Goal: Task Accomplishment & Management: Manage account settings

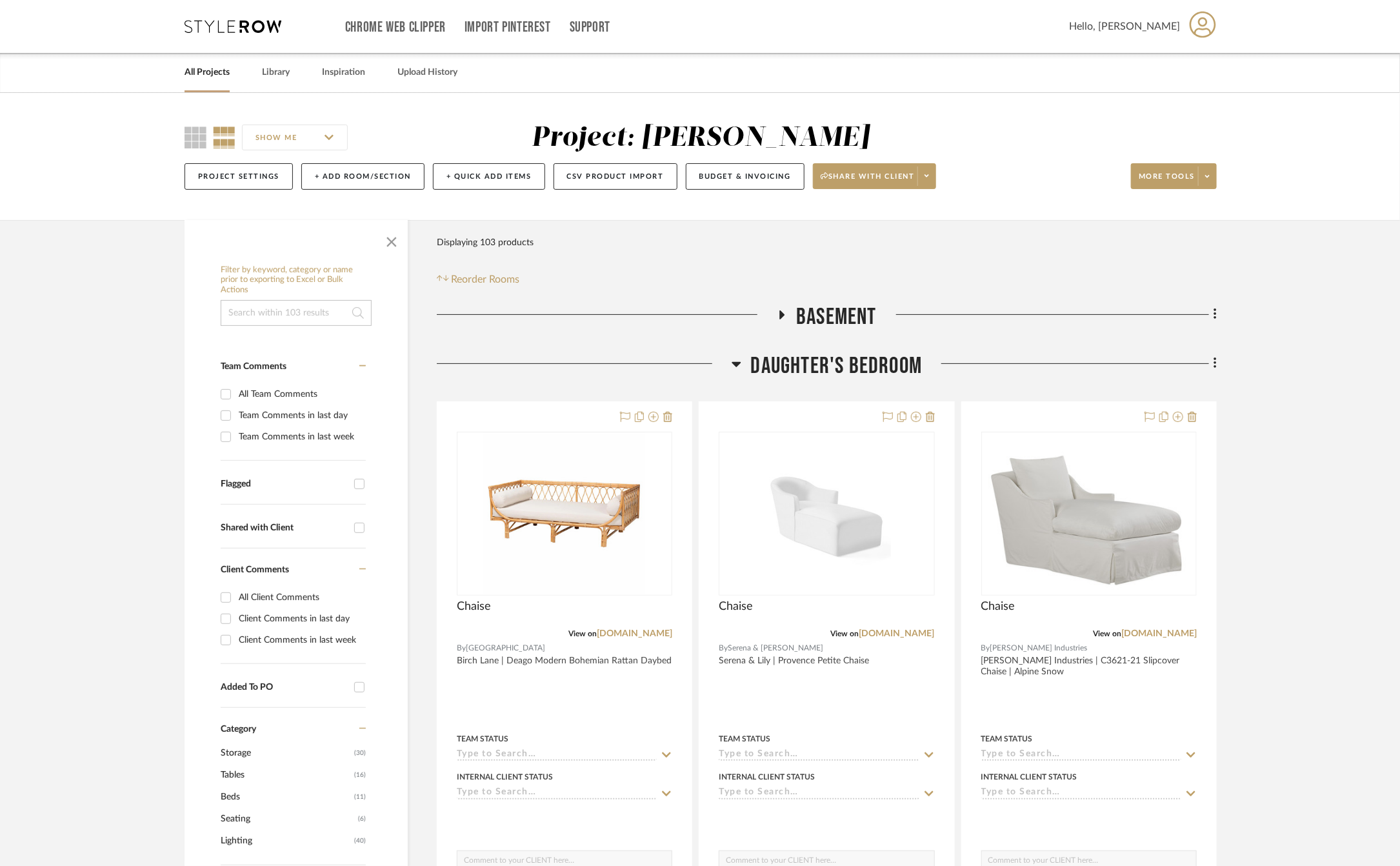
click at [192, 76] on link "All Projects" at bounding box center [207, 72] width 45 height 17
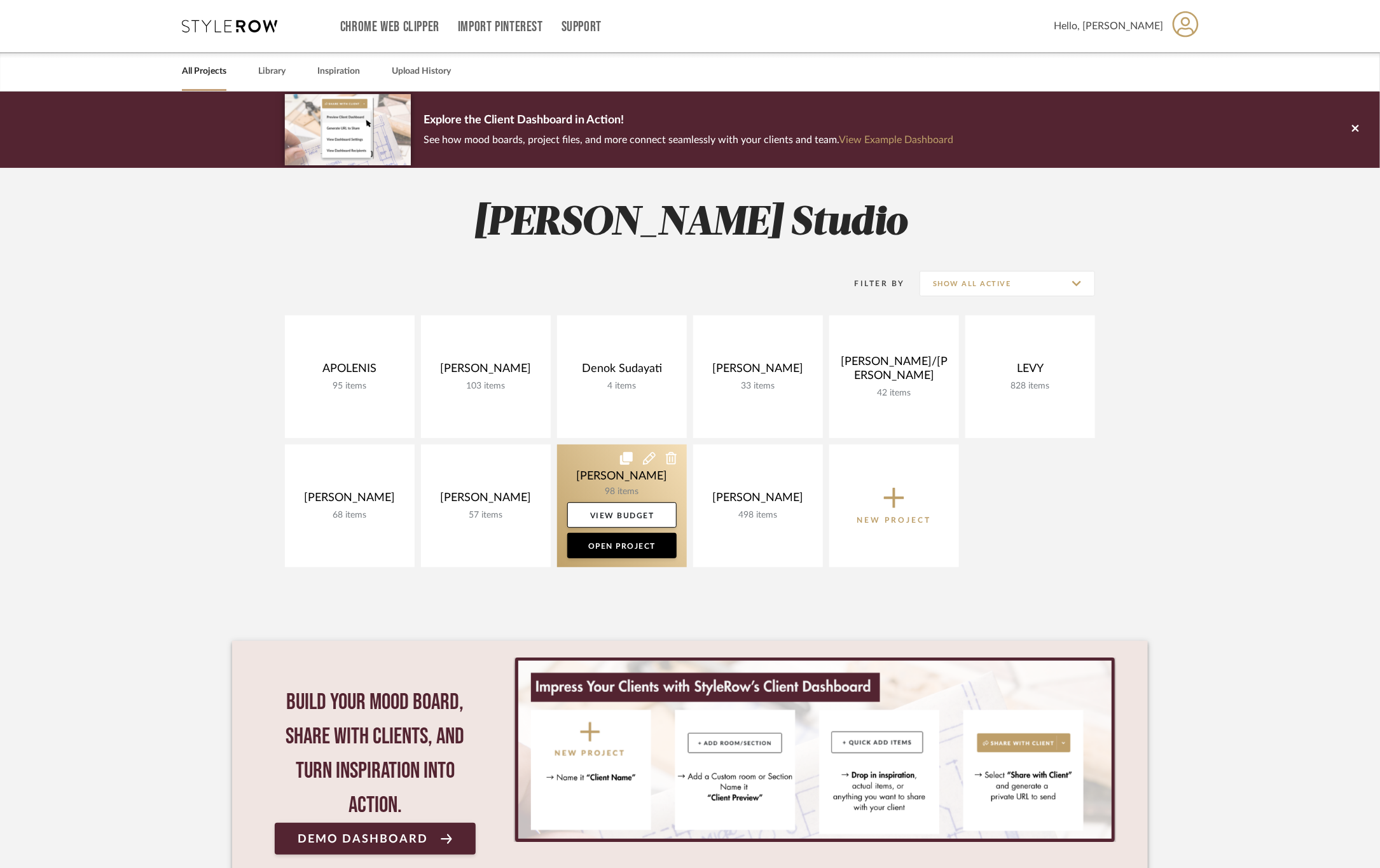
click at [590, 467] on link at bounding box center [622, 506] width 130 height 123
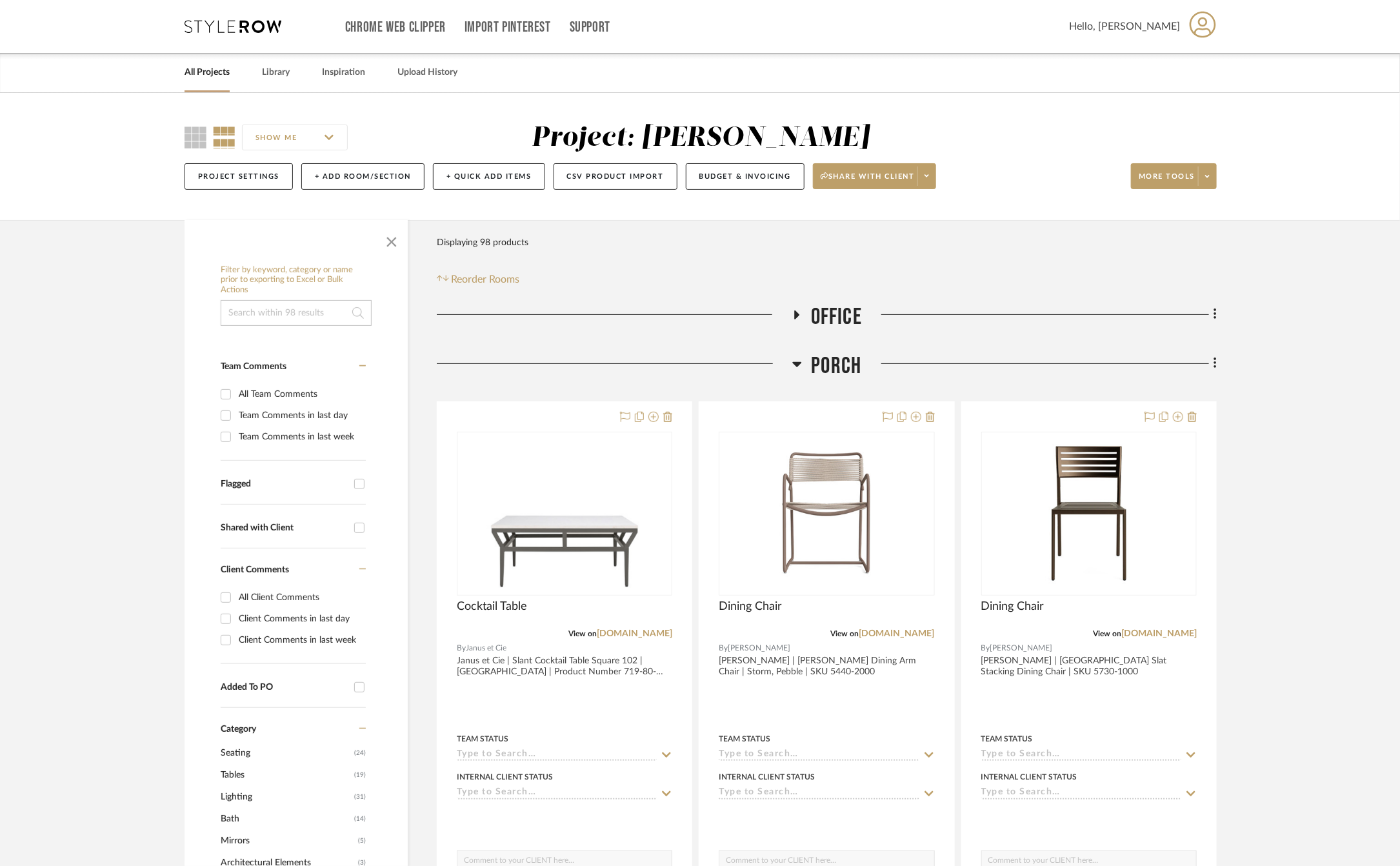
click at [854, 320] on span "Office" at bounding box center [836, 317] width 51 height 28
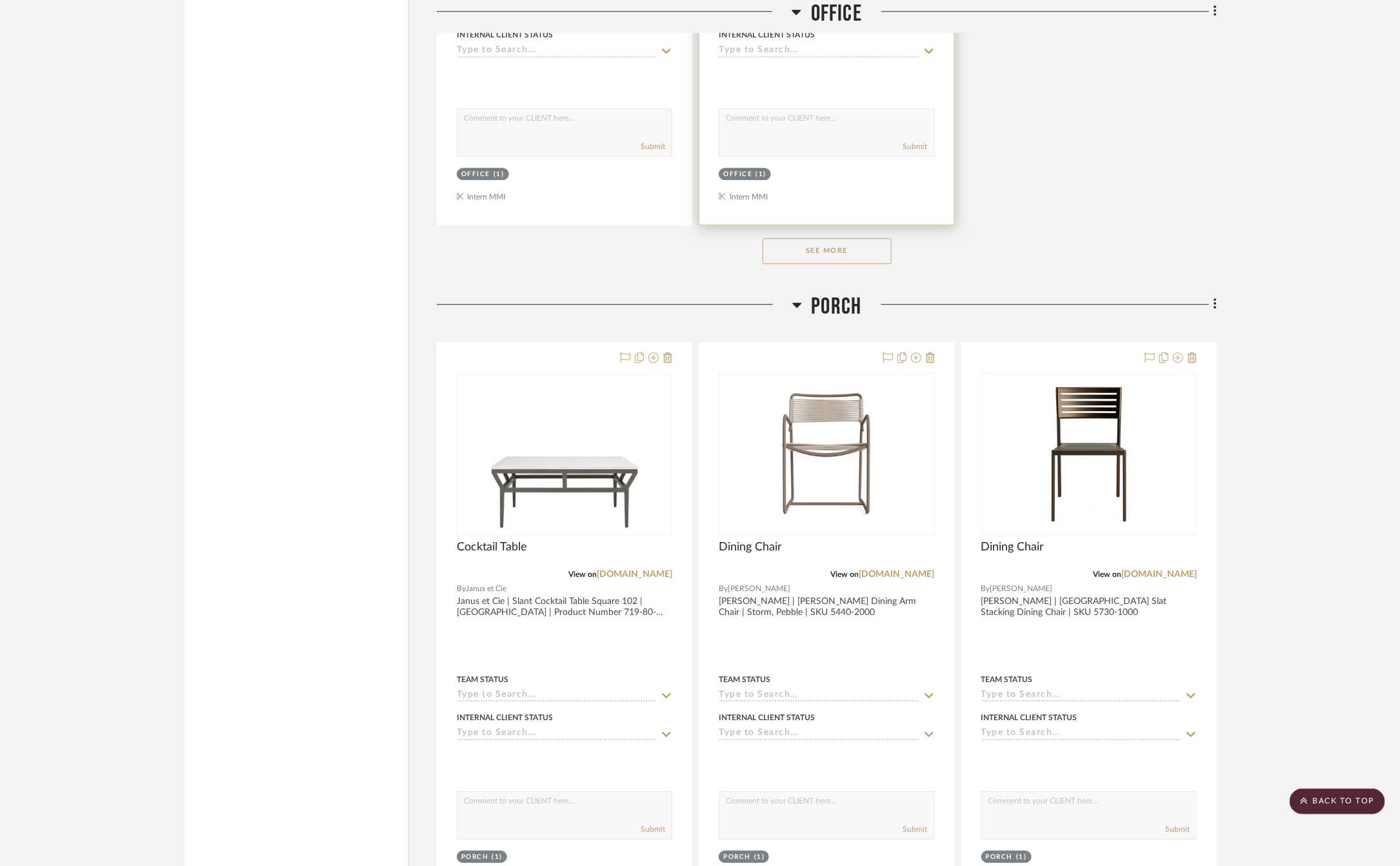
scroll to position [1549, 0]
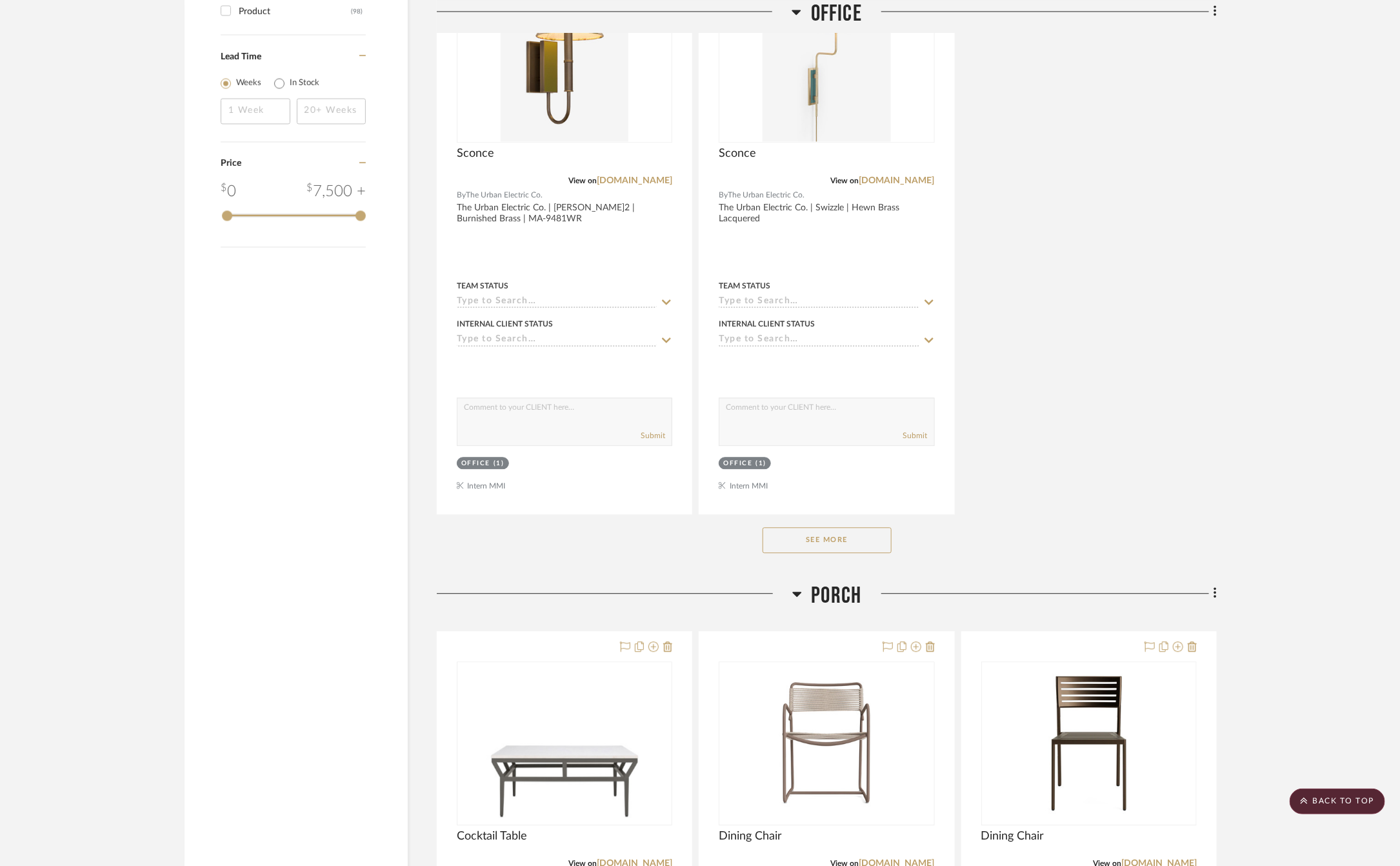
click at [791, 537] on button "See More" at bounding box center [827, 540] width 129 height 26
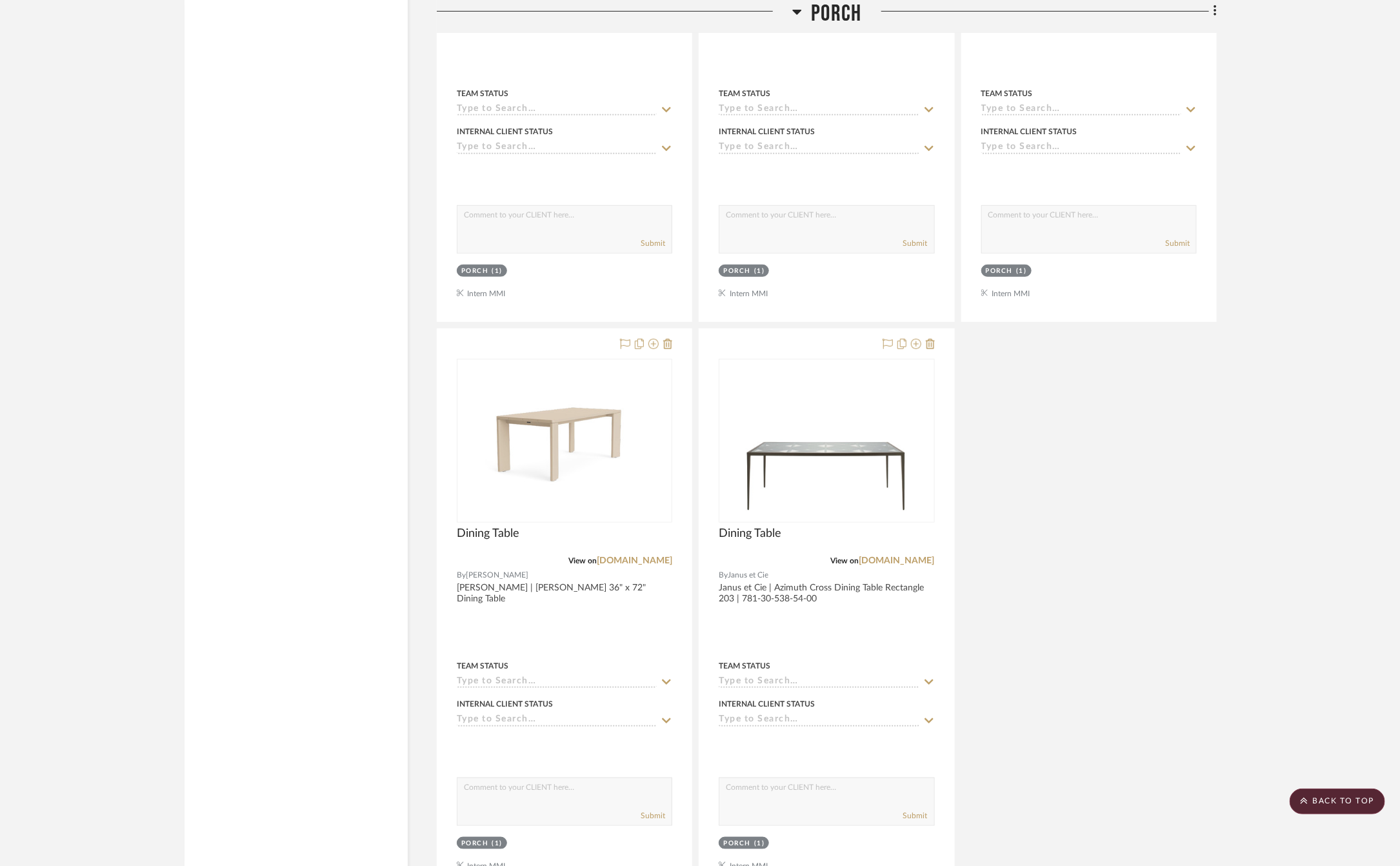
scroll to position [8981, 0]
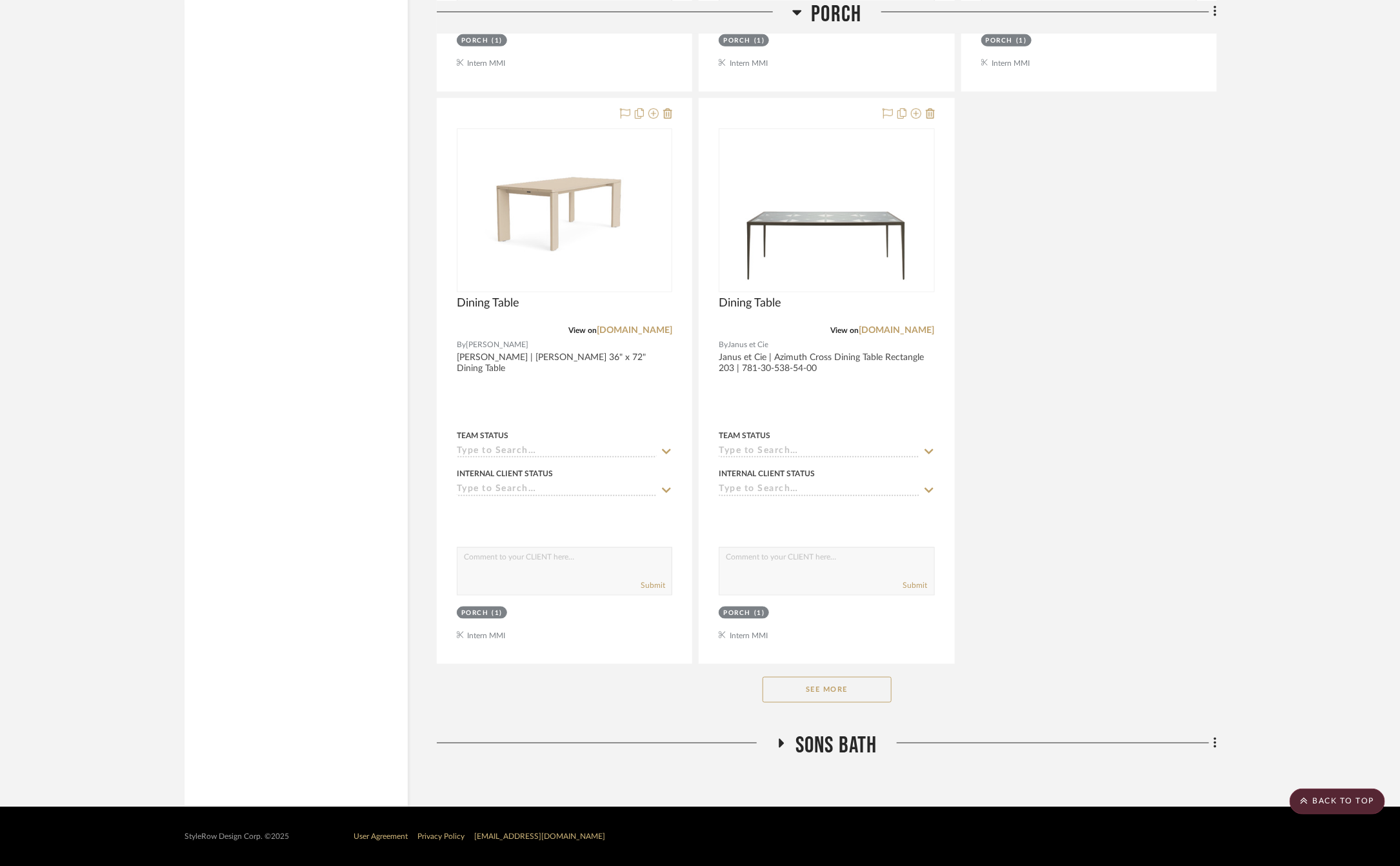
click at [827, 689] on button "See More" at bounding box center [827, 690] width 129 height 26
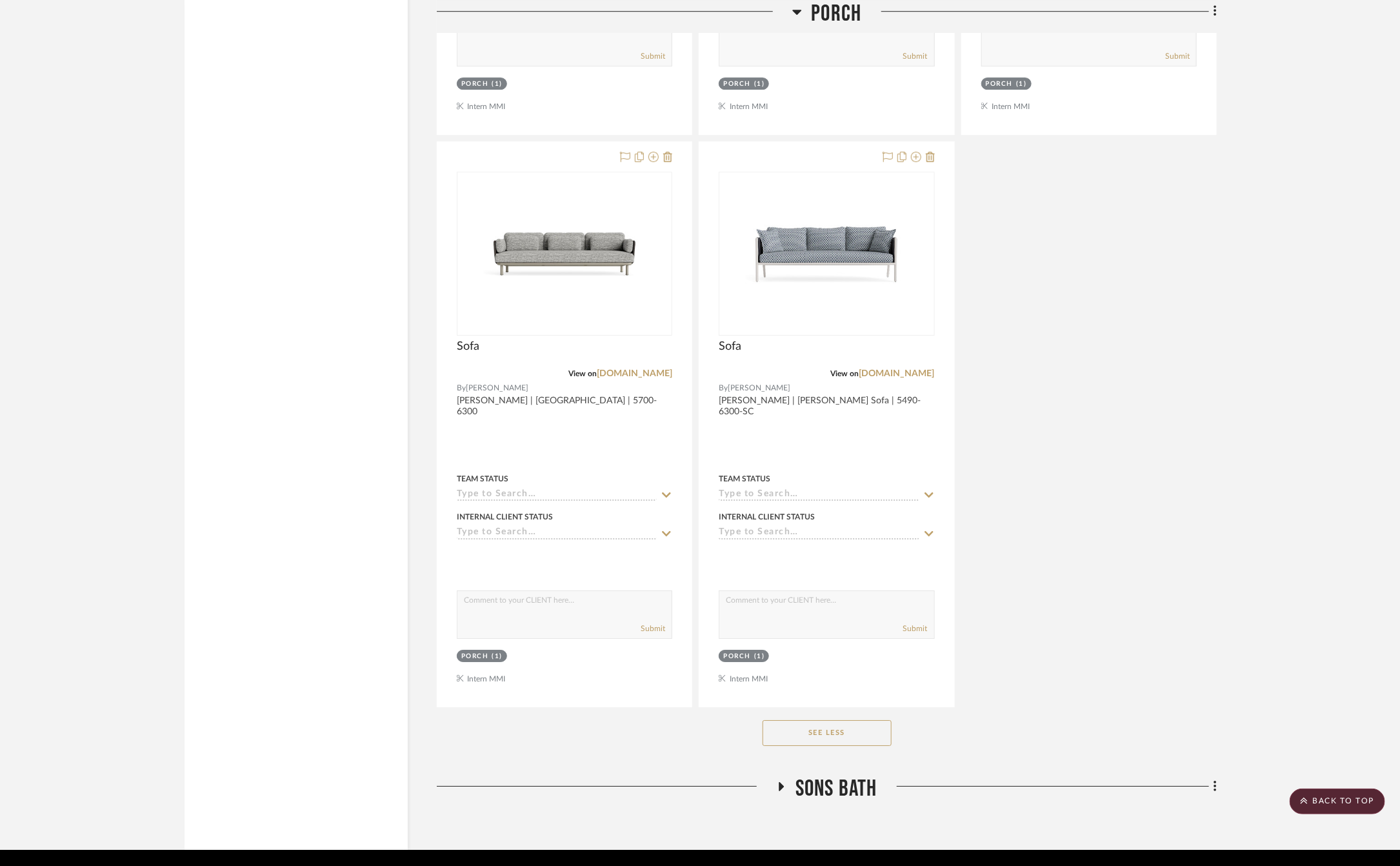
scroll to position [10703, 0]
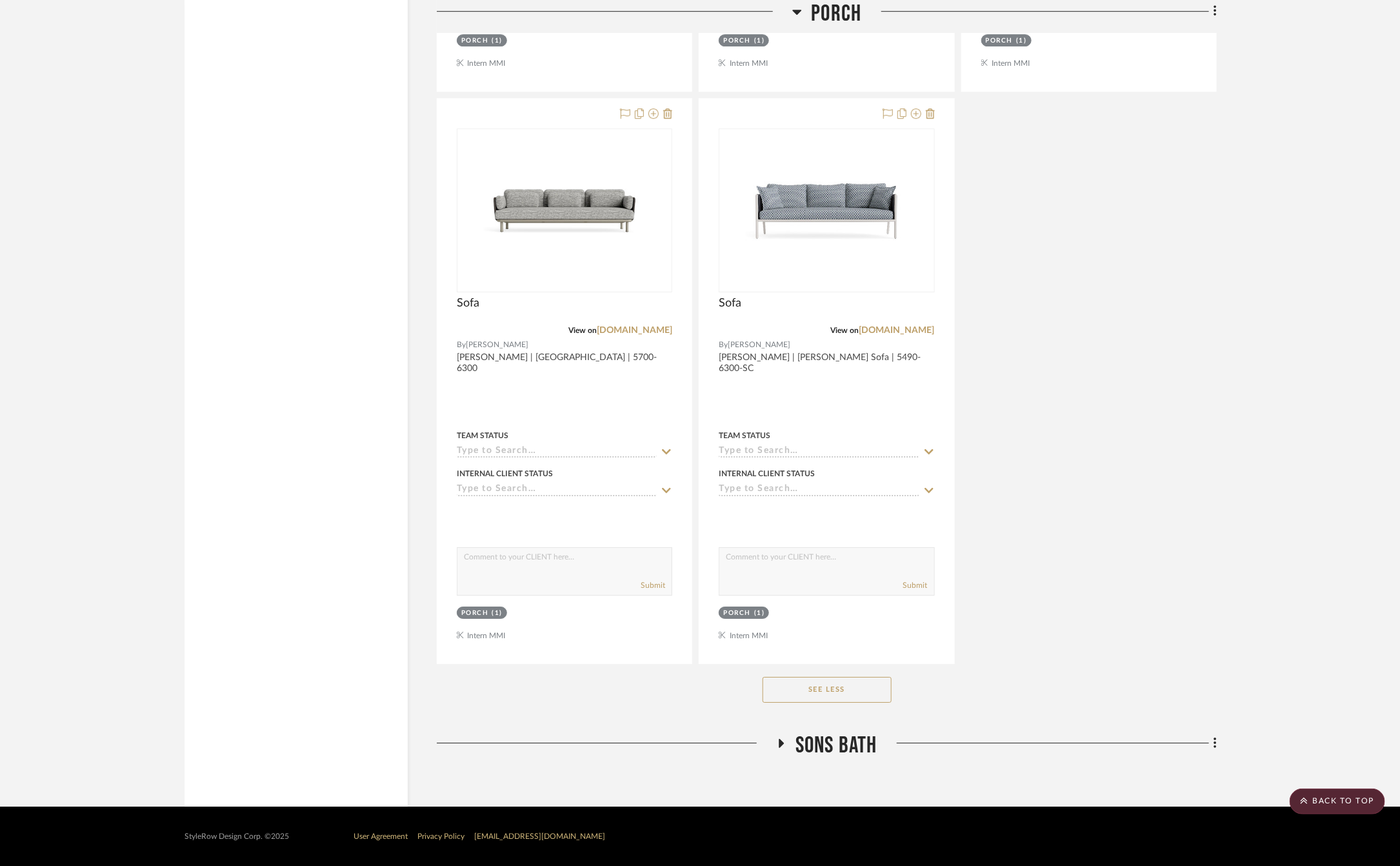
click at [831, 746] on span "SONS Bath" at bounding box center [837, 746] width 82 height 28
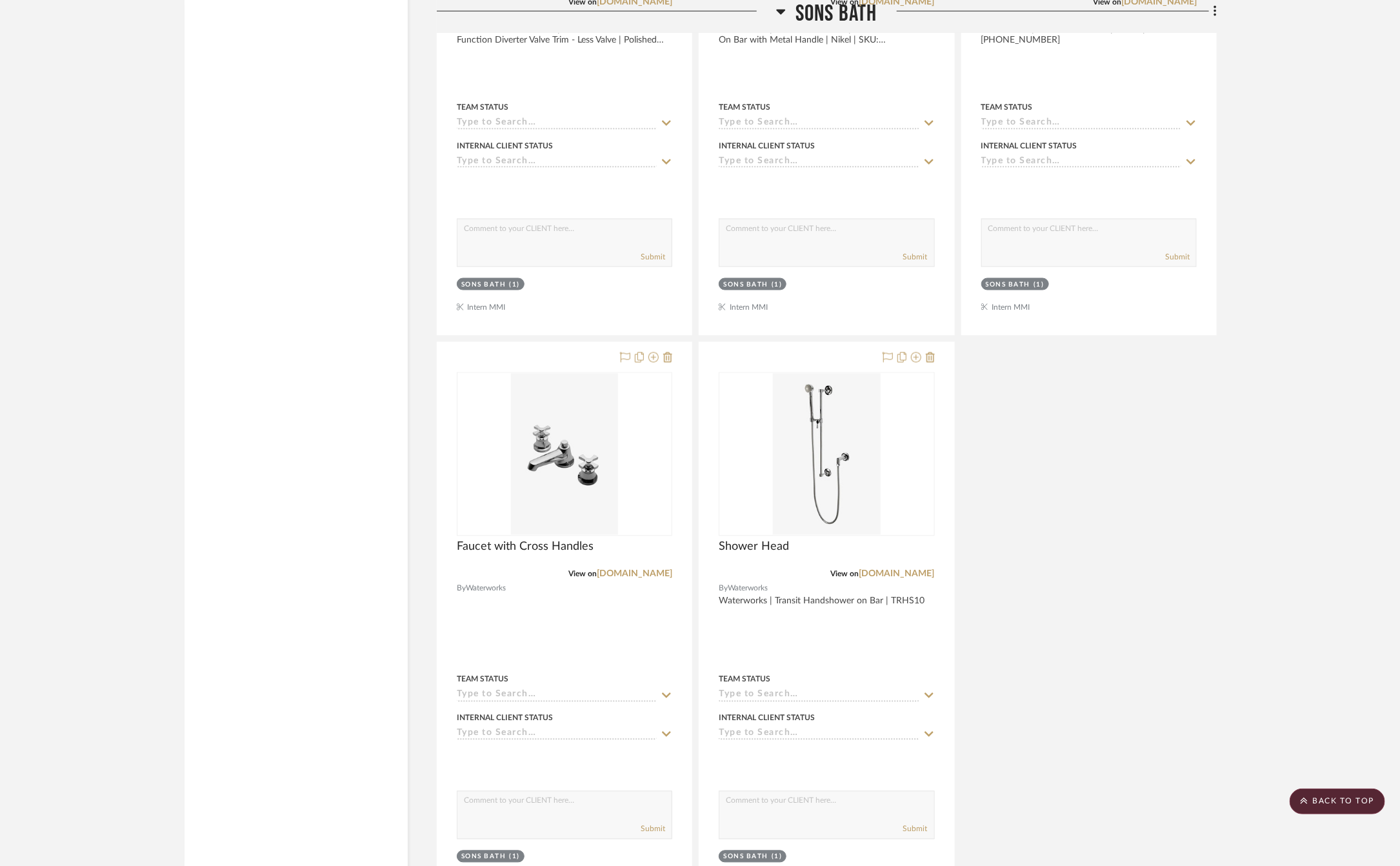
scroll to position [12471, 0]
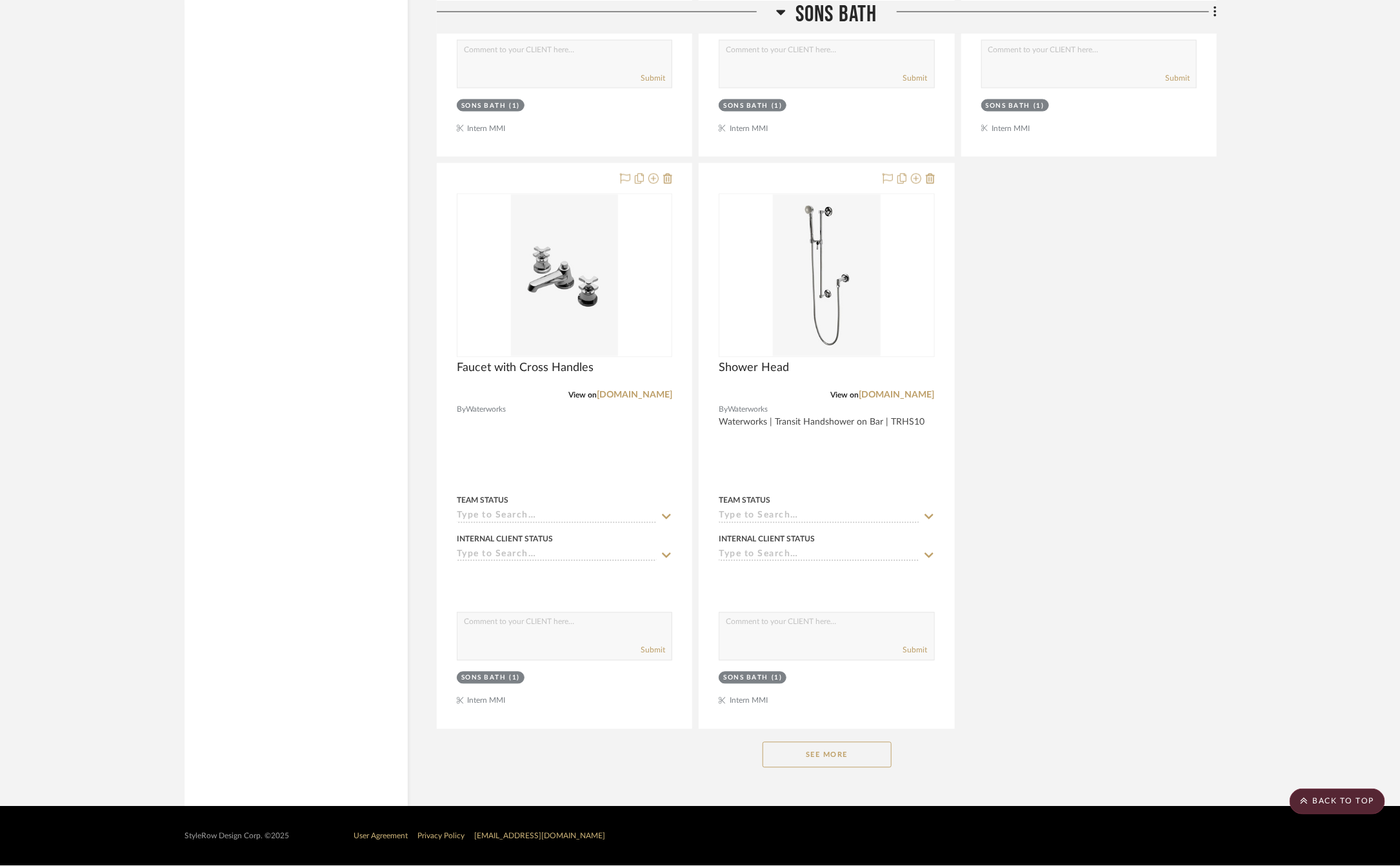
drag, startPoint x: 846, startPoint y: 757, endPoint x: 1319, endPoint y: 531, distance: 524.2
click at [846, 757] on button "See More" at bounding box center [827, 755] width 129 height 26
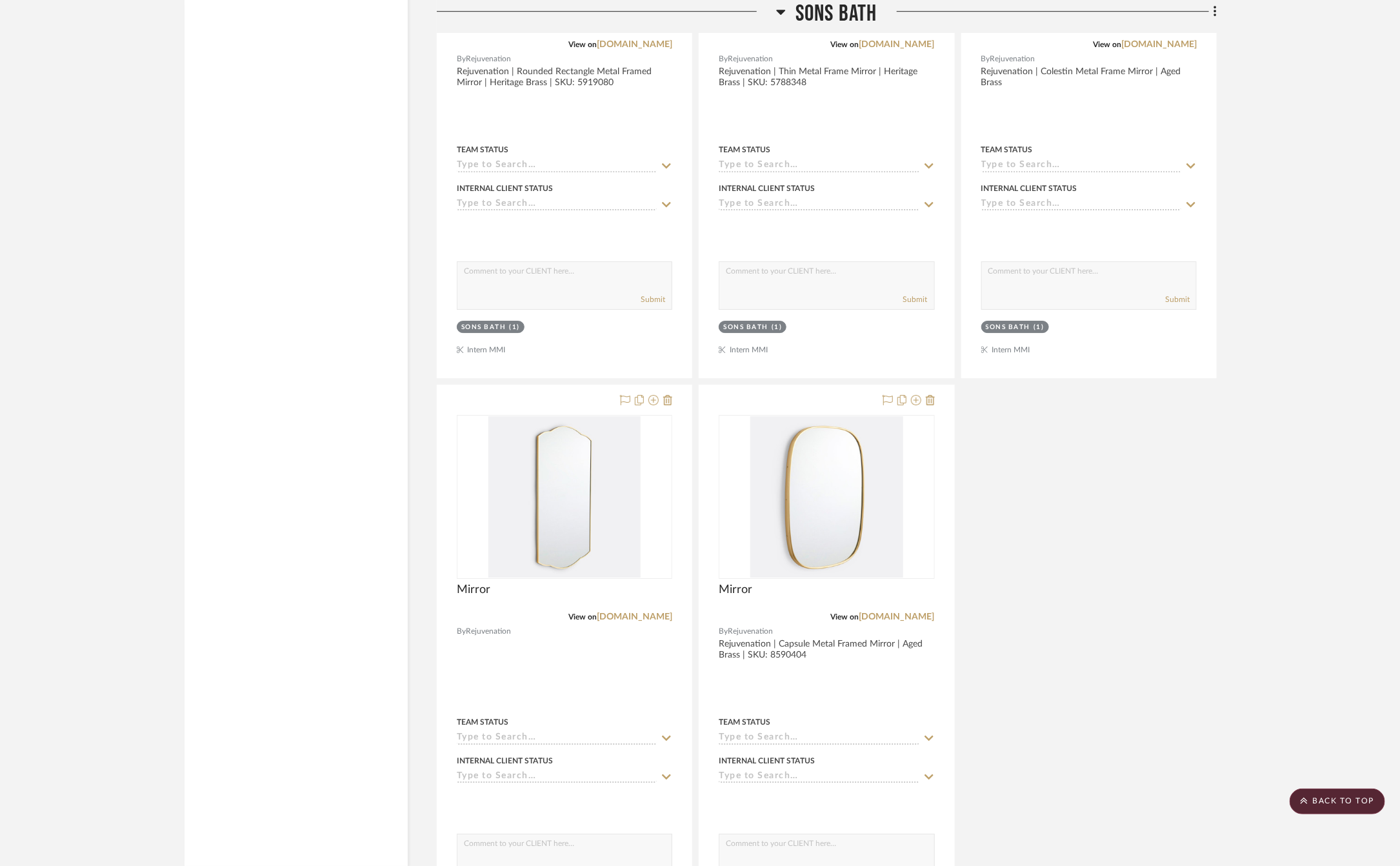
scroll to position [19363, 0]
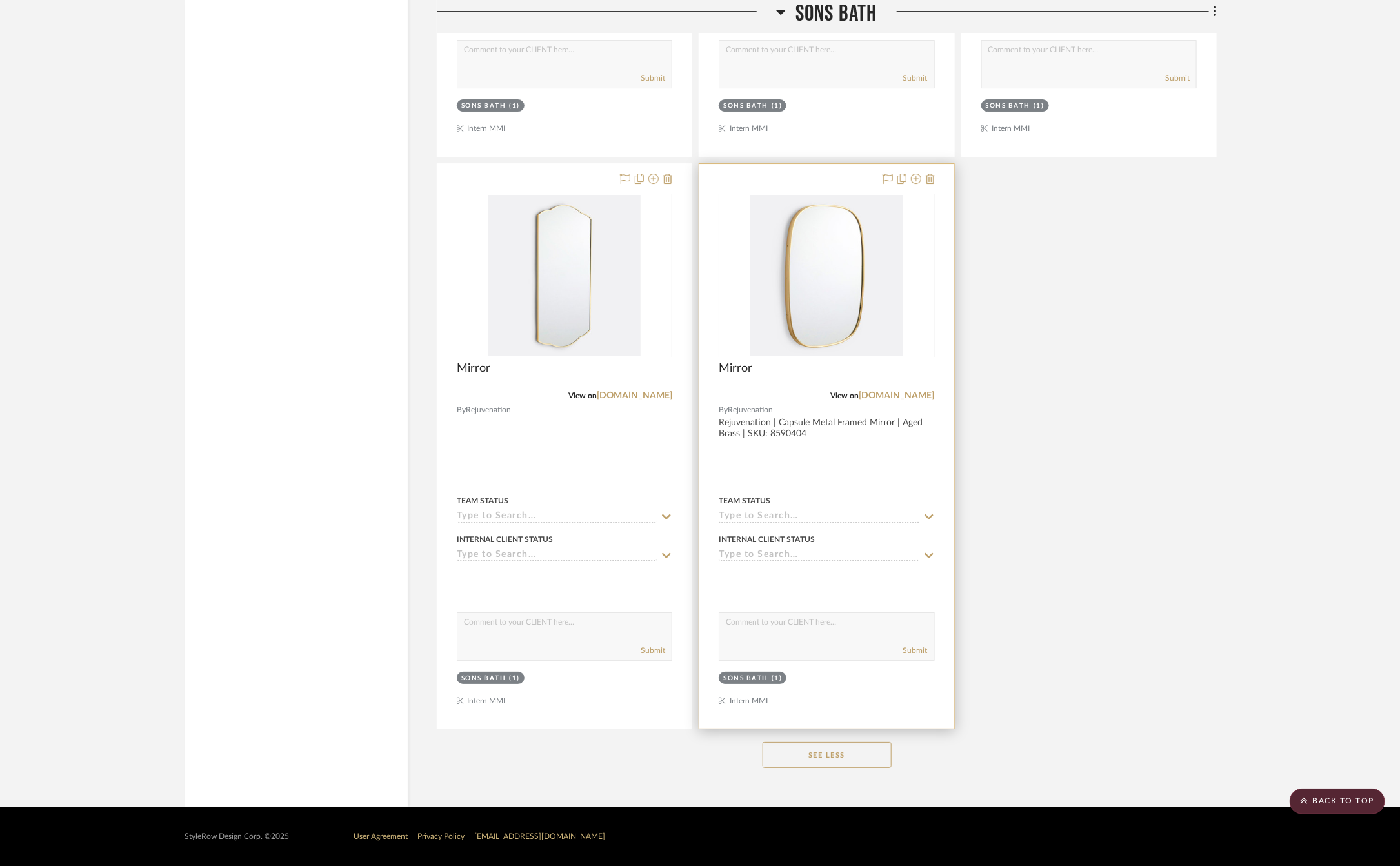
click at [867, 471] on div at bounding box center [826, 447] width 254 height 565
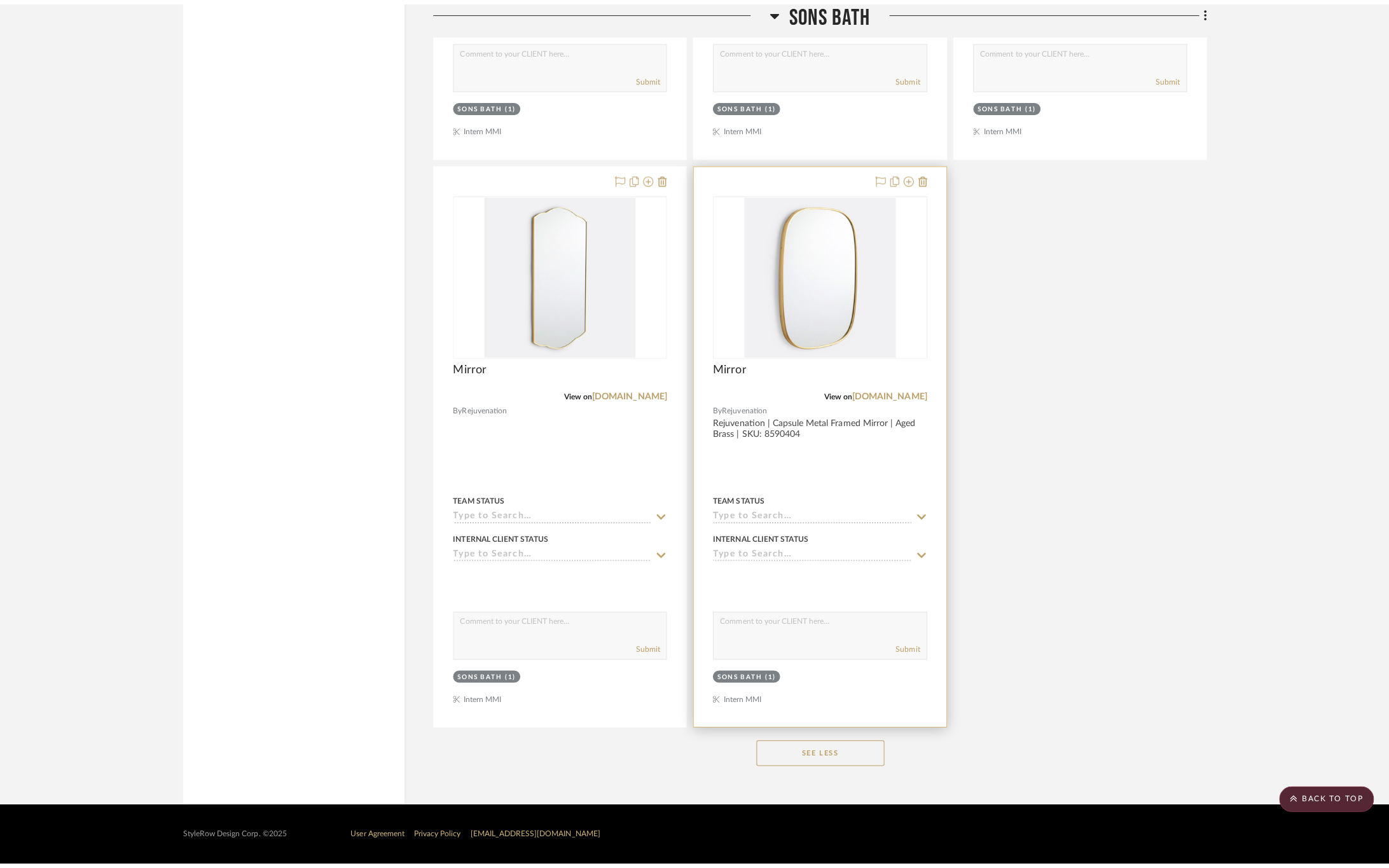
scroll to position [0, 0]
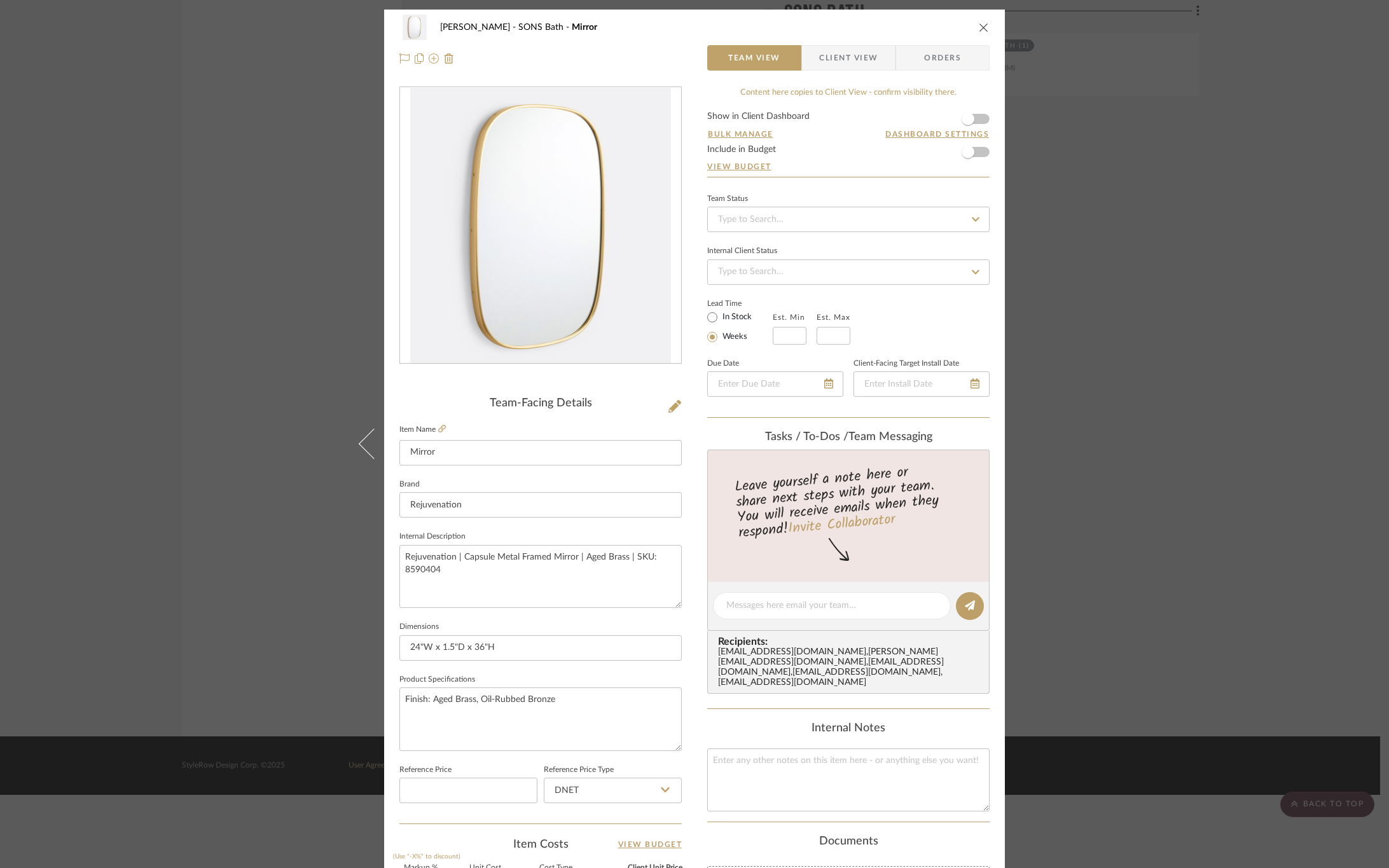
click at [829, 48] on span "Client View" at bounding box center [848, 58] width 59 height 26
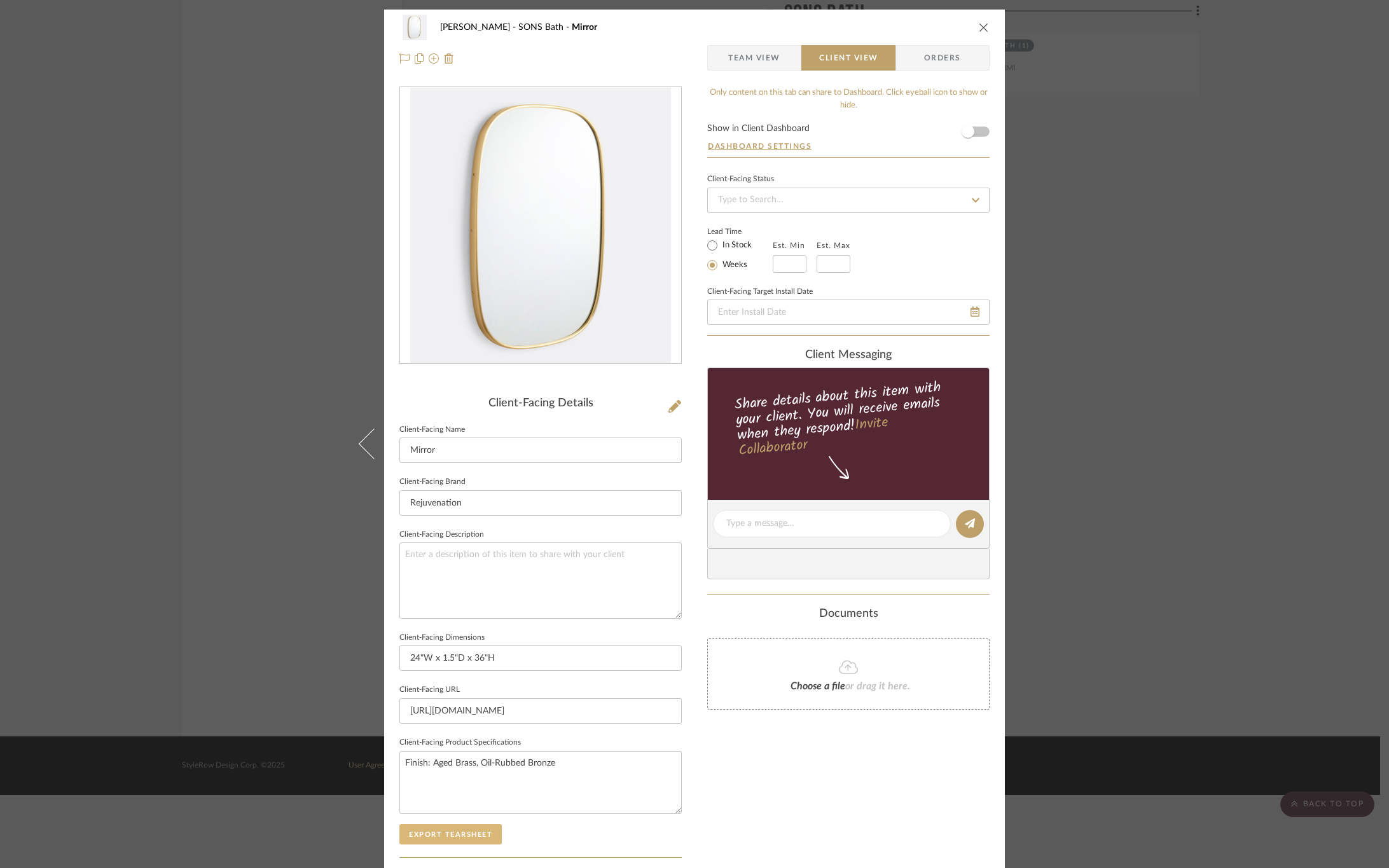
click at [487, 834] on button "Export Tearsheet" at bounding box center [451, 834] width 103 height 21
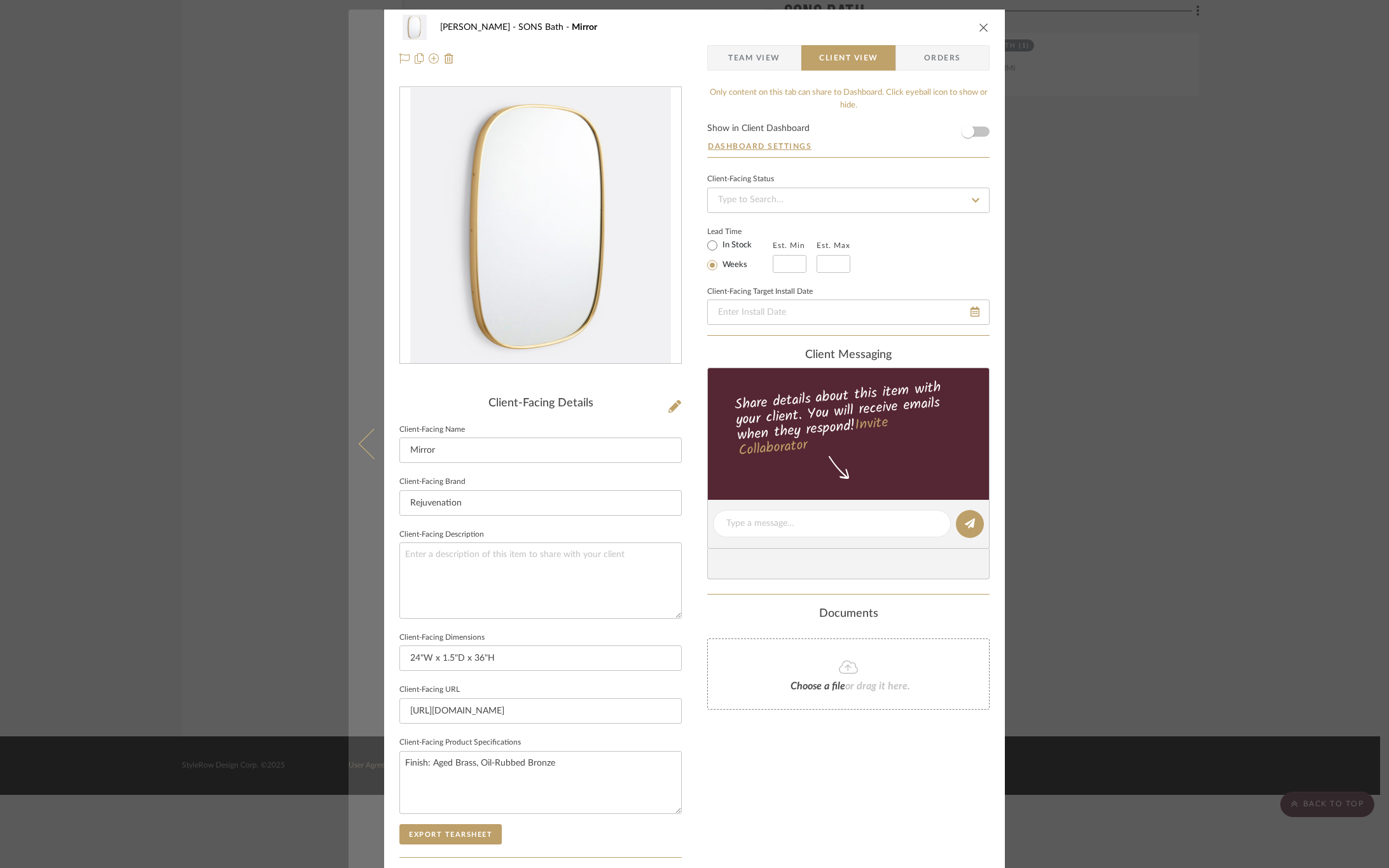
click at [365, 441] on icon at bounding box center [374, 443] width 31 height 31
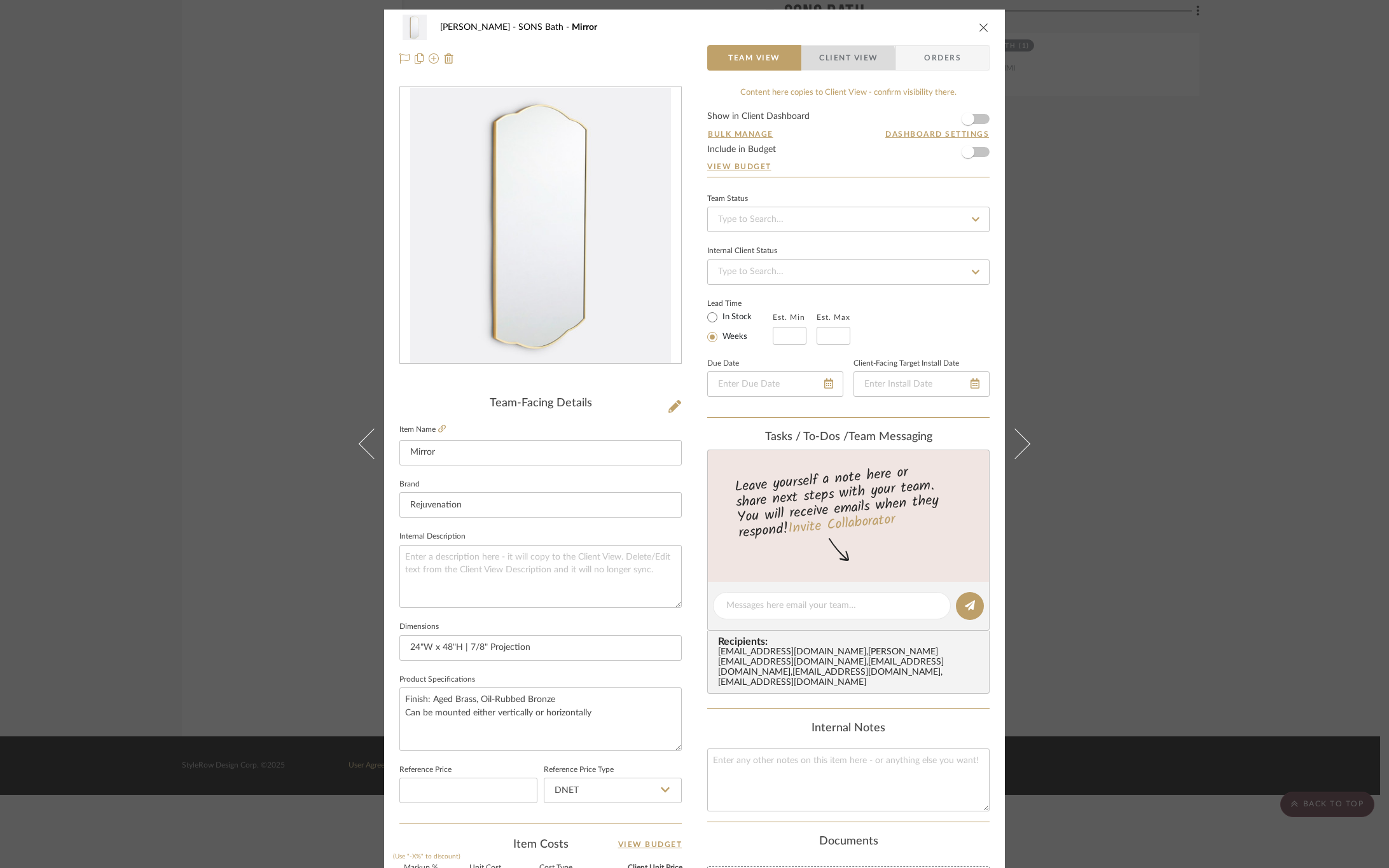
click at [834, 62] on span "Client View" at bounding box center [848, 58] width 59 height 26
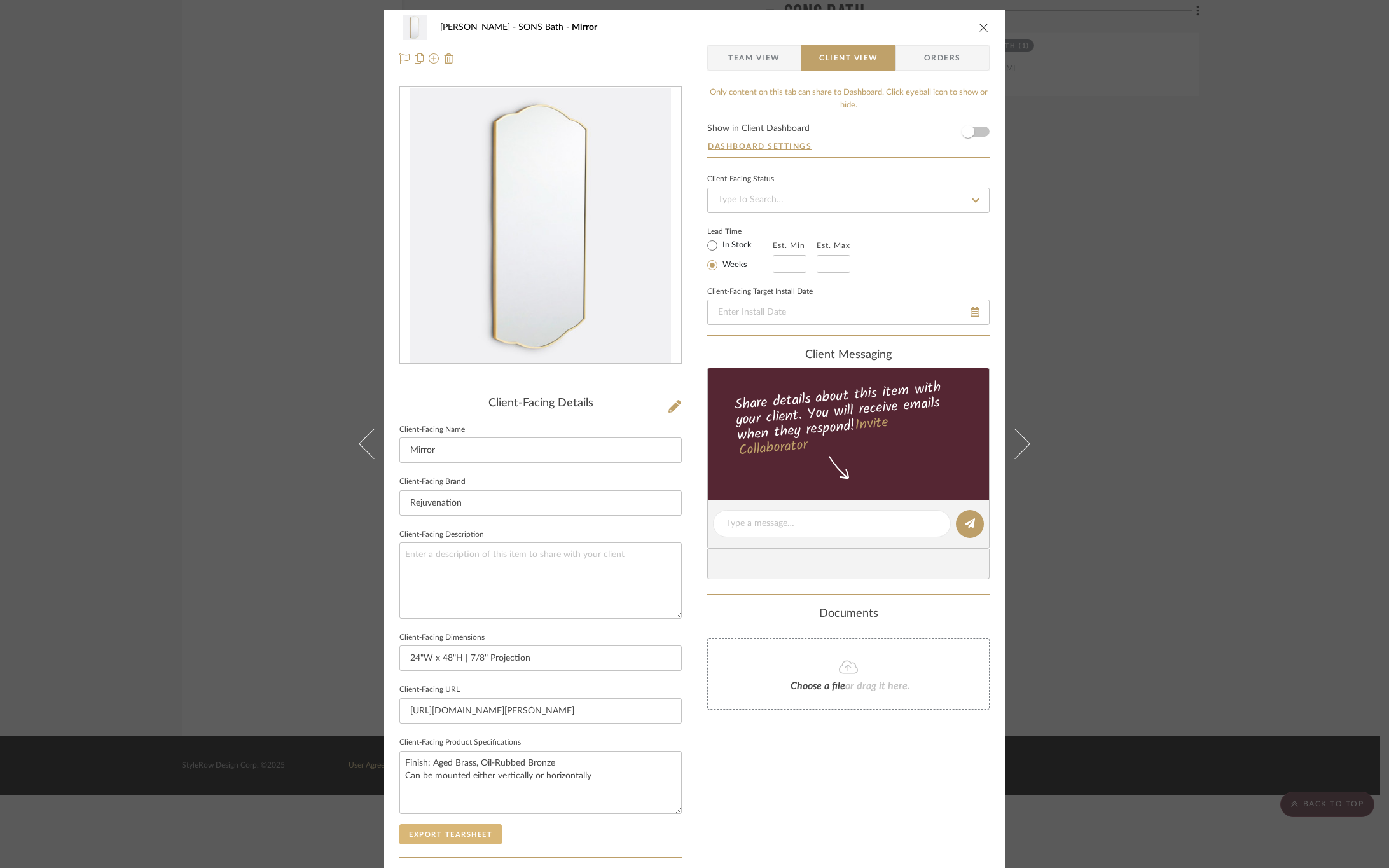
click at [421, 828] on button "Export Tearsheet" at bounding box center [451, 834] width 103 height 21
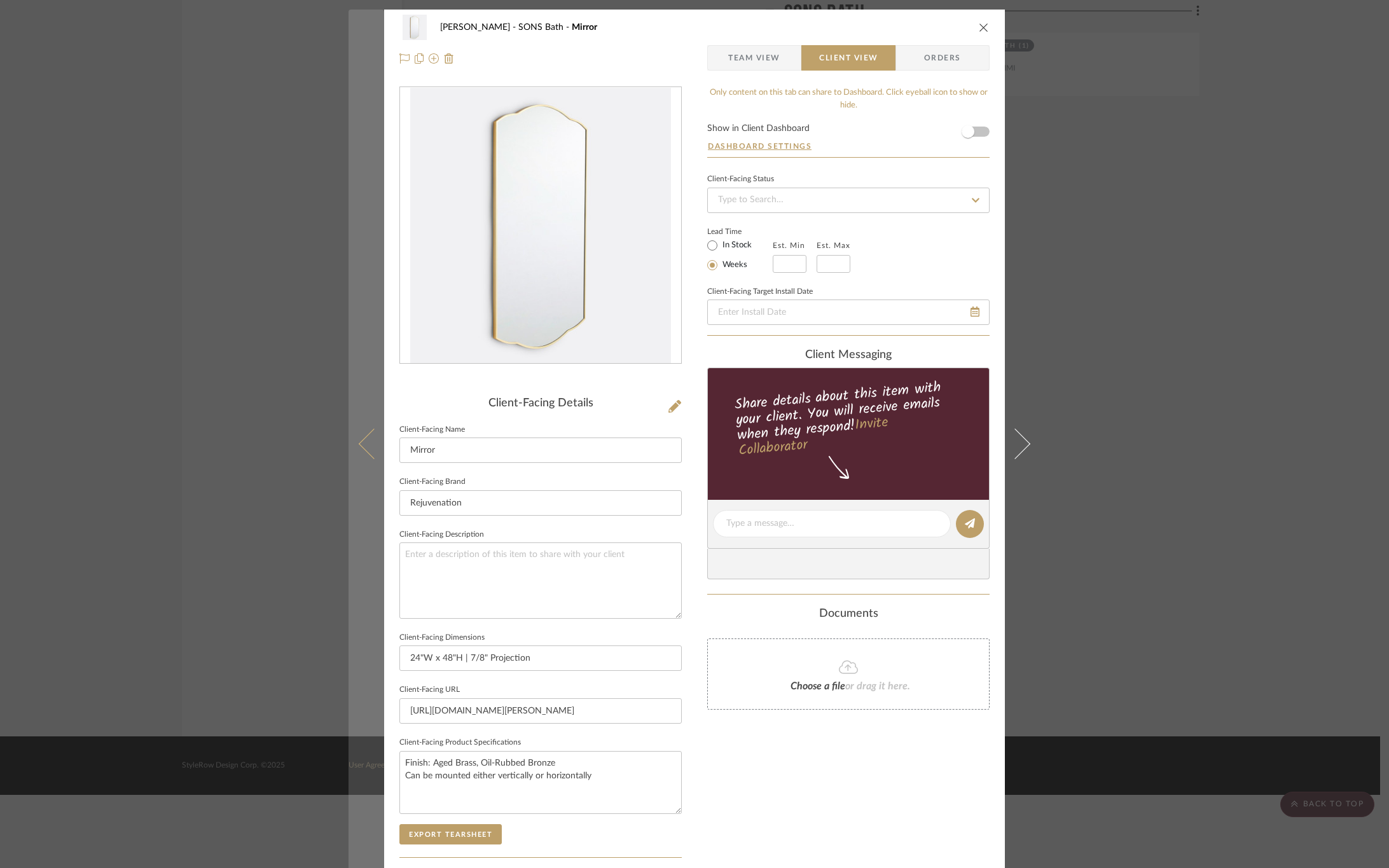
click at [363, 452] on icon at bounding box center [374, 443] width 31 height 31
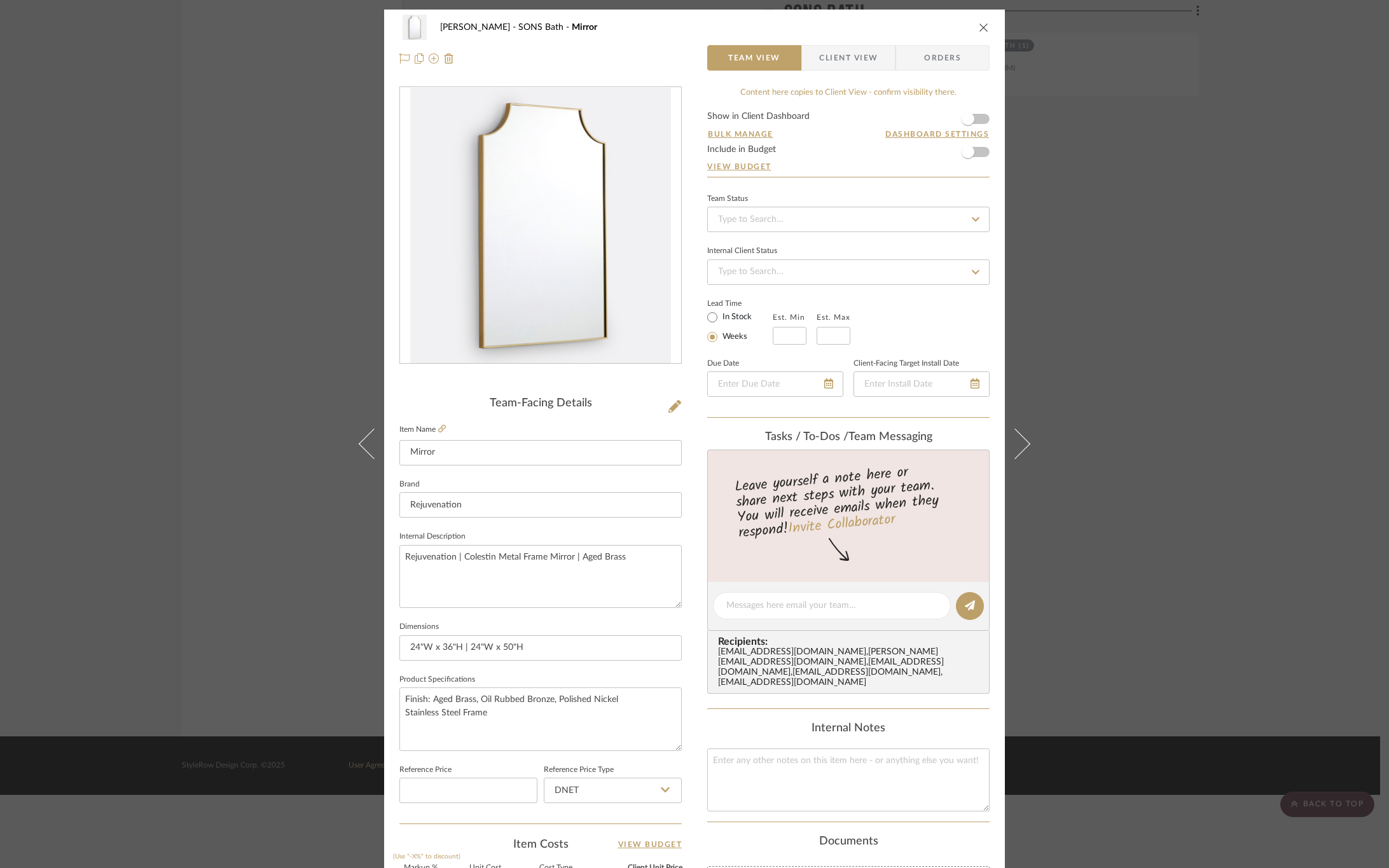
click at [861, 53] on span "Client View" at bounding box center [848, 58] width 59 height 26
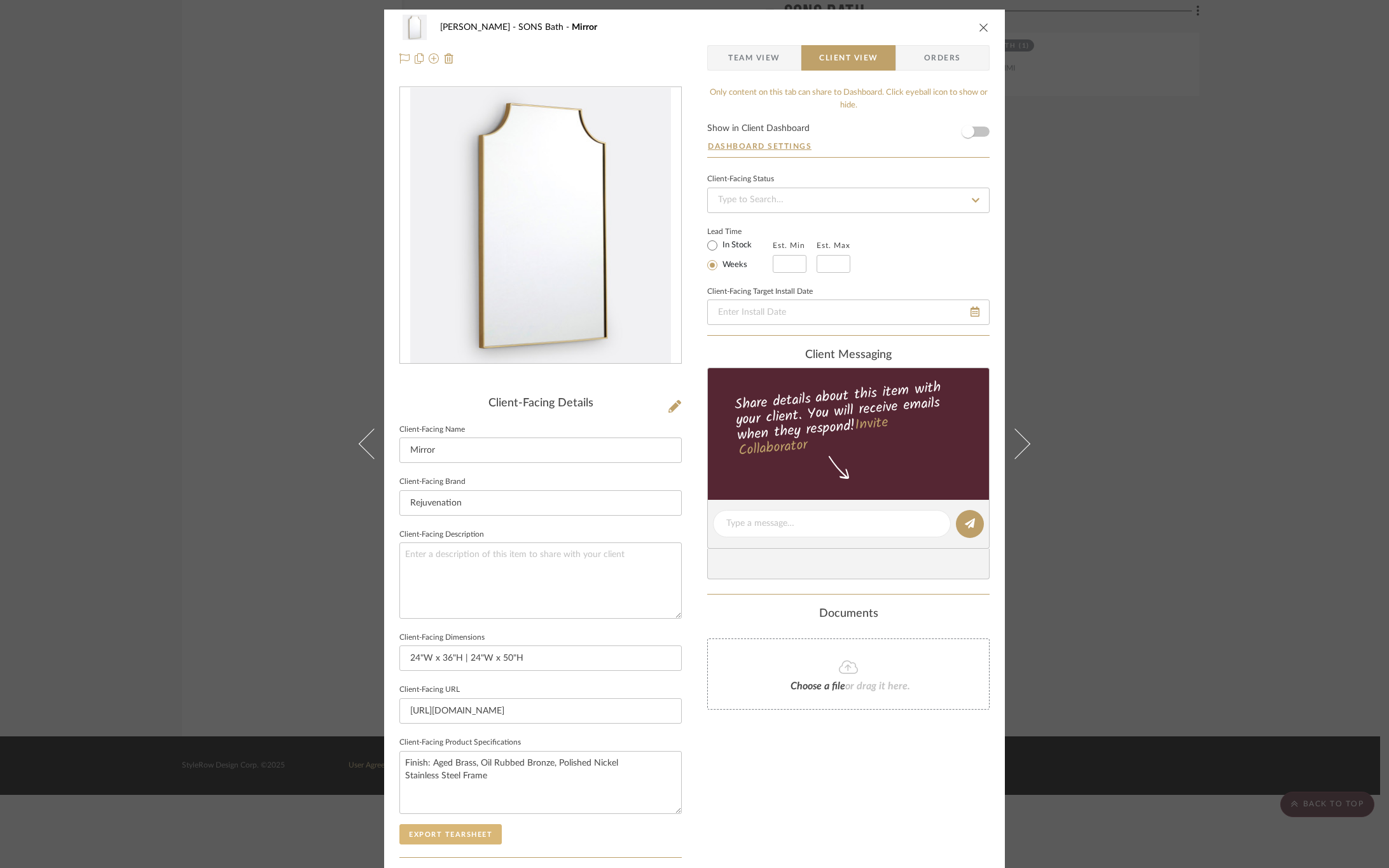
click at [451, 834] on button "Export Tearsheet" at bounding box center [451, 834] width 103 height 21
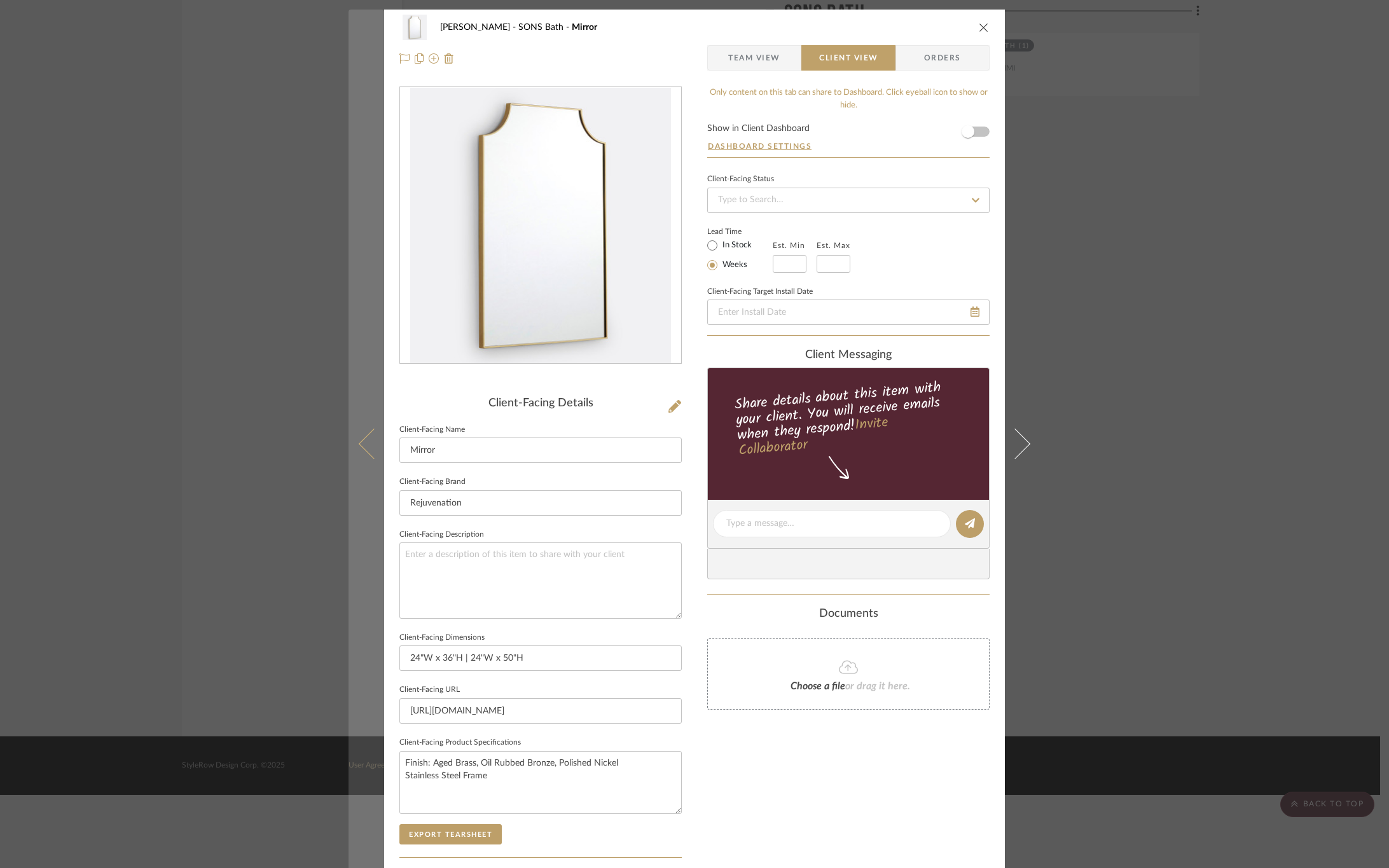
click at [361, 452] on icon at bounding box center [374, 443] width 31 height 31
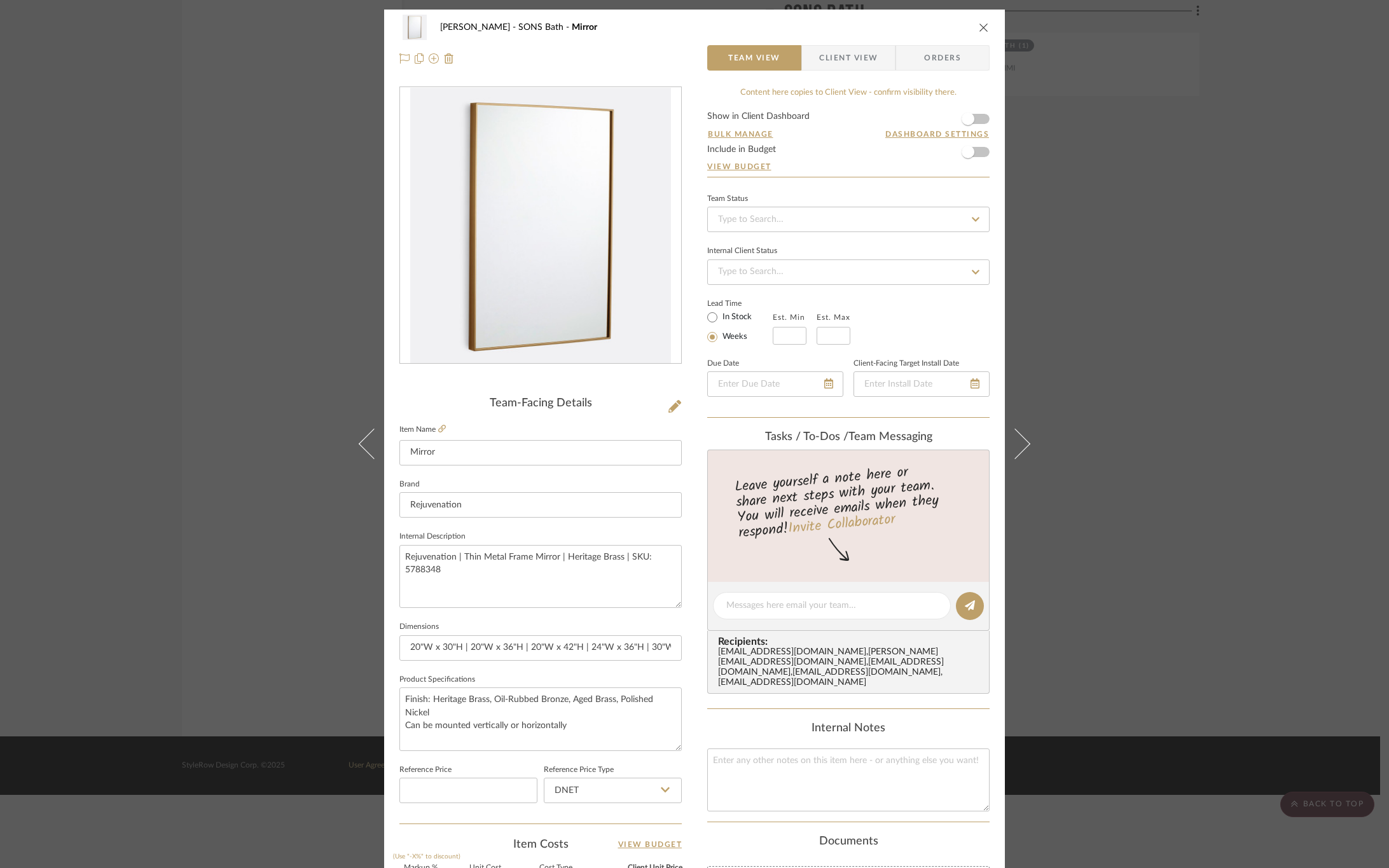
click at [844, 63] on span "Client View" at bounding box center [848, 58] width 59 height 26
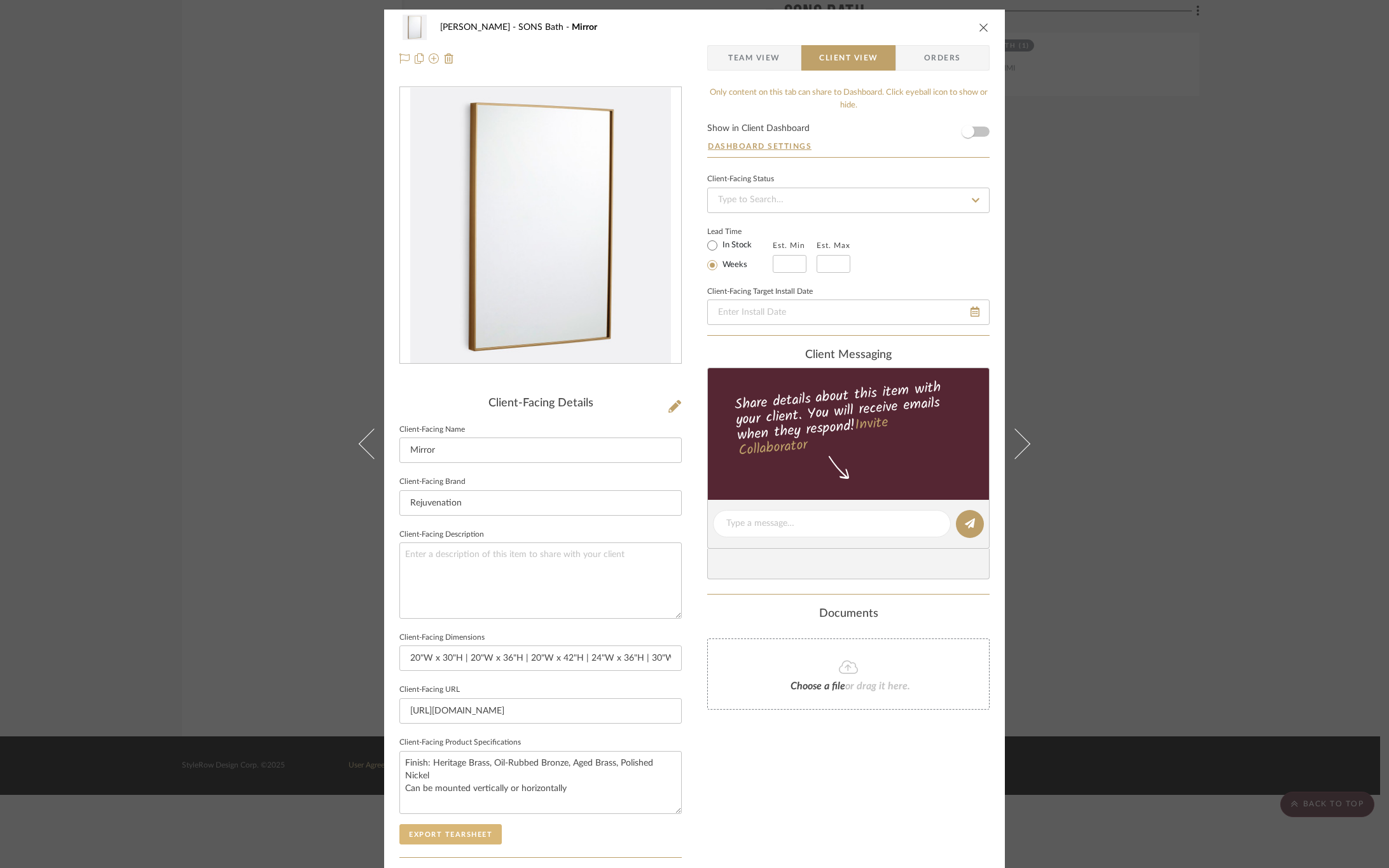
click at [459, 833] on button "Export Tearsheet" at bounding box center [451, 834] width 103 height 21
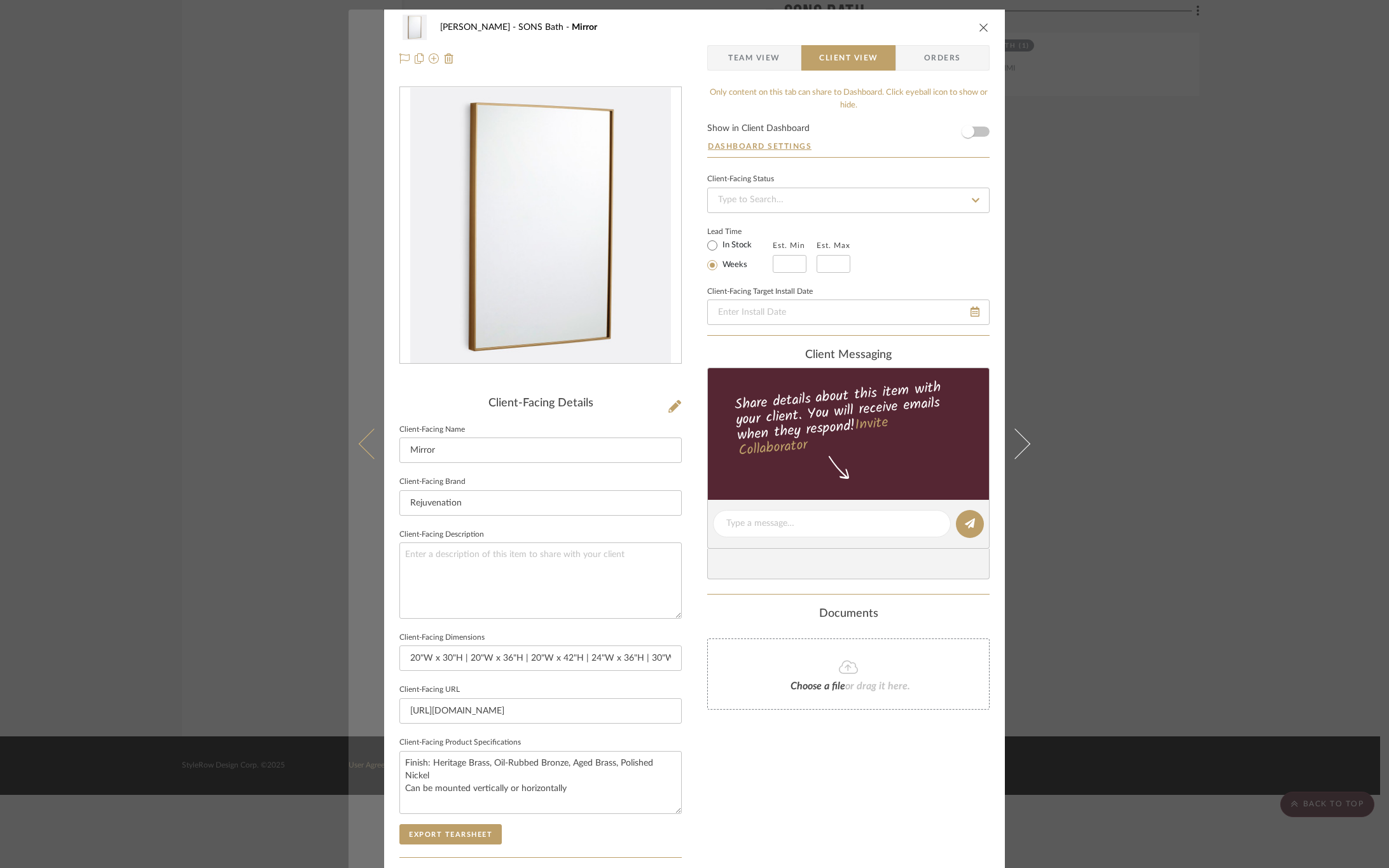
click at [366, 442] on icon at bounding box center [374, 443] width 31 height 31
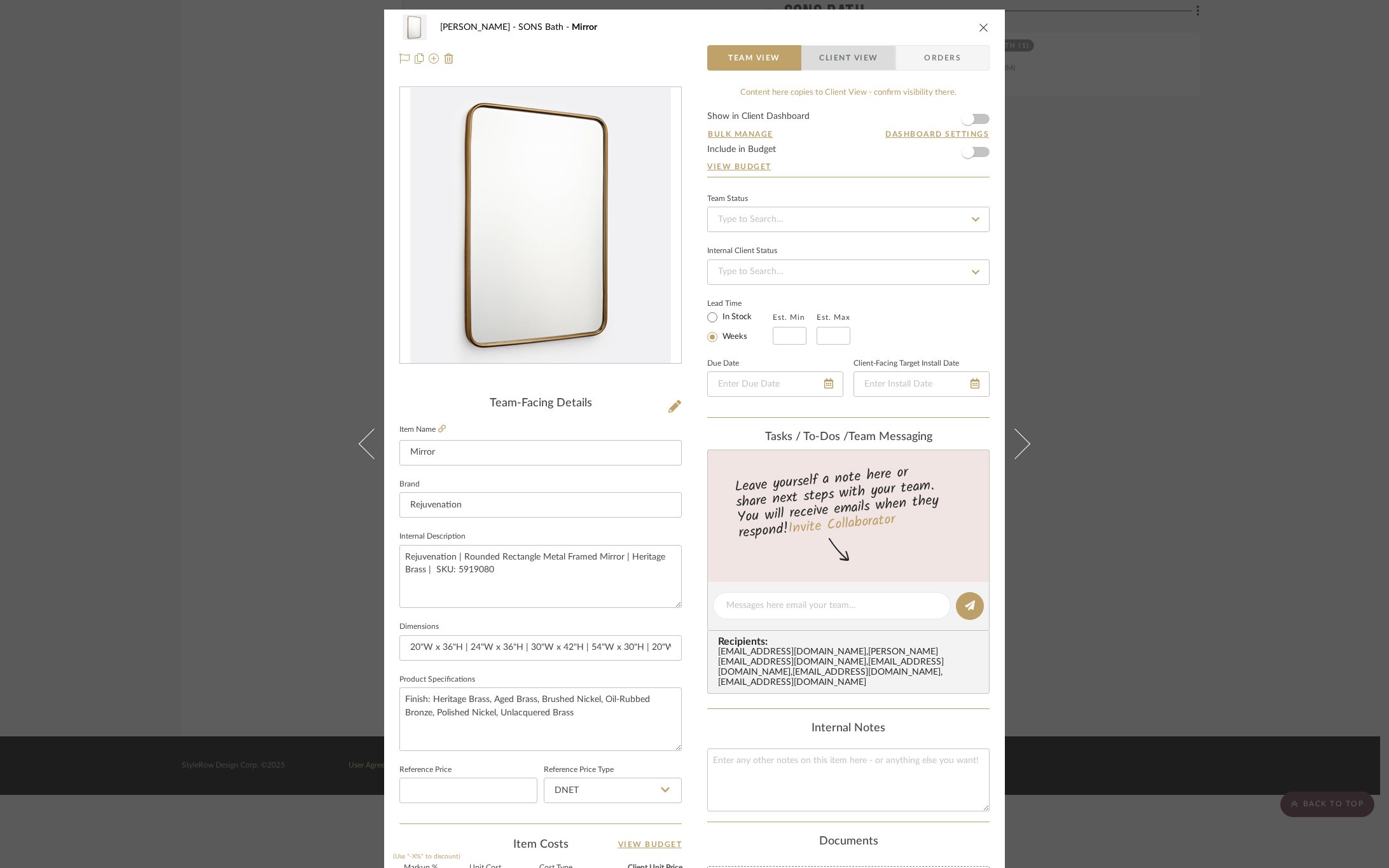
click at [823, 62] on span "Client View" at bounding box center [848, 58] width 59 height 26
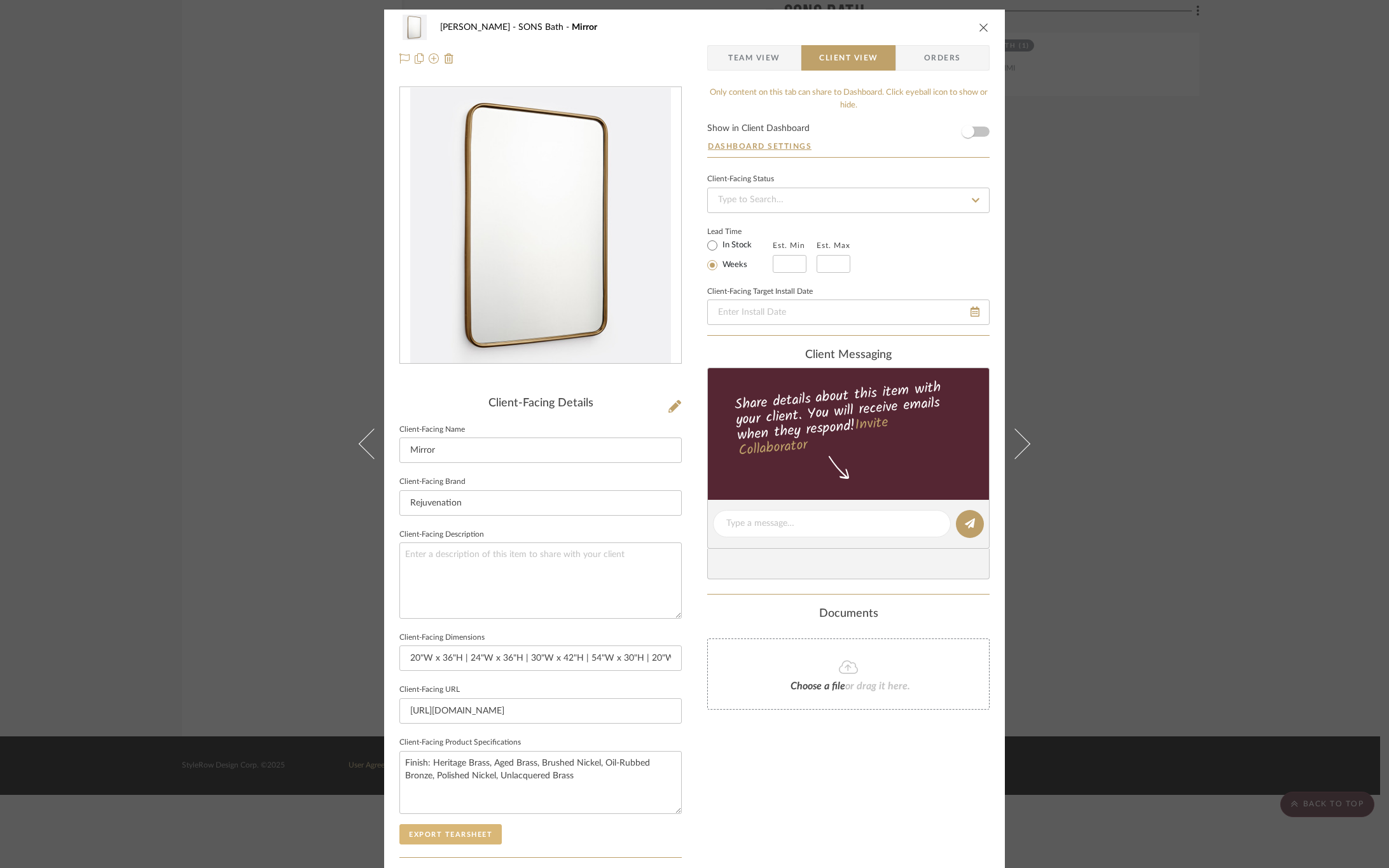
click at [423, 836] on button "Export Tearsheet" at bounding box center [451, 834] width 103 height 21
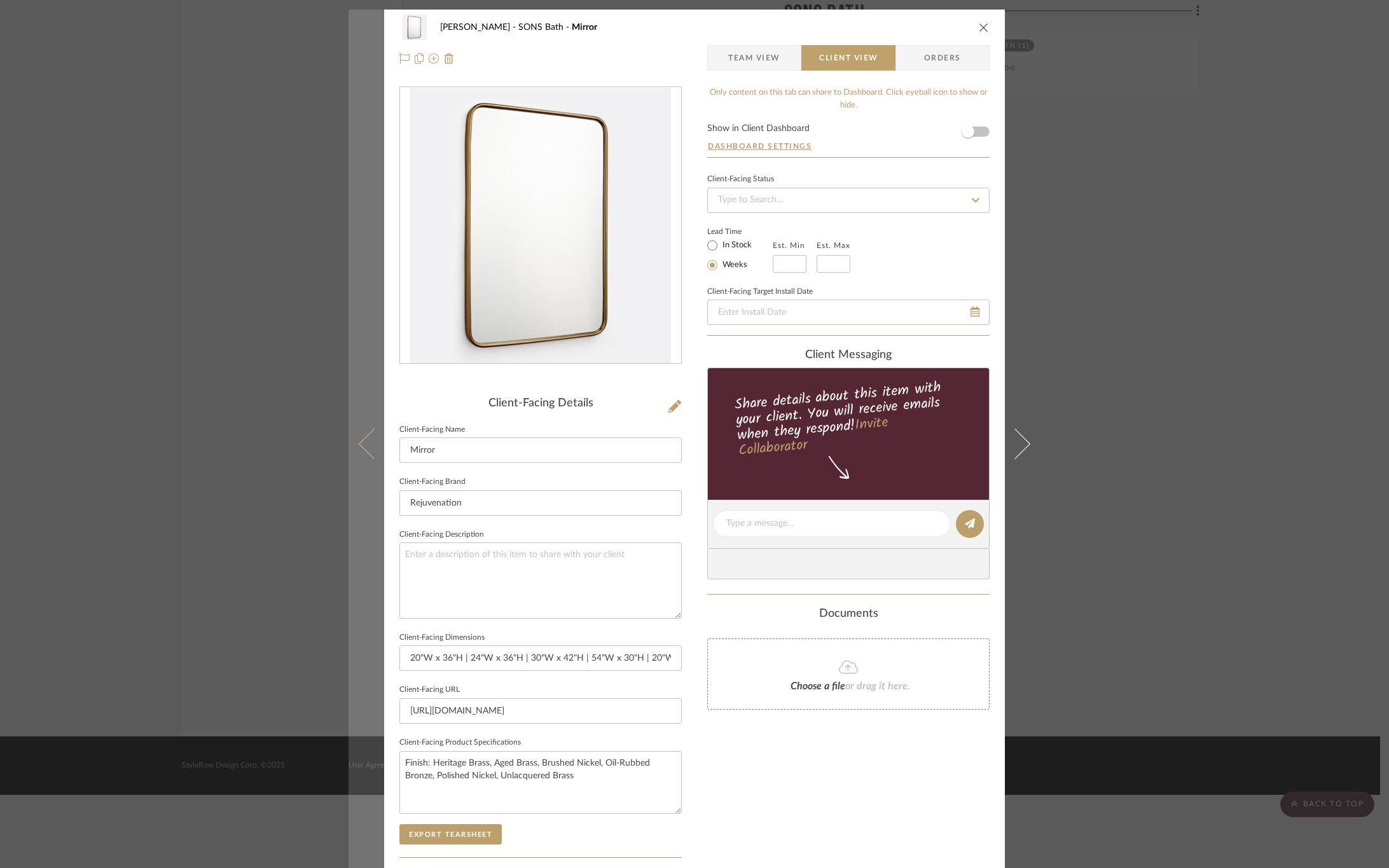
click at [372, 456] on button at bounding box center [366, 443] width 36 height 868
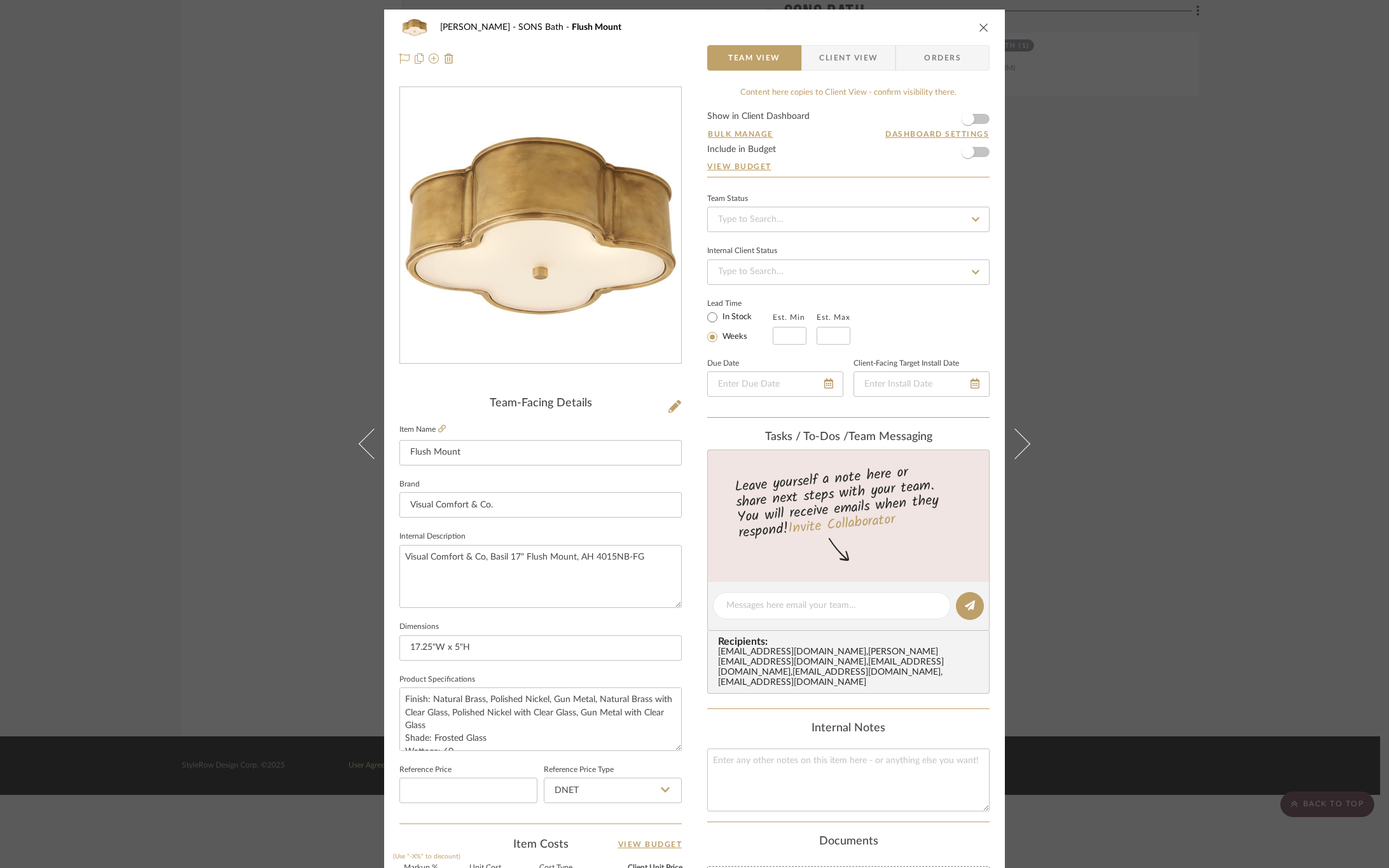
click at [844, 60] on span "Client View" at bounding box center [848, 58] width 59 height 26
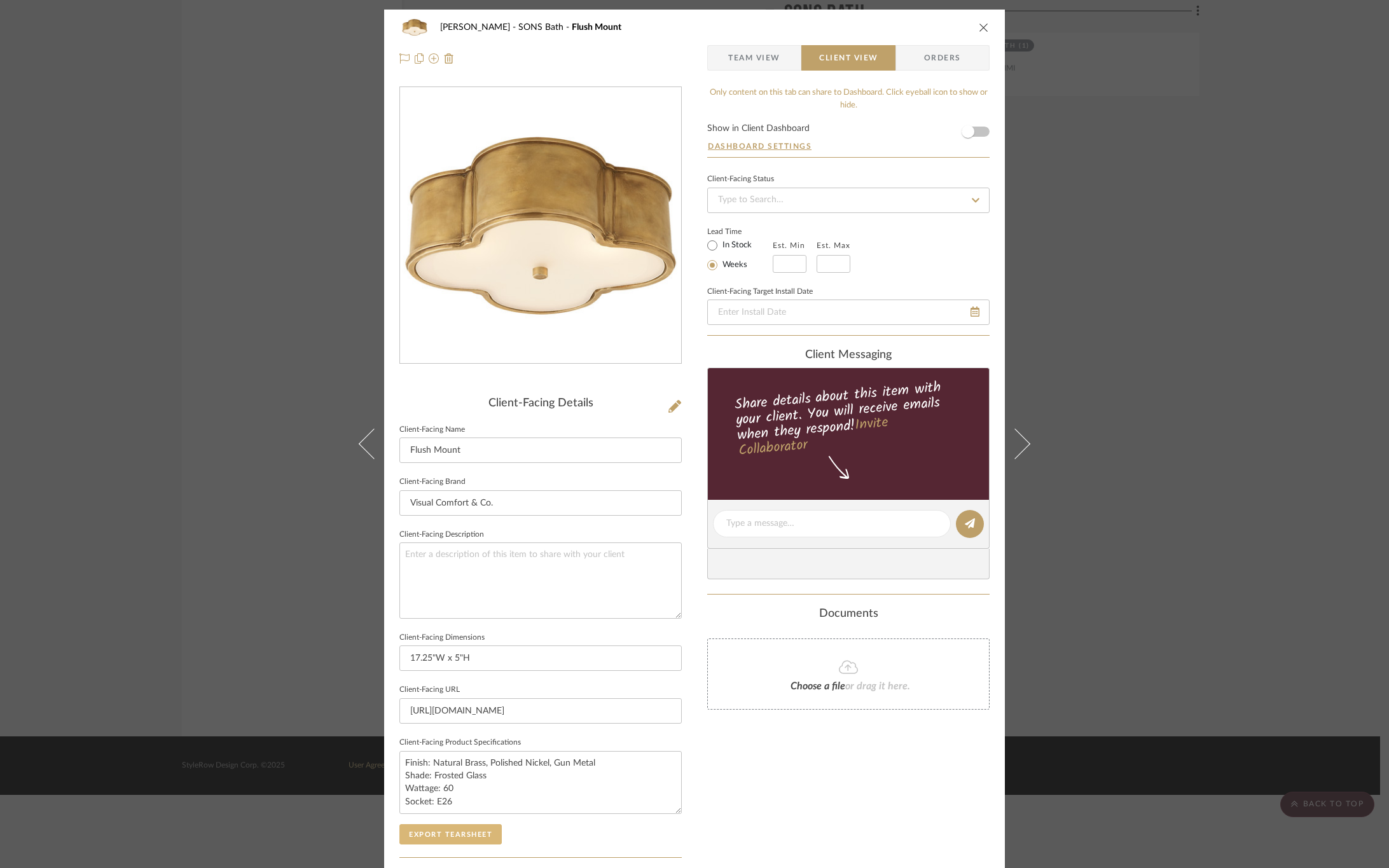
click at [445, 838] on button "Export Tearsheet" at bounding box center [451, 834] width 103 height 21
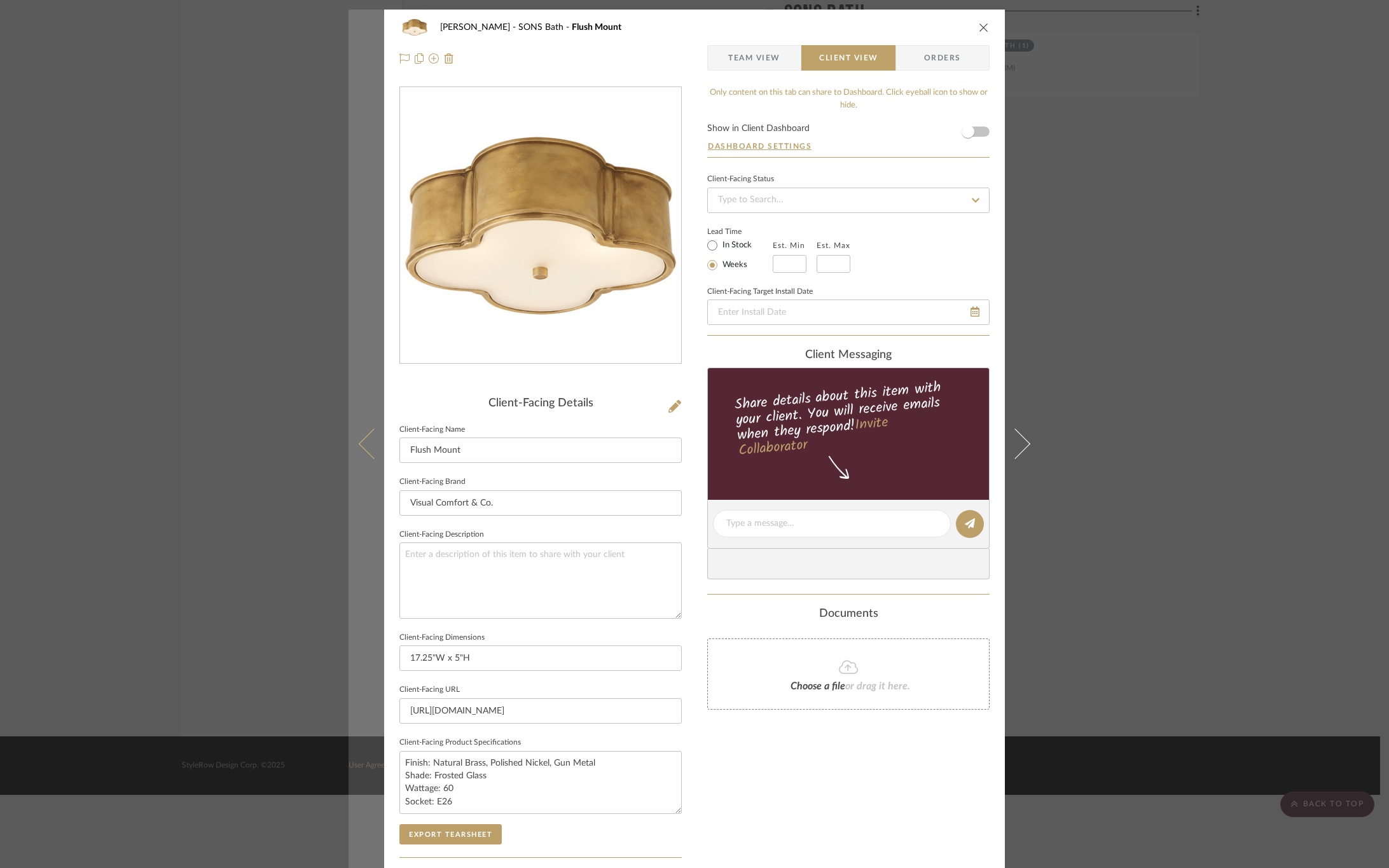
click at [371, 452] on icon at bounding box center [374, 443] width 31 height 31
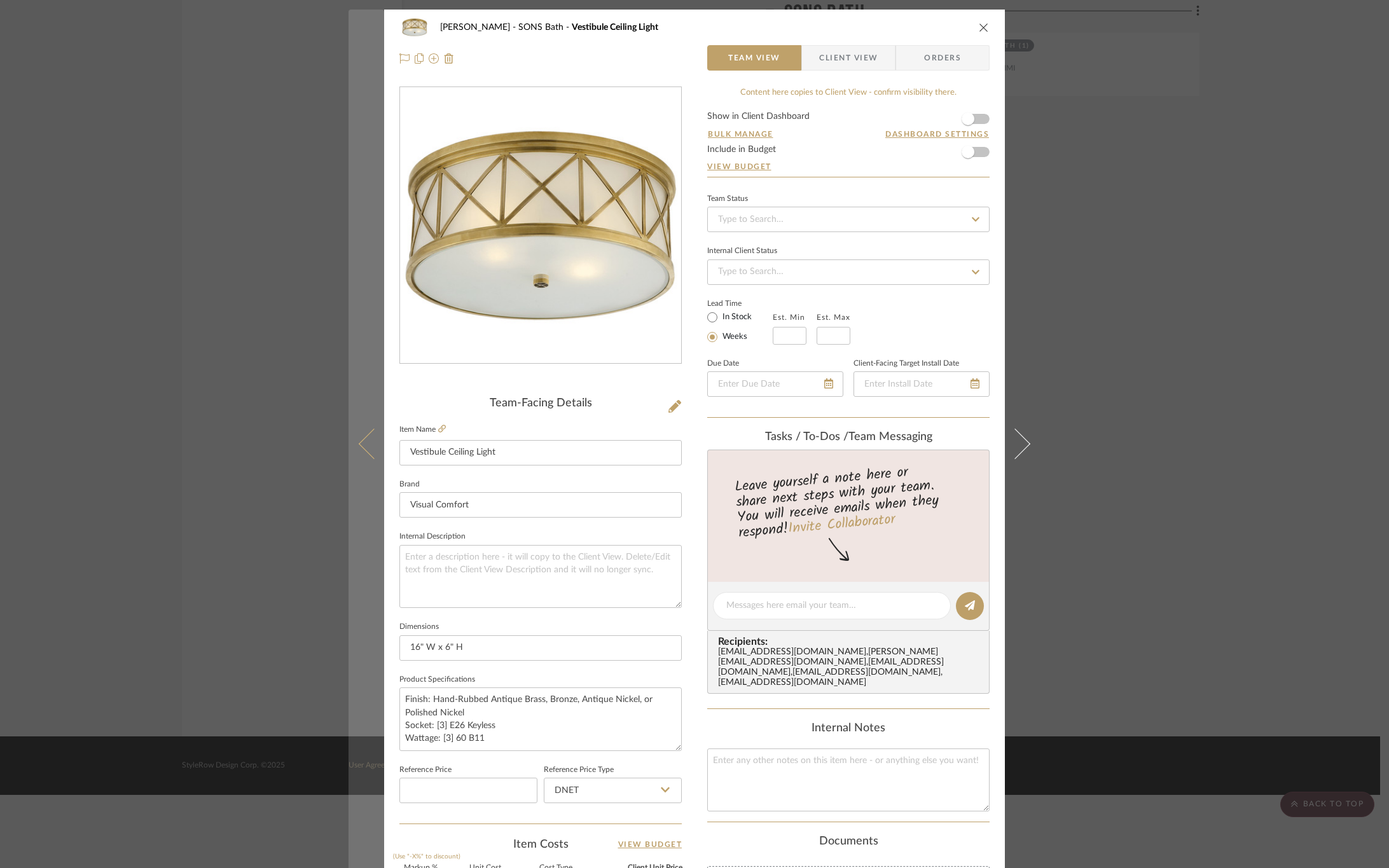
click at [368, 464] on button at bounding box center [366, 443] width 36 height 868
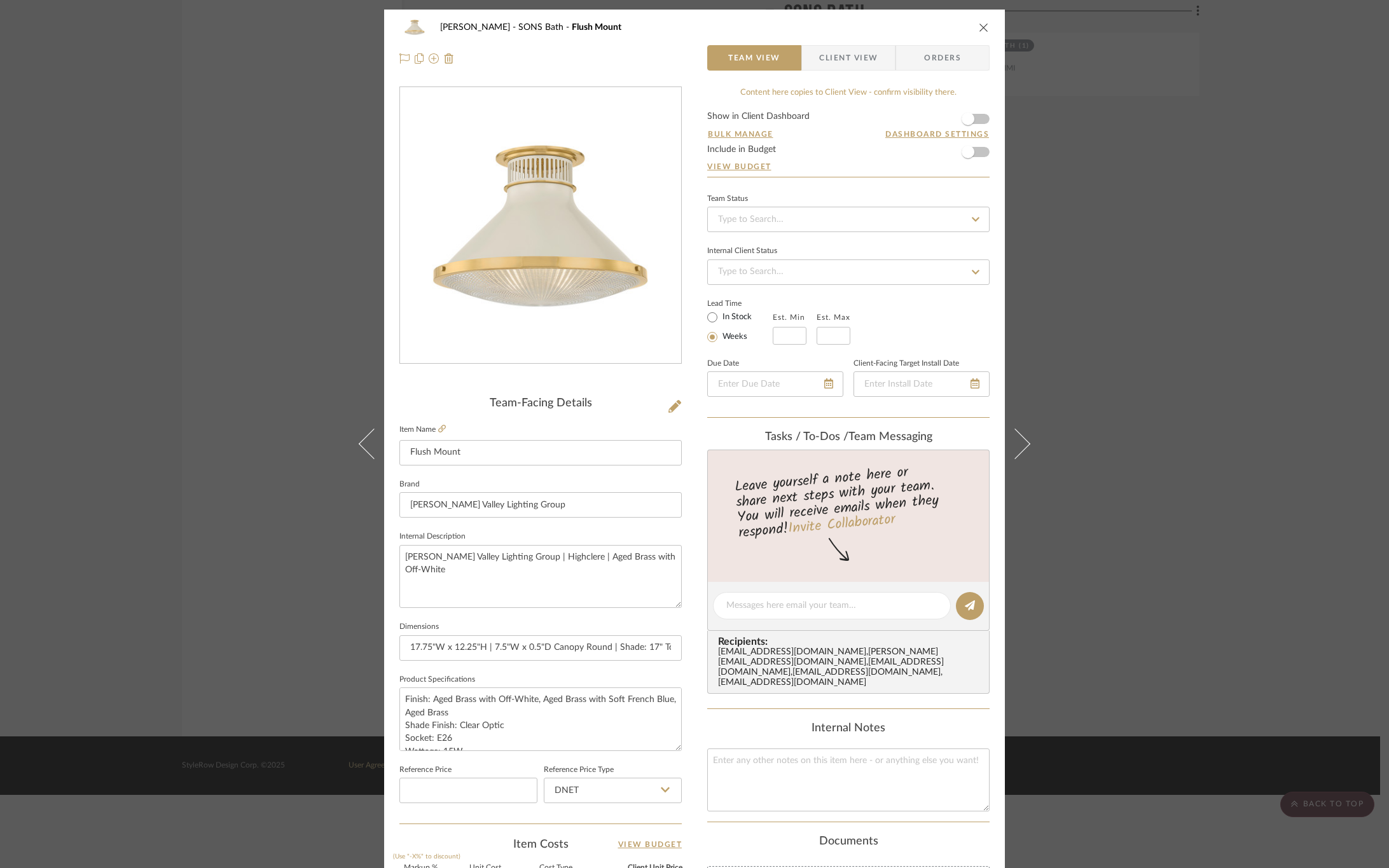
click at [853, 53] on span "Client View" at bounding box center [848, 58] width 59 height 26
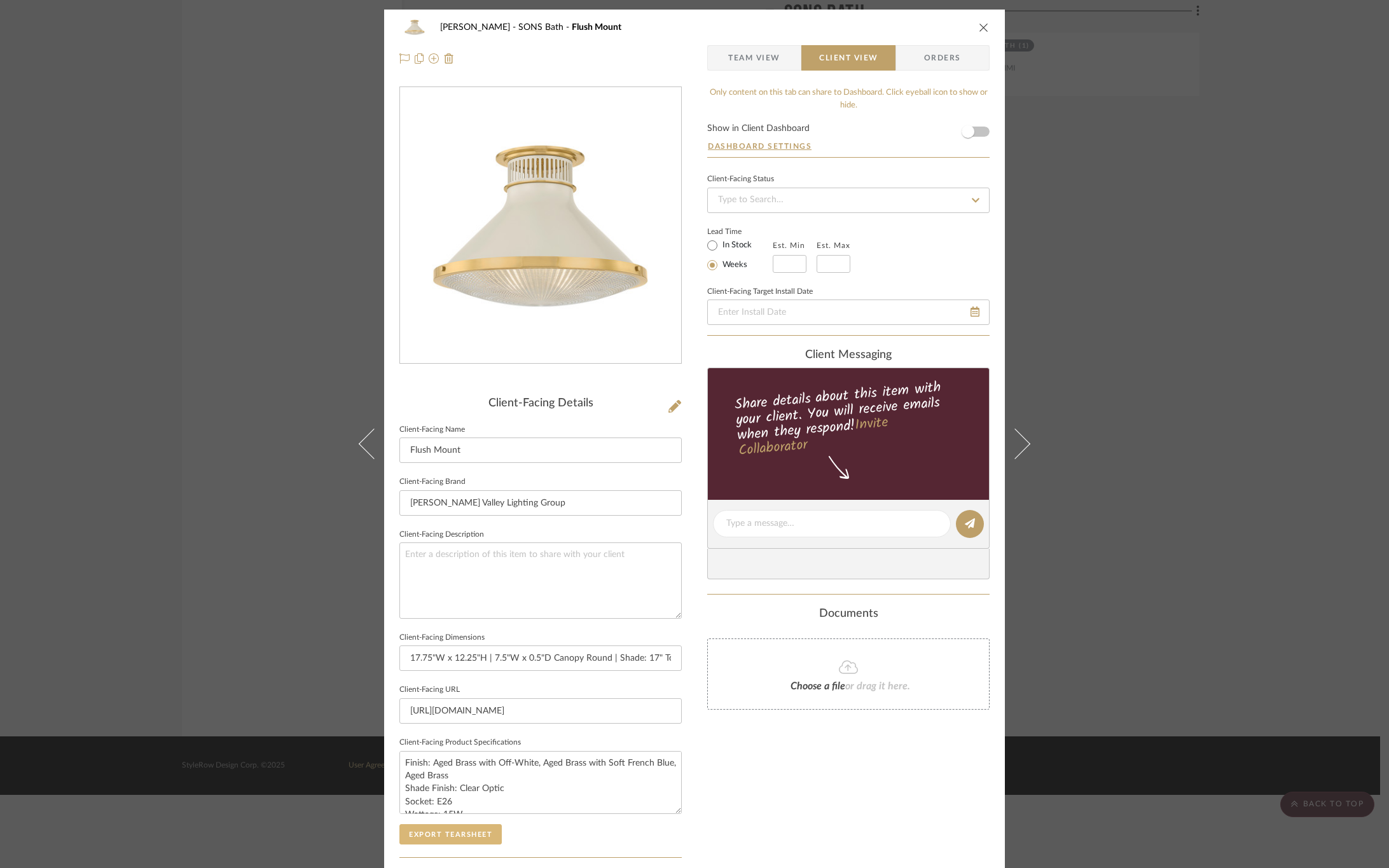
click at [424, 831] on button "Export Tearsheet" at bounding box center [451, 834] width 103 height 21
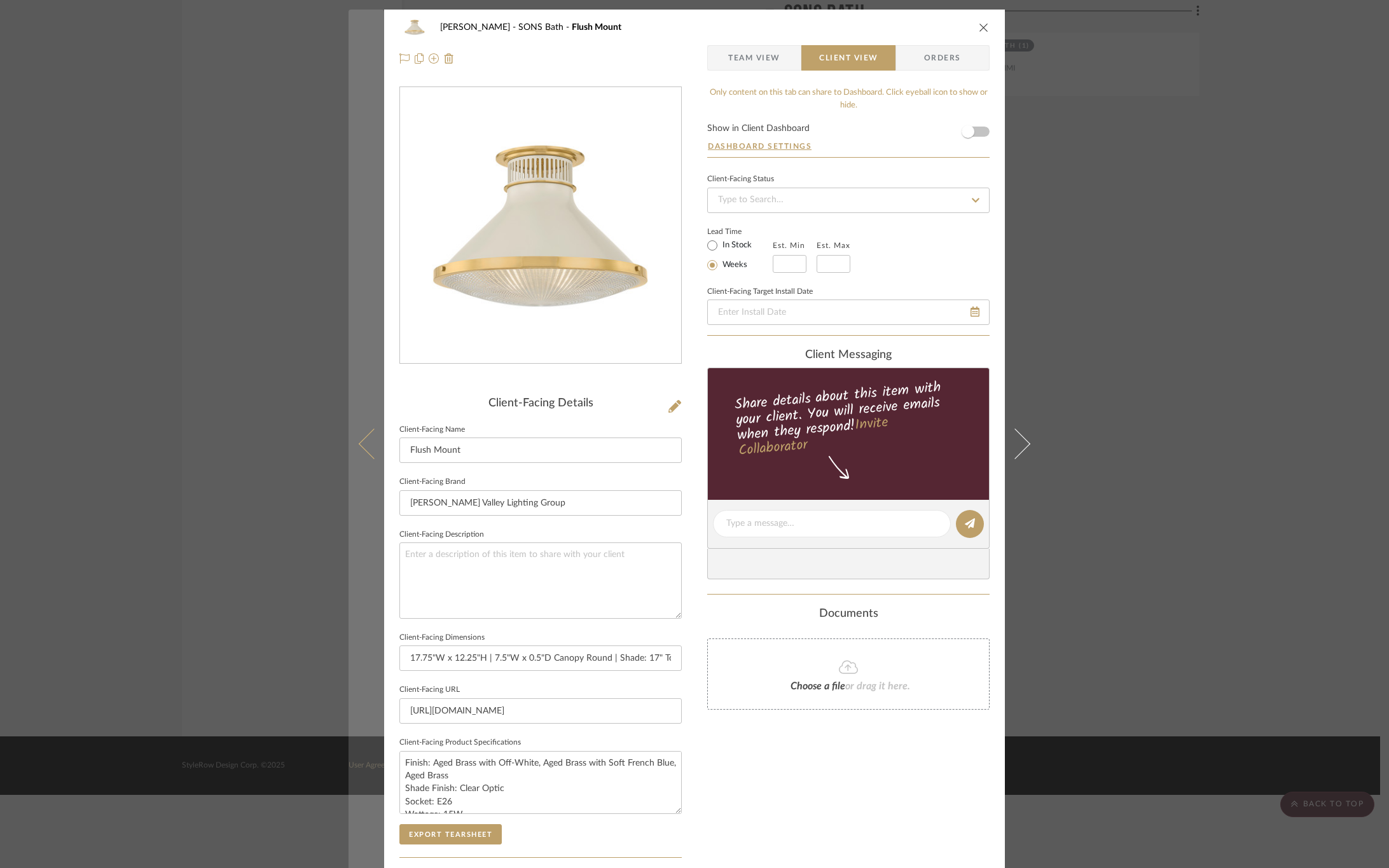
click at [371, 431] on icon at bounding box center [374, 443] width 31 height 31
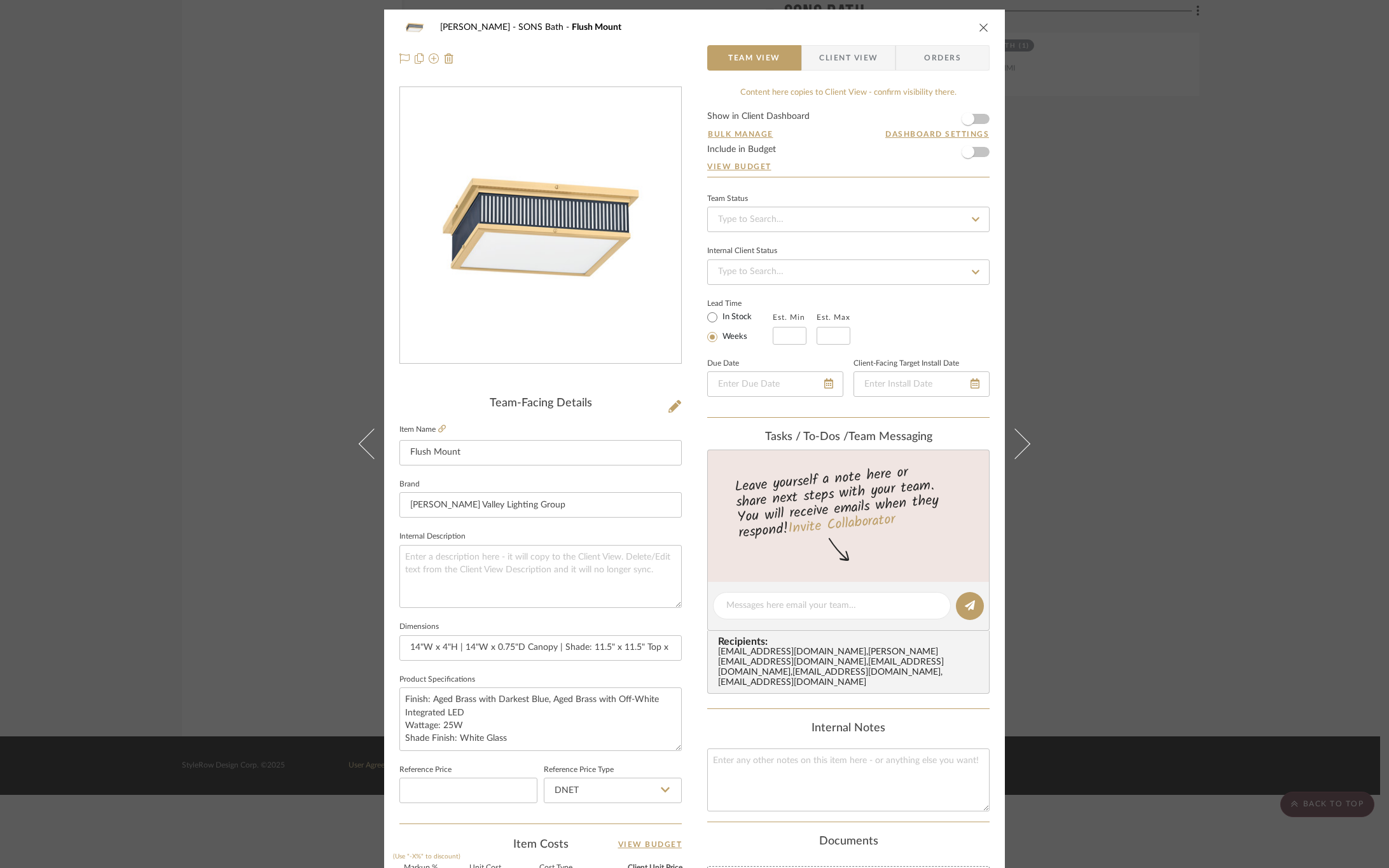
click at [862, 59] on span "Client View" at bounding box center [848, 58] width 59 height 26
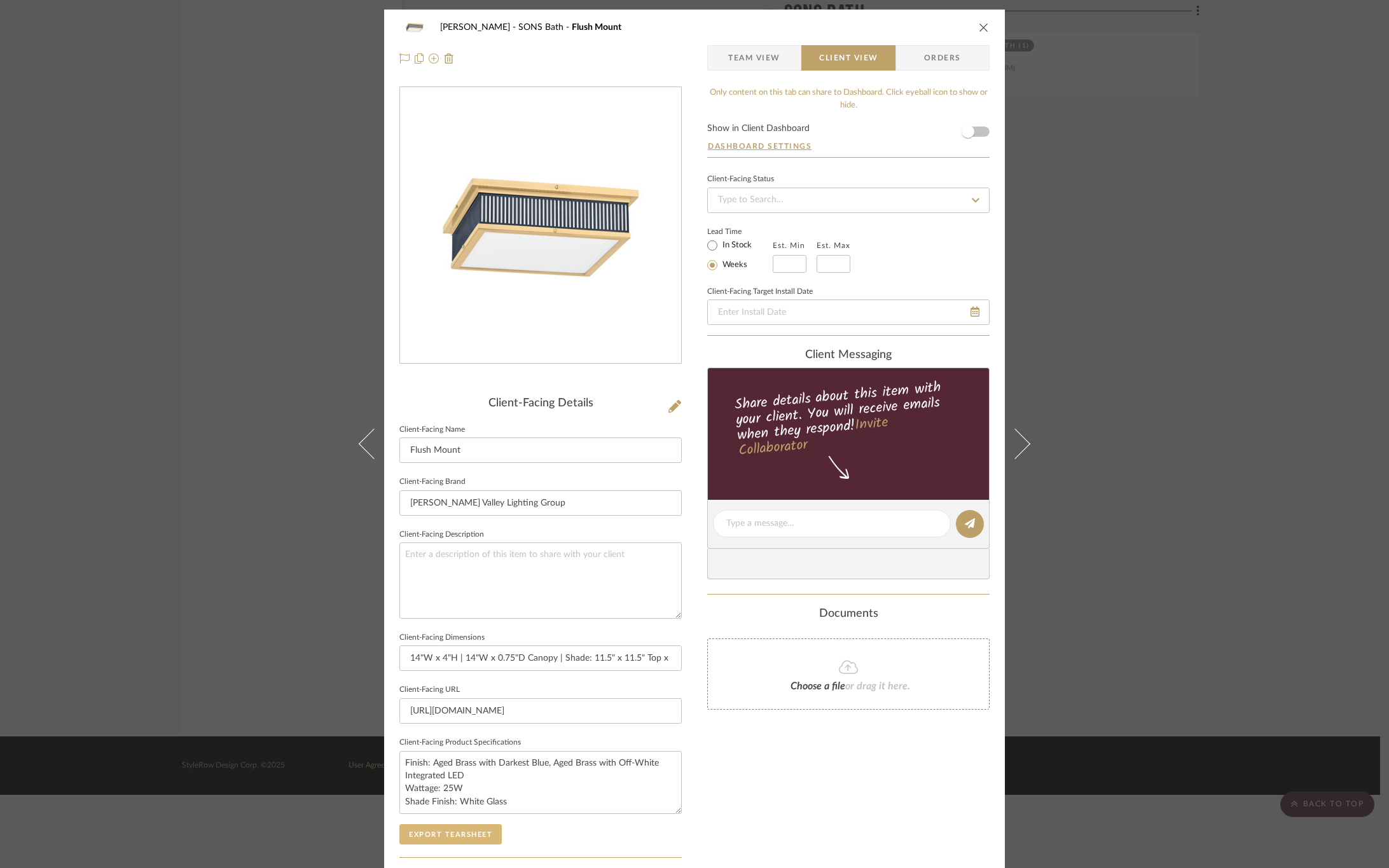
click at [455, 828] on button "Export Tearsheet" at bounding box center [451, 834] width 103 height 21
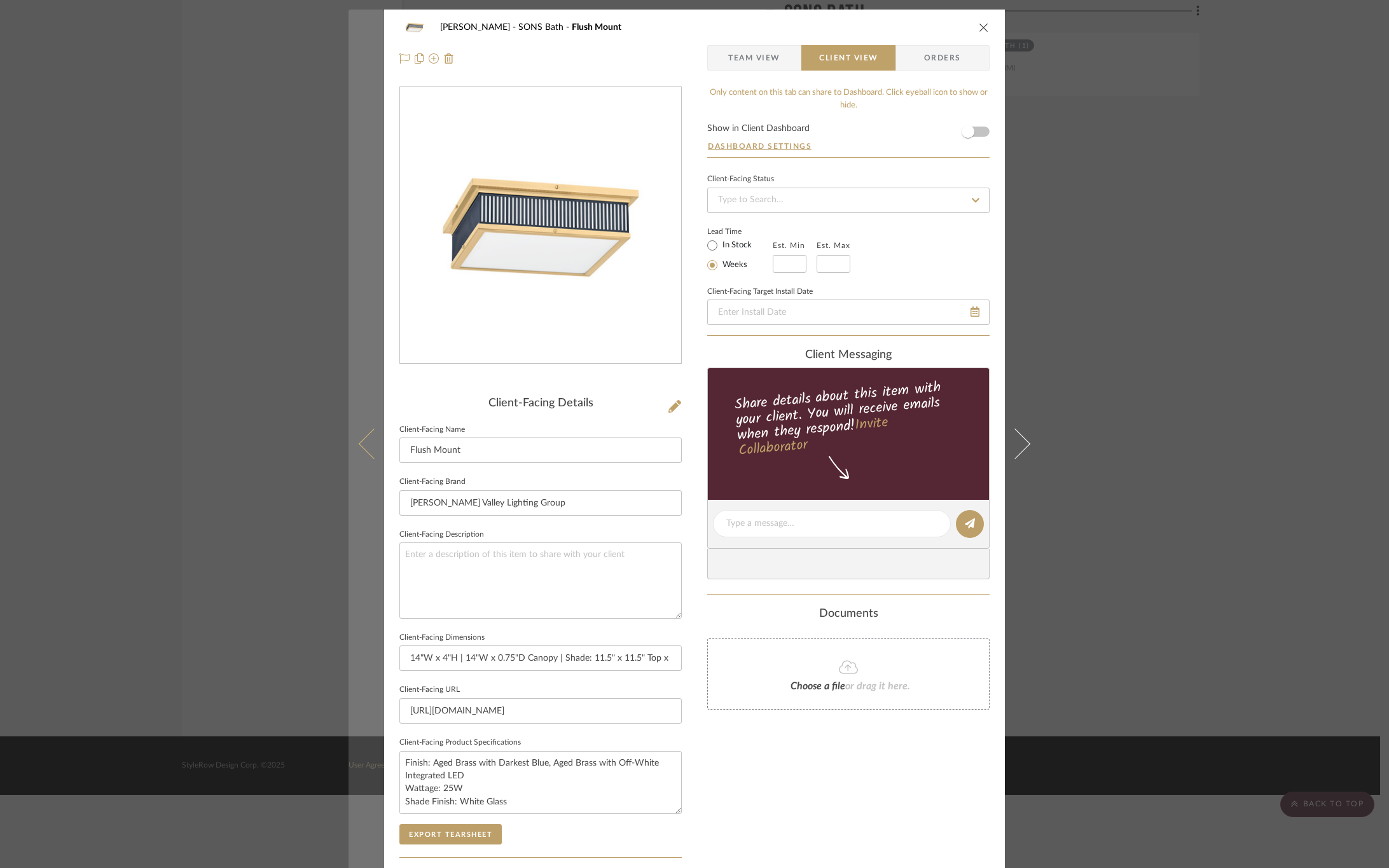
click at [369, 449] on icon at bounding box center [374, 443] width 31 height 31
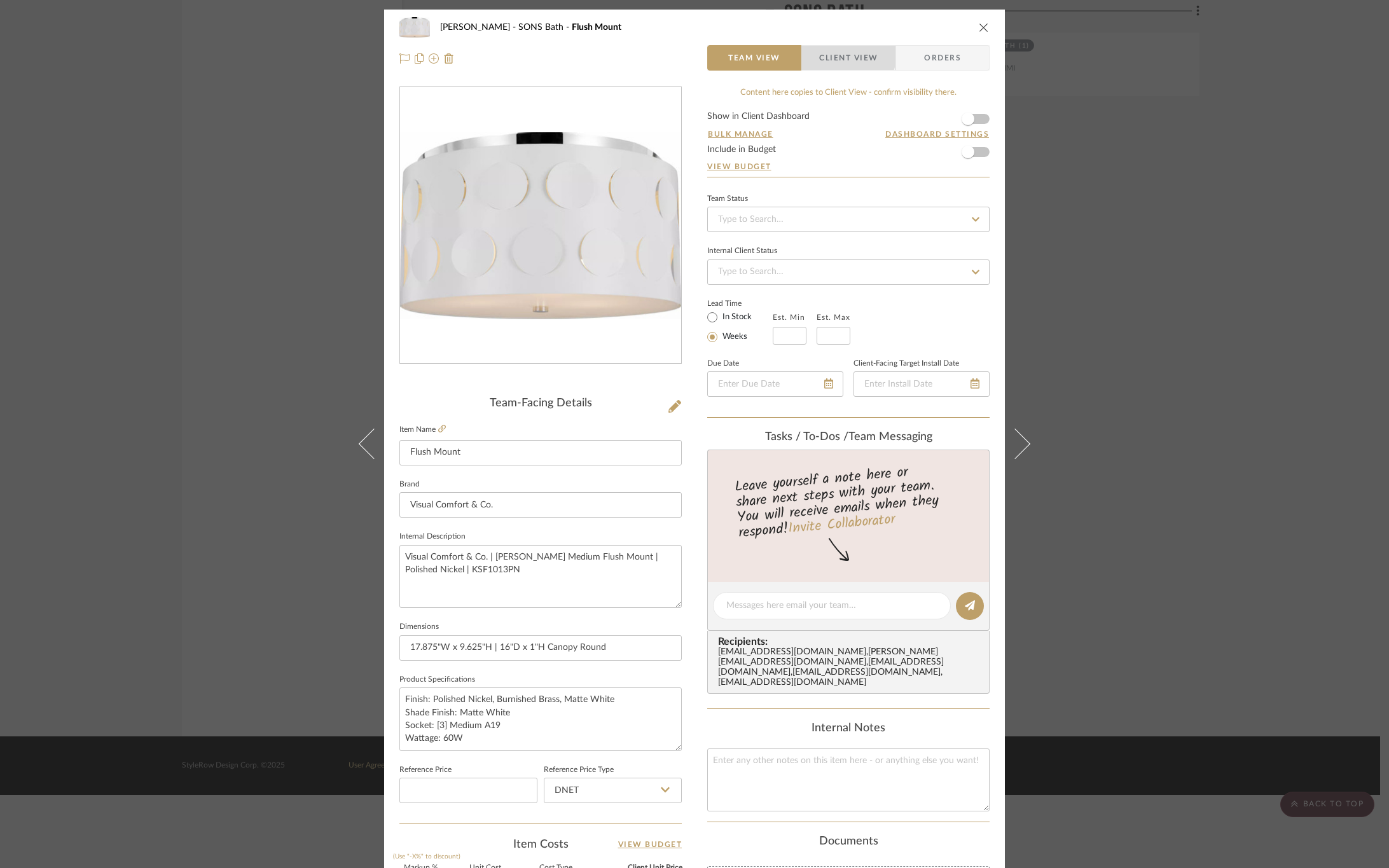
click at [832, 51] on span "Client View" at bounding box center [848, 58] width 59 height 26
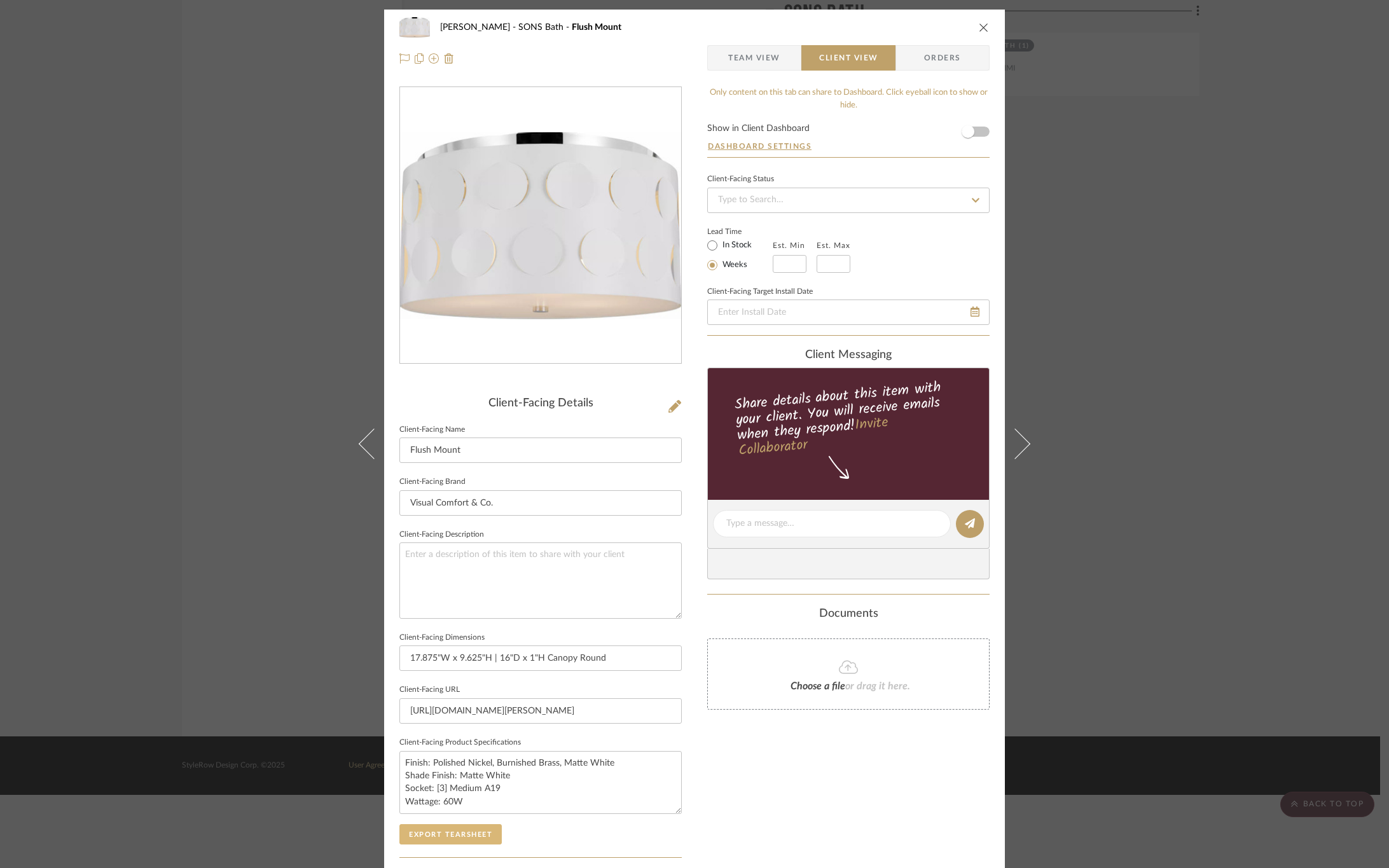
click at [451, 837] on button "Export Tearsheet" at bounding box center [451, 834] width 103 height 21
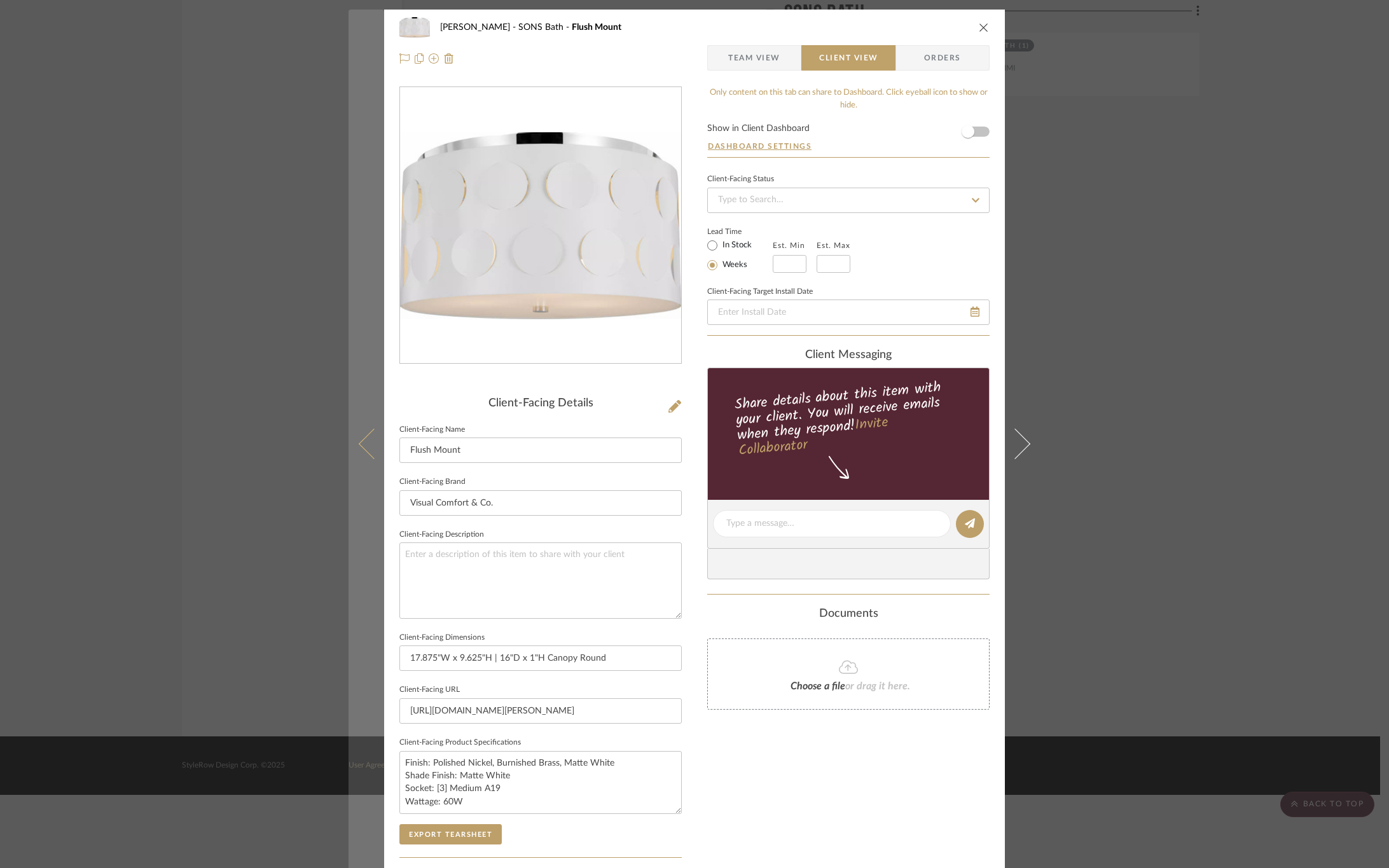
click at [365, 433] on icon at bounding box center [374, 443] width 31 height 31
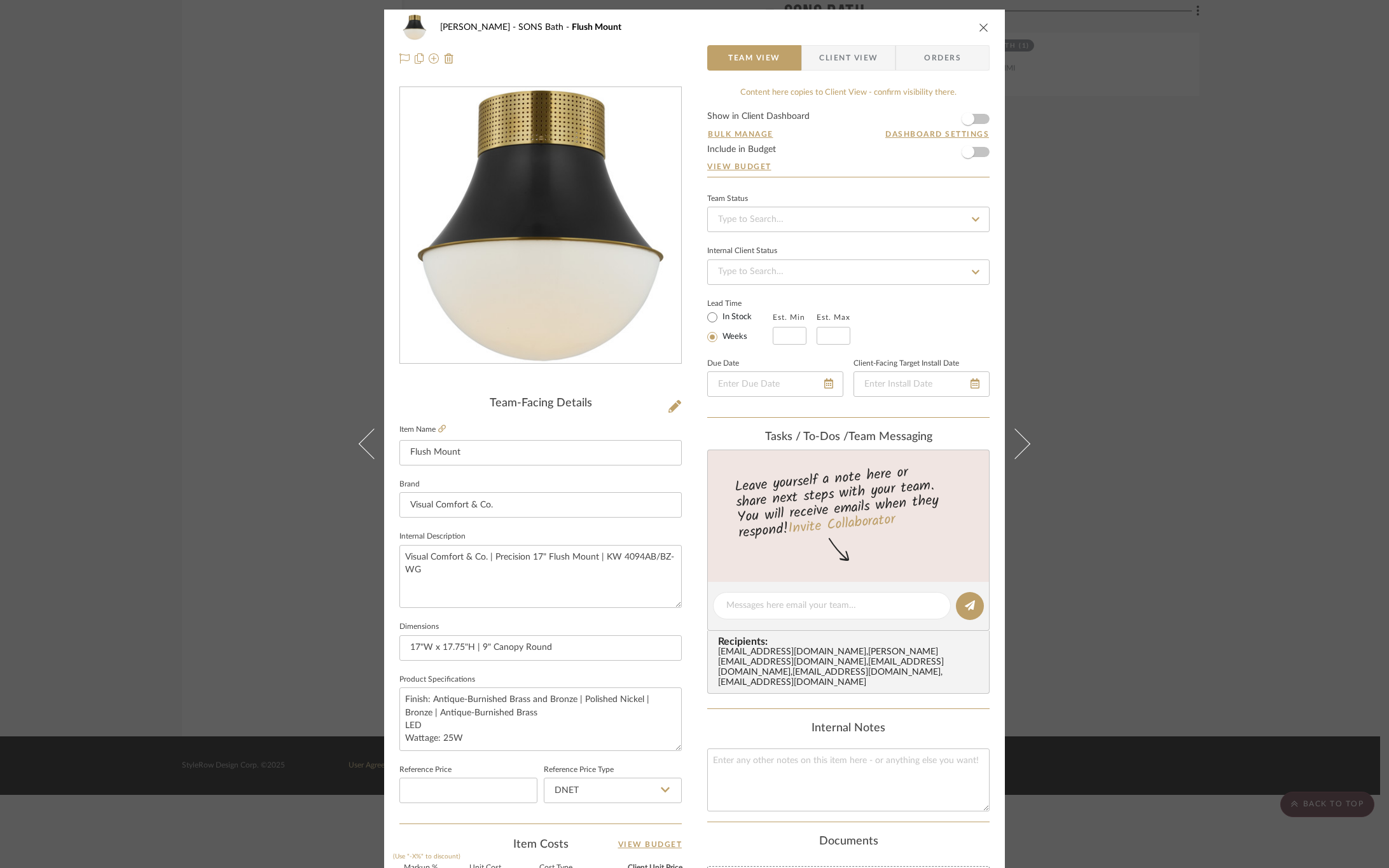
drag, startPoint x: 834, startPoint y: 59, endPoint x: 781, endPoint y: 165, distance: 118.5
click at [832, 59] on span "Client View" at bounding box center [848, 58] width 59 height 26
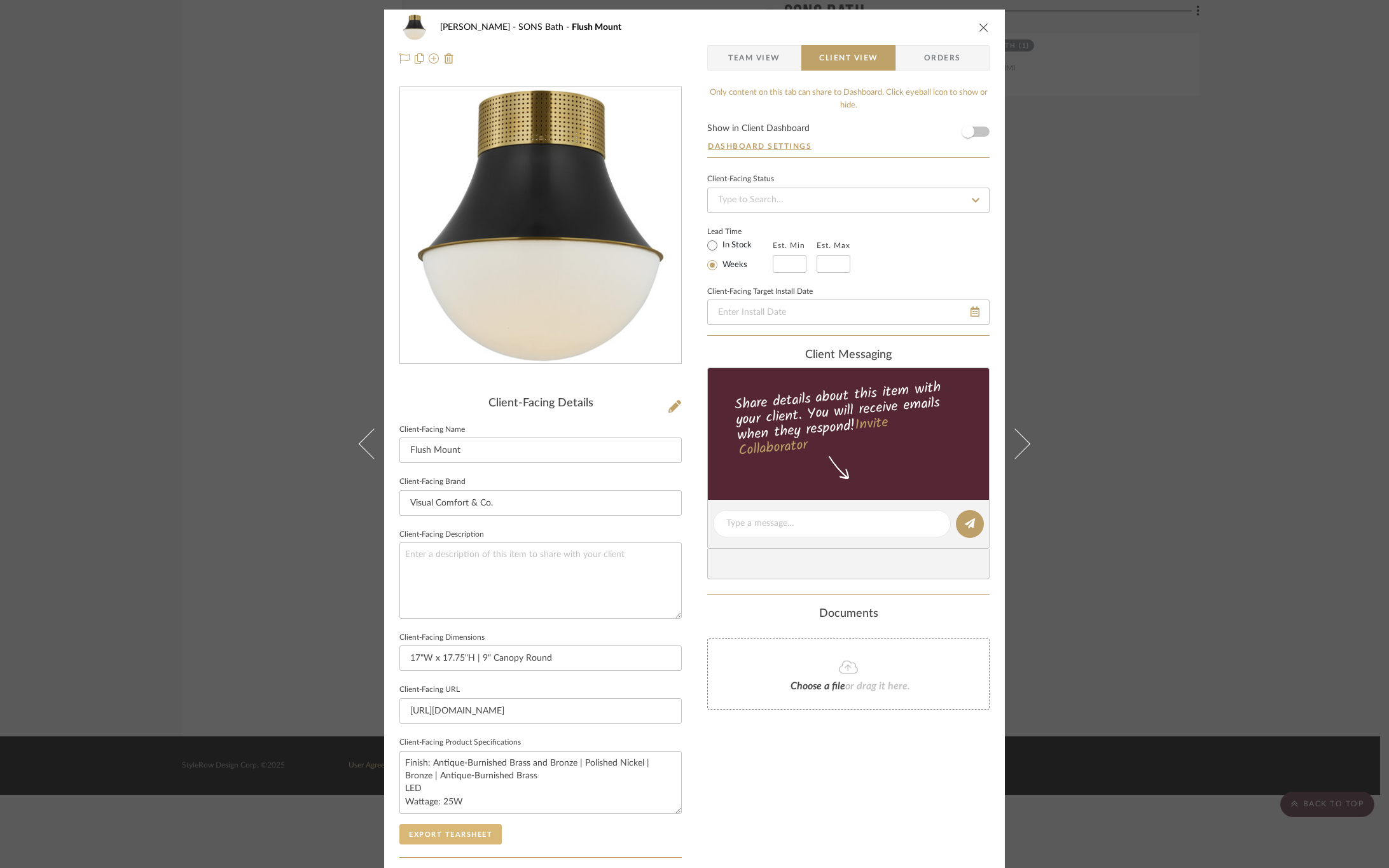
click at [479, 834] on button "Export Tearsheet" at bounding box center [451, 834] width 103 height 21
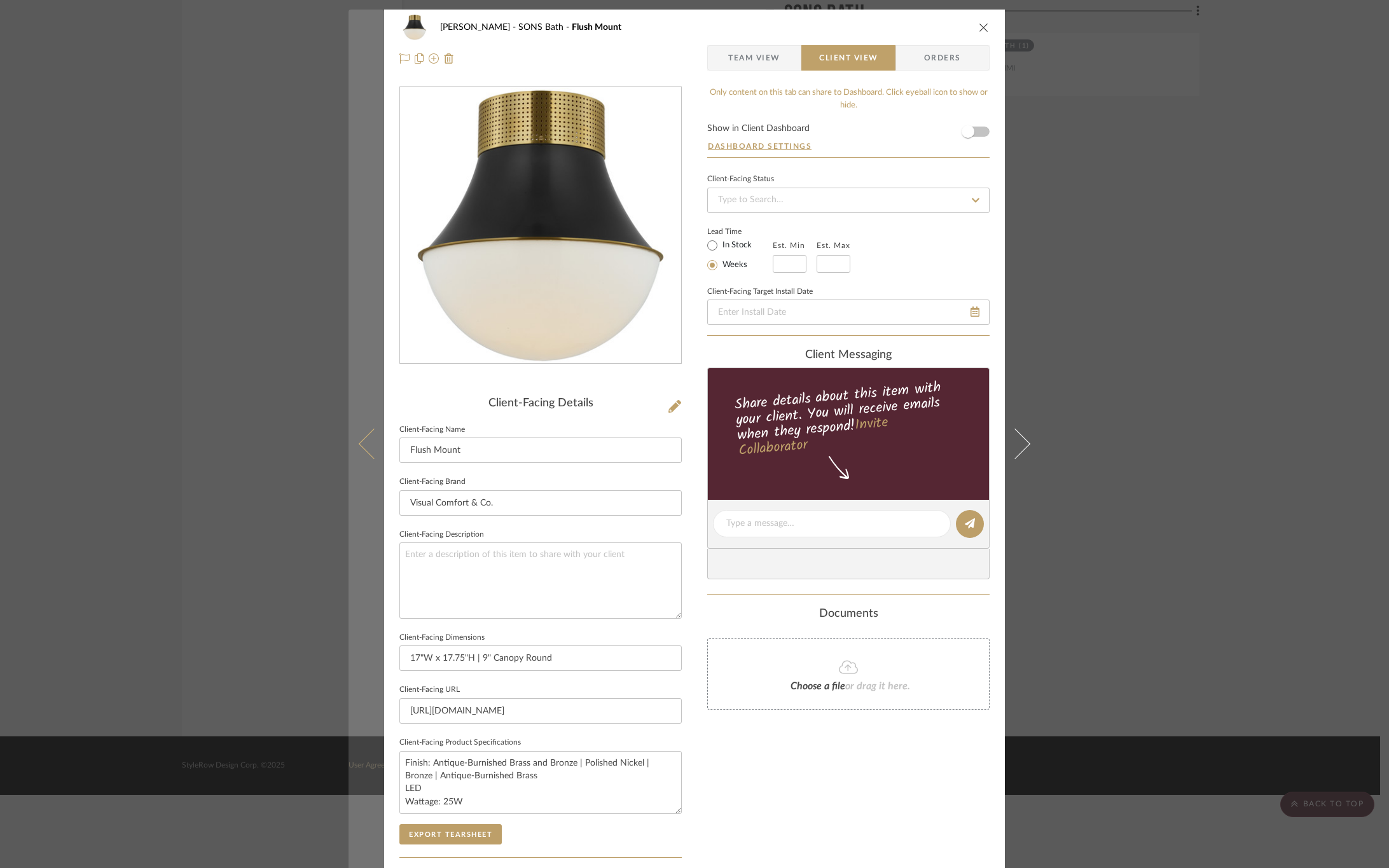
click at [360, 442] on icon at bounding box center [374, 443] width 31 height 31
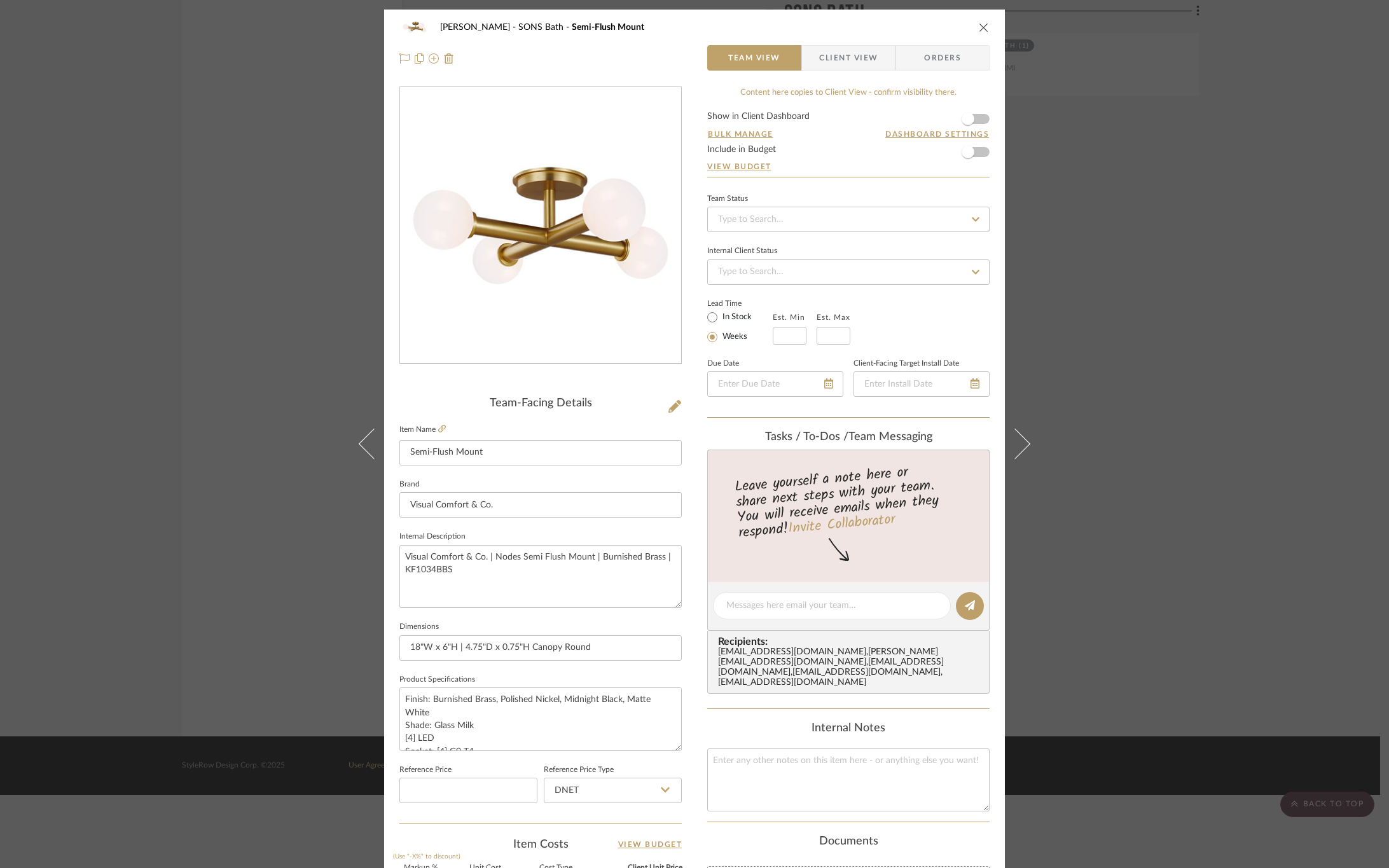
click at [827, 67] on span "Client View" at bounding box center [848, 58] width 59 height 26
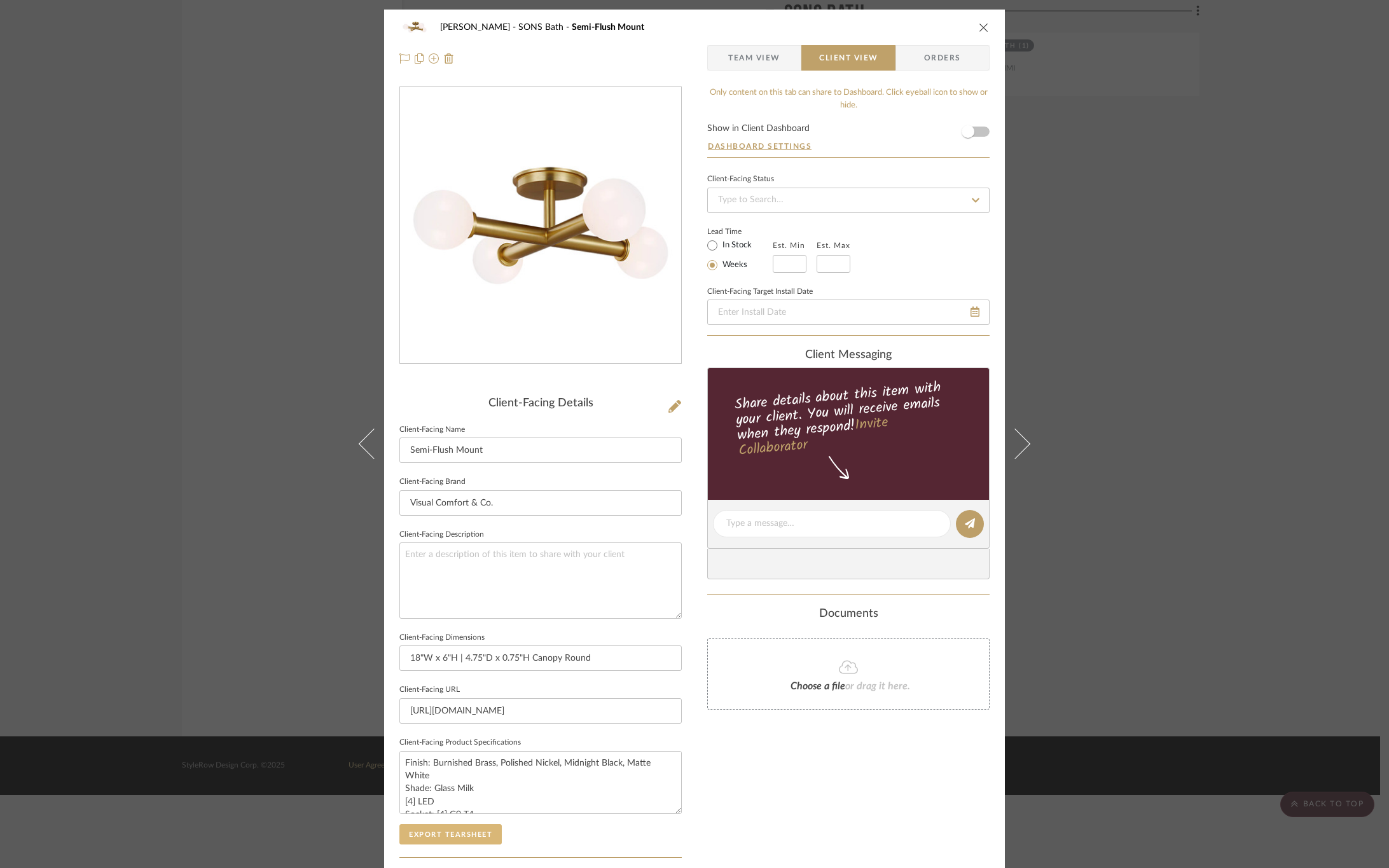
click at [434, 832] on button "Export Tearsheet" at bounding box center [451, 834] width 103 height 21
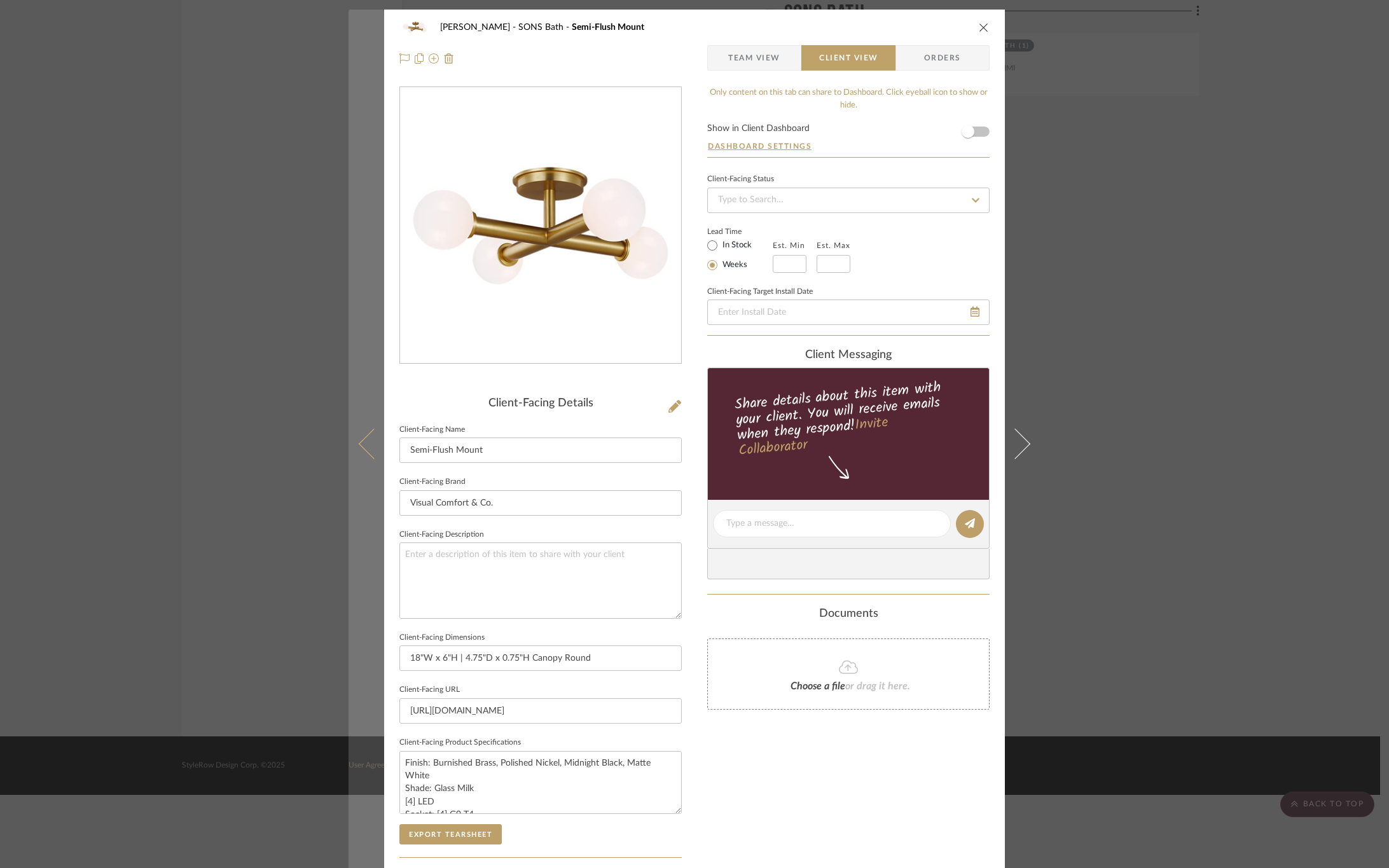
click at [369, 439] on icon at bounding box center [374, 443] width 31 height 31
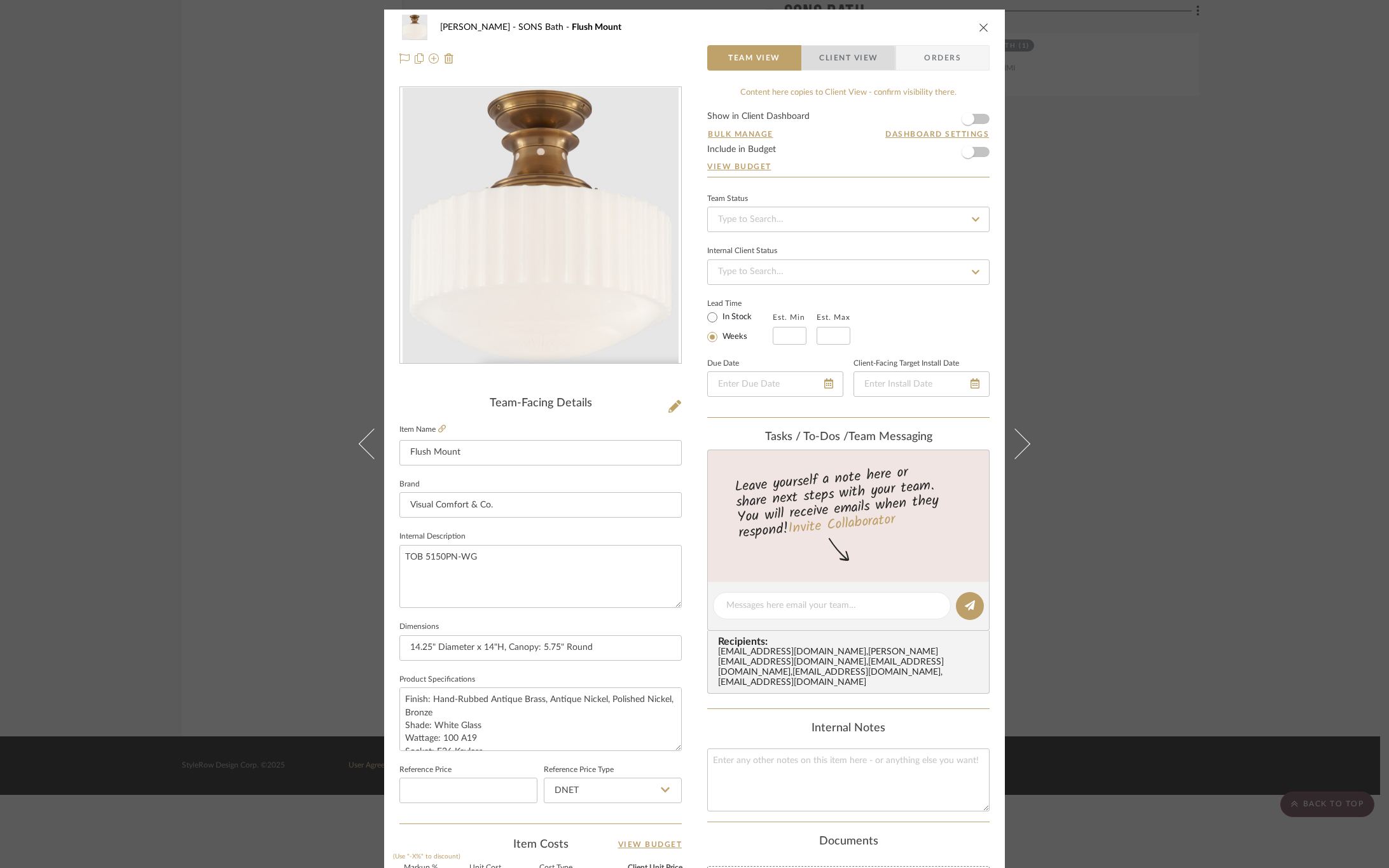
click at [842, 62] on span "Client View" at bounding box center [848, 58] width 59 height 26
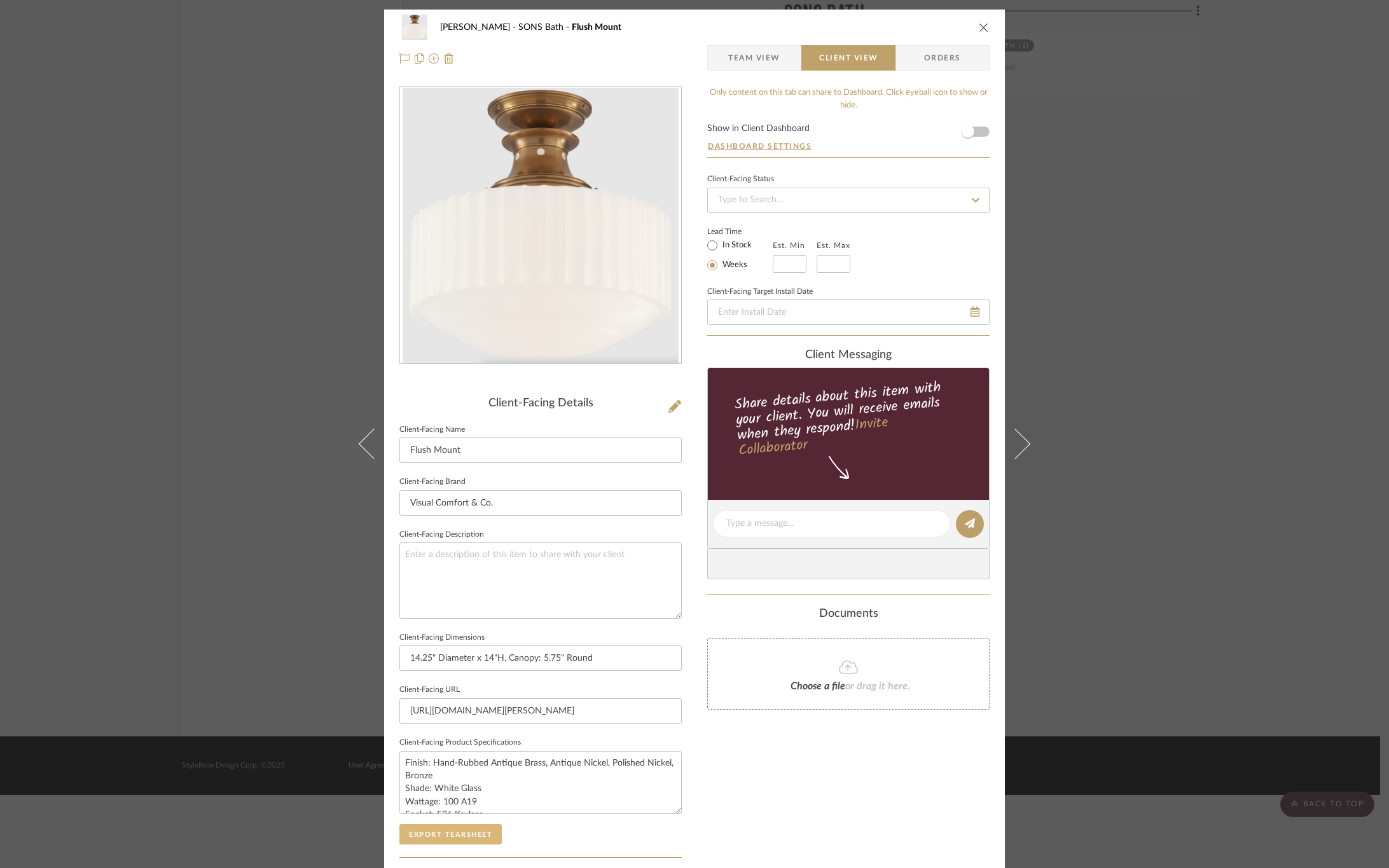
click at [440, 838] on button "Export Tearsheet" at bounding box center [451, 834] width 103 height 21
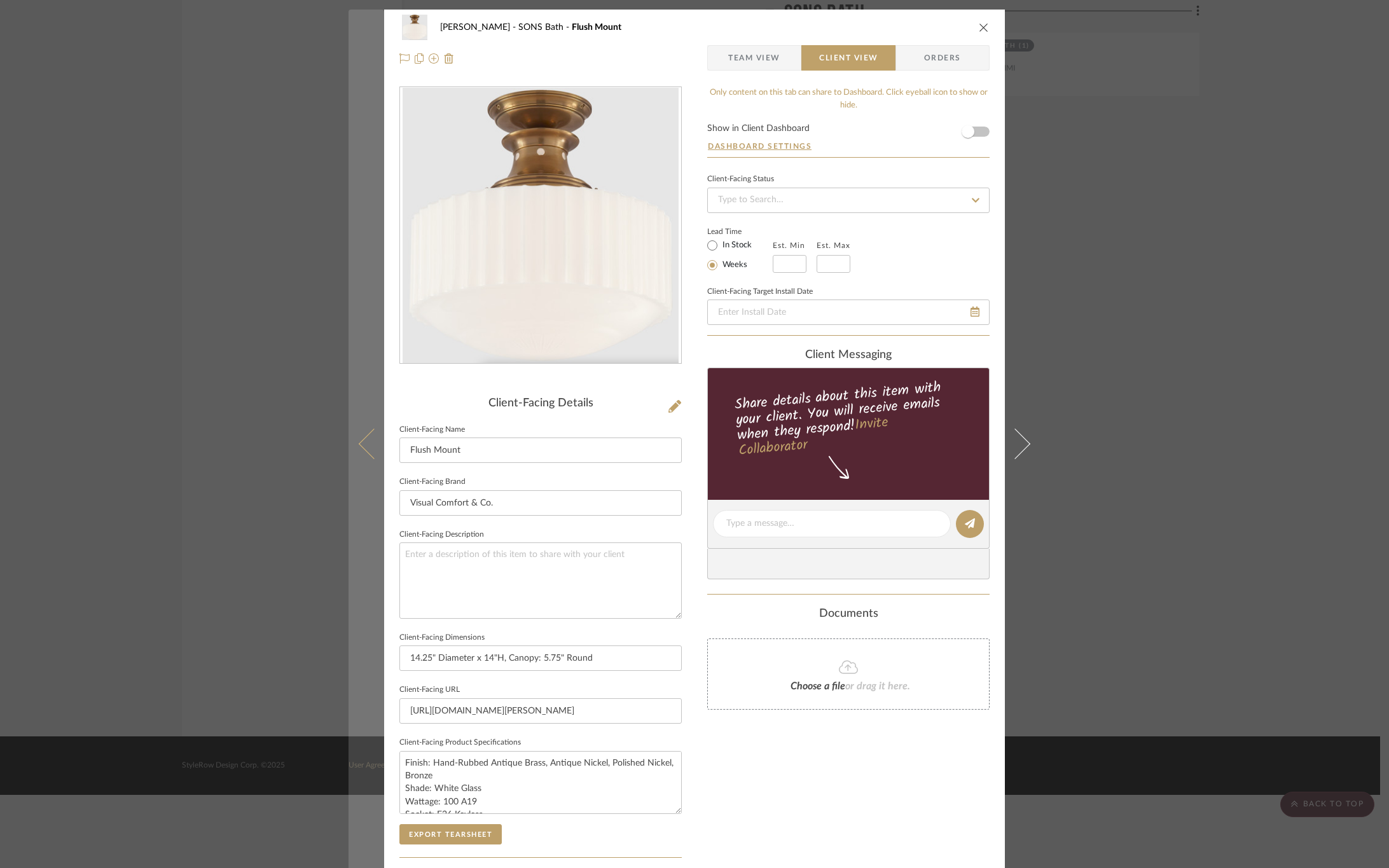
click at [365, 437] on icon at bounding box center [374, 443] width 31 height 31
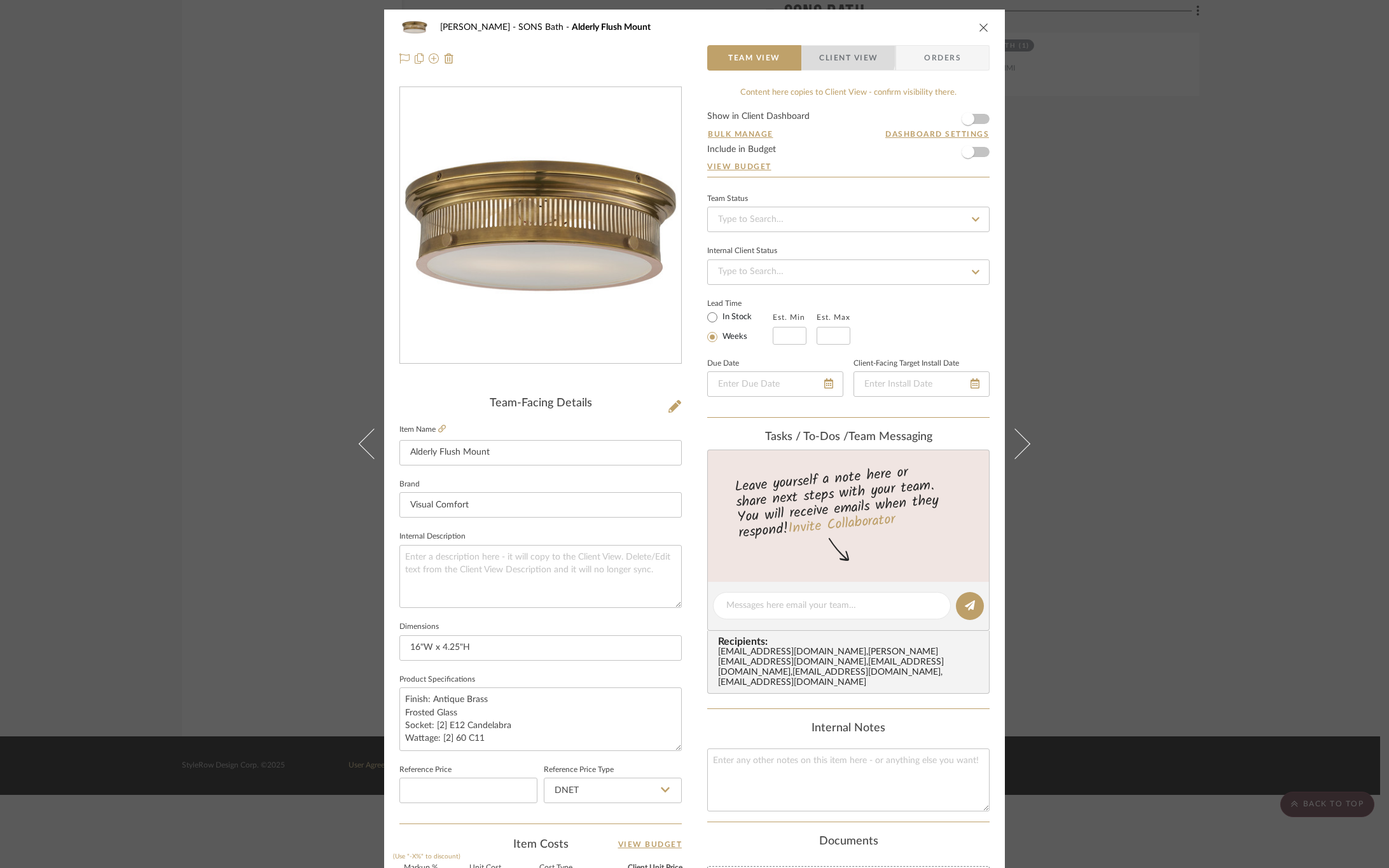
click at [831, 53] on span "Client View" at bounding box center [848, 58] width 59 height 26
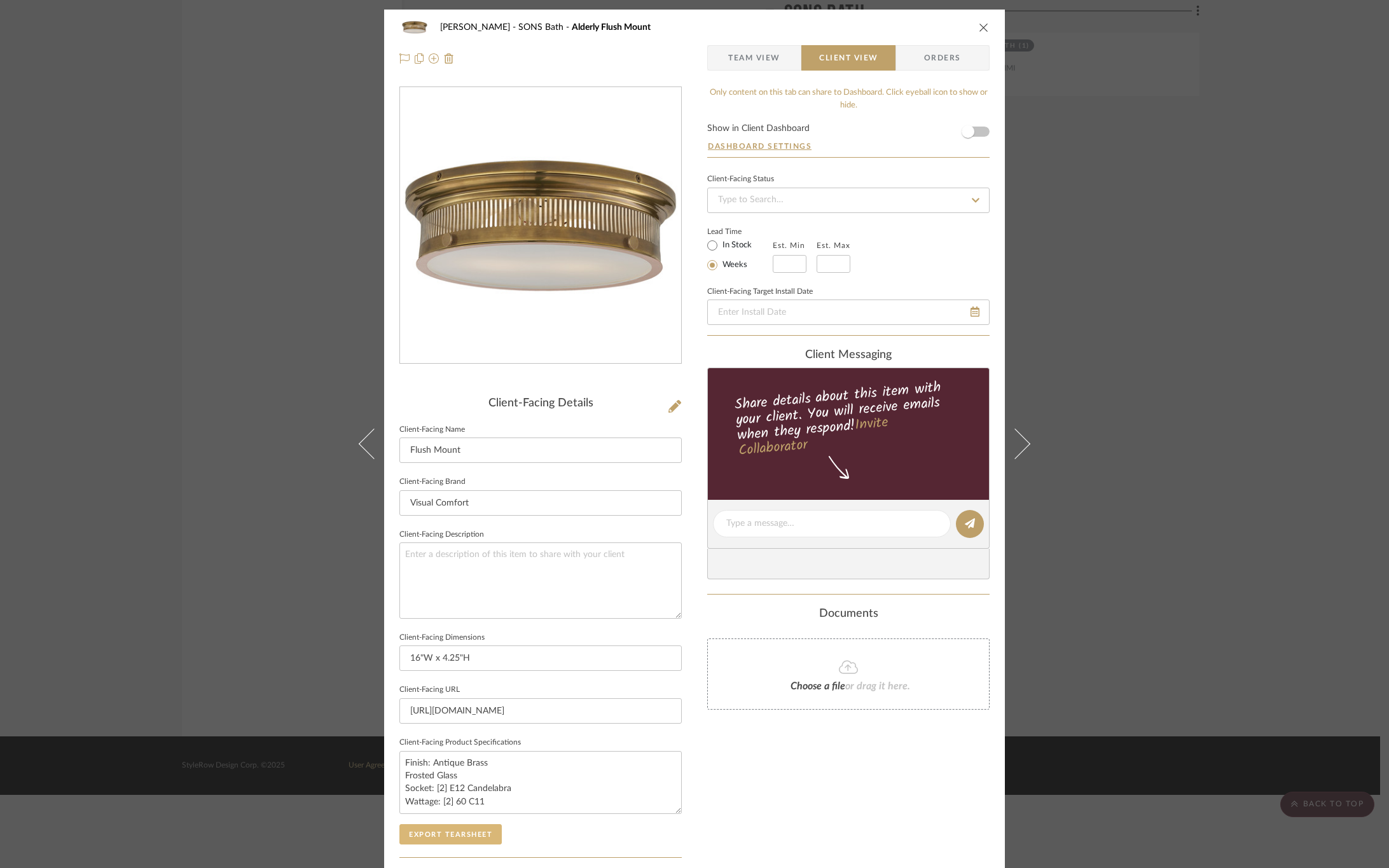
click at [475, 830] on button "Export Tearsheet" at bounding box center [451, 834] width 103 height 21
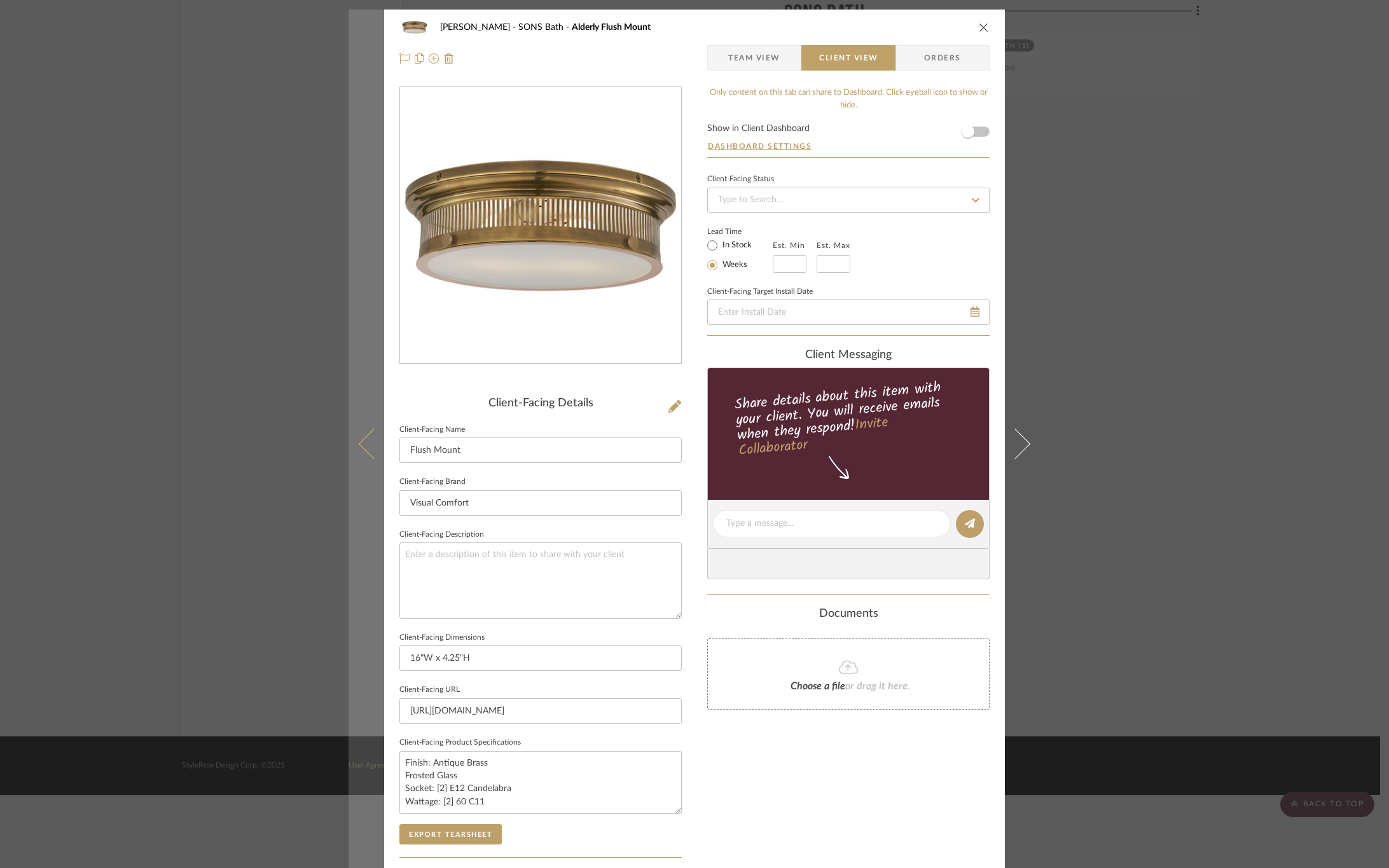
click at [360, 447] on icon at bounding box center [374, 443] width 31 height 31
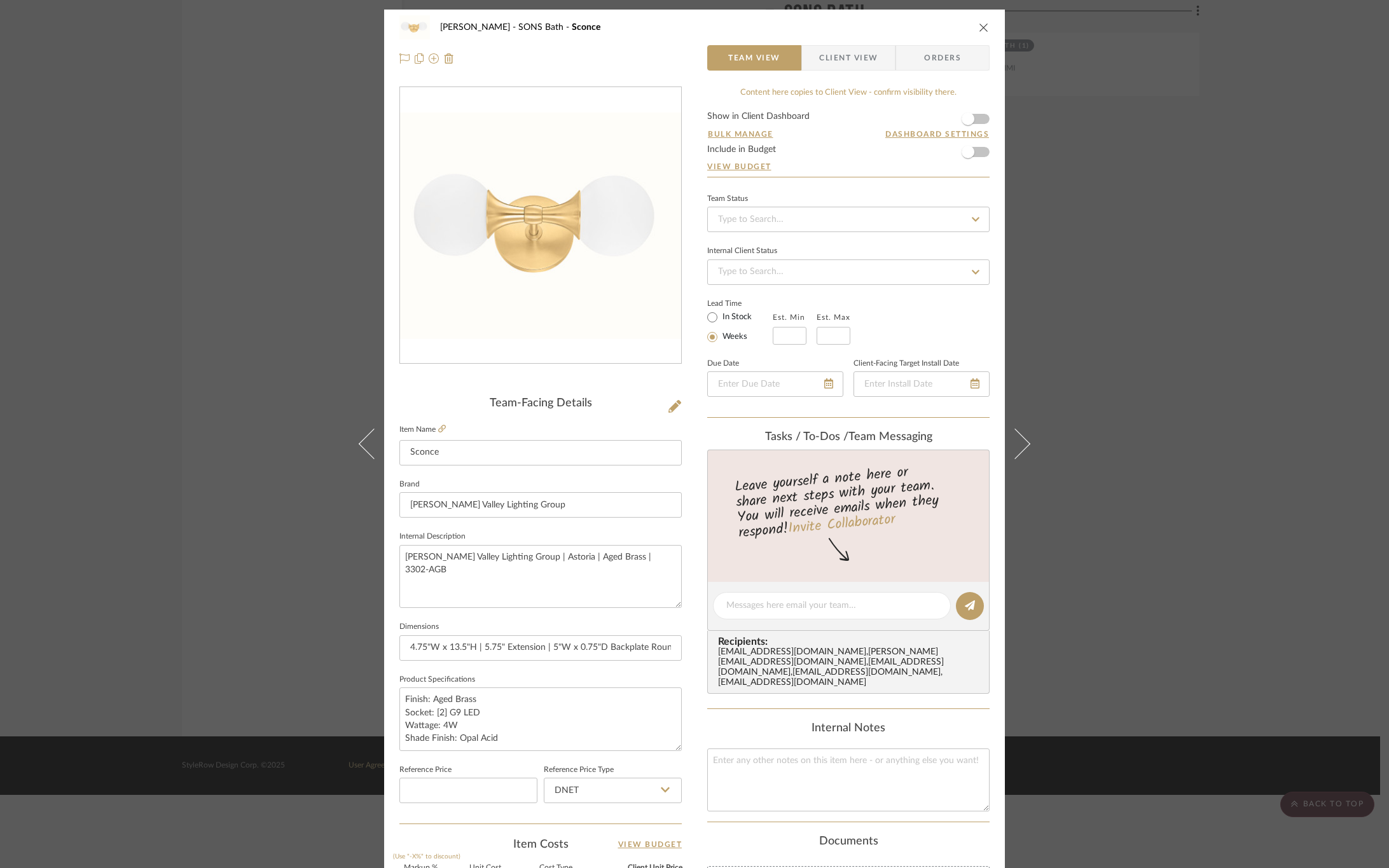
click at [821, 56] on span "Client View" at bounding box center [848, 58] width 59 height 26
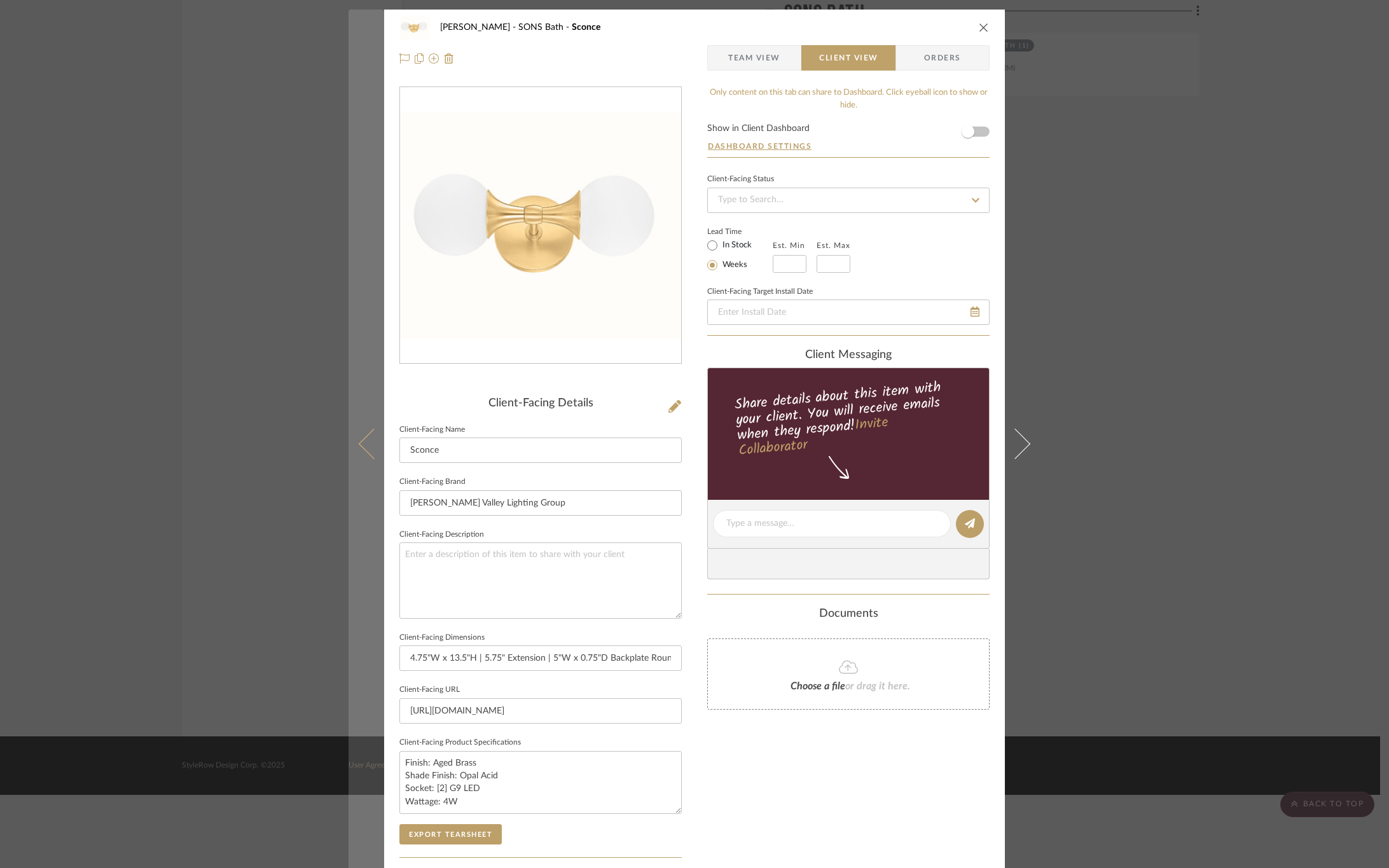
click at [359, 445] on icon at bounding box center [374, 443] width 31 height 31
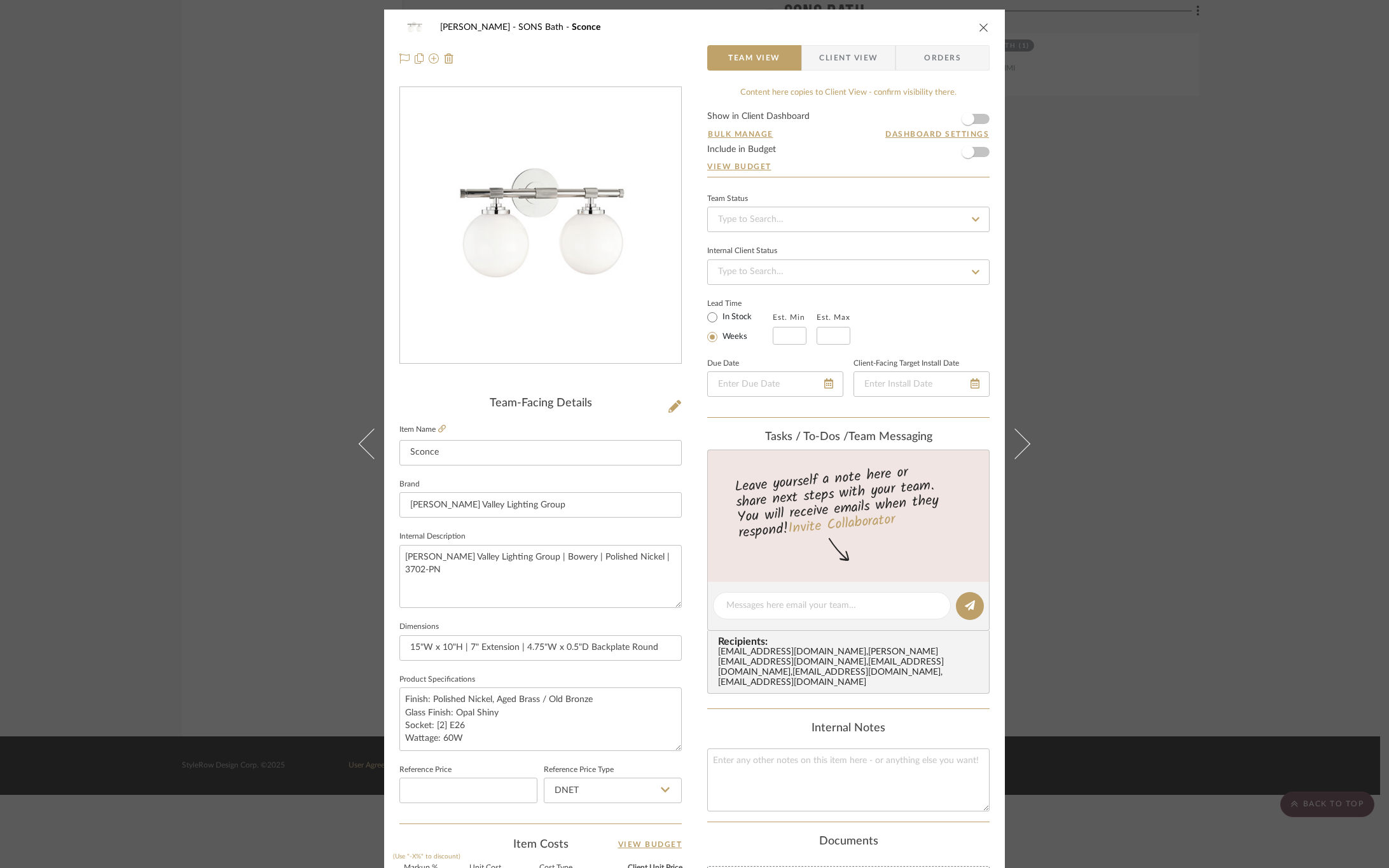
click at [359, 445] on icon at bounding box center [374, 443] width 31 height 31
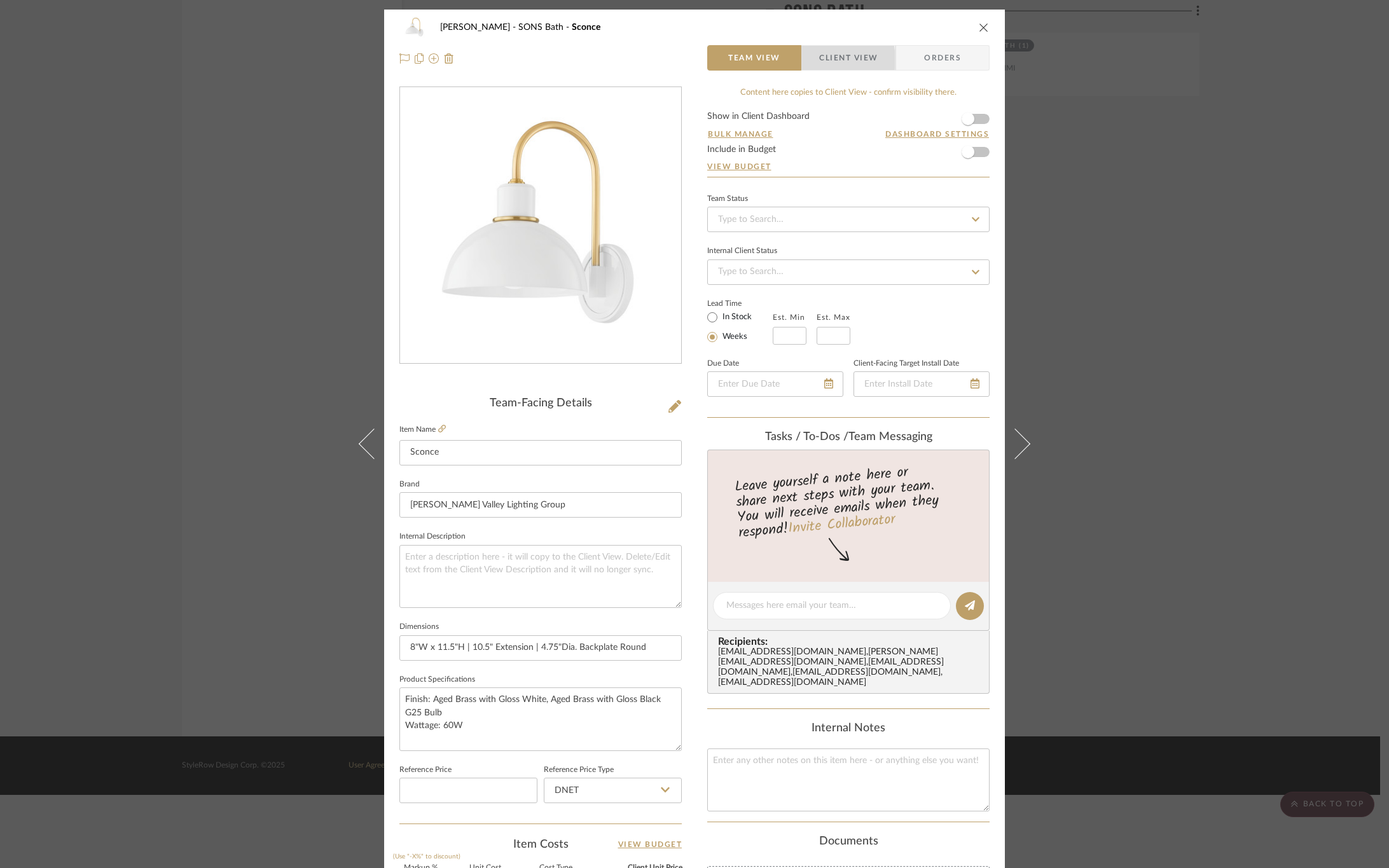
click at [819, 60] on span "Client View" at bounding box center [848, 58] width 59 height 26
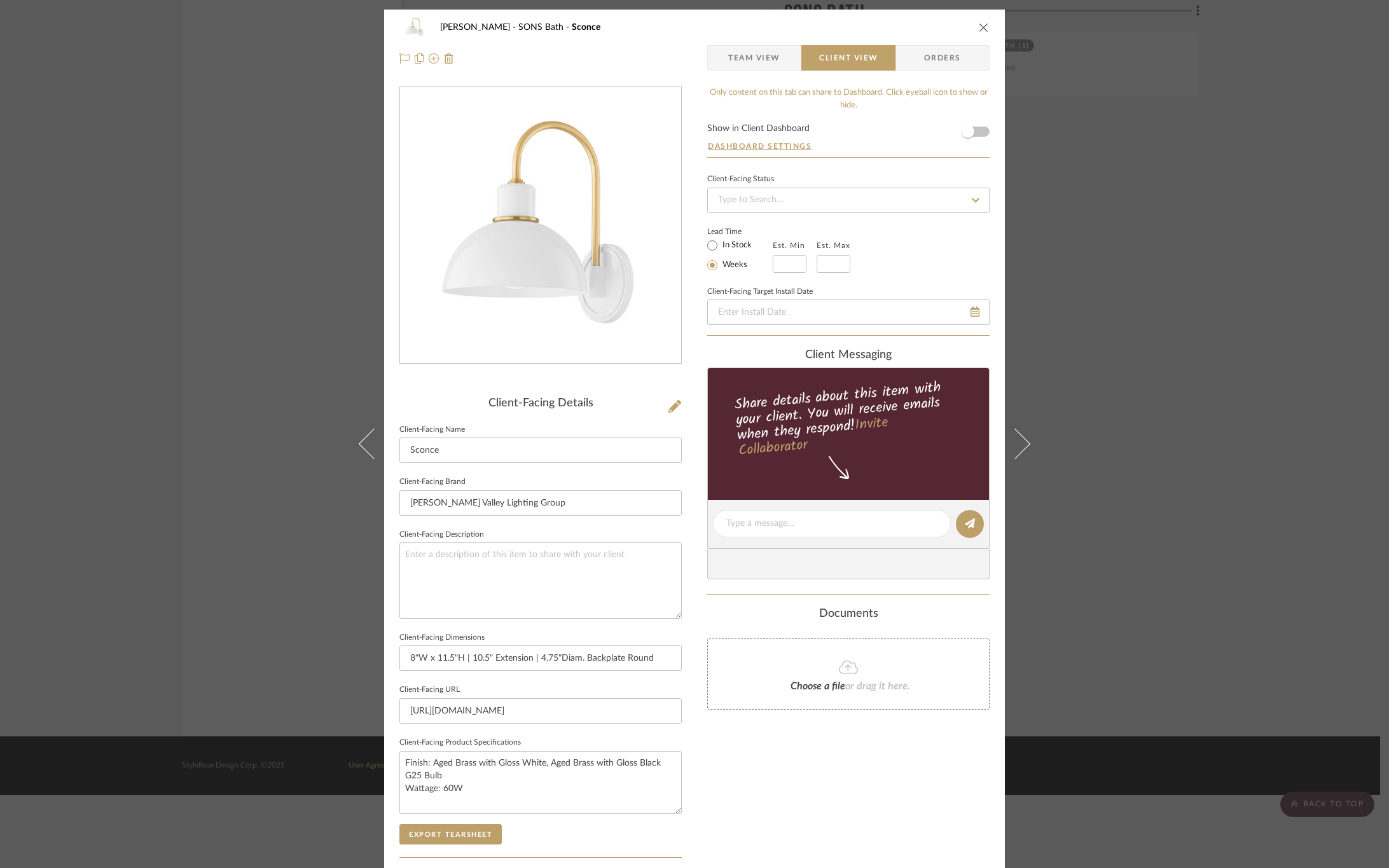
drag, startPoint x: 436, startPoint y: 838, endPoint x: 437, endPoint y: 519, distance: 319.0
click at [437, 838] on button "Export Tearsheet" at bounding box center [451, 834] width 103 height 21
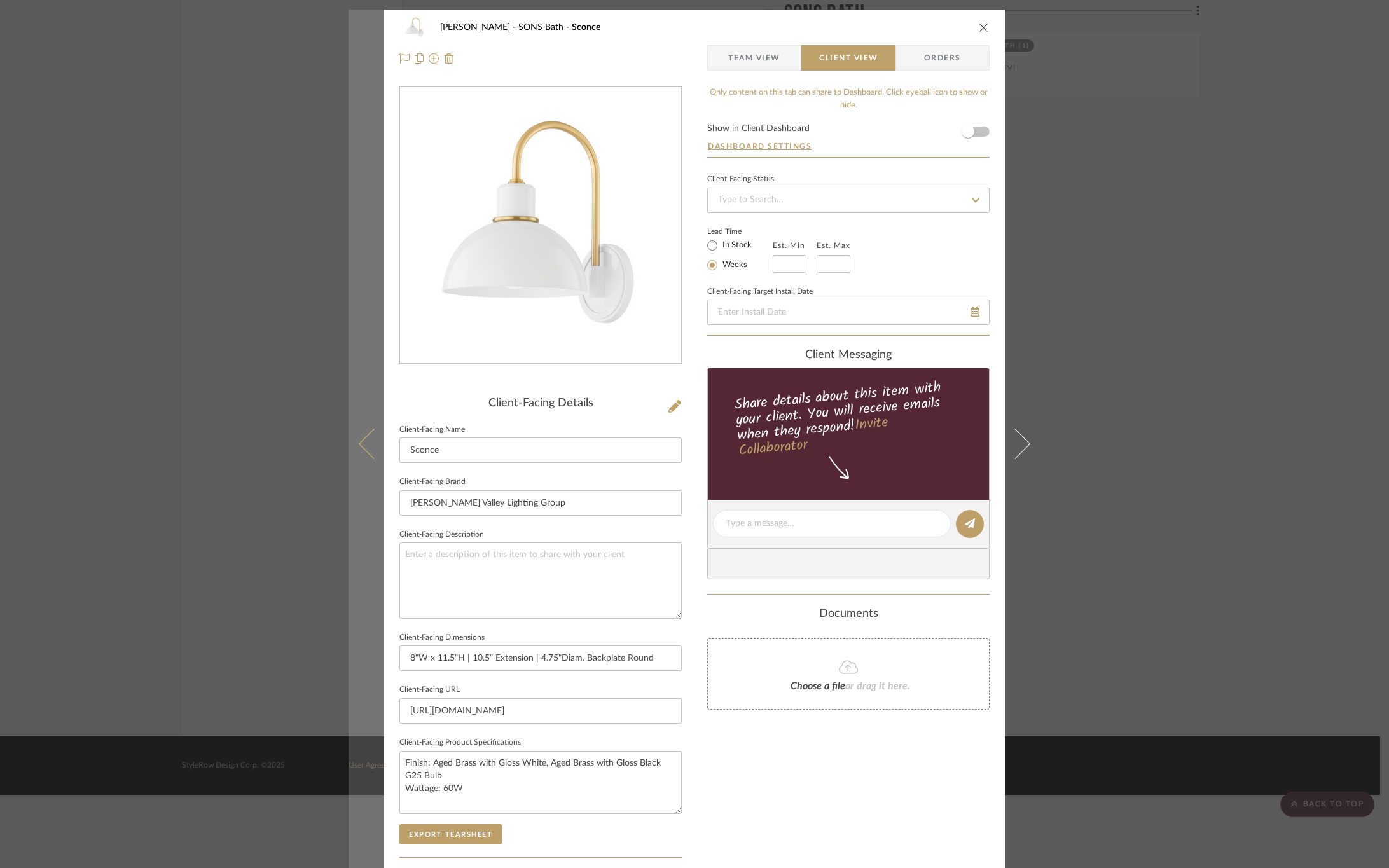
click at [359, 445] on icon at bounding box center [374, 443] width 31 height 31
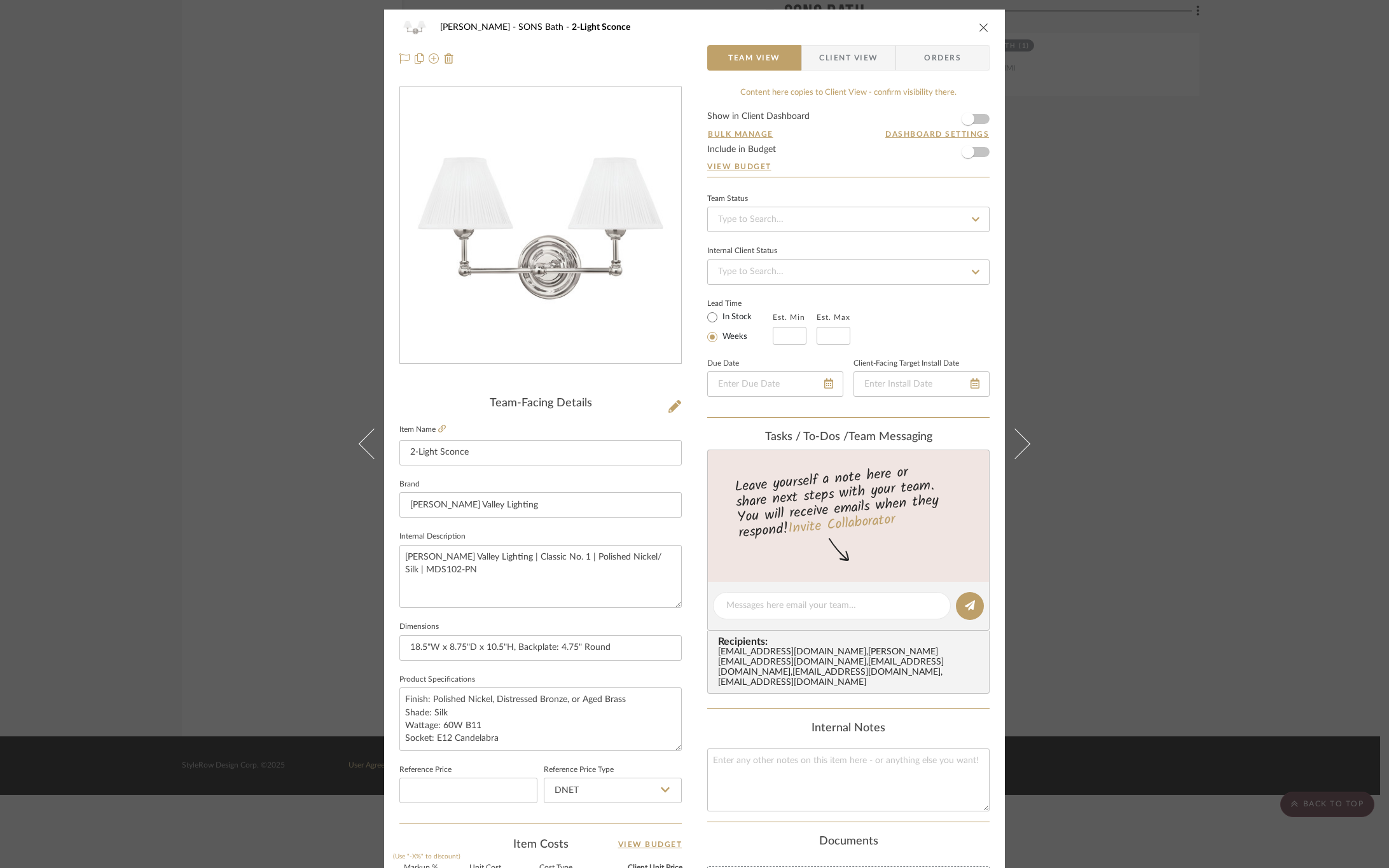
click at [840, 69] on span "Client View" at bounding box center [848, 58] width 59 height 26
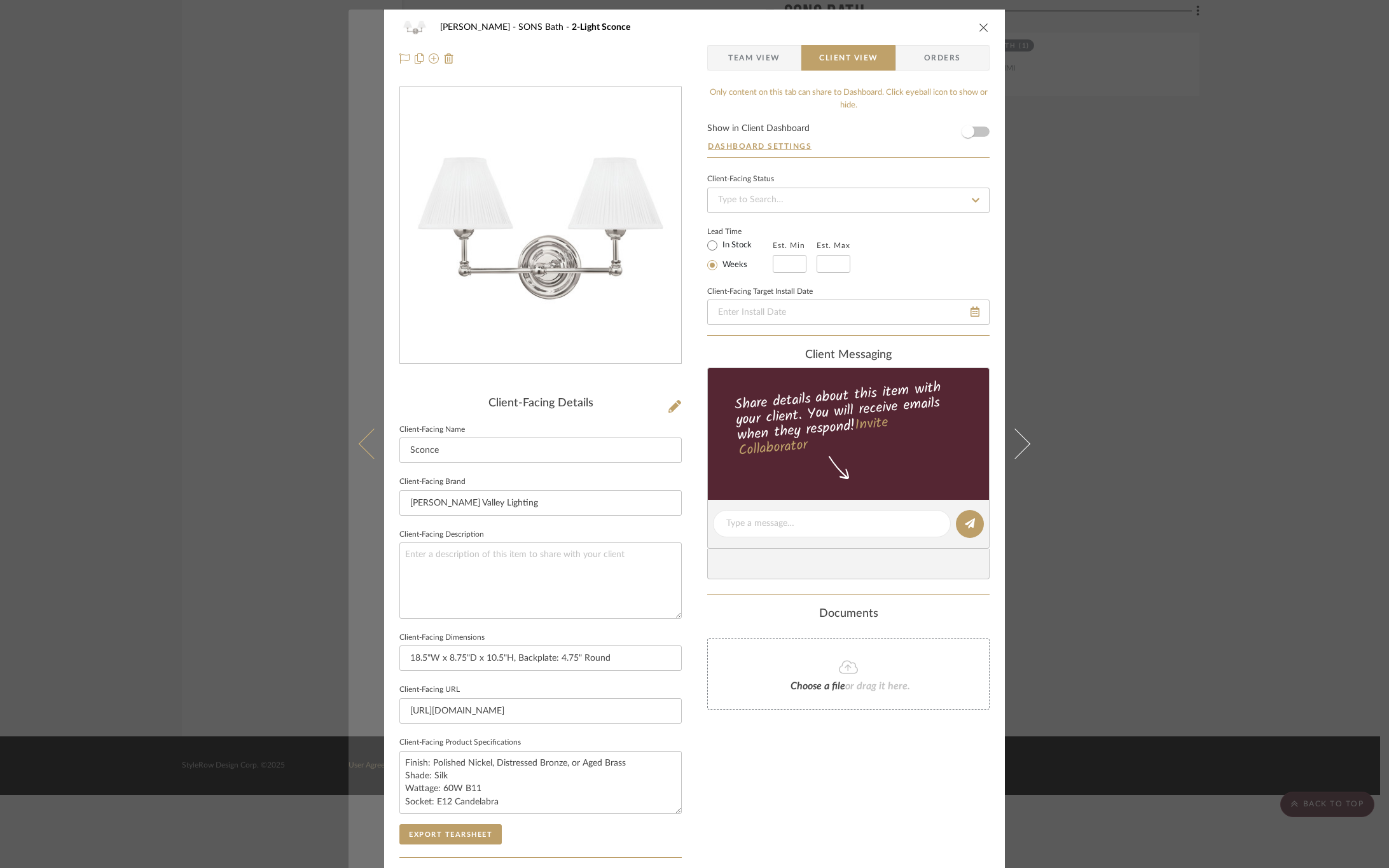
click at [359, 442] on icon at bounding box center [374, 443] width 31 height 31
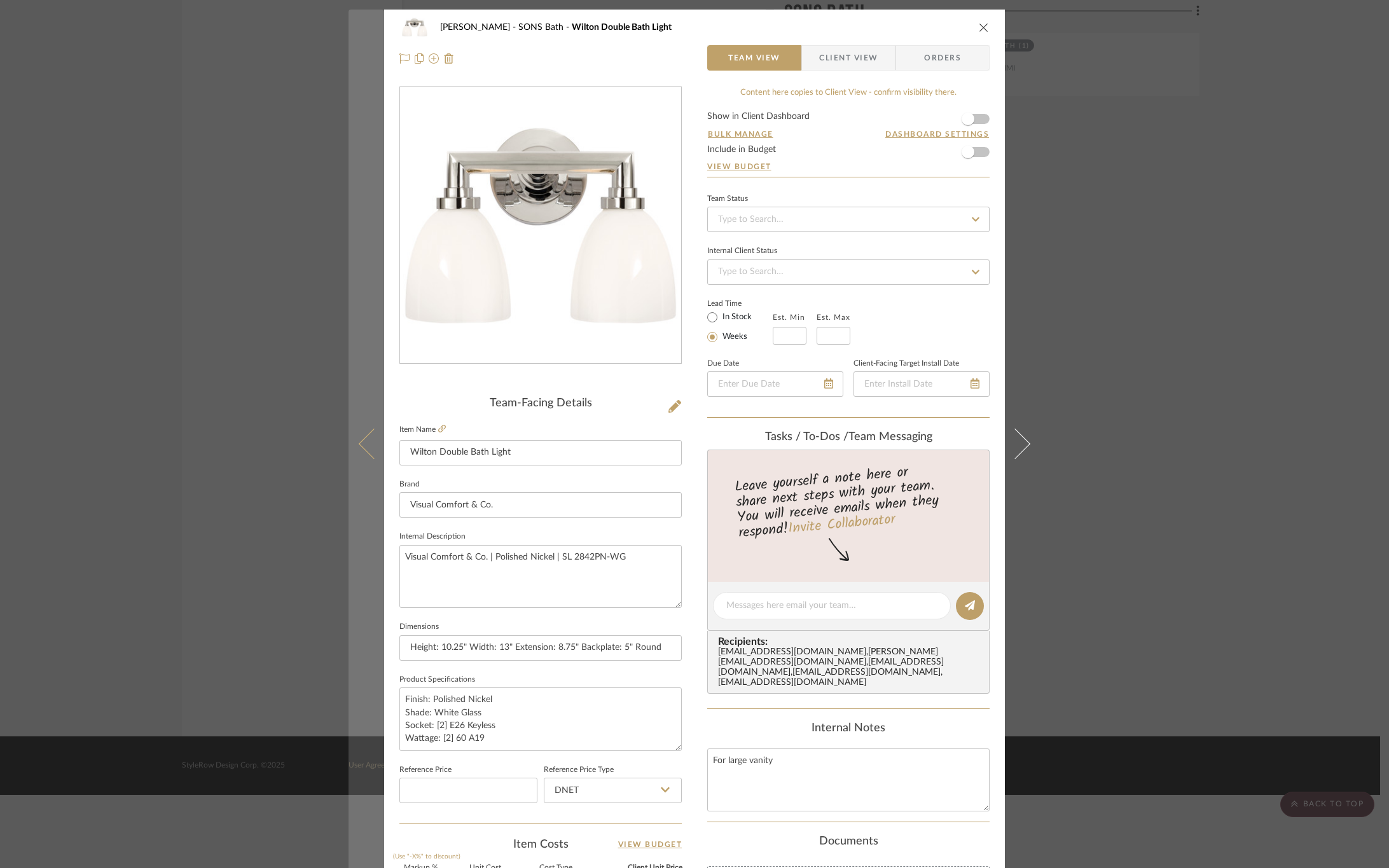
click at [352, 443] on button at bounding box center [366, 443] width 36 height 868
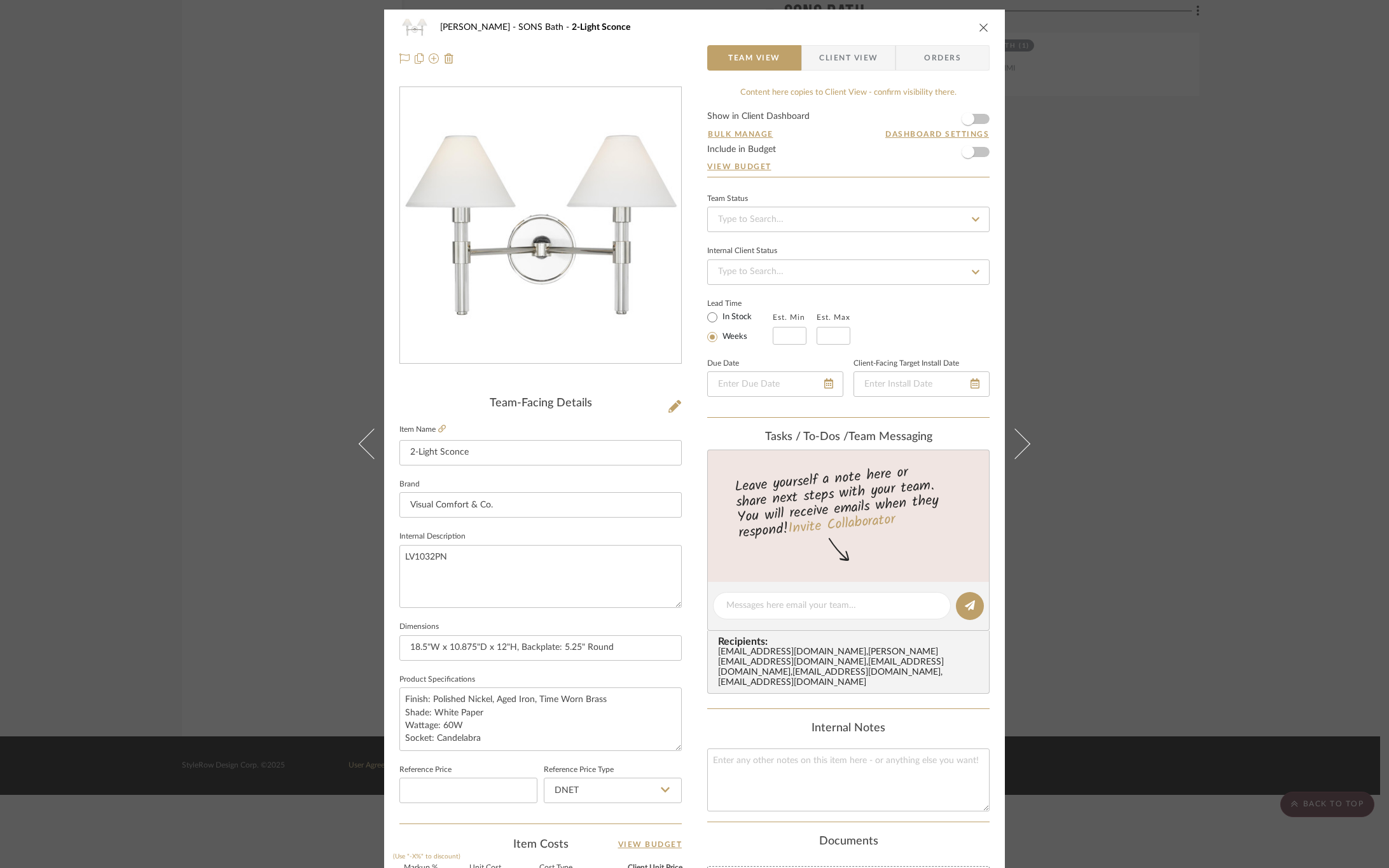
click at [367, 452] on icon at bounding box center [374, 443] width 31 height 31
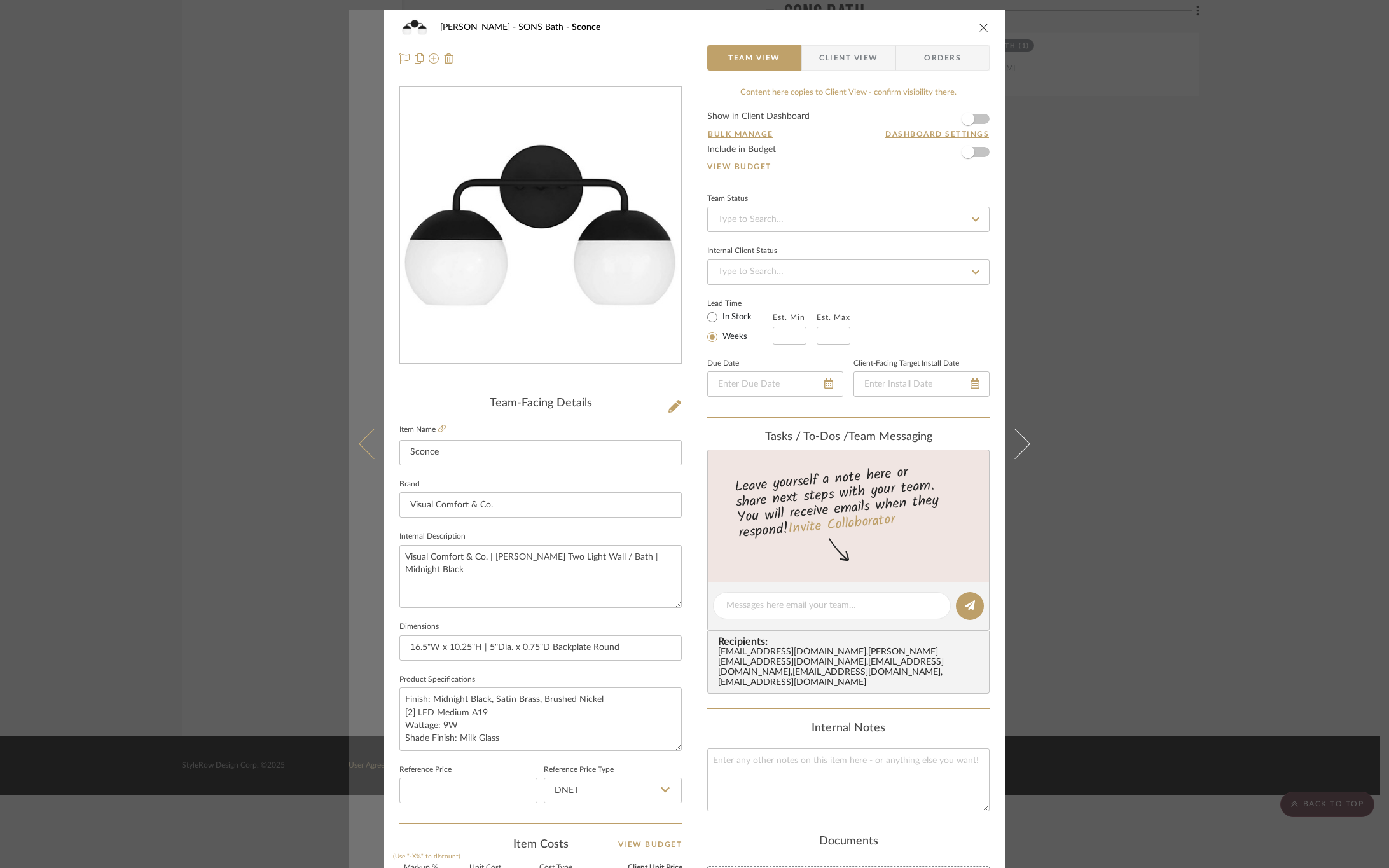
click at [366, 431] on icon at bounding box center [374, 443] width 31 height 31
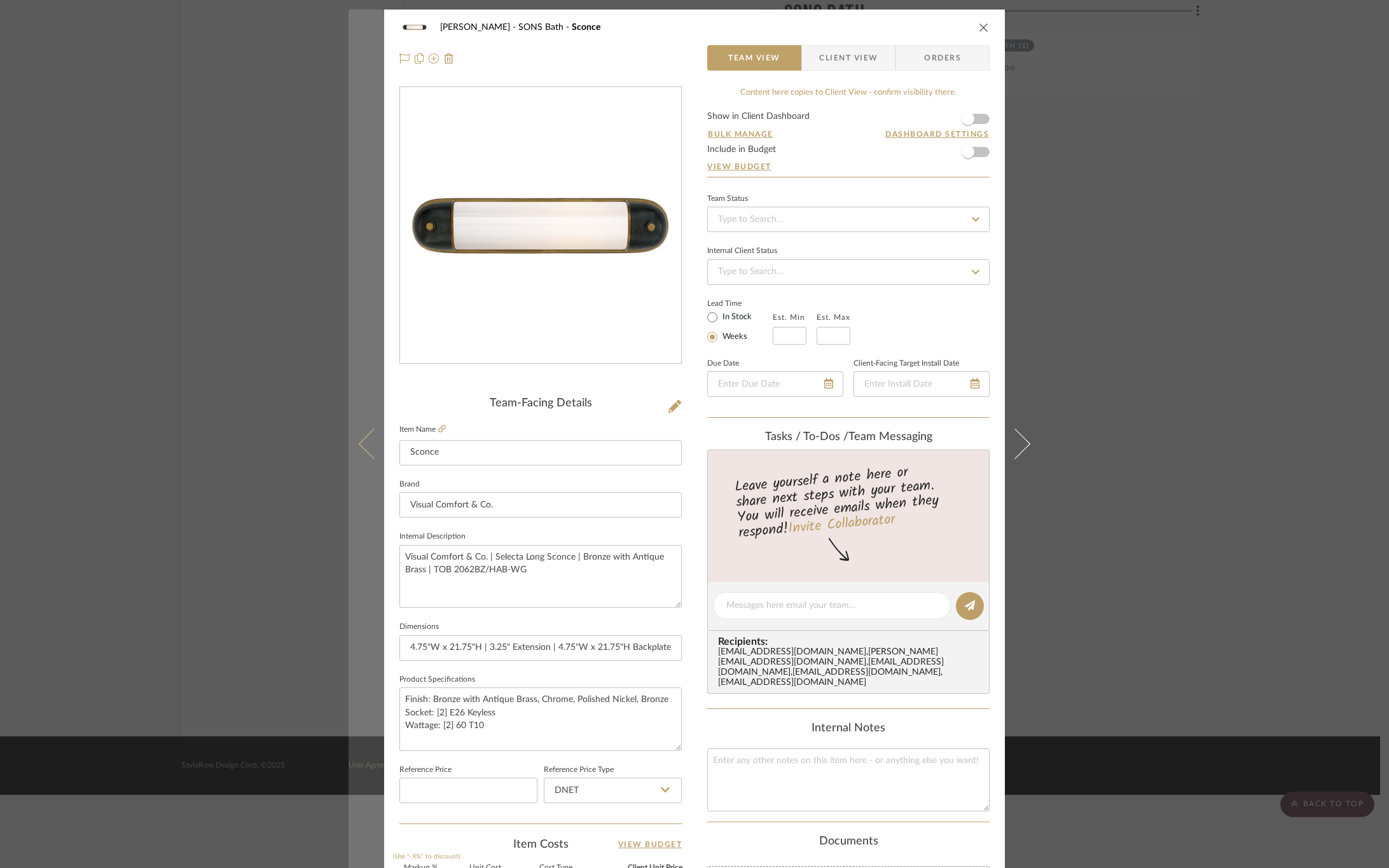
click at [365, 431] on button at bounding box center [366, 443] width 36 height 868
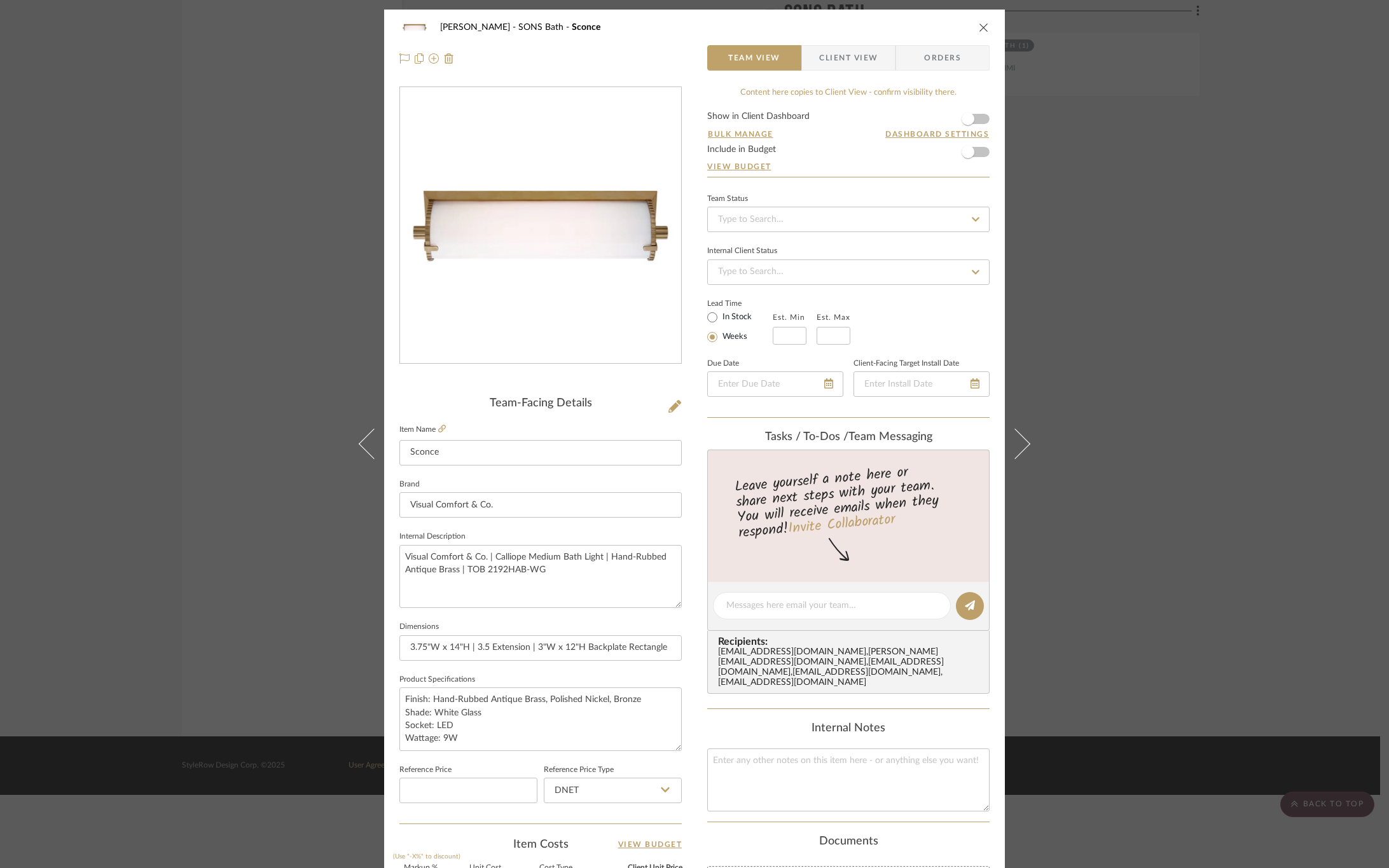
click at [365, 431] on button at bounding box center [366, 443] width 36 height 868
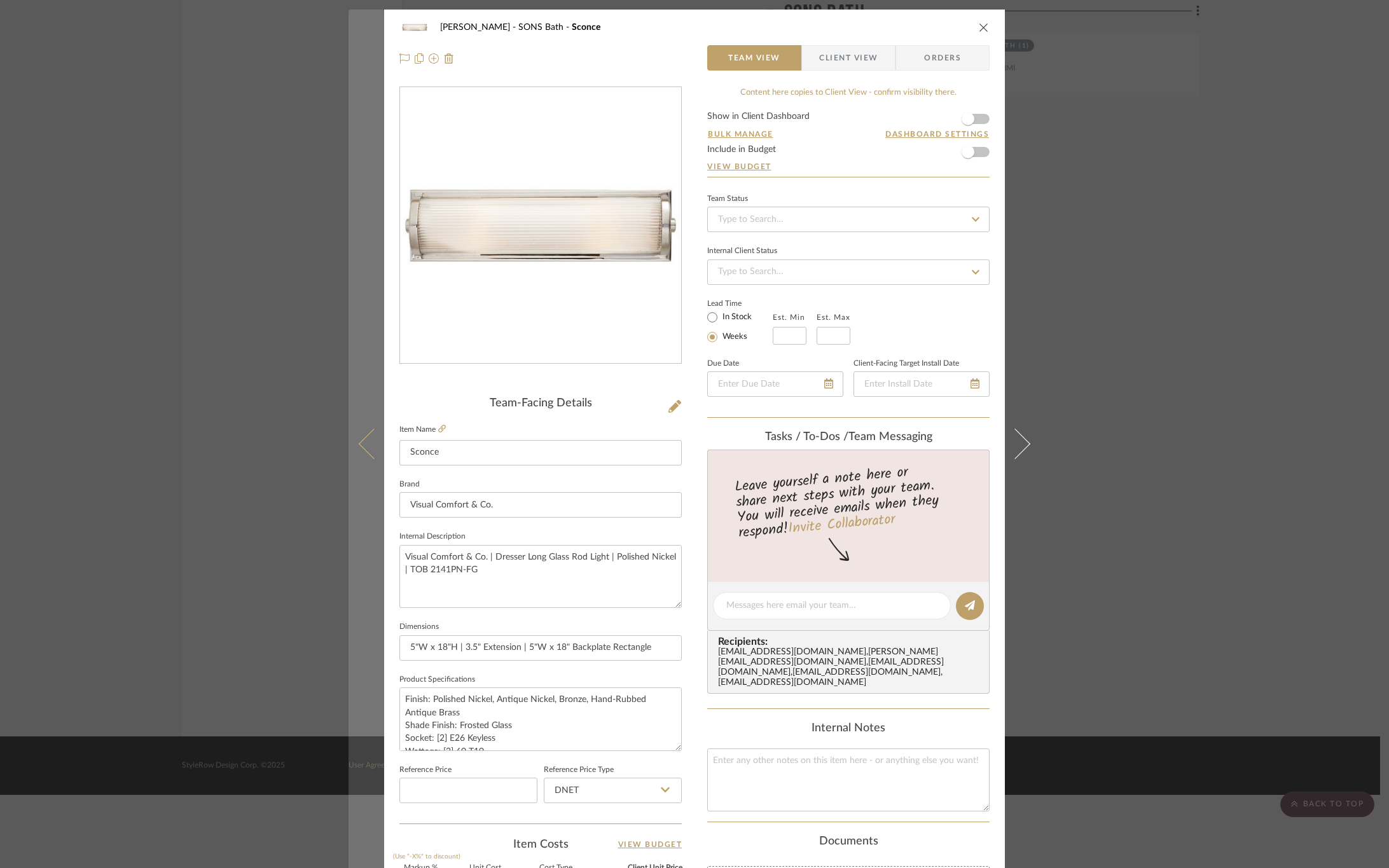
click at [355, 456] on button at bounding box center [366, 443] width 36 height 868
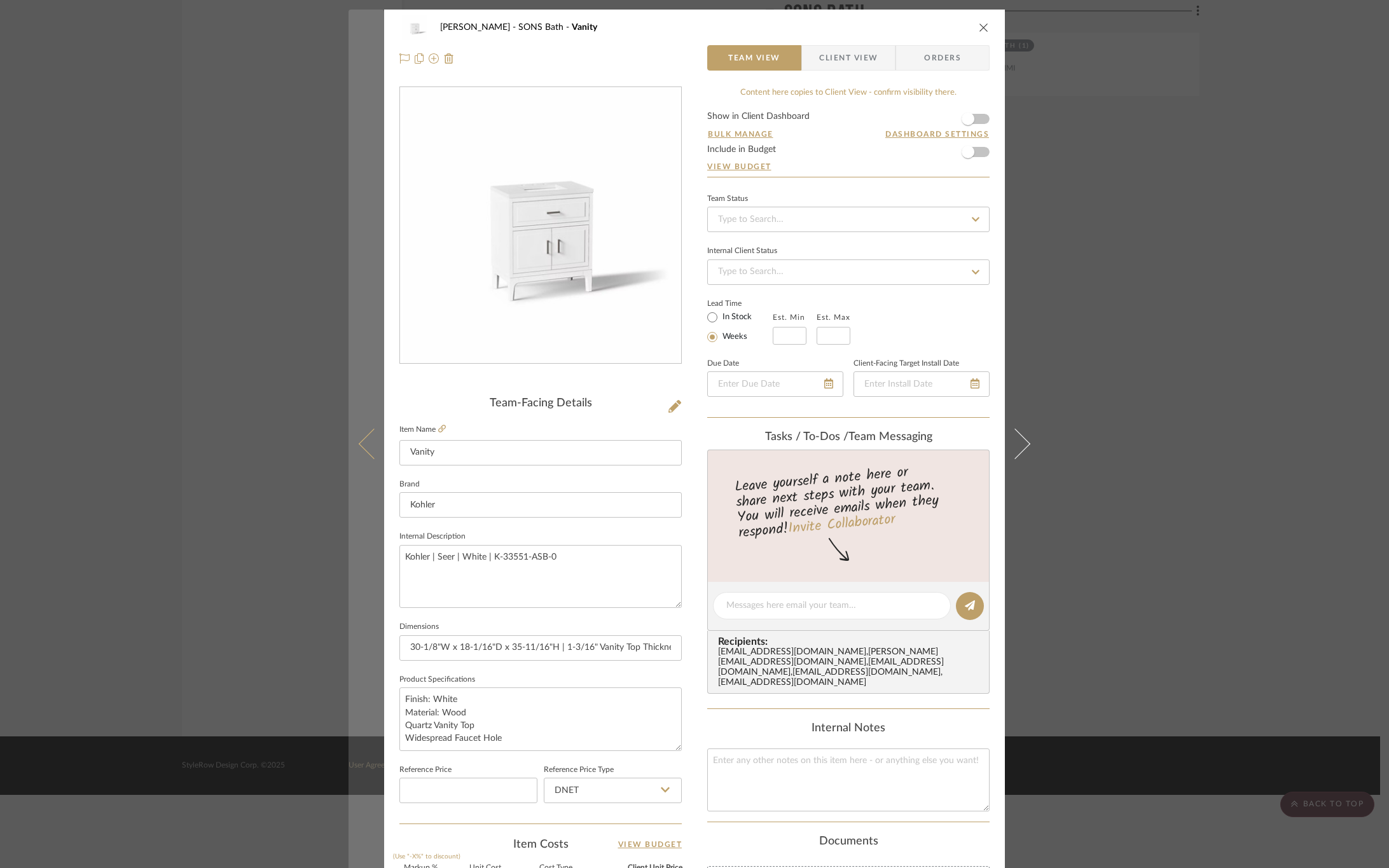
click at [374, 439] on icon at bounding box center [374, 443] width 31 height 31
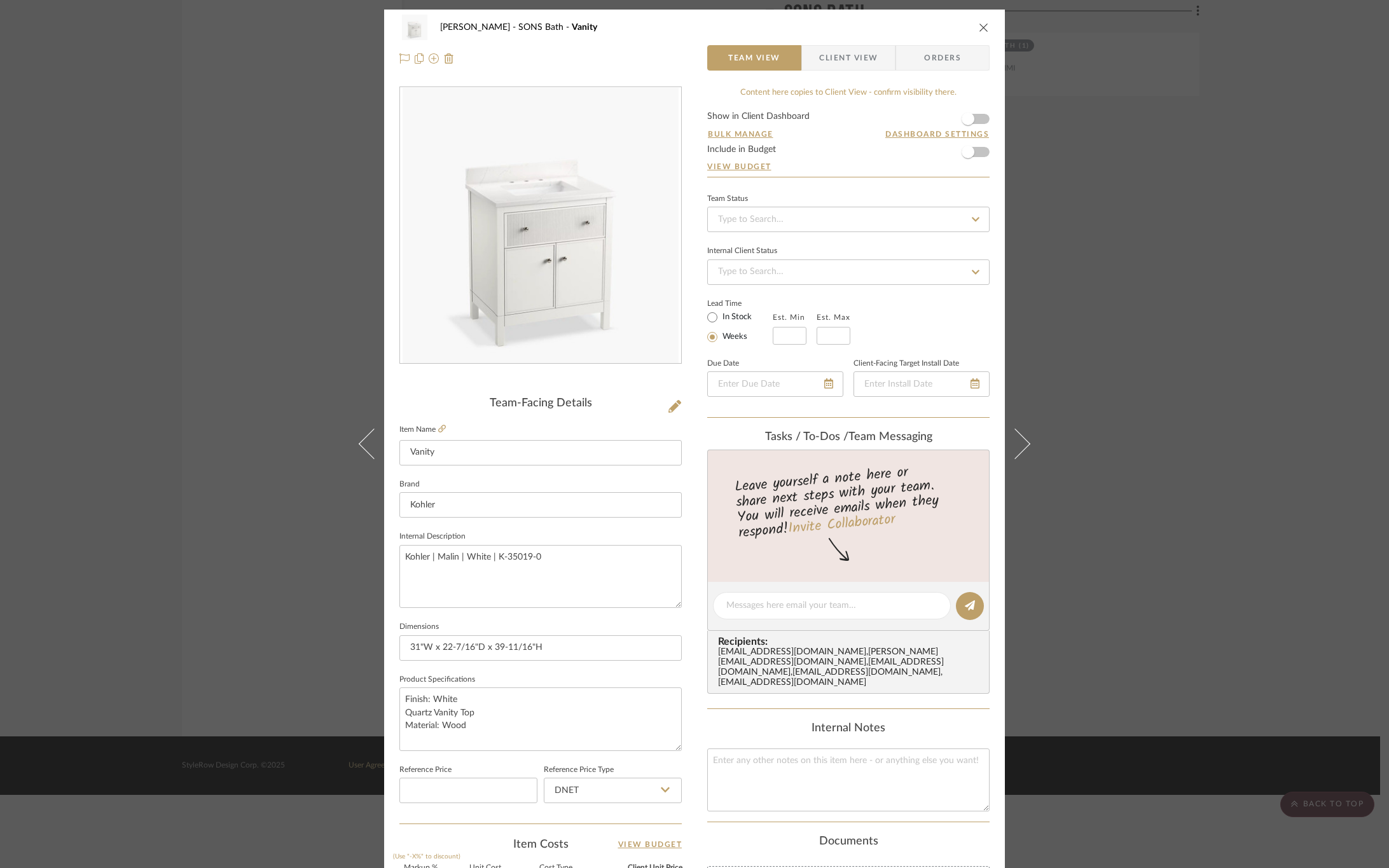
click at [831, 57] on span "Client View" at bounding box center [848, 58] width 59 height 26
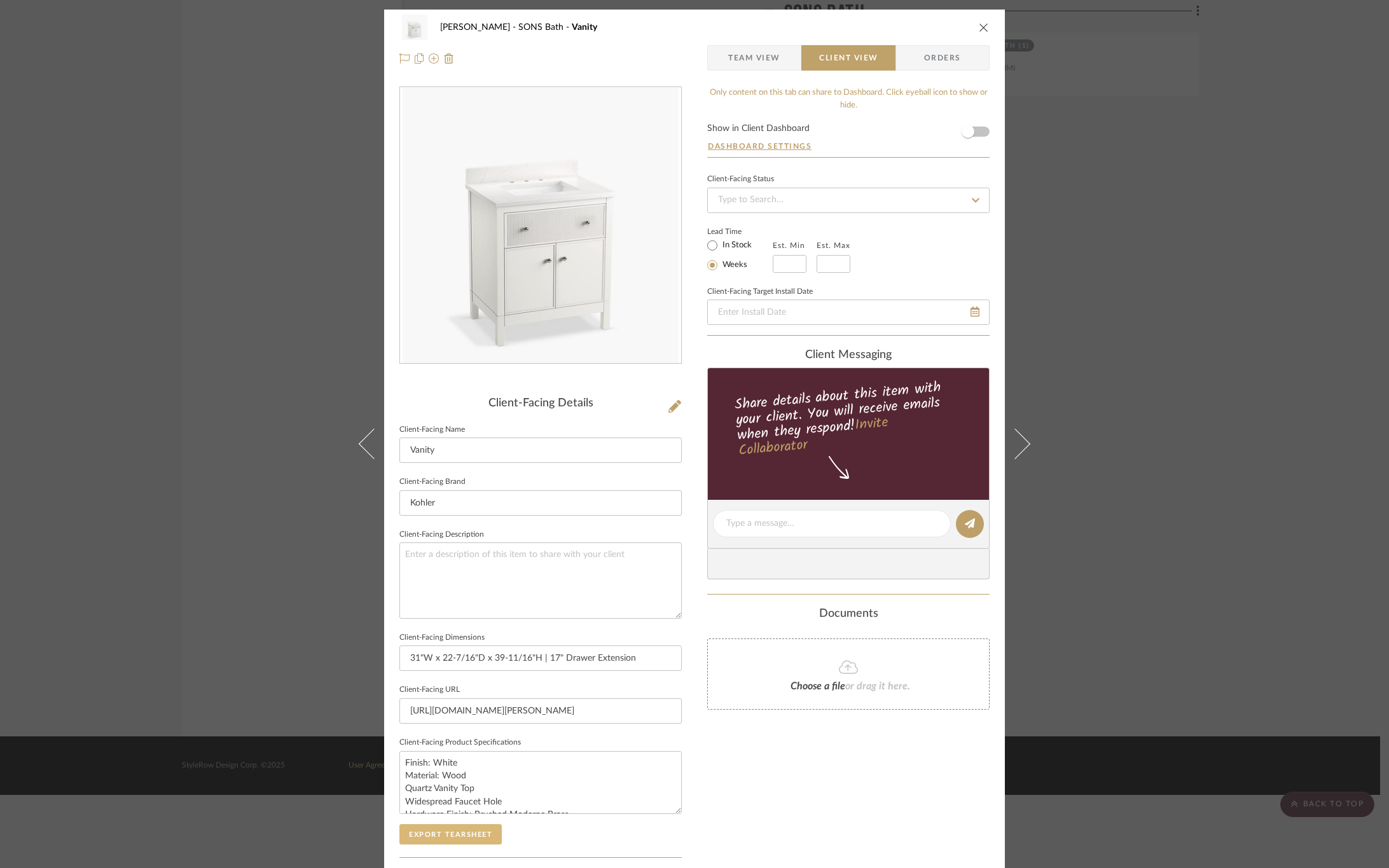
click at [454, 828] on button "Export Tearsheet" at bounding box center [451, 834] width 103 height 21
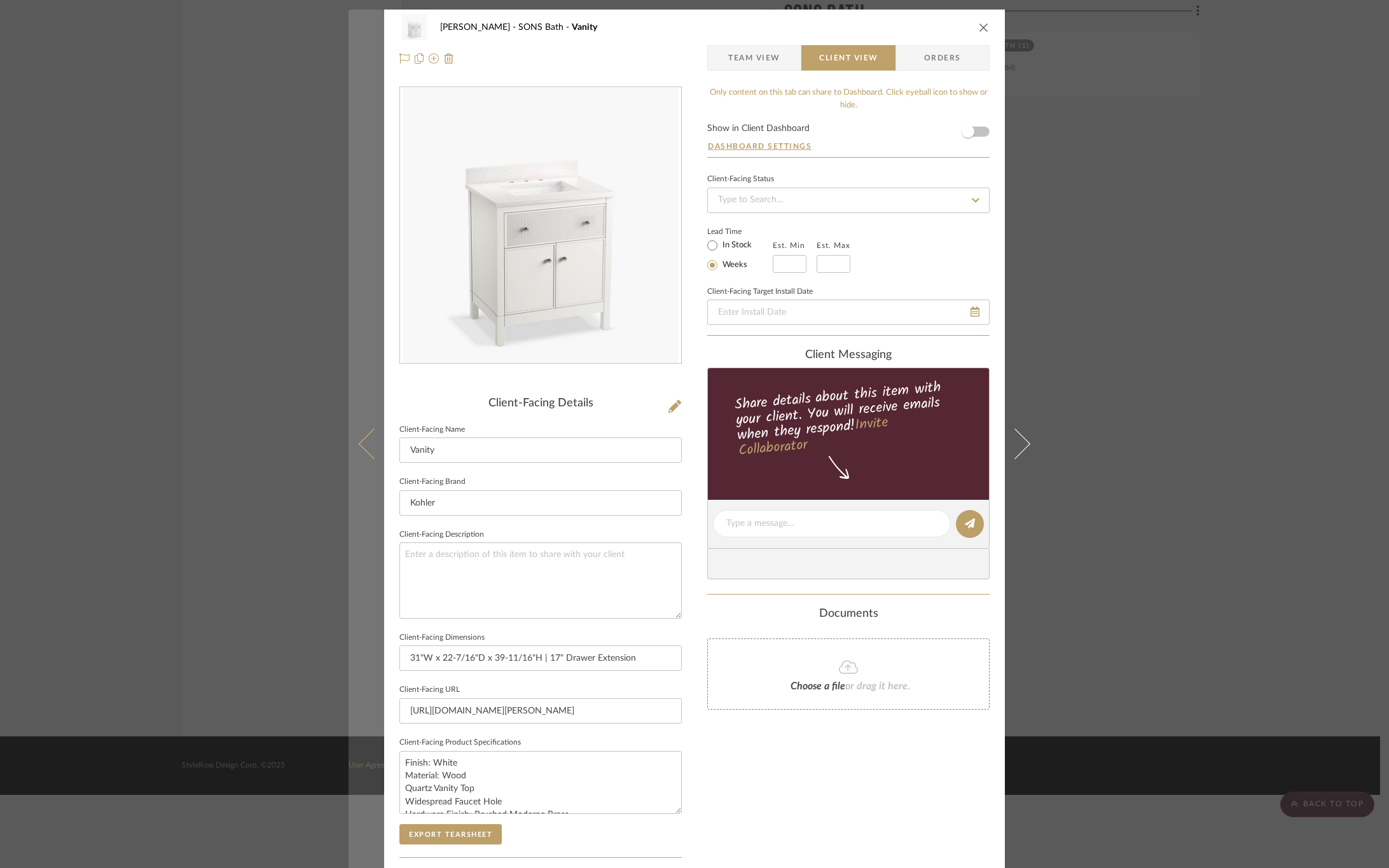
click at [359, 445] on icon at bounding box center [374, 443] width 31 height 31
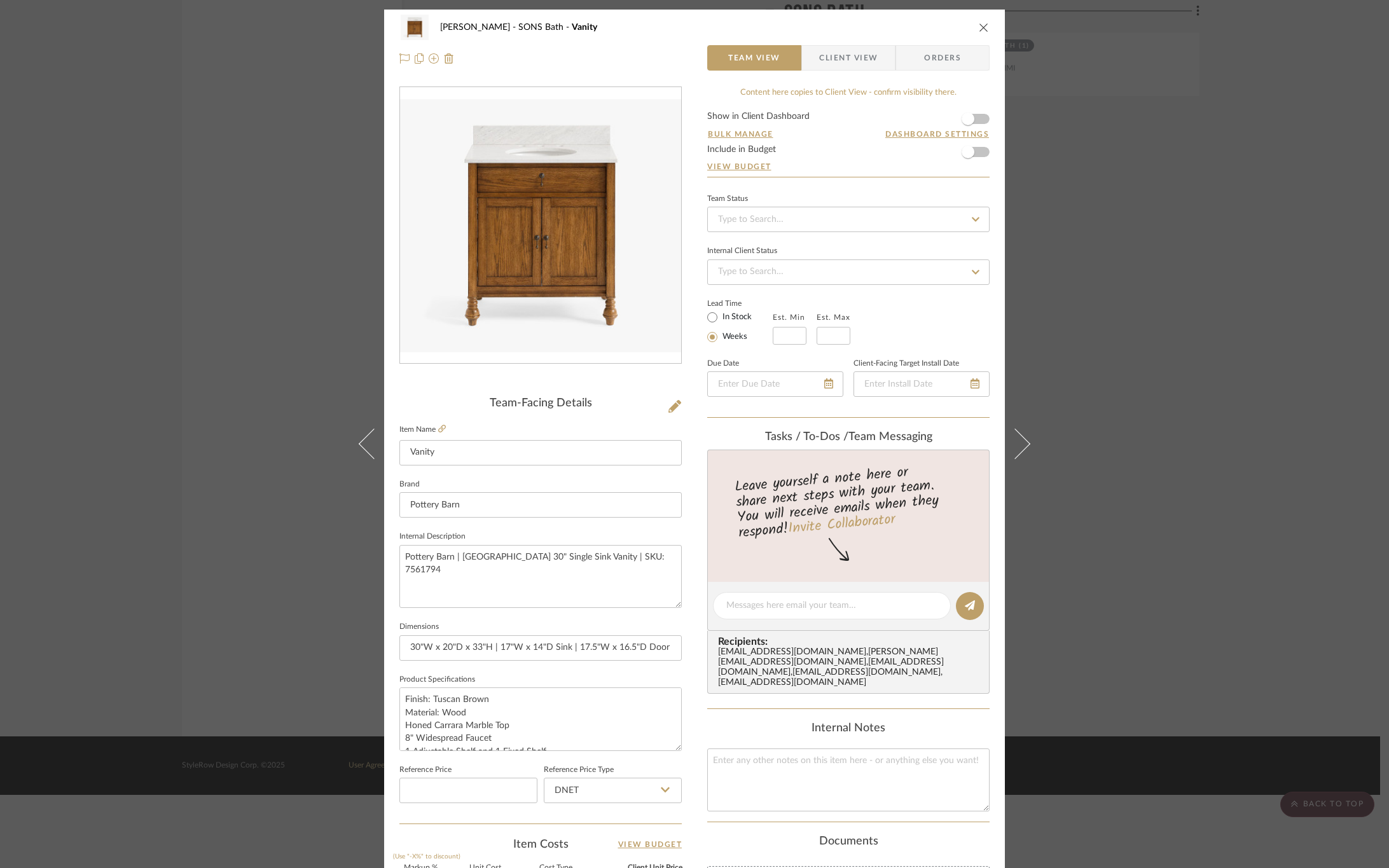
click at [830, 58] on span "Client View" at bounding box center [848, 58] width 59 height 26
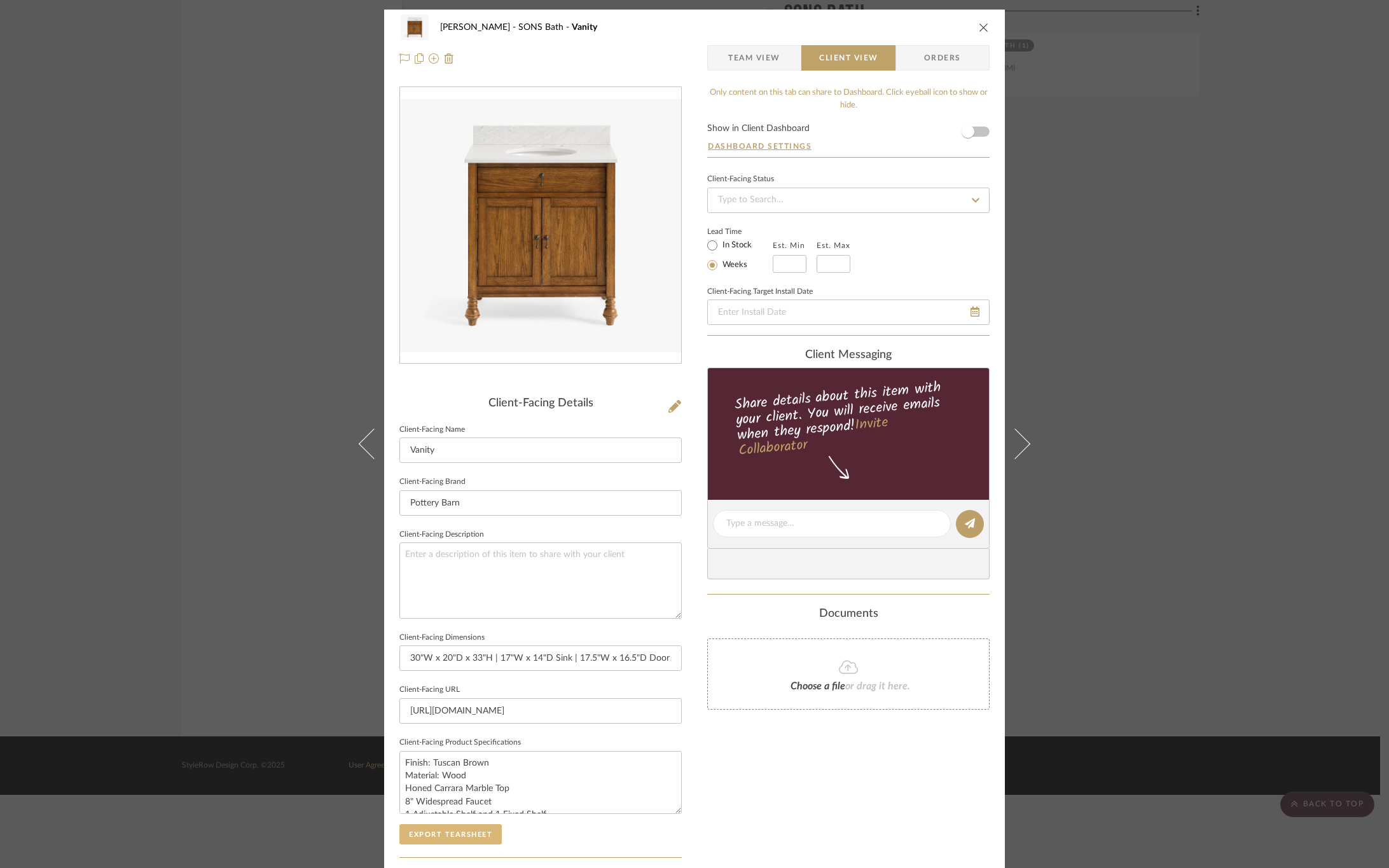
click at [412, 838] on button "Export Tearsheet" at bounding box center [451, 834] width 103 height 21
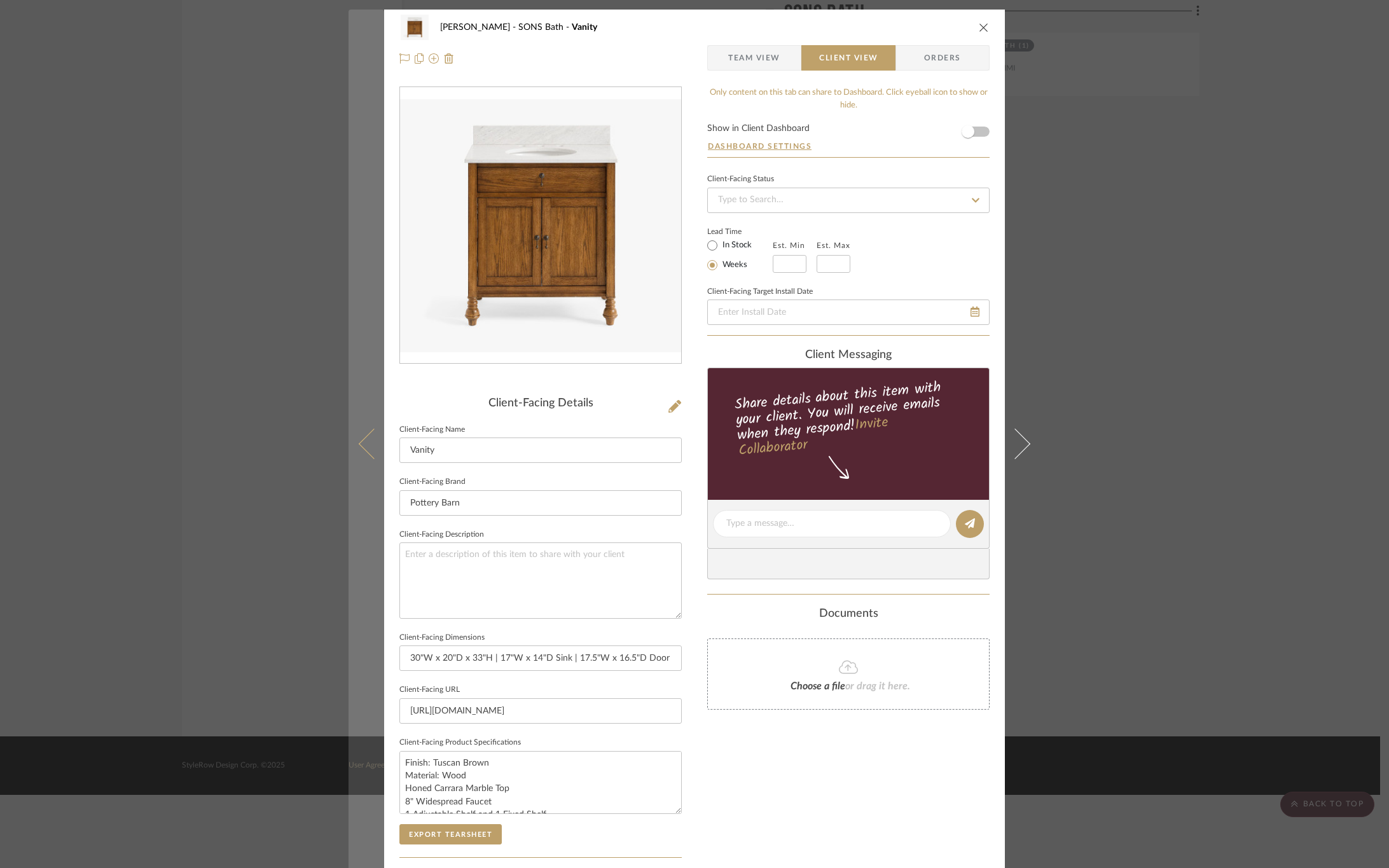
click at [360, 445] on icon at bounding box center [374, 443] width 31 height 31
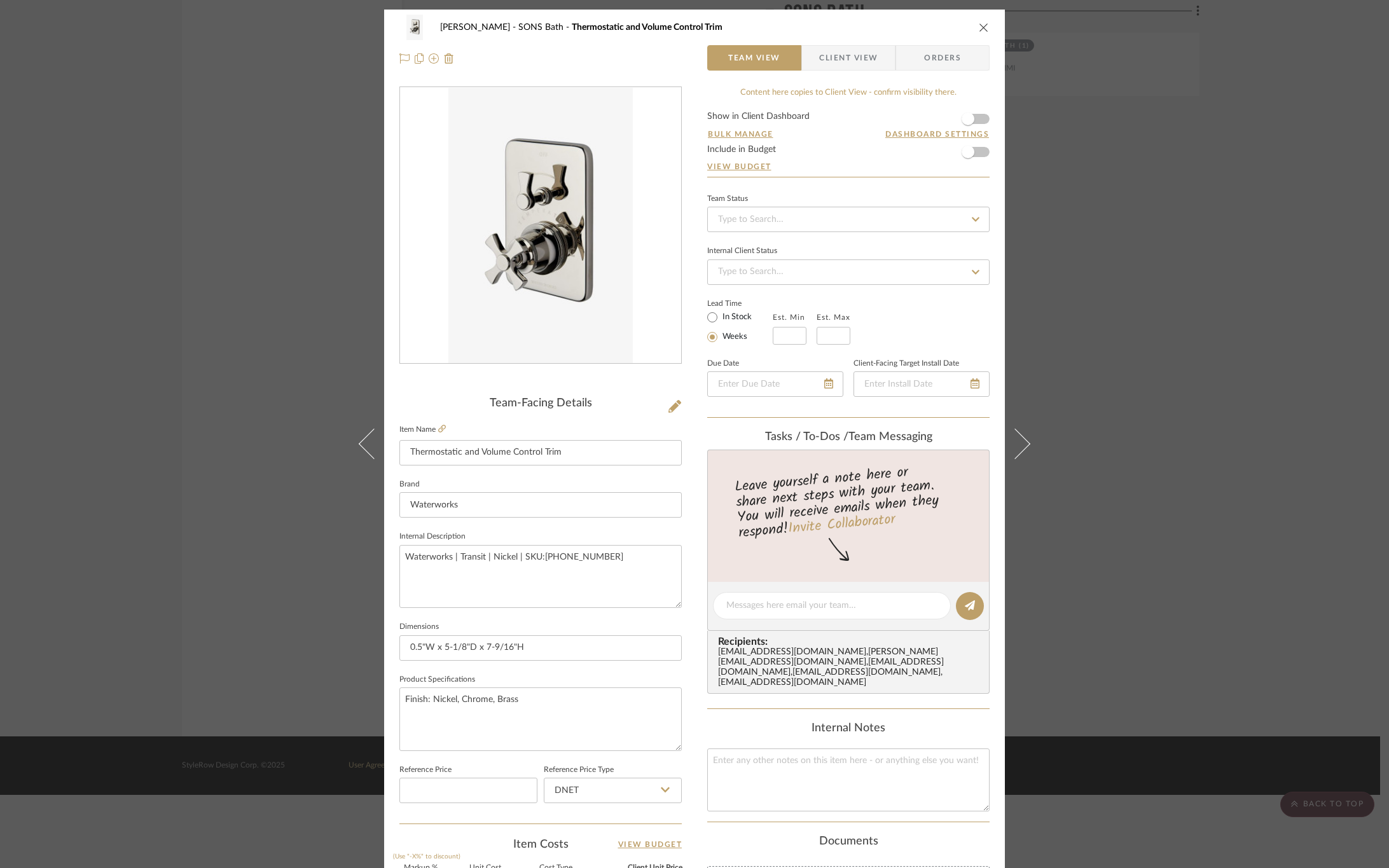
drag, startPoint x: 809, startPoint y: 1, endPoint x: 761, endPoint y: 121, distance: 129.2
click at [819, 63] on span "Client View" at bounding box center [848, 58] width 59 height 26
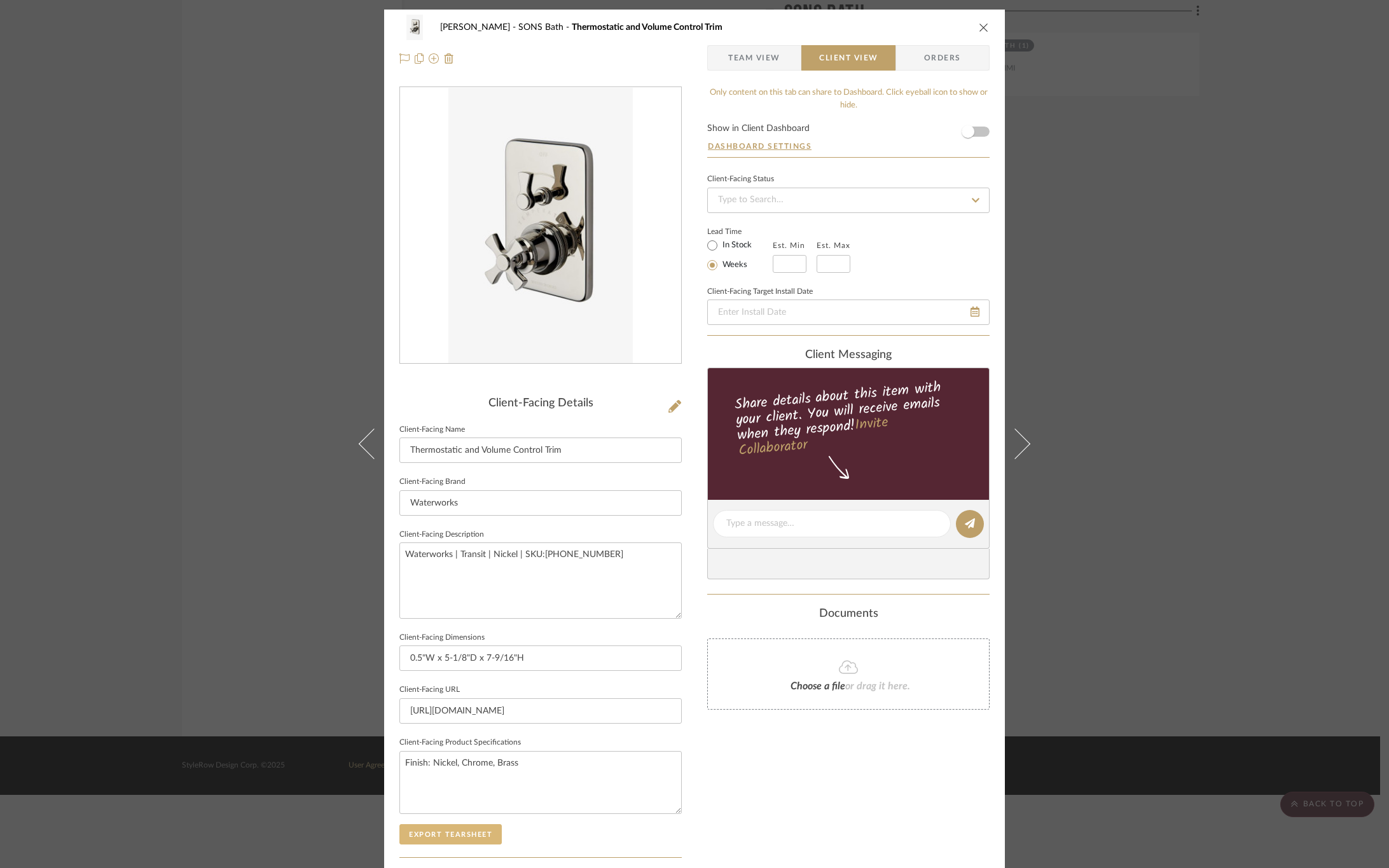
click at [447, 838] on button "Export Tearsheet" at bounding box center [451, 834] width 103 height 21
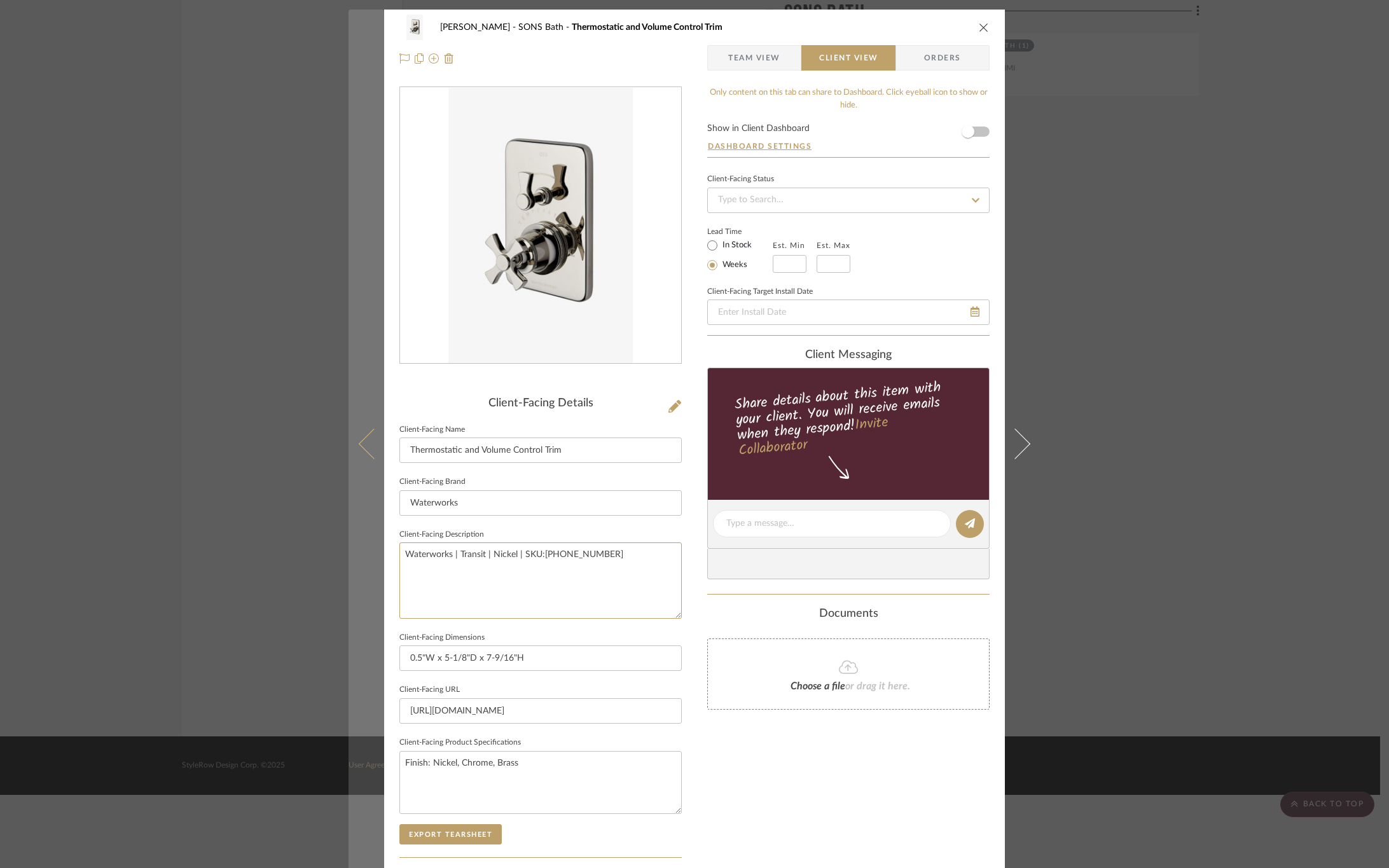
drag, startPoint x: 615, startPoint y: 549, endPoint x: 367, endPoint y: 548, distance: 248.0
click at [371, 549] on mat-dialog-content "OYER SONS Bath Thermostatic and Volume Control Trim Team View Client View Order…" at bounding box center [694, 528] width 692 height 1038
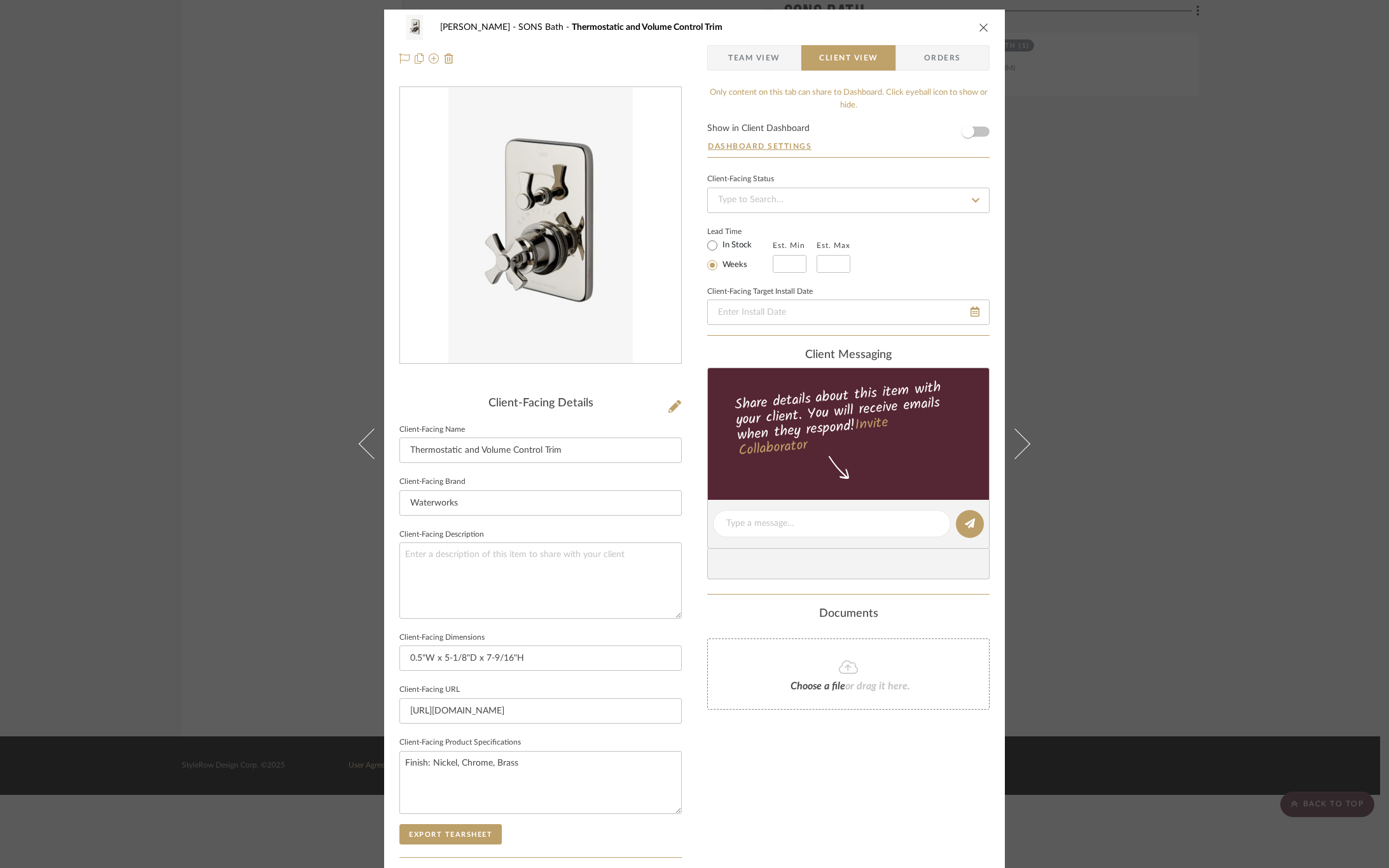
click at [813, 767] on div "Only content on this tab can share to Dashboard. Click eyeball icon to show or …" at bounding box center [849, 541] width 283 height 910
click at [445, 845] on button "Export Tearsheet" at bounding box center [451, 834] width 103 height 21
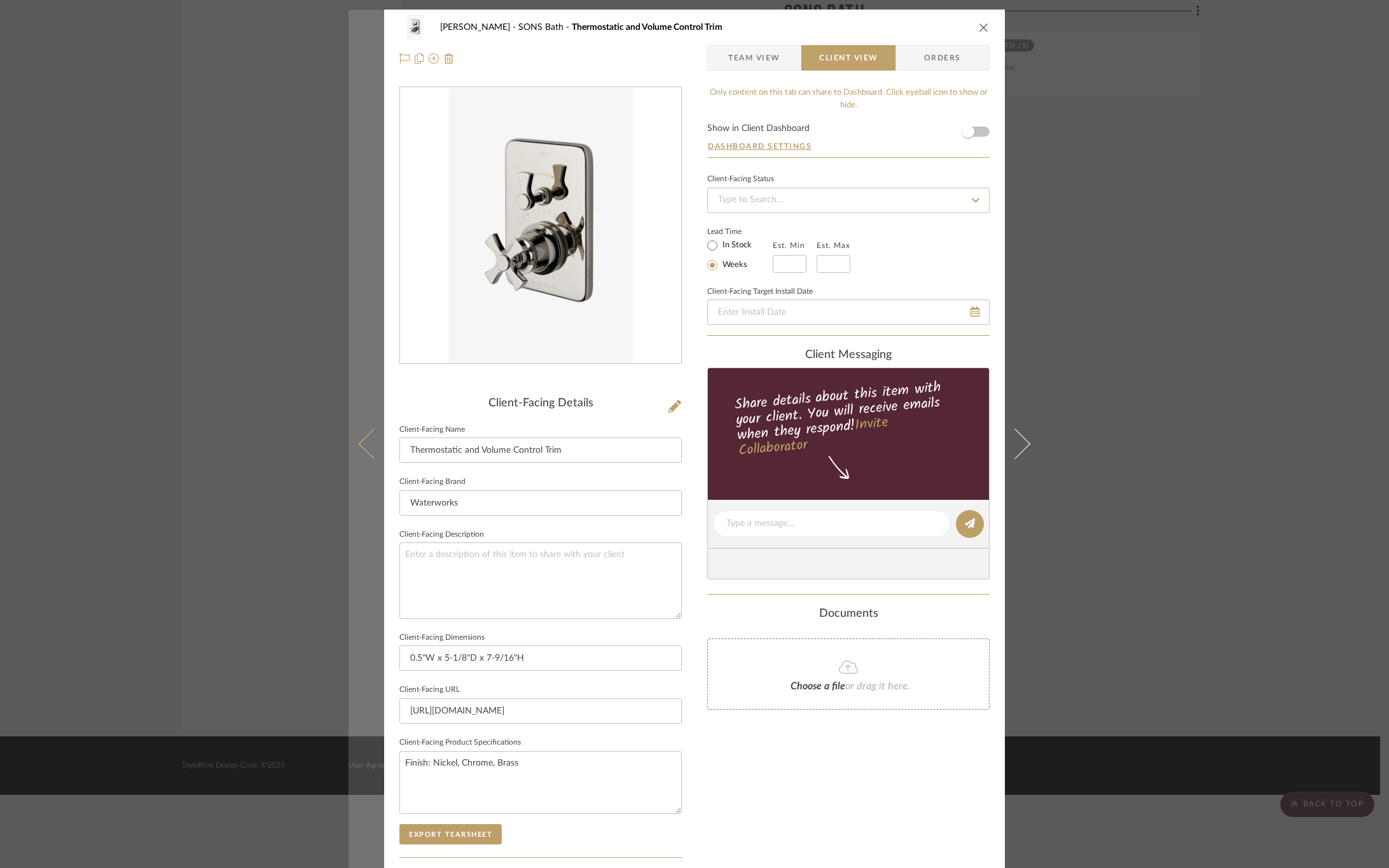
click at [369, 439] on icon at bounding box center [374, 443] width 31 height 31
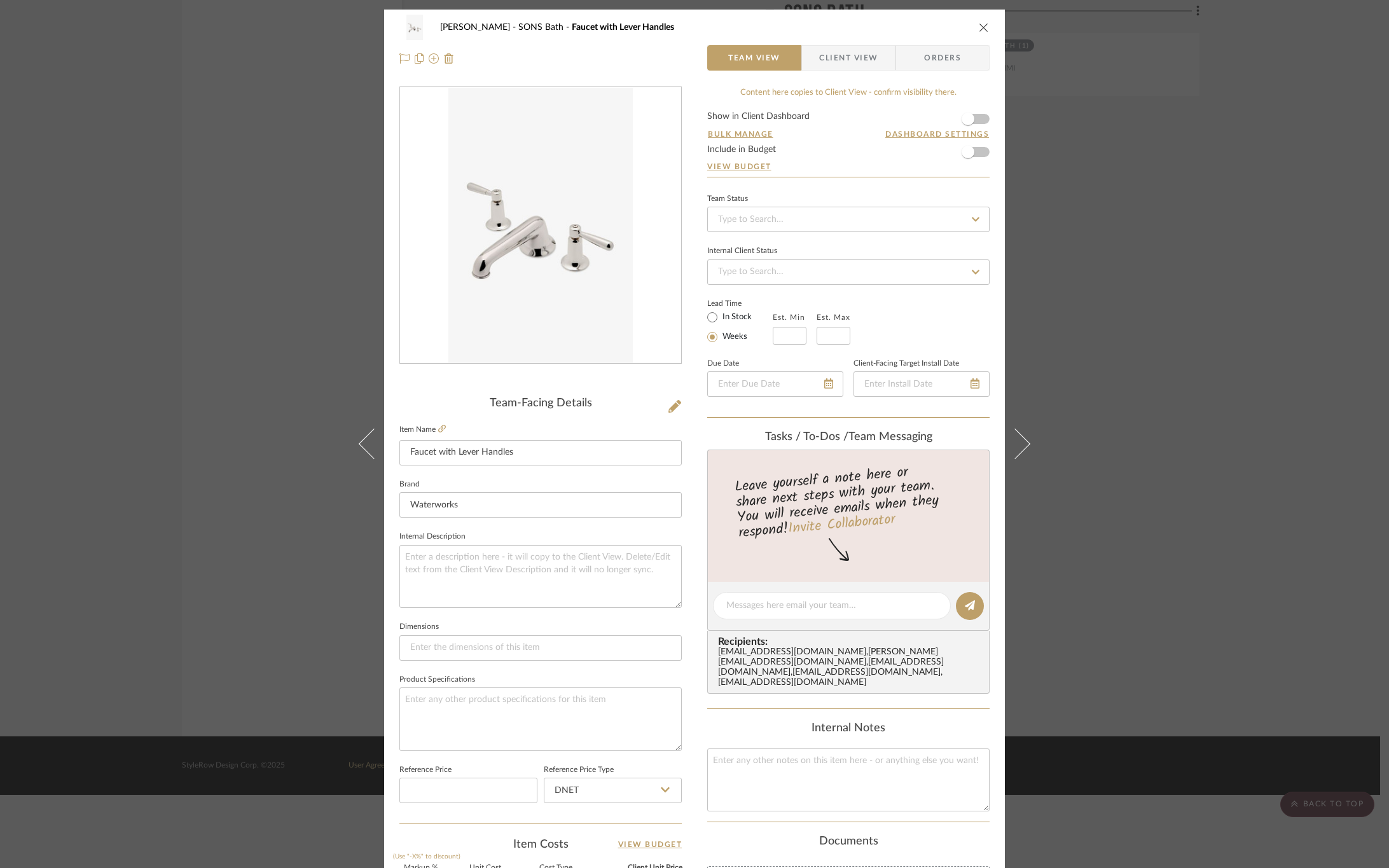
click at [827, 57] on span "Client View" at bounding box center [848, 58] width 59 height 26
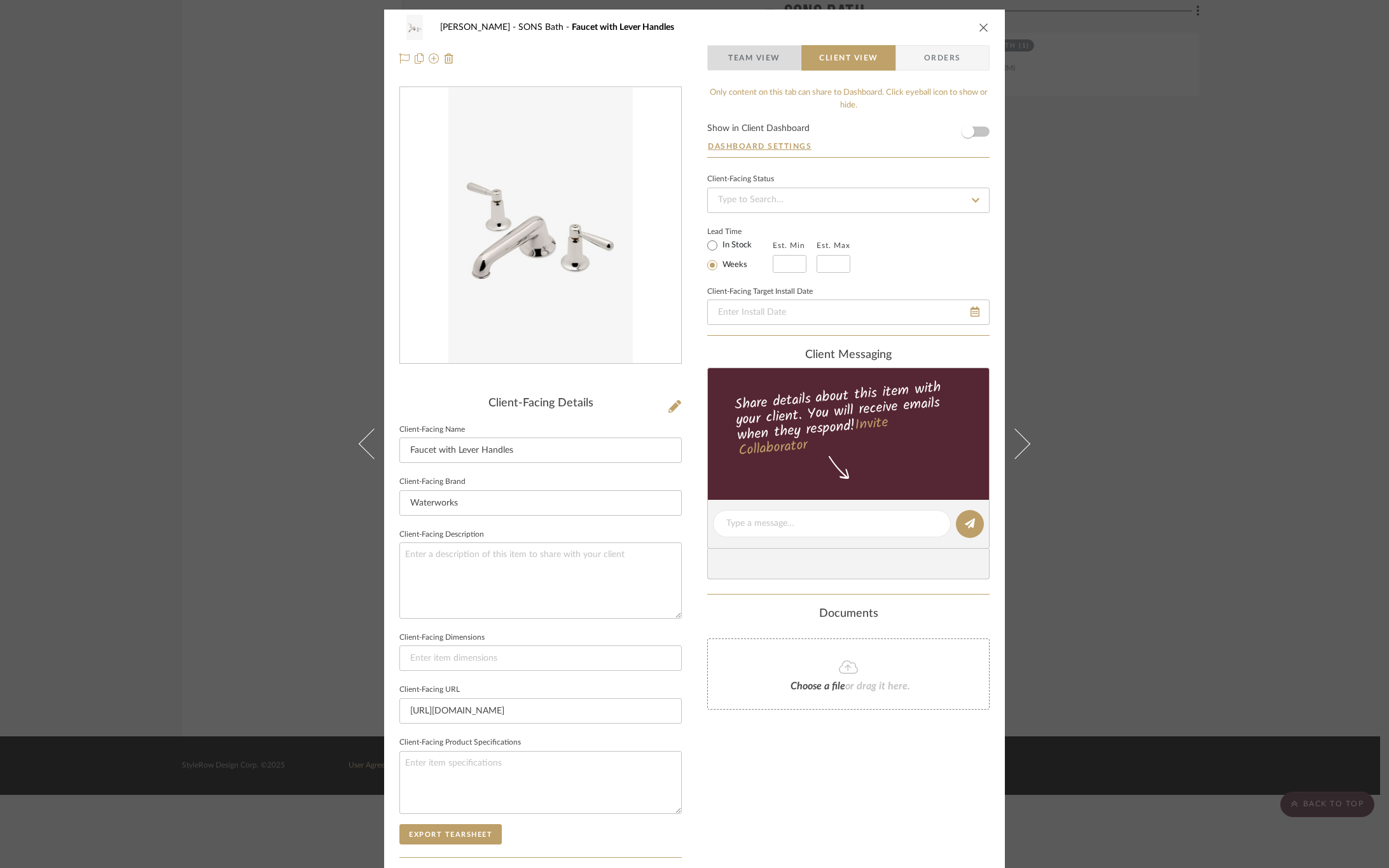
click at [754, 65] on span "Team View" at bounding box center [754, 58] width 52 height 26
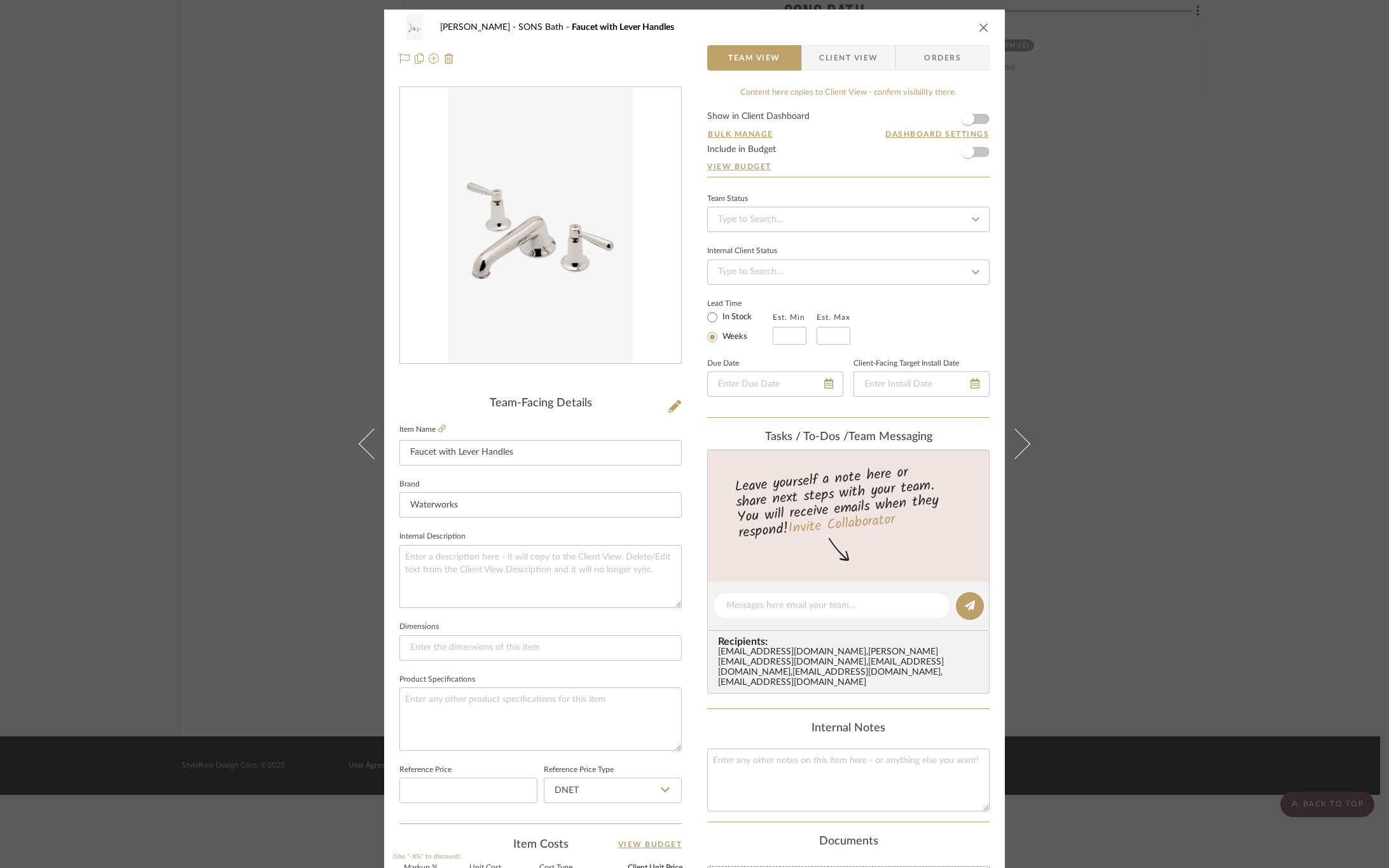
click at [433, 428] on label "Item Name" at bounding box center [422, 429] width 46 height 11
click at [438, 428] on icon at bounding box center [442, 429] width 7 height 7
click at [500, 643] on input at bounding box center [541, 648] width 283 height 26
type input "Spread Minimum: 8""
click at [438, 425] on icon at bounding box center [442, 429] width 7 height 7
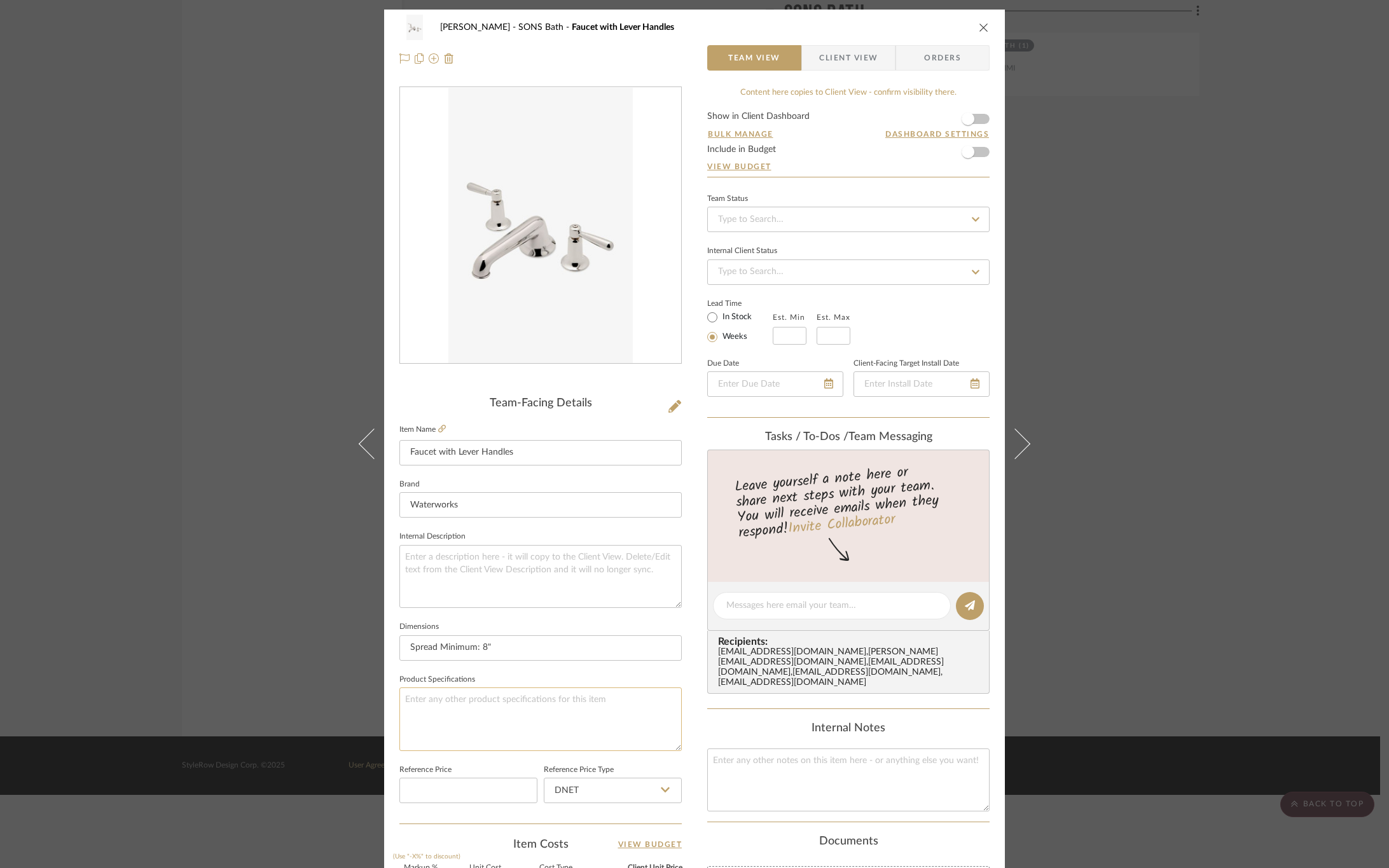
click at [462, 701] on textarea at bounding box center [541, 719] width 283 height 63
paste textarea "Available in Matte Gold, Burnished Nickel, Dark Nickel, Brass, Vintage Brass, N…"
type textarea "Available in Matte Gold, Burnished Nickel, Dark Nickel, Brass, Vintage Brass, N…"
click at [527, 676] on fieldset "Product Specifications Available in Matte Gold, Burnished Nickel, Dark Nickel, …" at bounding box center [541, 711] width 283 height 80
click at [486, 718] on textarea "Available in Matte Gold, Burnished Nickel, Dark Nickel, Brass, Vintage Brass, N…" at bounding box center [541, 719] width 283 height 63
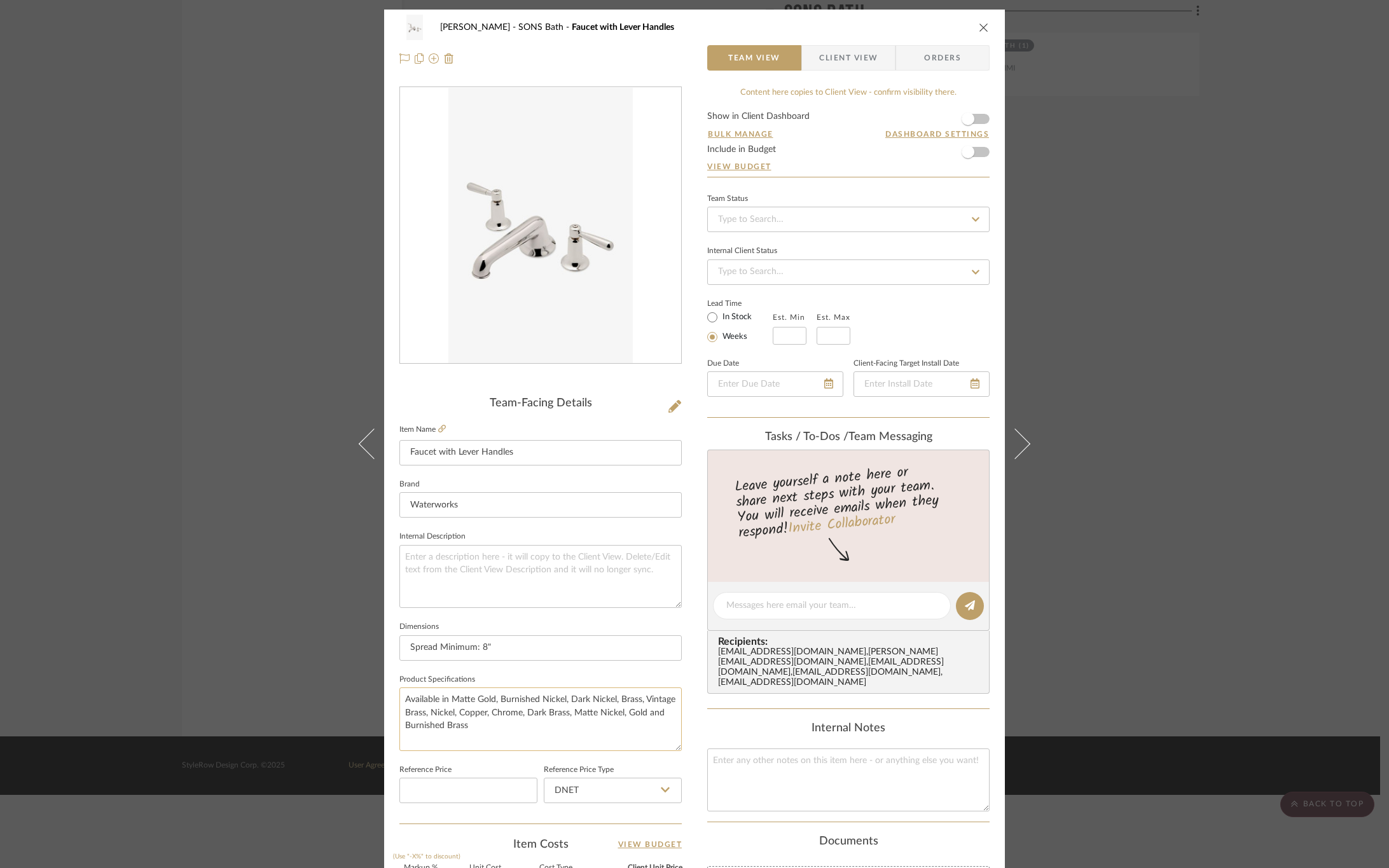
click at [479, 727] on textarea "Available in Matte Gold, Burnished Nickel, Dark Nickel, Brass, Vintage Brass, N…" at bounding box center [541, 719] width 283 height 63
type textarea "Available in Matte Gold, Burnished Nickel, Dark Nickel, Brass, Vintage Brass, N…"
click at [517, 678] on fieldset "Product Specifications Available in Matte Gold, Burnished Nickel, Dark Nickel, …" at bounding box center [541, 711] width 283 height 80
click at [819, 62] on span "Client View" at bounding box center [848, 58] width 59 height 26
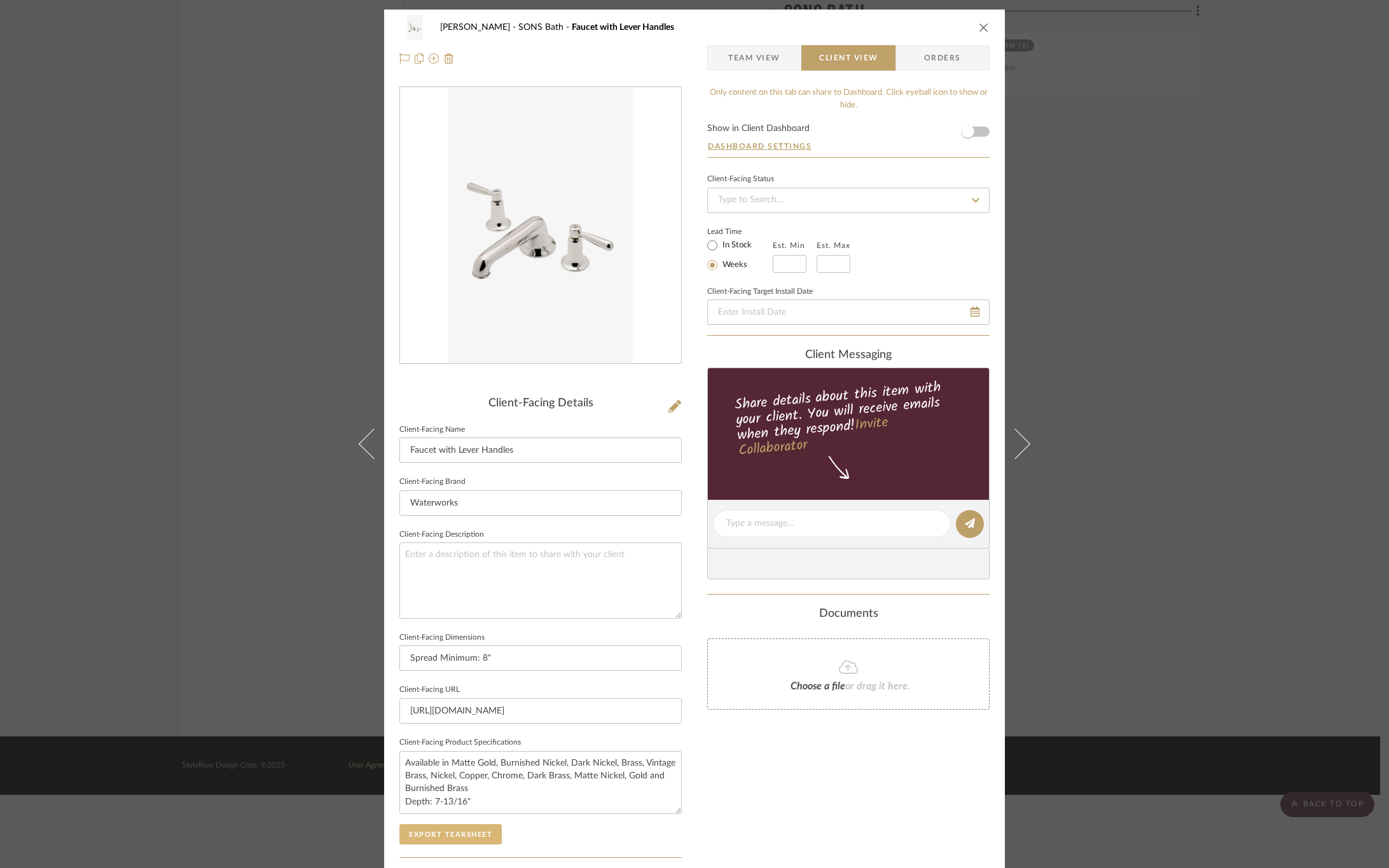
click at [432, 839] on button "Export Tearsheet" at bounding box center [451, 834] width 103 height 21
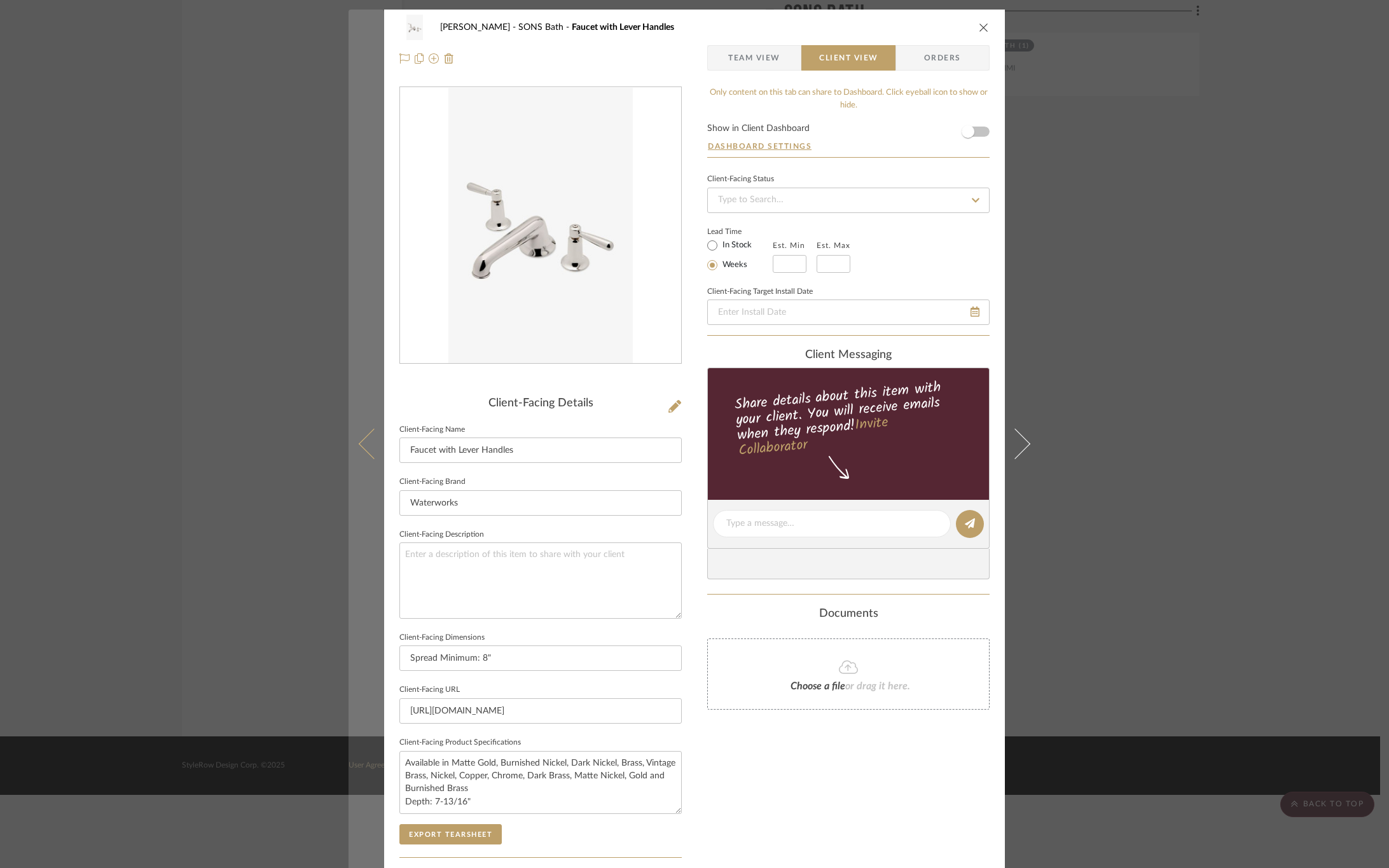
click at [357, 459] on button at bounding box center [366, 443] width 36 height 868
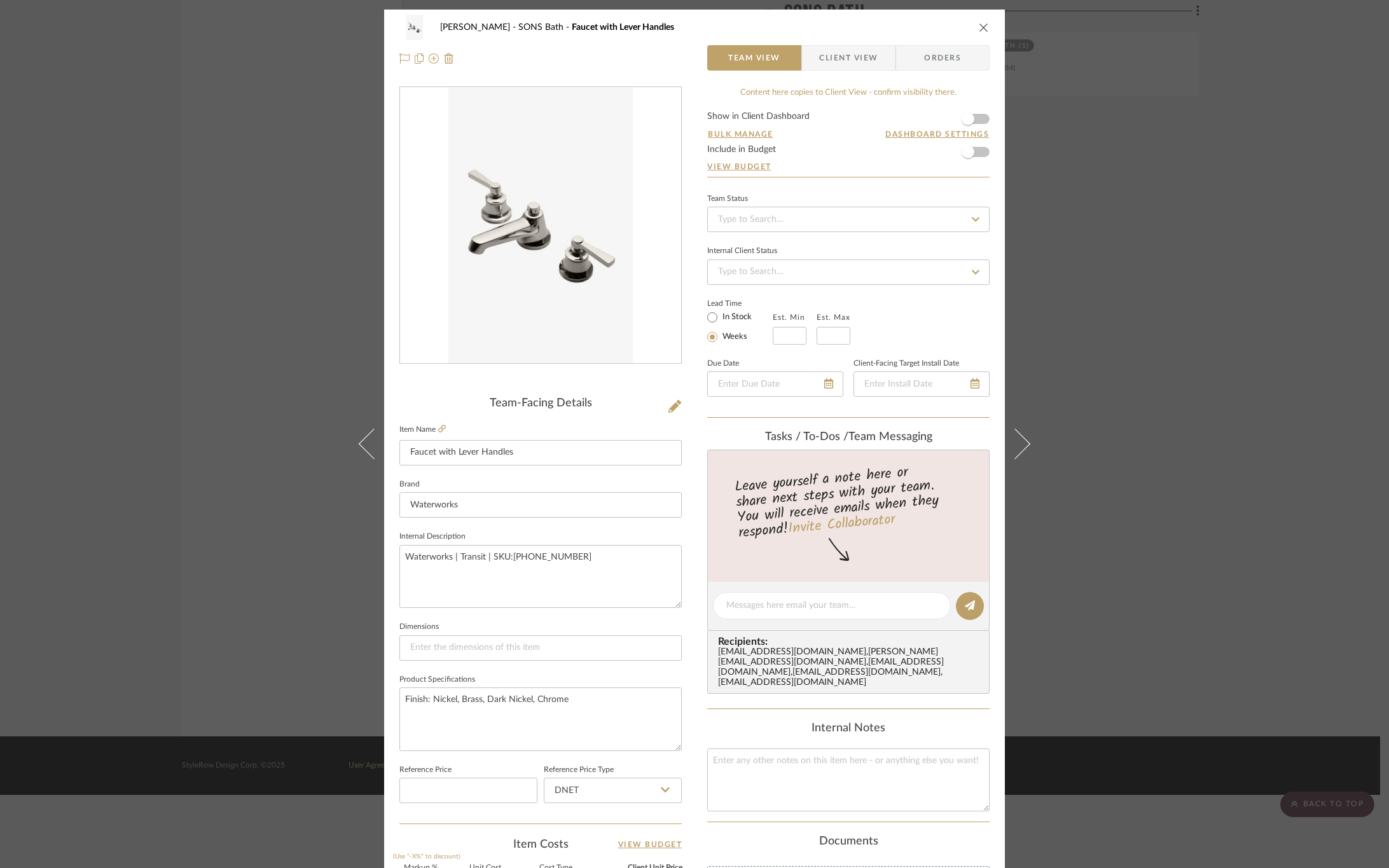
click at [853, 56] on span "Client View" at bounding box center [848, 58] width 59 height 26
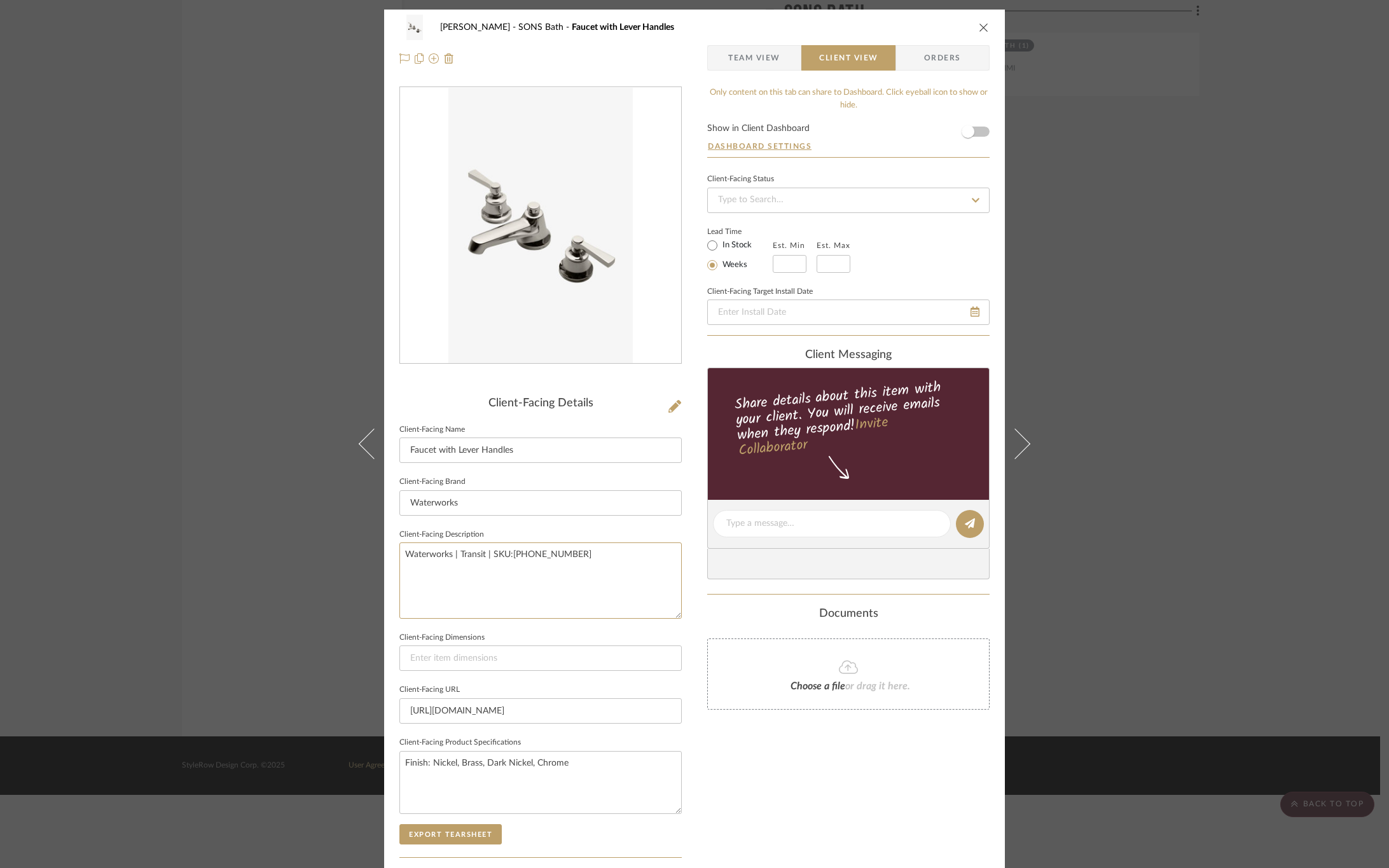
drag, startPoint x: 582, startPoint y: 559, endPoint x: 338, endPoint y: 558, distance: 244.0
click at [338, 558] on div "OYER SONS Bath Faucet with Lever Handles Team View Client View Orders Client-Fa…" at bounding box center [694, 434] width 1389 height 868
click at [634, 380] on div at bounding box center [541, 235] width 283 height 297
click at [739, 67] on span "Team View" at bounding box center [754, 58] width 52 height 26
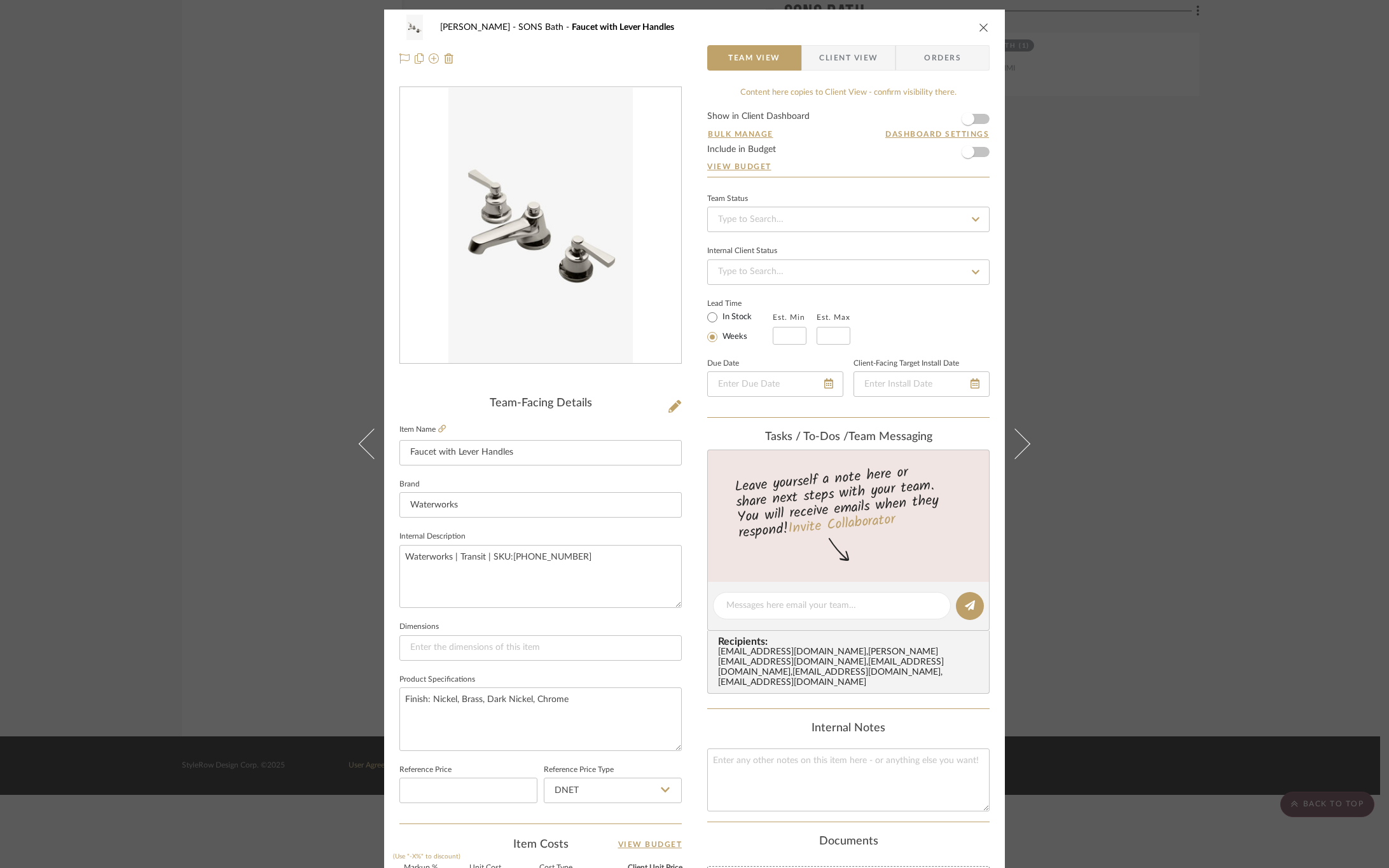
click at [436, 423] on fieldset "Item Name Faucet with Lever Handles" at bounding box center [541, 443] width 283 height 45
click at [438, 428] on icon at bounding box center [442, 429] width 7 height 7
drag, startPoint x: 579, startPoint y: 553, endPoint x: 487, endPoint y: 555, distance: 92.0
click at [487, 555] on textarea "Waterworks | Transit | SKU:[PHONE_NUMBER]" at bounding box center [541, 576] width 283 height 63
click at [827, 53] on span "Client View" at bounding box center [848, 58] width 59 height 26
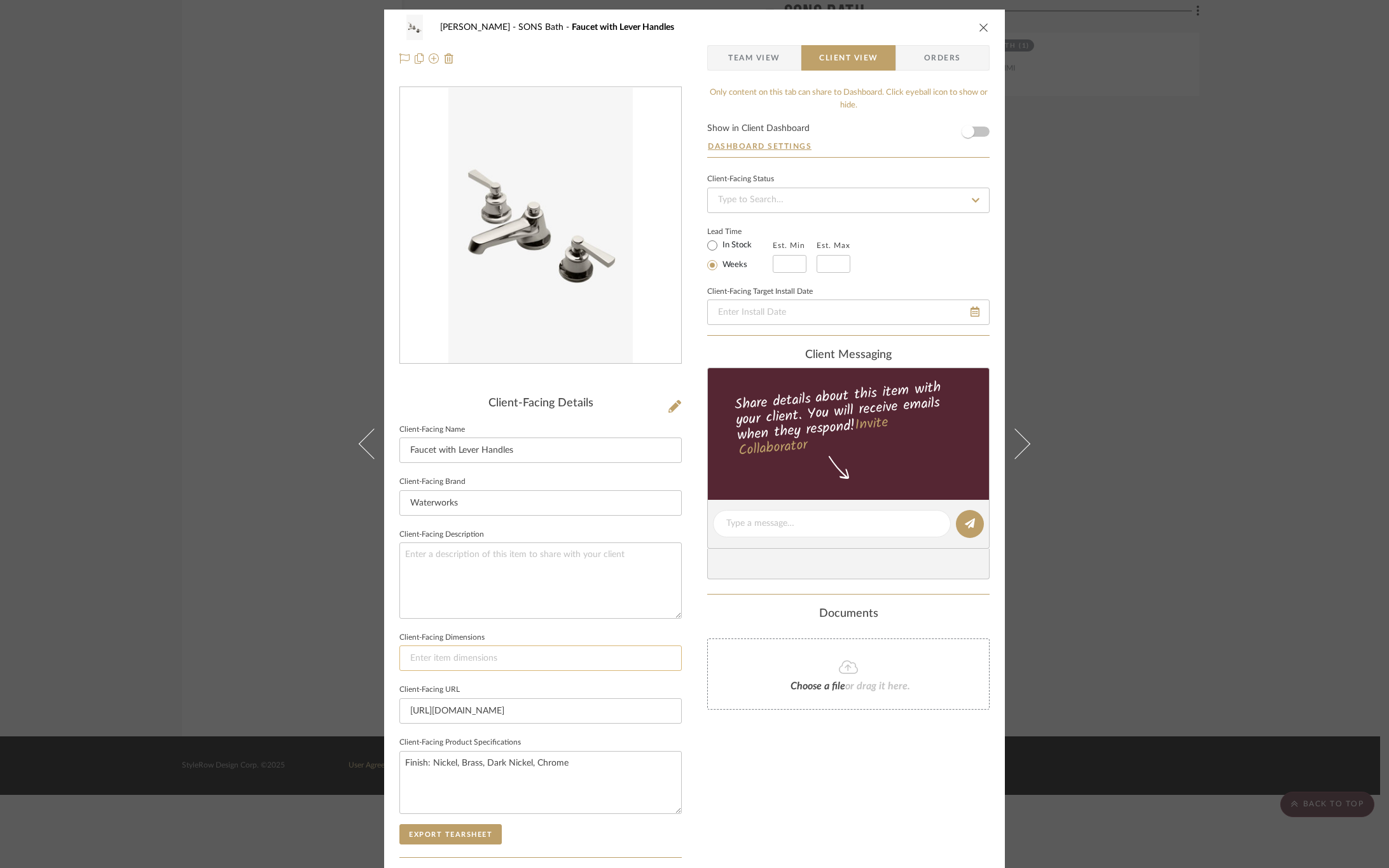
click at [606, 659] on input at bounding box center [541, 658] width 283 height 26
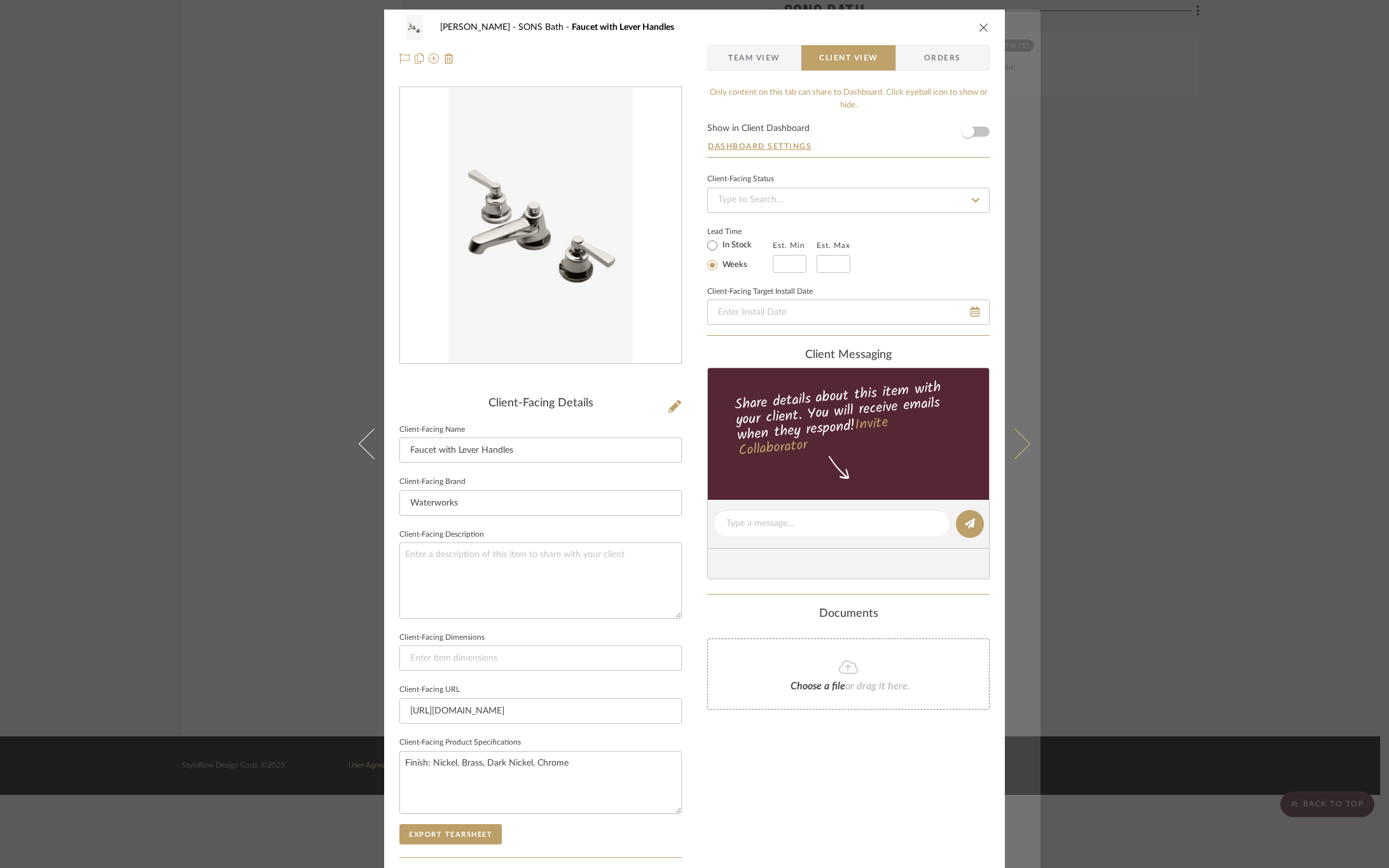
click at [1023, 445] on icon at bounding box center [1015, 443] width 31 height 31
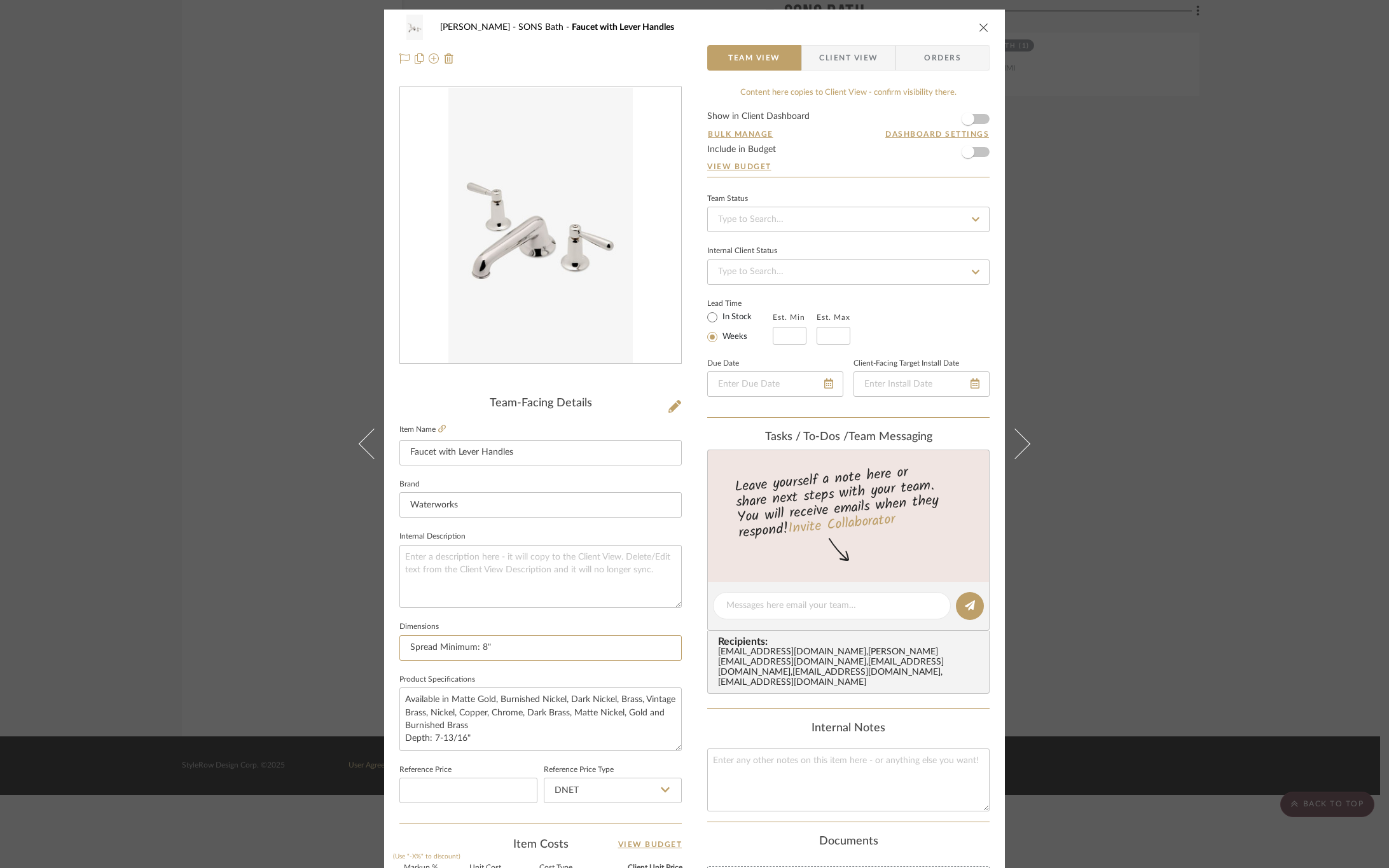
drag, startPoint x: 502, startPoint y: 649, endPoint x: 262, endPoint y: 653, distance: 240.0
click at [262, 653] on div "OYER SONS Bath Faucet with Lever Handles Team View Client View Orders Team-Faci…" at bounding box center [694, 434] width 1389 height 868
click at [552, 607] on textarea at bounding box center [541, 576] width 283 height 63
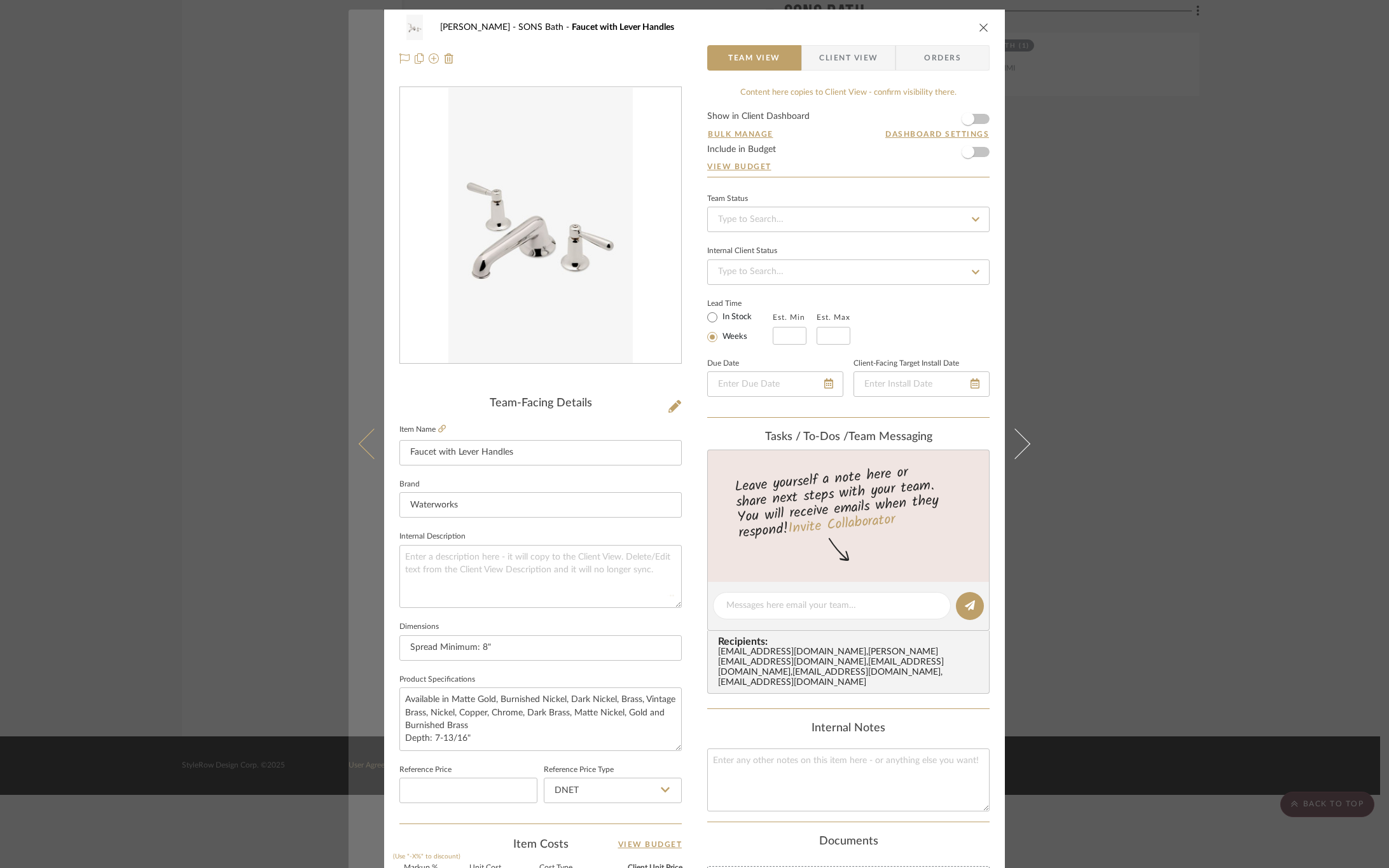
click at [355, 433] on button at bounding box center [366, 443] width 36 height 868
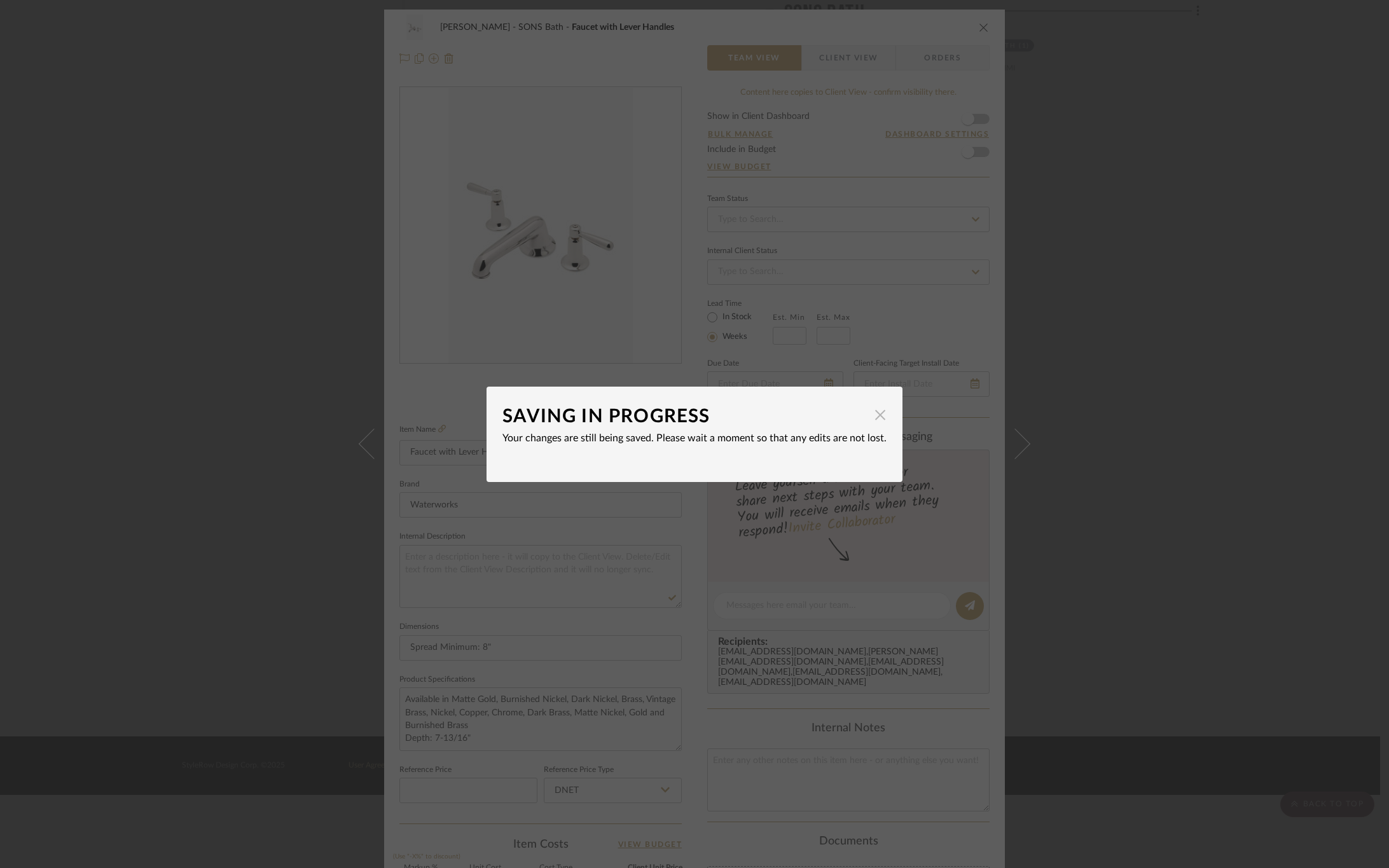
click at [878, 410] on span "button" at bounding box center [880, 415] width 26 height 26
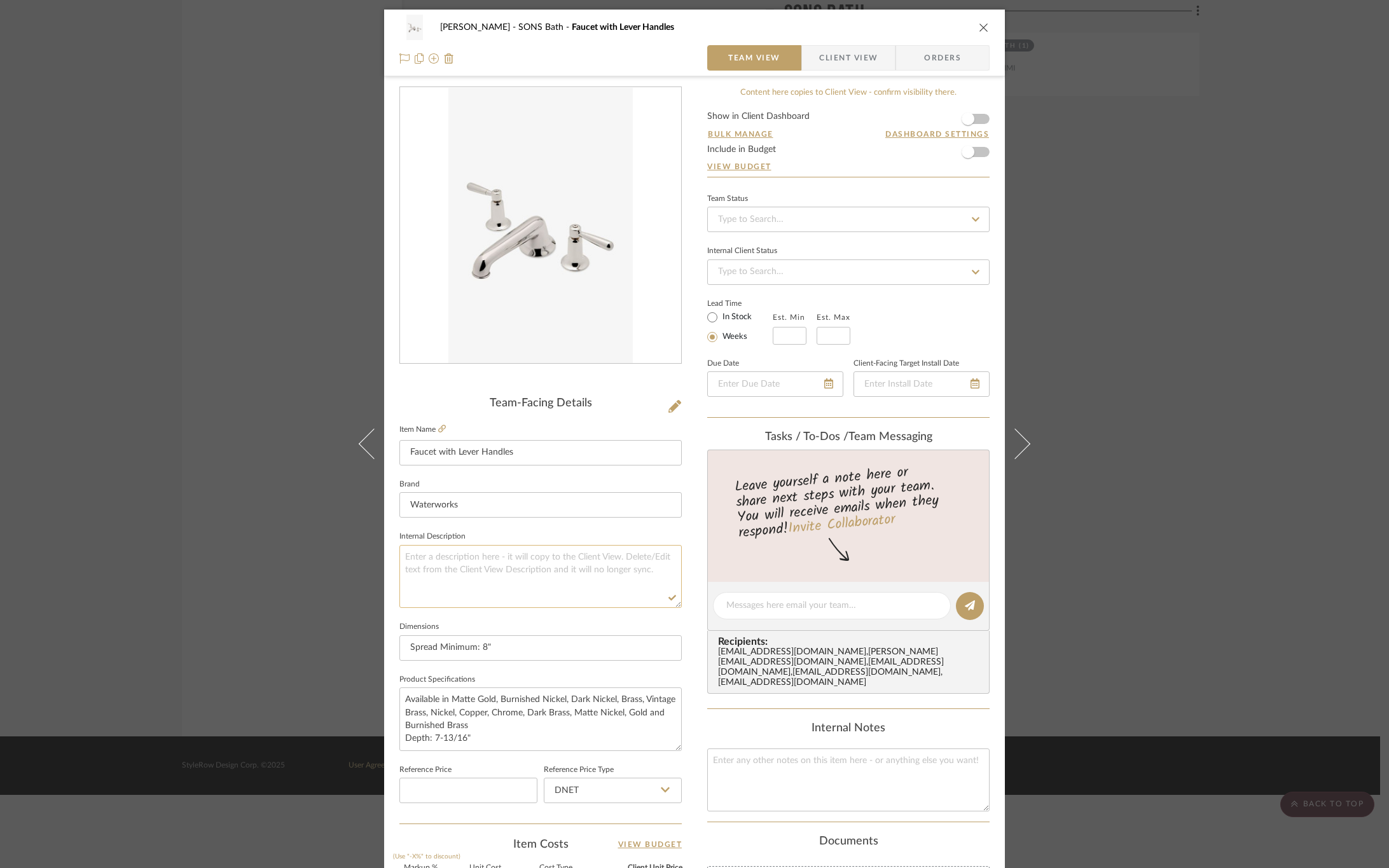
scroll to position [10, 0]
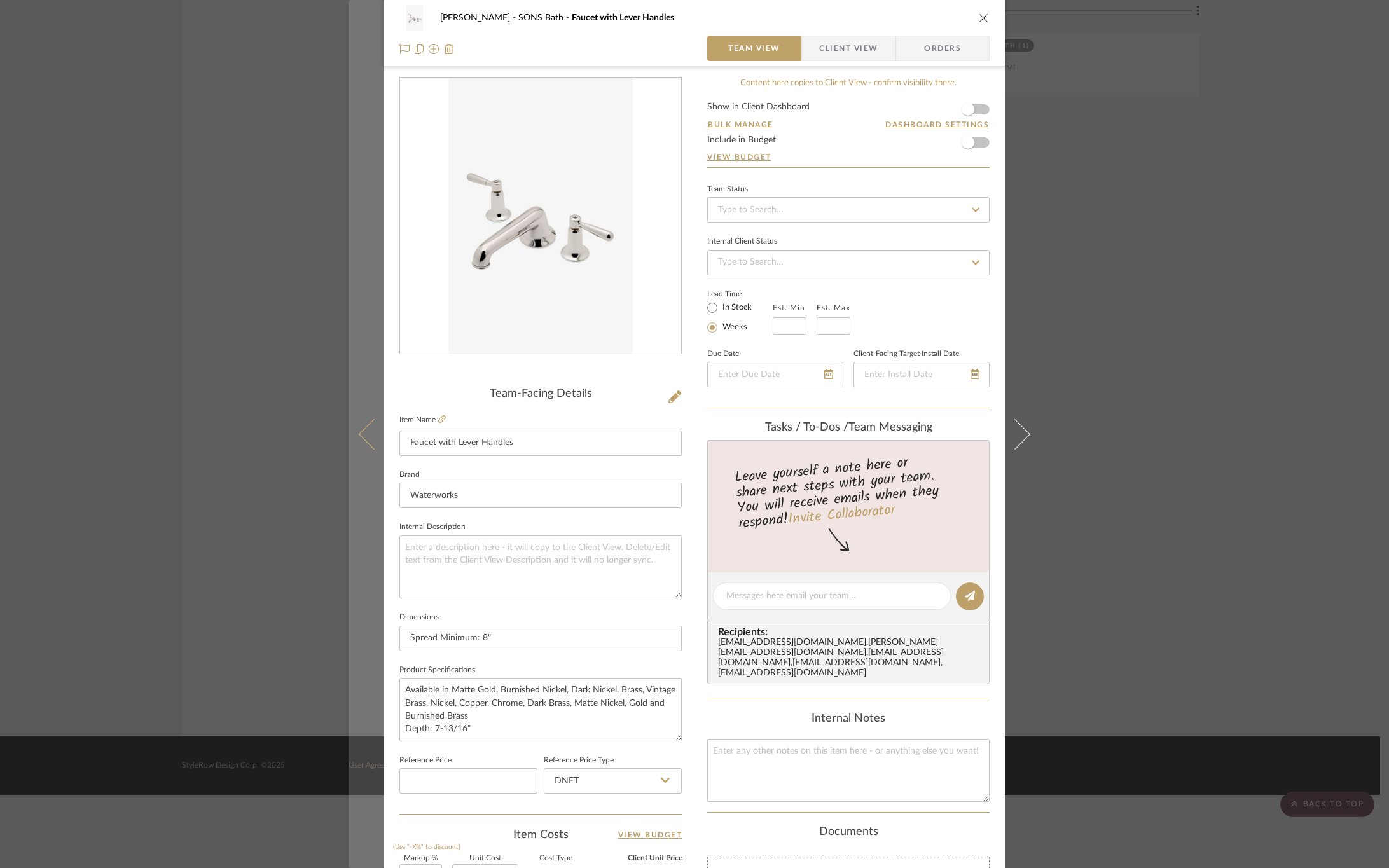
click at [363, 436] on icon at bounding box center [374, 434] width 31 height 31
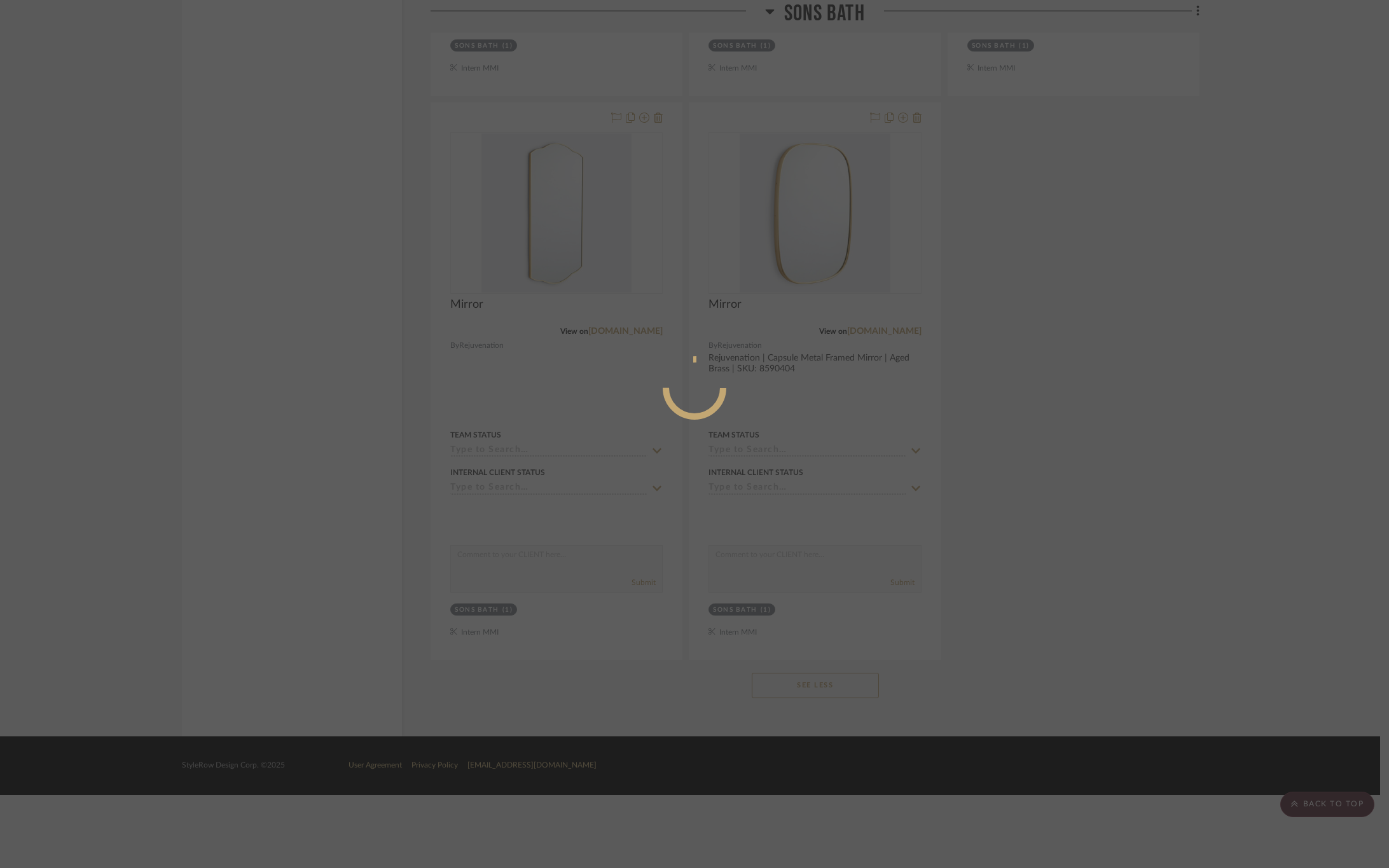
scroll to position [0, 0]
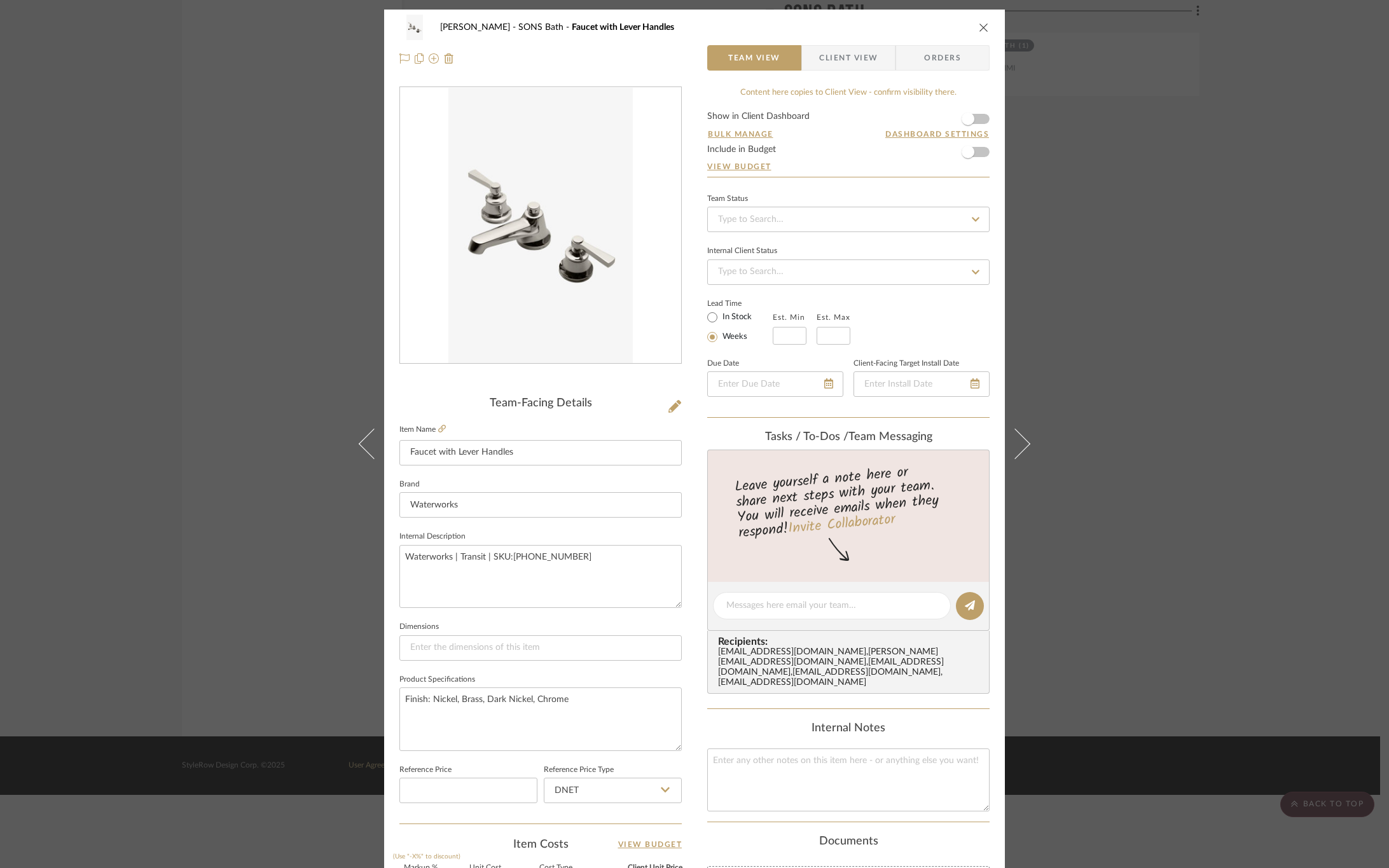
click at [808, 67] on span "button" at bounding box center [810, 58] width 17 height 26
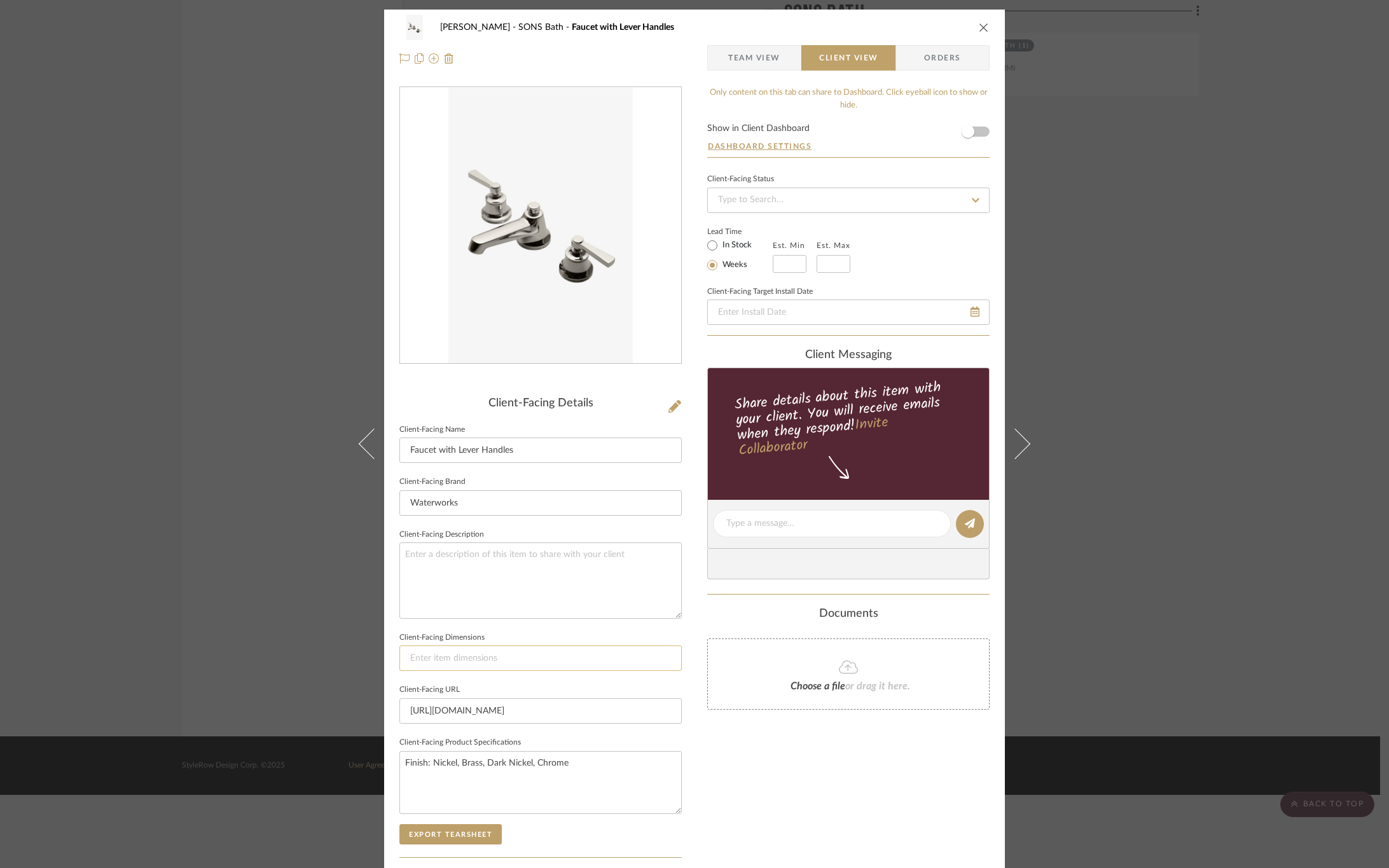
click at [506, 659] on input at bounding box center [541, 658] width 283 height 26
paste input "Spread Minimum: 8""
type input "Spread Minimum: 8""
click at [533, 620] on sr-form-field "Client-Facing Description" at bounding box center [541, 577] width 283 height 103
click at [516, 775] on textarea "Finish: Nickel, Brass, Dark Nickel, Chrome" at bounding box center [541, 782] width 283 height 63
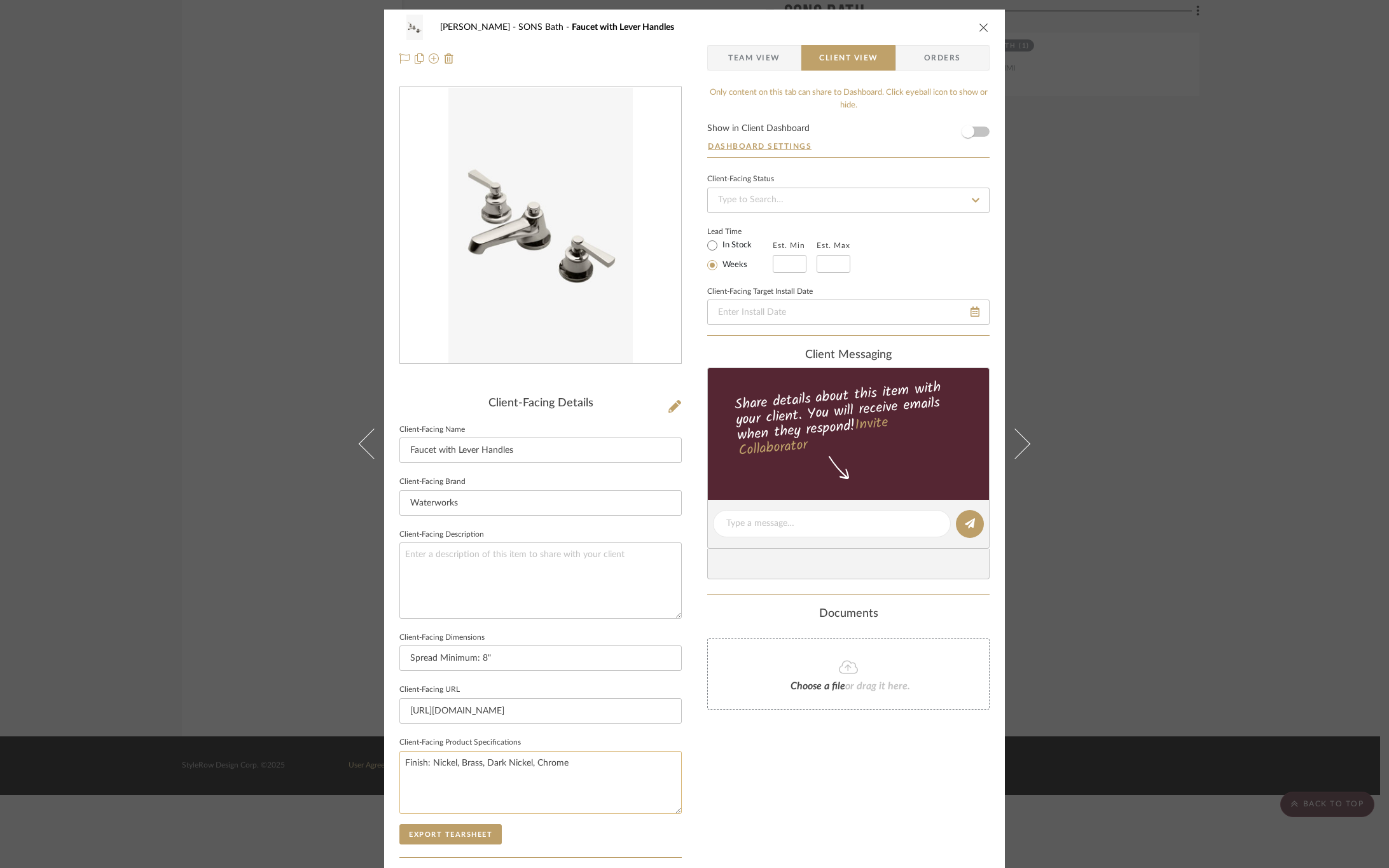
click at [606, 752] on textarea "Finish: Nickel, Brass, Dark Nickel, Chrome" at bounding box center [541, 782] width 283 height 63
type textarea "Finish: Nickel, Brass, Dark Nickel, Chrome Depth: 7-1/4""
click at [786, 805] on div "Only content on this tab can share to Dashboard. Click eyeball icon to show or …" at bounding box center [849, 541] width 283 height 910
click at [428, 828] on button "Export Tearsheet" at bounding box center [451, 834] width 103 height 21
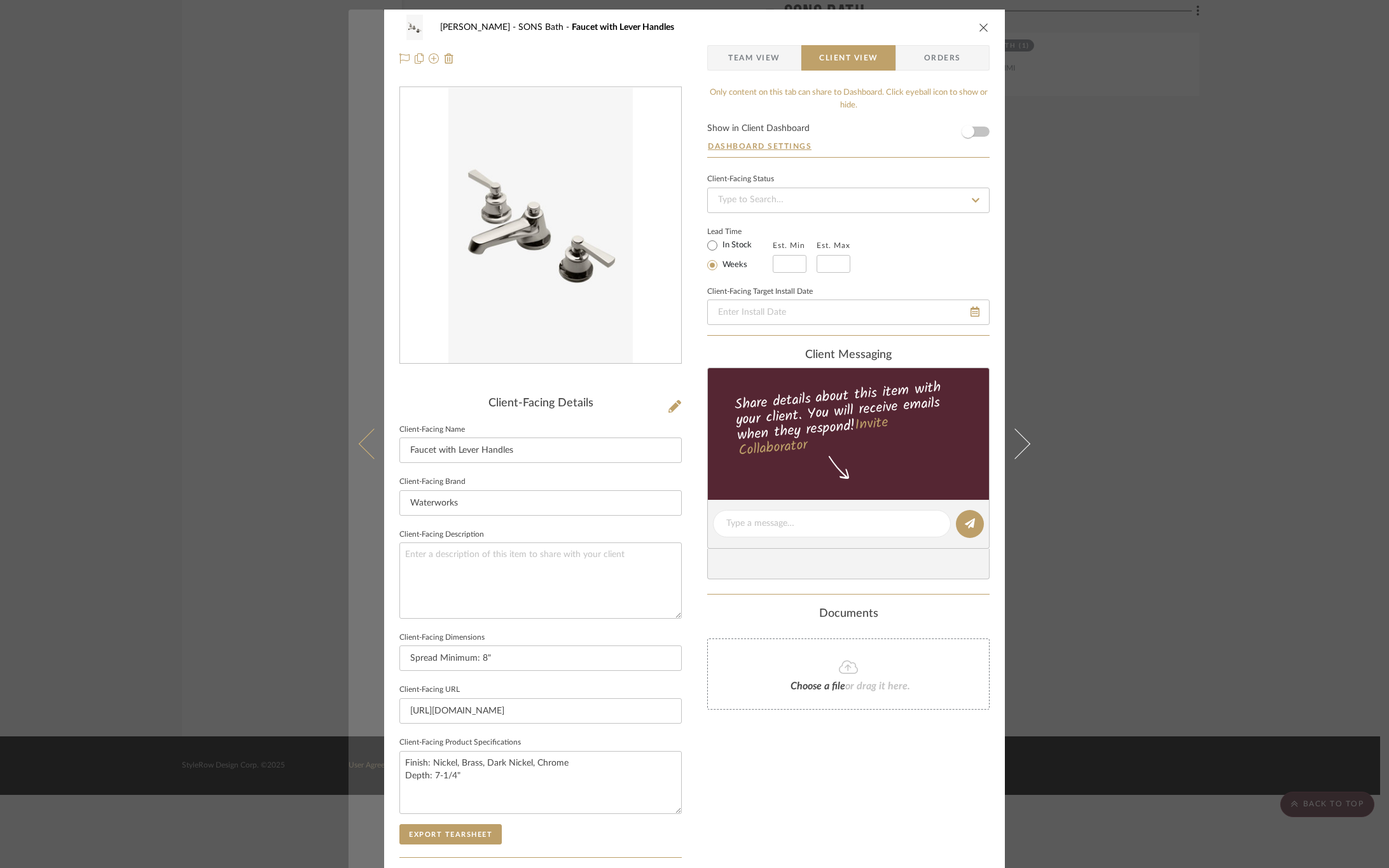
click at [360, 449] on icon at bounding box center [374, 443] width 31 height 31
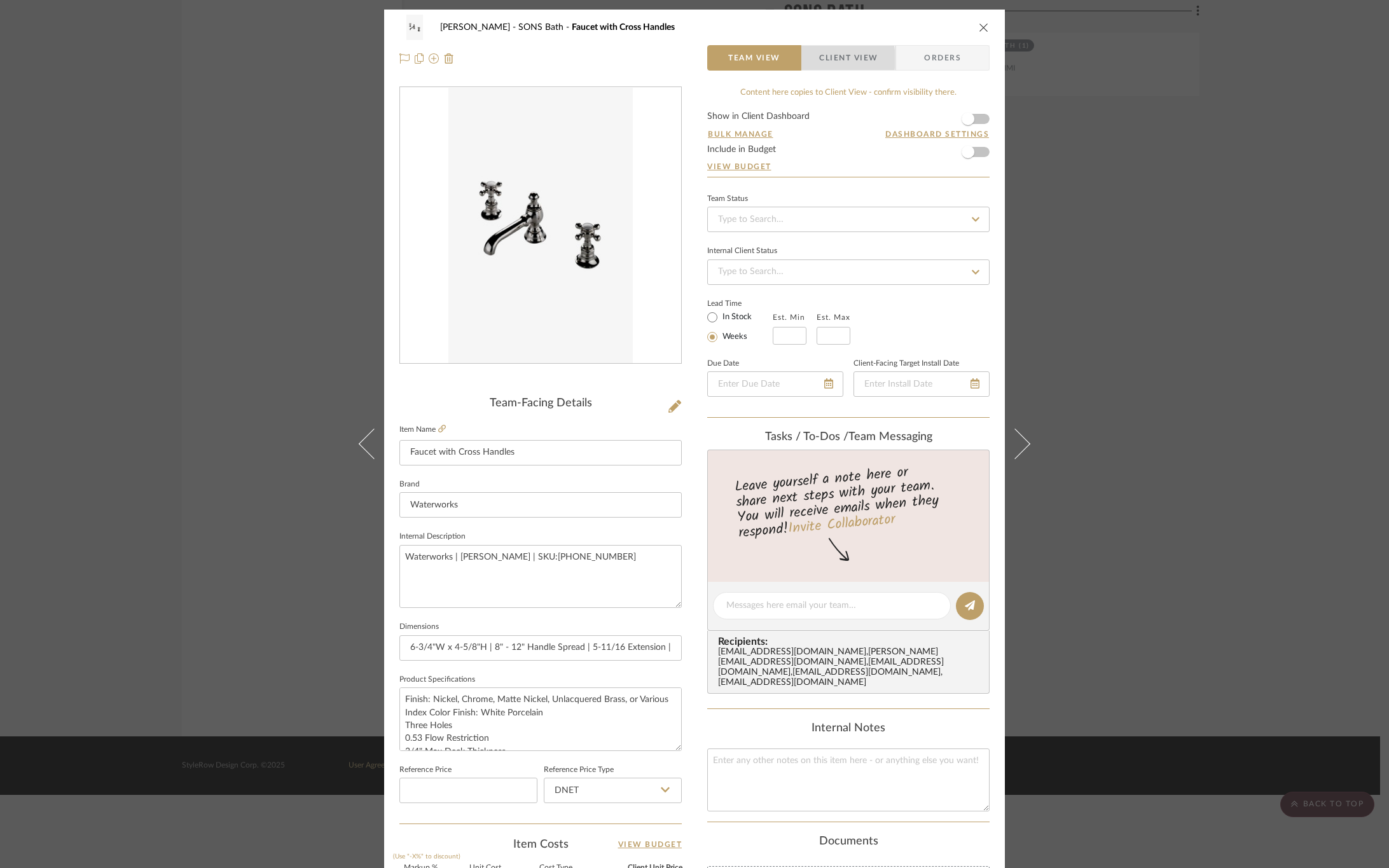
click at [823, 59] on span "Client View" at bounding box center [848, 58] width 59 height 26
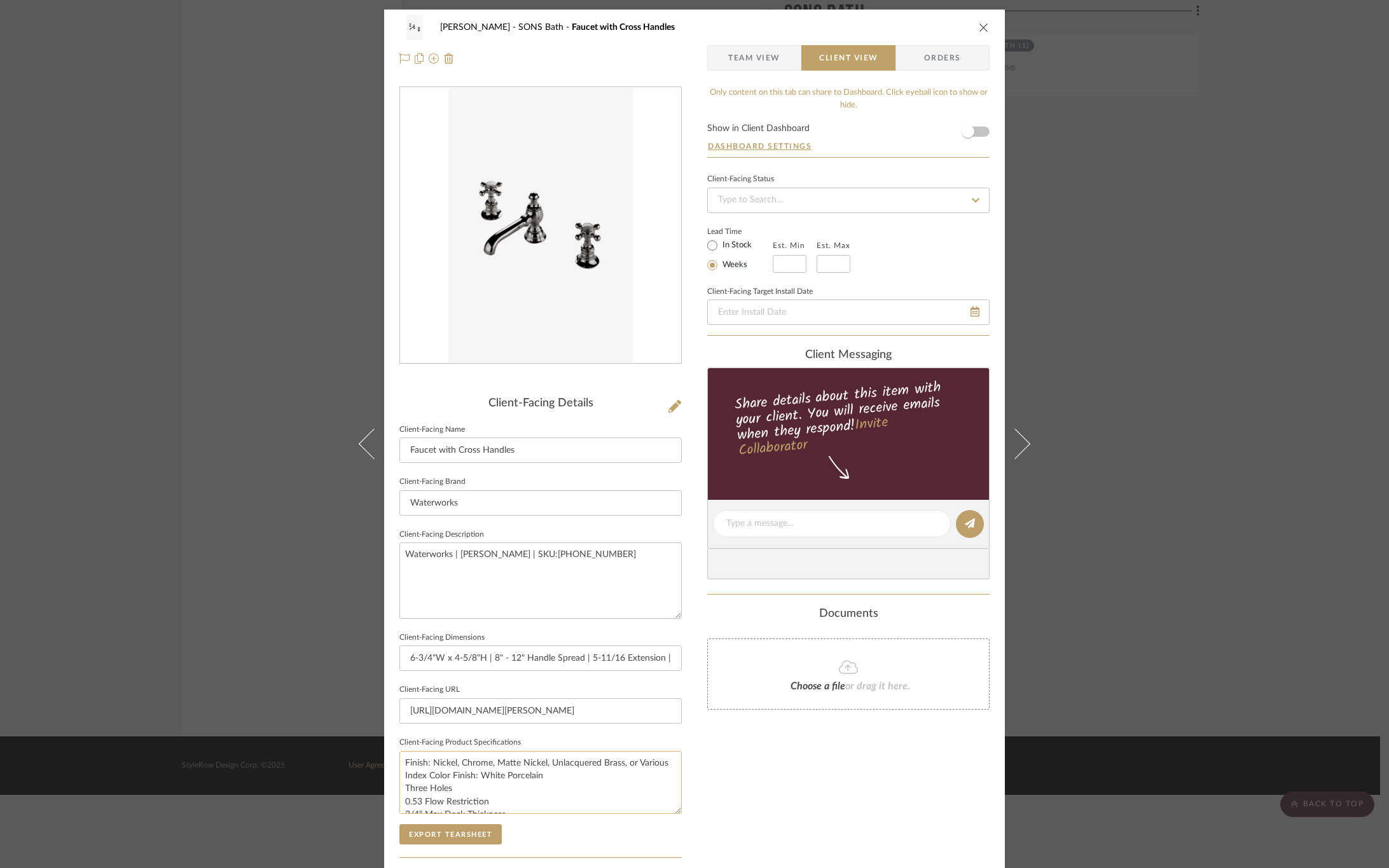
scroll to position [12, 0]
drag, startPoint x: 512, startPoint y: 806, endPoint x: 388, endPoint y: 775, distance: 127.8
click at [388, 775] on div "OYER SONS Bath Faucet with Cross Handles Team View Client View Orders Client-Fa…" at bounding box center [694, 528] width 621 height 1038
type textarea "Finish: Nickel, Chrome, Matte Nickel, Unlacquered Brass, or Various Index Color…"
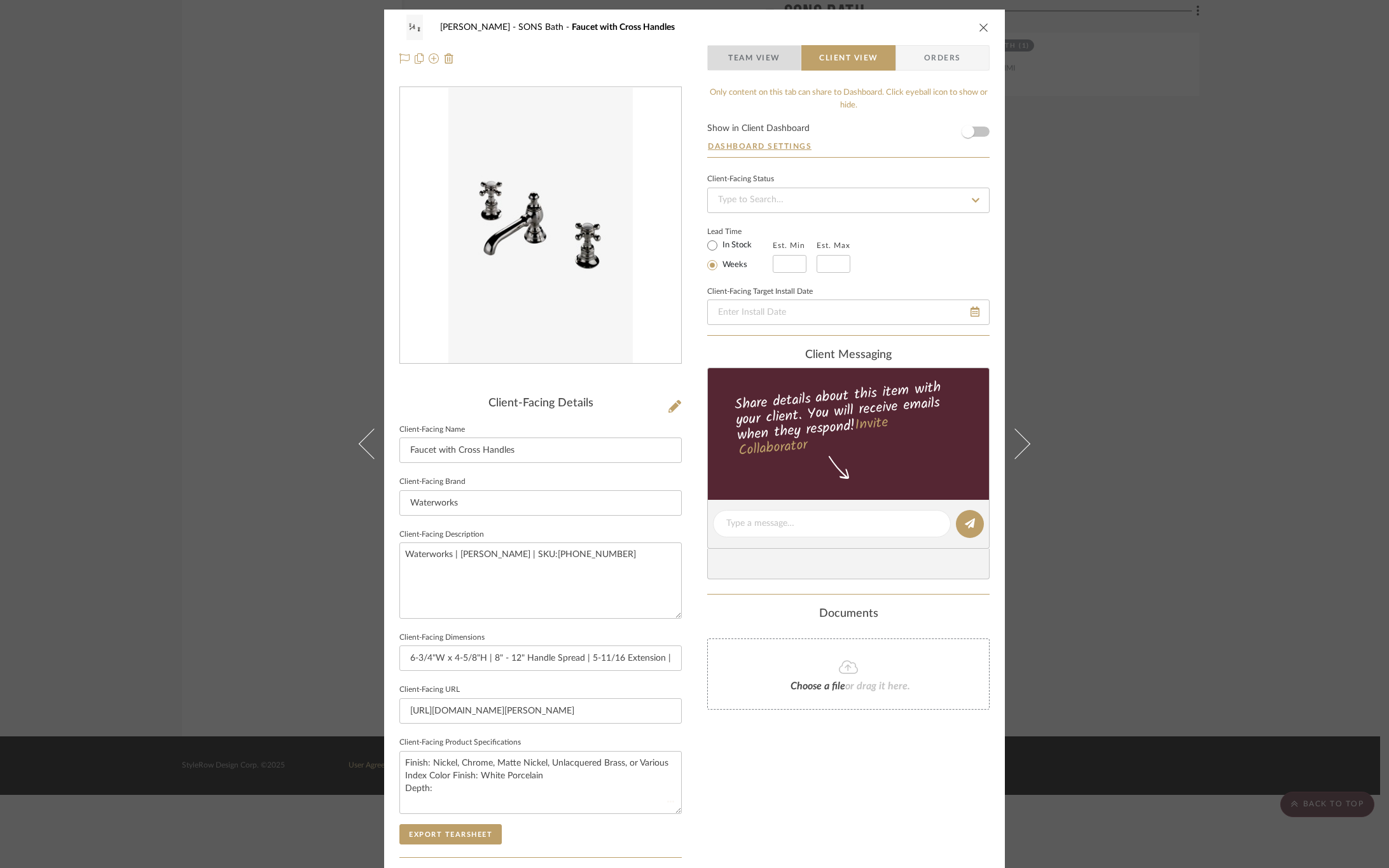
click at [742, 70] on span "Team View" at bounding box center [754, 58] width 52 height 26
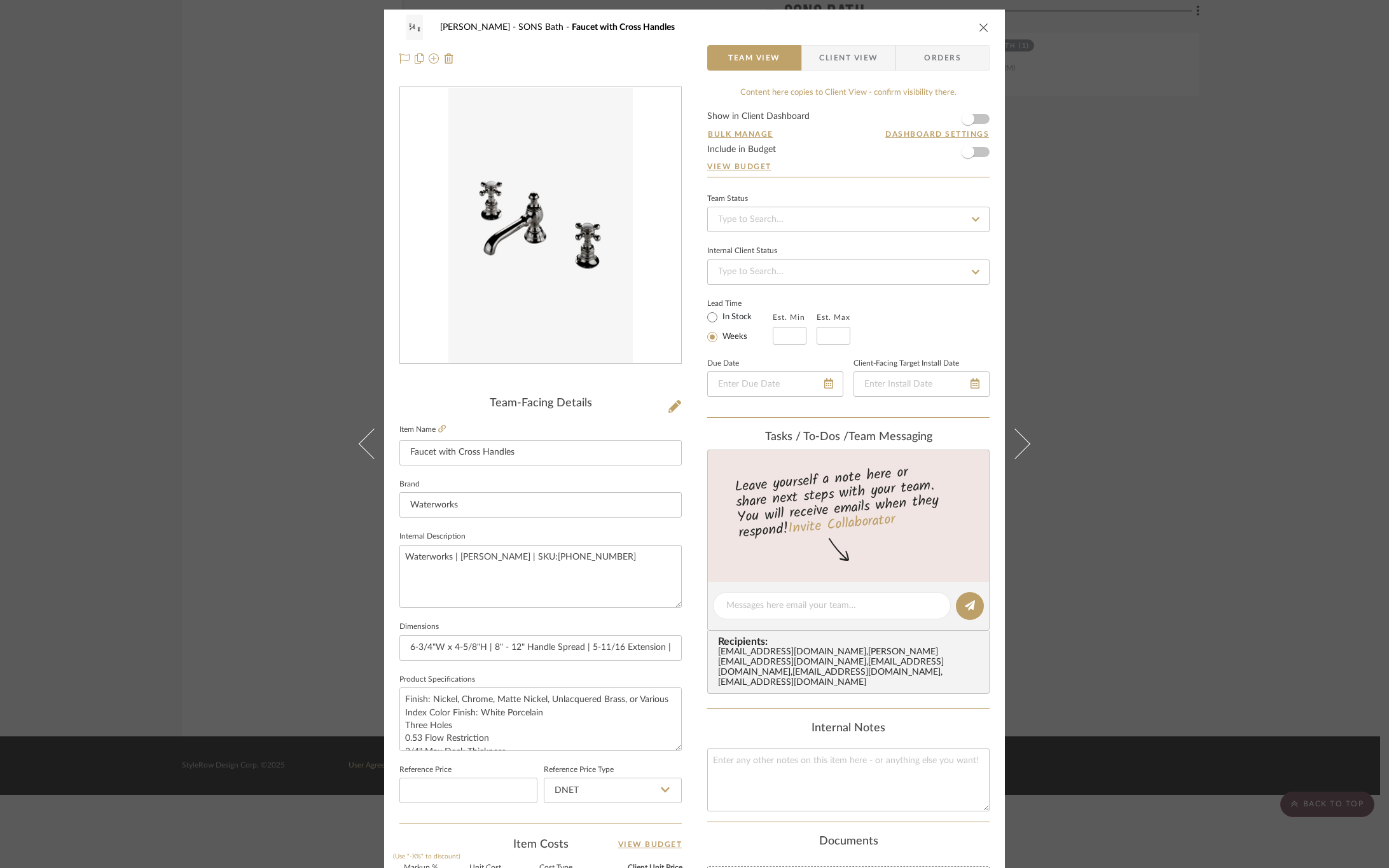
click at [433, 430] on label "Item Name" at bounding box center [422, 429] width 46 height 11
click at [438, 429] on icon at bounding box center [442, 429] width 7 height 7
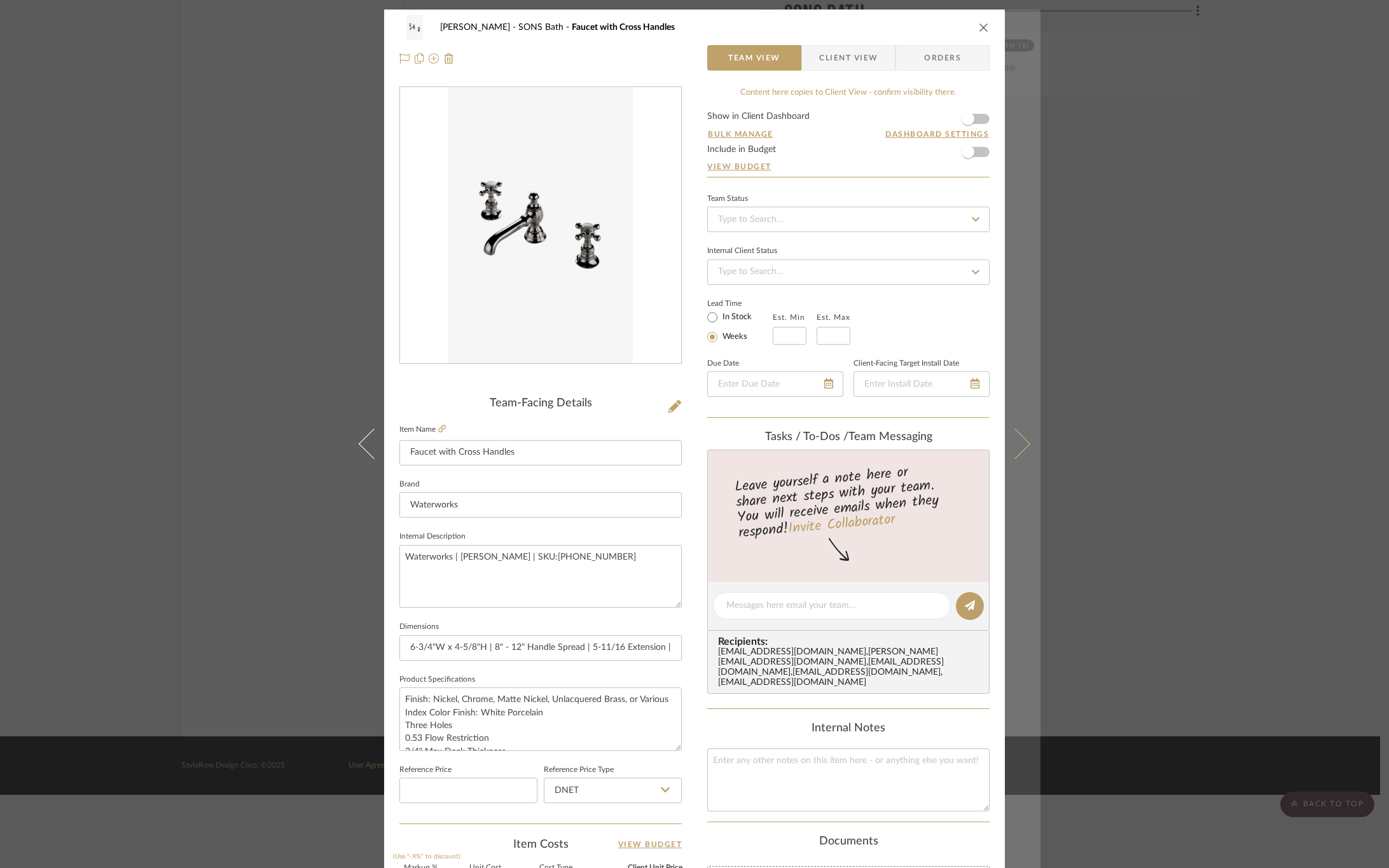
click at [1006, 437] on icon at bounding box center [1015, 443] width 31 height 31
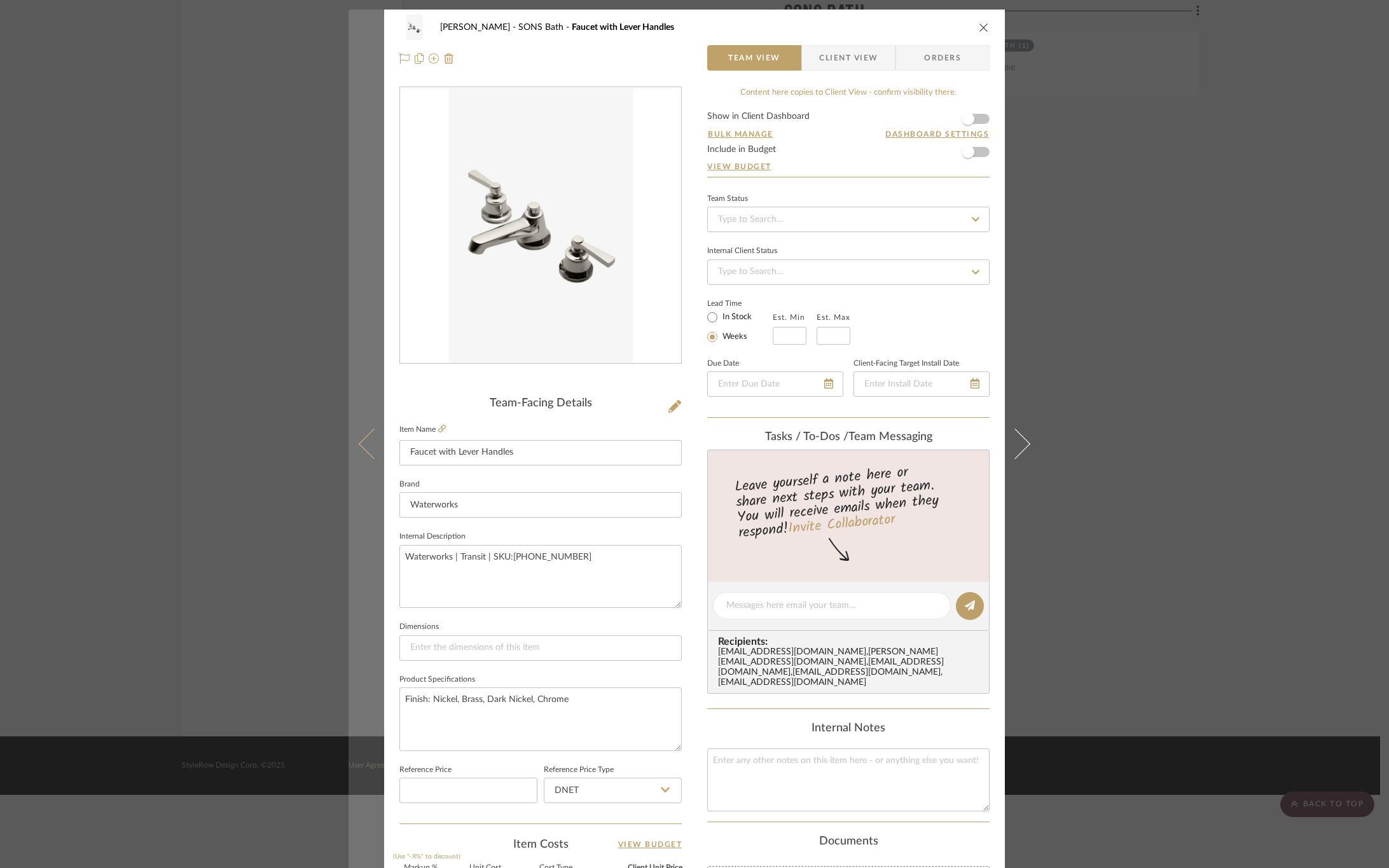
click at [351, 401] on button at bounding box center [366, 443] width 36 height 868
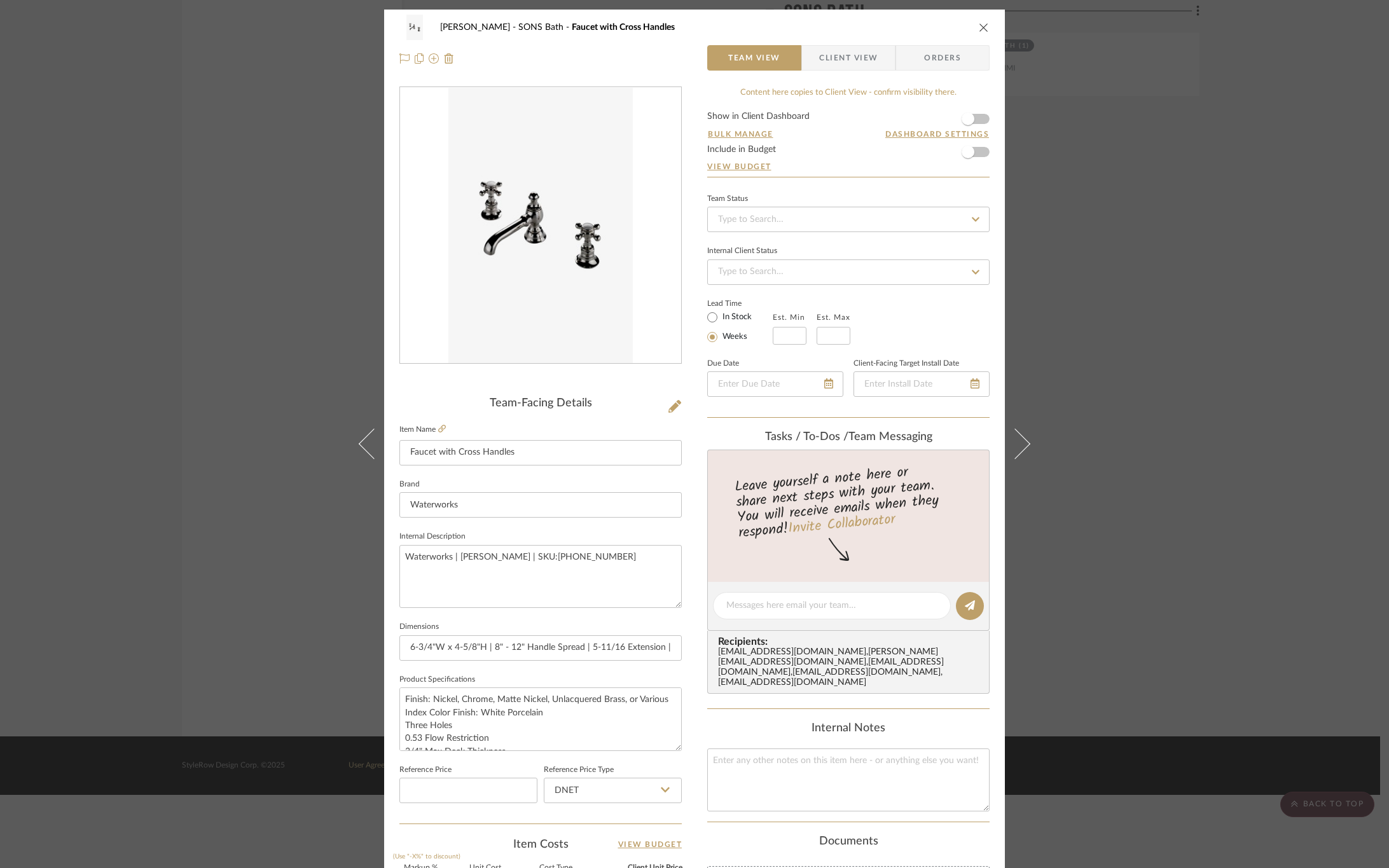
drag, startPoint x: 832, startPoint y: 46, endPoint x: 819, endPoint y: 69, distance: 26.4
click at [832, 46] on span "Client View" at bounding box center [848, 58] width 59 height 26
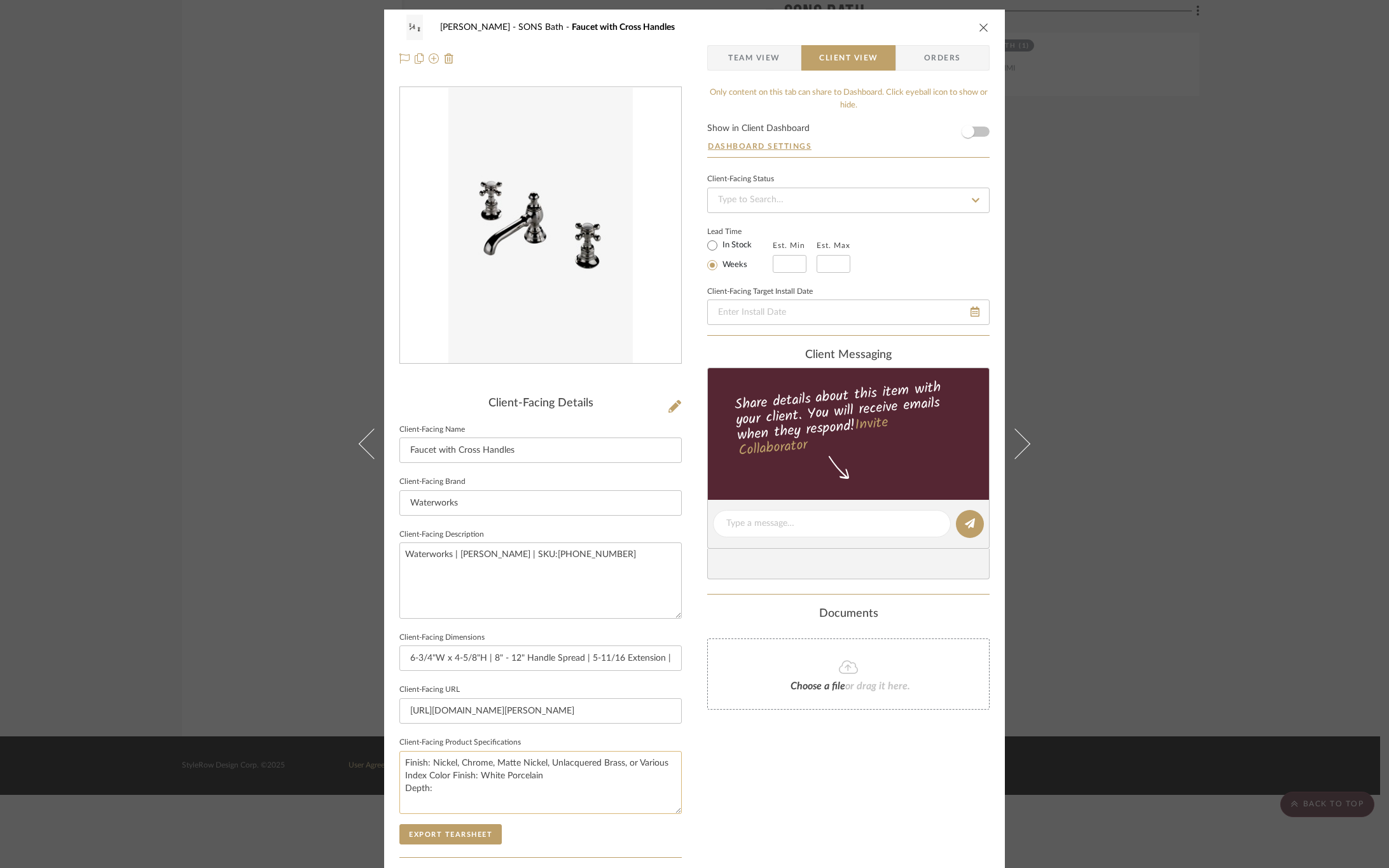
click at [486, 784] on textarea "Finish: Nickel, Chrome, Matte Nickel, Unlacquered Brass, or Various Index Color…" at bounding box center [541, 782] width 283 height 63
type textarea "Finish: Nickel, Chrome, Matte Nickel, Unlacquered Brass, or Various Index Color…"
click at [738, 761] on div "Only content on this tab can share to Dashboard. Click eyeball icon to show or …" at bounding box center [849, 541] width 283 height 910
drag, startPoint x: 475, startPoint y: 795, endPoint x: 386, endPoint y: 795, distance: 89.0
click at [386, 795] on div "OYER SONS Bath Faucet with Cross Handles Team View Client View Orders Client-Fa…" at bounding box center [694, 528] width 621 height 1038
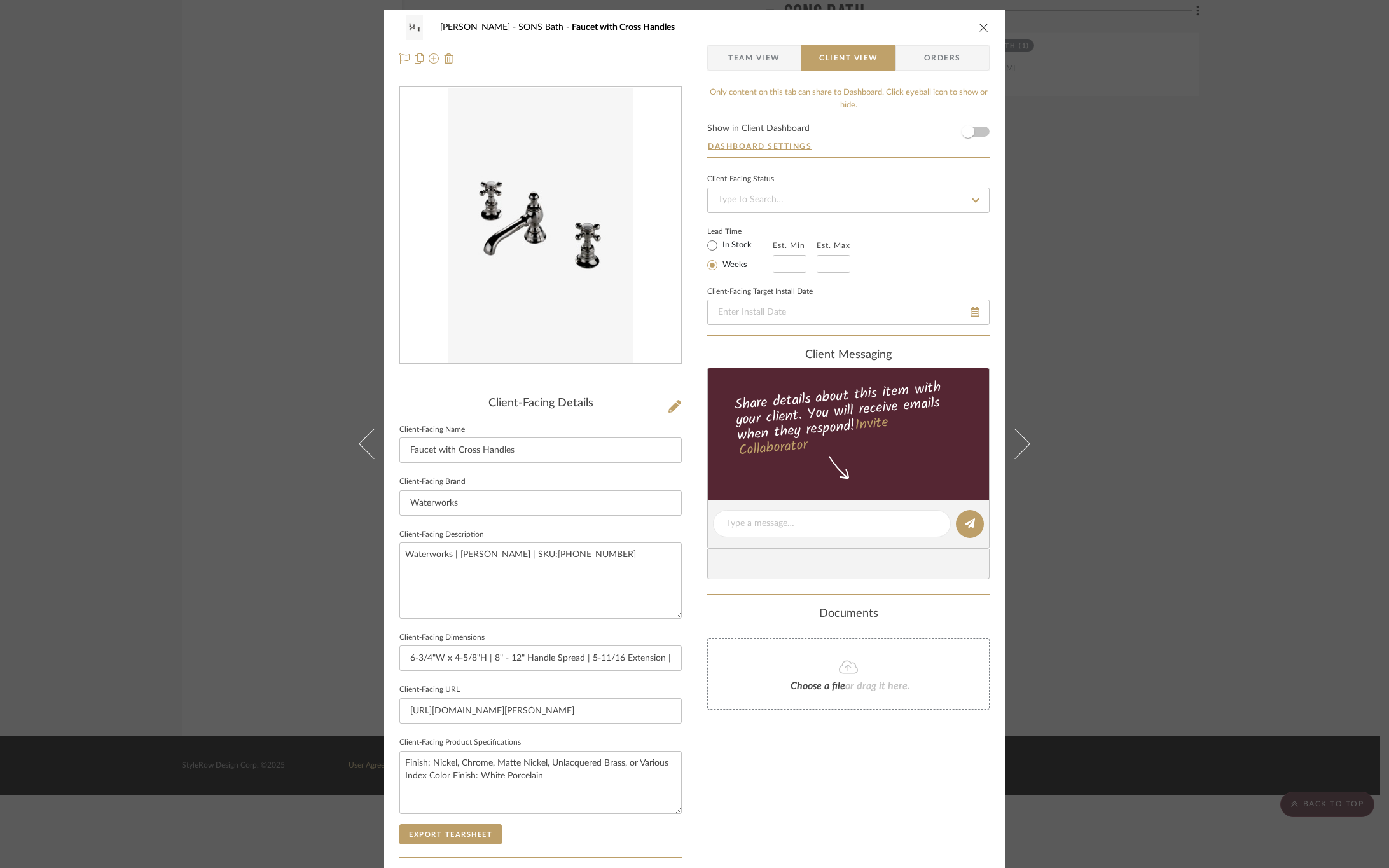
type textarea "Finish: Nickel, Chrome, Matte Nickel, Unlacquered Brass, or Various Index Color…"
click at [744, 782] on div "Only content on this tab can share to Dashboard. Click eyeball icon to show or …" at bounding box center [849, 541] width 283 height 910
click at [433, 842] on button "Export Tearsheet" at bounding box center [451, 834] width 103 height 21
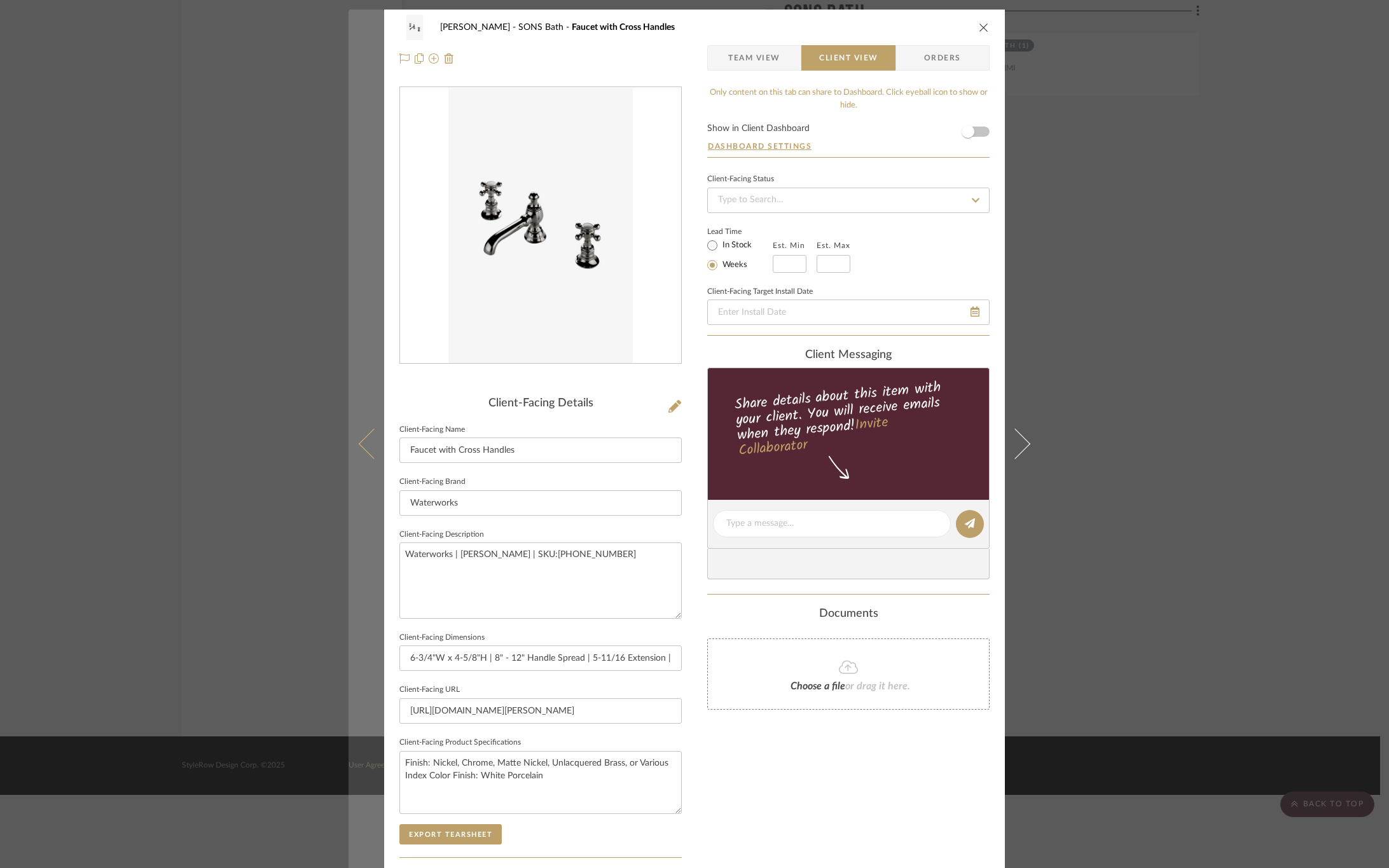
click at [354, 437] on button at bounding box center [366, 443] width 36 height 868
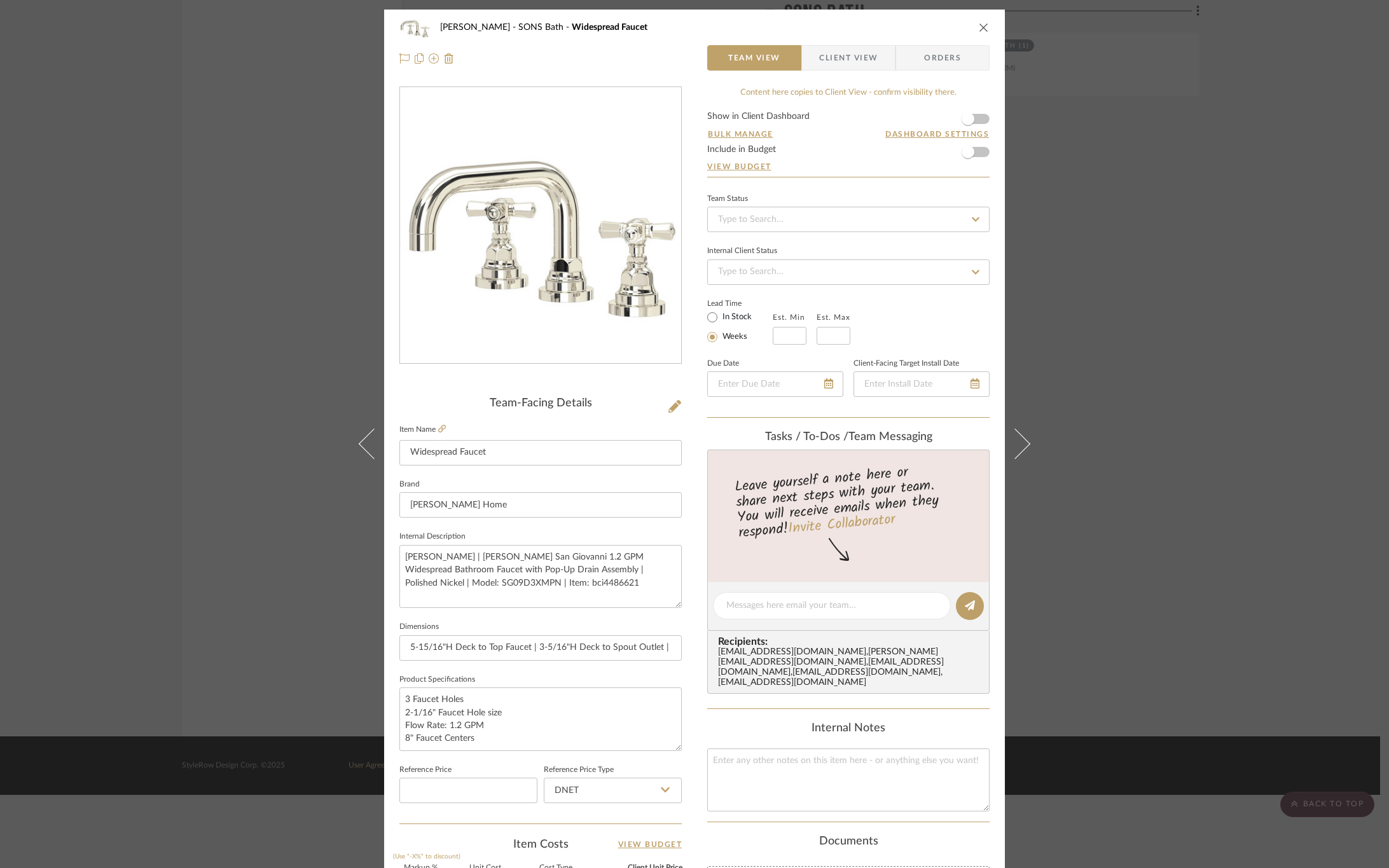
click at [838, 59] on span "Client View" at bounding box center [848, 58] width 59 height 26
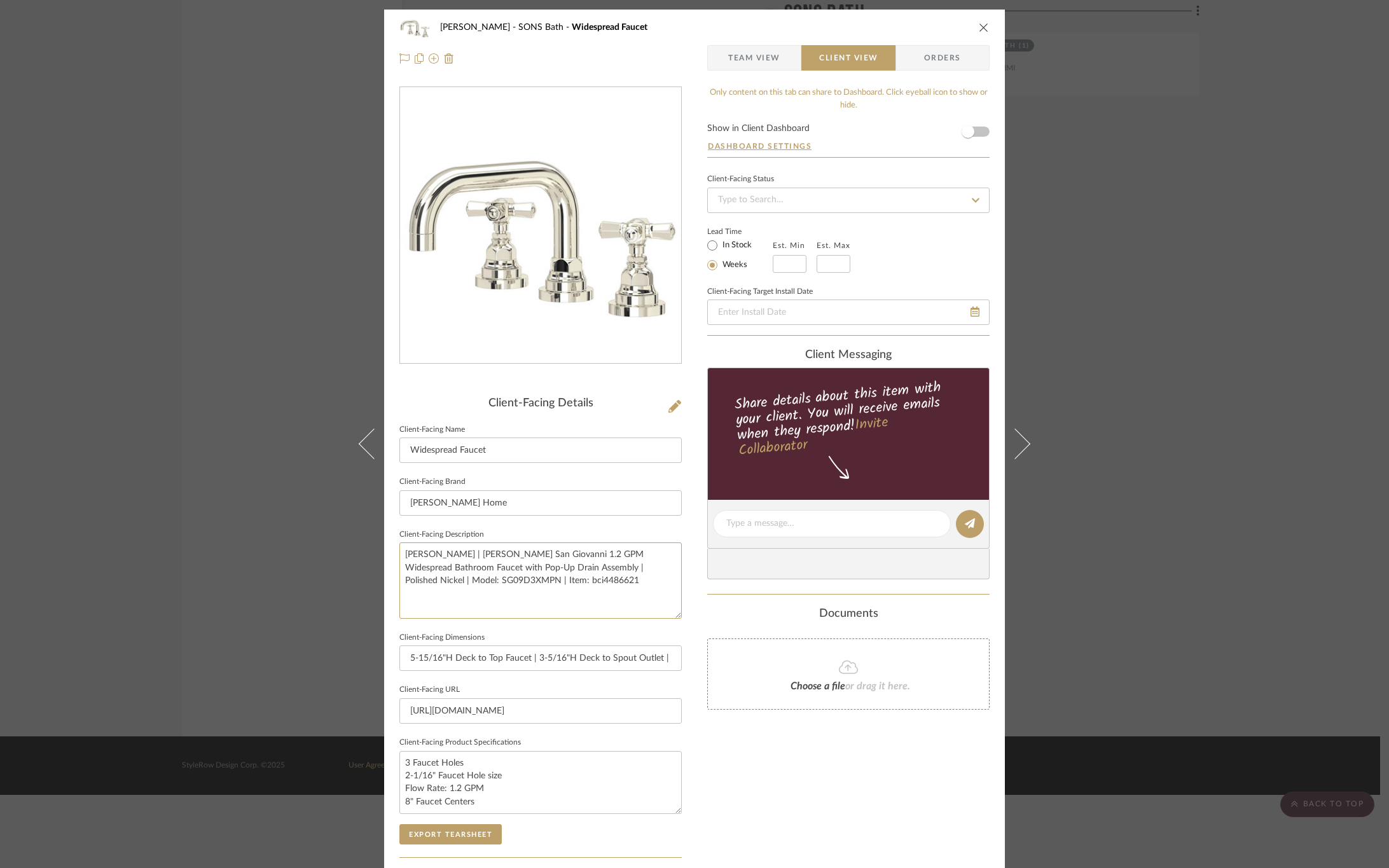
drag, startPoint x: 428, startPoint y: 574, endPoint x: 380, endPoint y: 548, distance: 54.6
click at [384, 548] on div "OYER SONS Bath Widespread Faucet Team View Client View Orders Client-Facing Det…" at bounding box center [694, 528] width 621 height 1038
click at [766, 765] on div "Only content on this tab can share to Dashboard. Click eyeball icon to show or …" at bounding box center [849, 541] width 283 height 910
click at [456, 839] on button "Export Tearsheet" at bounding box center [451, 834] width 103 height 21
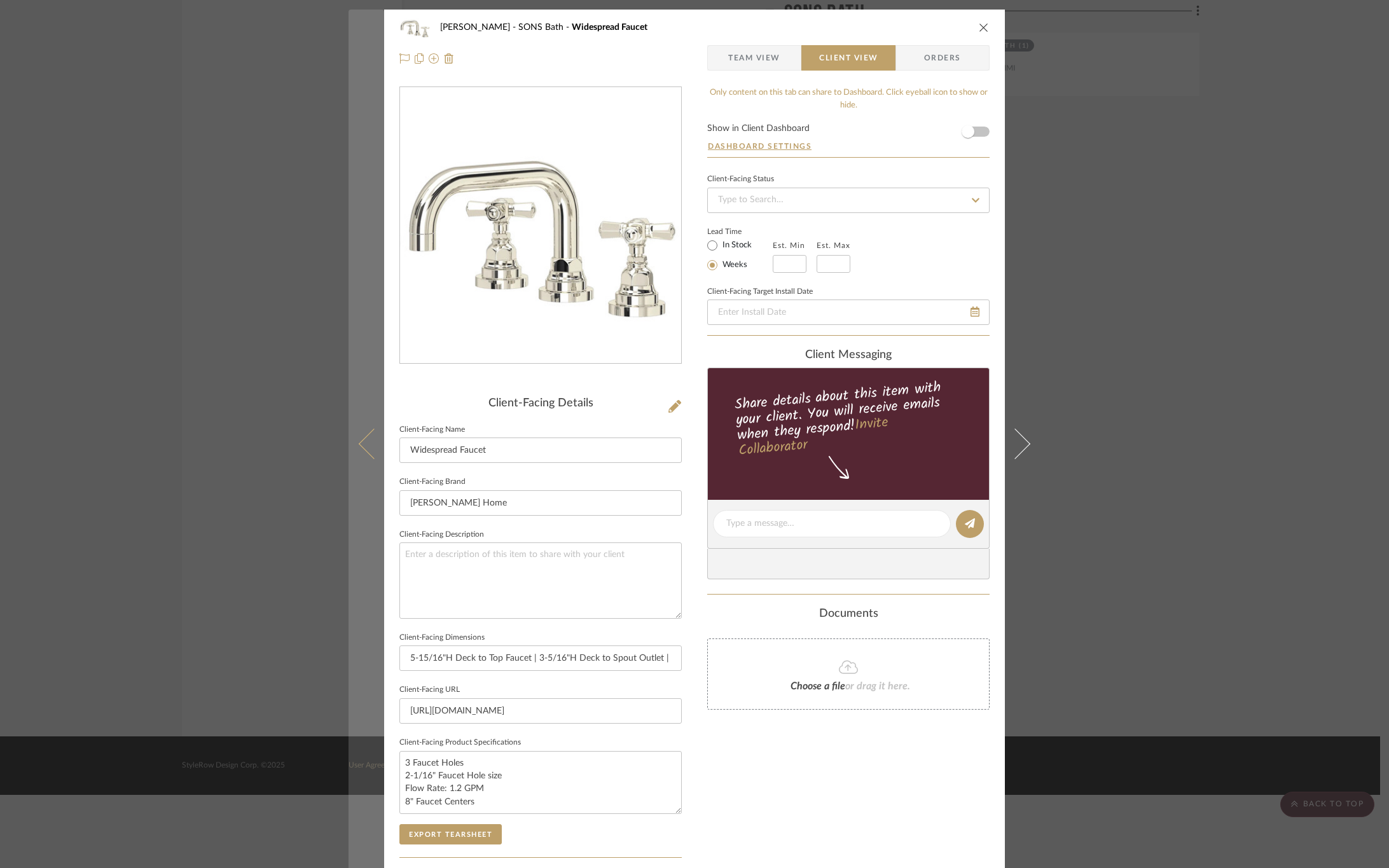
click at [365, 439] on icon at bounding box center [374, 443] width 31 height 31
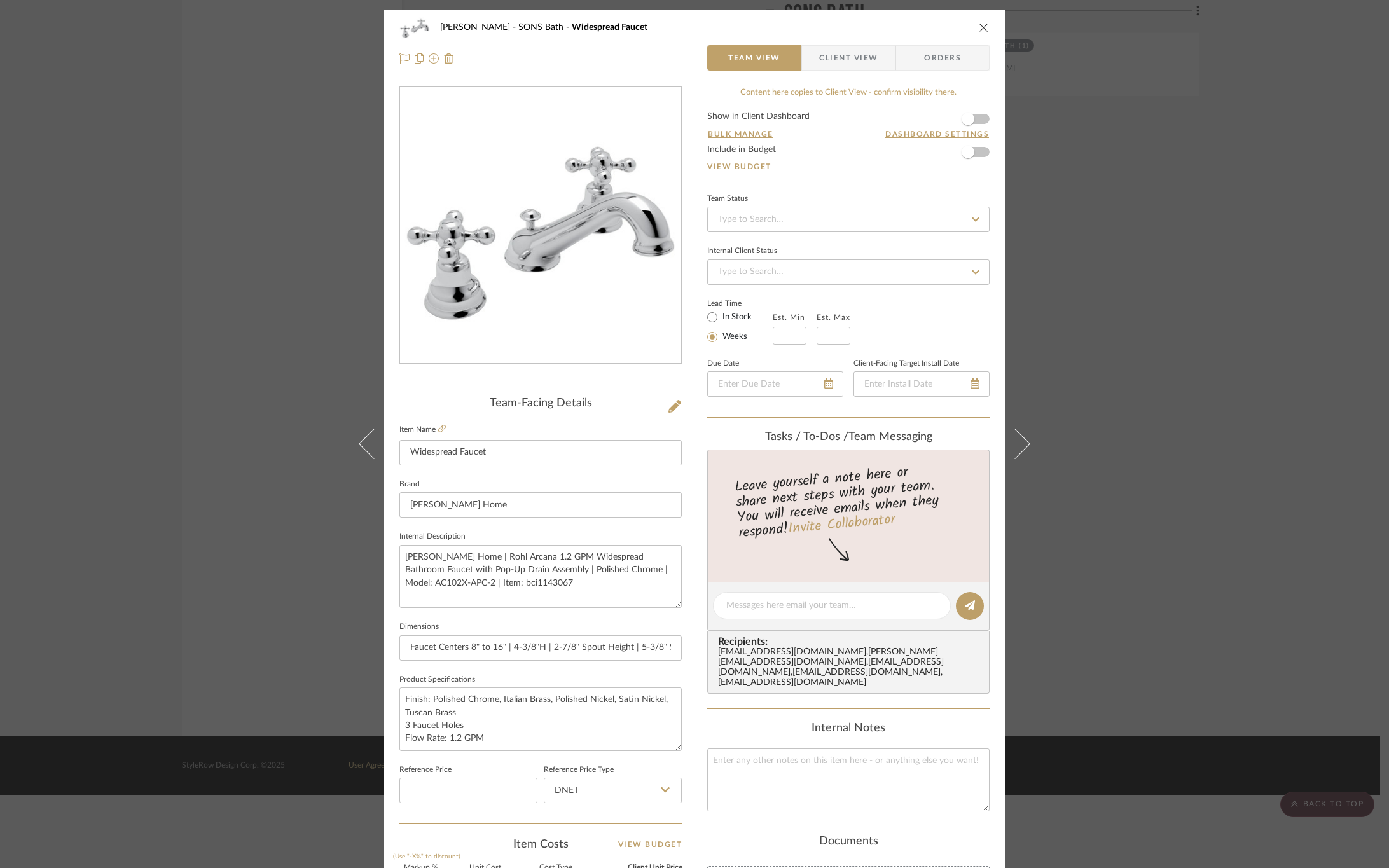
click at [855, 44] on div "OYER SONS Bath Widespread Faucet Team View Client View Orders" at bounding box center [694, 42] width 621 height 67
click at [850, 59] on span "Client View" at bounding box center [848, 58] width 59 height 26
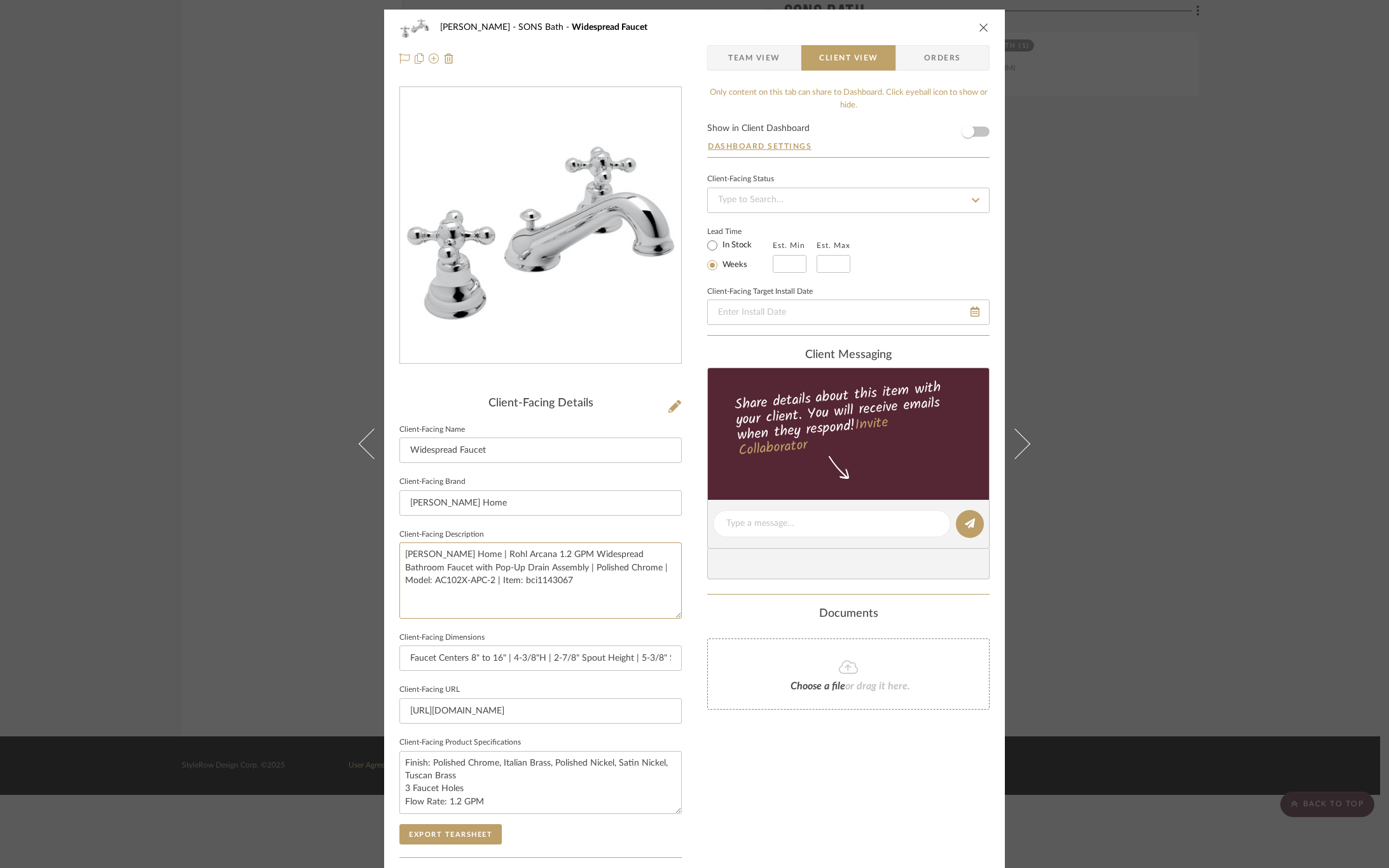
drag, startPoint x: 582, startPoint y: 586, endPoint x: 329, endPoint y: 543, distance: 256.6
click at [329, 543] on div "OYER SONS Bath Widespread Faucet Team View Client View Orders Client-Facing Det…" at bounding box center [694, 434] width 1389 height 868
click at [719, 756] on div "Only content on this tab can share to Dashboard. Click eyeball icon to show or …" at bounding box center [849, 541] width 283 height 910
click at [429, 833] on button "Export Tearsheet" at bounding box center [451, 834] width 103 height 21
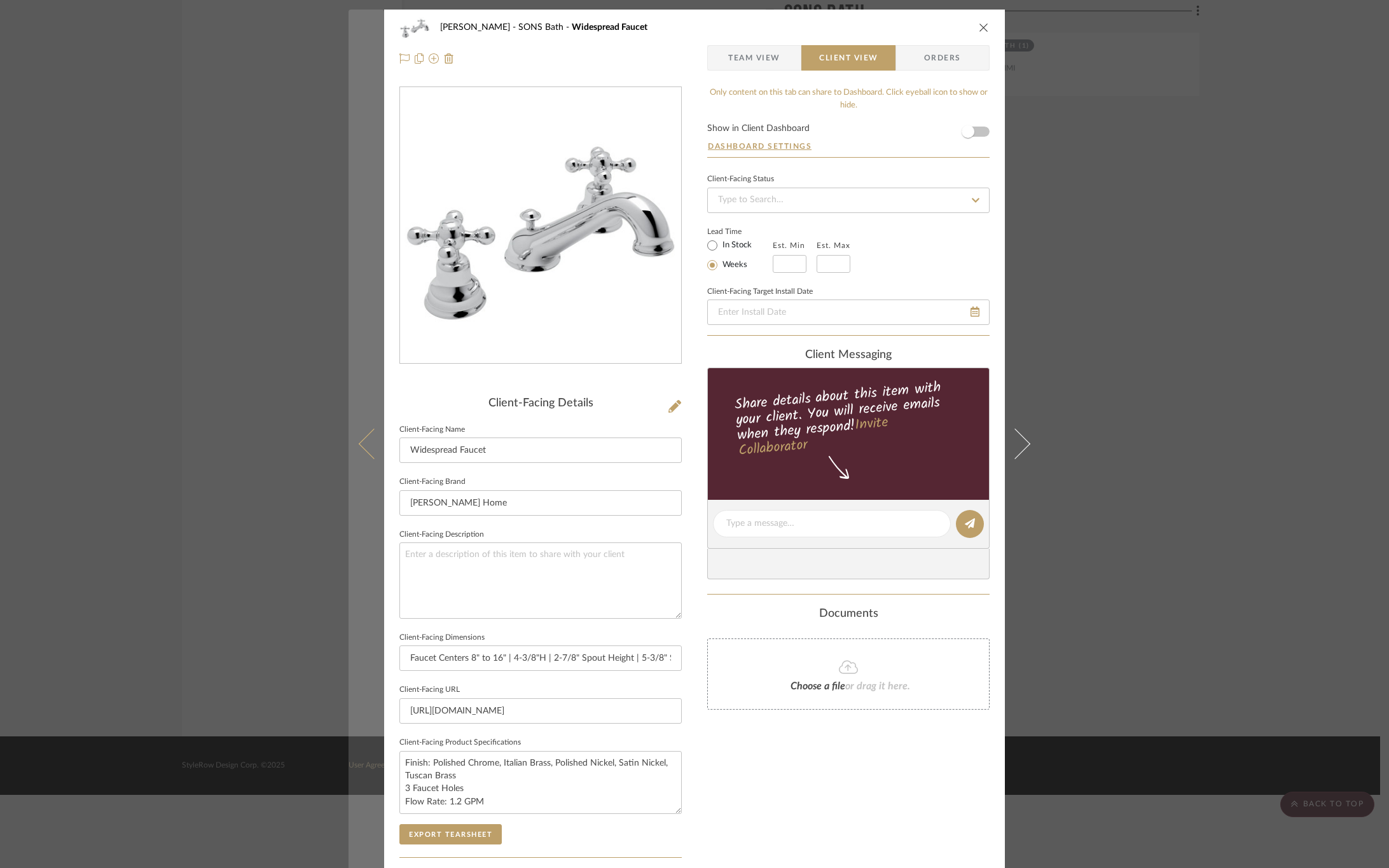
click at [349, 445] on button at bounding box center [366, 443] width 36 height 868
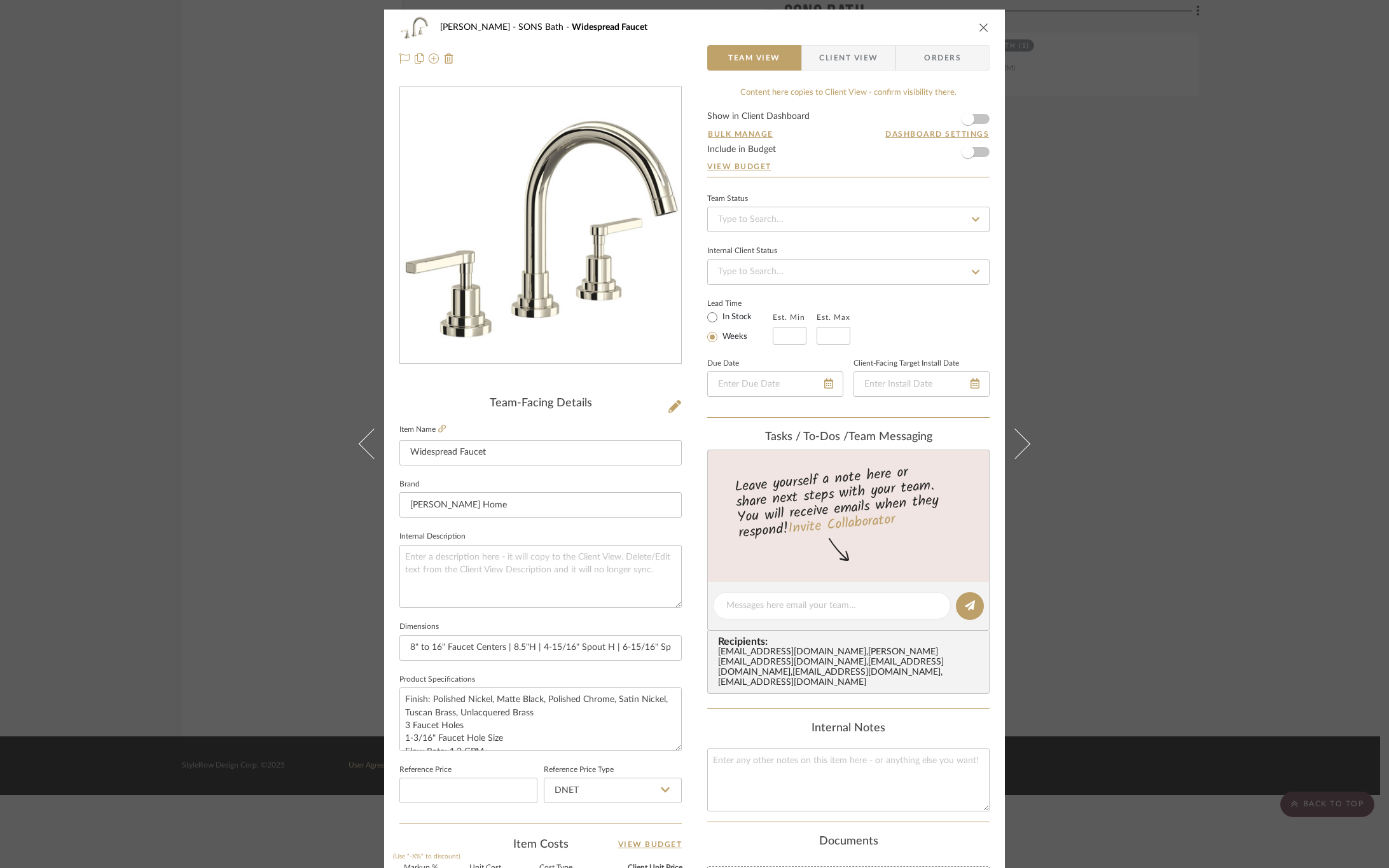
click at [842, 57] on span "Client View" at bounding box center [848, 58] width 59 height 26
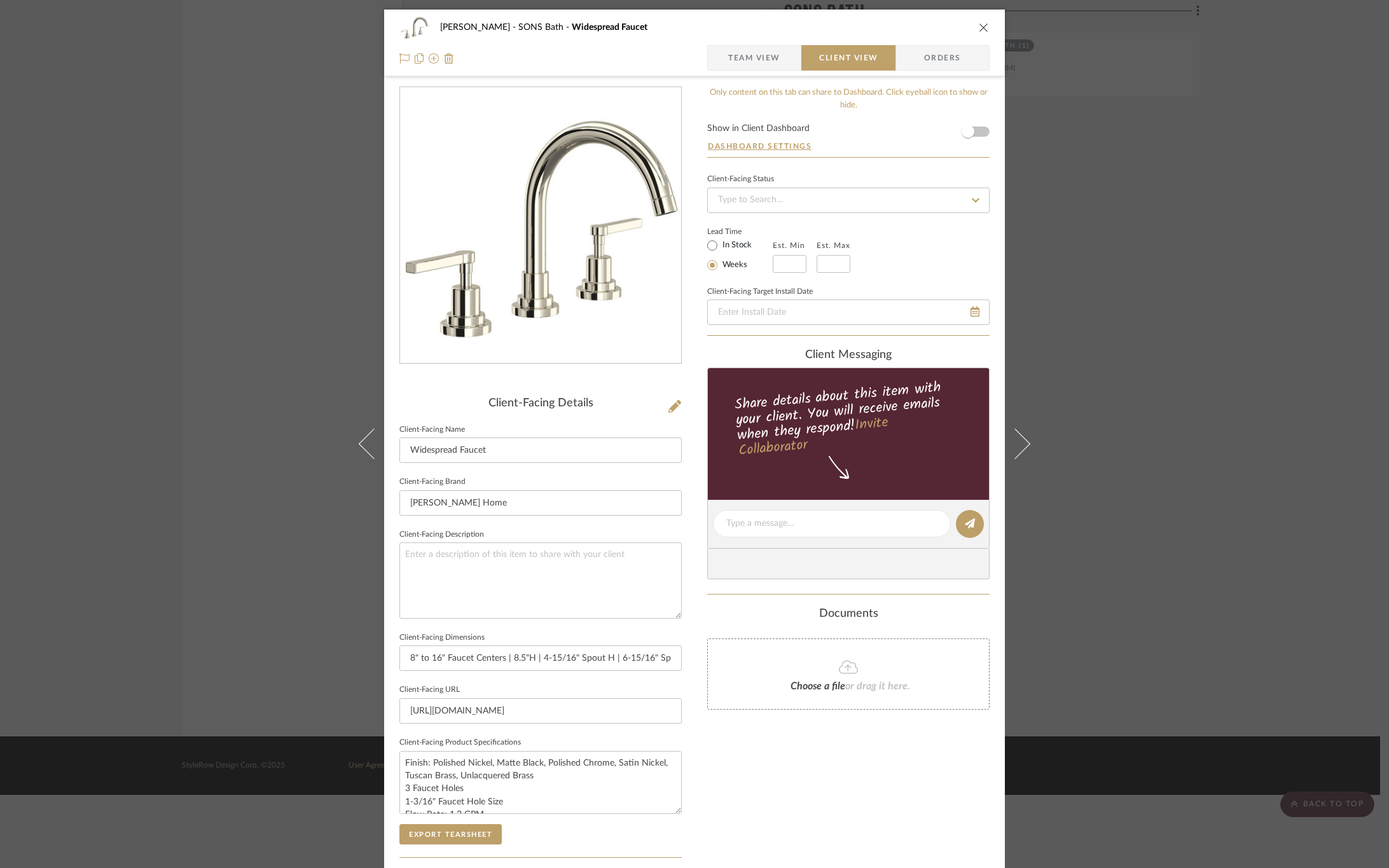
scroll to position [180, 0]
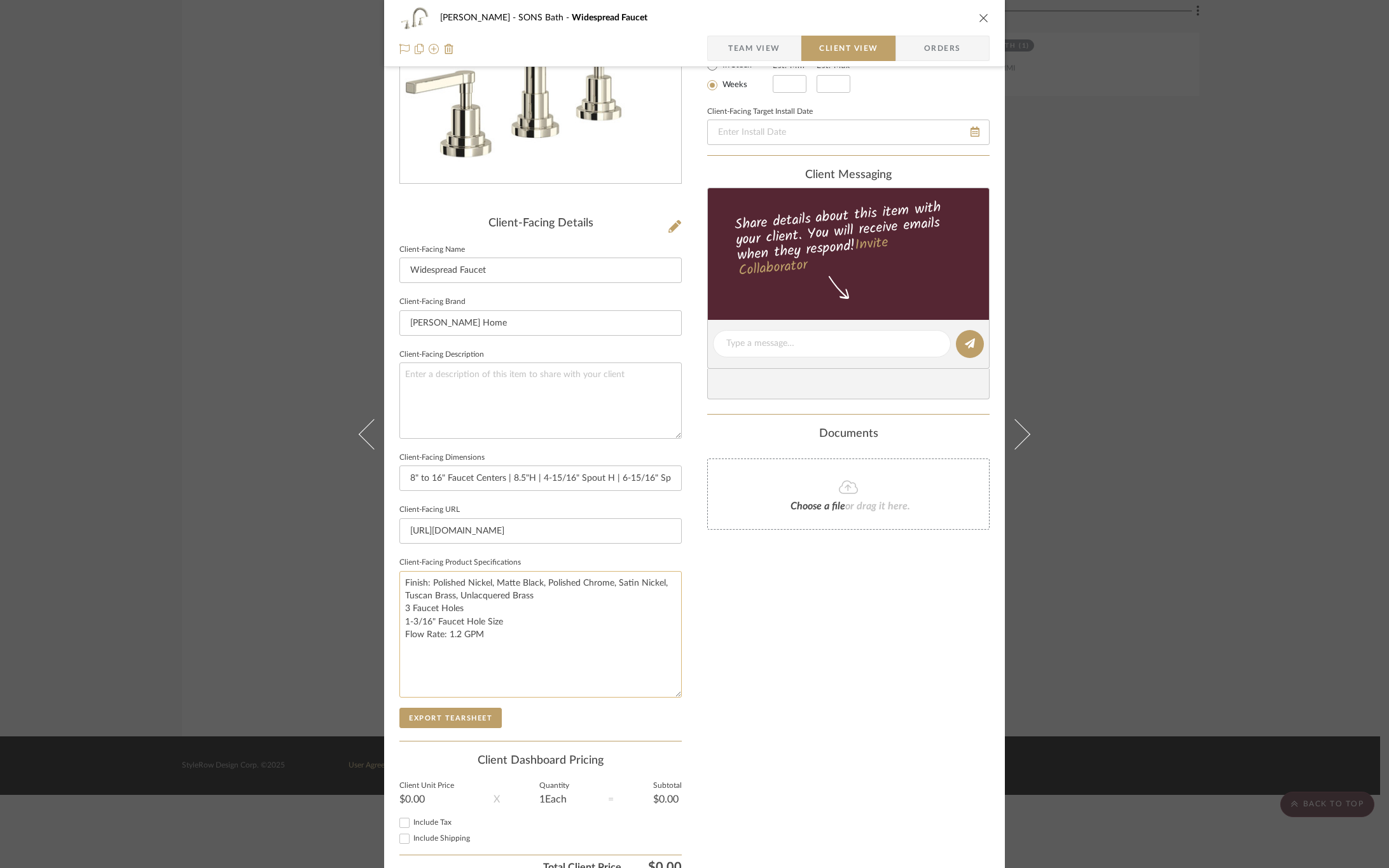
drag, startPoint x: 670, startPoint y: 632, endPoint x: 670, endPoint y: 695, distance: 63.0
click at [670, 695] on textarea "Finish: Polished Nickel, Matte Black, Polished Chrome, Satin Nickel, Tuscan Bra…" at bounding box center [541, 634] width 283 height 127
click at [737, 612] on div "Only content on this tab can share to Dashboard. Click eyeball icon to show or …" at bounding box center [849, 393] width 283 height 973
click at [462, 711] on button "Export Tearsheet" at bounding box center [451, 718] width 103 height 21
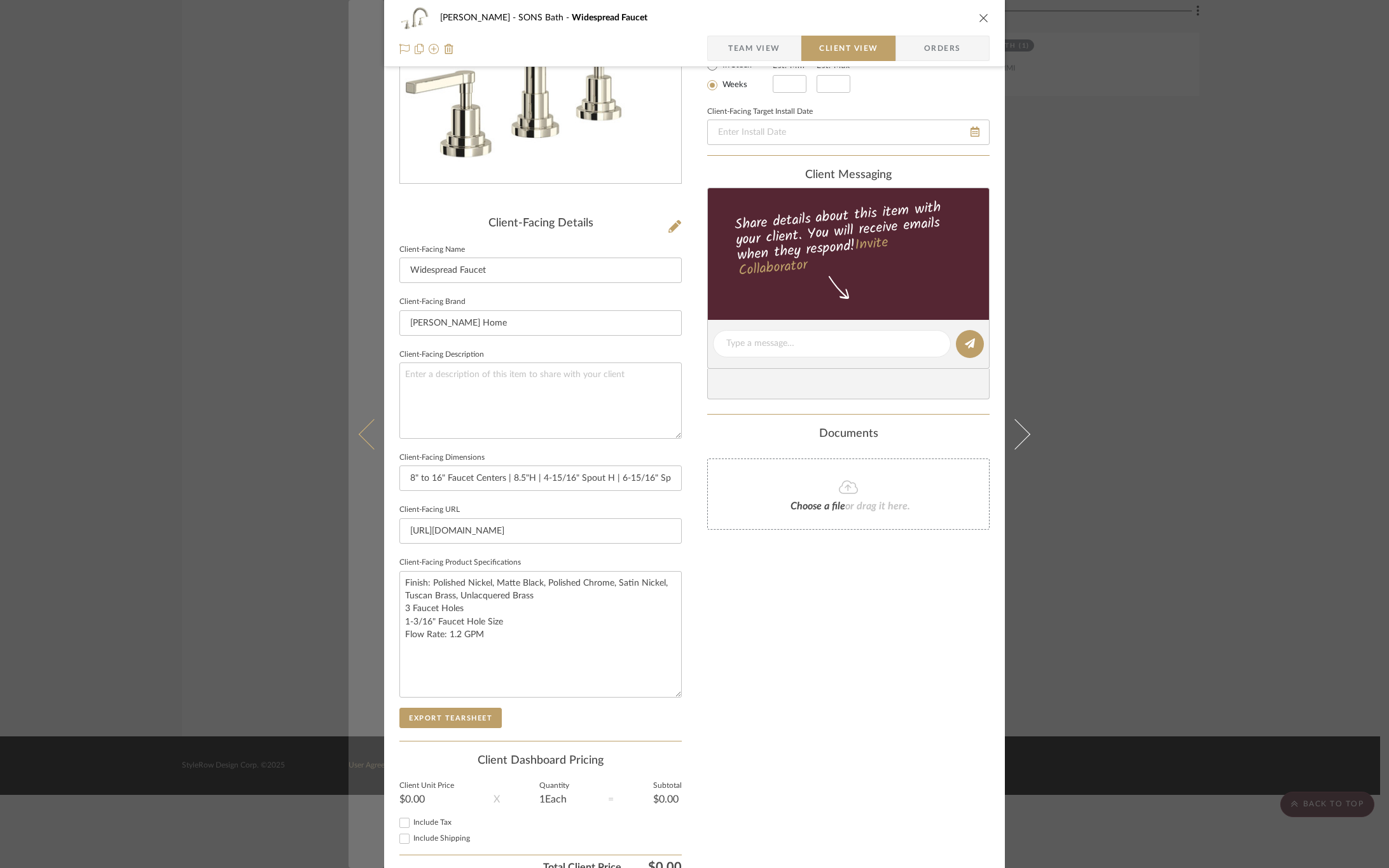
click at [365, 430] on icon at bounding box center [374, 434] width 31 height 31
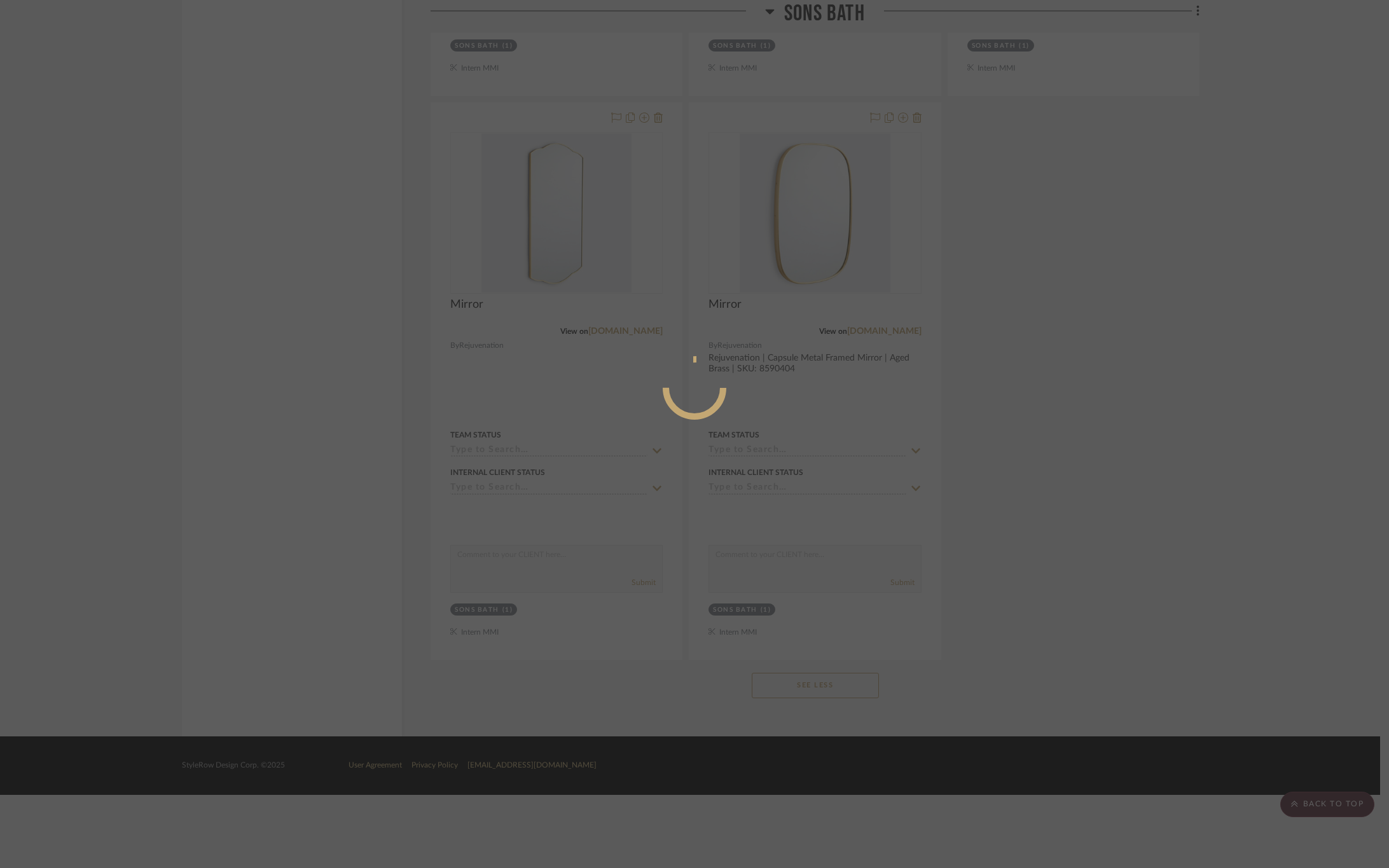
scroll to position [0, 0]
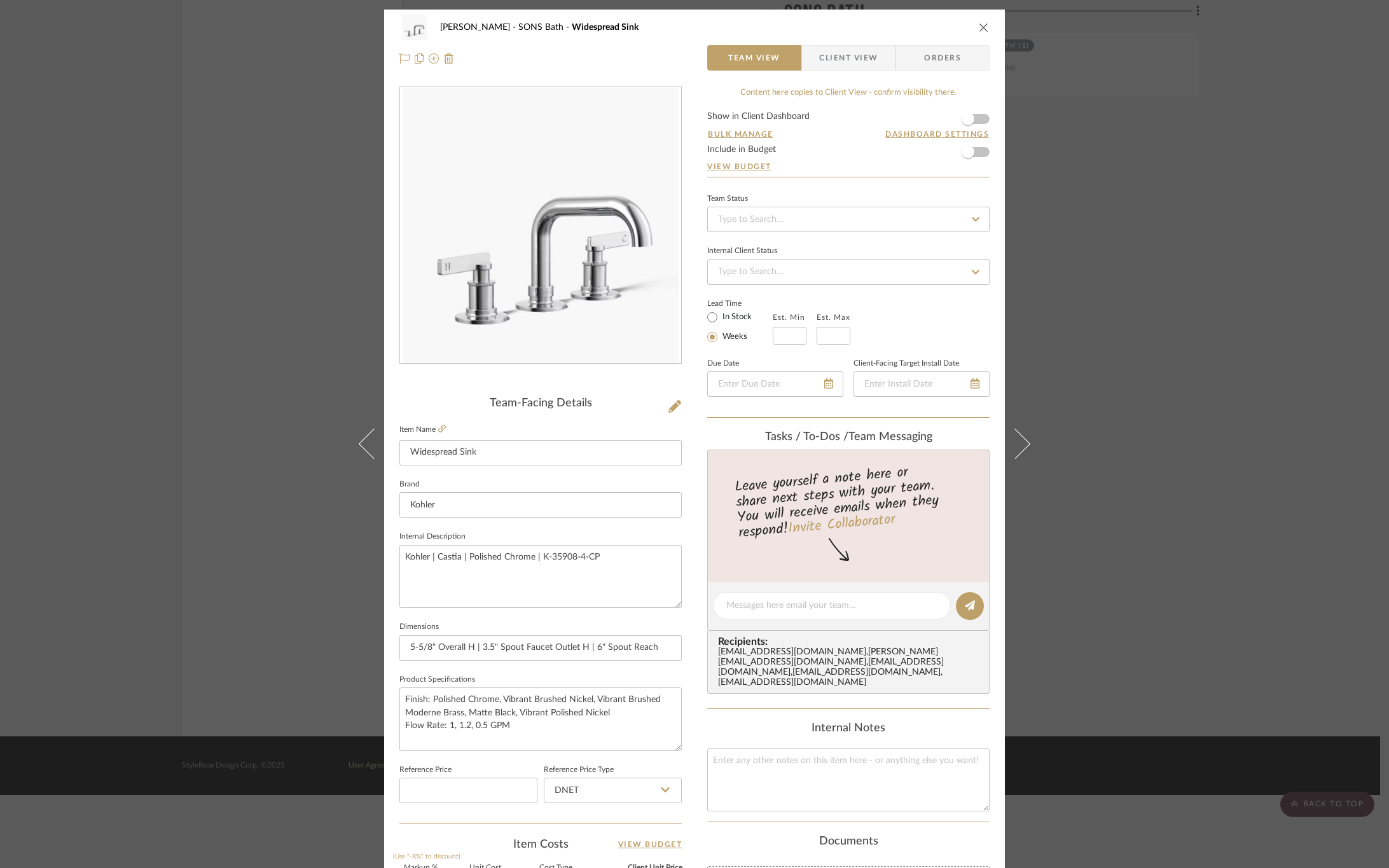
click at [856, 56] on span "Client View" at bounding box center [848, 58] width 59 height 26
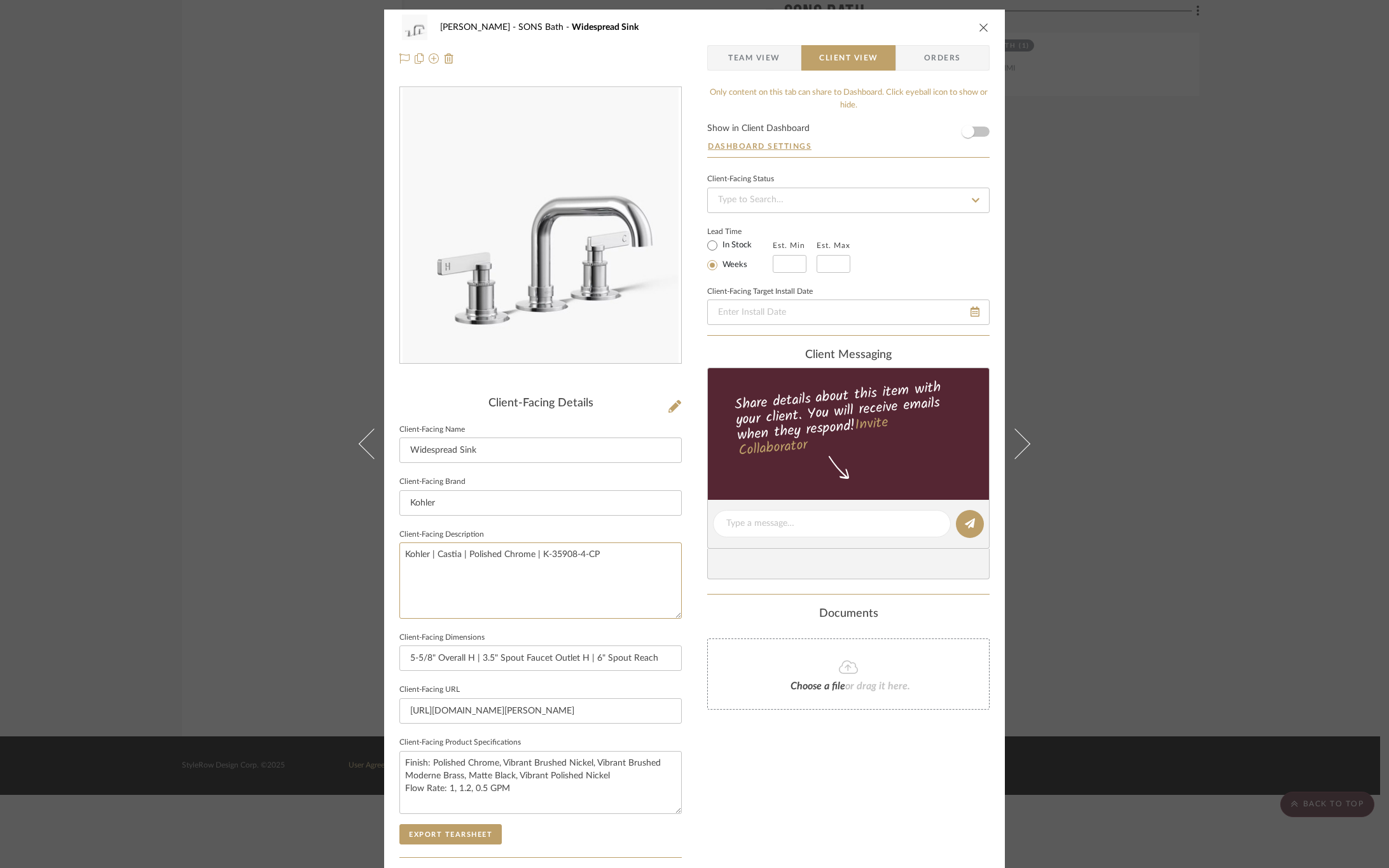
drag, startPoint x: 442, startPoint y: 560, endPoint x: 319, endPoint y: 560, distance: 123.0
click at [319, 560] on div "OYER SONS Bath Widespread Sink Team View Client View Orders Client-Facing Detai…" at bounding box center [694, 434] width 1389 height 868
click at [755, 774] on div "Only content on this tab can share to Dashboard. Click eyeball icon to show or …" at bounding box center [849, 541] width 283 height 910
click at [431, 834] on button "Export Tearsheet" at bounding box center [451, 834] width 103 height 21
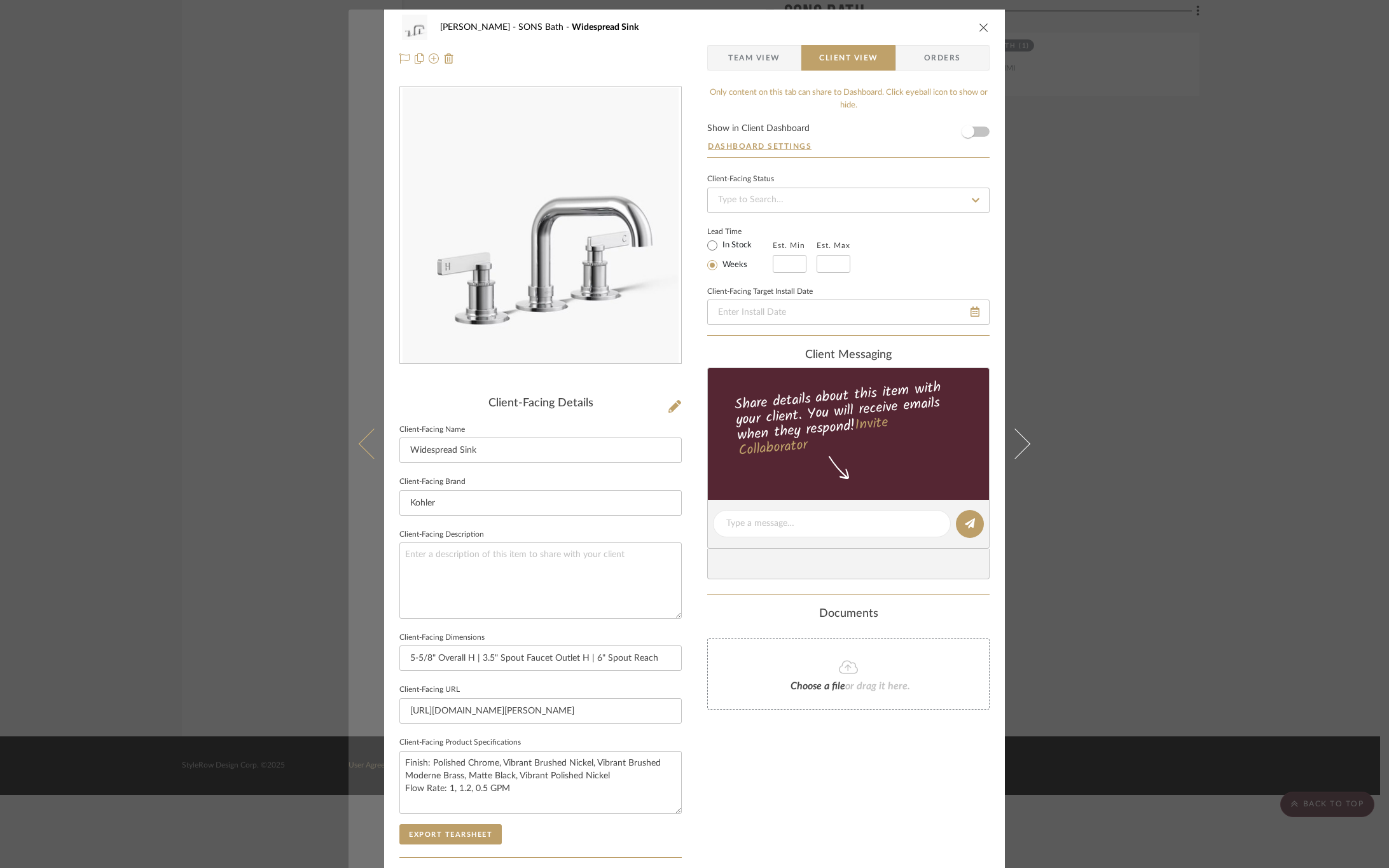
click at [372, 447] on icon at bounding box center [374, 443] width 31 height 31
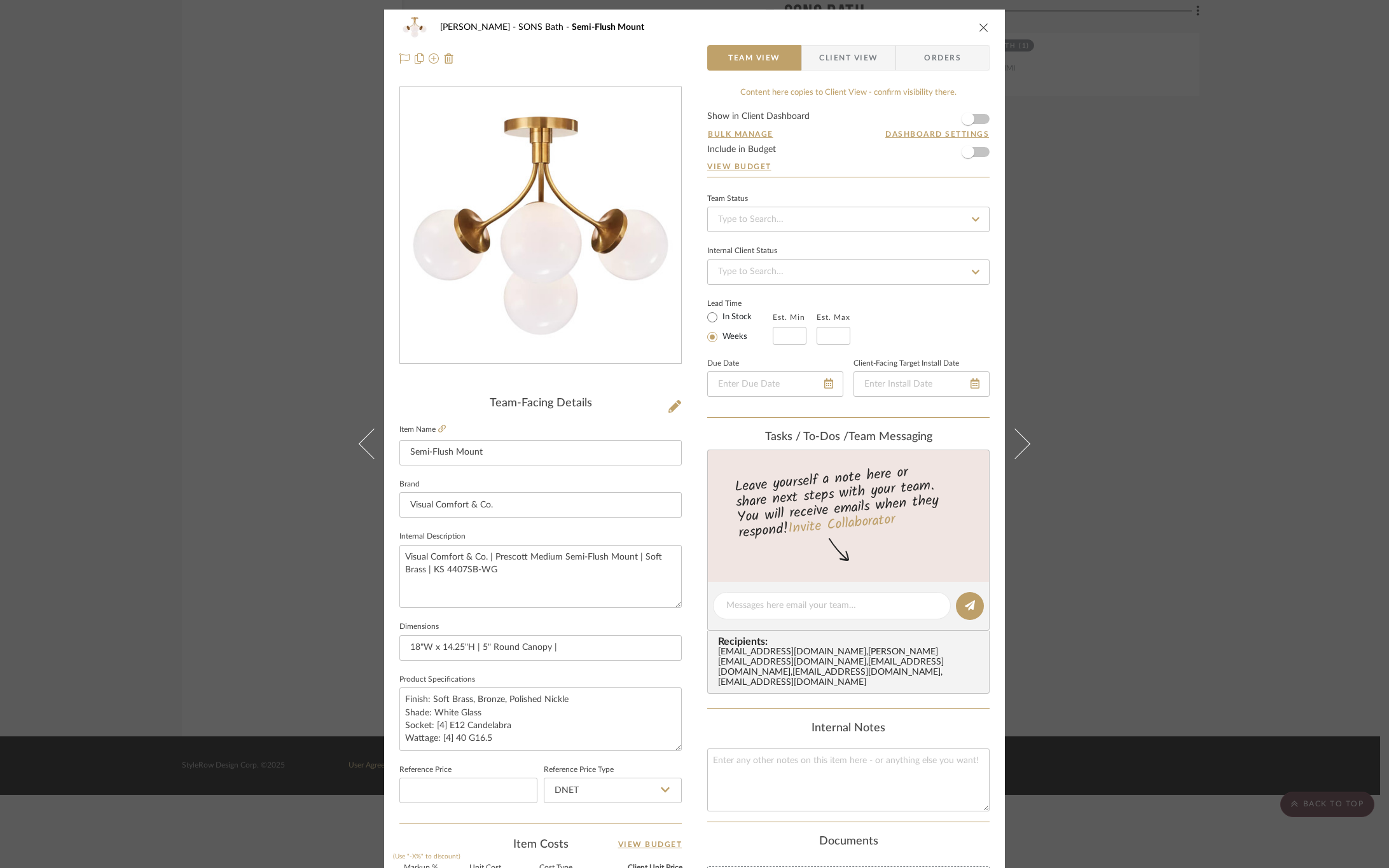
click at [1180, 455] on div "OYER SONS Bath Semi-Flush Mount Team View Client View Orders Team-Facing Detail…" at bounding box center [694, 434] width 1389 height 868
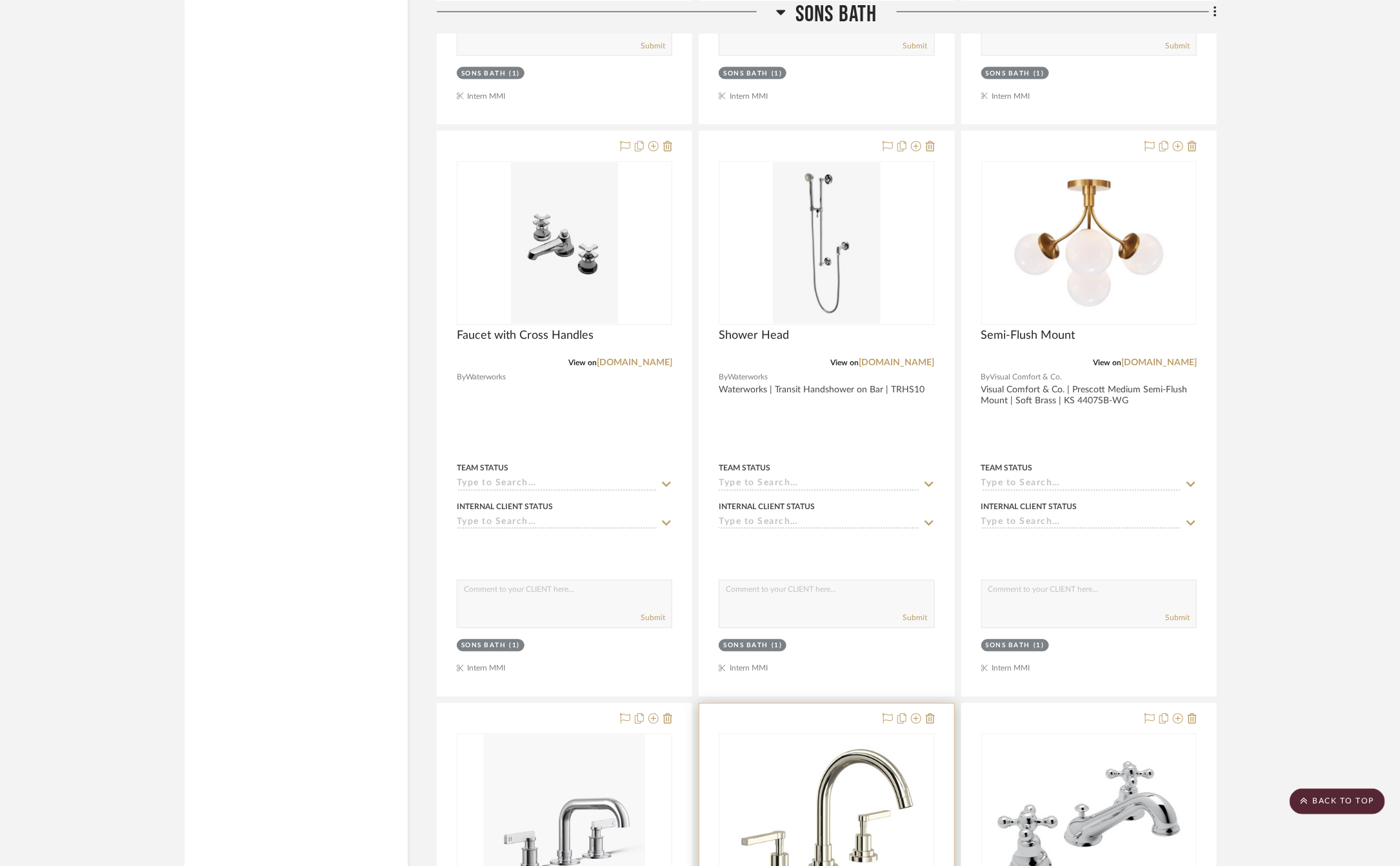
scroll to position [12392, 0]
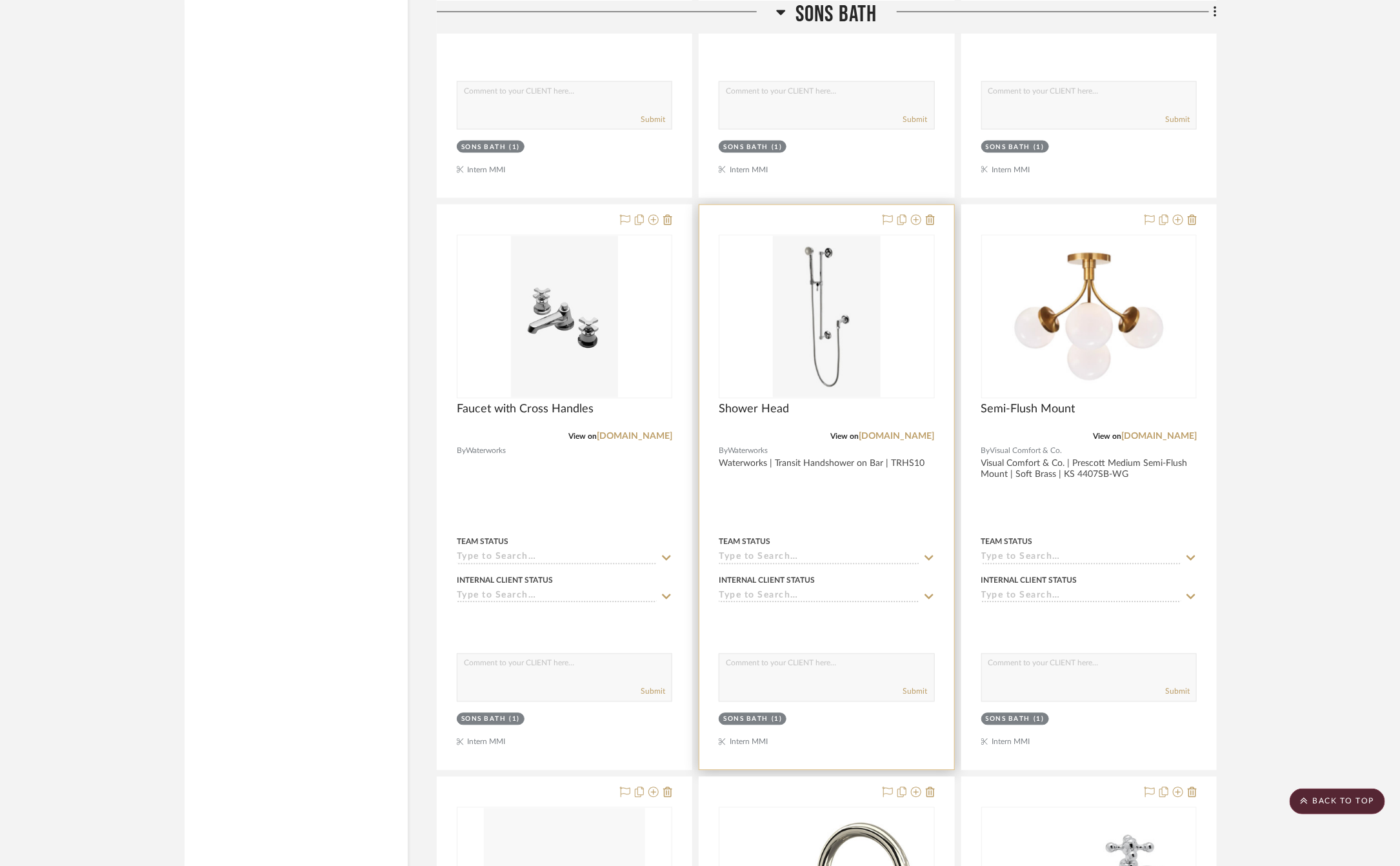
click at [856, 558] on div at bounding box center [826, 488] width 254 height 565
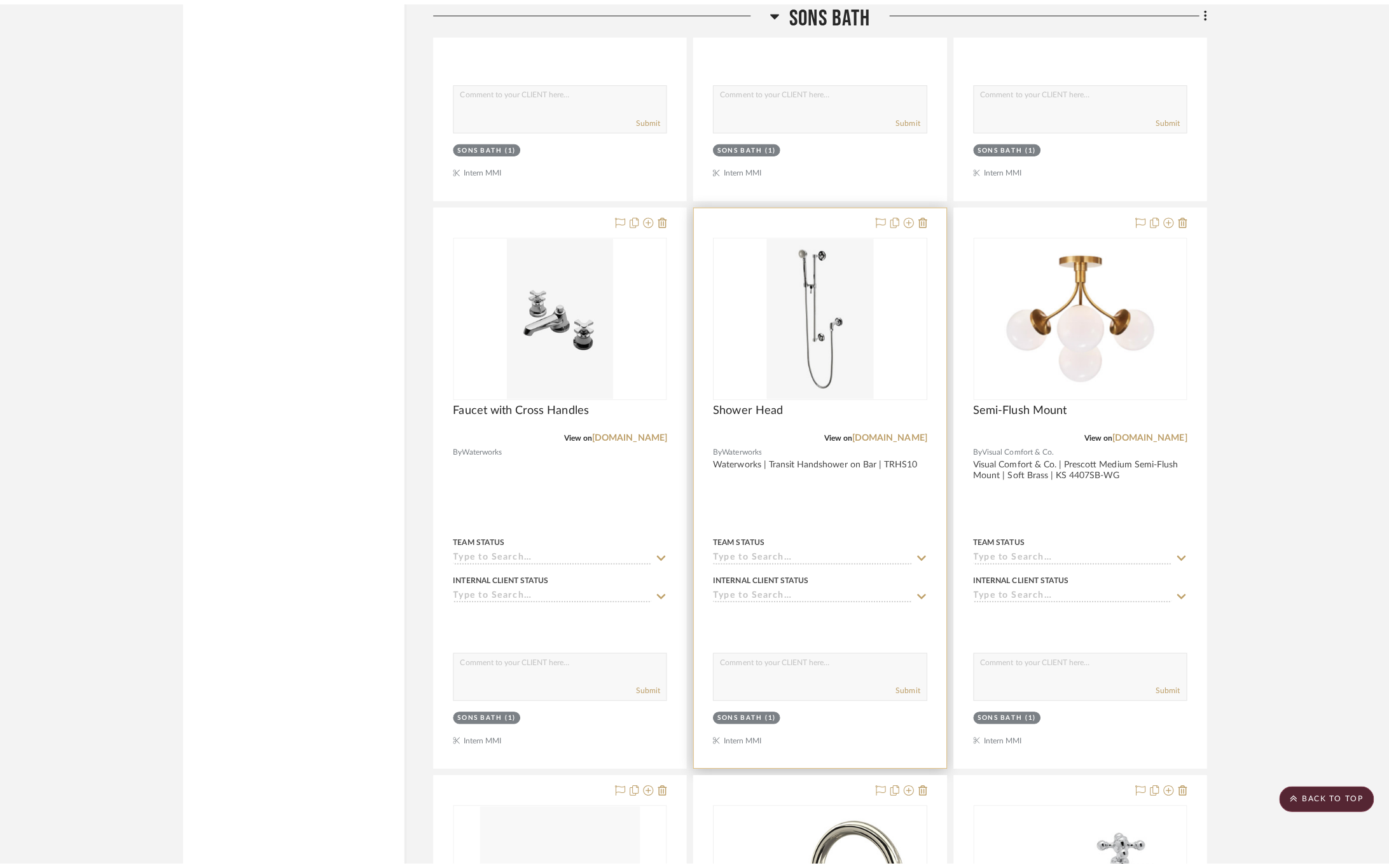
scroll to position [0, 0]
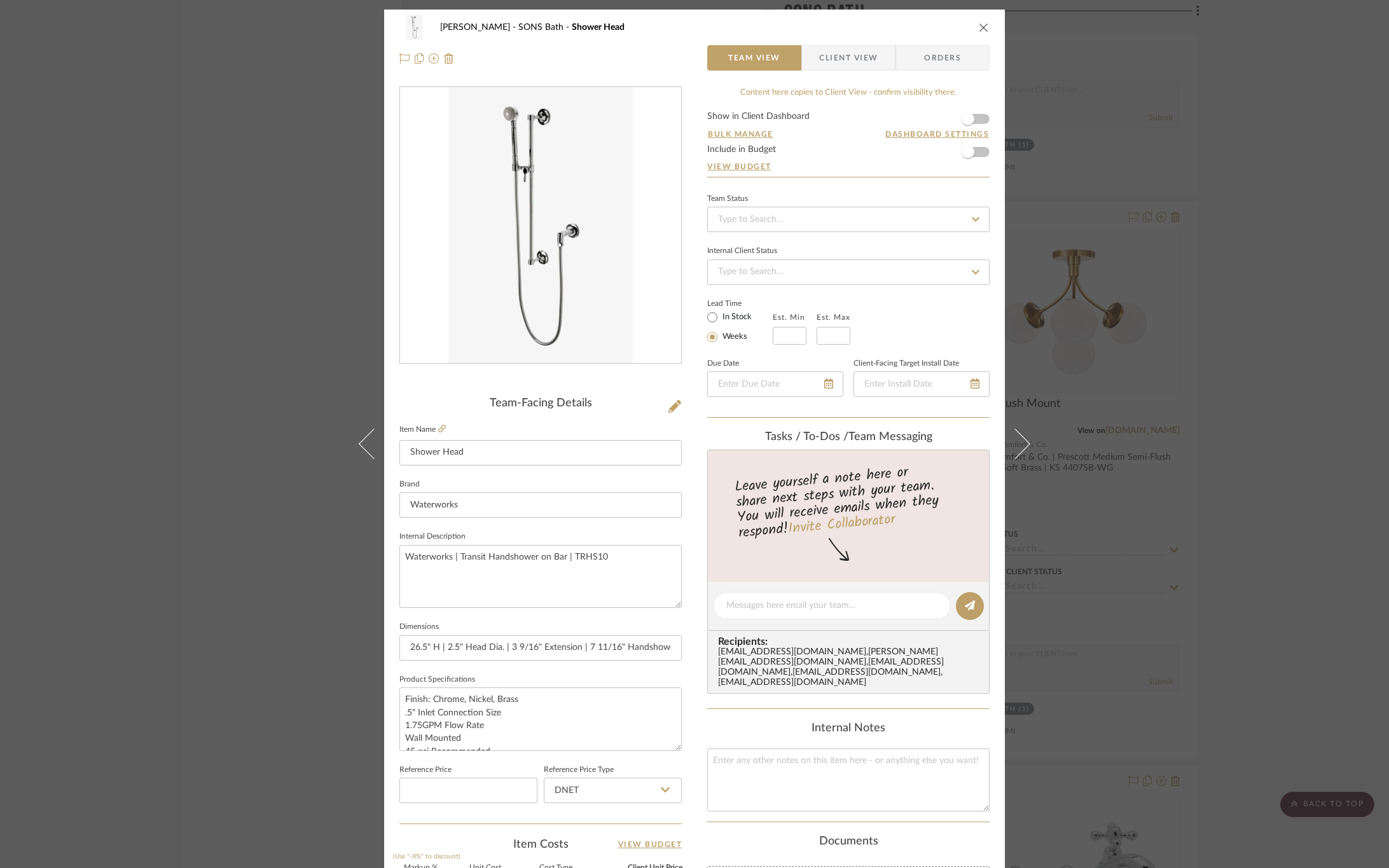
click at [836, 59] on span "Client View" at bounding box center [848, 58] width 59 height 26
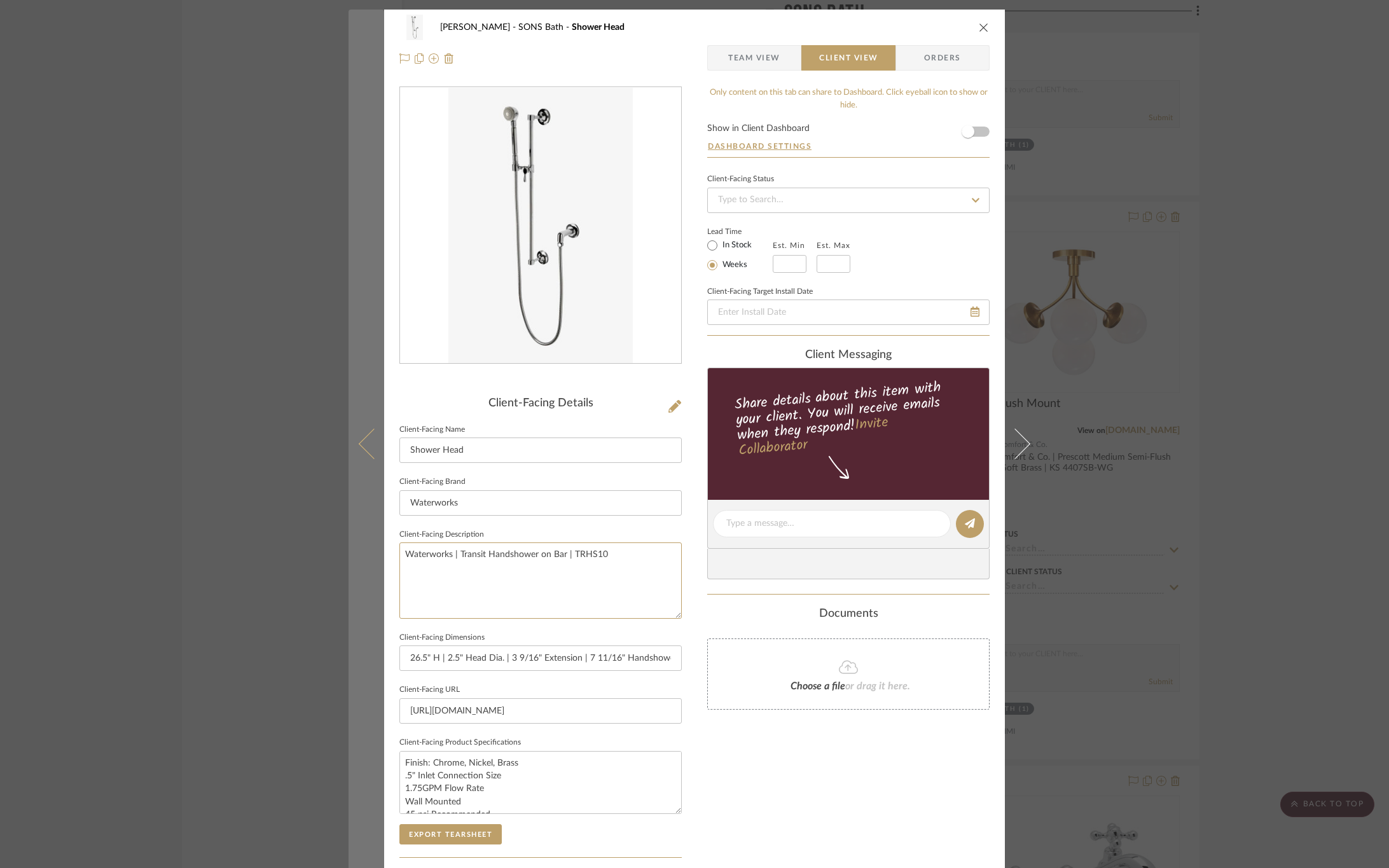
drag, startPoint x: 628, startPoint y: 552, endPoint x: 358, endPoint y: 555, distance: 270.0
click at [358, 555] on mat-dialog-content "OYER SONS Bath Shower Head Team View Client View Orders Client-Facing Details C…" at bounding box center [694, 528] width 692 height 1038
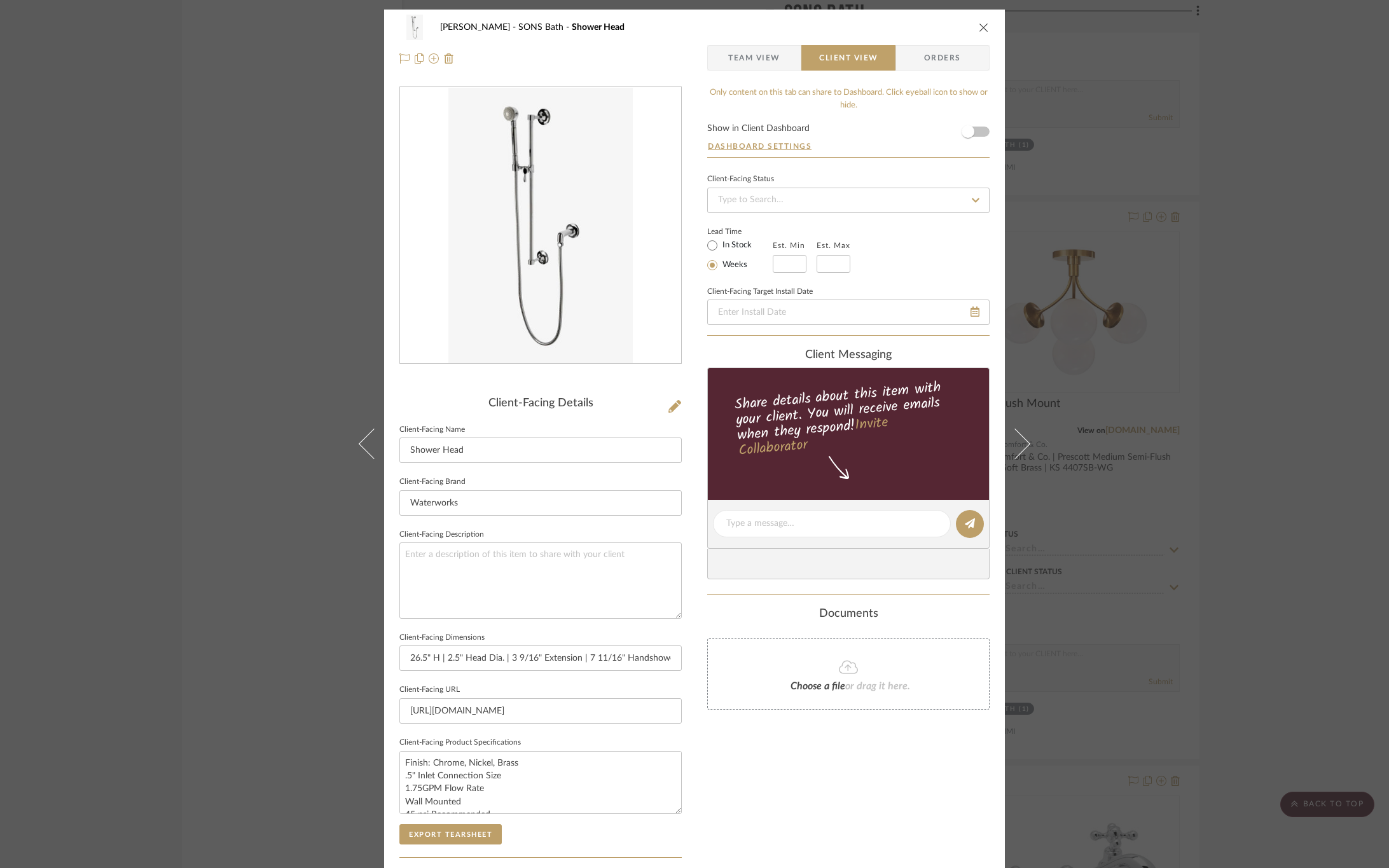
click at [788, 796] on div "Only content on this tab can share to Dashboard. Click eyeball icon to show or …" at bounding box center [849, 541] width 283 height 910
click at [456, 839] on button "Export Tearsheet" at bounding box center [451, 834] width 103 height 21
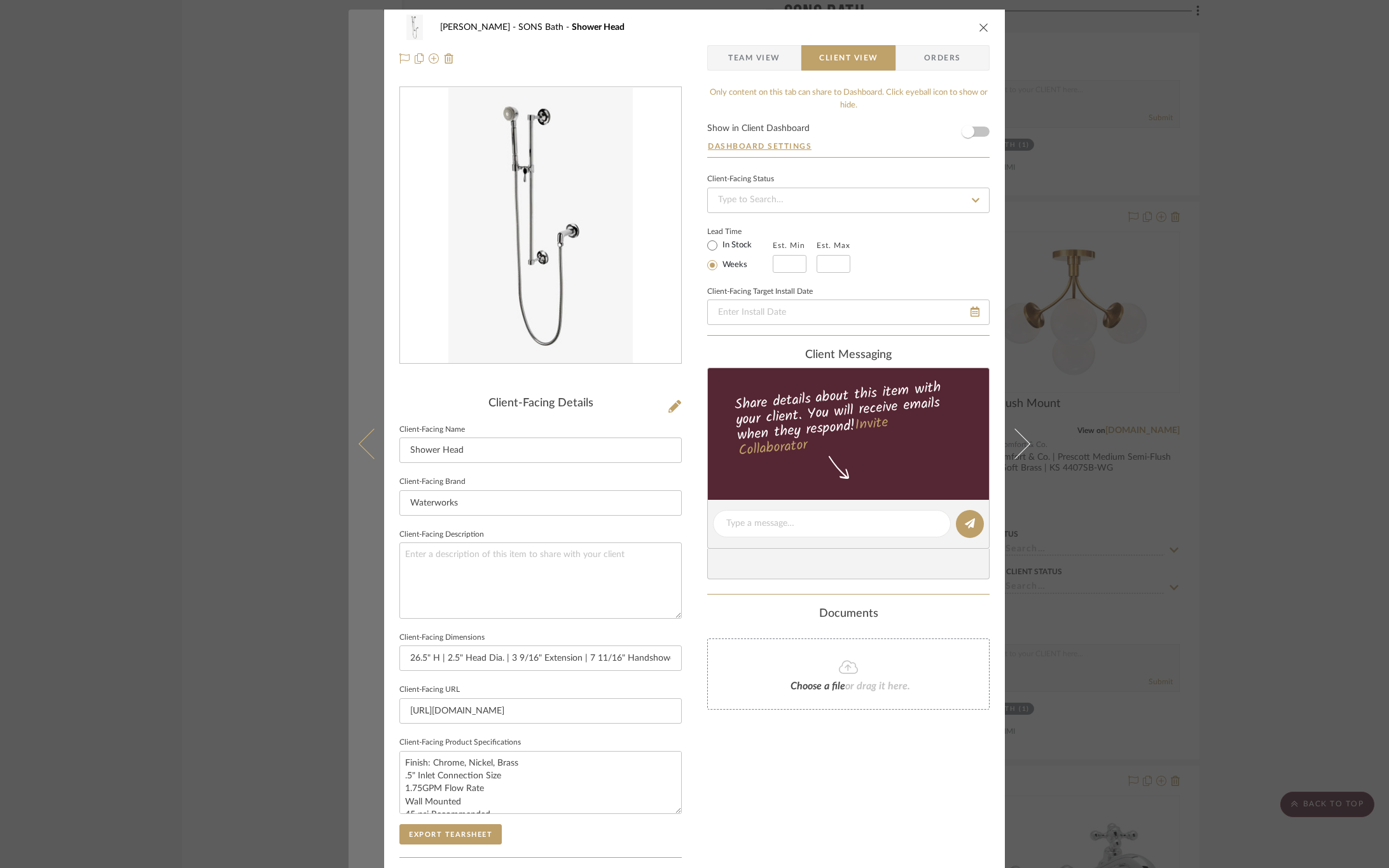
click at [373, 434] on icon at bounding box center [374, 443] width 31 height 31
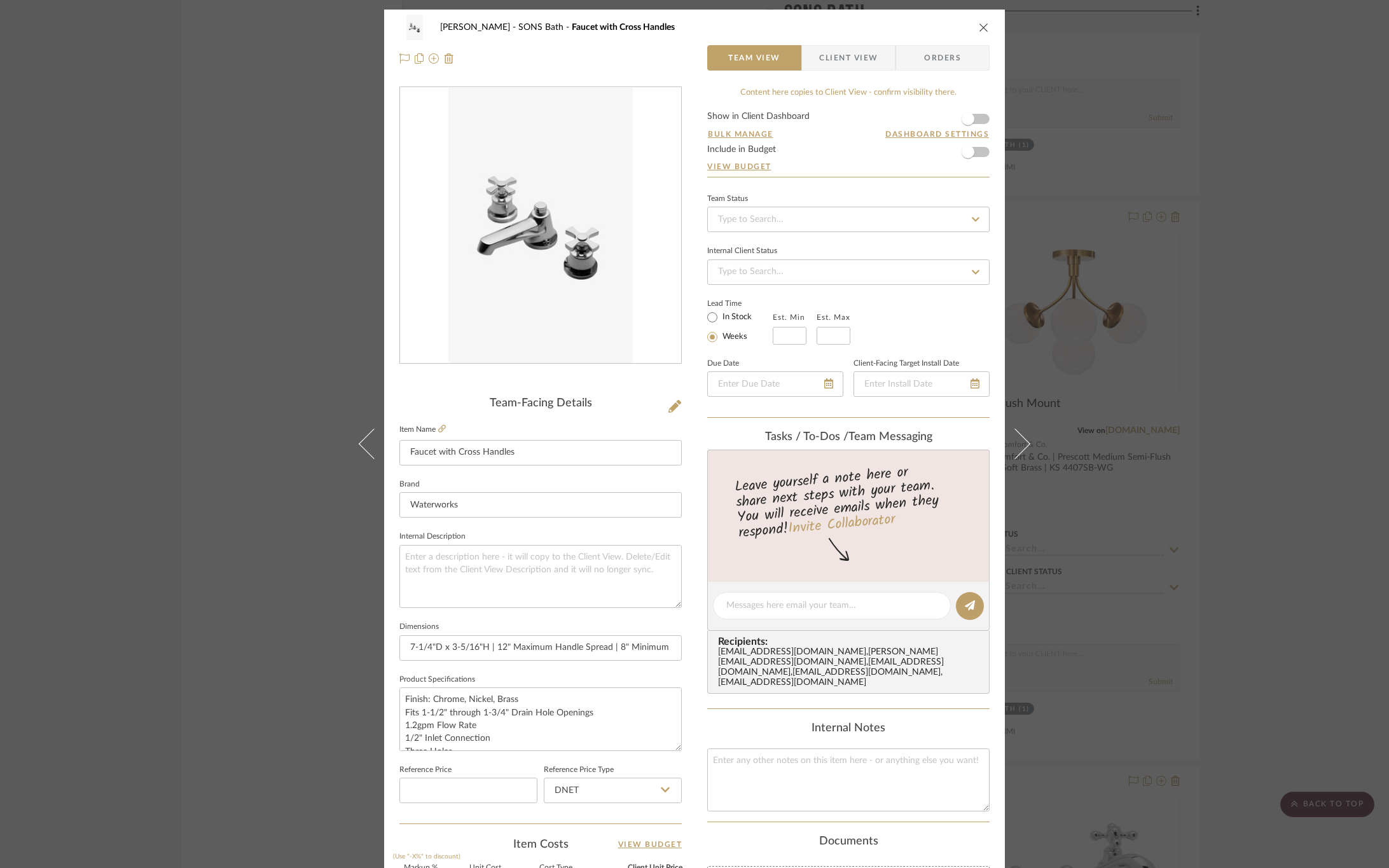
click at [829, 56] on span "Client View" at bounding box center [848, 58] width 59 height 26
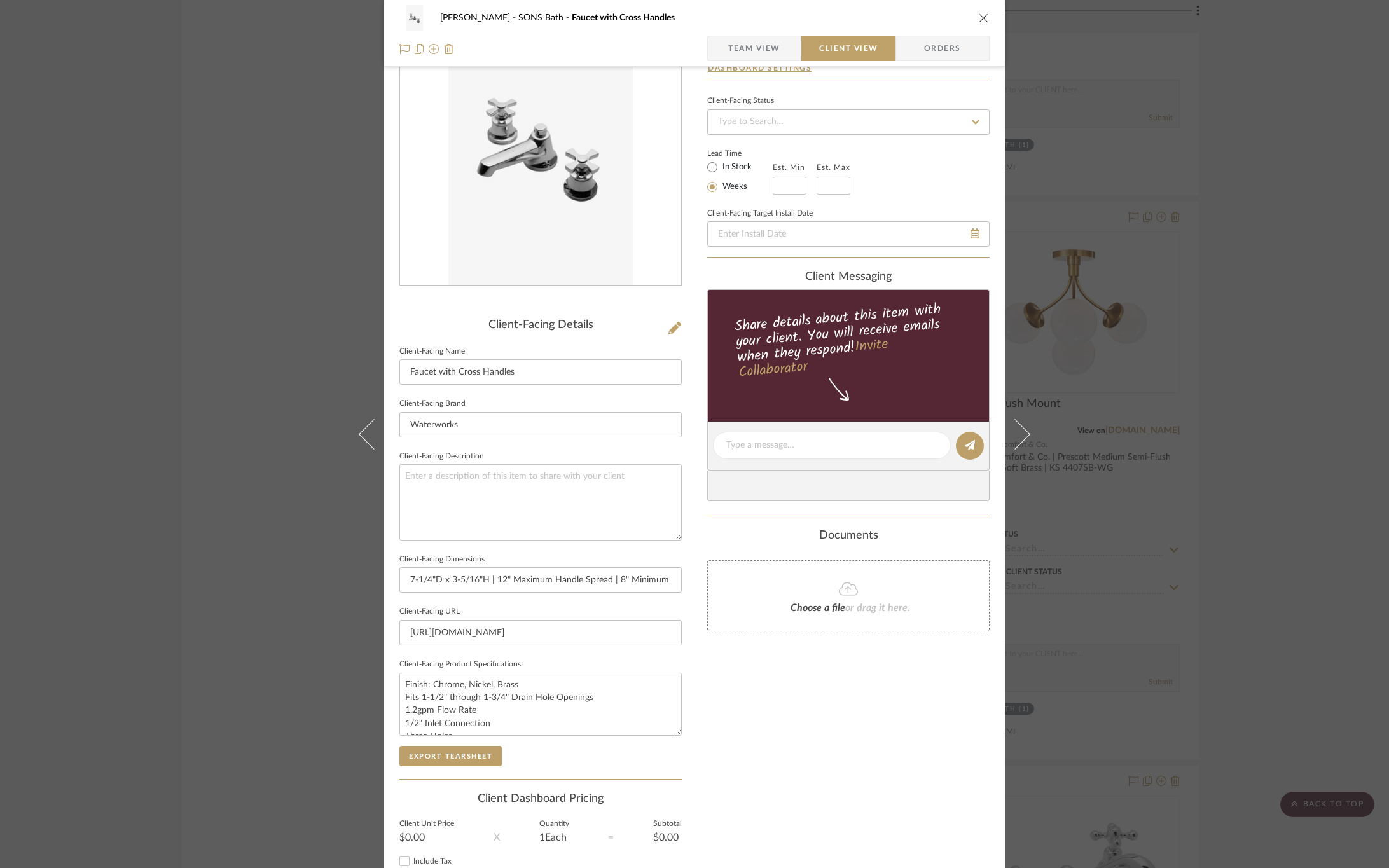
scroll to position [180, 0]
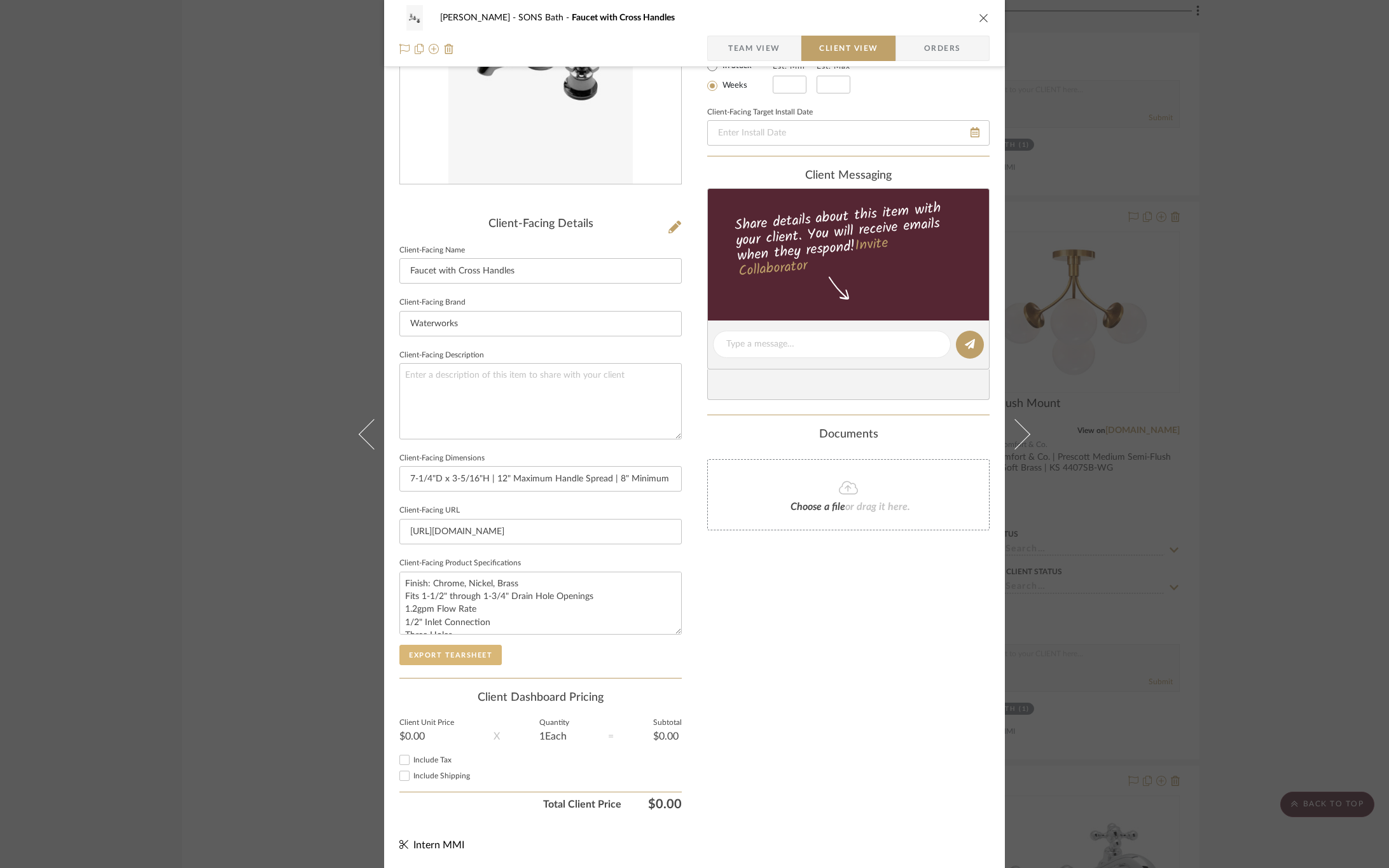
click at [474, 654] on button "Export Tearsheet" at bounding box center [451, 655] width 103 height 21
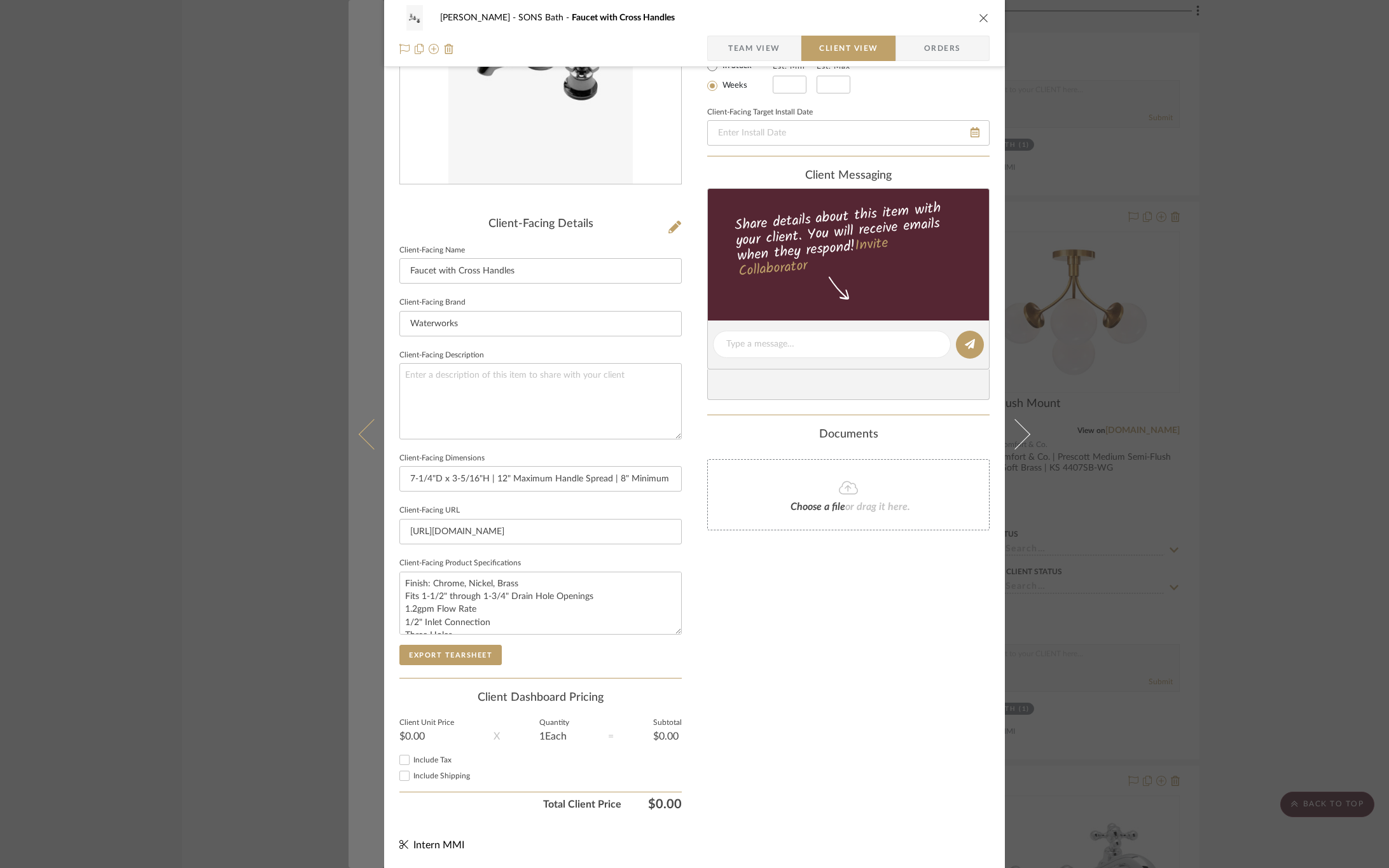
click at [367, 433] on icon at bounding box center [374, 434] width 31 height 31
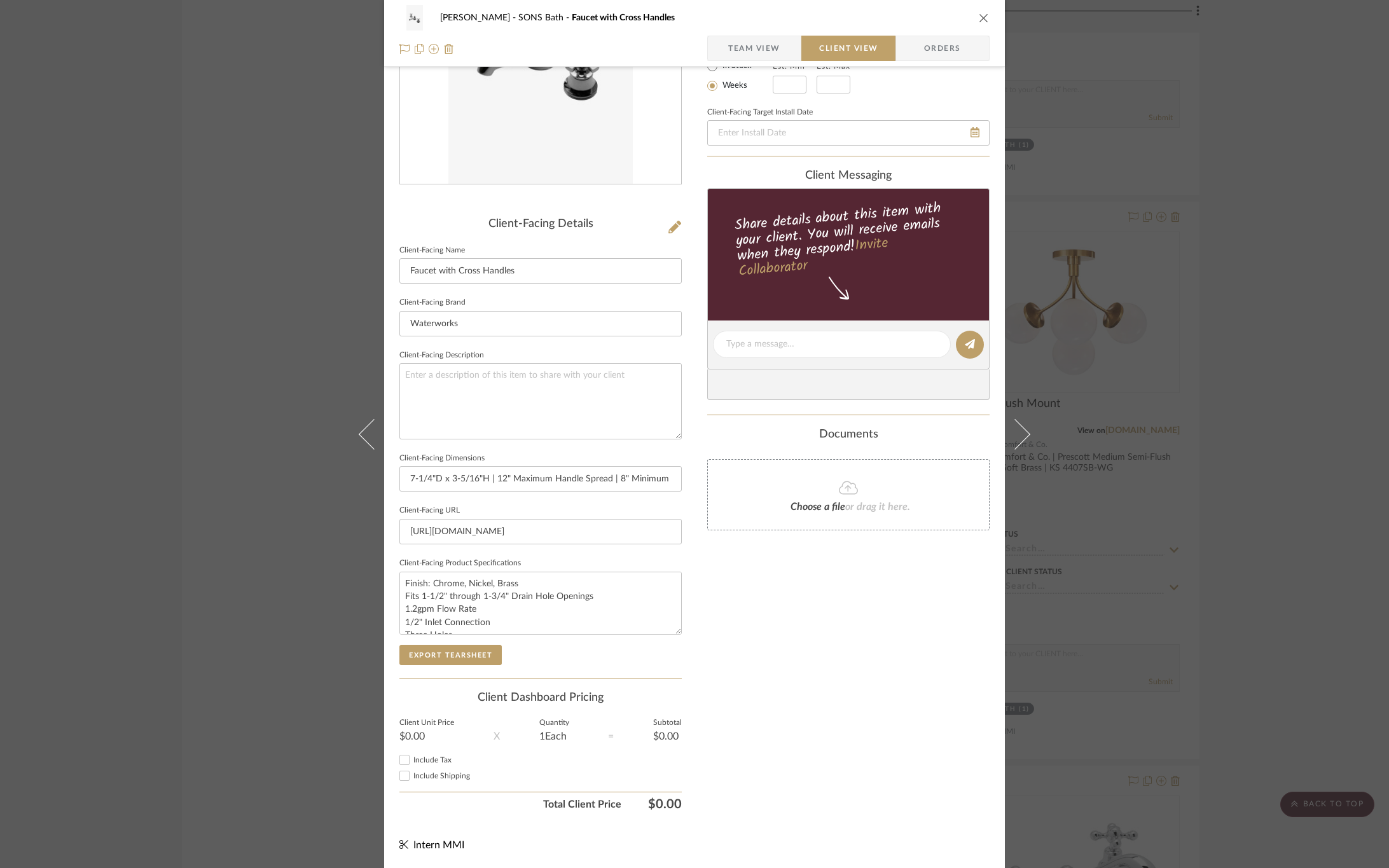
scroll to position [0, 0]
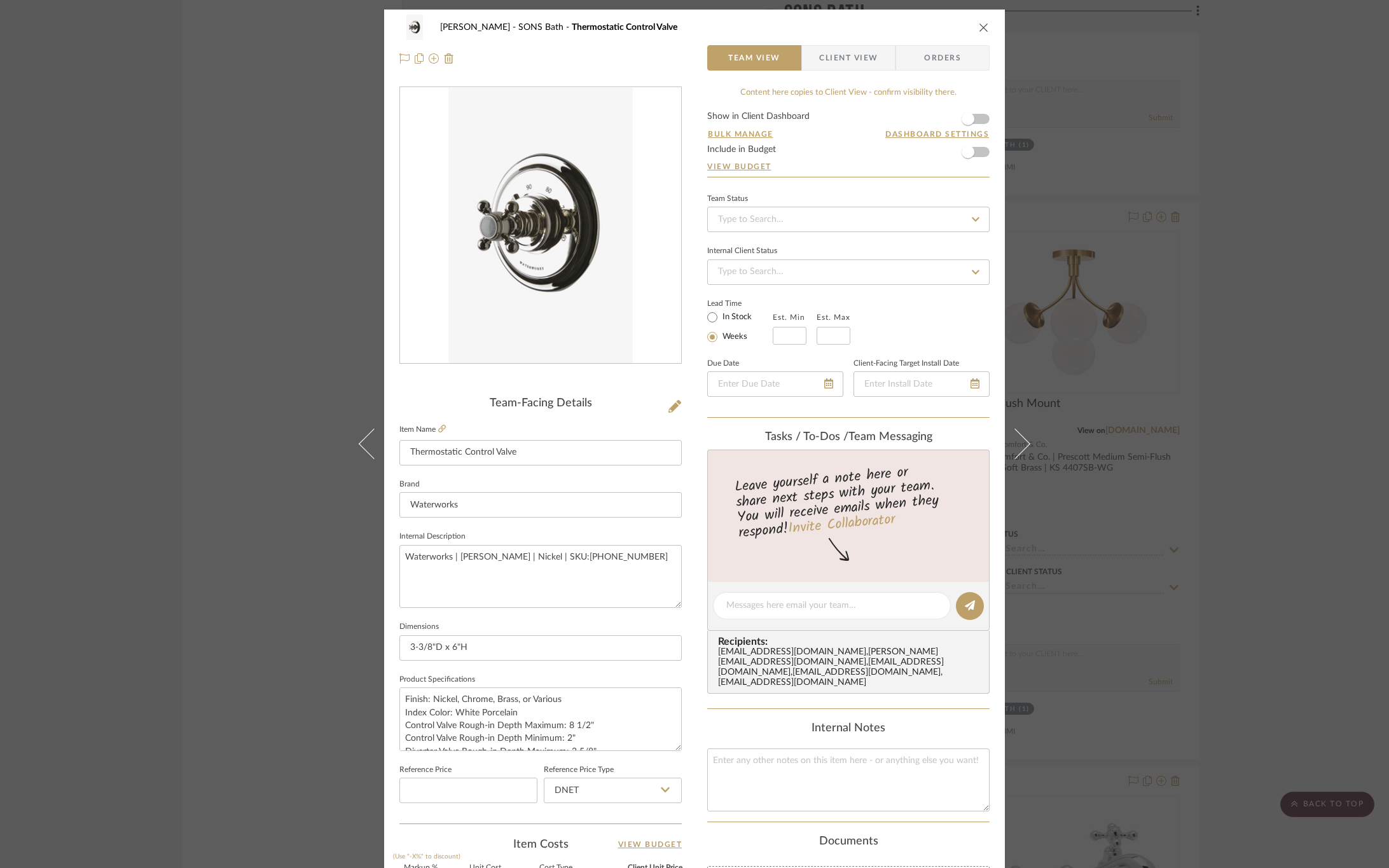
click at [859, 62] on span "Client View" at bounding box center [848, 58] width 59 height 26
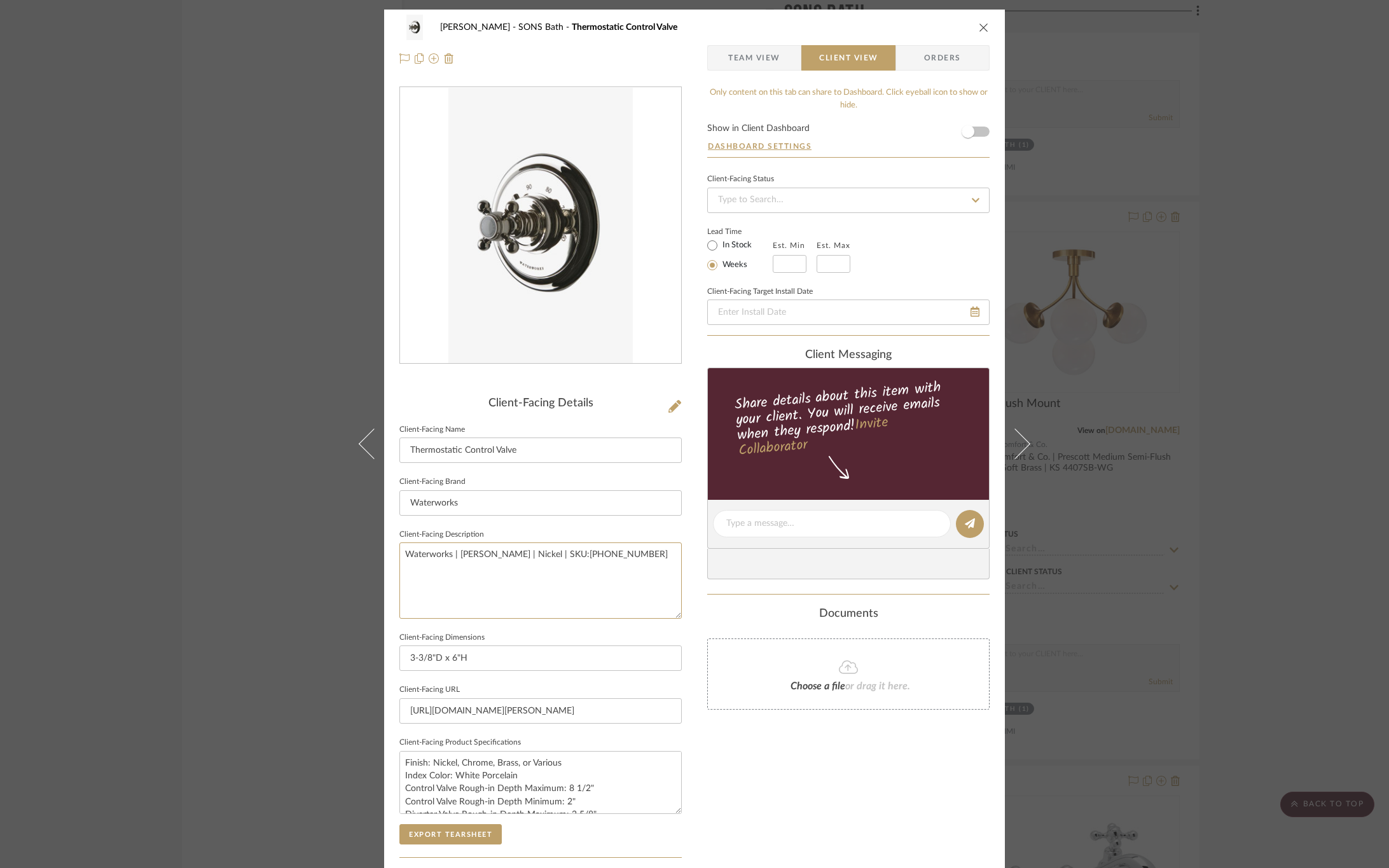
drag, startPoint x: 621, startPoint y: 552, endPoint x: 303, endPoint y: 580, distance: 319.2
click at [303, 580] on div "OYER SONS Bath Thermostatic Control Valve Team View Client View Orders Client-F…" at bounding box center [694, 434] width 1389 height 868
click at [832, 748] on div "Only content on this tab can share to Dashboard. Click eyeball icon to show or …" at bounding box center [849, 541] width 283 height 910
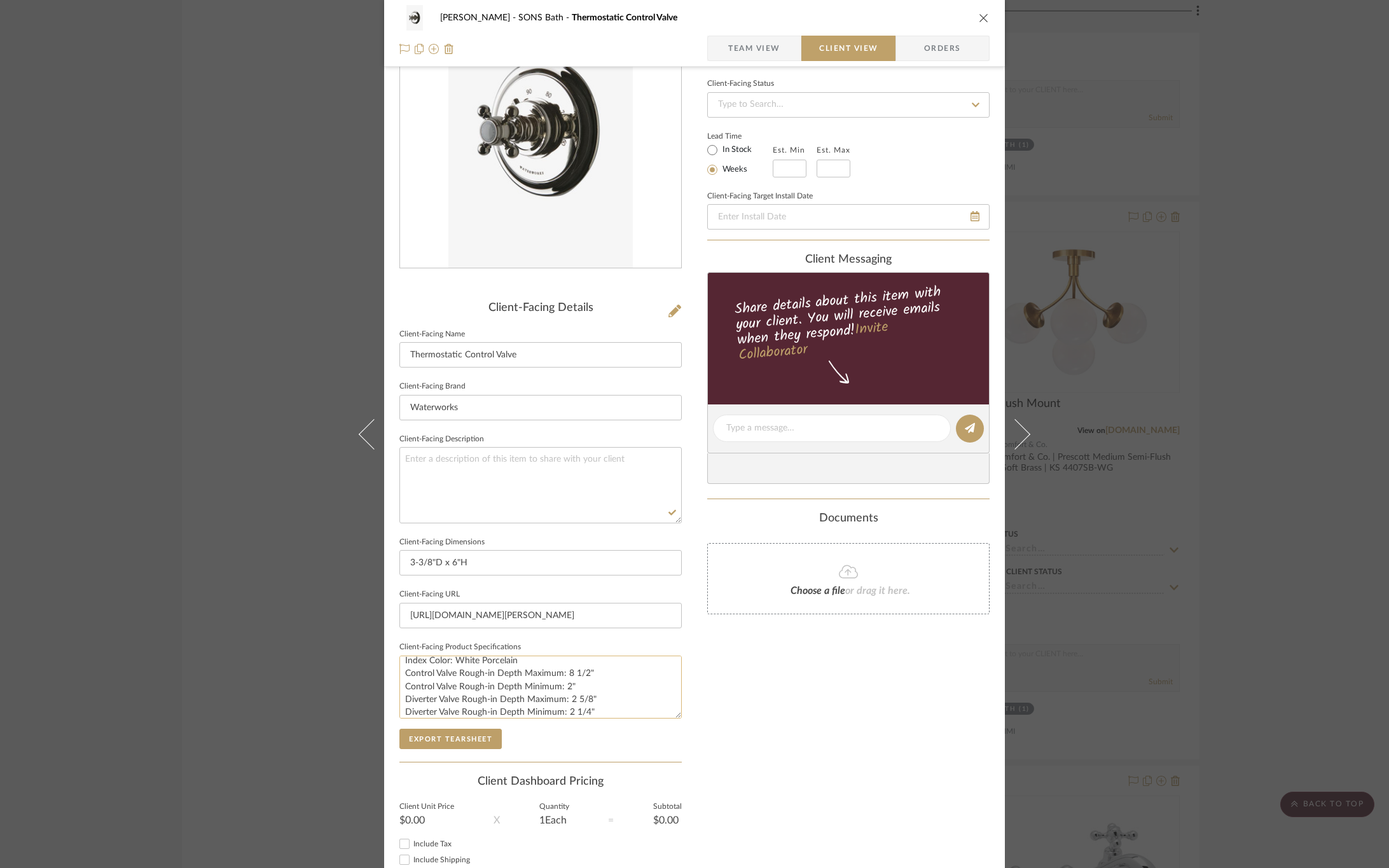
scroll to position [26, 0]
click at [471, 741] on button "Export Tearsheet" at bounding box center [451, 739] width 103 height 21
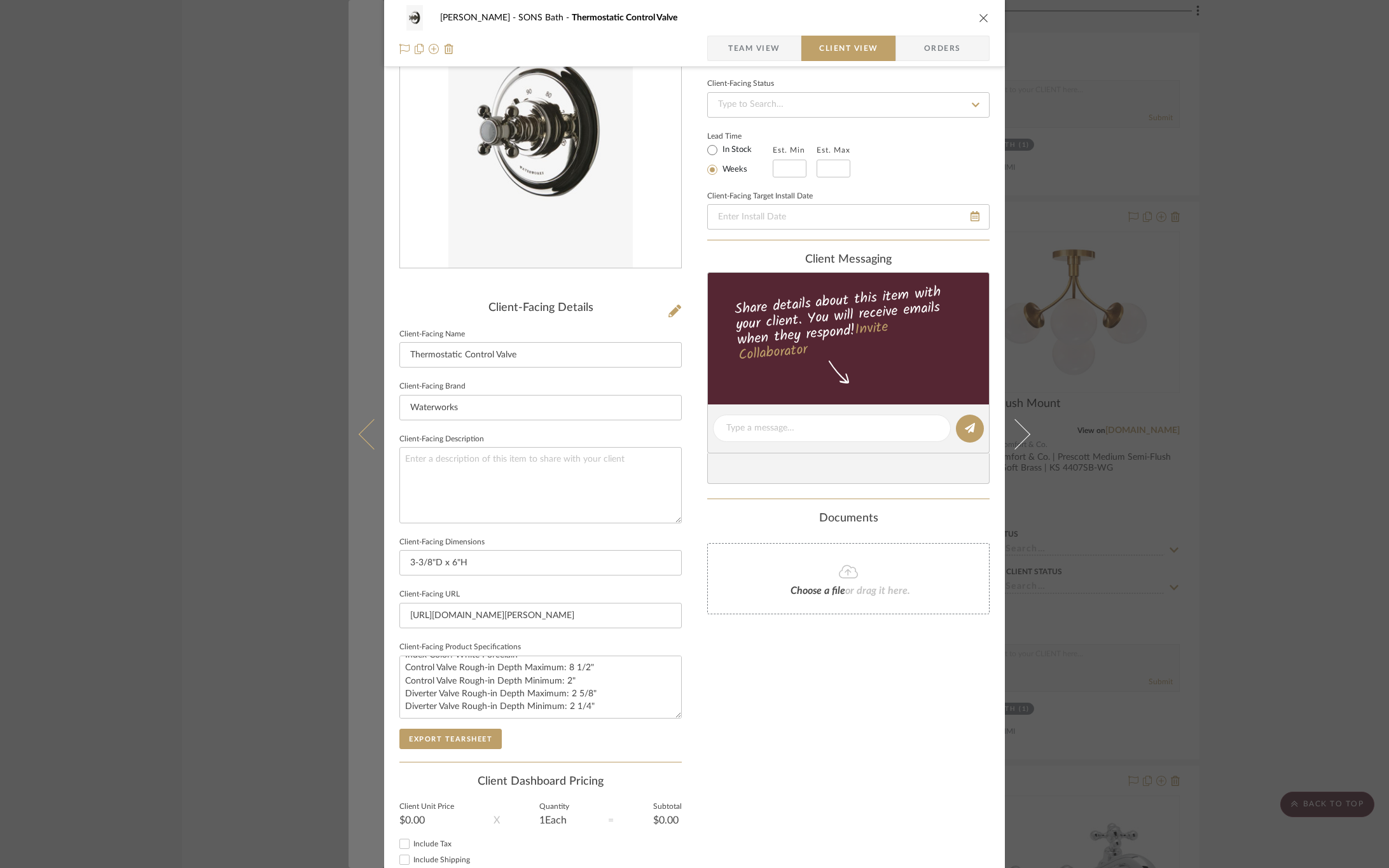
click at [365, 429] on icon at bounding box center [374, 434] width 31 height 31
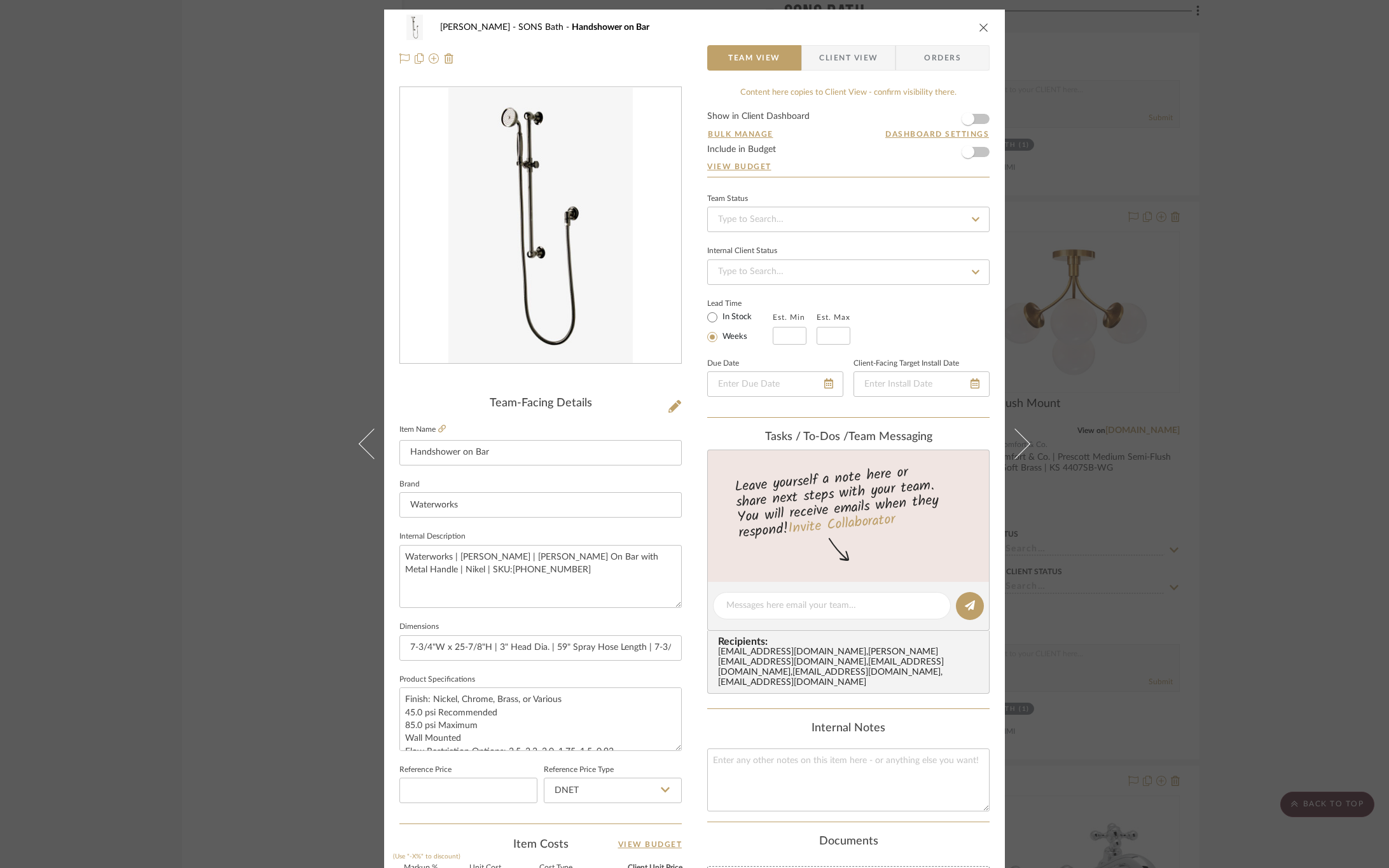
click at [819, 59] on span "Client View" at bounding box center [848, 58] width 59 height 26
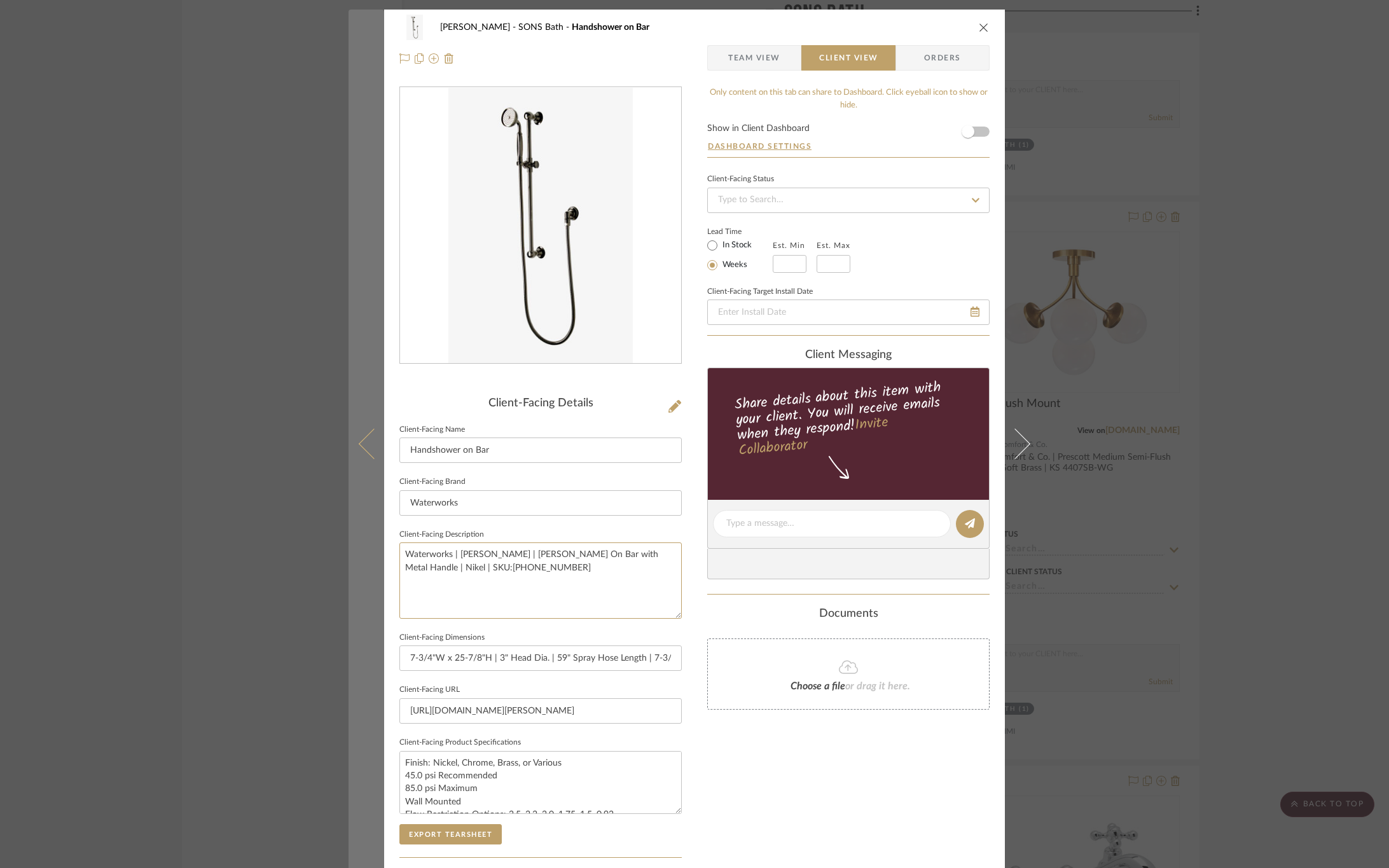
drag, startPoint x: 496, startPoint y: 580, endPoint x: 374, endPoint y: 527, distance: 133.0
click at [374, 527] on mat-dialog-content "OYER SONS Bath Handshower on Bar Team View Client View Orders Client-Facing Det…" at bounding box center [694, 528] width 692 height 1038
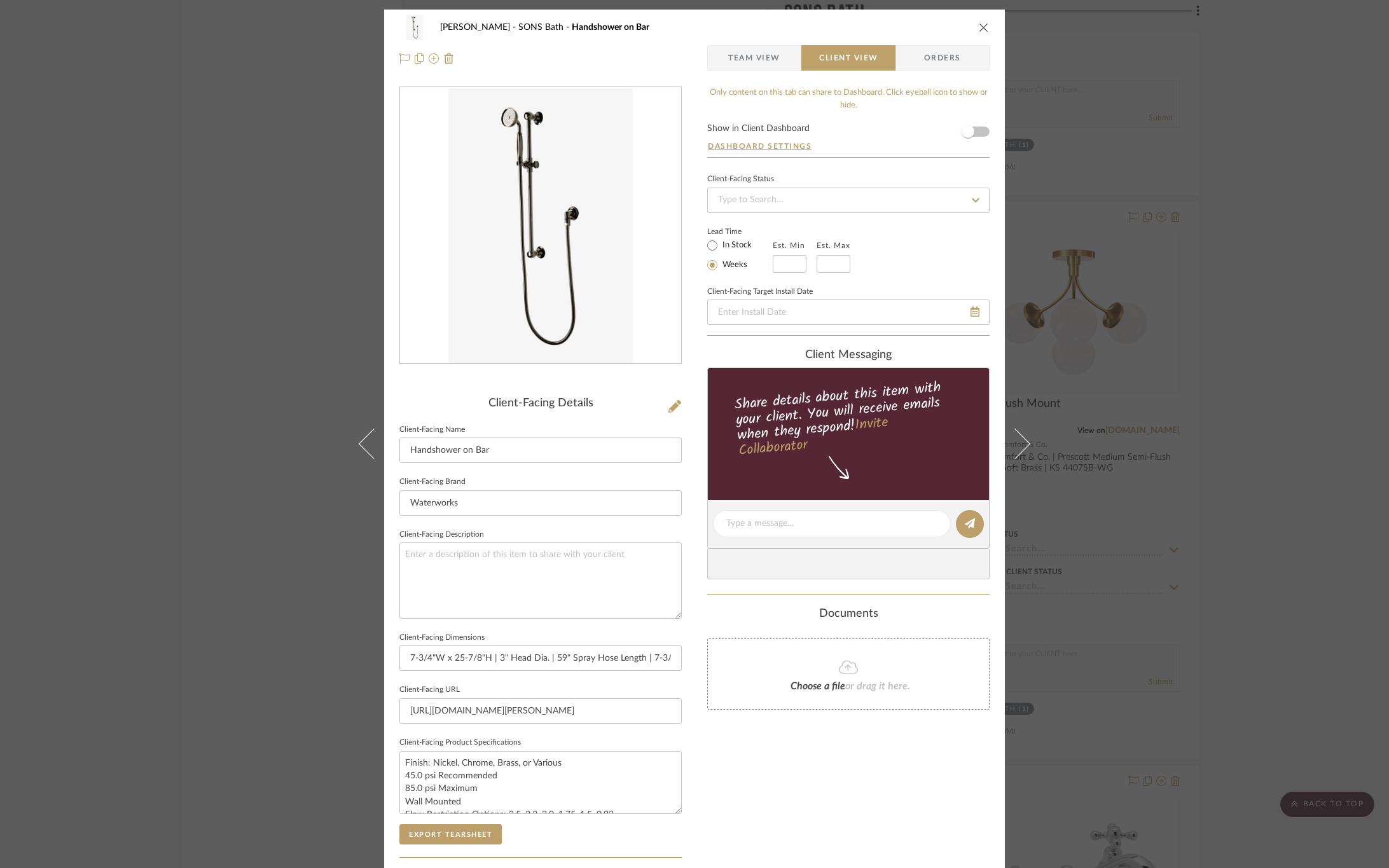
click at [755, 754] on div "Only content on this tab can share to Dashboard. Click eyeball icon to show or …" at bounding box center [849, 541] width 283 height 910
click at [462, 834] on button "Export Tearsheet" at bounding box center [451, 834] width 103 height 21
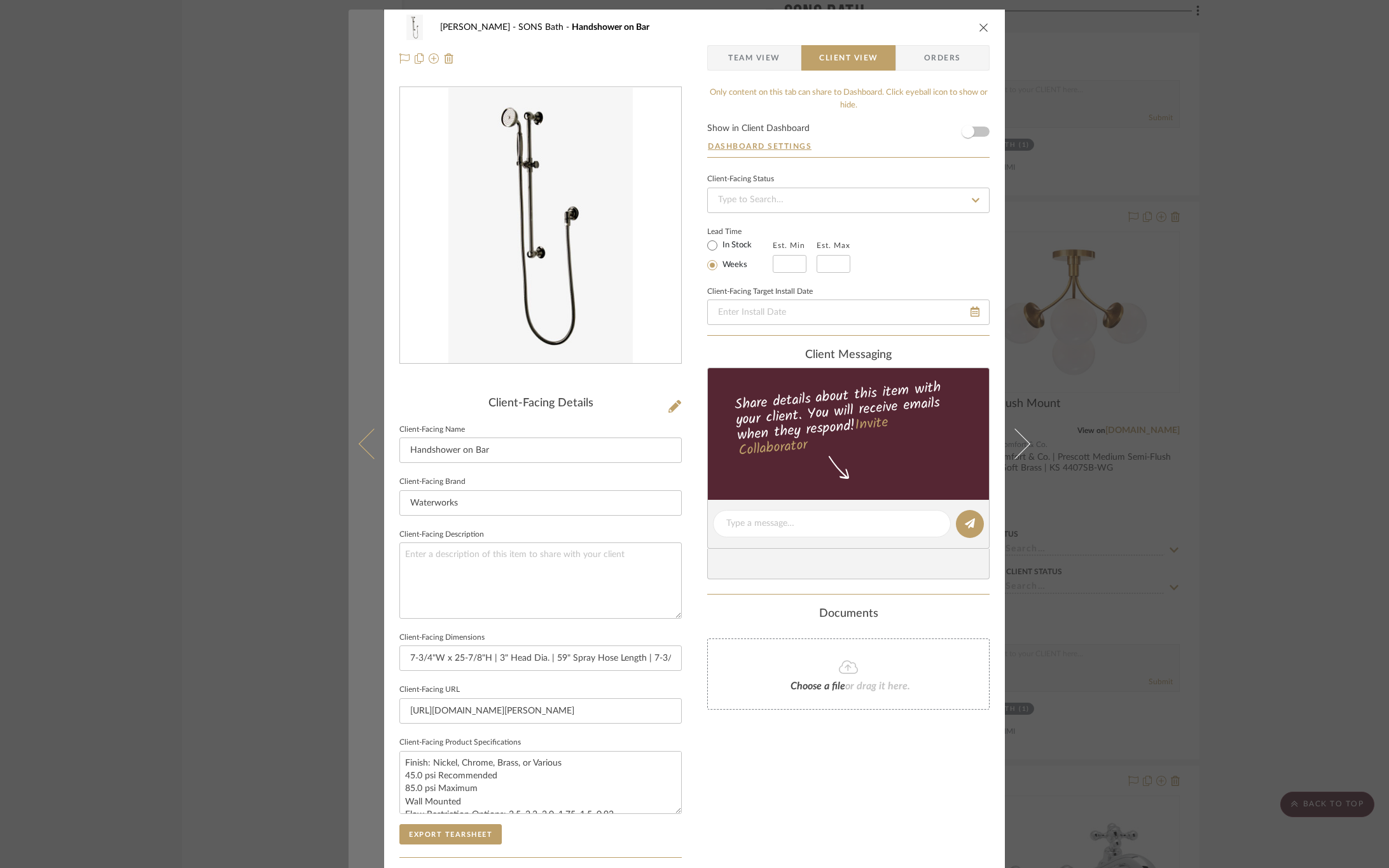
click at [372, 439] on icon at bounding box center [374, 443] width 31 height 31
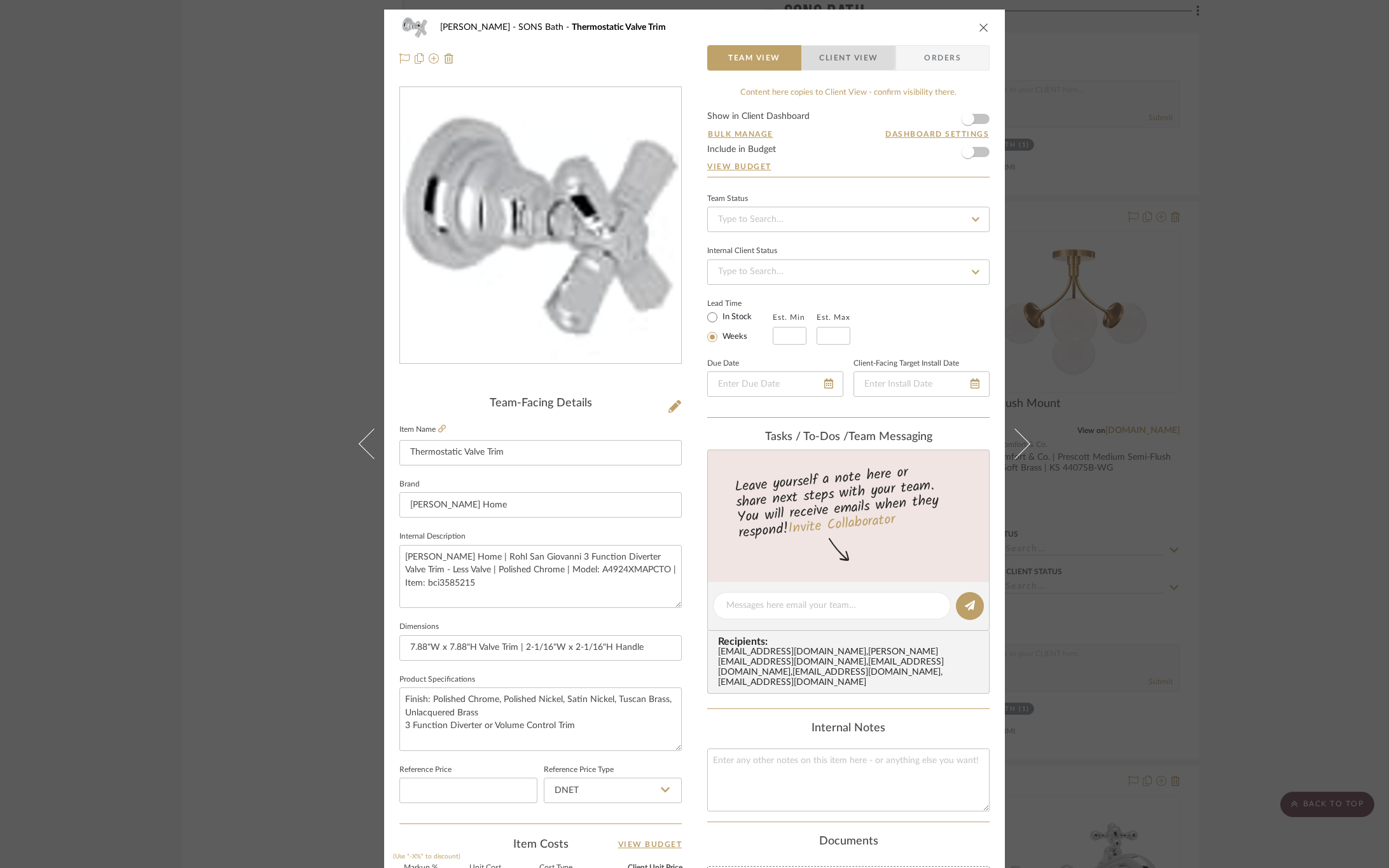
click at [842, 56] on span "Client View" at bounding box center [848, 58] width 59 height 26
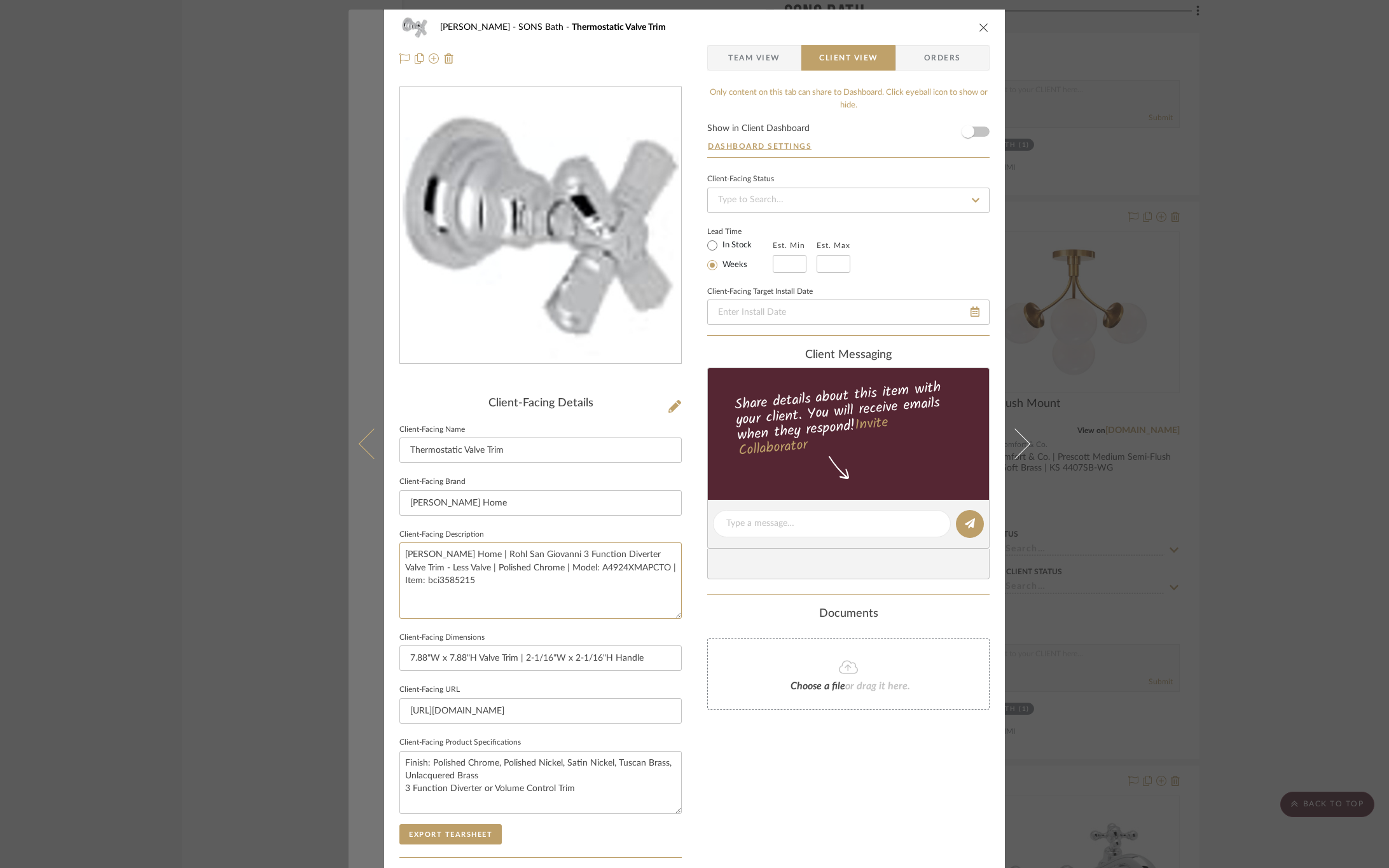
drag, startPoint x: 345, startPoint y: 550, endPoint x: 345, endPoint y: 535, distance: 15.0
click at [349, 535] on mat-dialog-content "OYER SONS Bath Thermostatic Valve Trim Team View Client View Orders Client-Faci…" at bounding box center [694, 528] width 692 height 1038
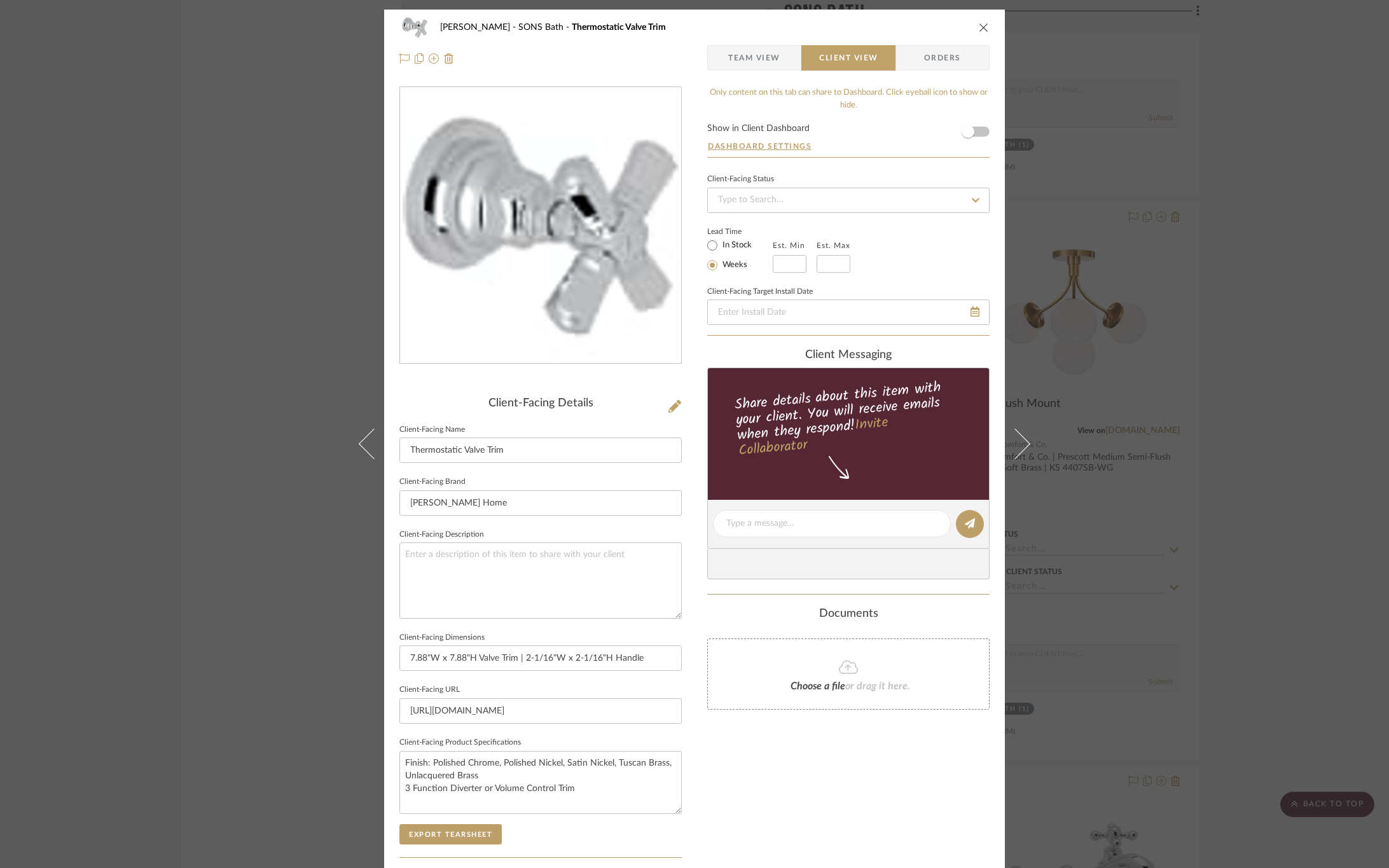
click at [806, 792] on div "Only content on this tab can share to Dashboard. Click eyeball icon to show or …" at bounding box center [849, 541] width 283 height 910
click at [754, 65] on span "Team View" at bounding box center [754, 58] width 52 height 26
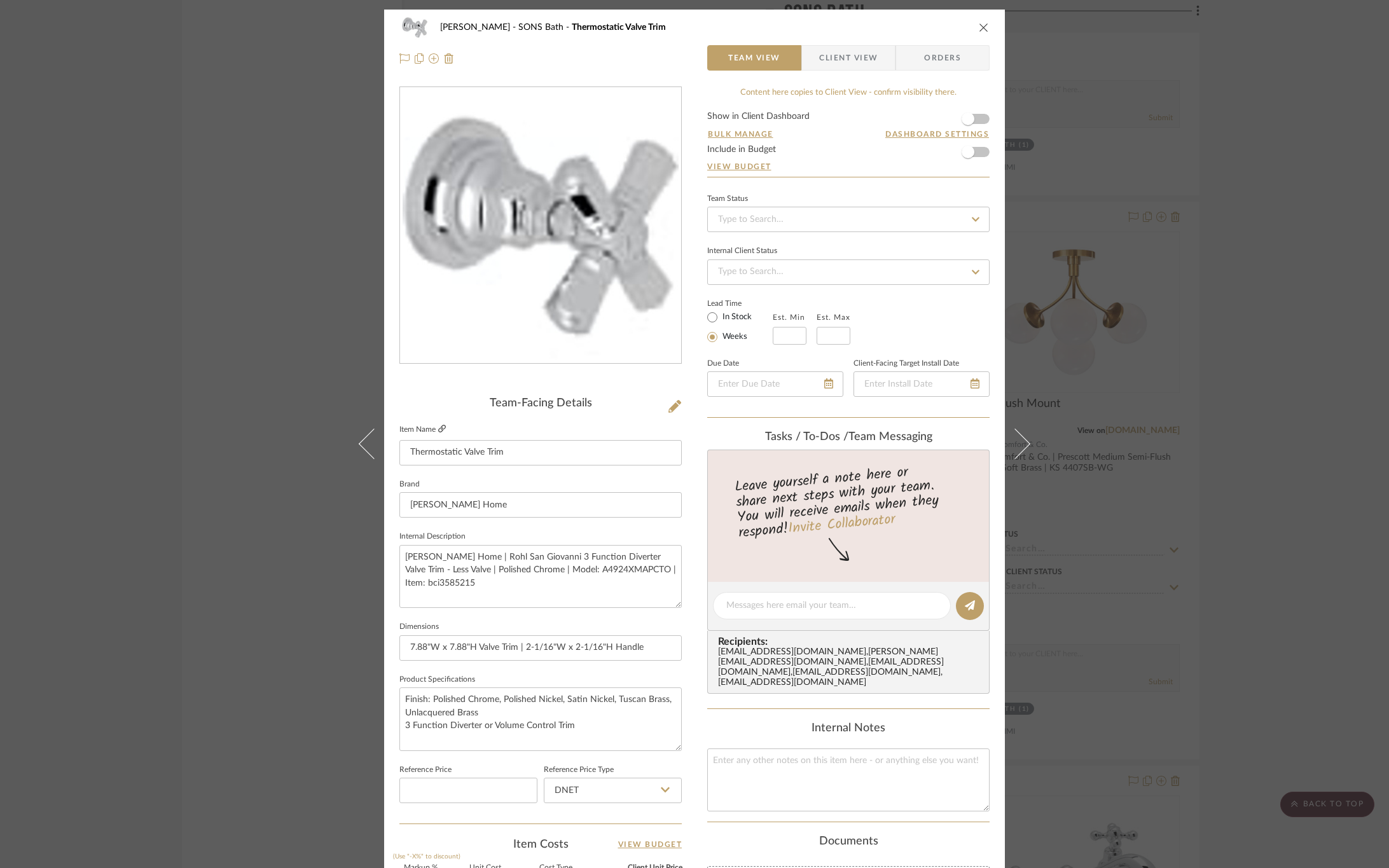
click at [438, 428] on icon at bounding box center [442, 429] width 7 height 7
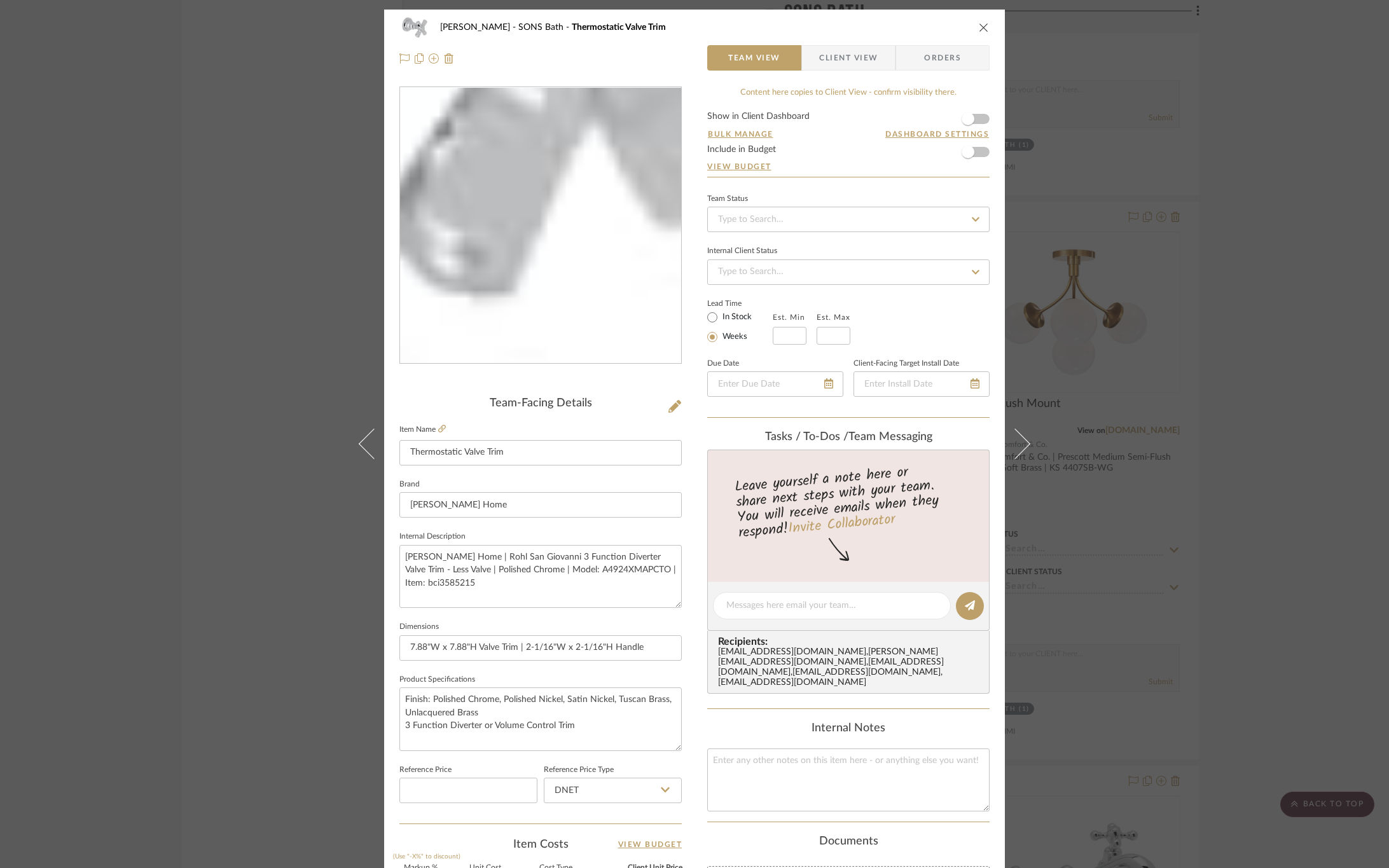
click at [593, 311] on img "0" at bounding box center [541, 226] width 276 height 276
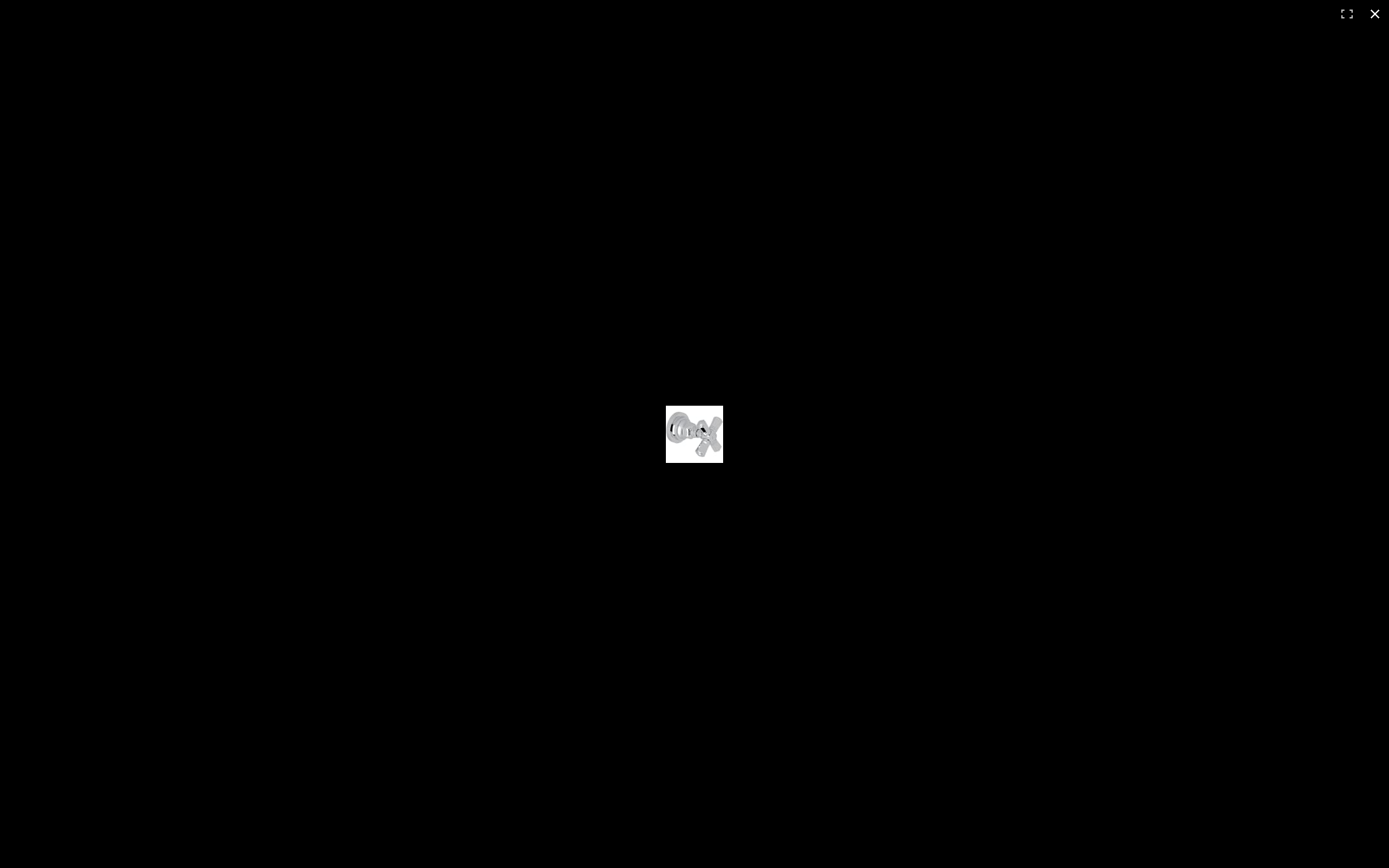
click at [1374, 13] on button at bounding box center [1375, 14] width 28 height 28
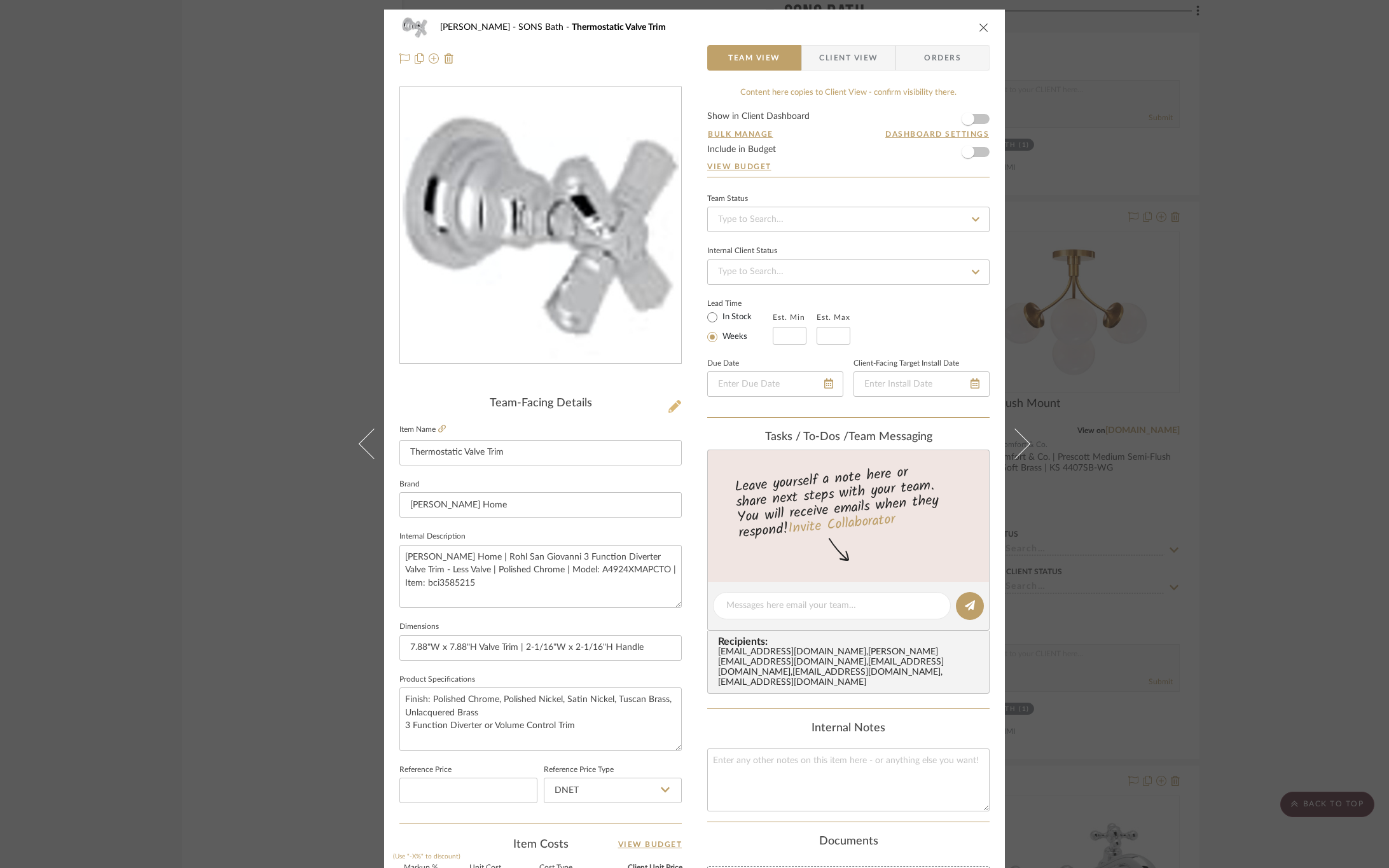
click at [669, 404] on icon at bounding box center [675, 406] width 12 height 12
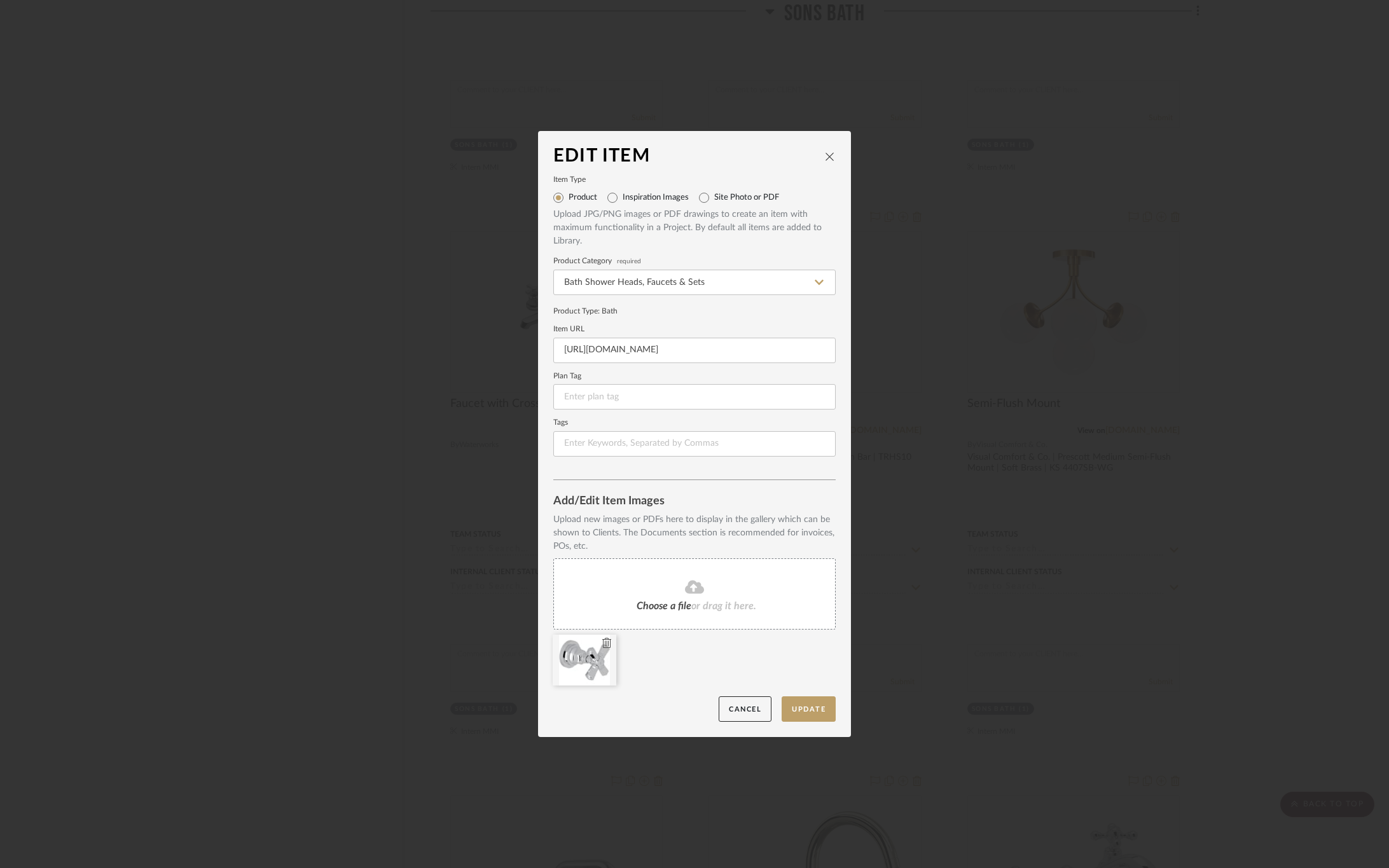
click at [602, 642] on icon at bounding box center [607, 643] width 9 height 10
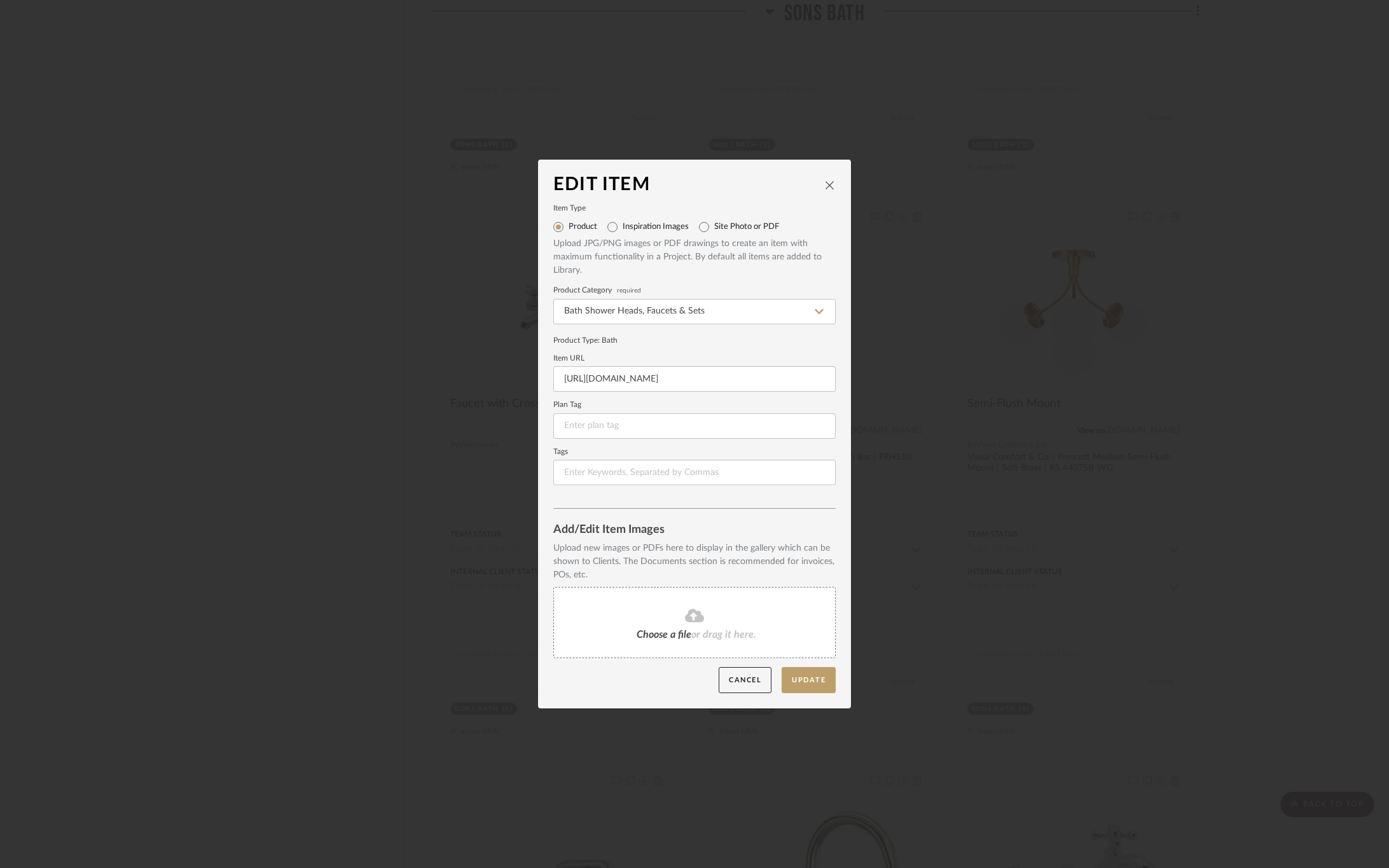
click at [693, 630] on span "or drag it here." at bounding box center [724, 635] width 65 height 10
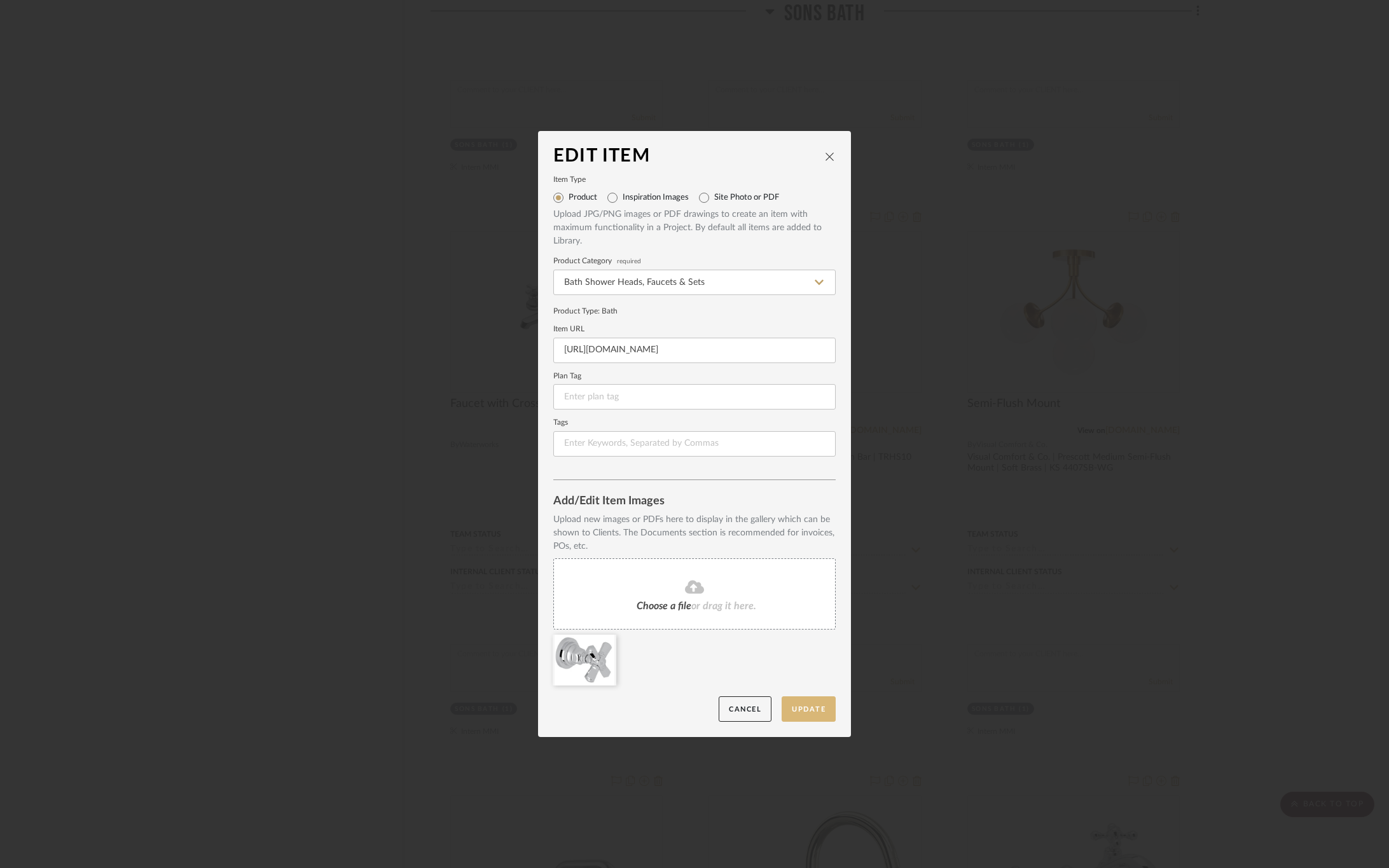
click at [811, 701] on button "Update" at bounding box center [809, 710] width 54 height 26
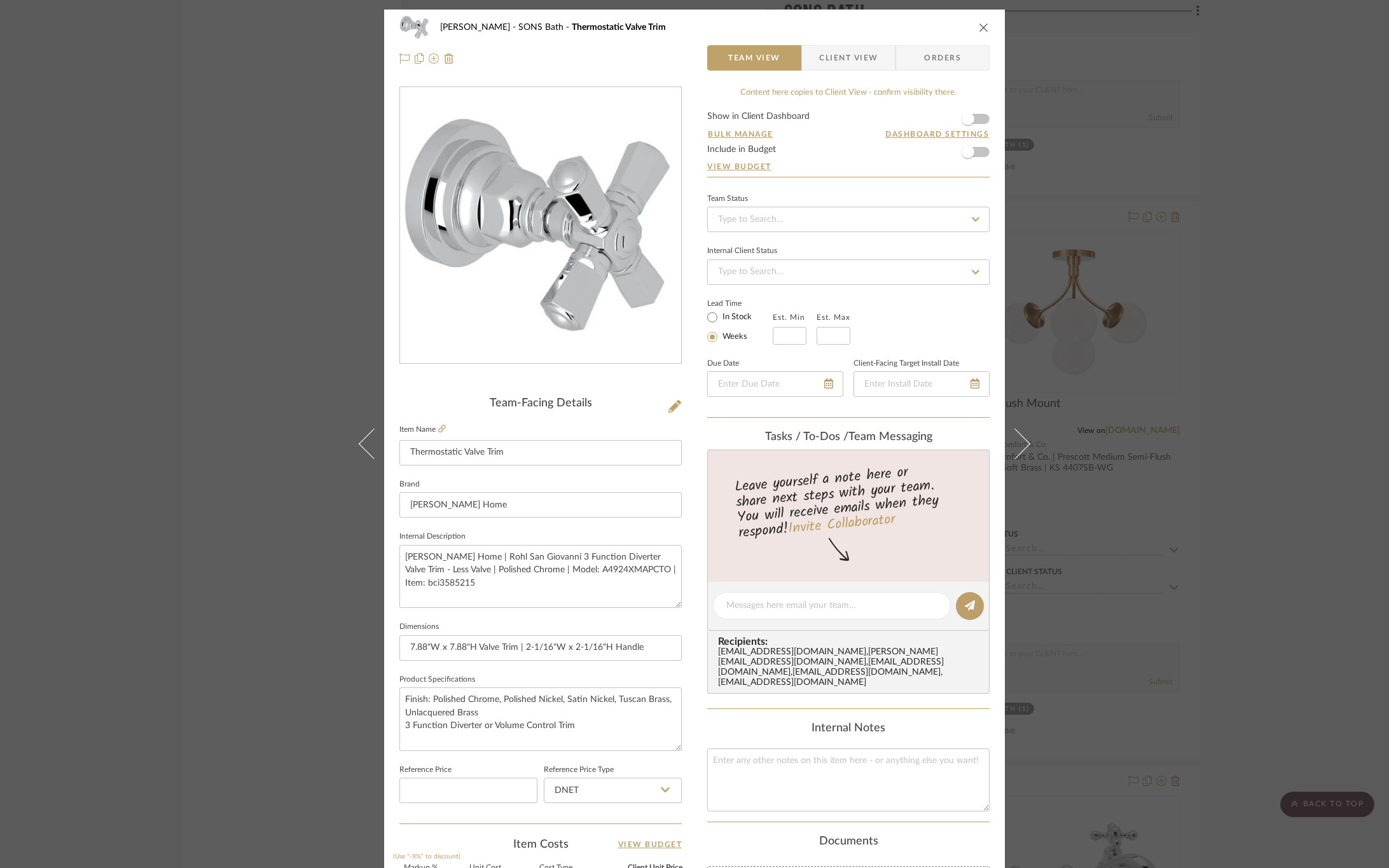
click at [824, 56] on span "Client View" at bounding box center [848, 58] width 59 height 26
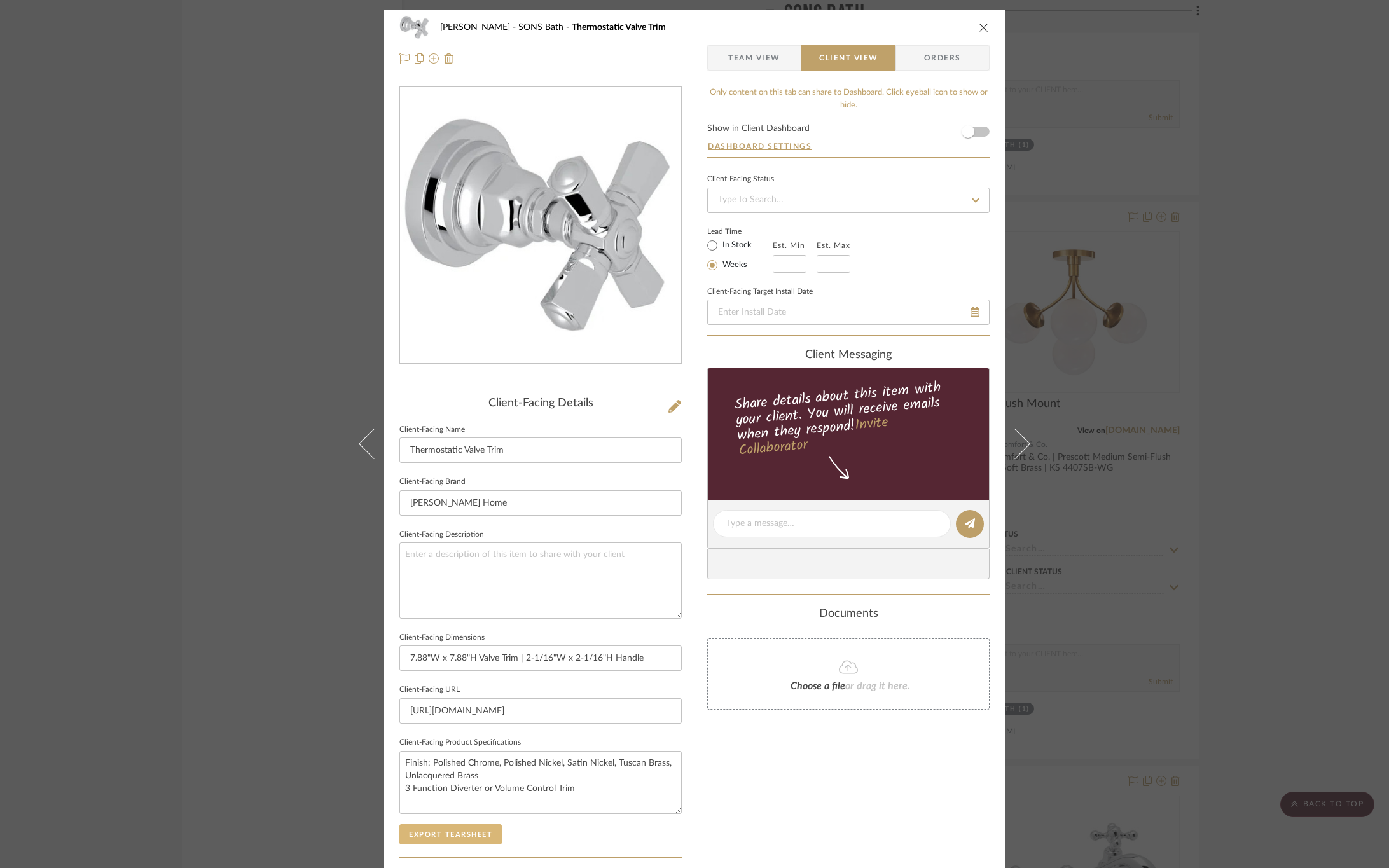
click at [456, 838] on button "Export Tearsheet" at bounding box center [451, 834] width 103 height 21
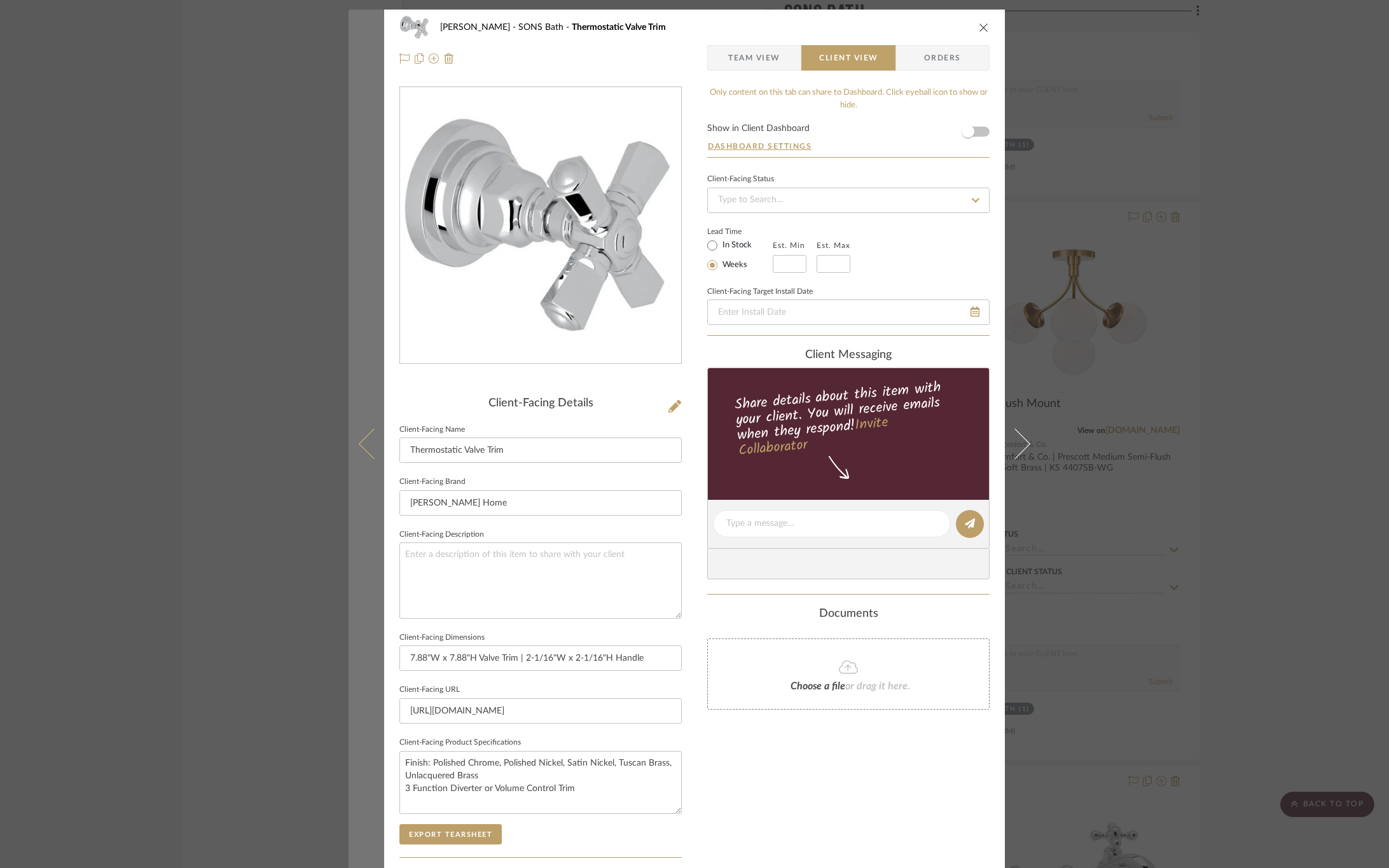
click at [360, 426] on button at bounding box center [366, 443] width 36 height 868
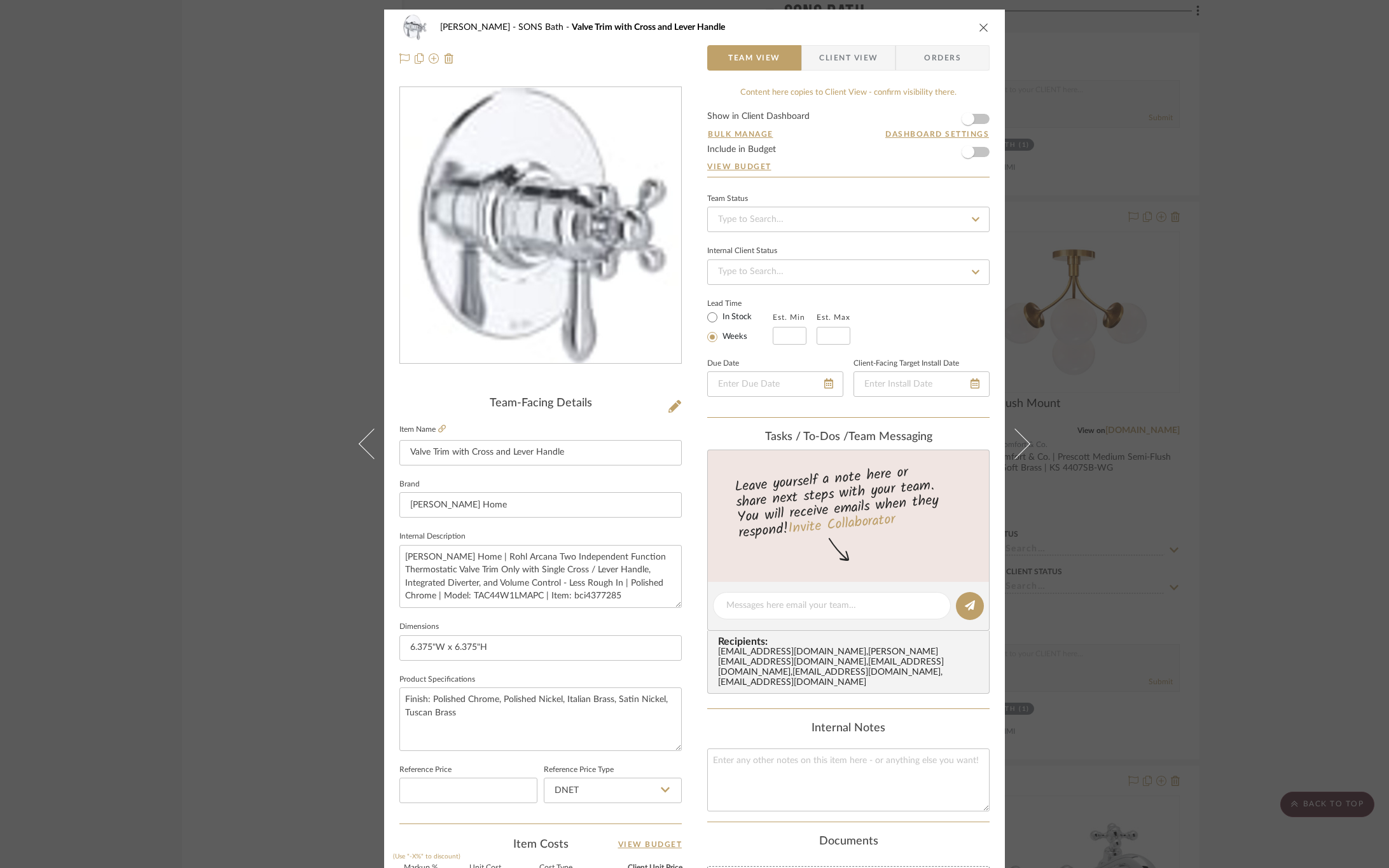
click at [848, 62] on span "Client View" at bounding box center [848, 58] width 59 height 26
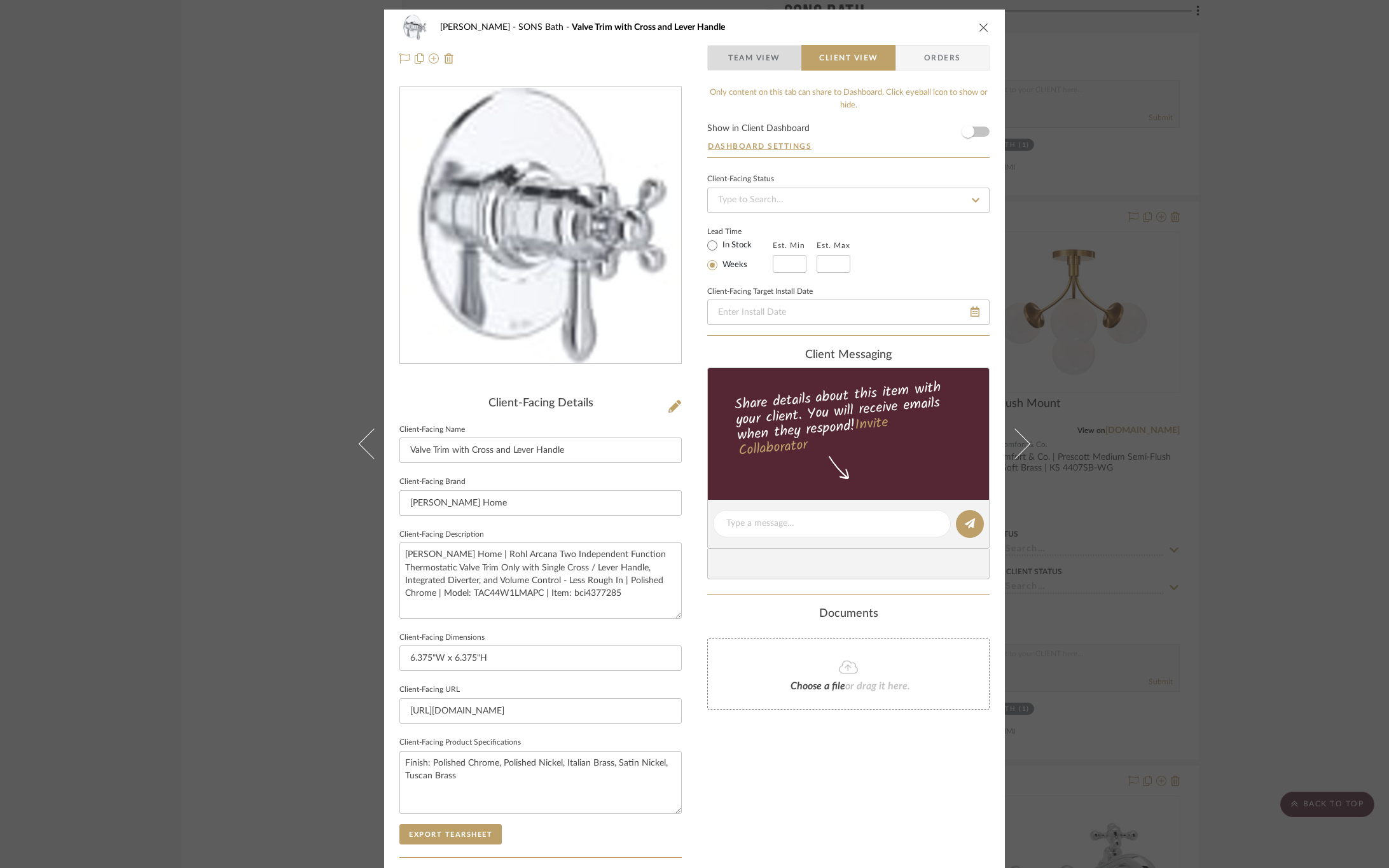
click at [728, 50] on span "Team View" at bounding box center [754, 58] width 52 height 26
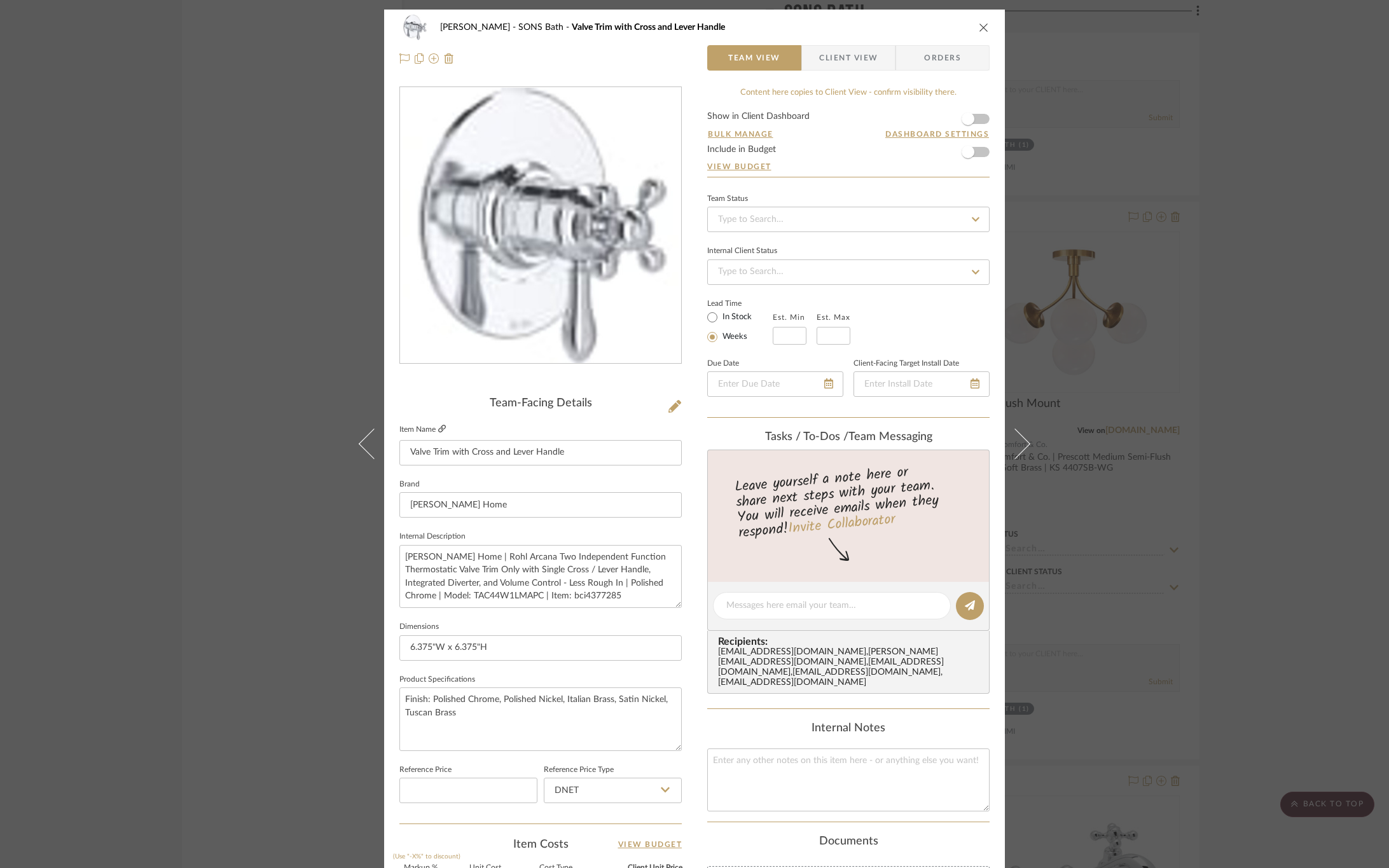
click at [438, 428] on icon at bounding box center [442, 429] width 7 height 7
click at [673, 403] on icon at bounding box center [675, 406] width 12 height 12
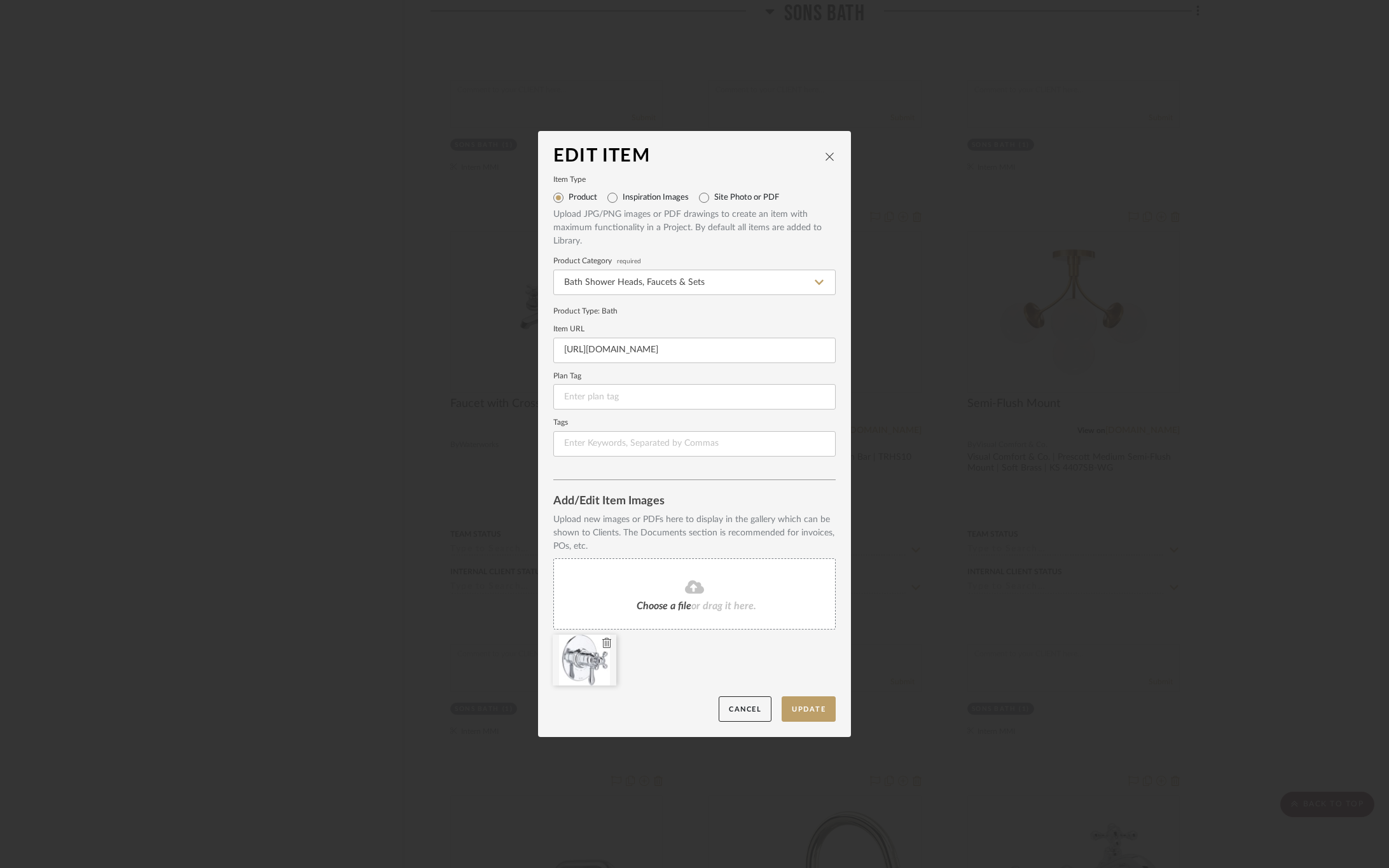
click at [602, 638] on icon at bounding box center [607, 643] width 9 height 10
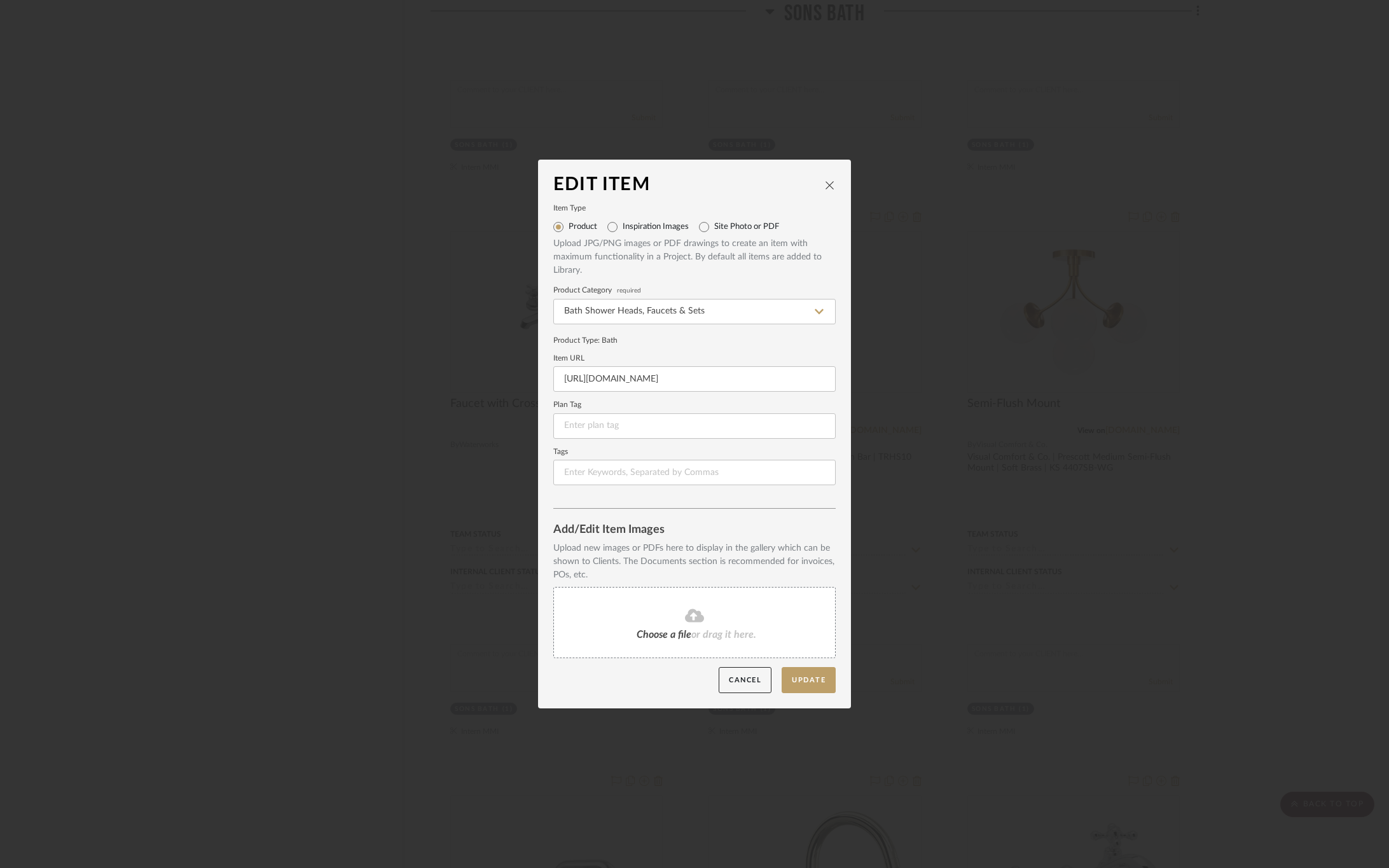
click at [670, 612] on fa-icon at bounding box center [694, 616] width 116 height 17
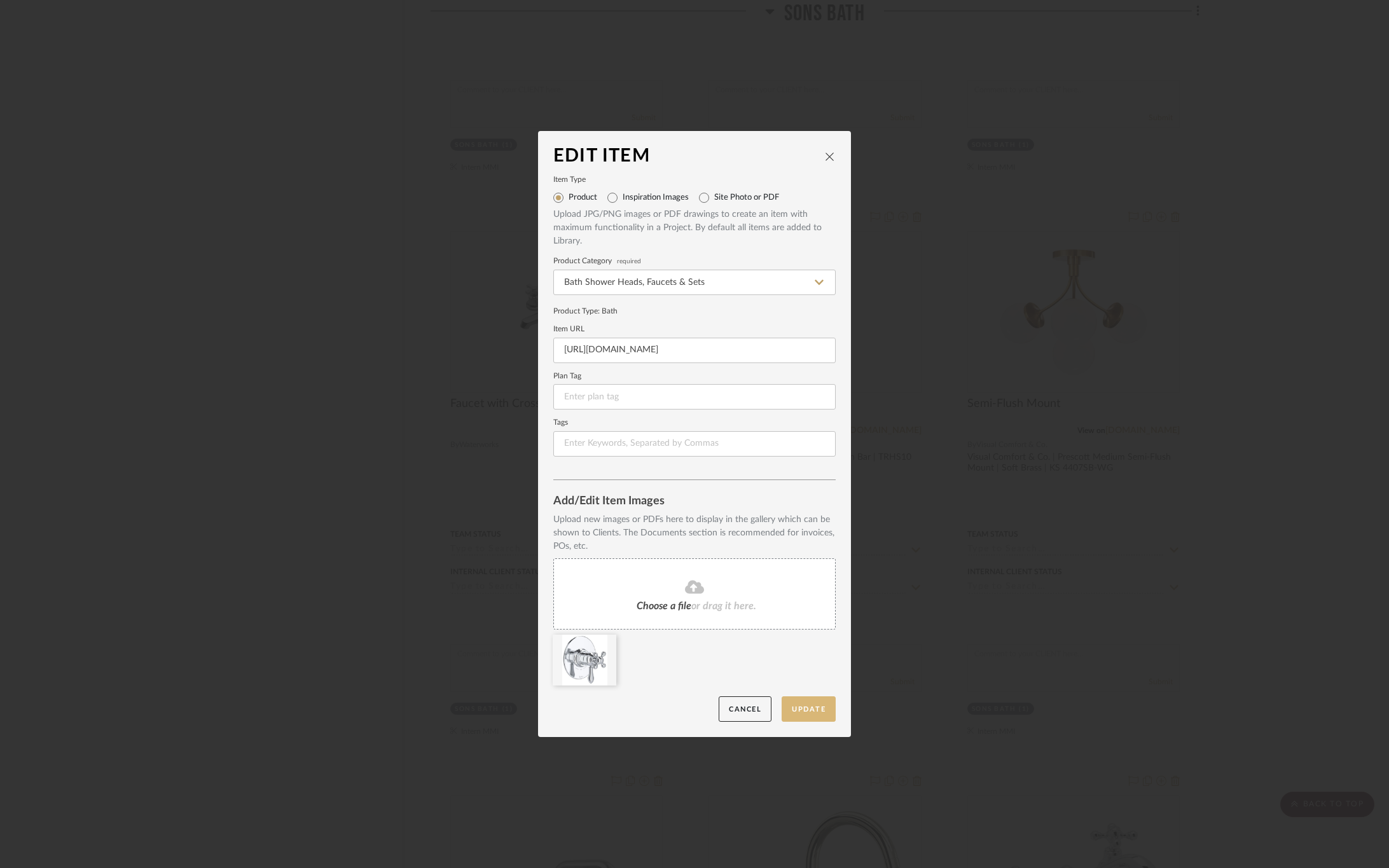
click at [798, 705] on button "Update" at bounding box center [809, 710] width 54 height 26
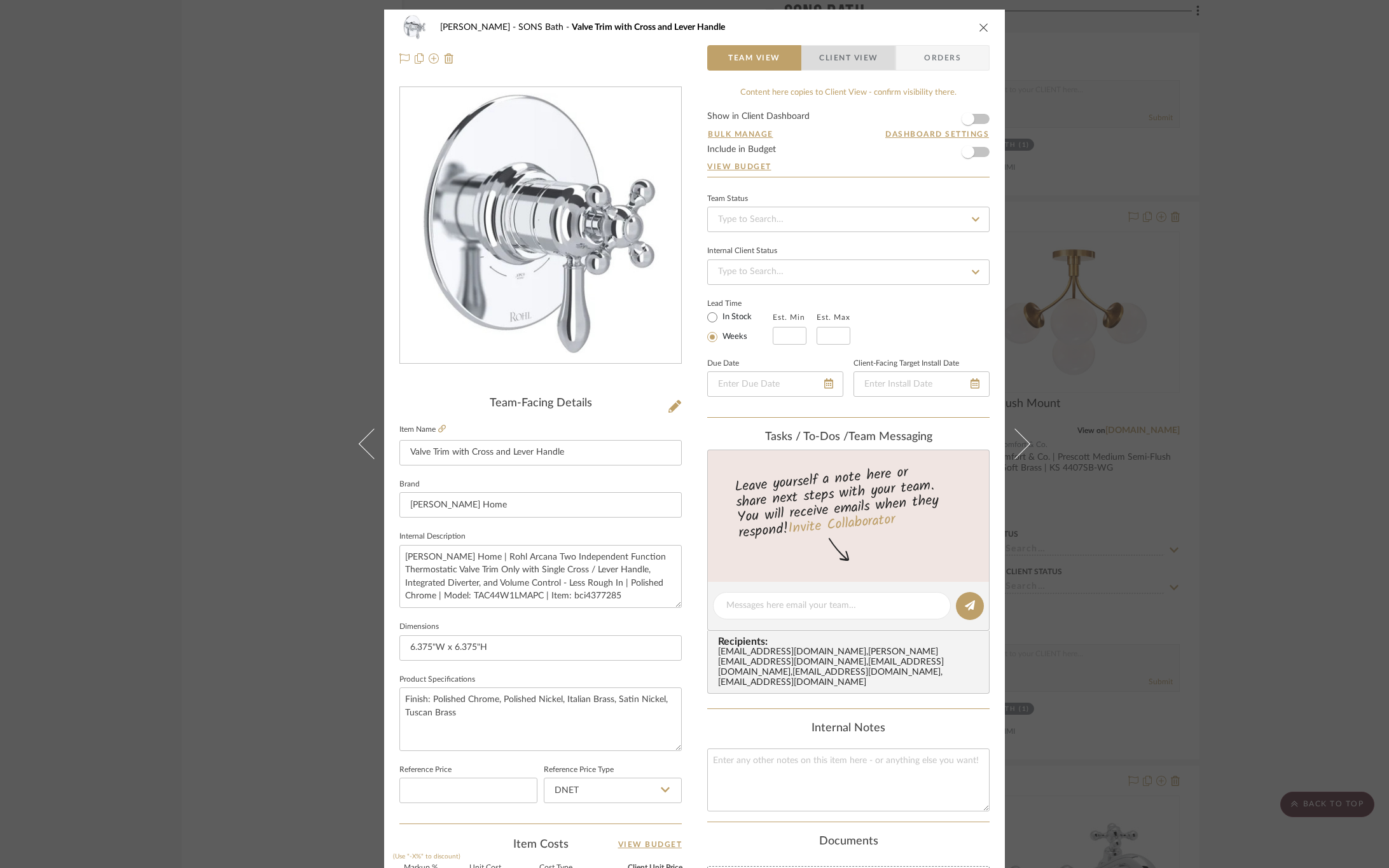
click at [862, 50] on span "Client View" at bounding box center [848, 58] width 59 height 26
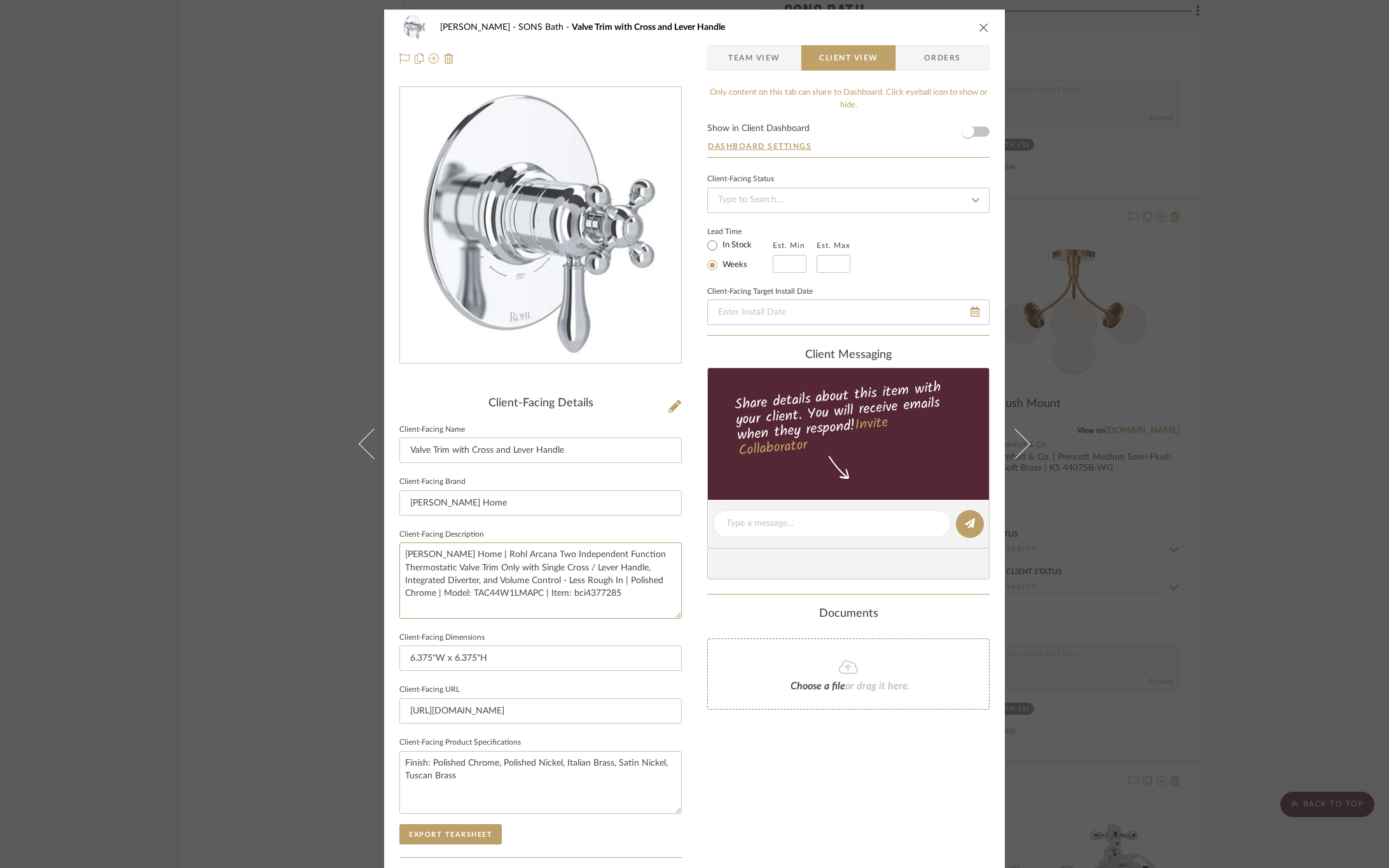
drag, startPoint x: 651, startPoint y: 601, endPoint x: 177, endPoint y: 477, distance: 490.0
click at [177, 477] on div "[PERSON_NAME] SONS Bath Valve Trim with Cross and Lever Handle Team View Client…" at bounding box center [694, 434] width 1389 height 868
click at [771, 776] on div "Only content on this tab can share to Dashboard. Click eyeball icon to show or …" at bounding box center [849, 541] width 283 height 910
click at [458, 774] on textarea "Finish: Polished Chrome, Polished Nickel, Italian Brass, Satin Nickel, Tuscan B…" at bounding box center [541, 782] width 283 height 63
paste textarea "Valve Trim Height: 6-3/8" (bottom to top) Valve Trim Width: 6-3/8" (left to rig…"
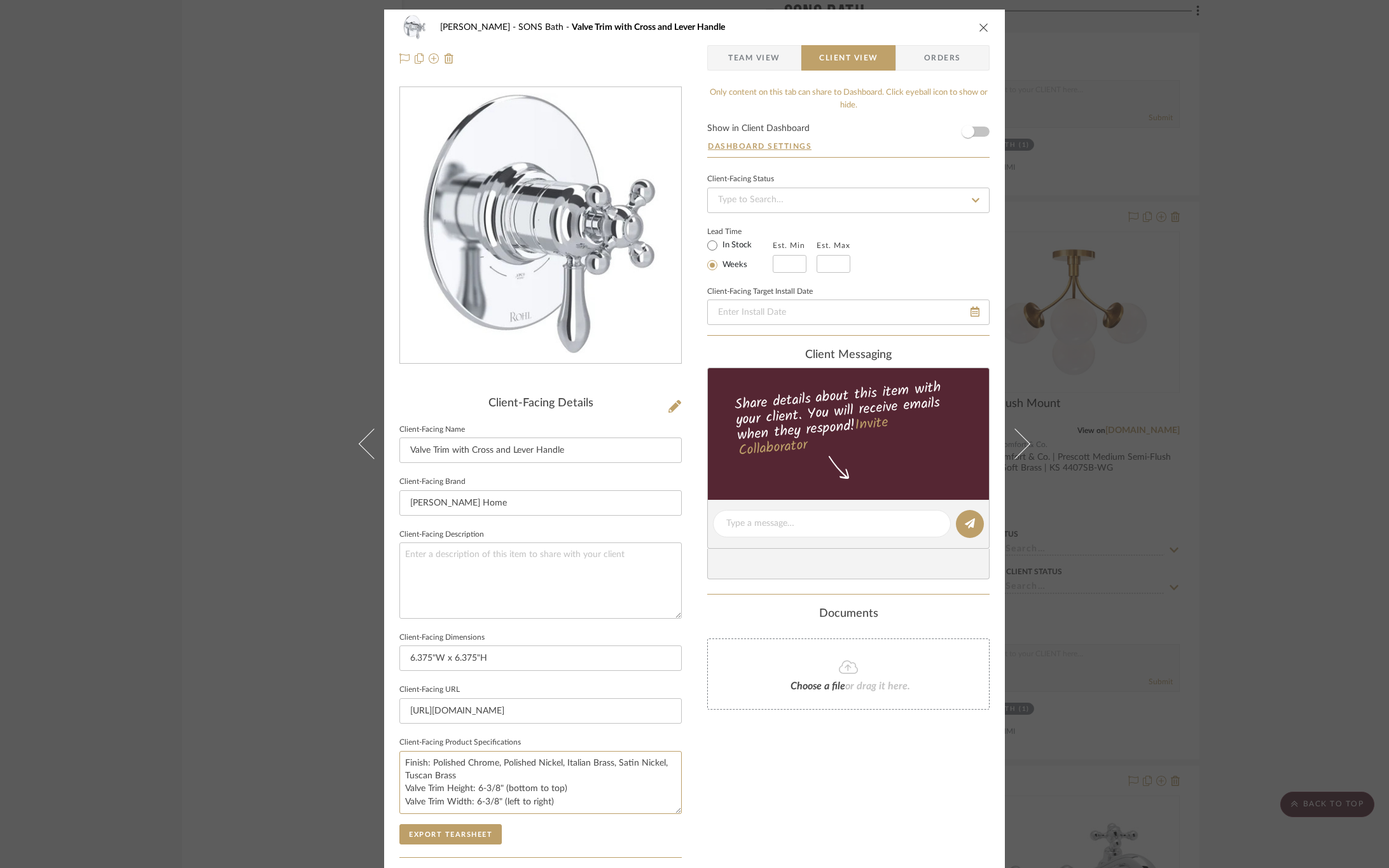
type textarea "Finish: Polished Chrome, Polished Nickel, Italian Brass, Satin Nickel, Tuscan B…"
click at [760, 794] on div "Only content on this tab can share to Dashboard. Click eyeball icon to show or …" at bounding box center [849, 541] width 283 height 910
click at [464, 832] on button "Export Tearsheet" at bounding box center [451, 834] width 103 height 21
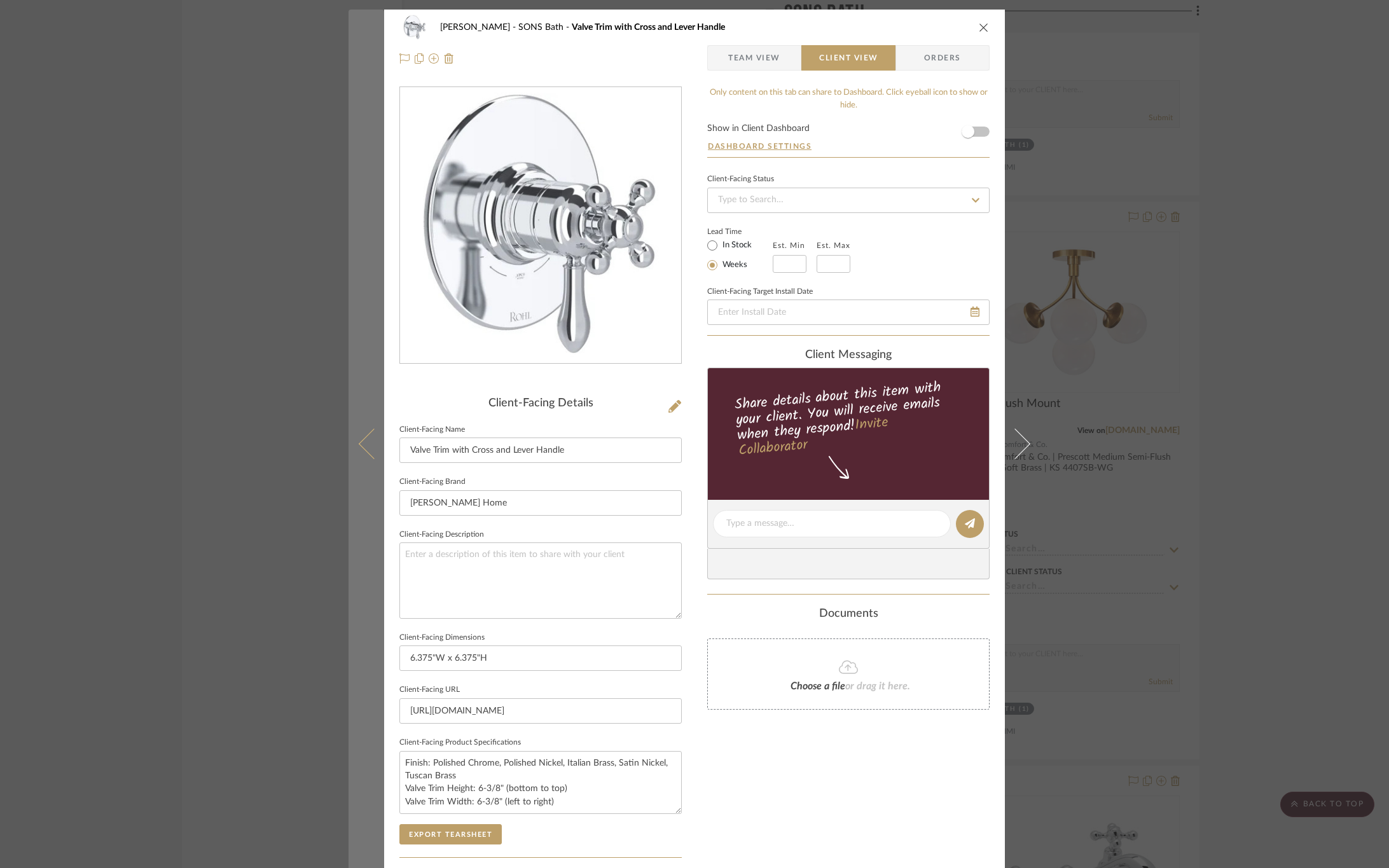
click at [359, 445] on icon at bounding box center [374, 443] width 31 height 31
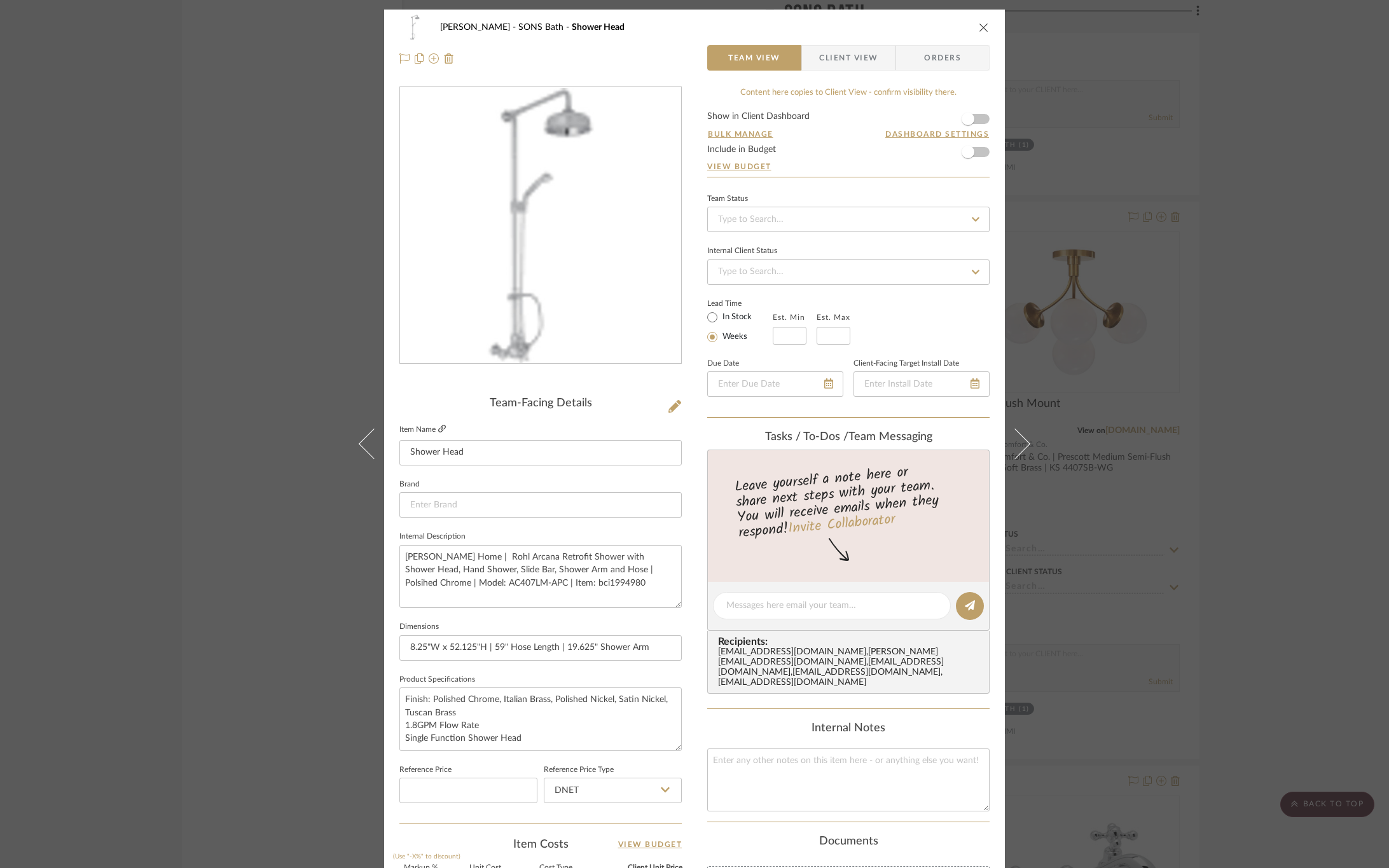
click at [438, 432] on fa-icon at bounding box center [442, 429] width 7 height 7
click at [674, 405] on icon at bounding box center [675, 406] width 12 height 12
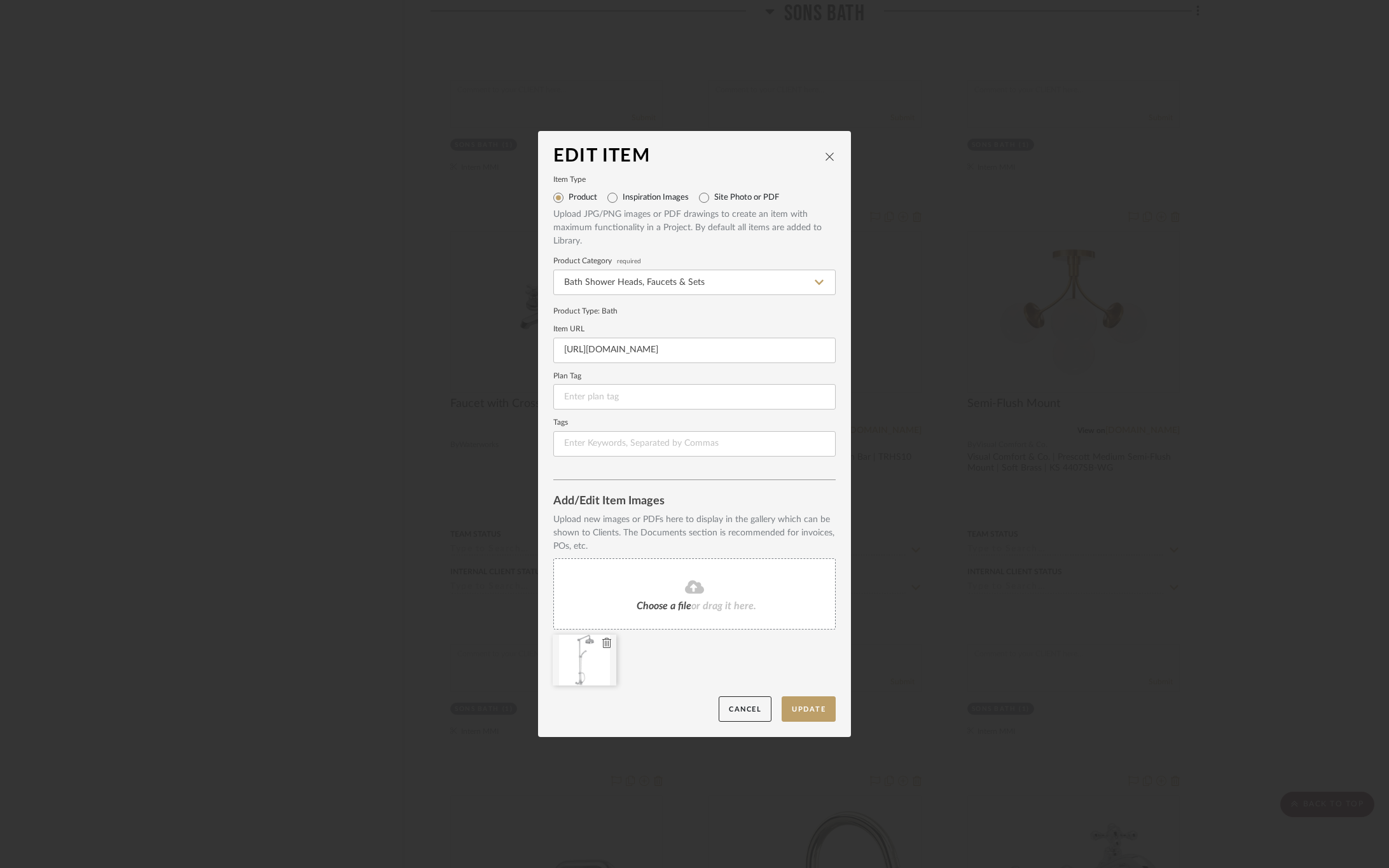
click at [602, 640] on icon at bounding box center [607, 643] width 9 height 10
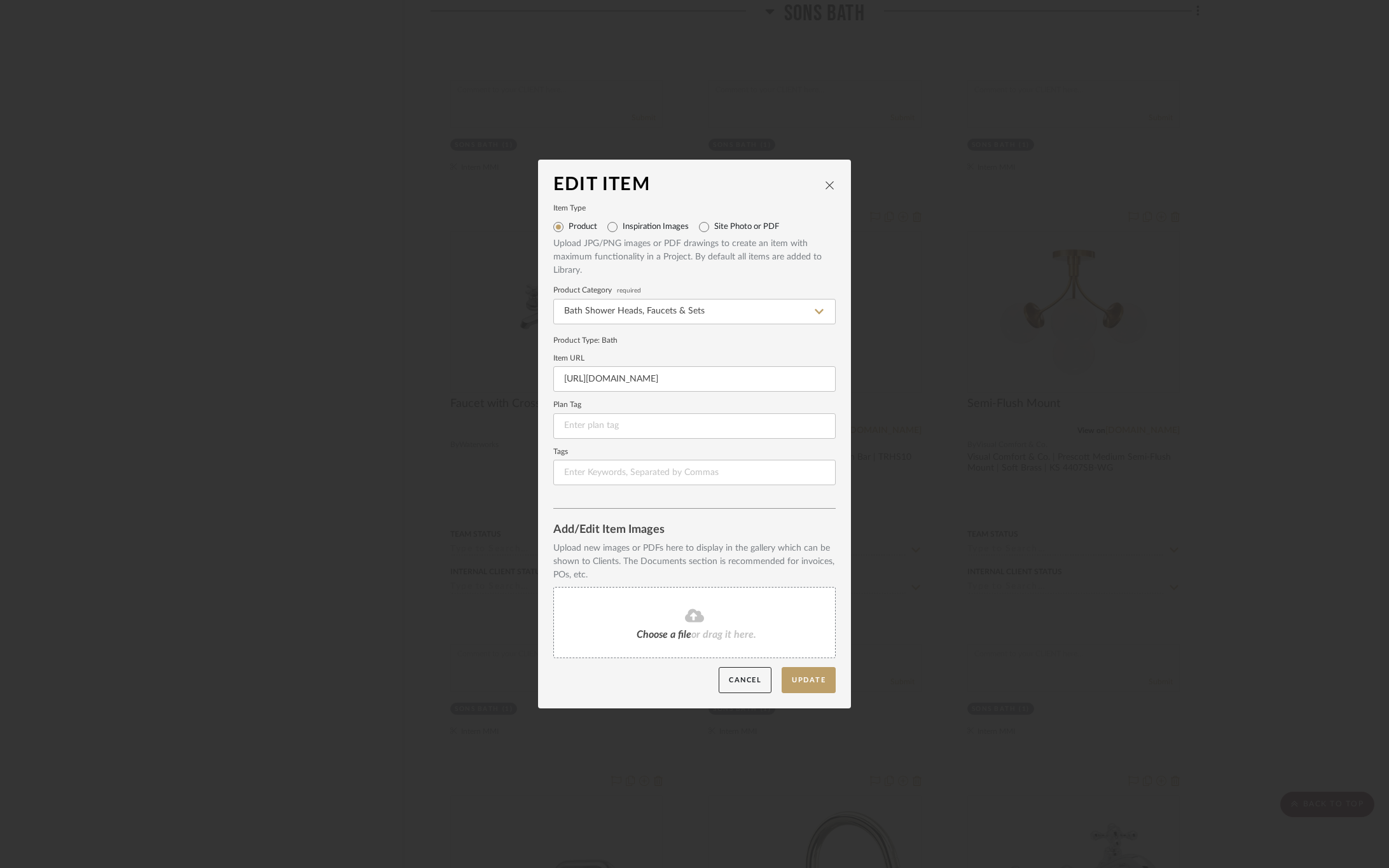
click at [723, 632] on span "or drag it here." at bounding box center [724, 635] width 65 height 10
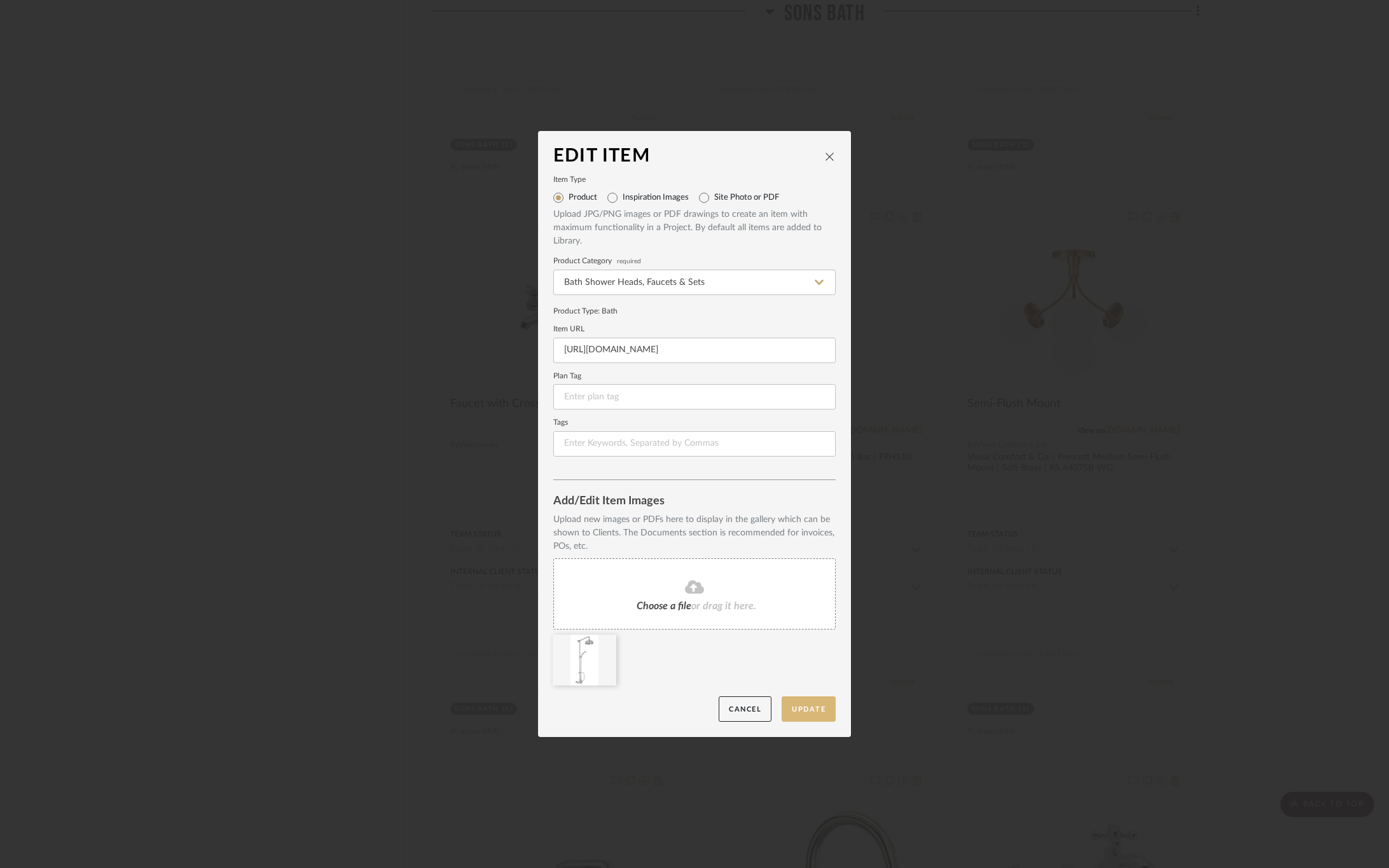
click at [812, 711] on button "Update" at bounding box center [809, 710] width 54 height 26
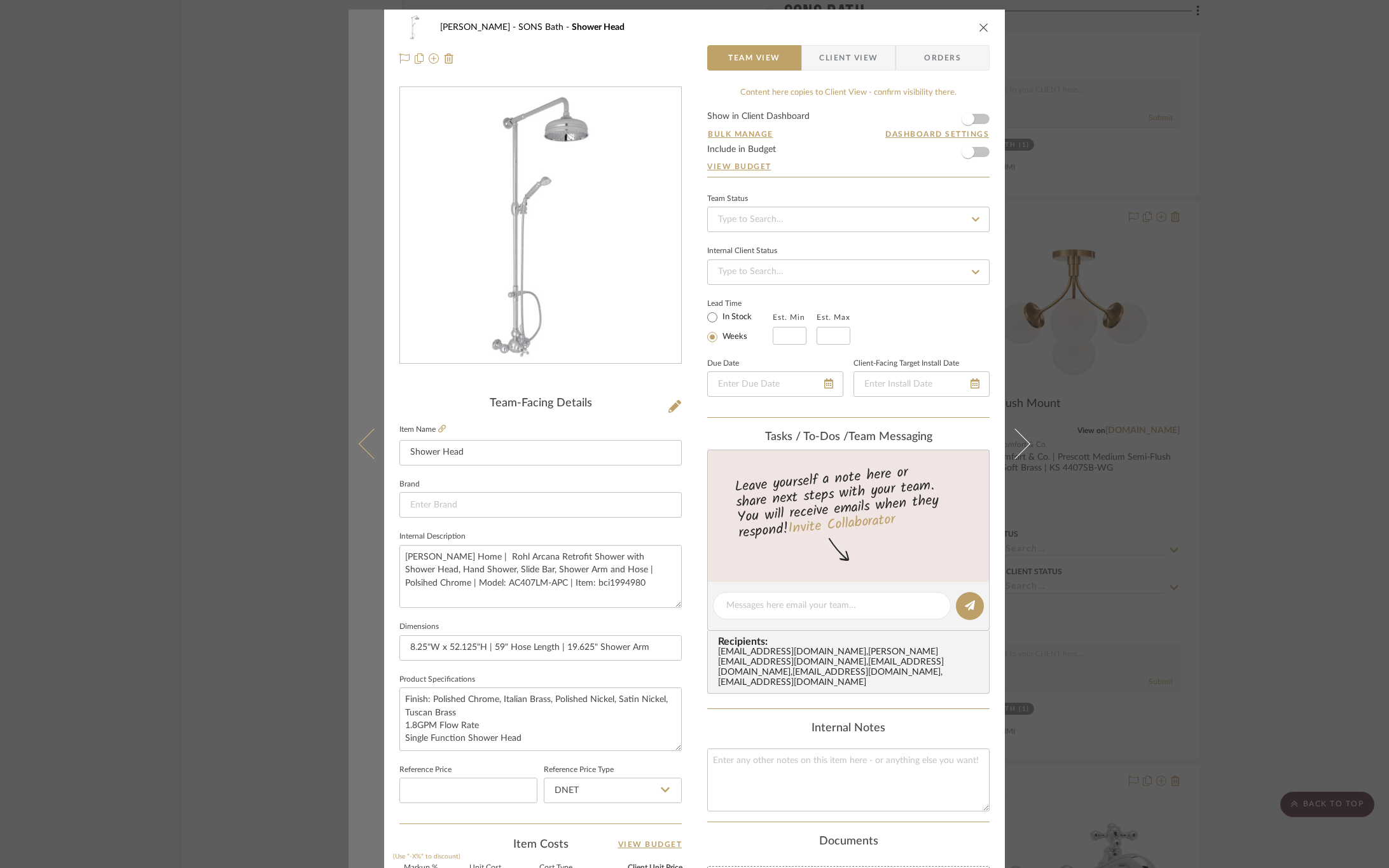
click at [366, 448] on icon at bounding box center [374, 443] width 31 height 31
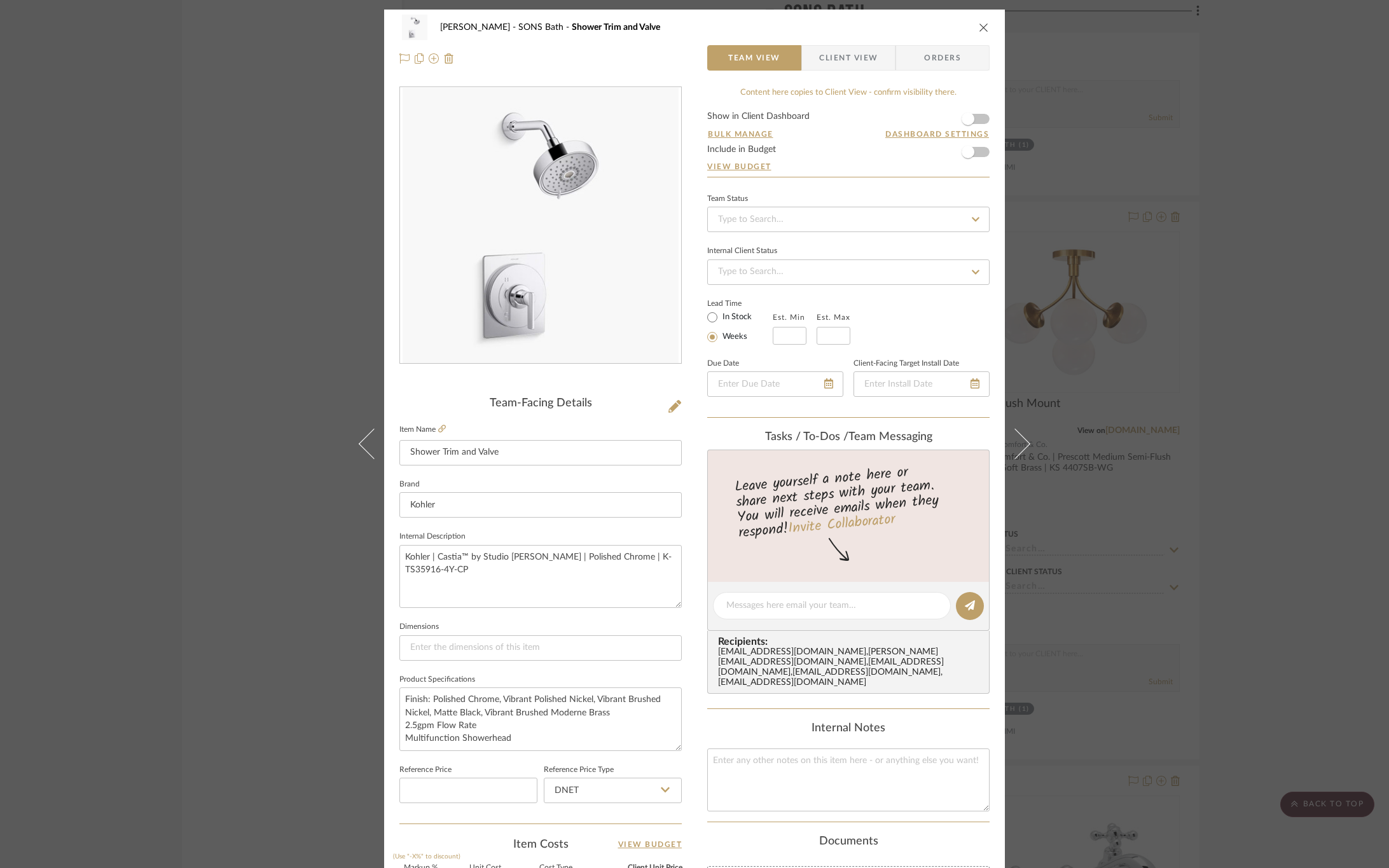
click at [1034, 445] on button at bounding box center [1023, 443] width 36 height 868
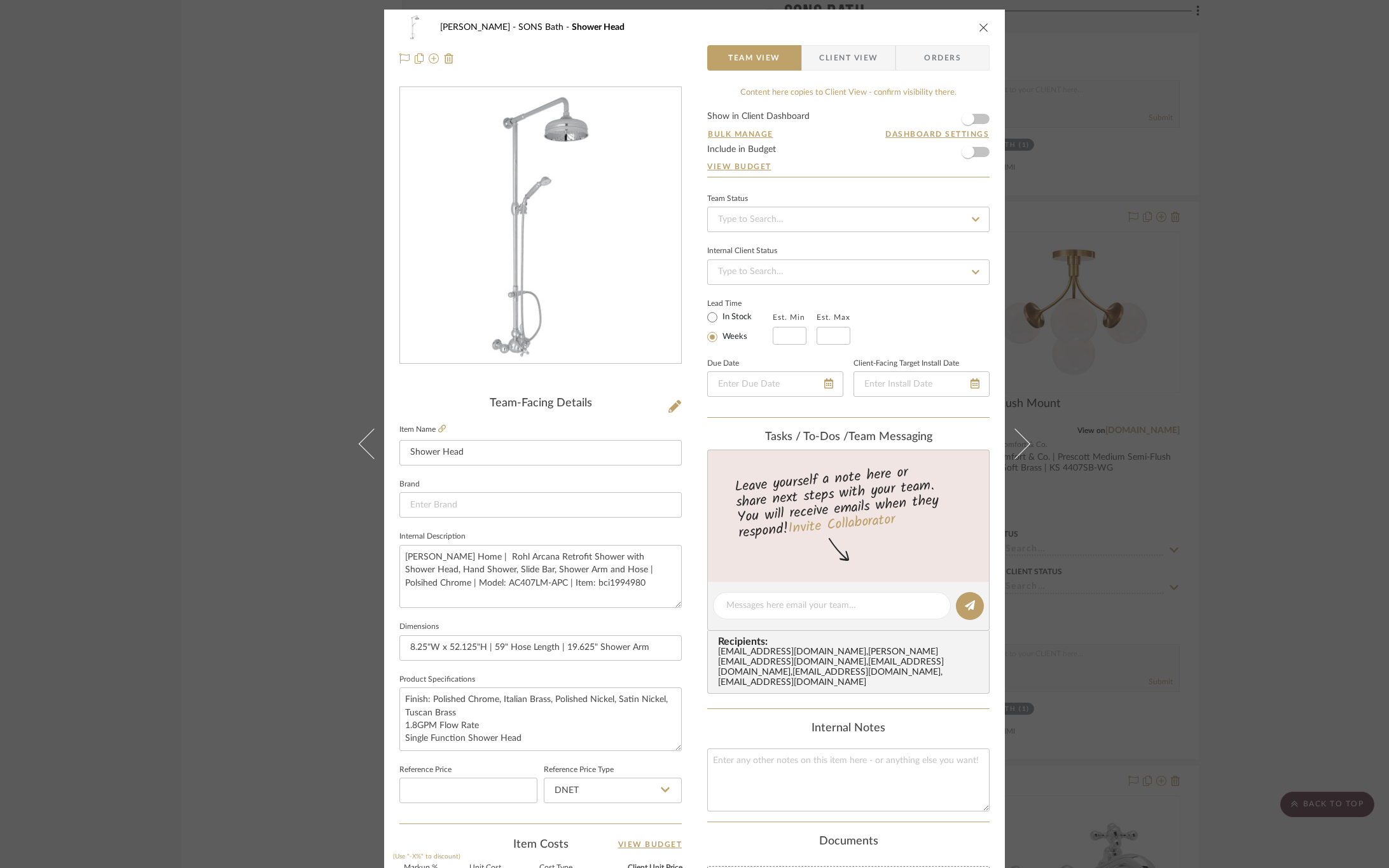
click at [848, 57] on span "Client View" at bounding box center [848, 58] width 59 height 26
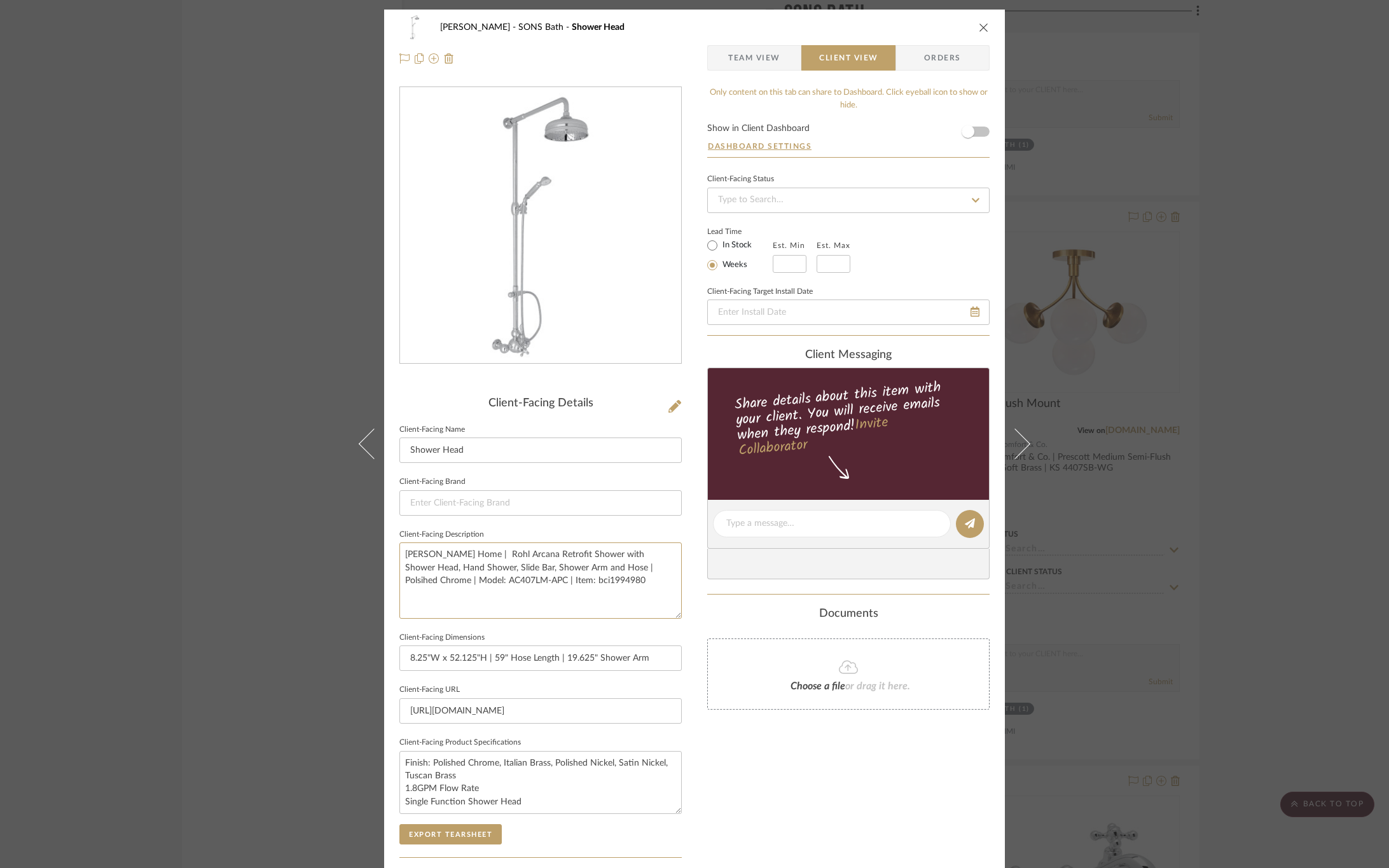
drag, startPoint x: 607, startPoint y: 578, endPoint x: 268, endPoint y: 506, distance: 346.6
click at [268, 506] on div "[PERSON_NAME] SONS Bath Shower Head Team View Client View Orders Client-Facing …" at bounding box center [694, 434] width 1389 height 868
click at [767, 784] on div "Only content on this tab can share to Dashboard. Click eyeball icon to show or …" at bounding box center [849, 541] width 283 height 910
click at [466, 828] on button "Export Tearsheet" at bounding box center [451, 834] width 103 height 21
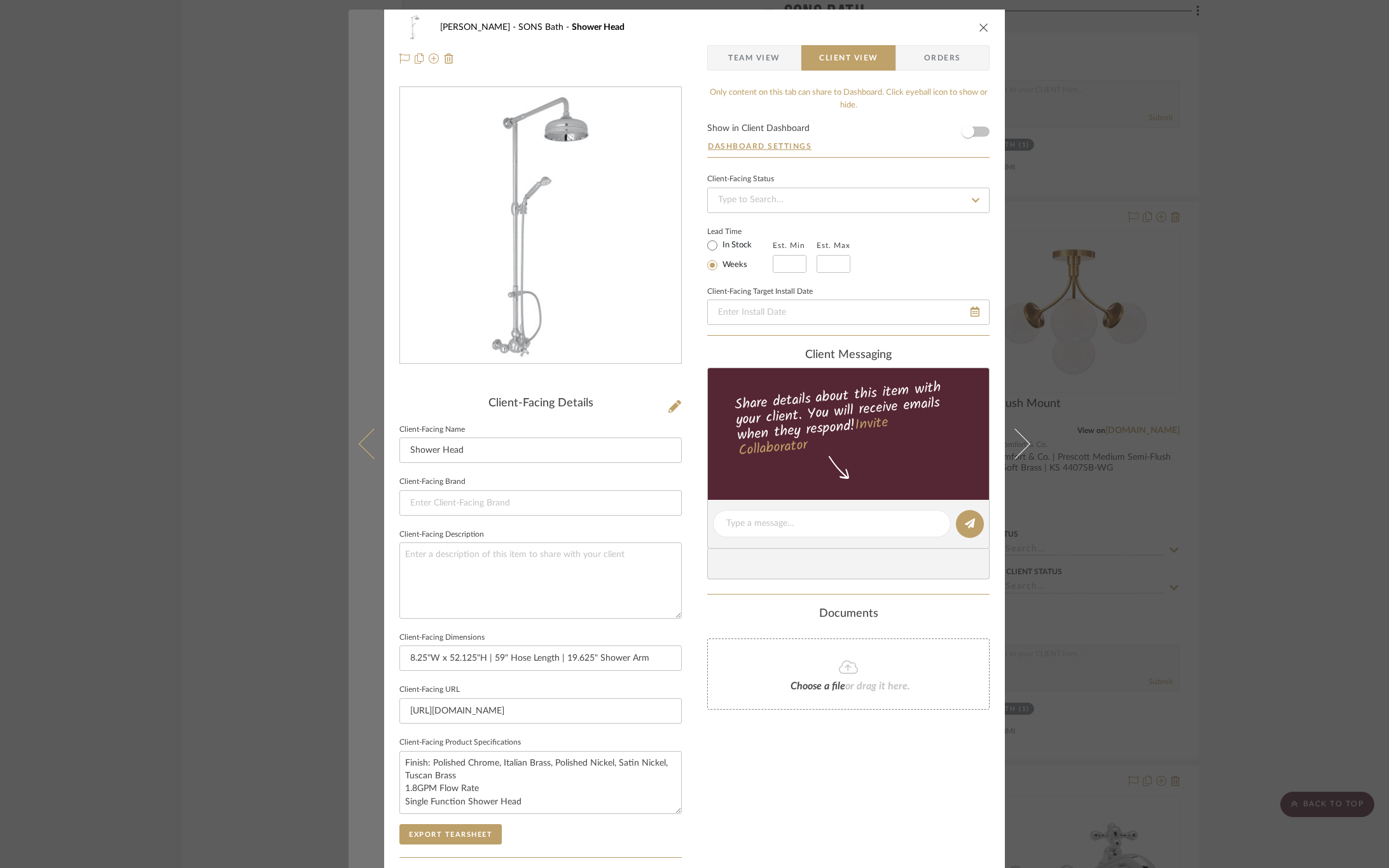
click at [368, 454] on icon at bounding box center [374, 443] width 31 height 31
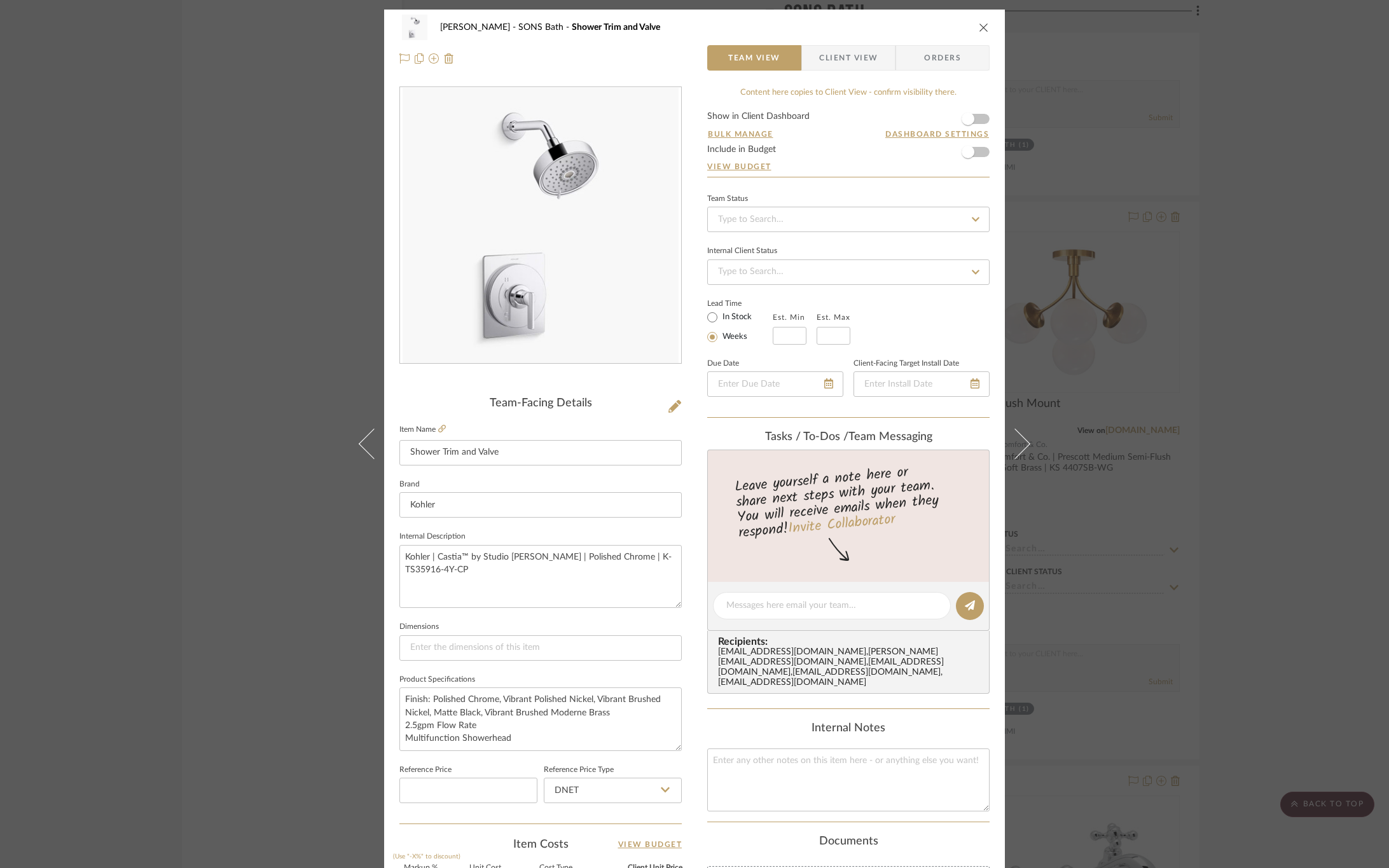
click at [840, 58] on span "Client View" at bounding box center [848, 58] width 59 height 26
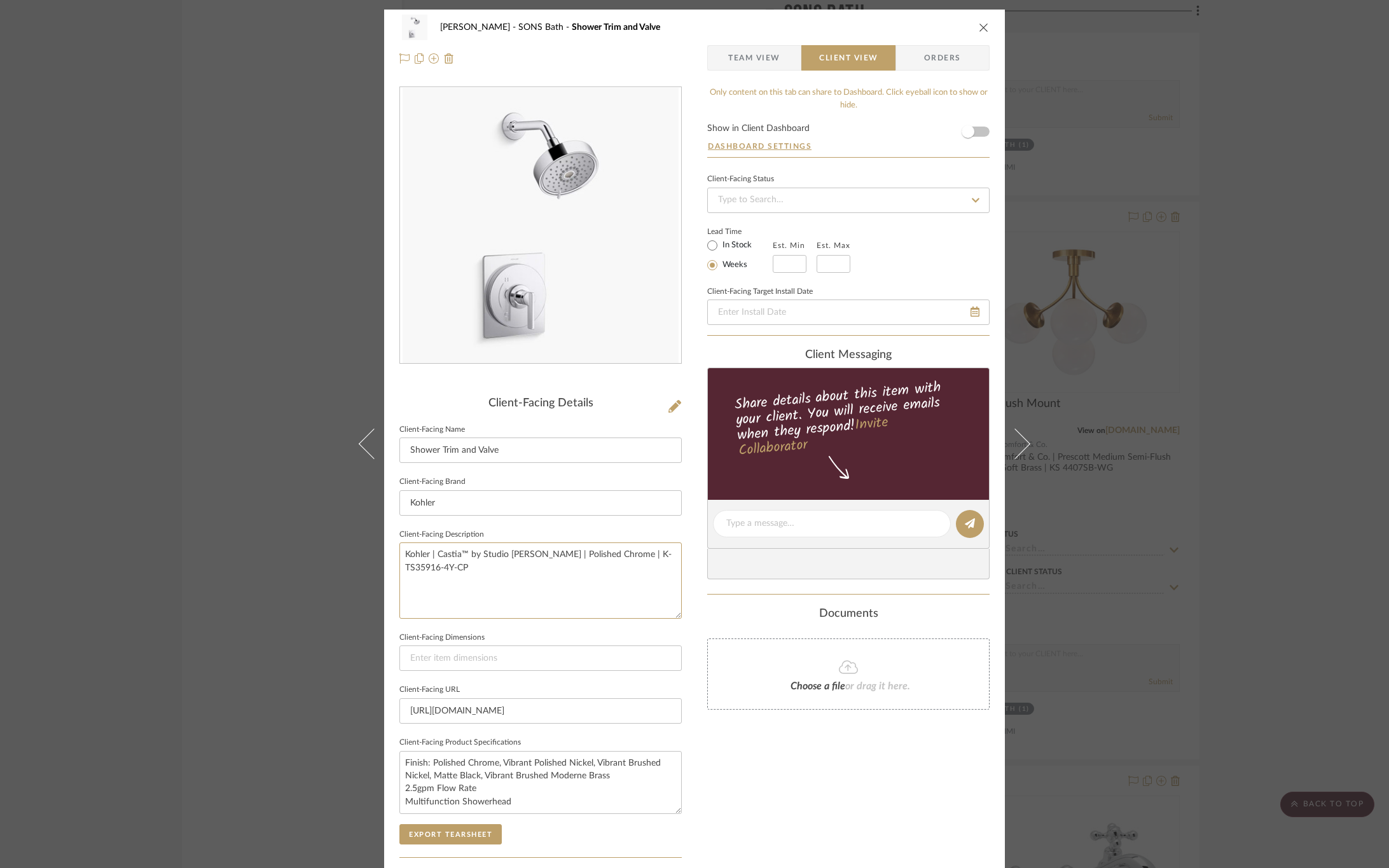
drag, startPoint x: 486, startPoint y: 582, endPoint x: 401, endPoint y: 541, distance: 94.4
click at [401, 541] on fieldset "Client-Facing Description Kohler | Castia™ by Studio [PERSON_NAME] | Polished C…" at bounding box center [541, 572] width 283 height 93
click at [773, 798] on div "Only content on this tab can share to Dashboard. Click eyeball icon to show or …" at bounding box center [849, 541] width 283 height 910
click at [443, 836] on button "Export Tearsheet" at bounding box center [451, 834] width 103 height 21
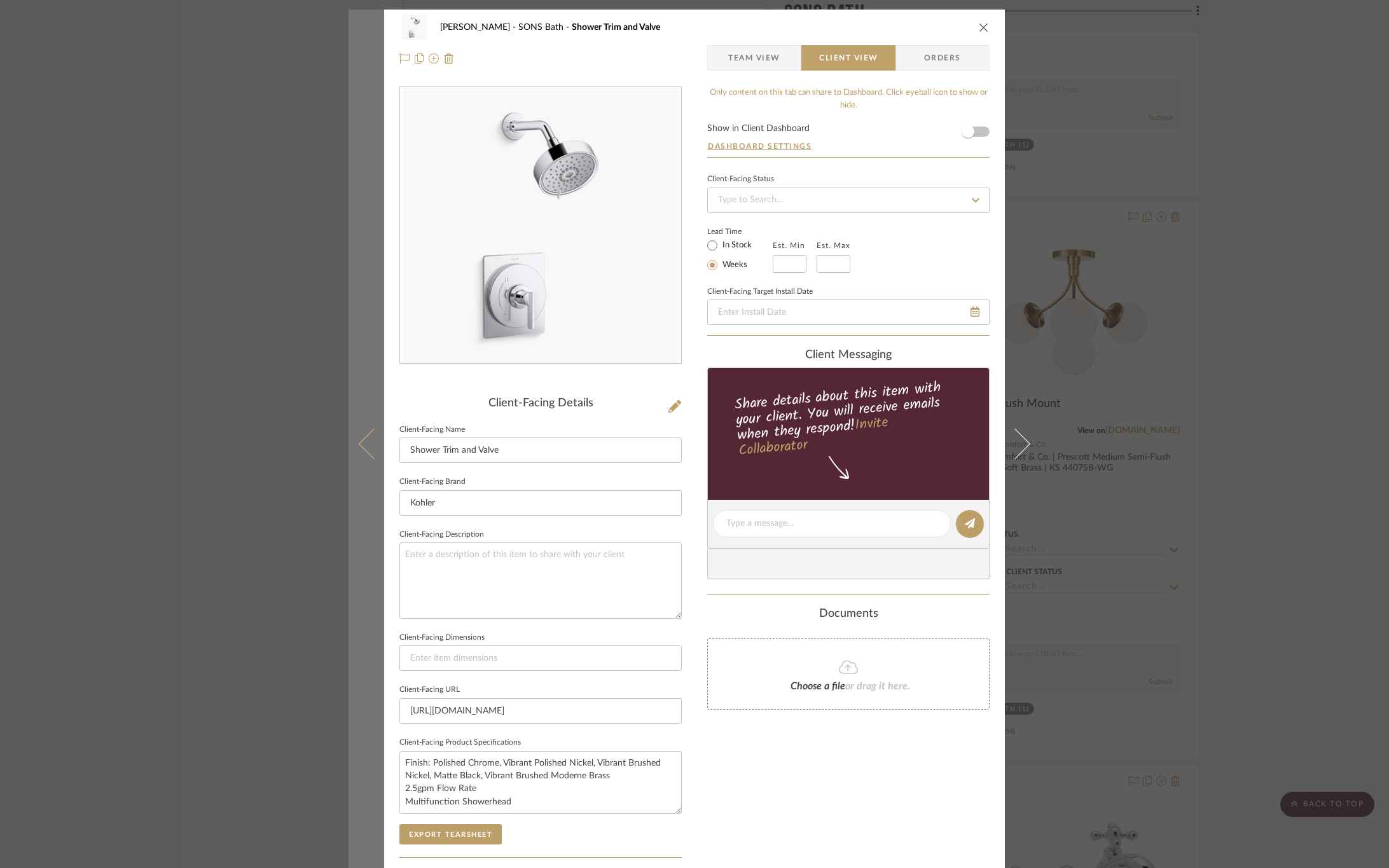
click at [366, 433] on icon at bounding box center [374, 443] width 31 height 31
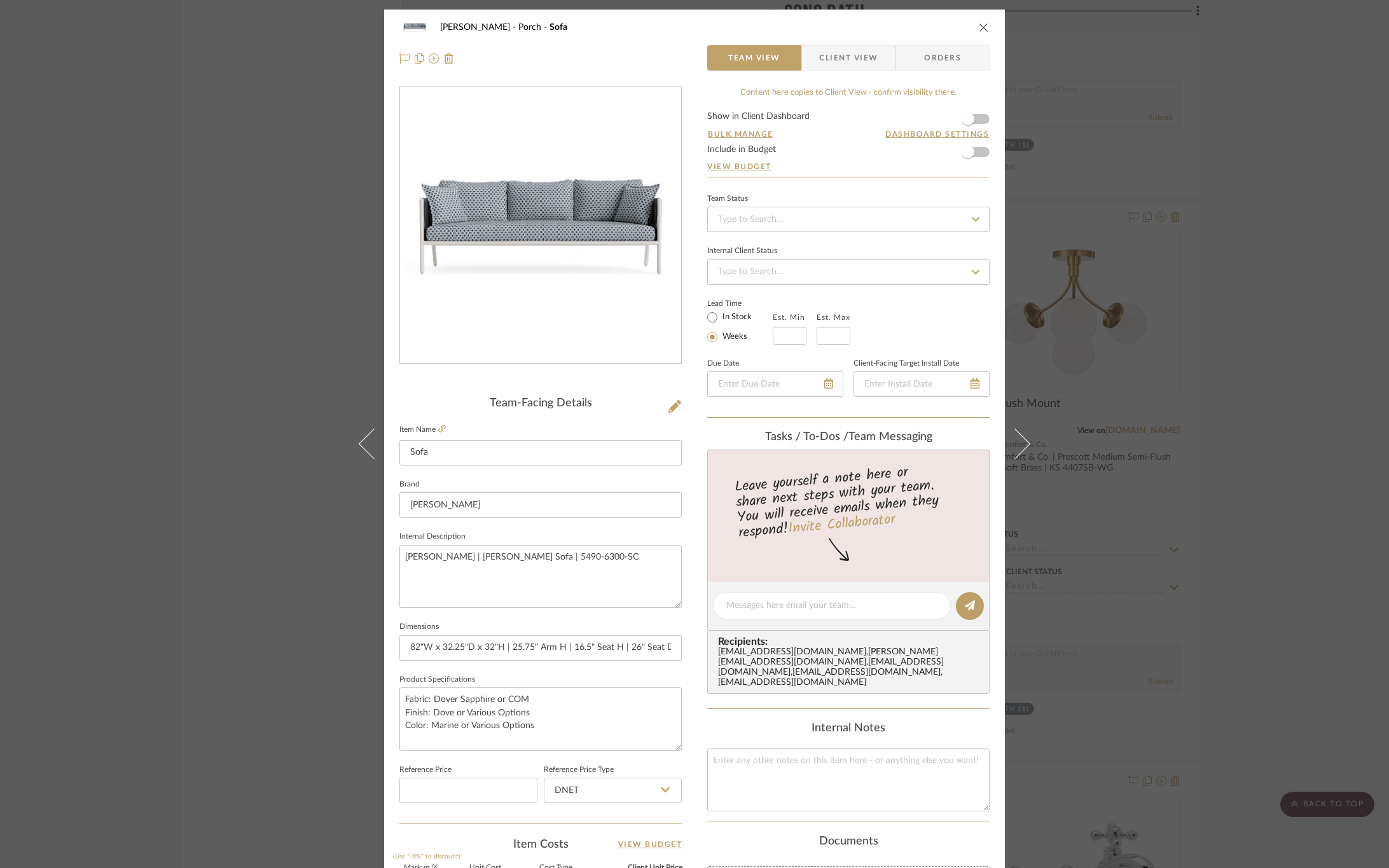
click at [1326, 355] on div "[PERSON_NAME] Porch Sofa Team View Client View Orders Team-Facing Details Item …" at bounding box center [694, 434] width 1389 height 868
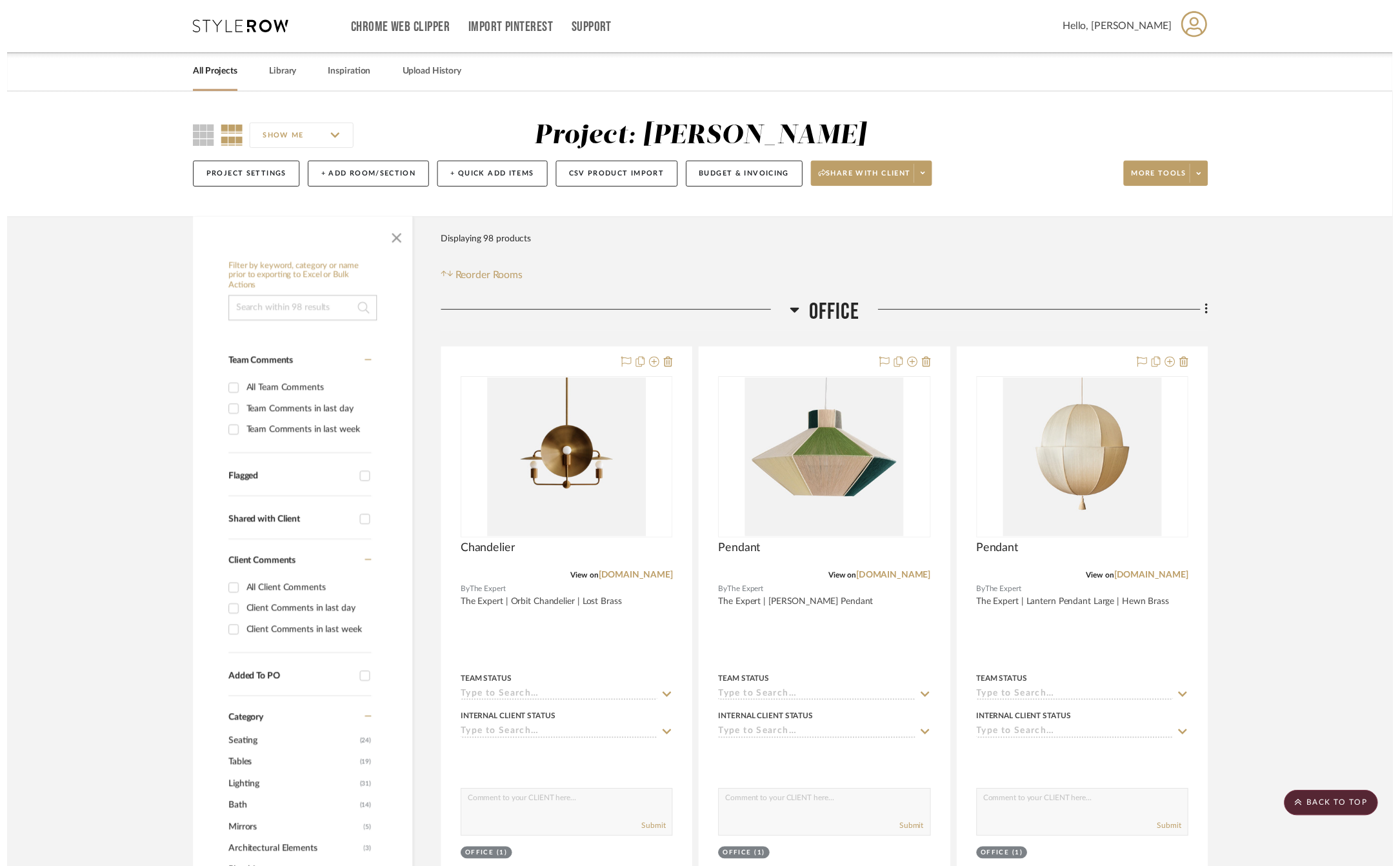
scroll to position [12392, 0]
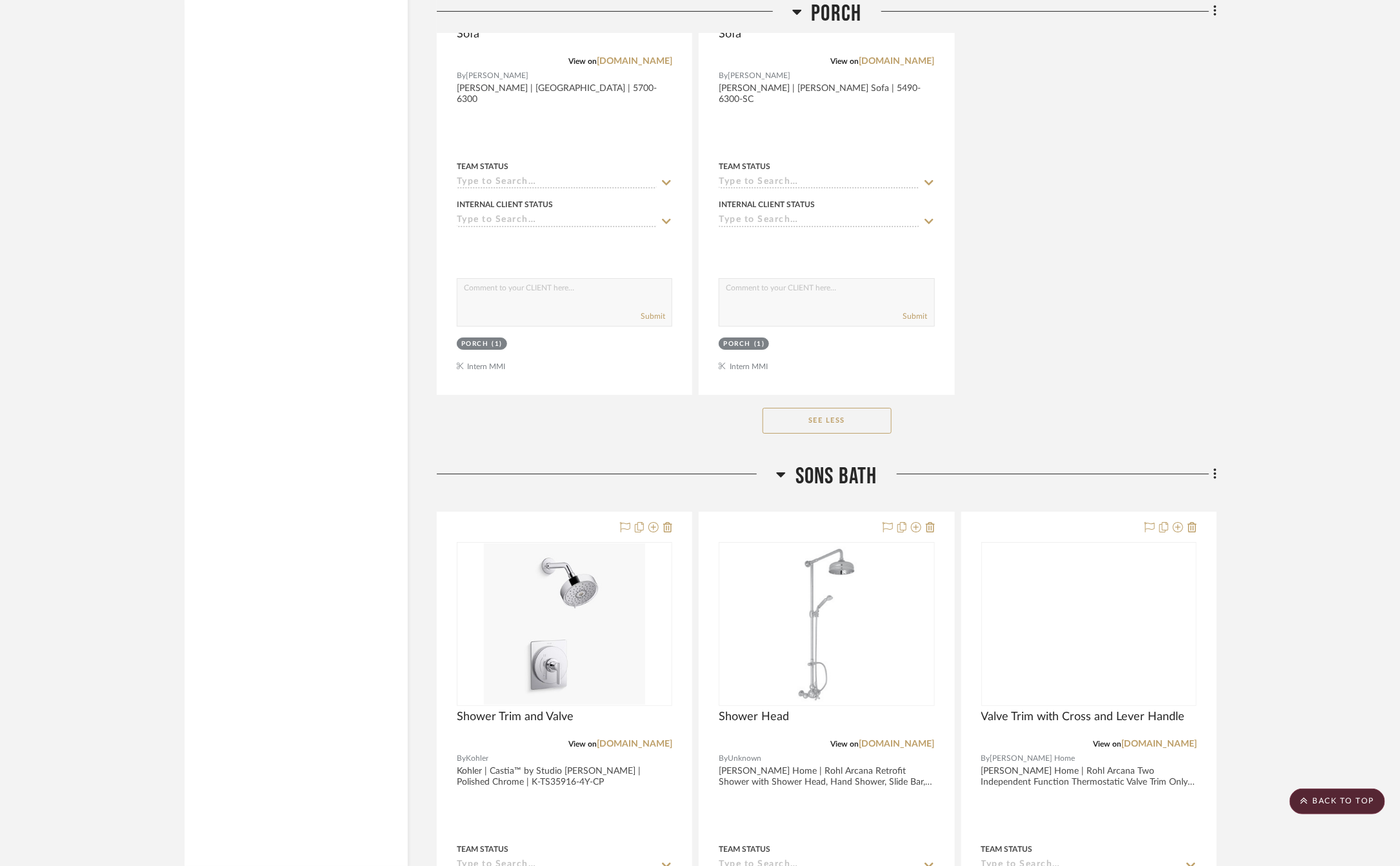
click at [819, 491] on span "SONS Bath" at bounding box center [837, 476] width 82 height 28
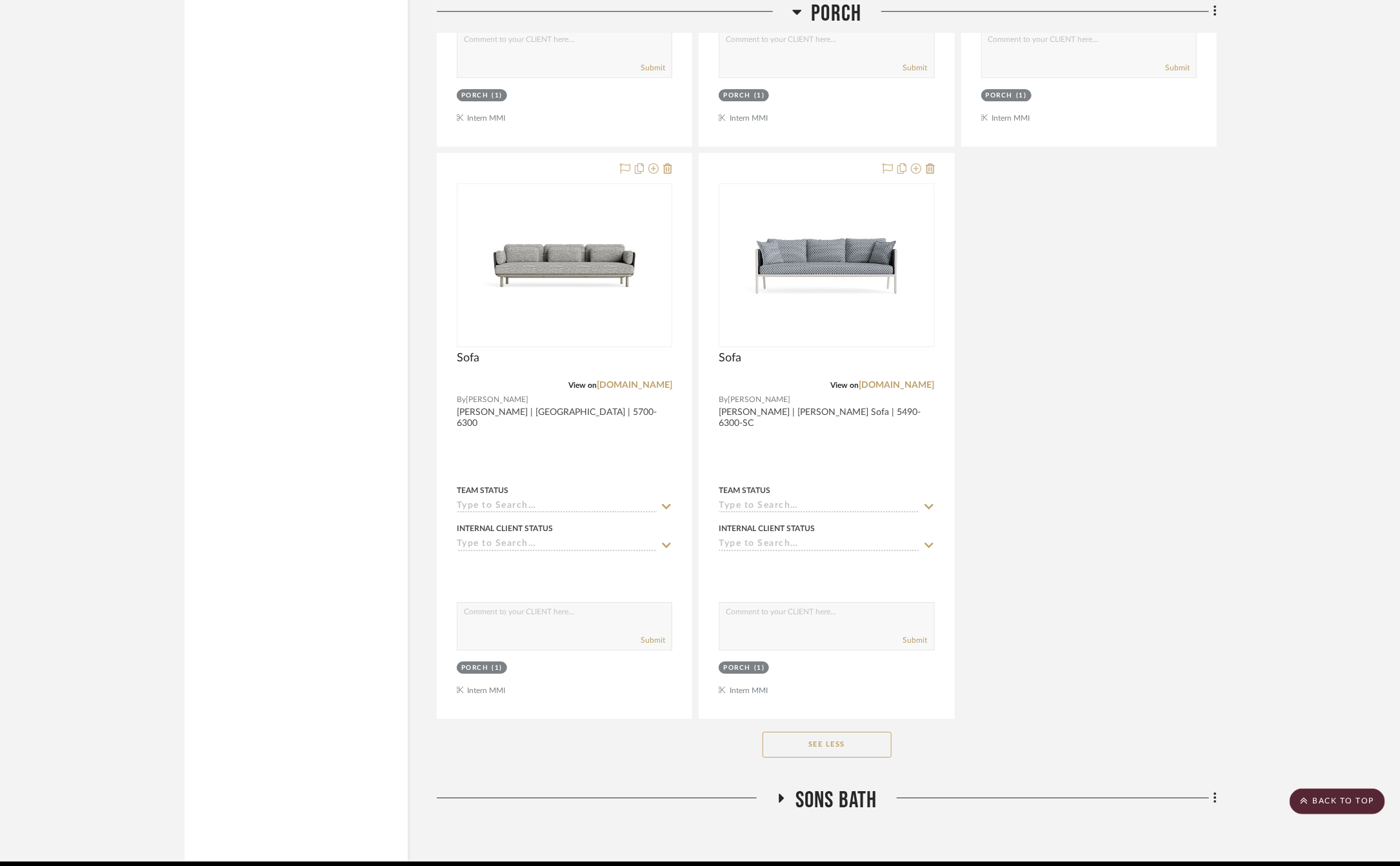
scroll to position [10703, 0]
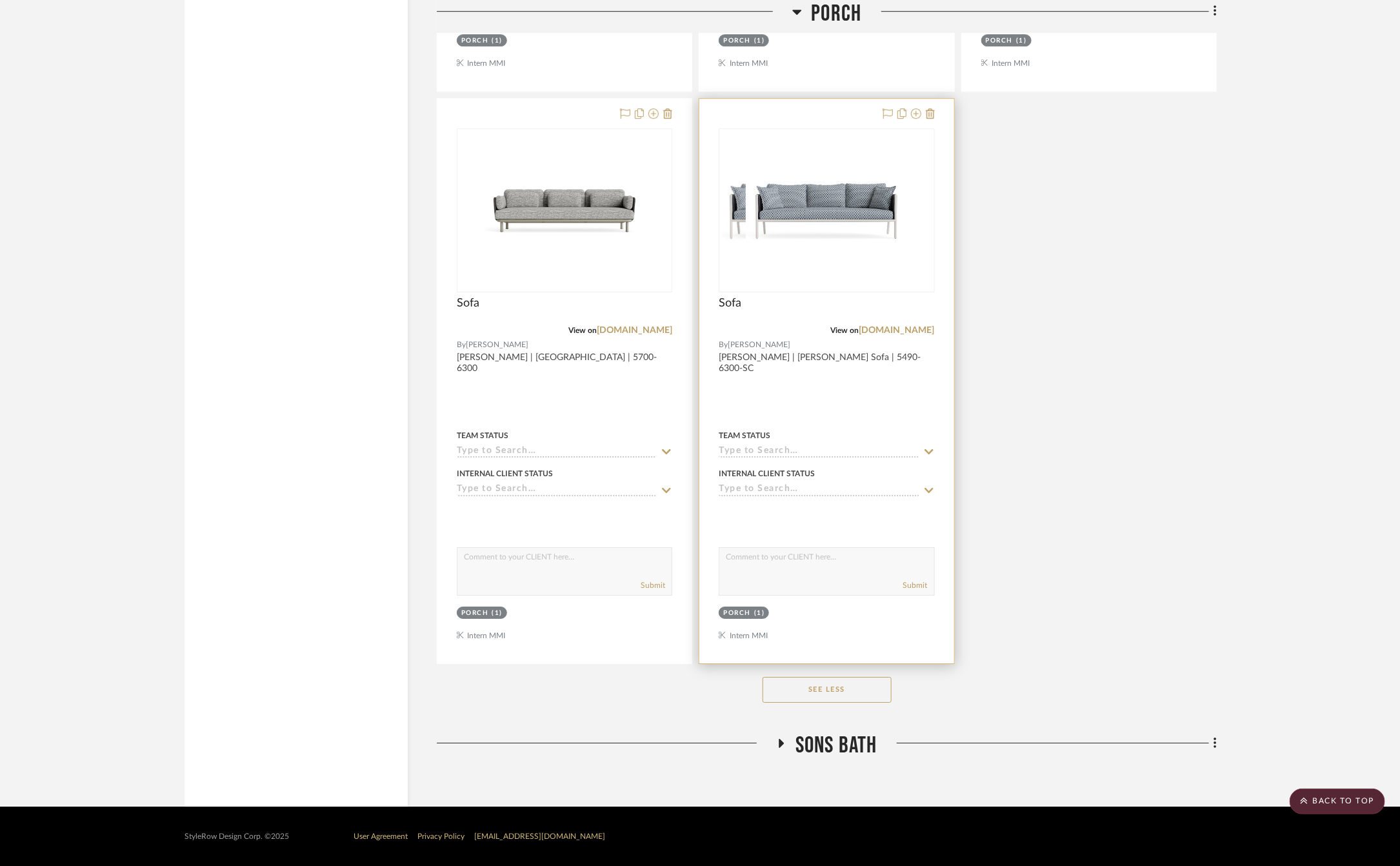
click at [850, 369] on div at bounding box center [826, 381] width 254 height 565
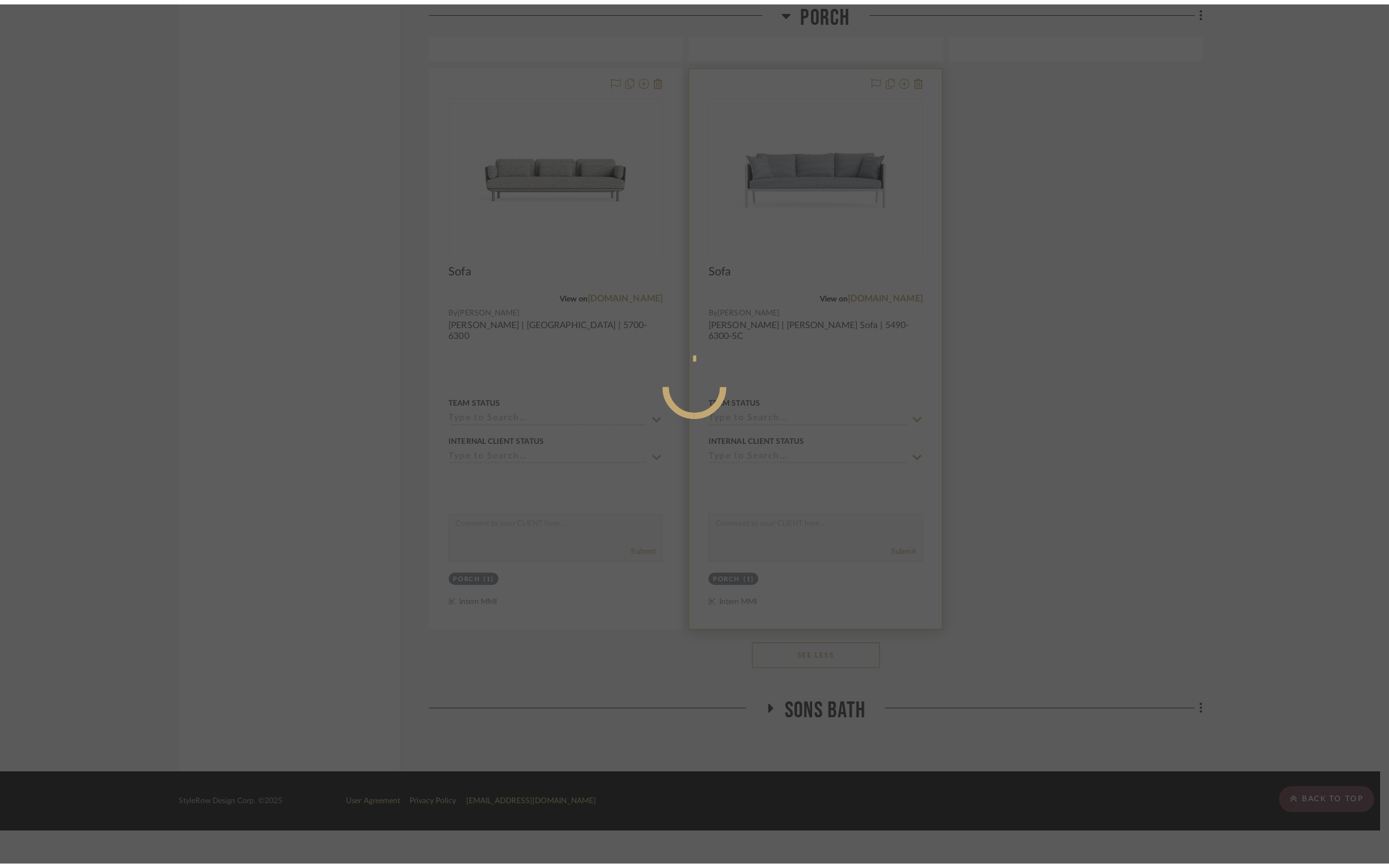
scroll to position [0, 0]
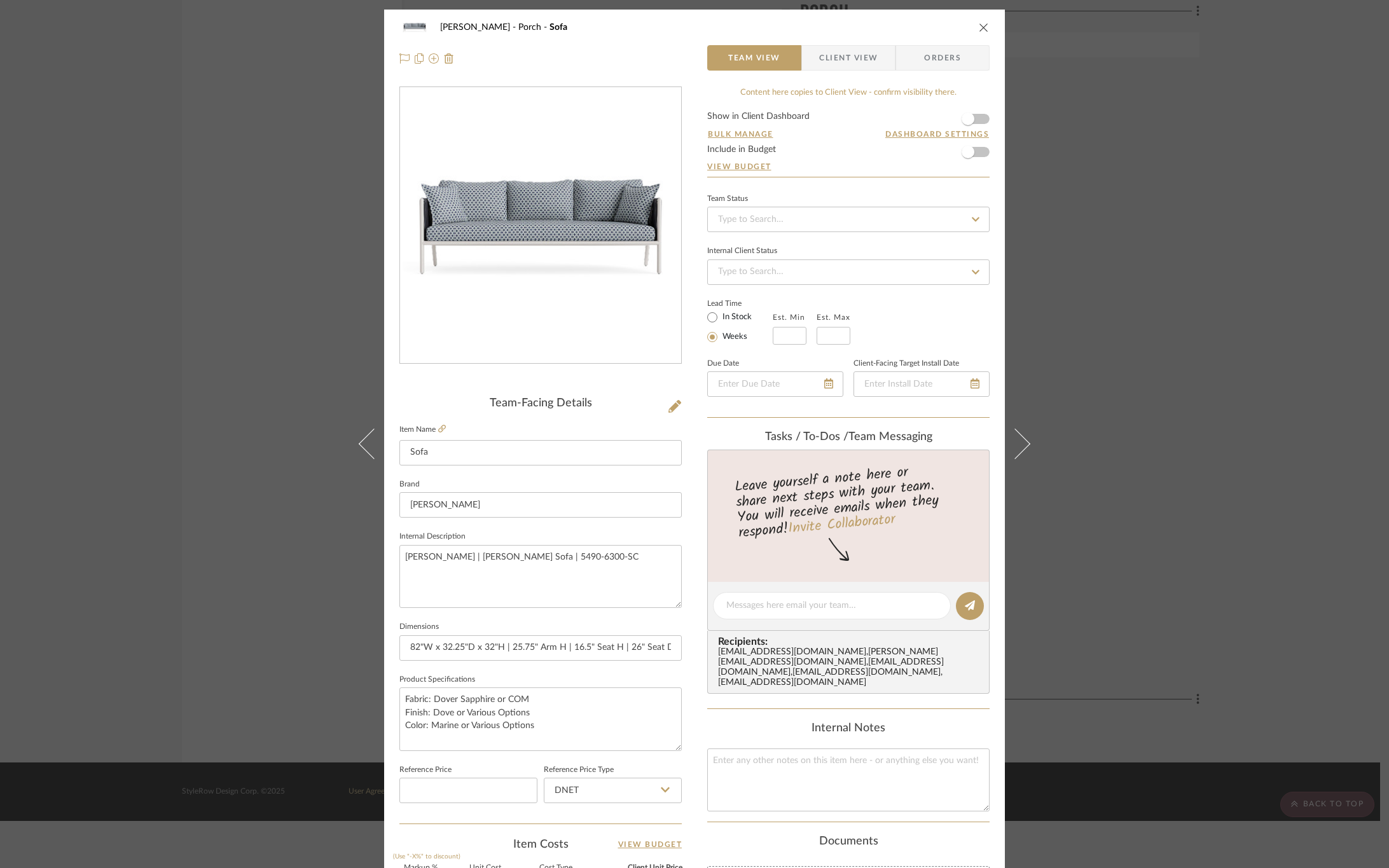
click at [833, 51] on span "Client View" at bounding box center [848, 58] width 59 height 26
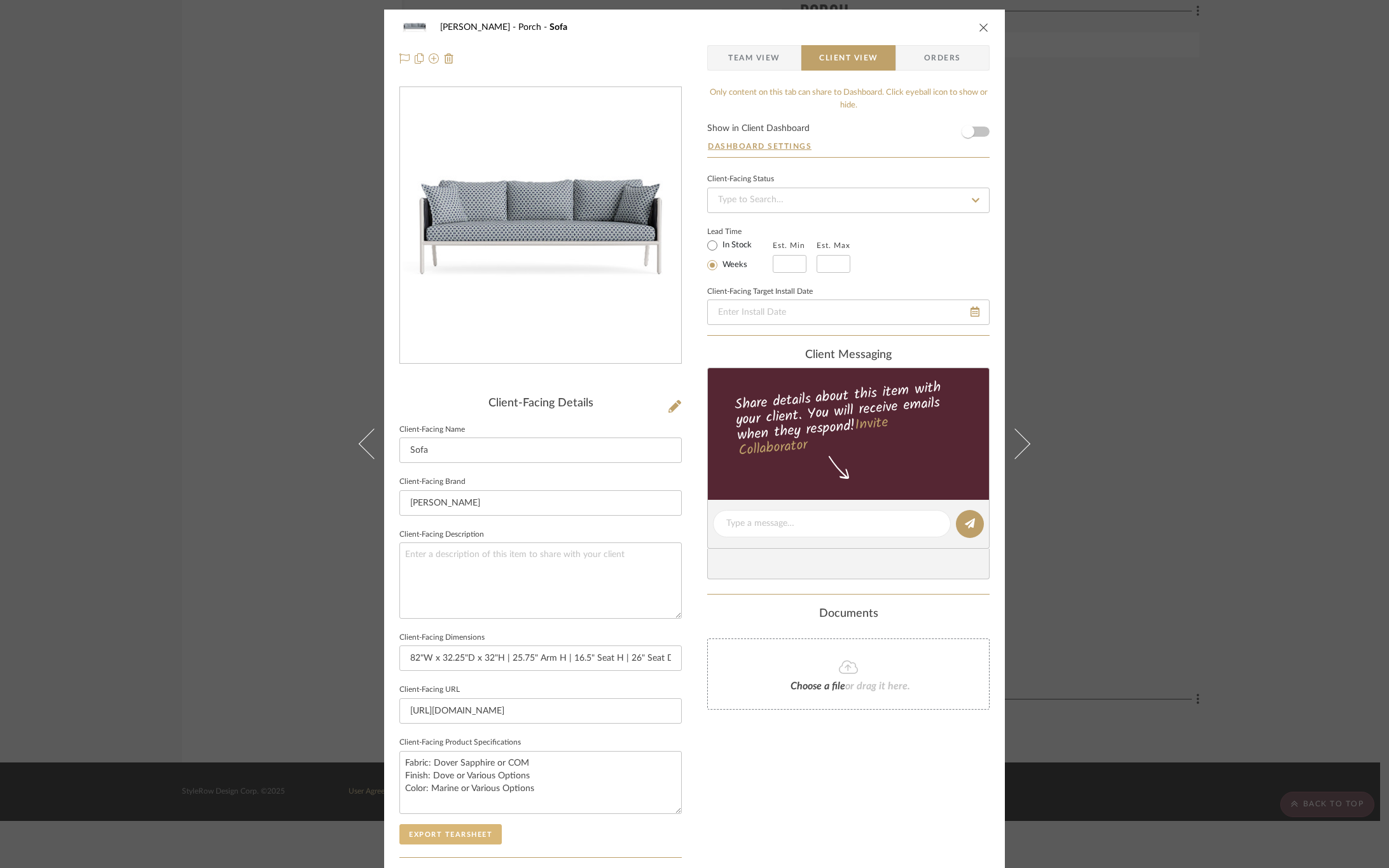
click at [462, 836] on button "Export Tearsheet" at bounding box center [451, 834] width 103 height 21
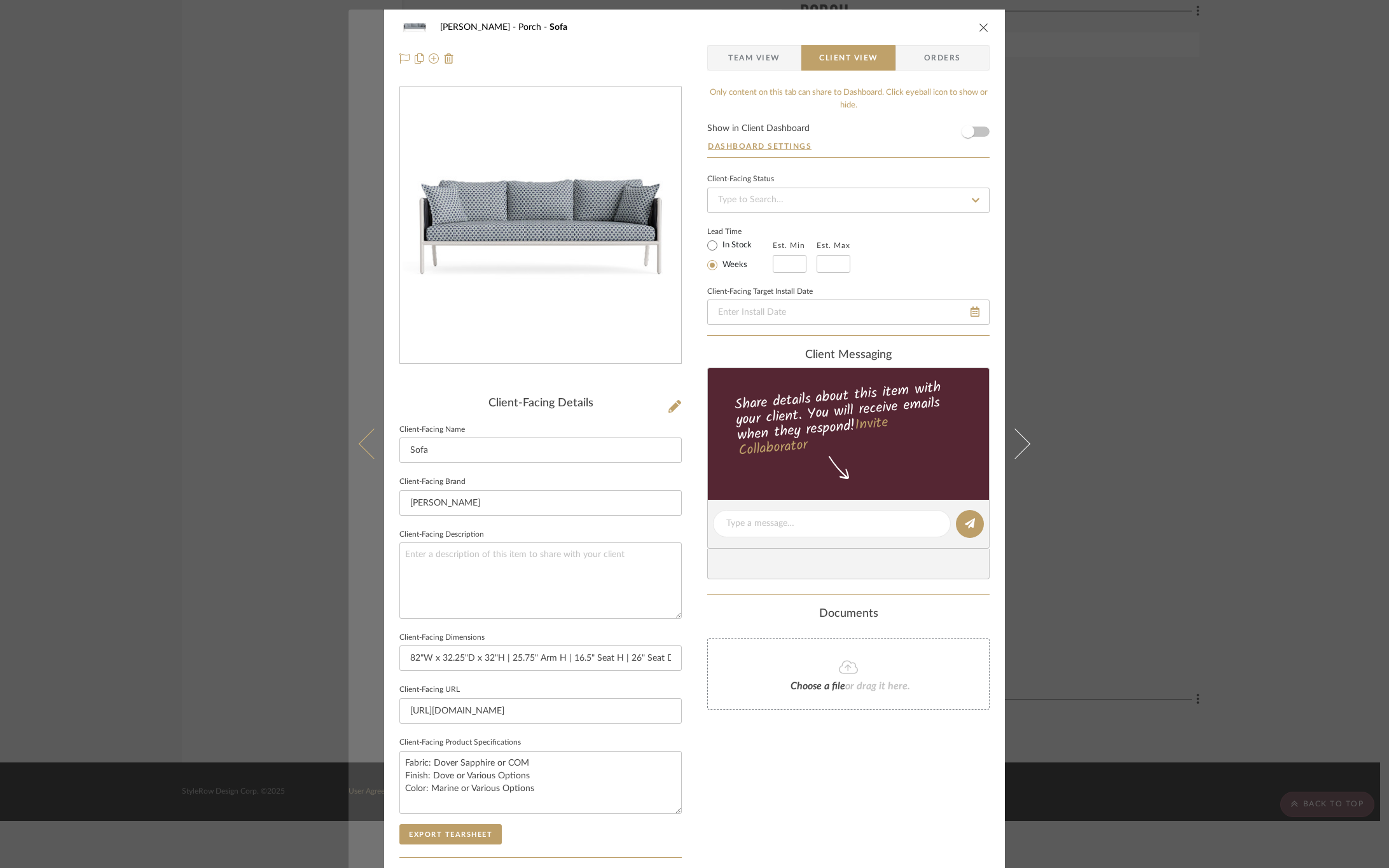
click at [369, 420] on button at bounding box center [366, 443] width 36 height 868
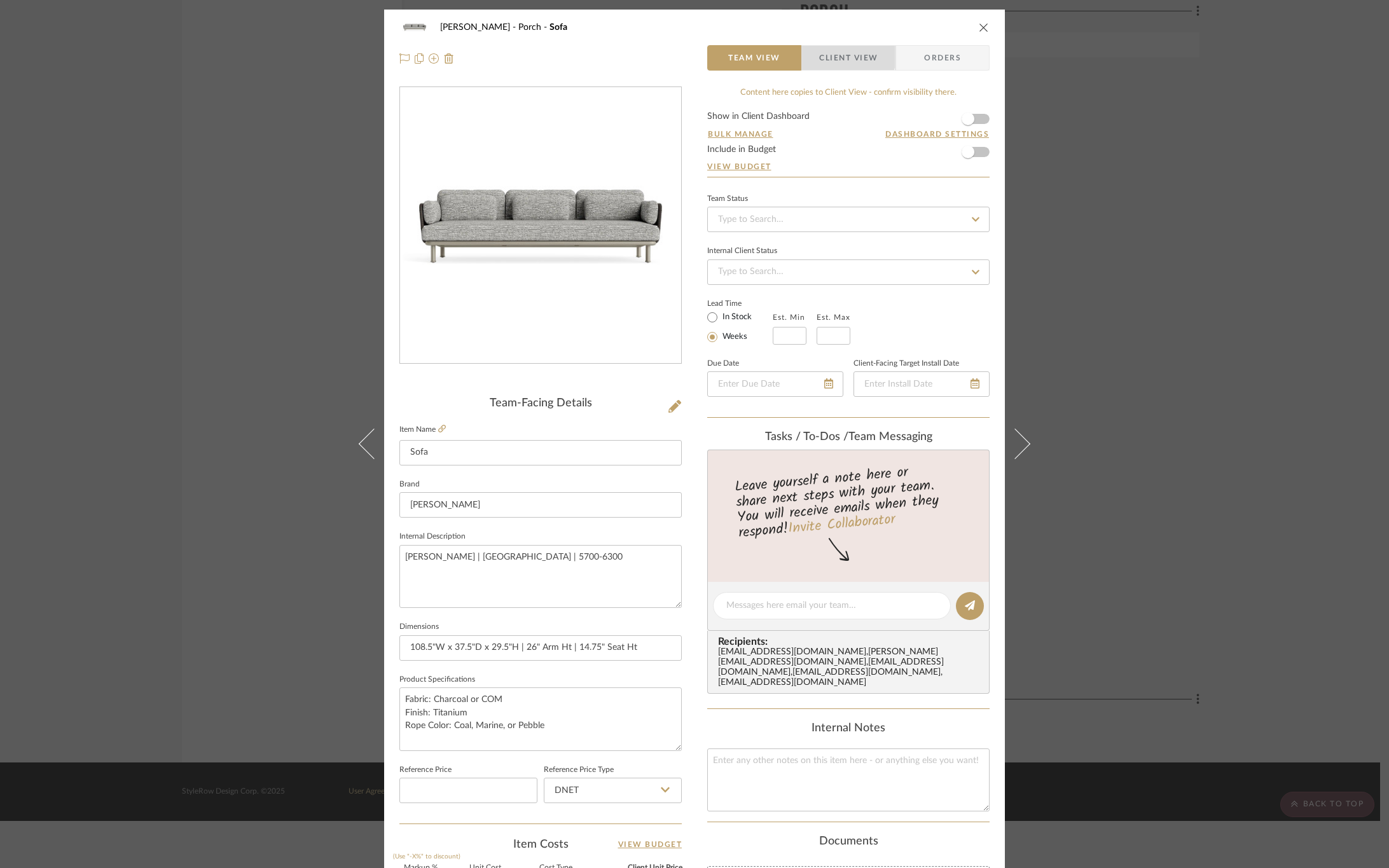
click at [842, 51] on span "Client View" at bounding box center [848, 58] width 59 height 26
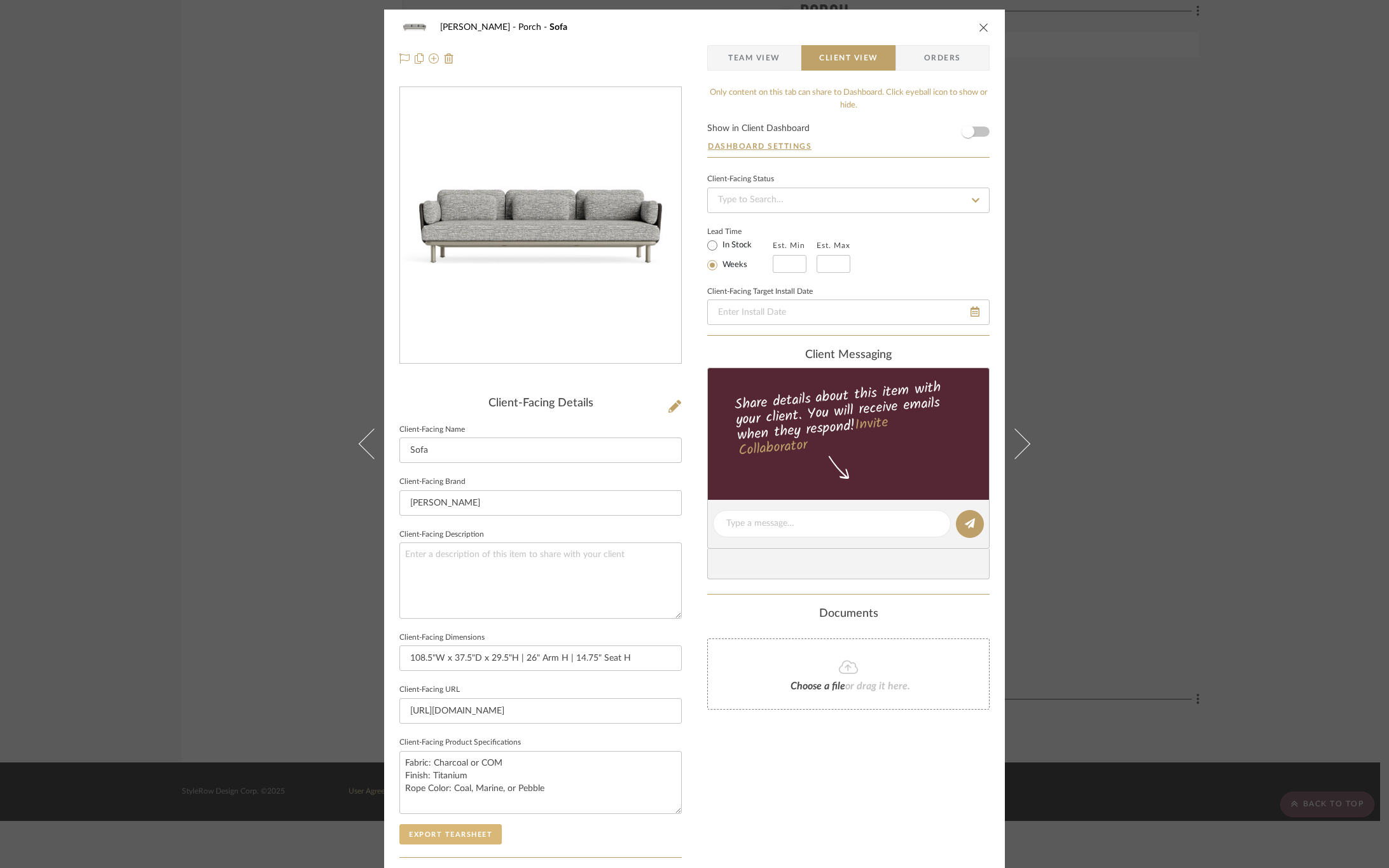
click at [437, 838] on button "Export Tearsheet" at bounding box center [451, 834] width 103 height 21
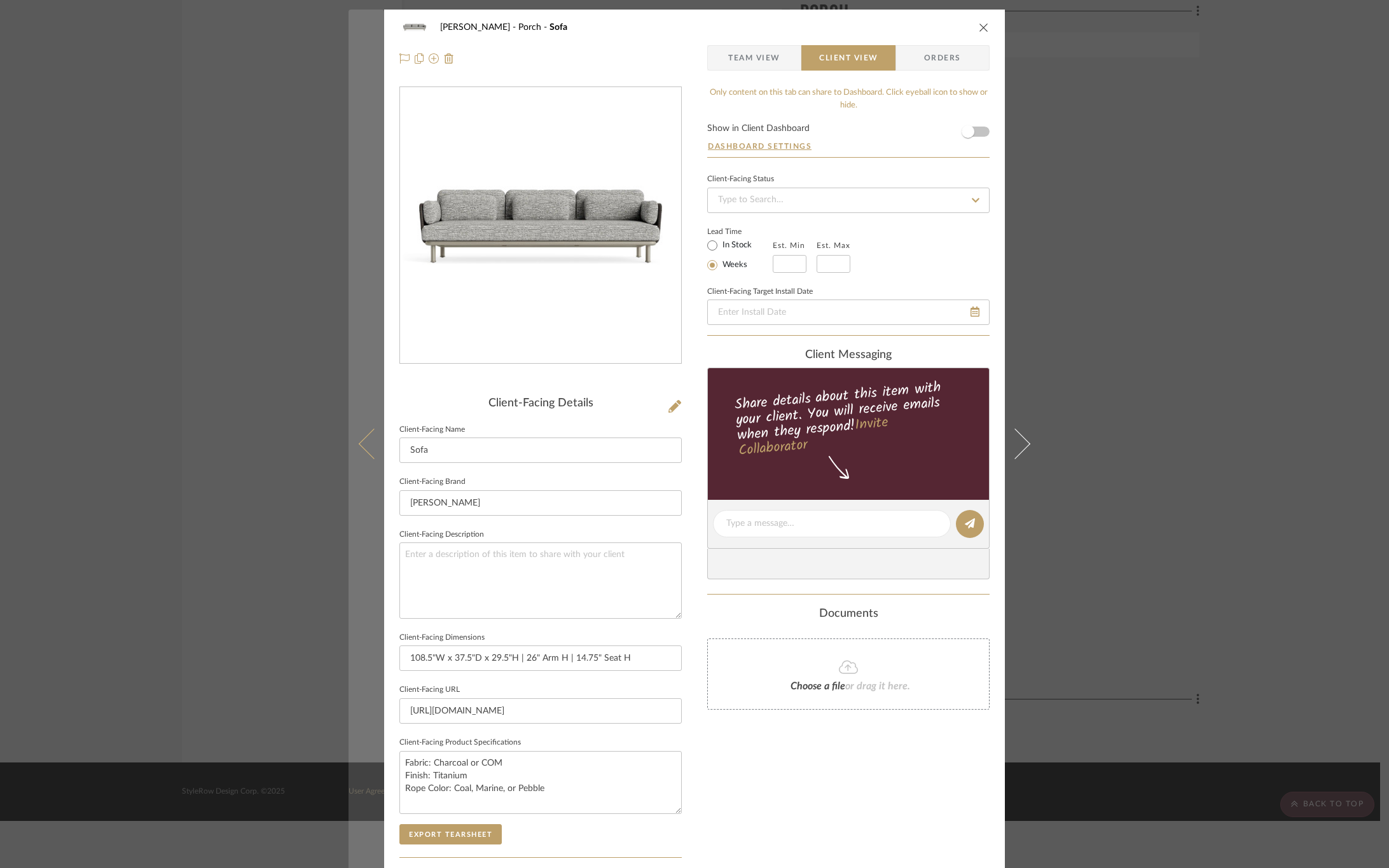
click at [372, 447] on icon at bounding box center [374, 443] width 31 height 31
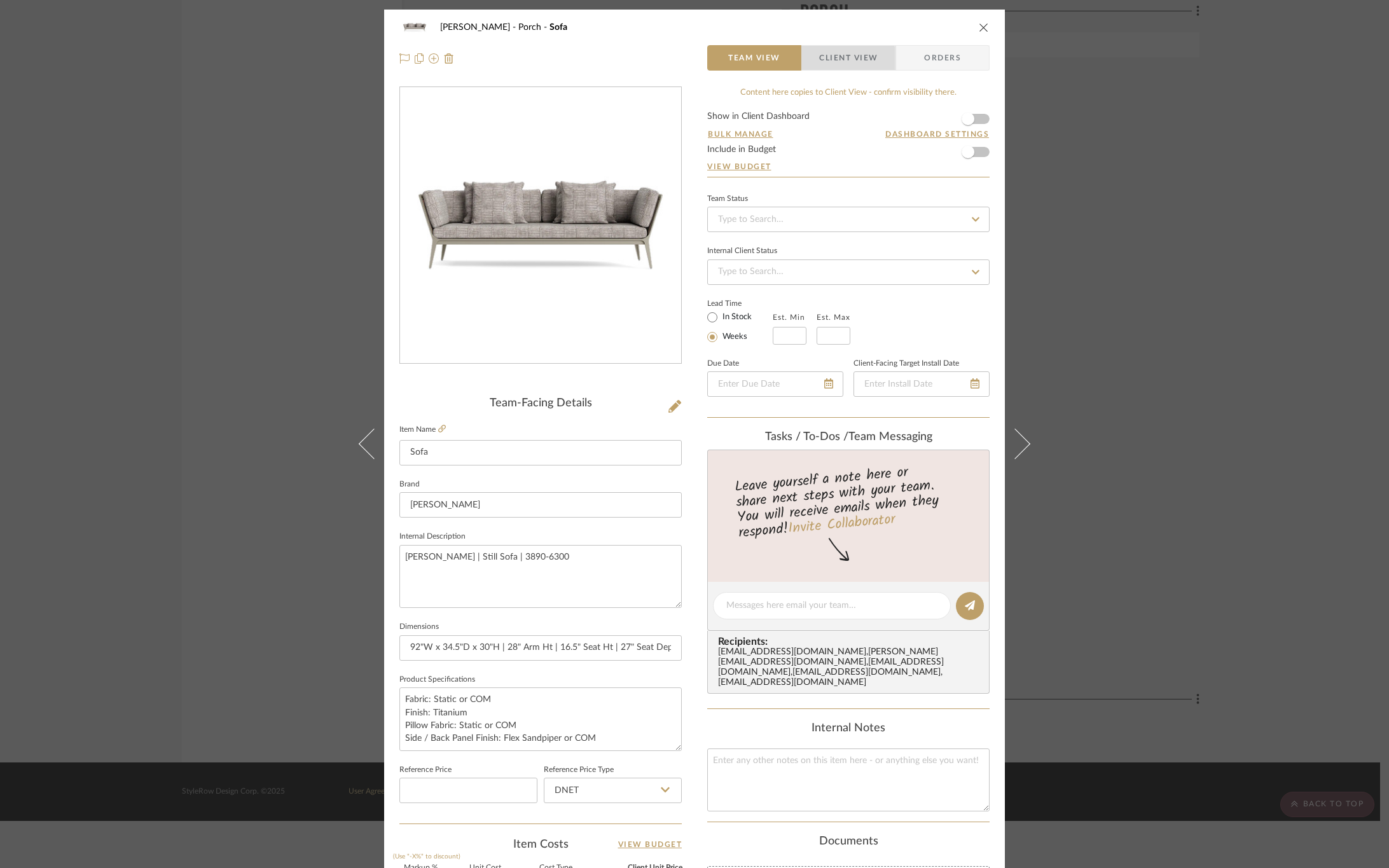
click at [842, 61] on span "Client View" at bounding box center [848, 58] width 59 height 26
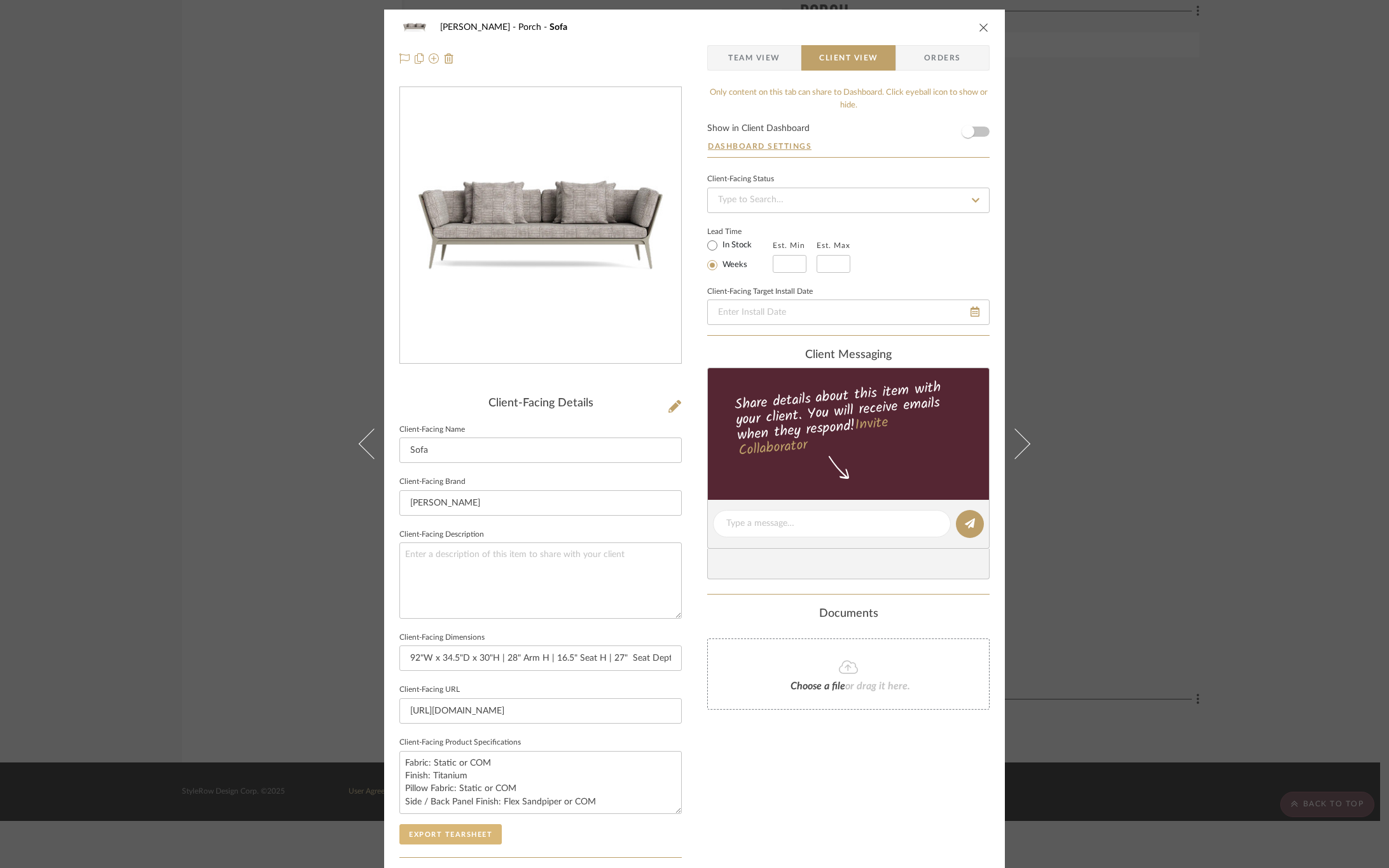
click at [445, 840] on button "Export Tearsheet" at bounding box center [451, 834] width 103 height 21
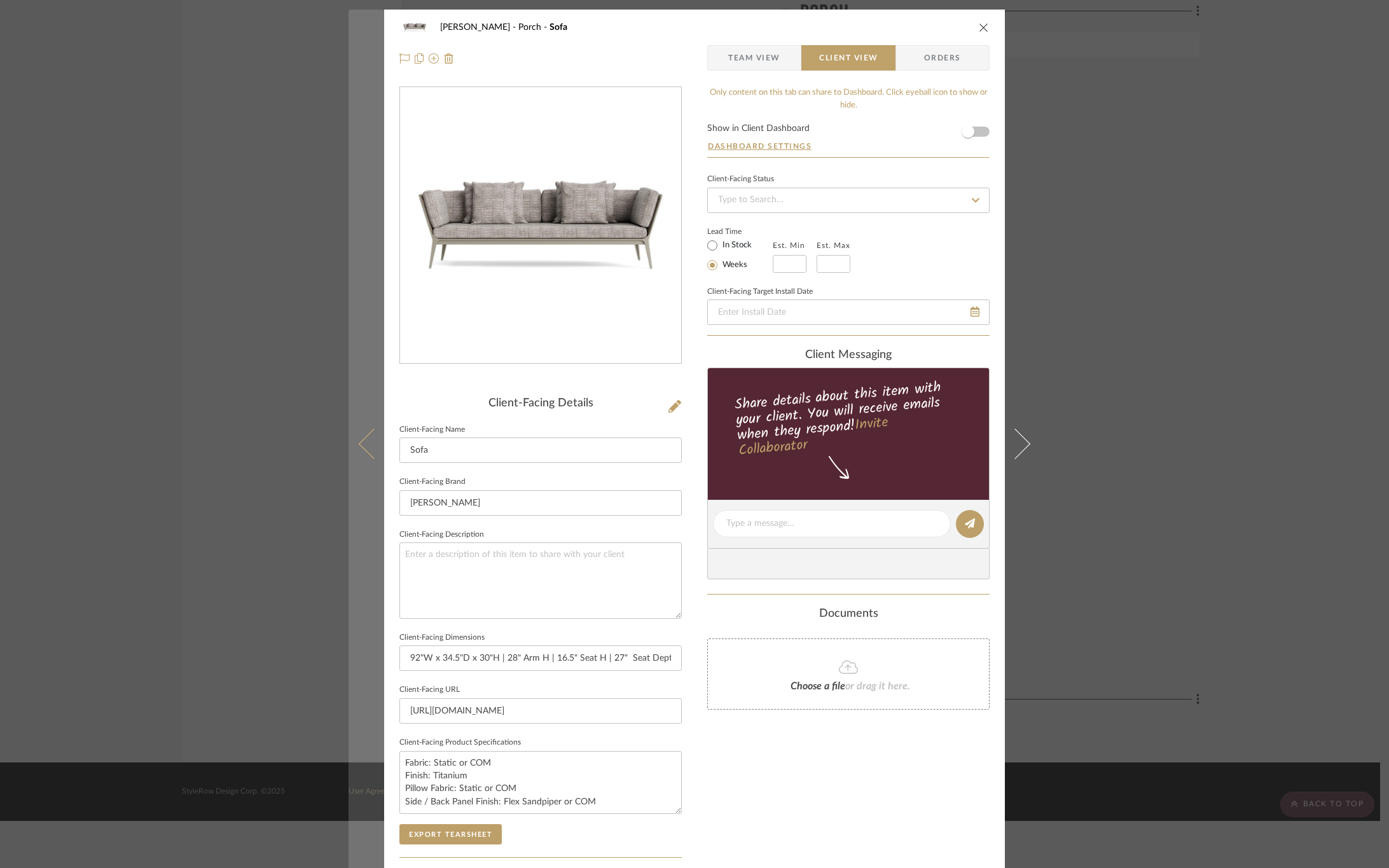
click at [355, 454] on button at bounding box center [366, 443] width 36 height 868
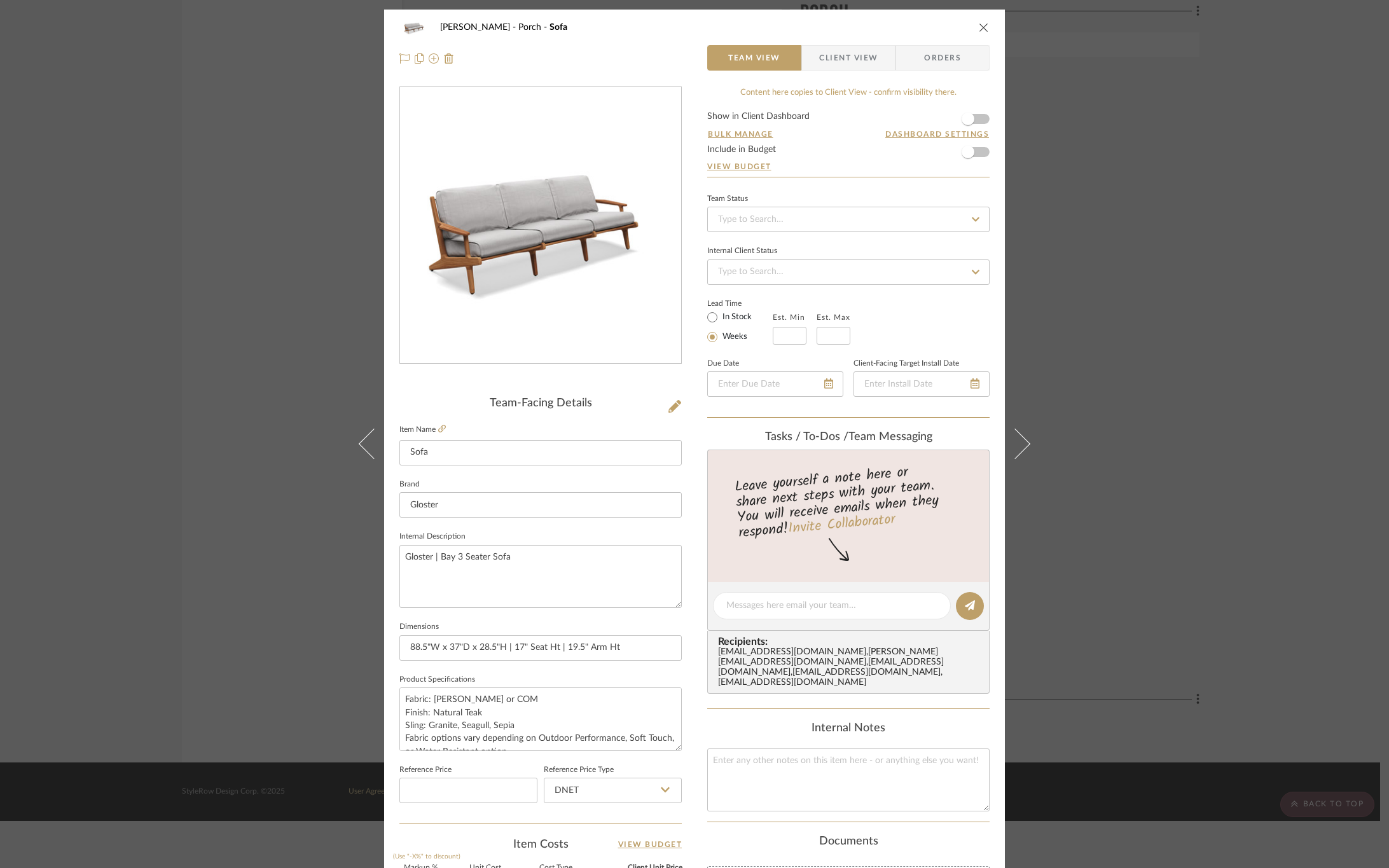
click at [846, 65] on span "Client View" at bounding box center [848, 58] width 59 height 26
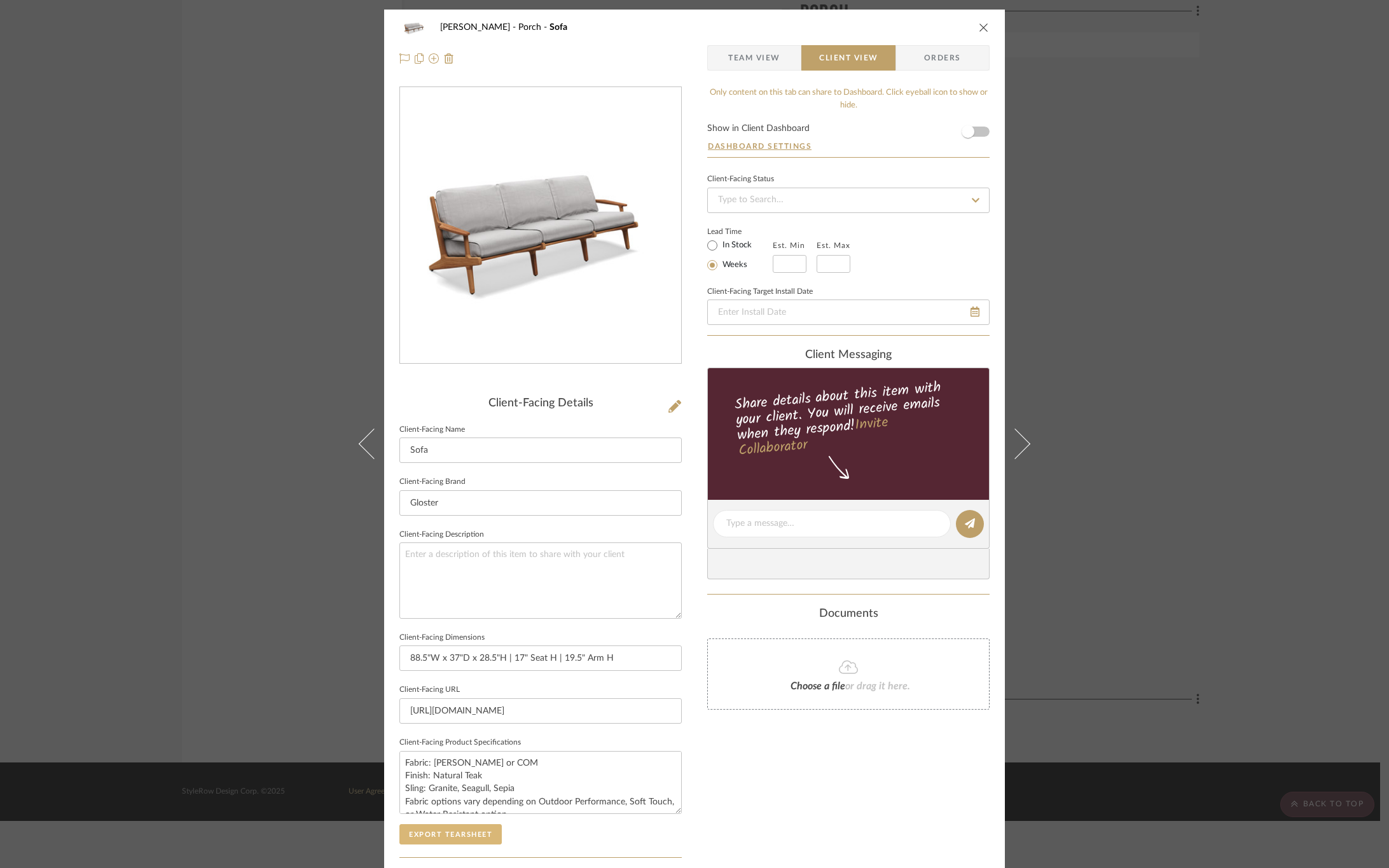
click at [468, 834] on button "Export Tearsheet" at bounding box center [451, 834] width 103 height 21
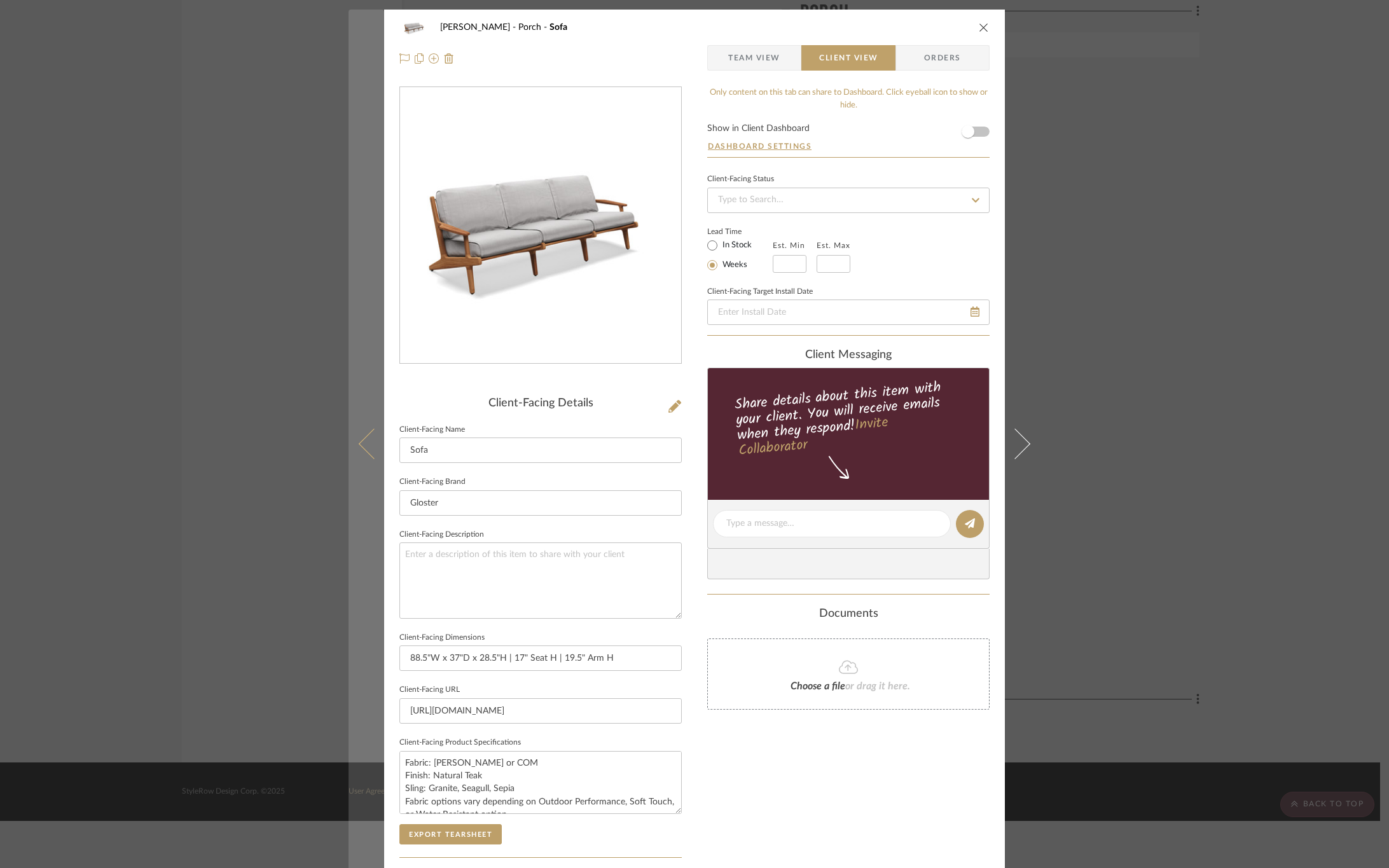
click at [365, 445] on icon at bounding box center [374, 443] width 31 height 31
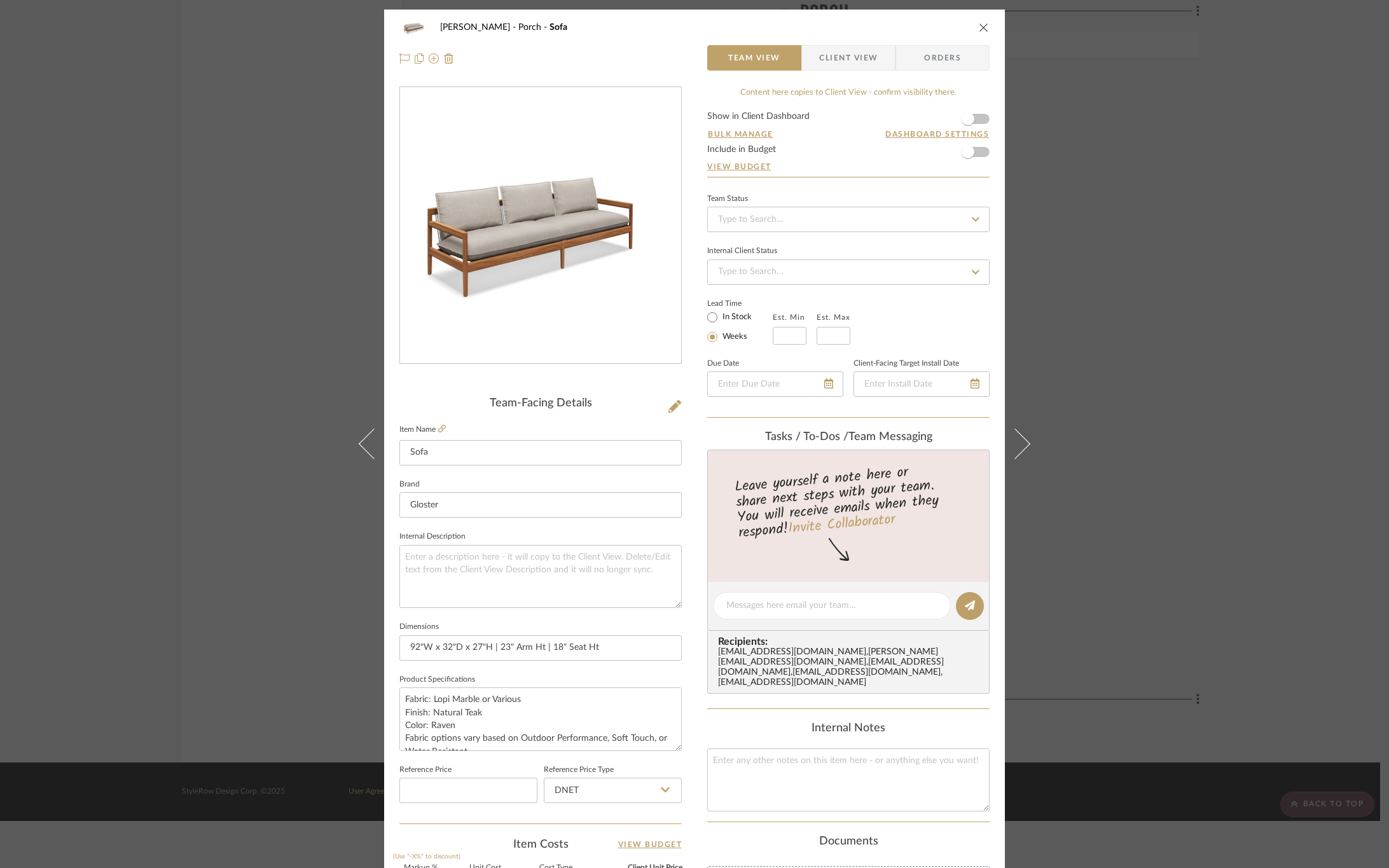
click at [843, 60] on span "Client View" at bounding box center [848, 58] width 59 height 26
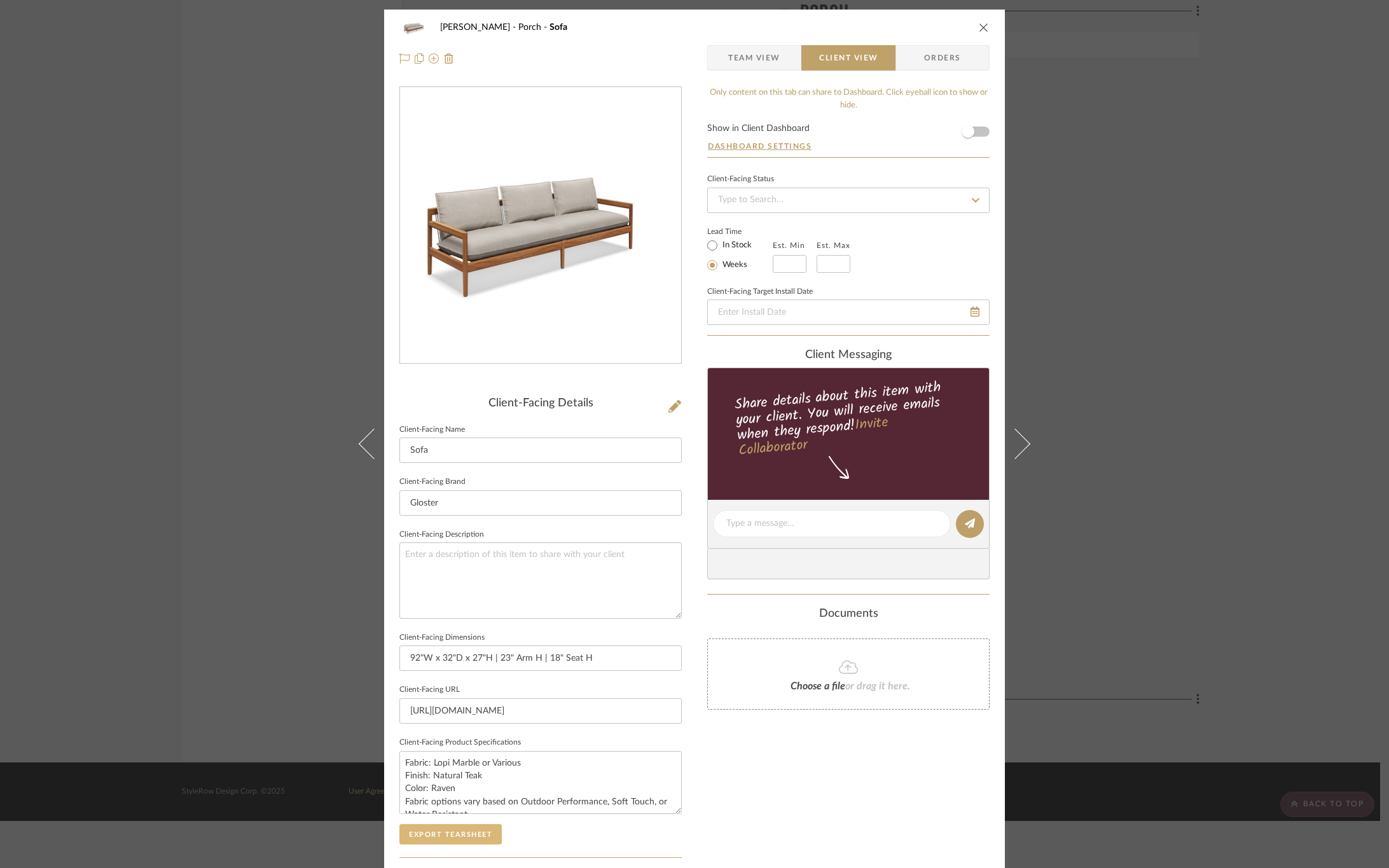
click at [467, 839] on button "Export Tearsheet" at bounding box center [451, 834] width 103 height 21
drag, startPoint x: 367, startPoint y: 445, endPoint x: 505, endPoint y: 327, distance: 181.6
click at [366, 447] on icon at bounding box center [374, 443] width 31 height 31
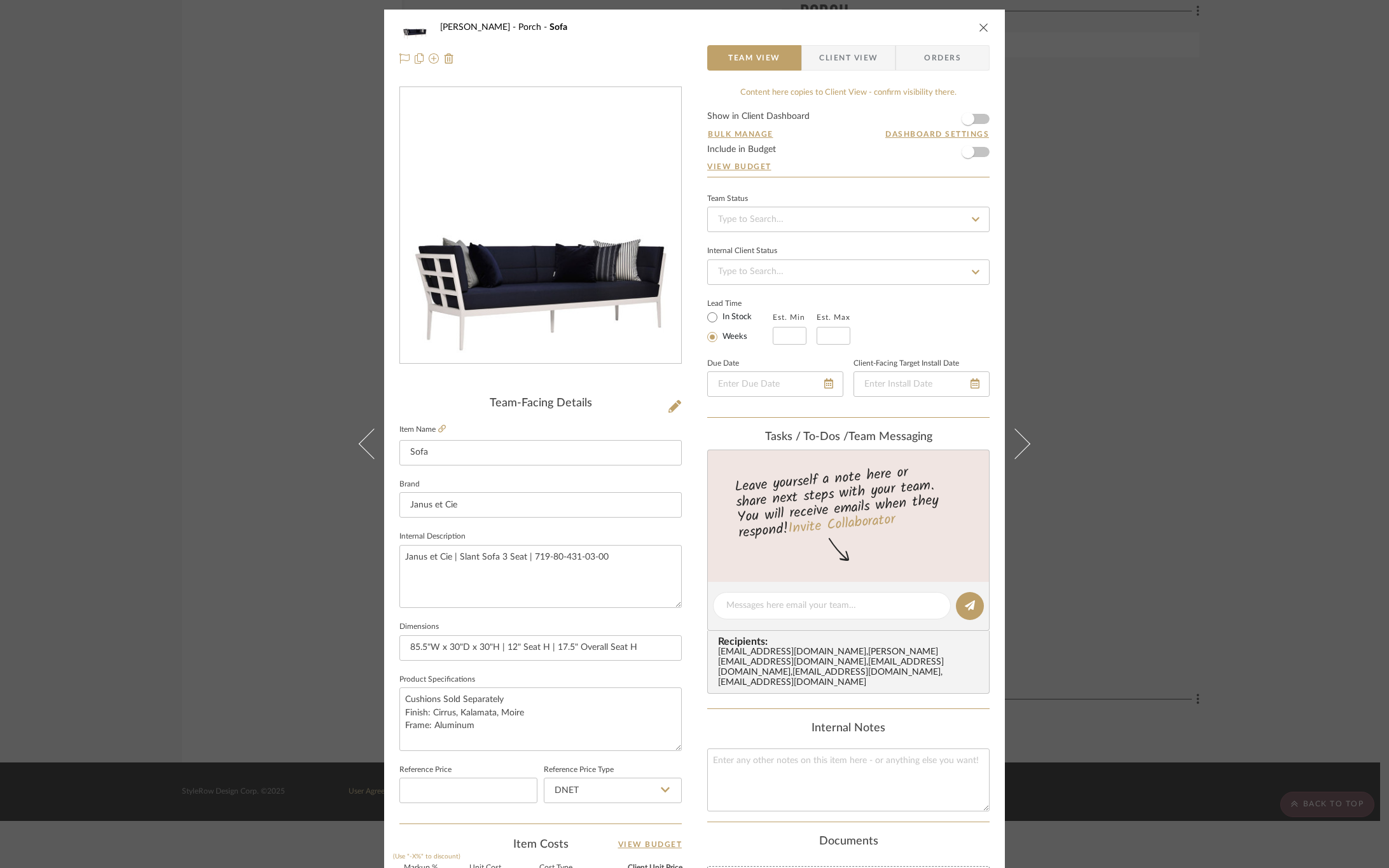
click at [850, 56] on span "Client View" at bounding box center [848, 58] width 59 height 26
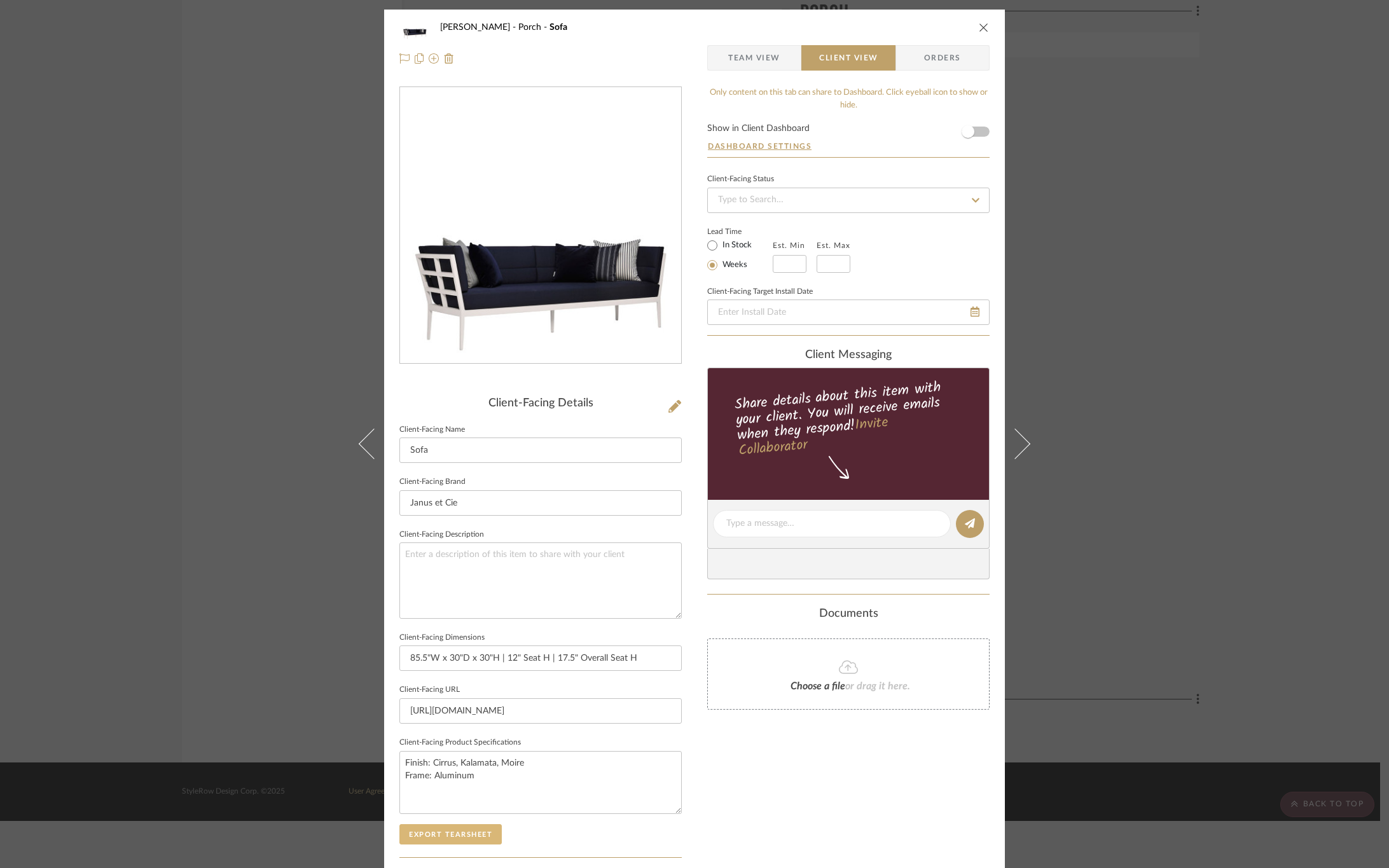
click at [447, 831] on button "Export Tearsheet" at bounding box center [451, 834] width 103 height 21
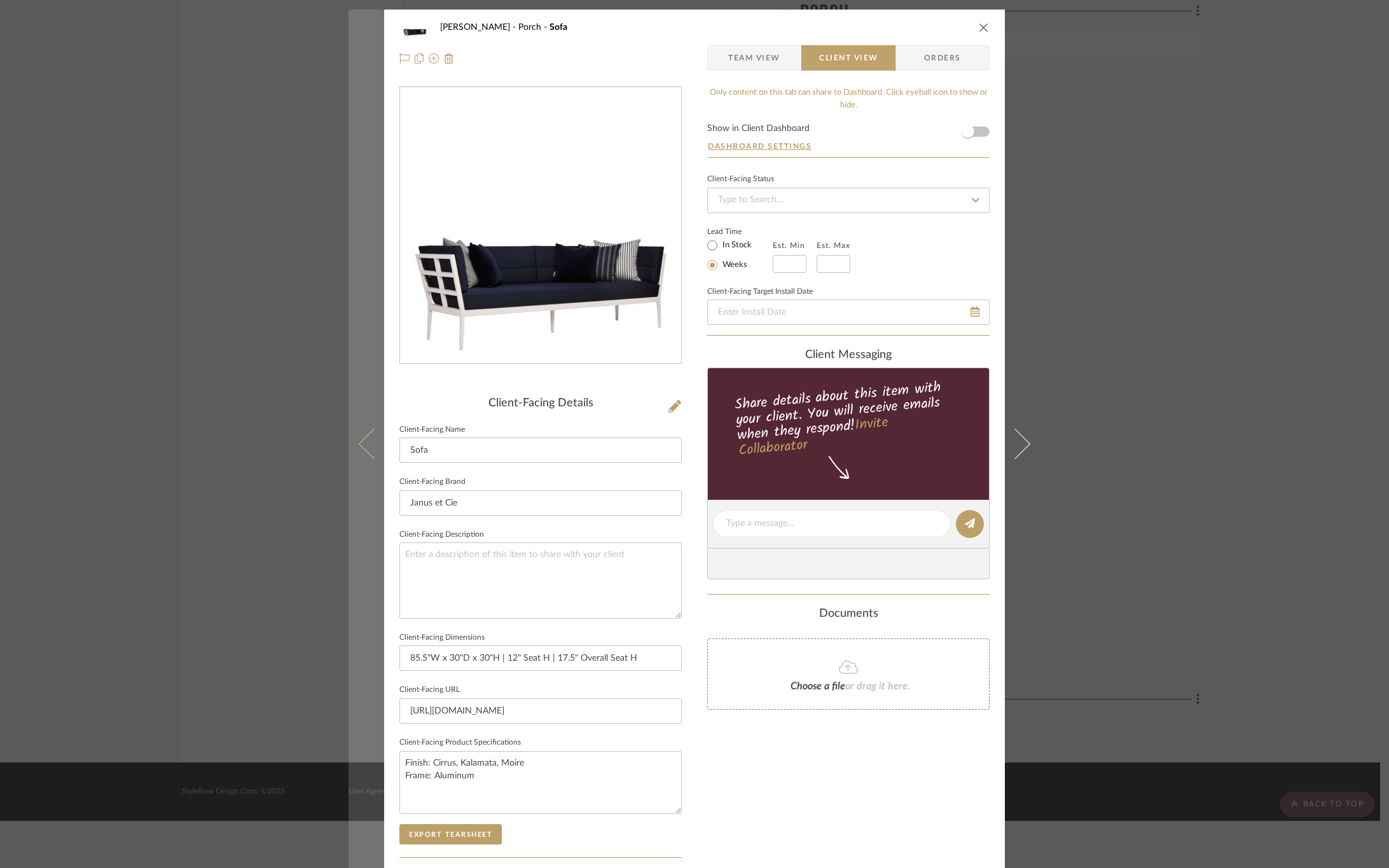
click at [371, 445] on icon at bounding box center [374, 443] width 31 height 31
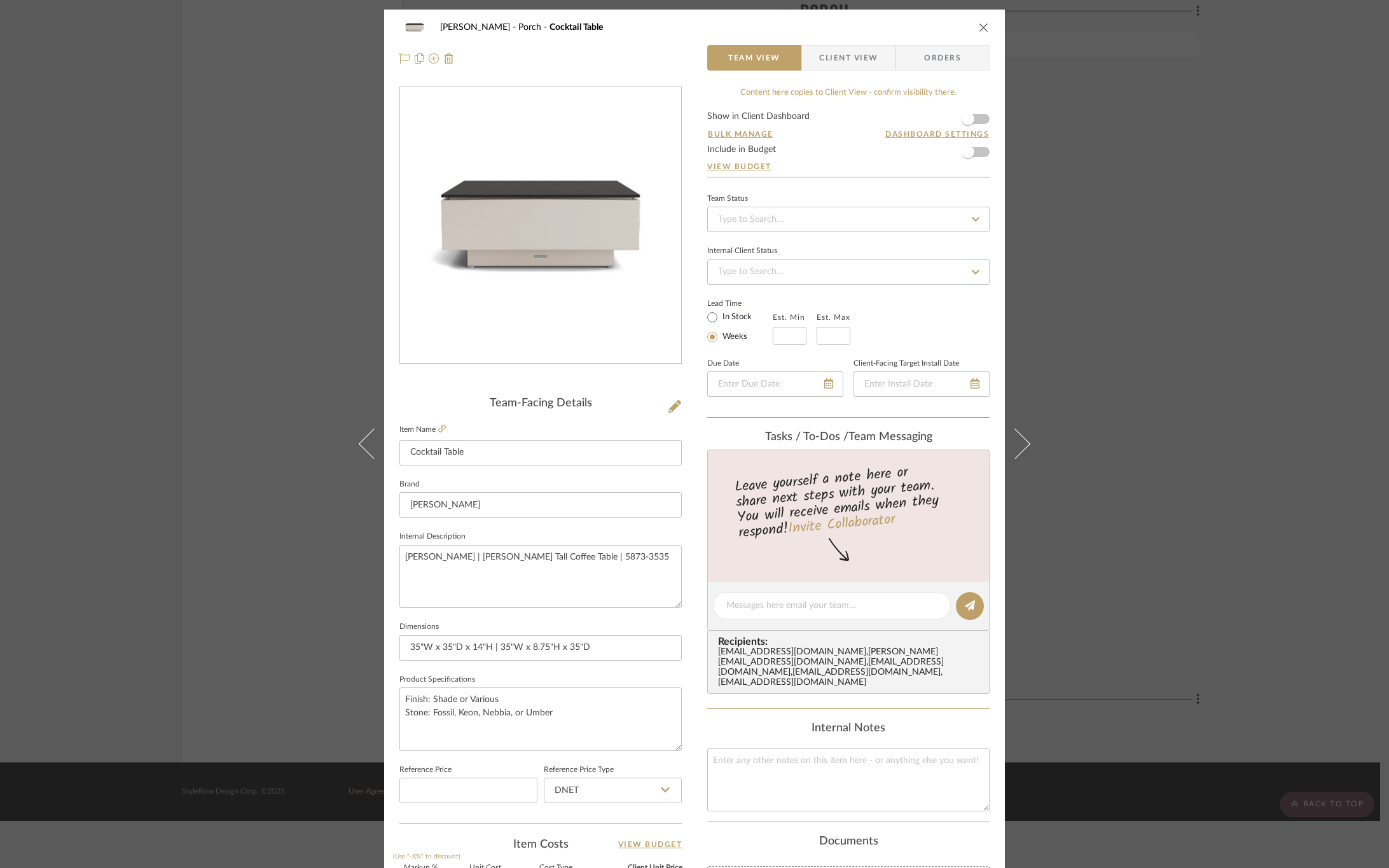
click at [844, 48] on span "Client View" at bounding box center [848, 58] width 59 height 26
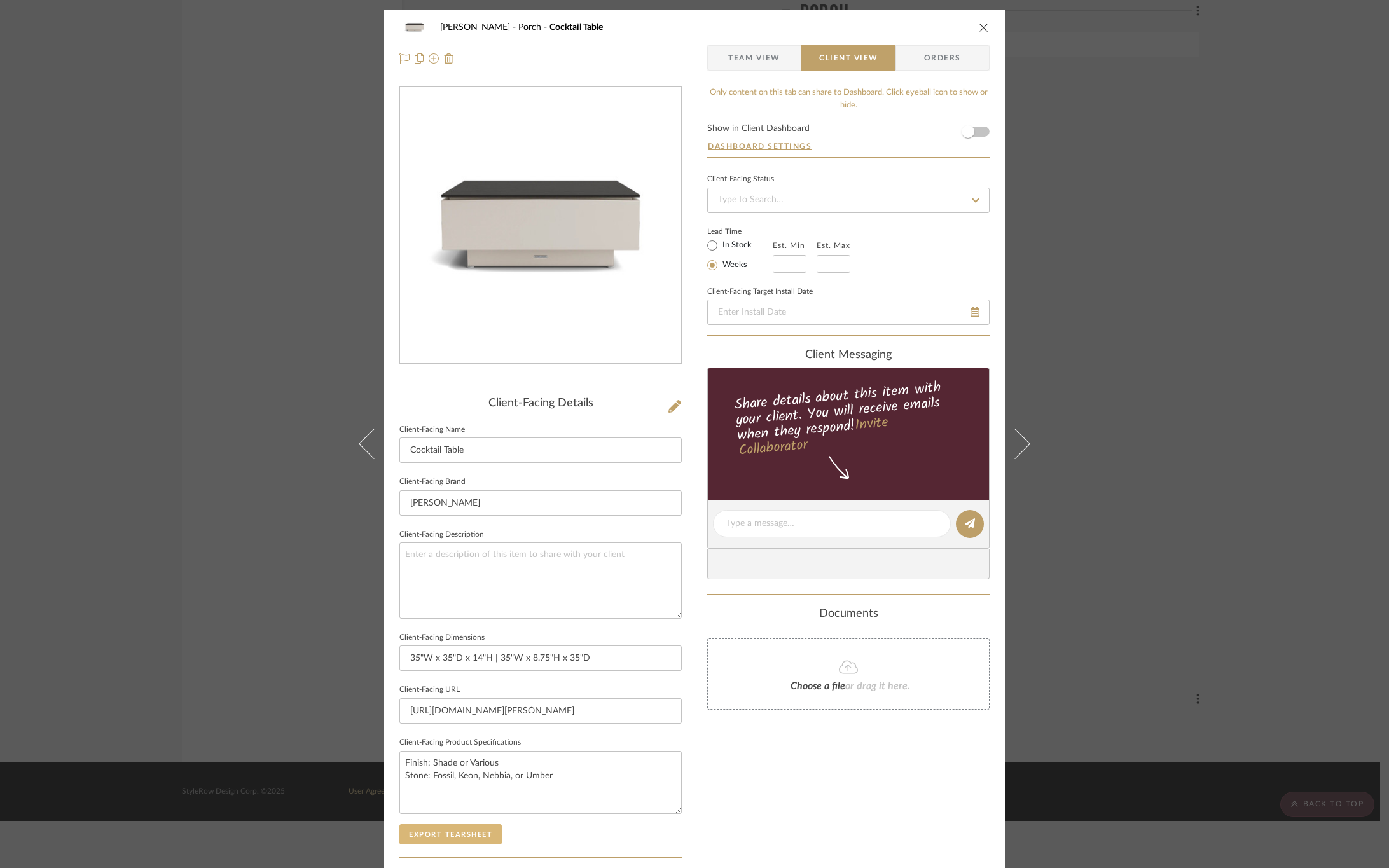
click at [484, 837] on button "Export Tearsheet" at bounding box center [451, 834] width 103 height 21
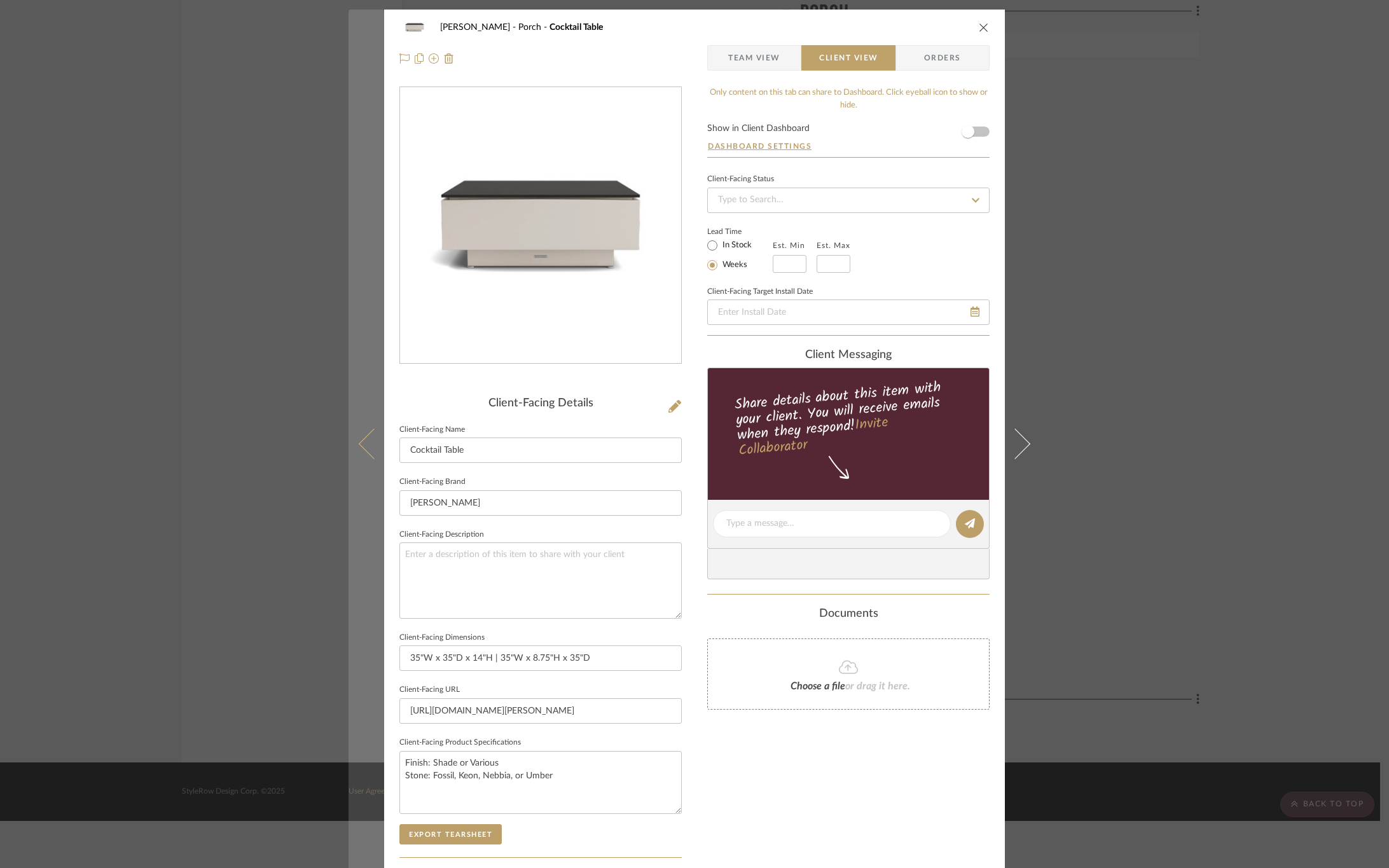
click at [366, 432] on icon at bounding box center [374, 443] width 31 height 31
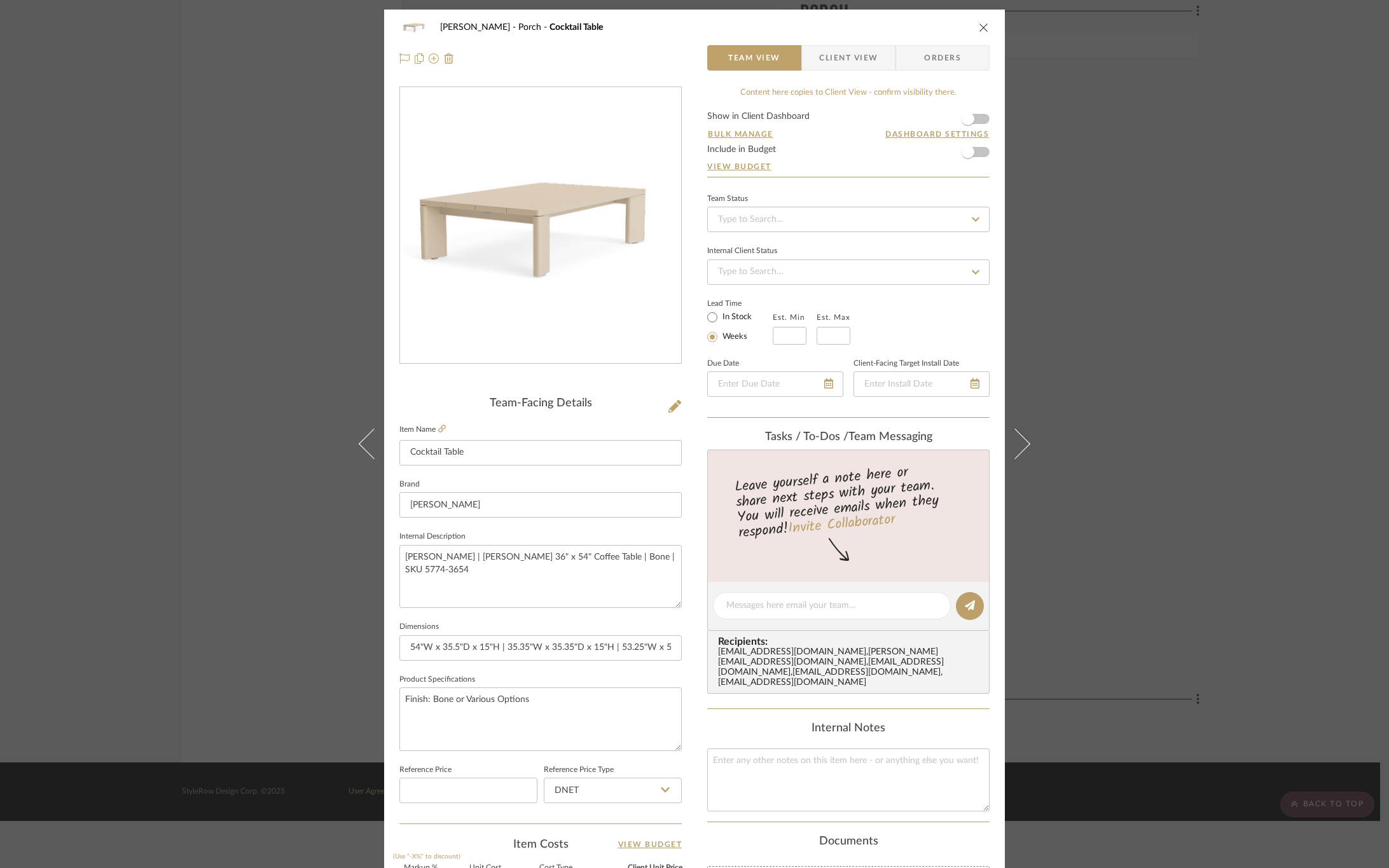
click at [824, 57] on span "Client View" at bounding box center [848, 58] width 59 height 26
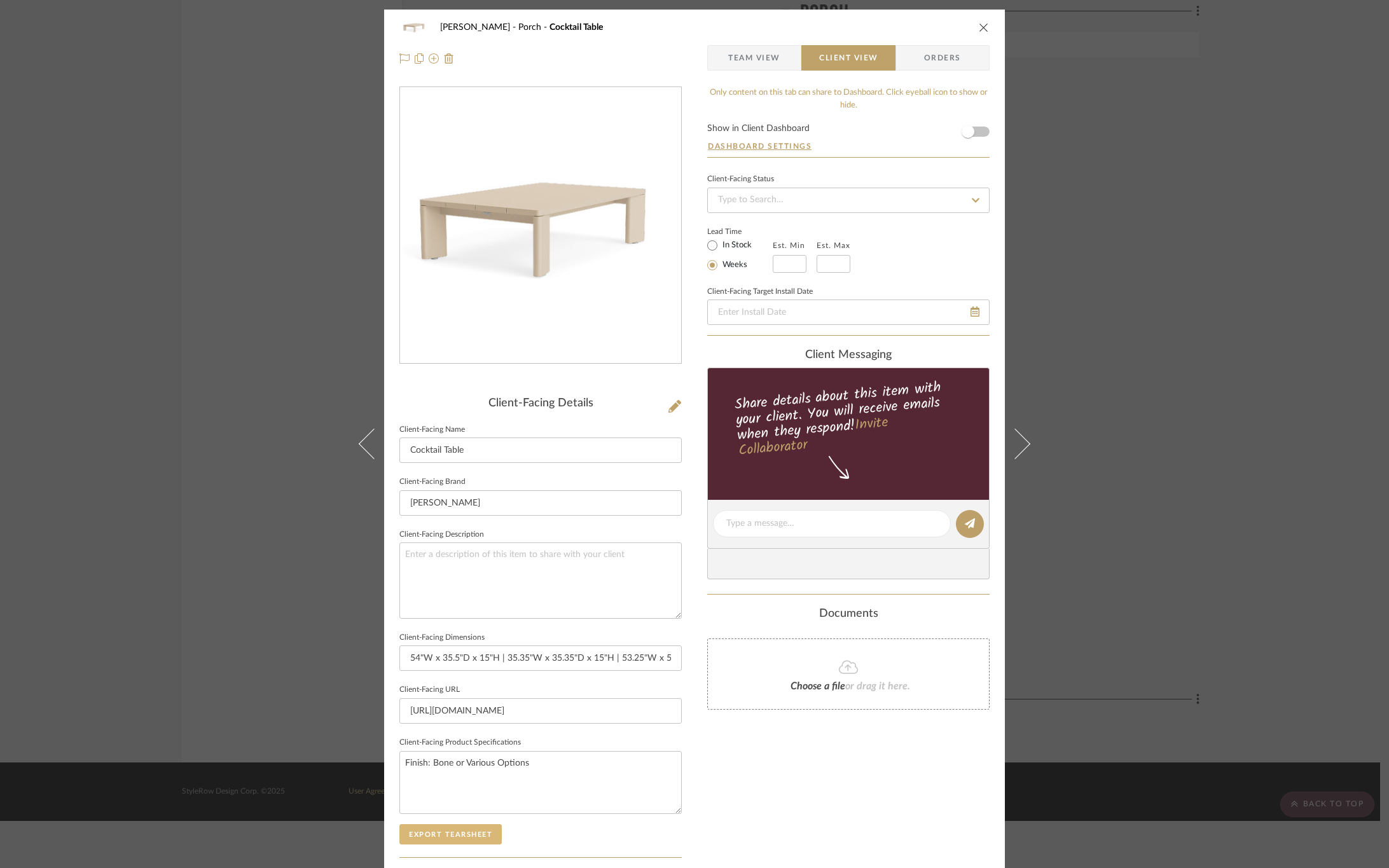
click at [423, 833] on button "Export Tearsheet" at bounding box center [451, 834] width 103 height 21
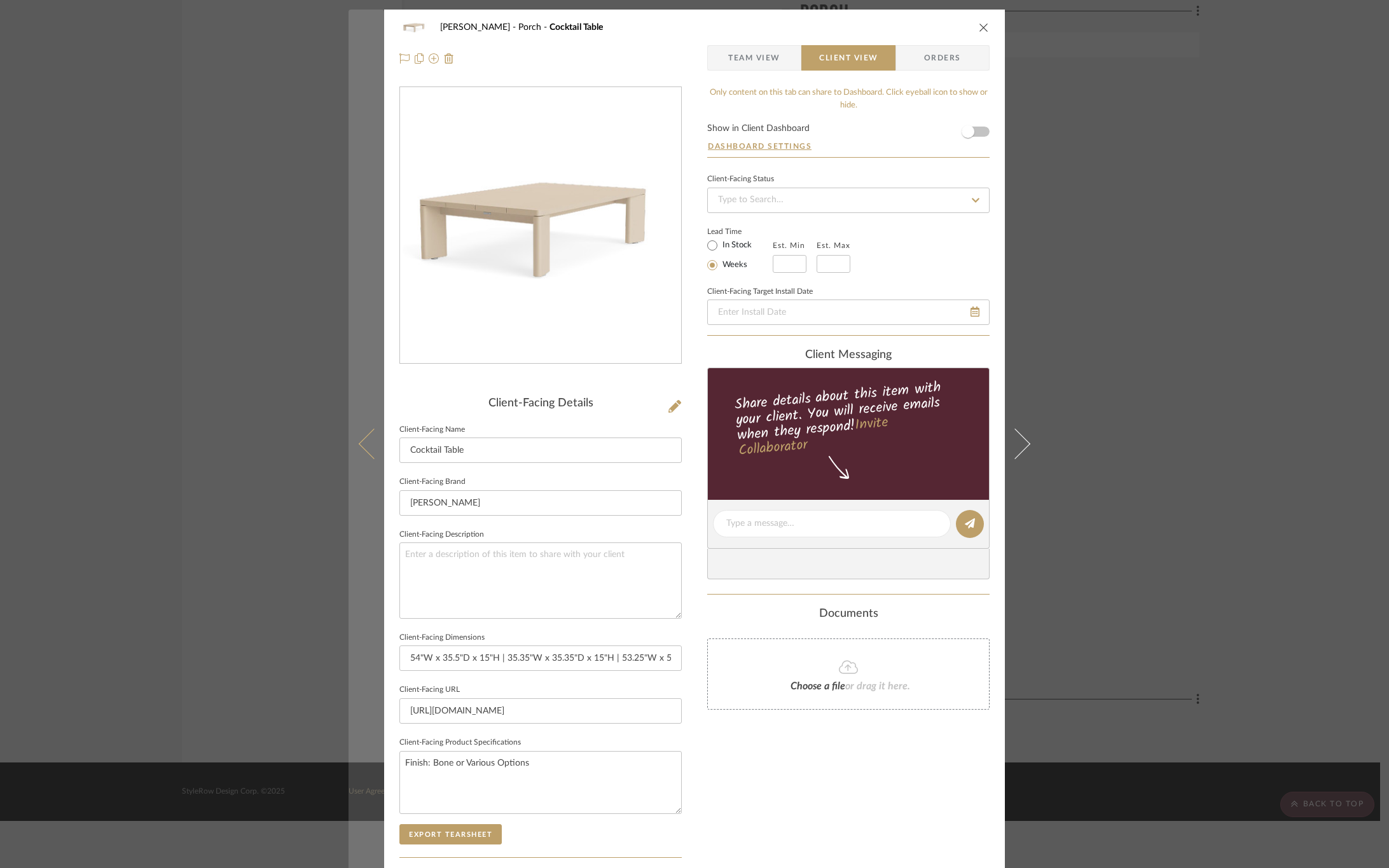
click at [363, 450] on icon at bounding box center [374, 443] width 31 height 31
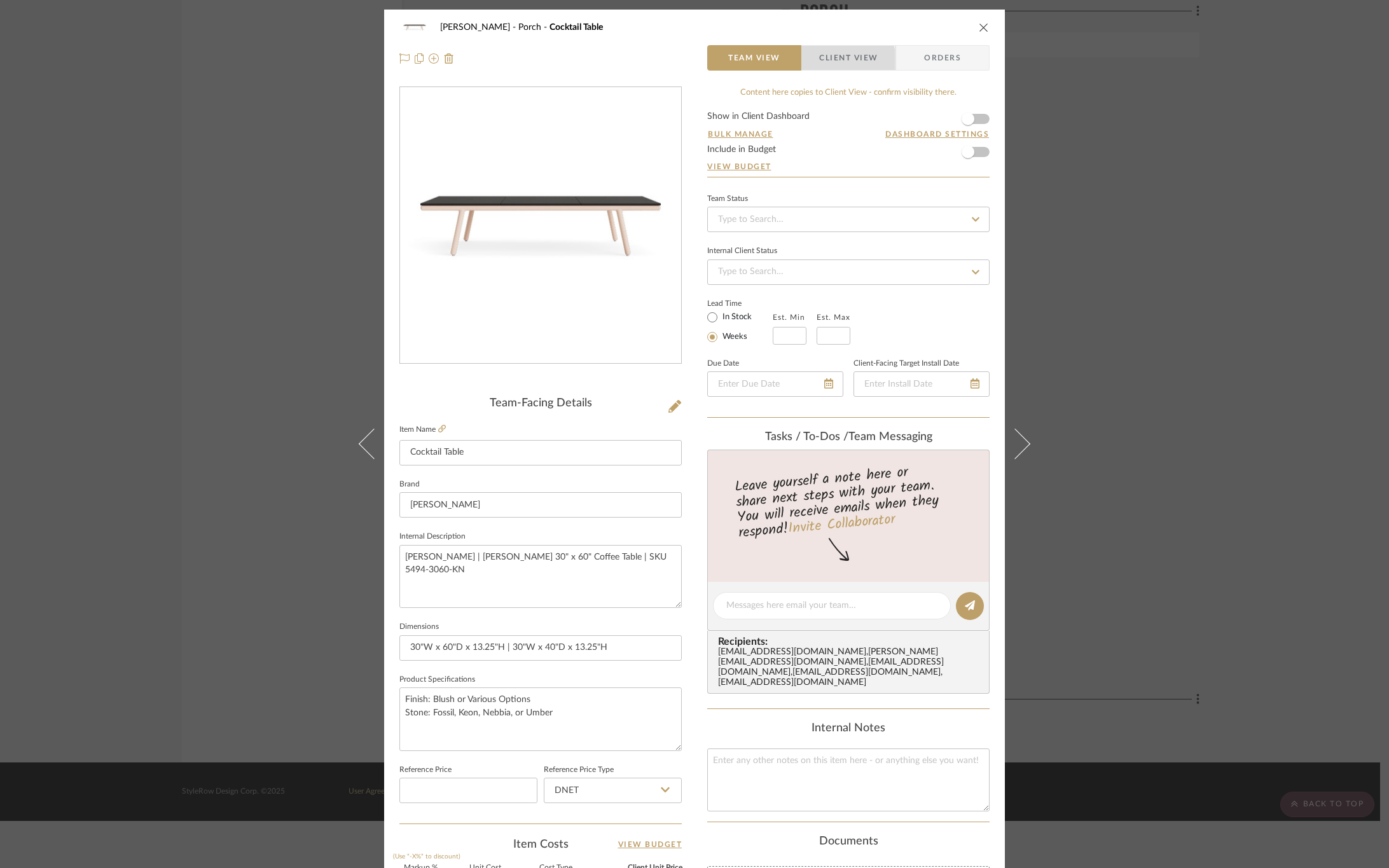
click at [821, 64] on span "Client View" at bounding box center [848, 58] width 59 height 26
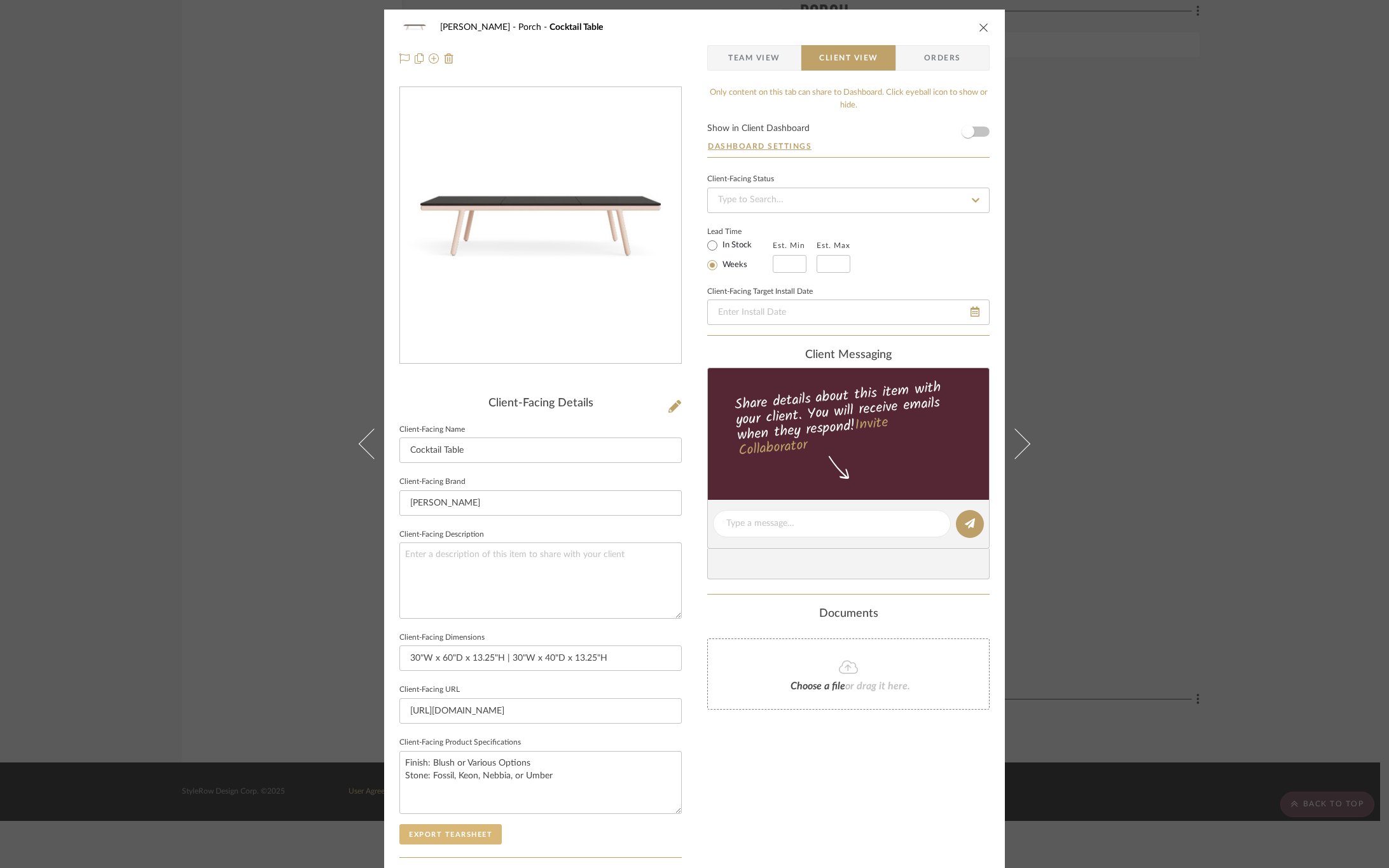
click at [475, 837] on button "Export Tearsheet" at bounding box center [451, 834] width 103 height 21
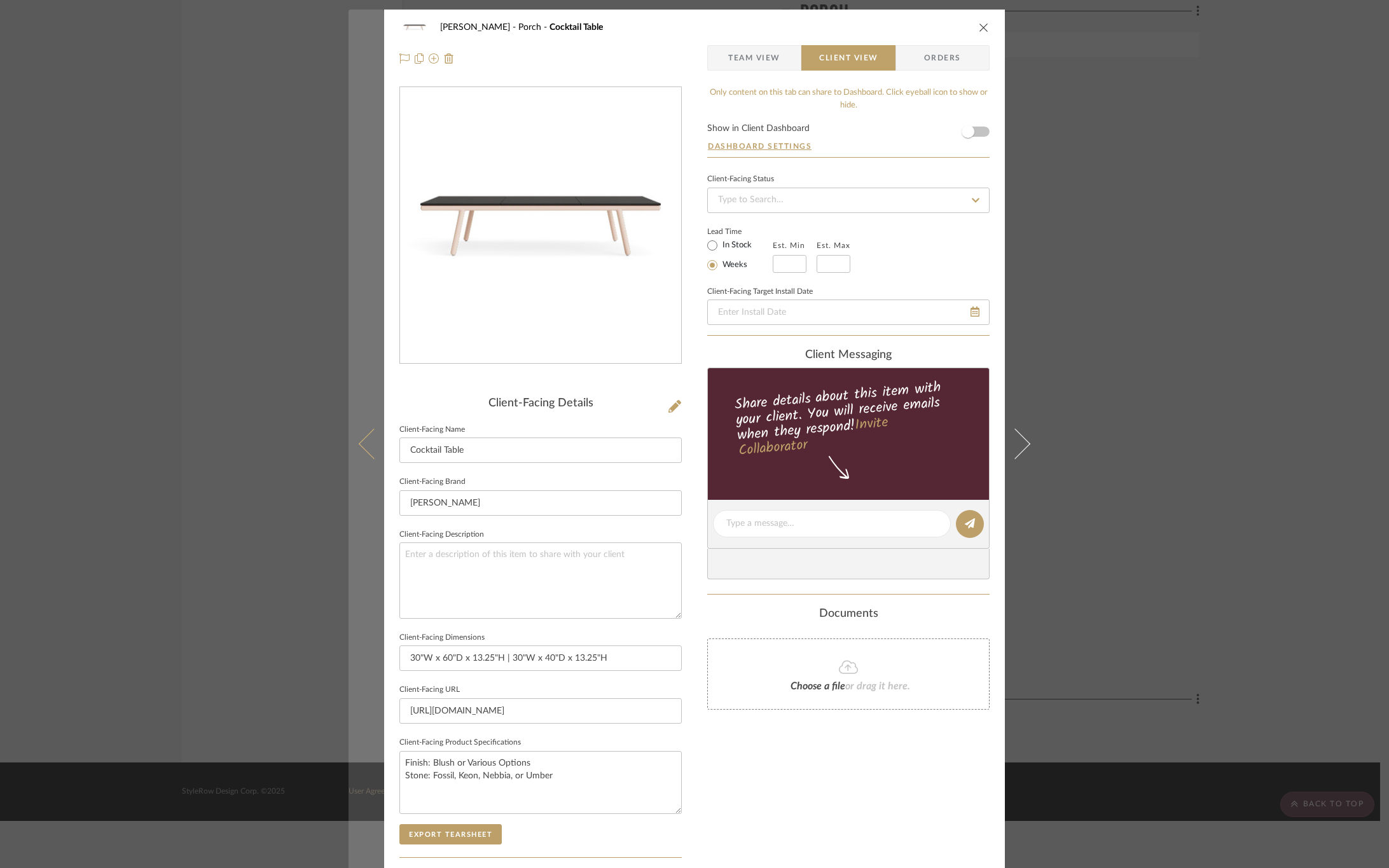
click at [358, 426] on button at bounding box center [366, 443] width 36 height 868
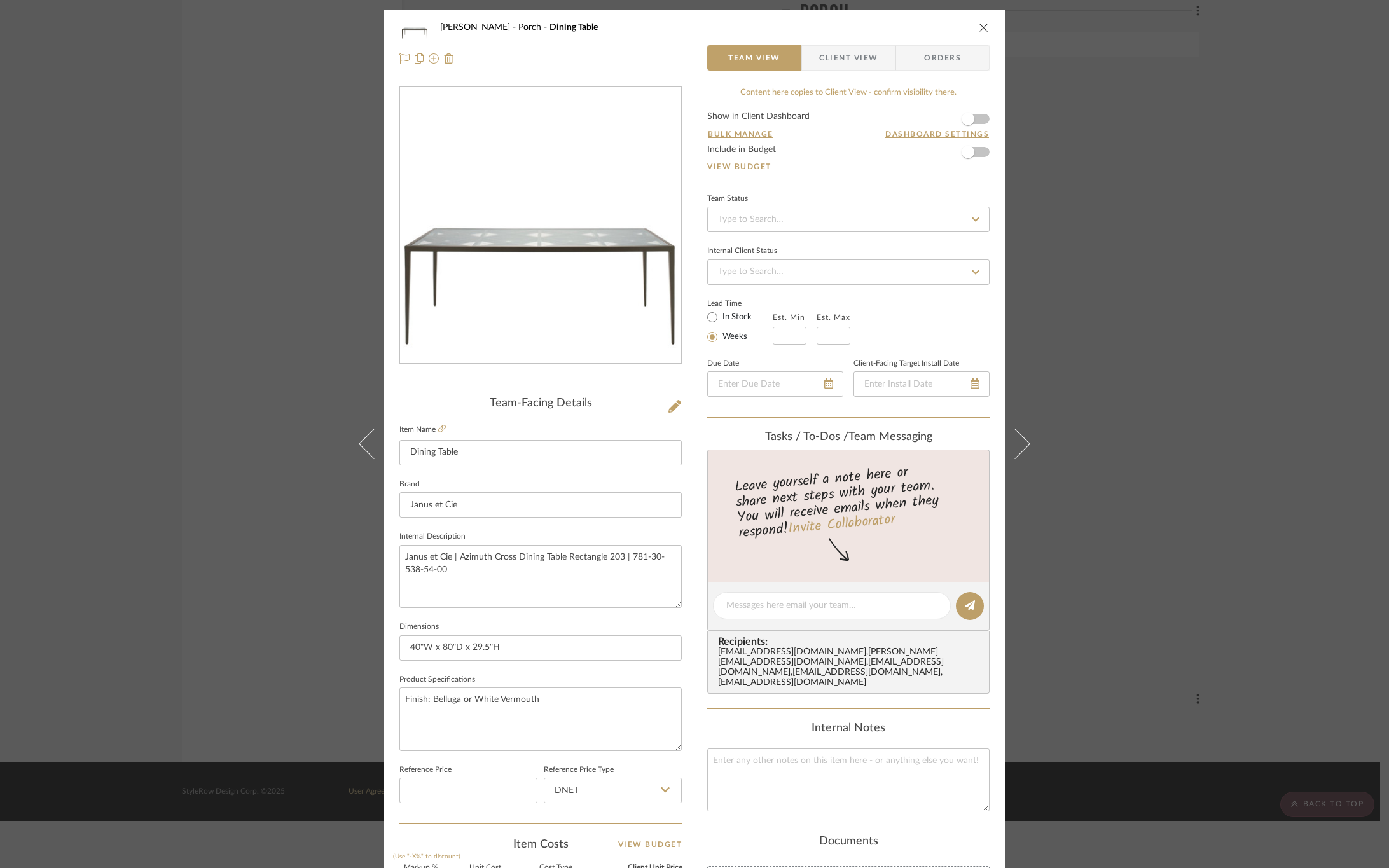
click at [849, 57] on span "Client View" at bounding box center [848, 58] width 59 height 26
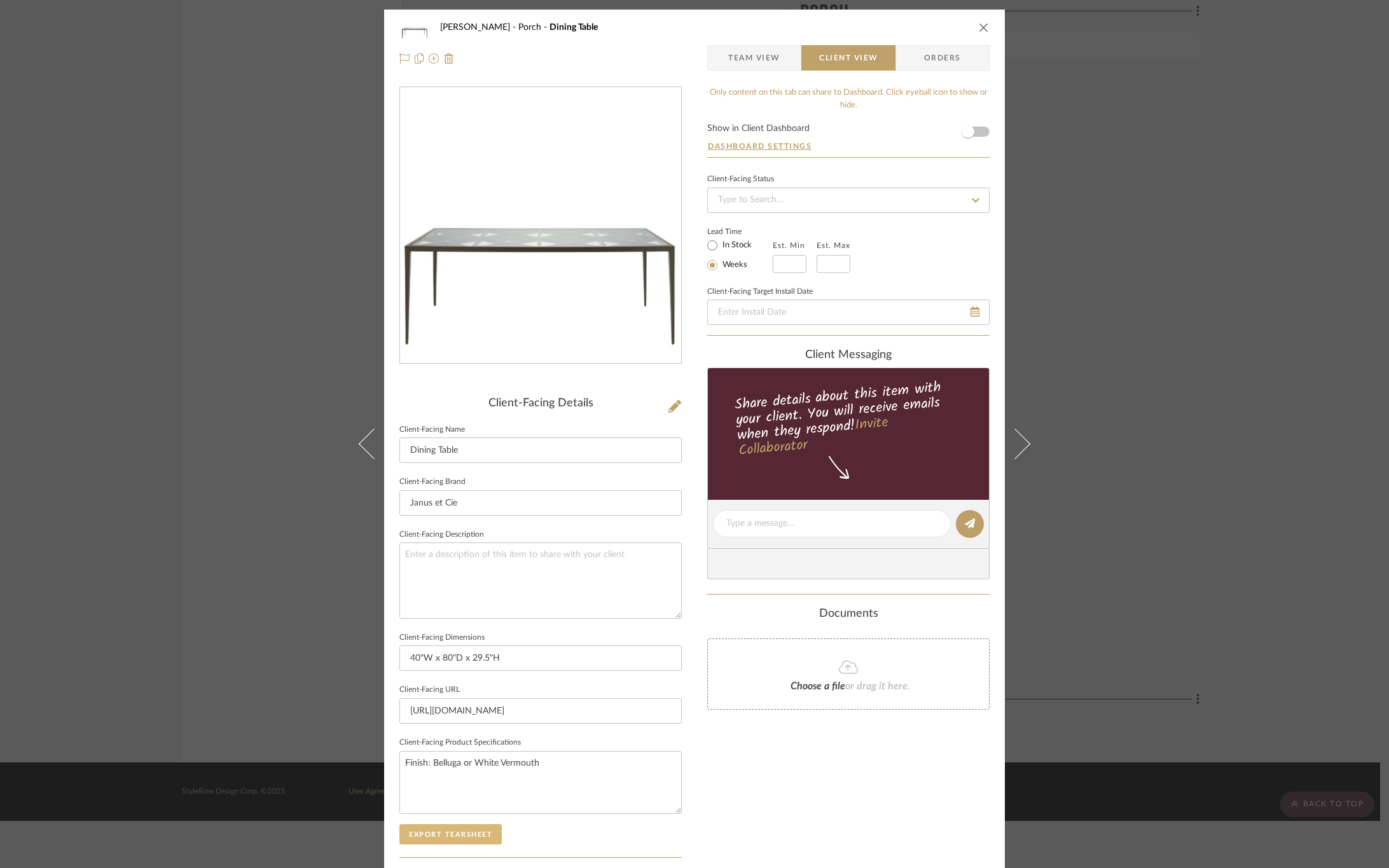
click at [449, 843] on button "Export Tearsheet" at bounding box center [451, 834] width 103 height 21
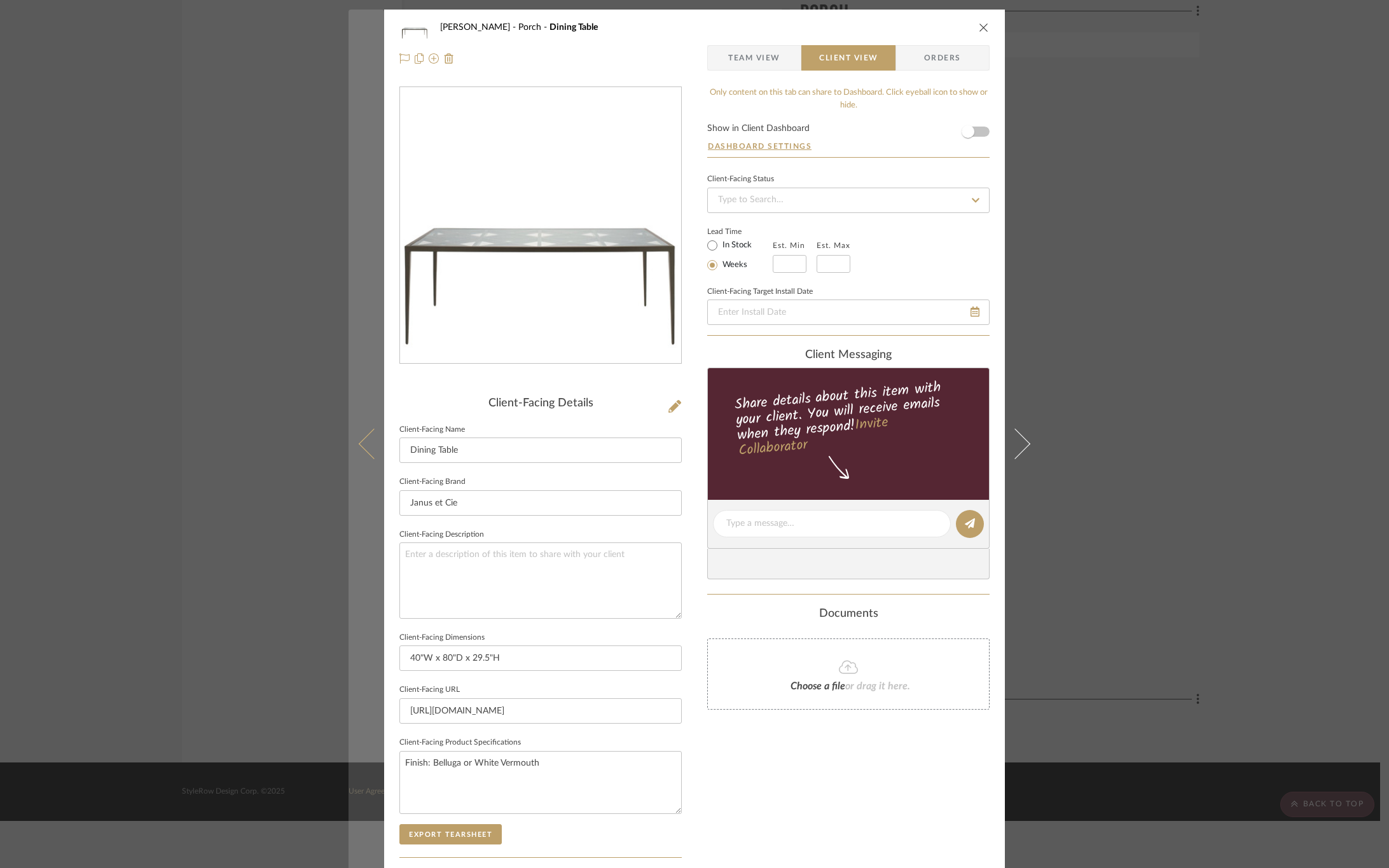
click at [363, 453] on icon at bounding box center [374, 443] width 31 height 31
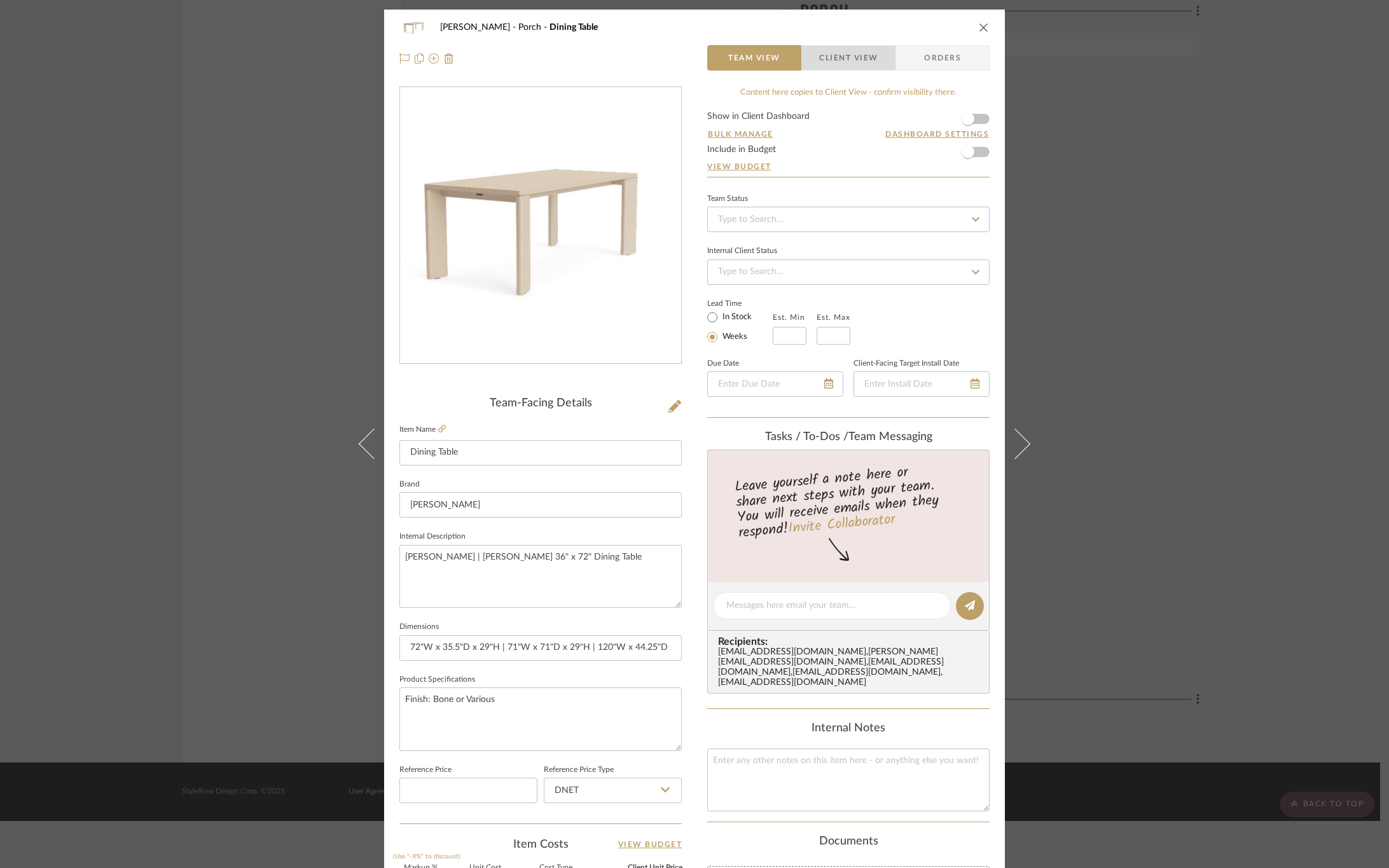
click at [852, 52] on span "Client View" at bounding box center [848, 58] width 59 height 26
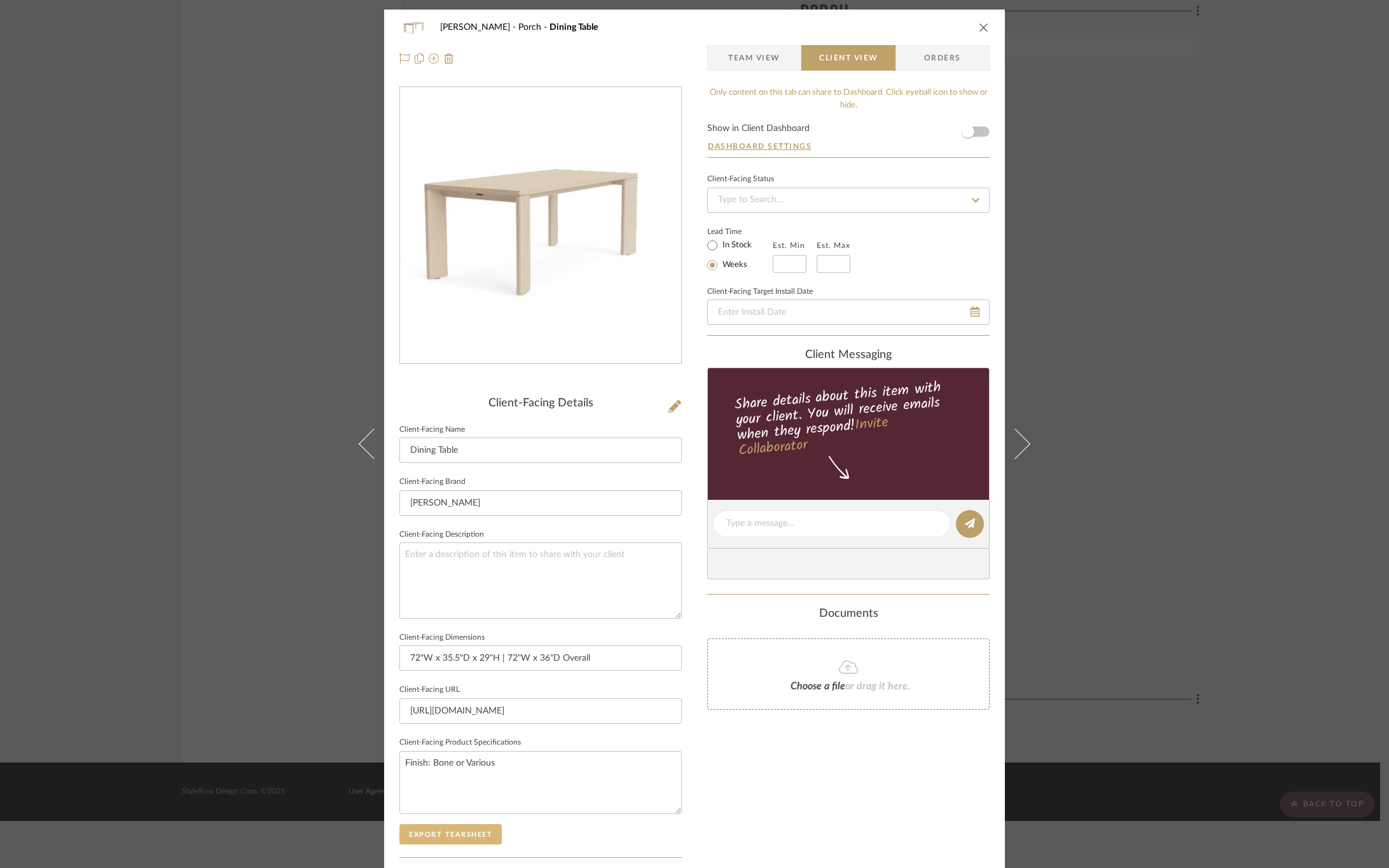
click at [456, 832] on button "Export Tearsheet" at bounding box center [451, 834] width 103 height 21
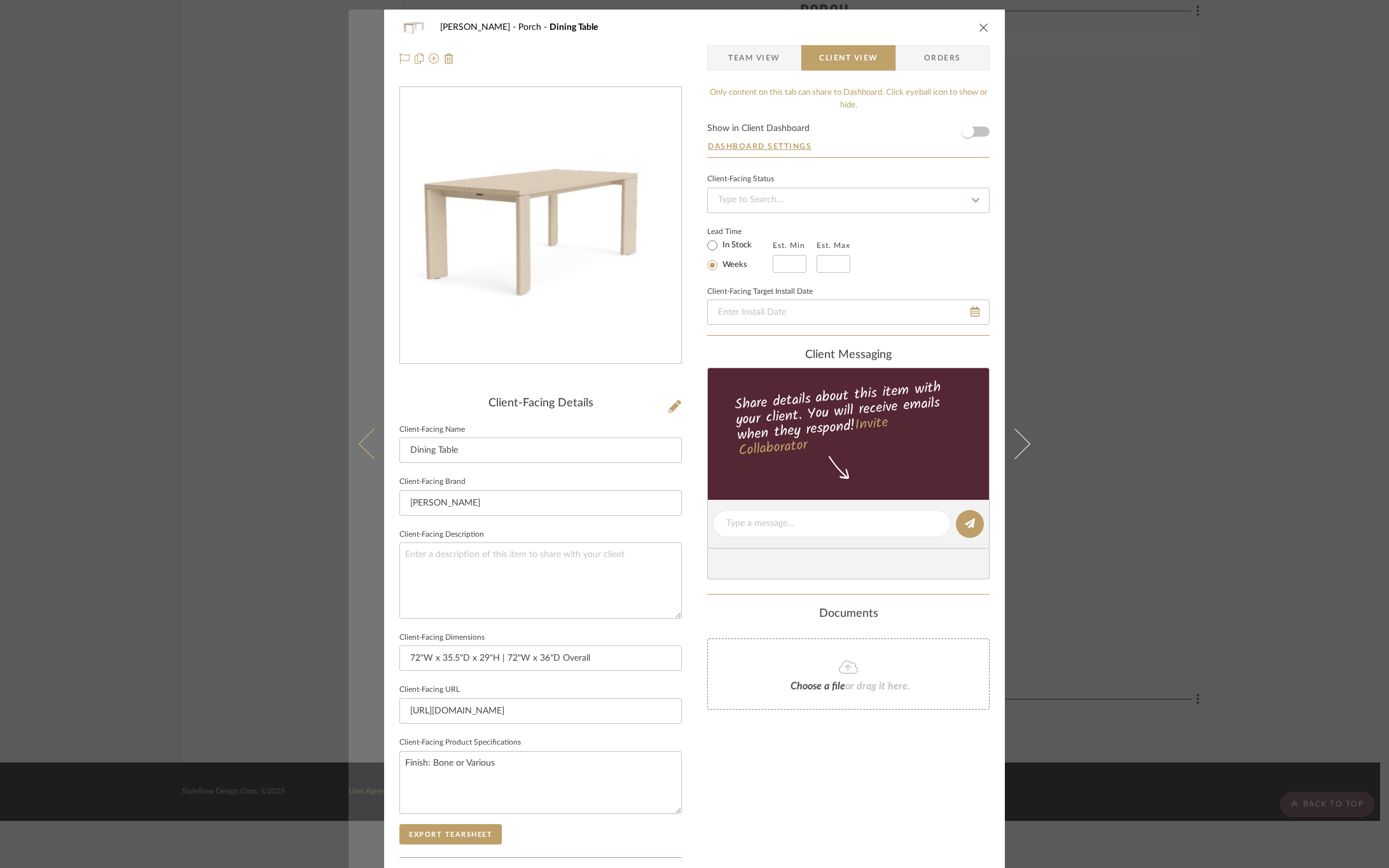
click at [359, 453] on button at bounding box center [366, 443] width 36 height 868
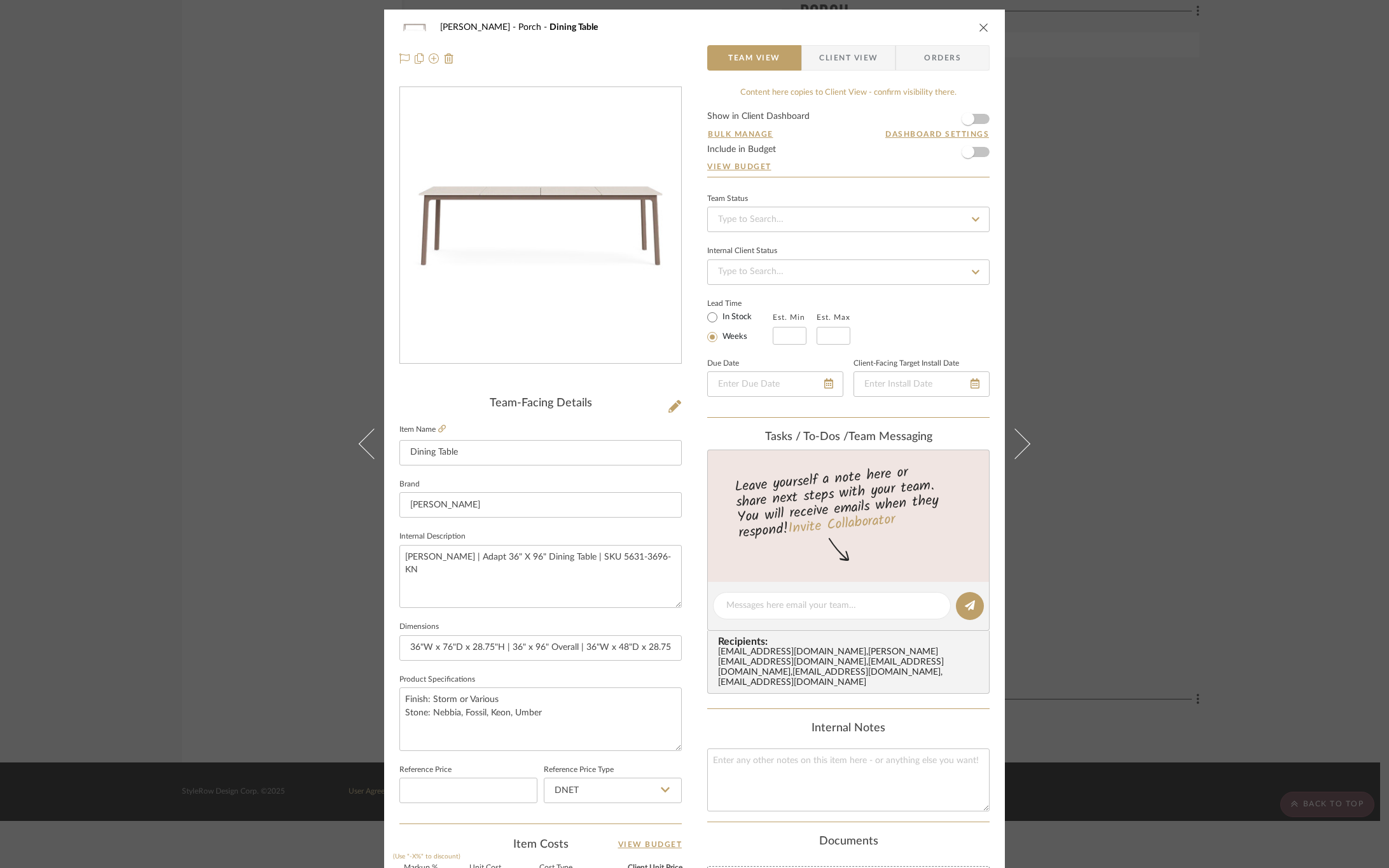
click at [840, 57] on span "Client View" at bounding box center [848, 58] width 59 height 26
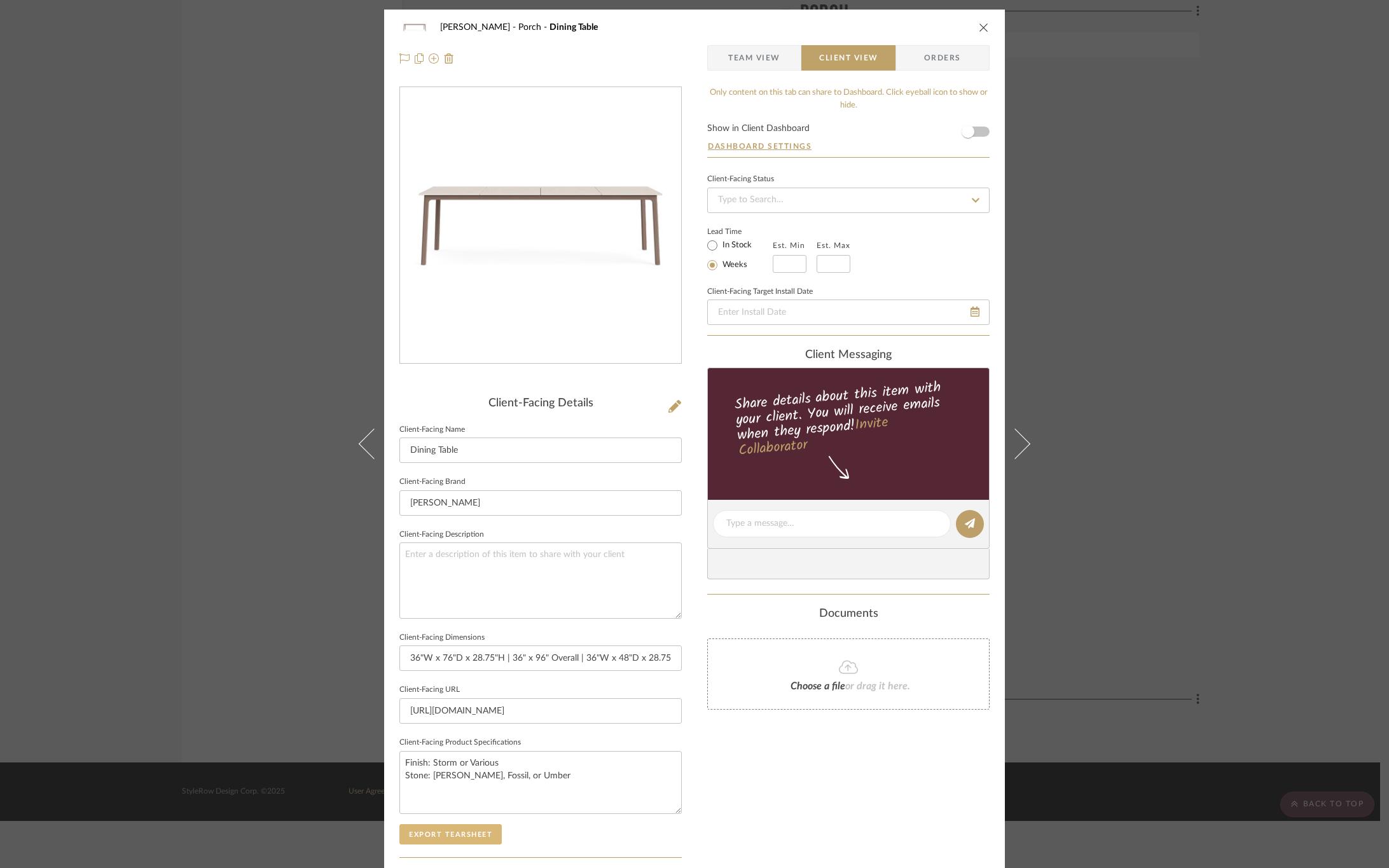
click at [462, 833] on button "Export Tearsheet" at bounding box center [451, 834] width 103 height 21
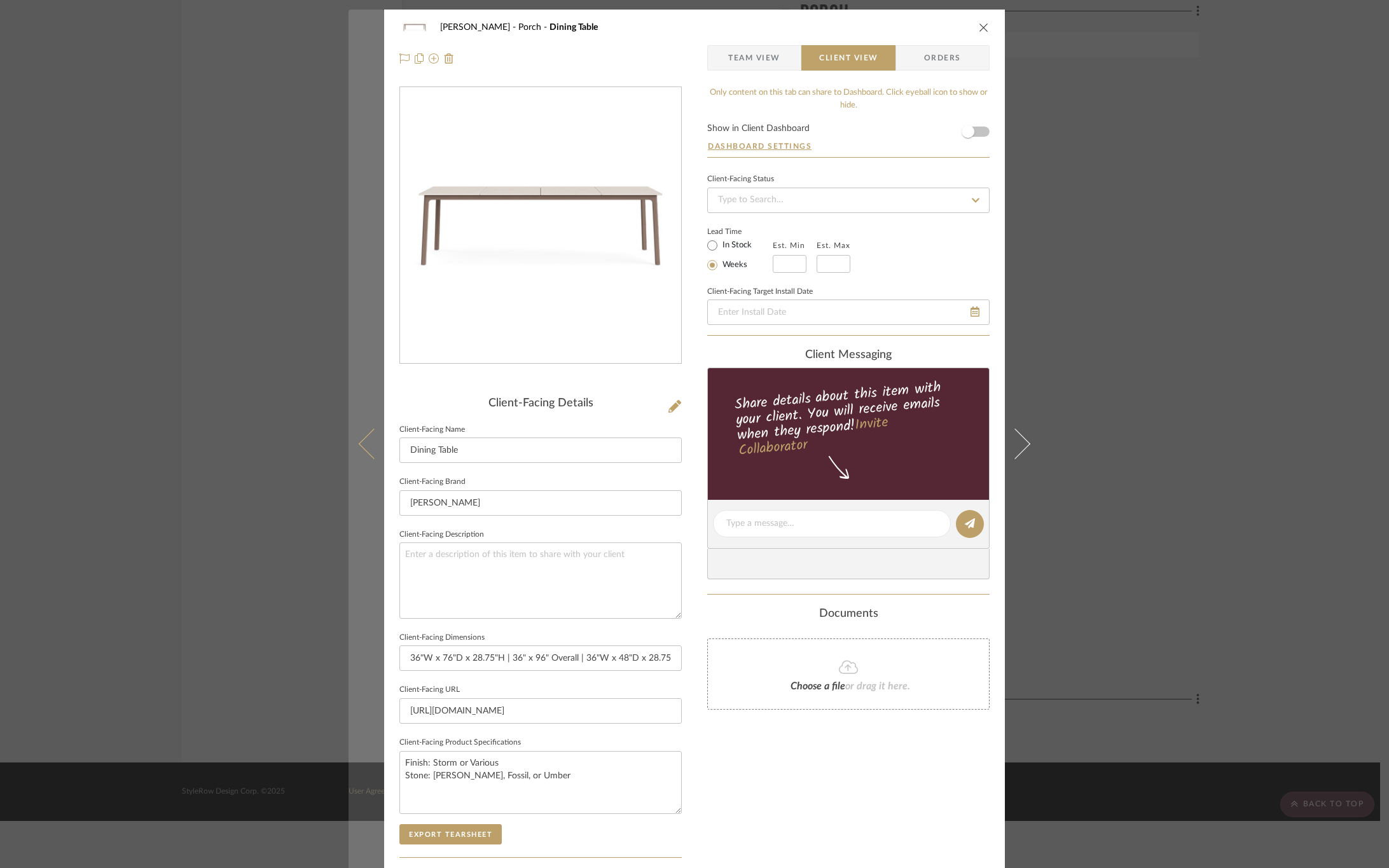
click at [363, 437] on icon at bounding box center [374, 443] width 31 height 31
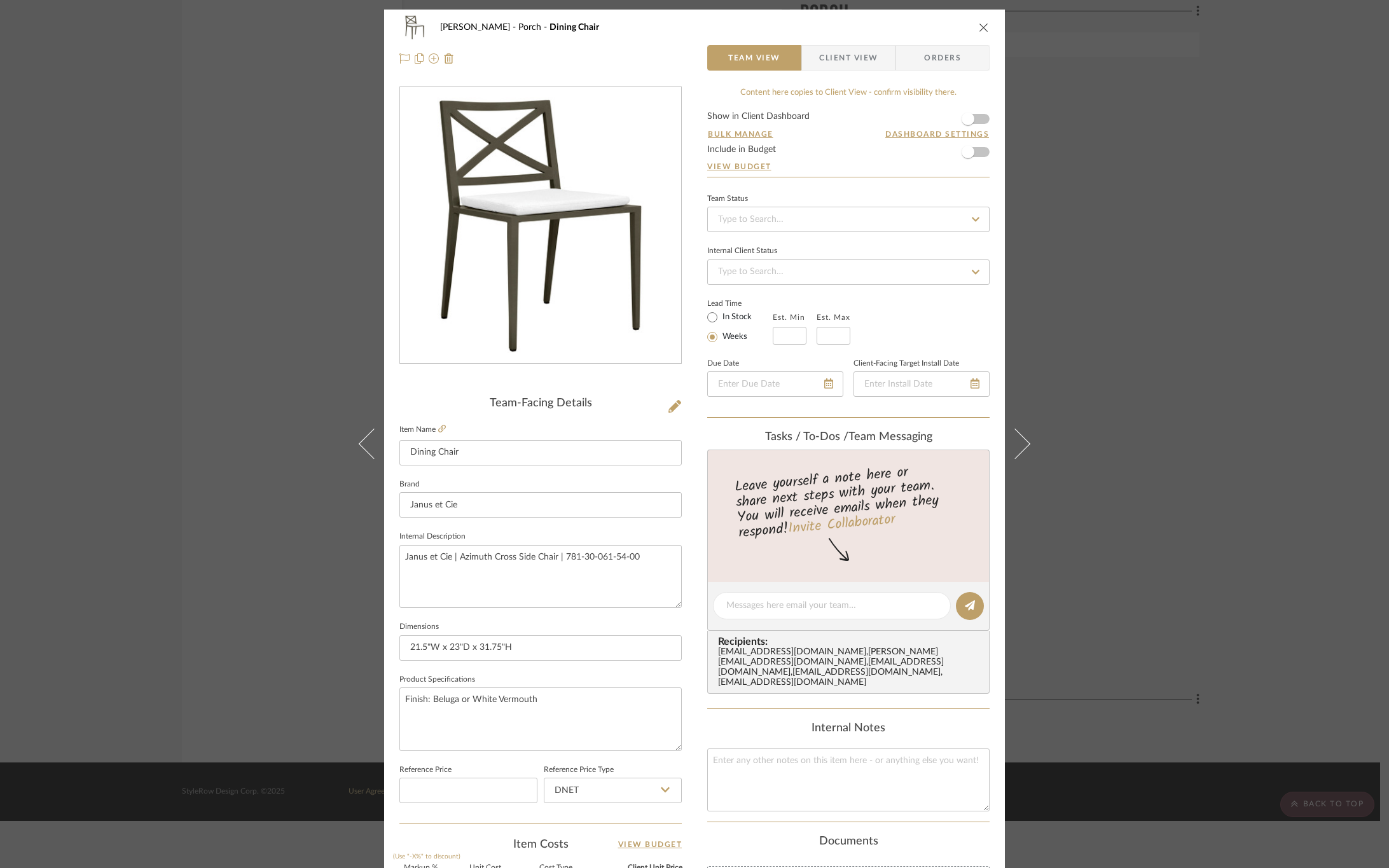
click at [848, 56] on span "Client View" at bounding box center [848, 58] width 59 height 26
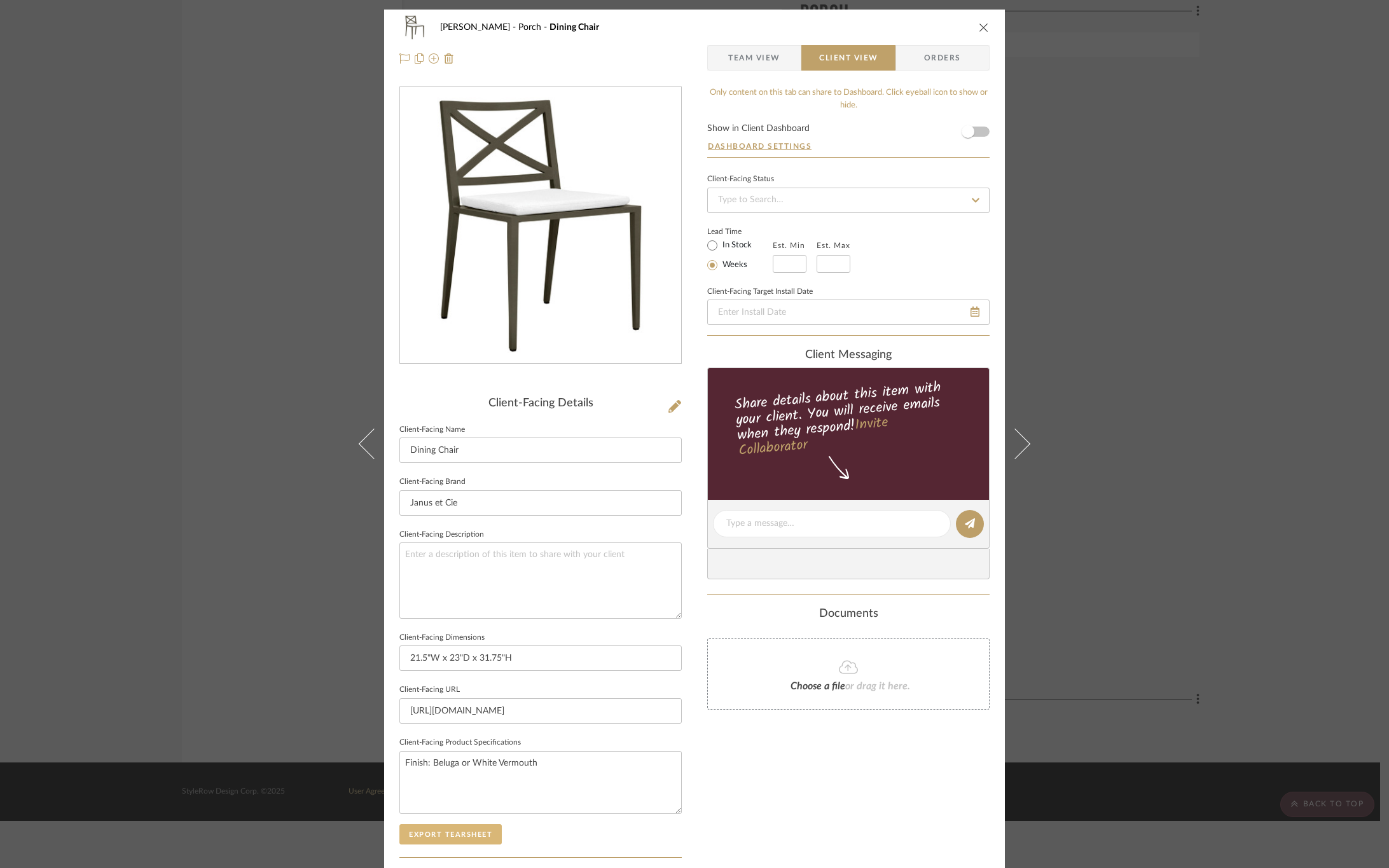
click at [437, 834] on button "Export Tearsheet" at bounding box center [451, 834] width 103 height 21
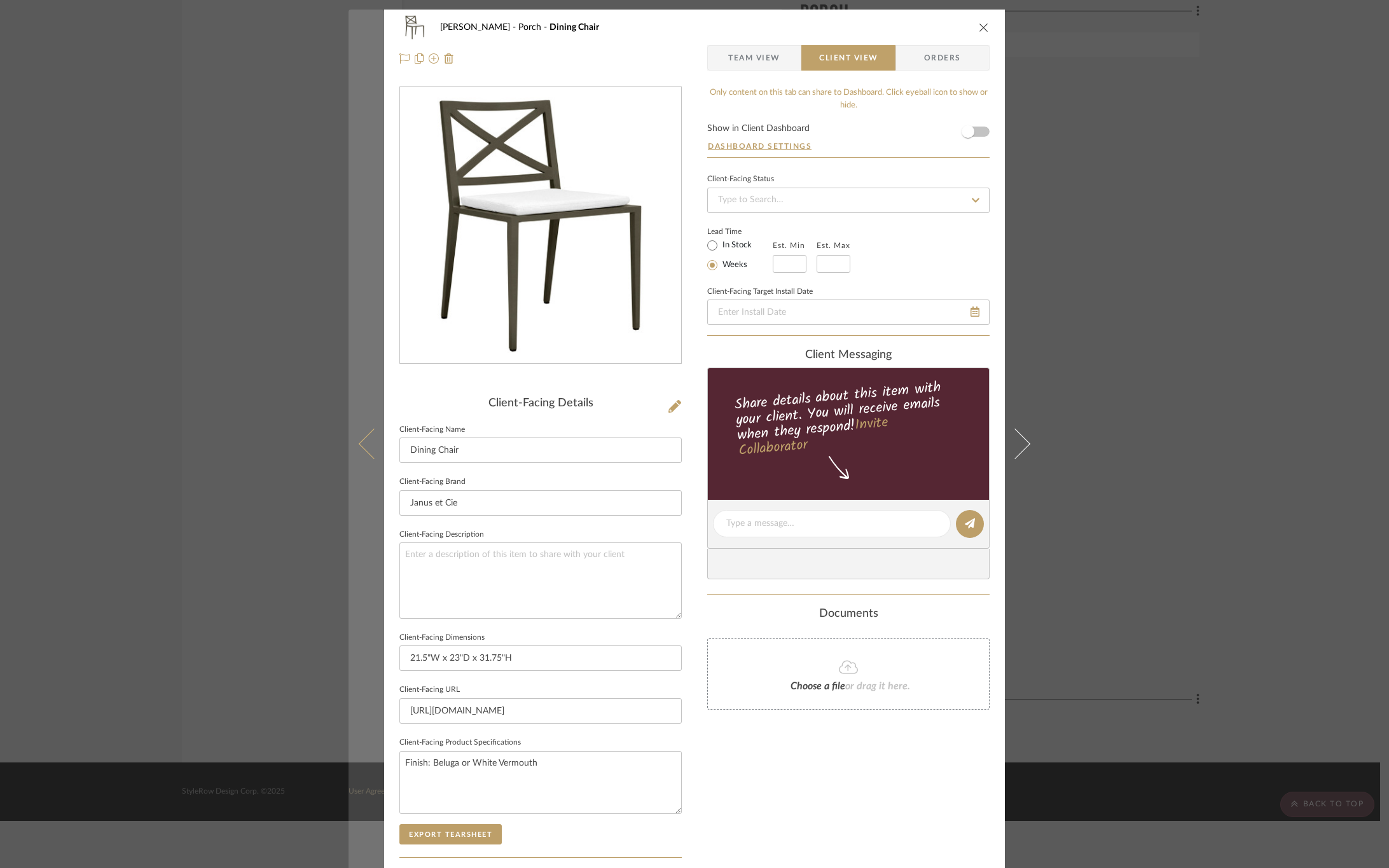
click at [358, 452] on button at bounding box center [366, 443] width 36 height 868
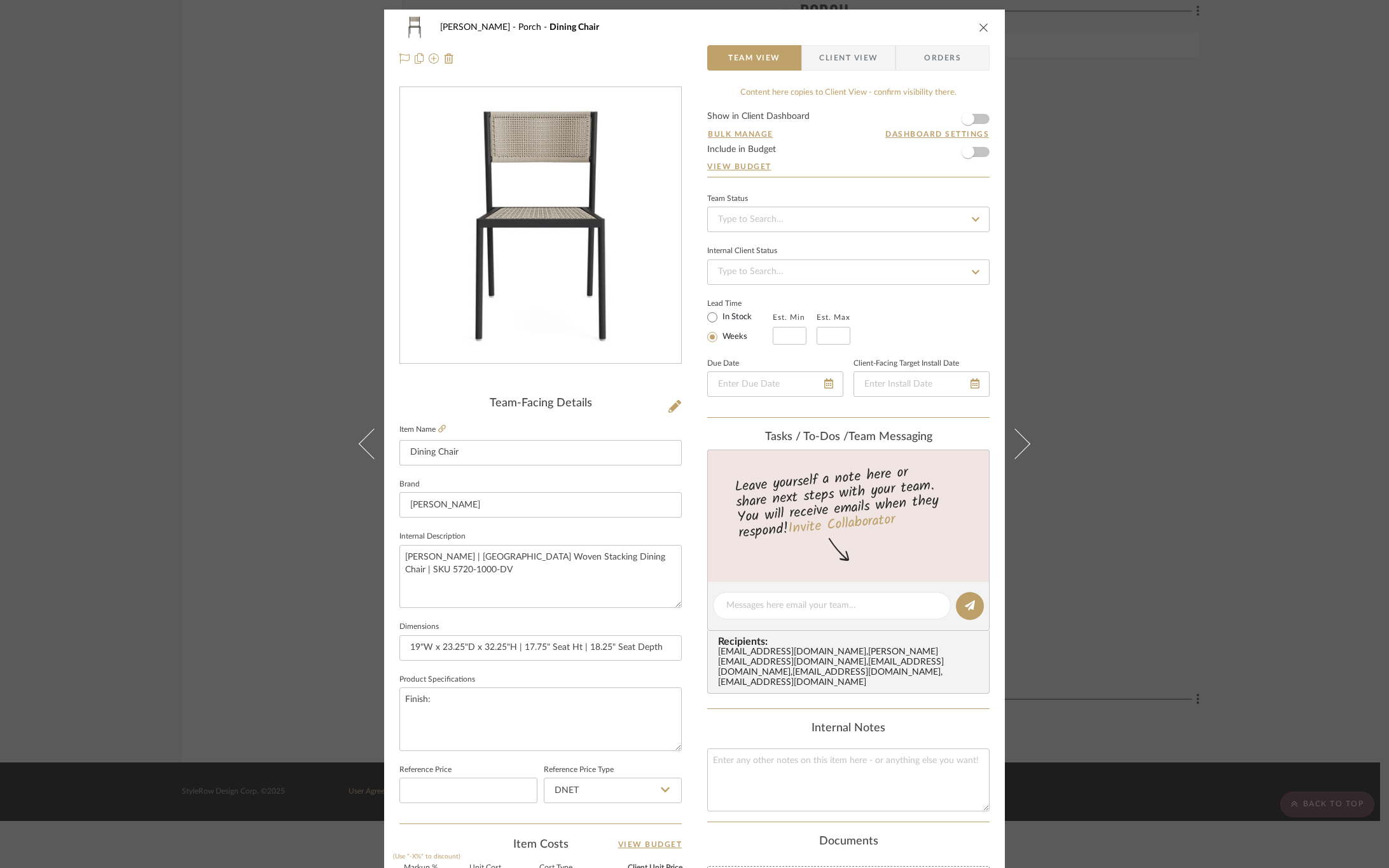
drag, startPoint x: 842, startPoint y: 60, endPoint x: 804, endPoint y: 120, distance: 71.0
click at [842, 60] on span "Client View" at bounding box center [848, 58] width 59 height 26
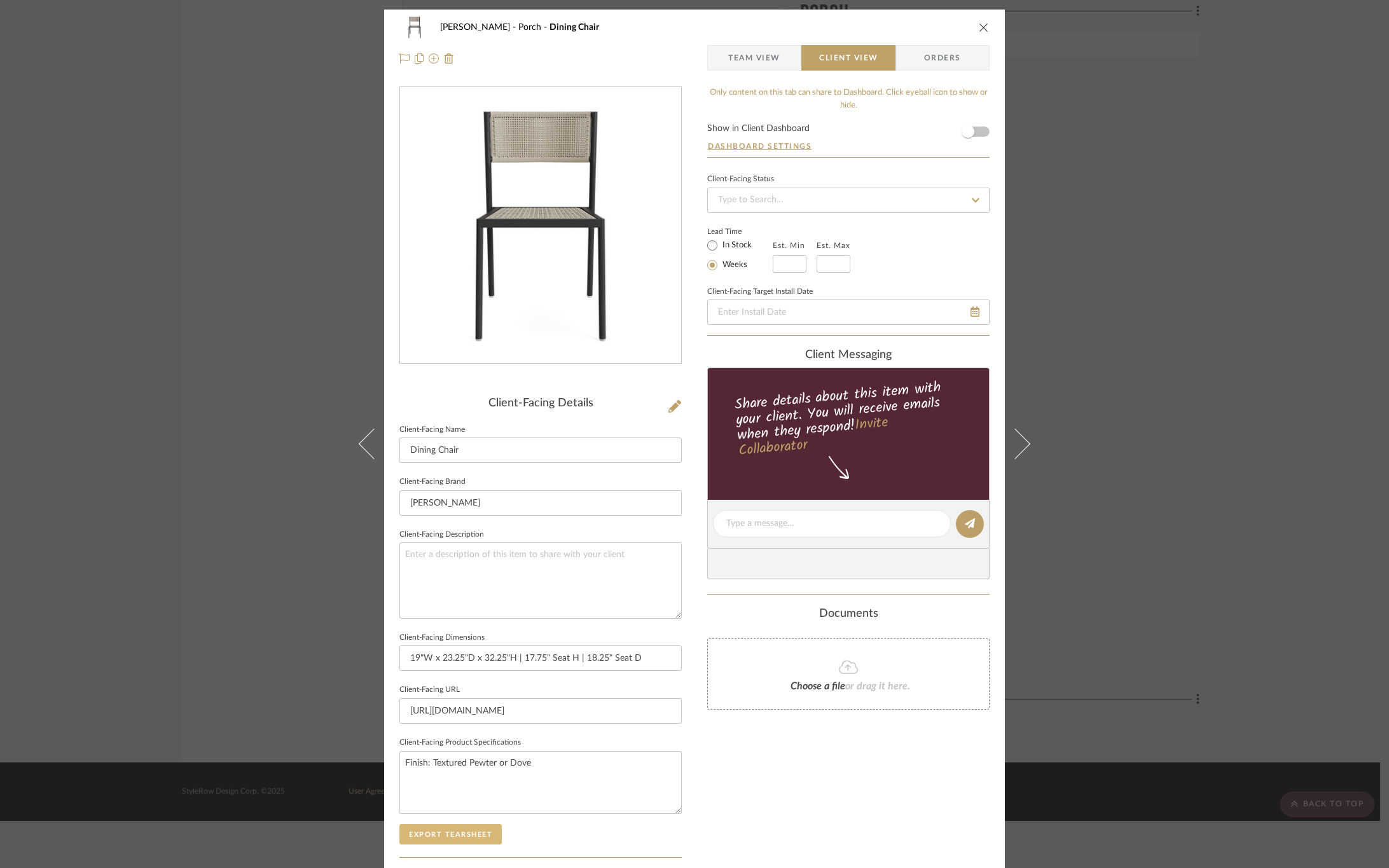
click at [466, 834] on button "Export Tearsheet" at bounding box center [451, 834] width 103 height 21
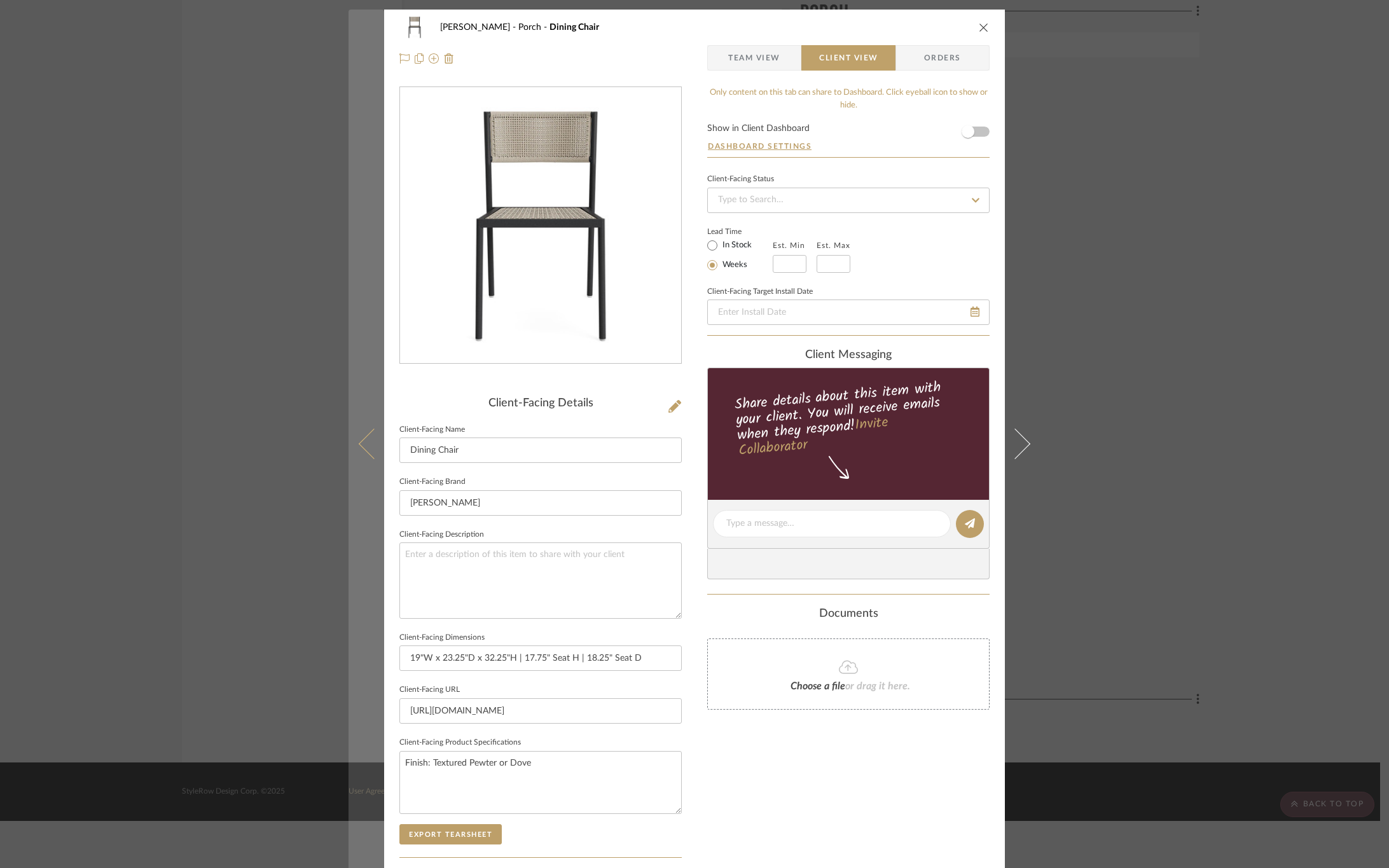
click at [367, 437] on icon at bounding box center [374, 443] width 31 height 31
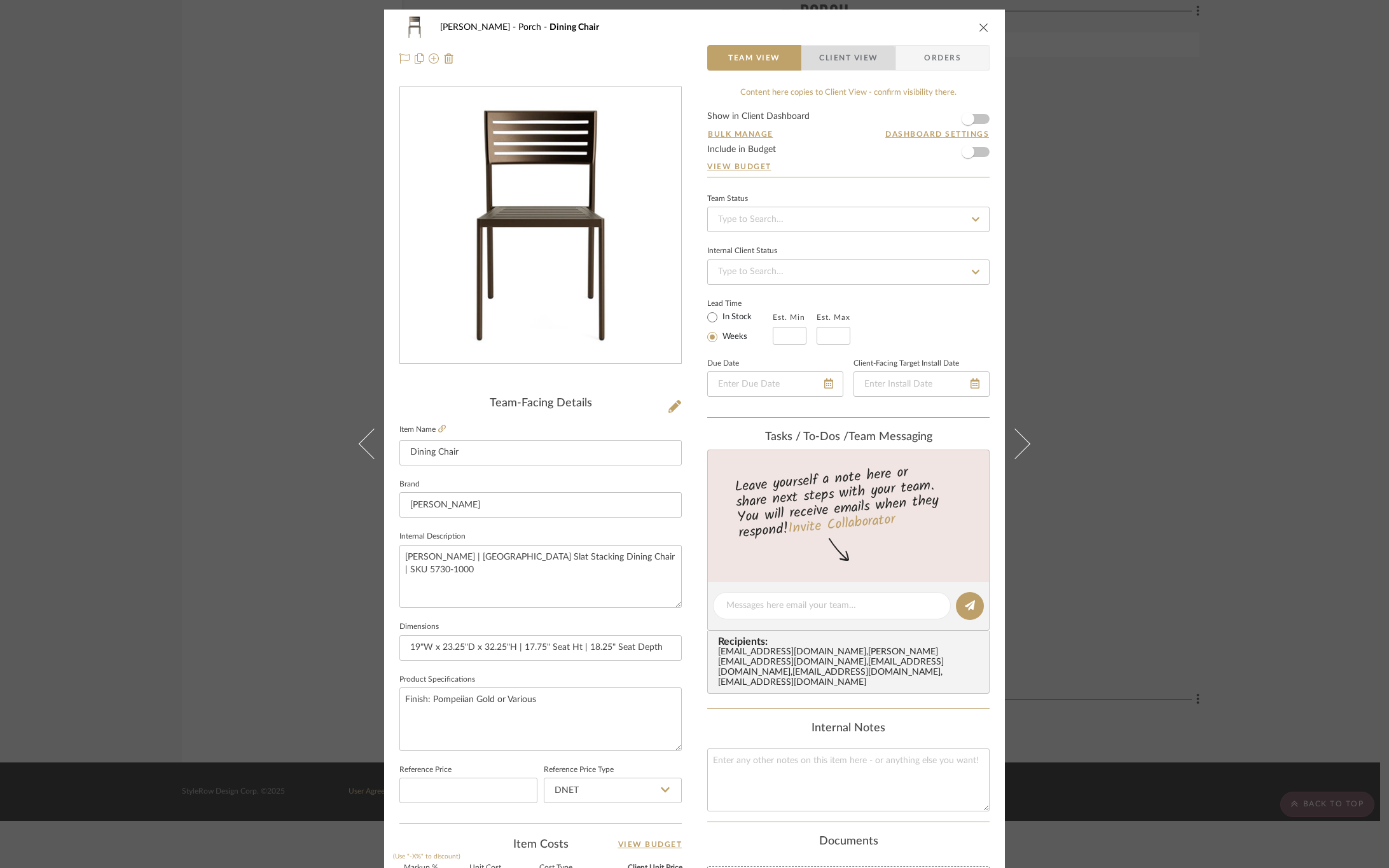
click at [825, 61] on span "Client View" at bounding box center [848, 58] width 59 height 26
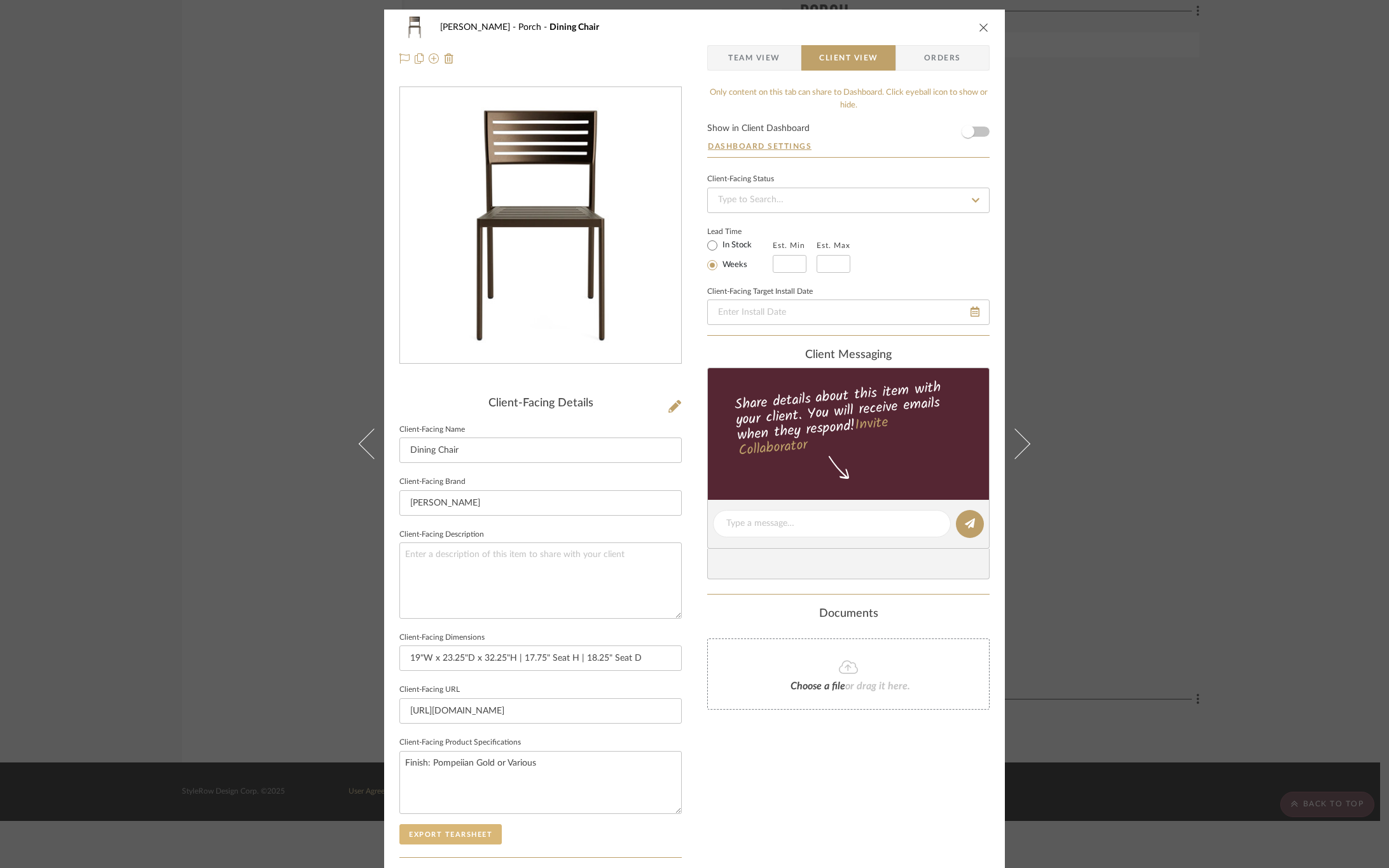
click at [442, 837] on button "Export Tearsheet" at bounding box center [451, 834] width 103 height 21
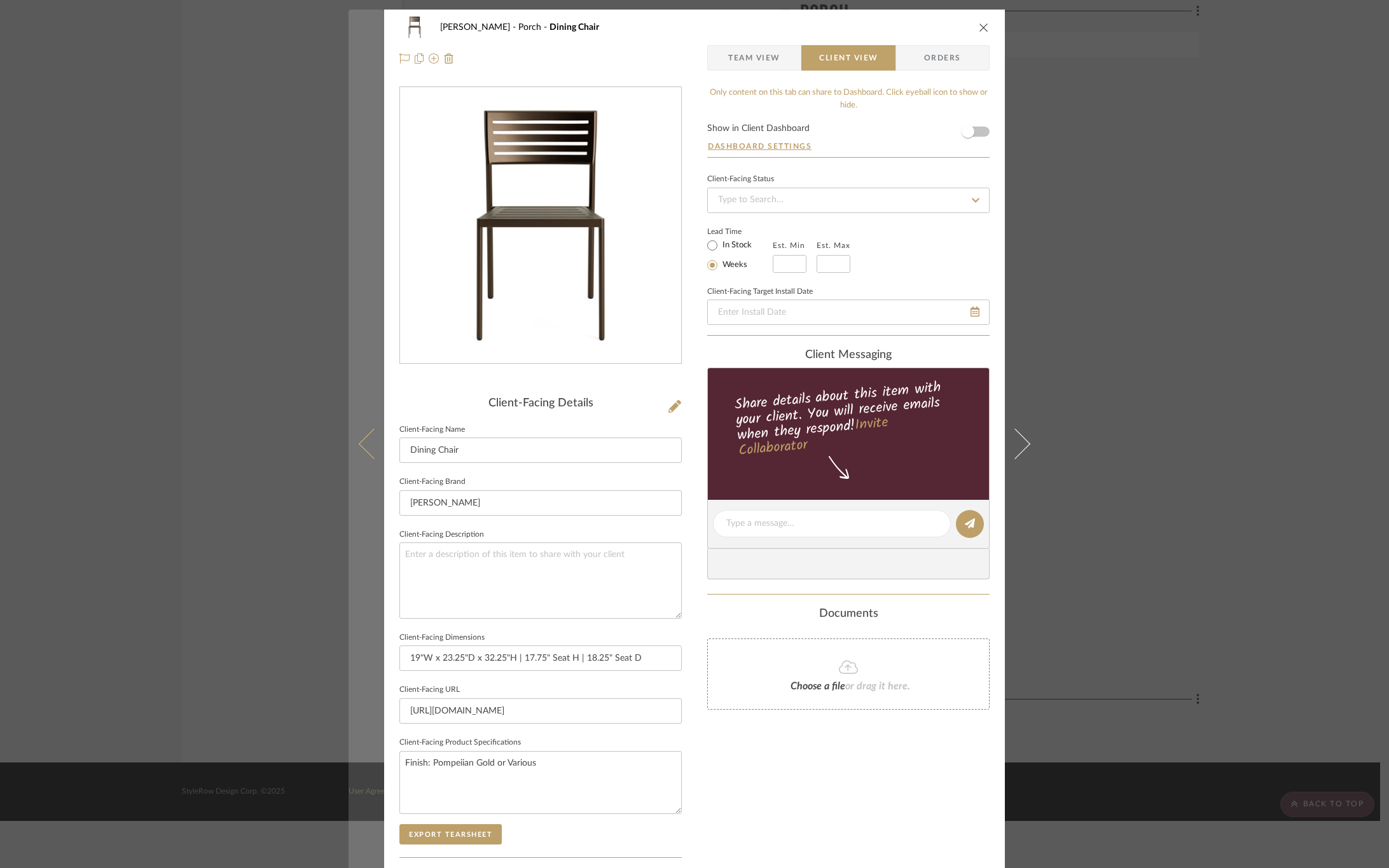
click at [366, 441] on icon at bounding box center [374, 443] width 31 height 31
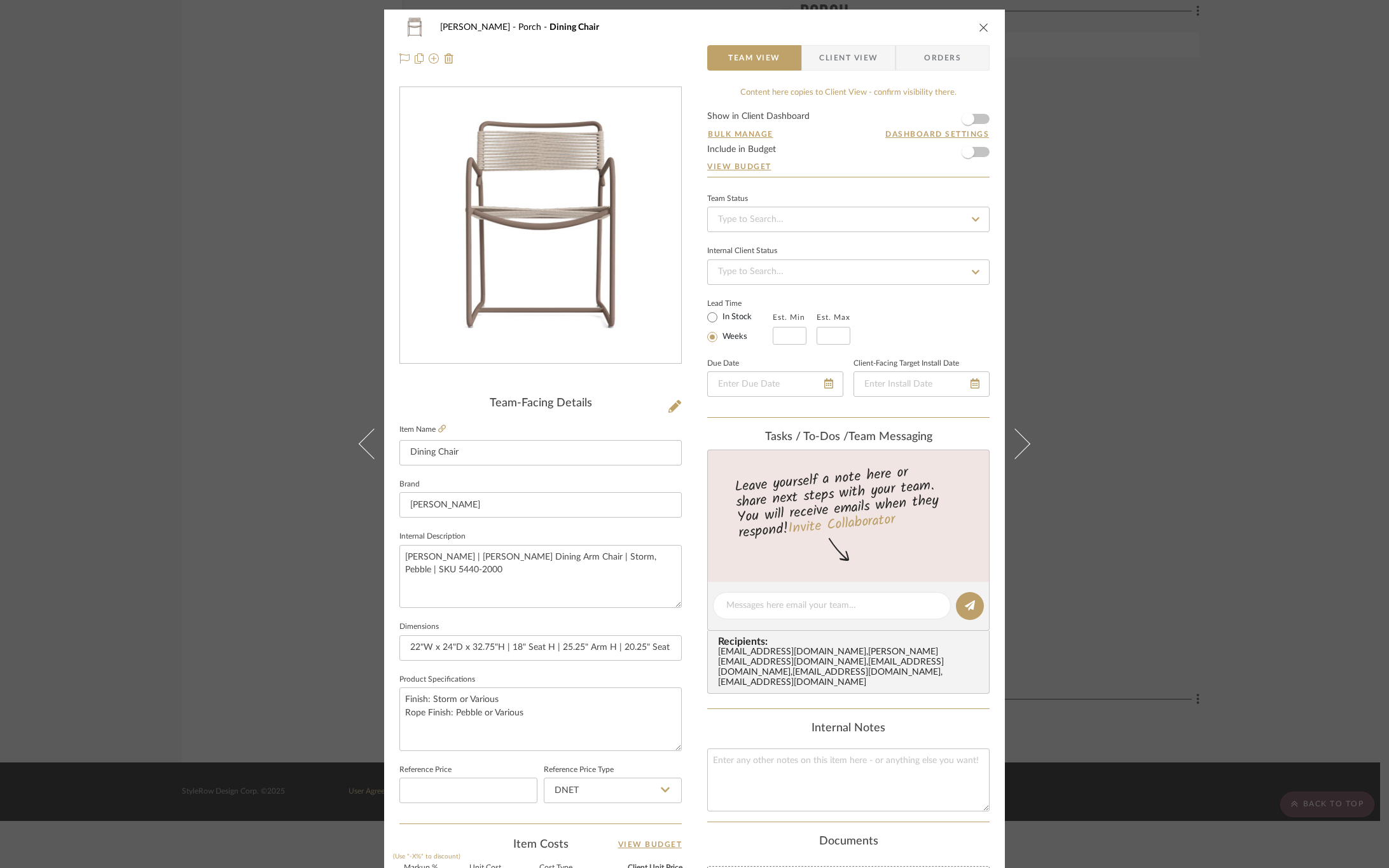
click at [825, 56] on span "Client View" at bounding box center [848, 58] width 59 height 26
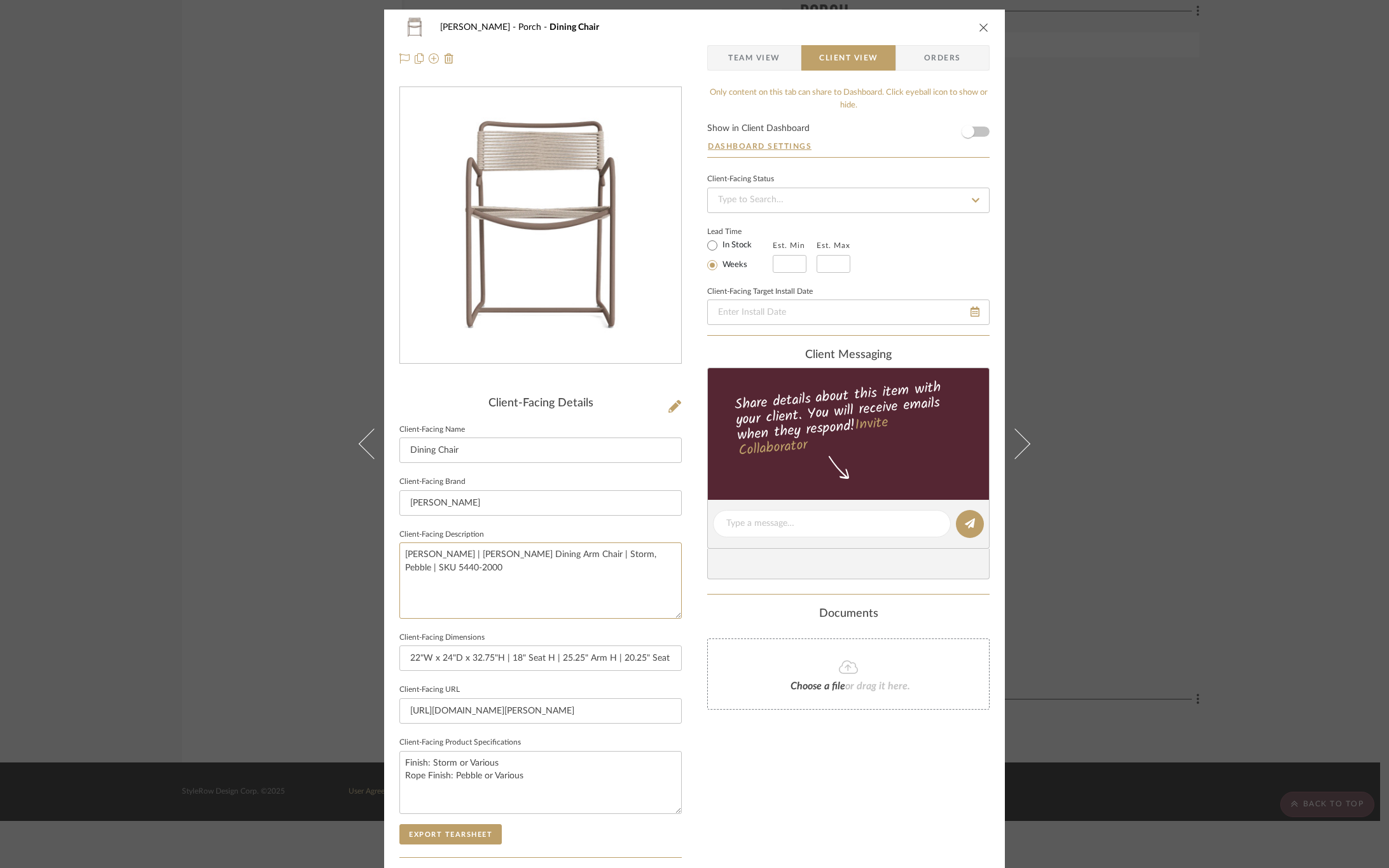
drag, startPoint x: 486, startPoint y: 571, endPoint x: 336, endPoint y: 543, distance: 152.6
click at [336, 543] on div "[PERSON_NAME] Porch Dining Chair Team View Client View Orders Client-Facing Det…" at bounding box center [694, 434] width 1389 height 868
click at [806, 781] on div "Only content on this tab can share to Dashboard. Click eyeball icon to show or …" at bounding box center [849, 541] width 283 height 910
click at [470, 831] on button "Export Tearsheet" at bounding box center [451, 834] width 103 height 21
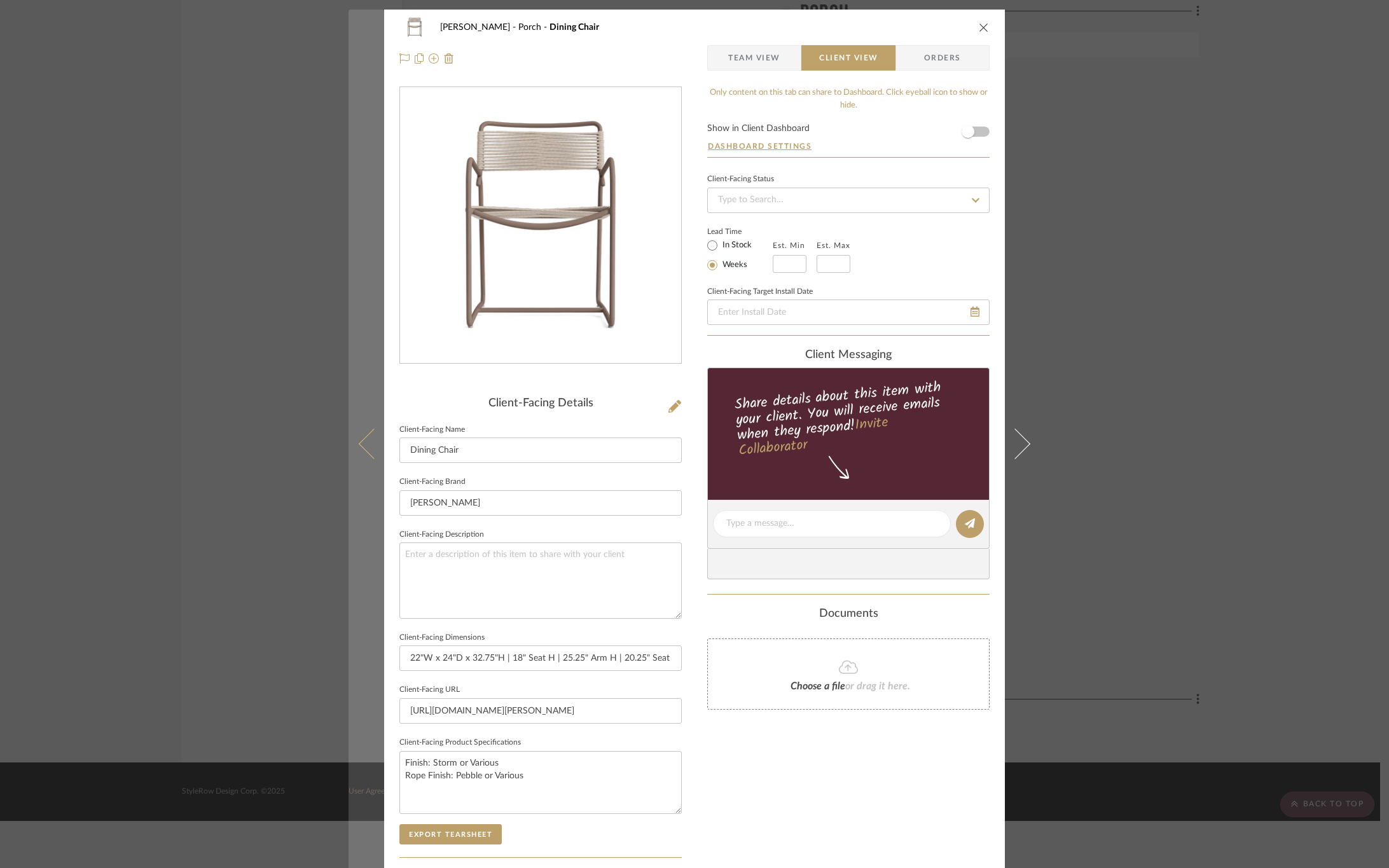
click at [359, 453] on button at bounding box center [366, 443] width 36 height 868
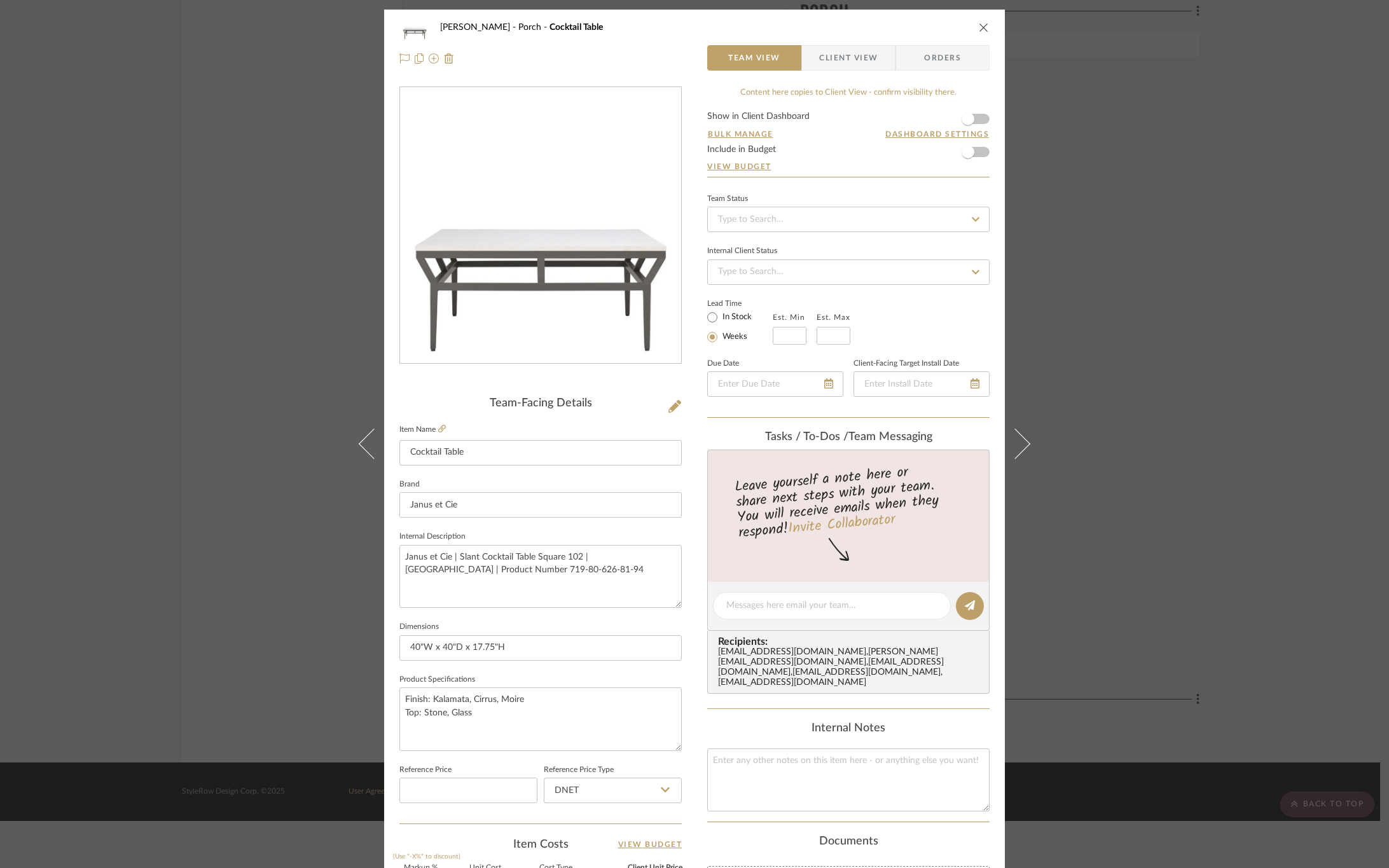
click at [819, 57] on span "Client View" at bounding box center [848, 58] width 59 height 26
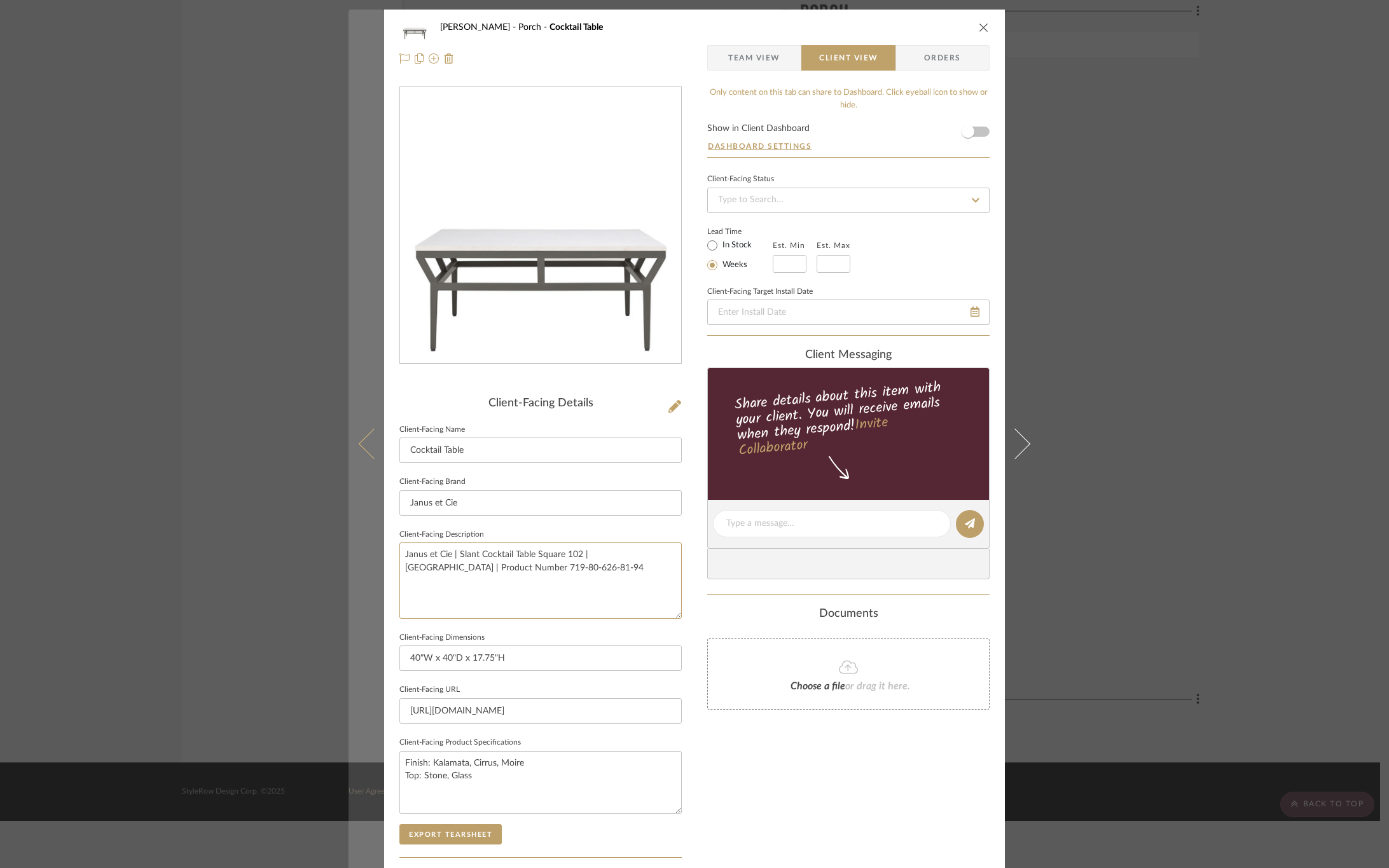
drag, startPoint x: 413, startPoint y: 533, endPoint x: 344, endPoint y: 516, distance: 71.1
click at [349, 516] on mat-dialog-content "[PERSON_NAME] Porch Cocktail Table Team View Client View Orders Client-Facing D…" at bounding box center [694, 528] width 692 height 1038
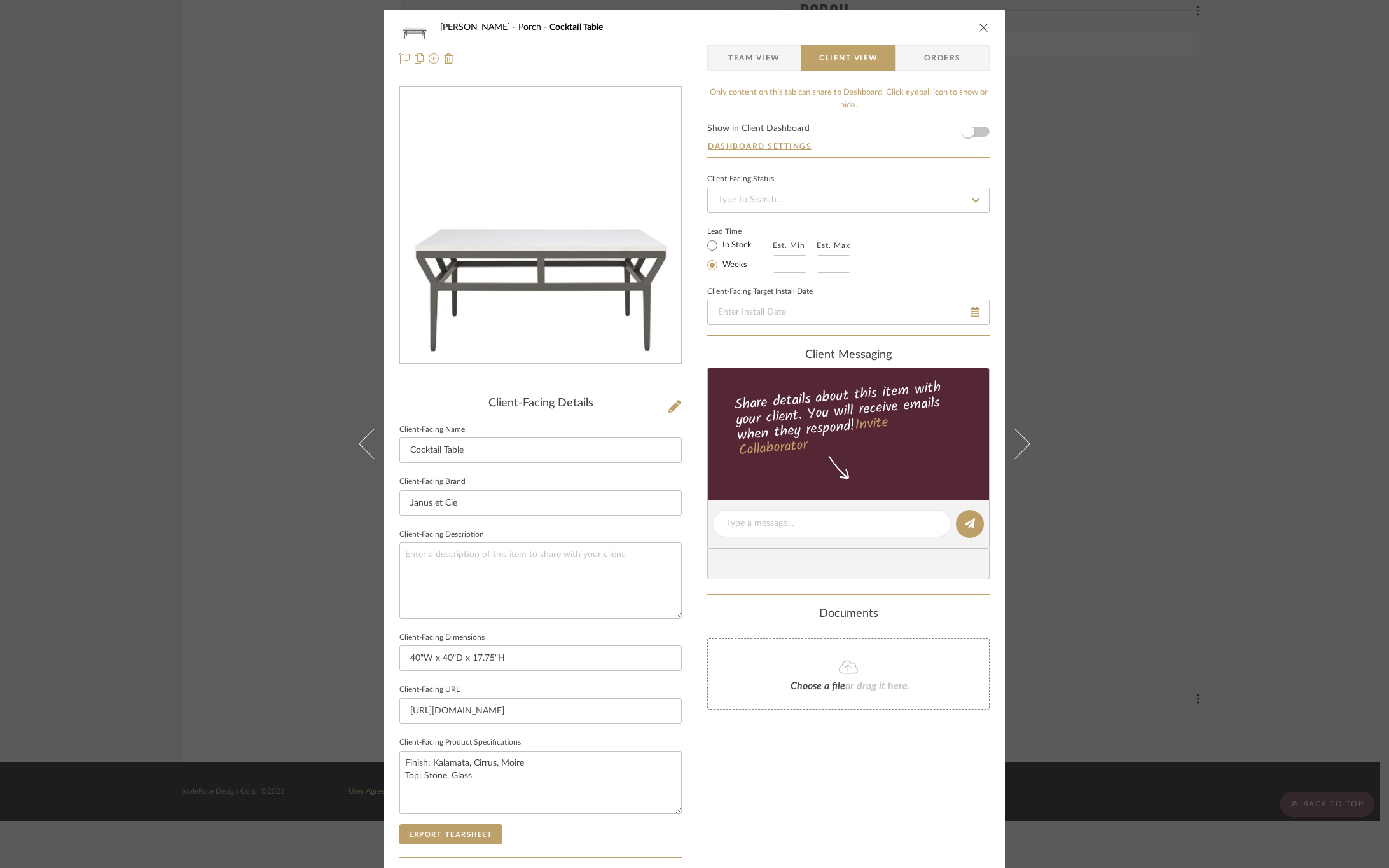
click at [749, 807] on div "Only content on this tab can share to Dashboard. Click eyeball icon to show or …" at bounding box center [849, 541] width 283 height 910
click at [437, 843] on button "Export Tearsheet" at bounding box center [451, 834] width 103 height 21
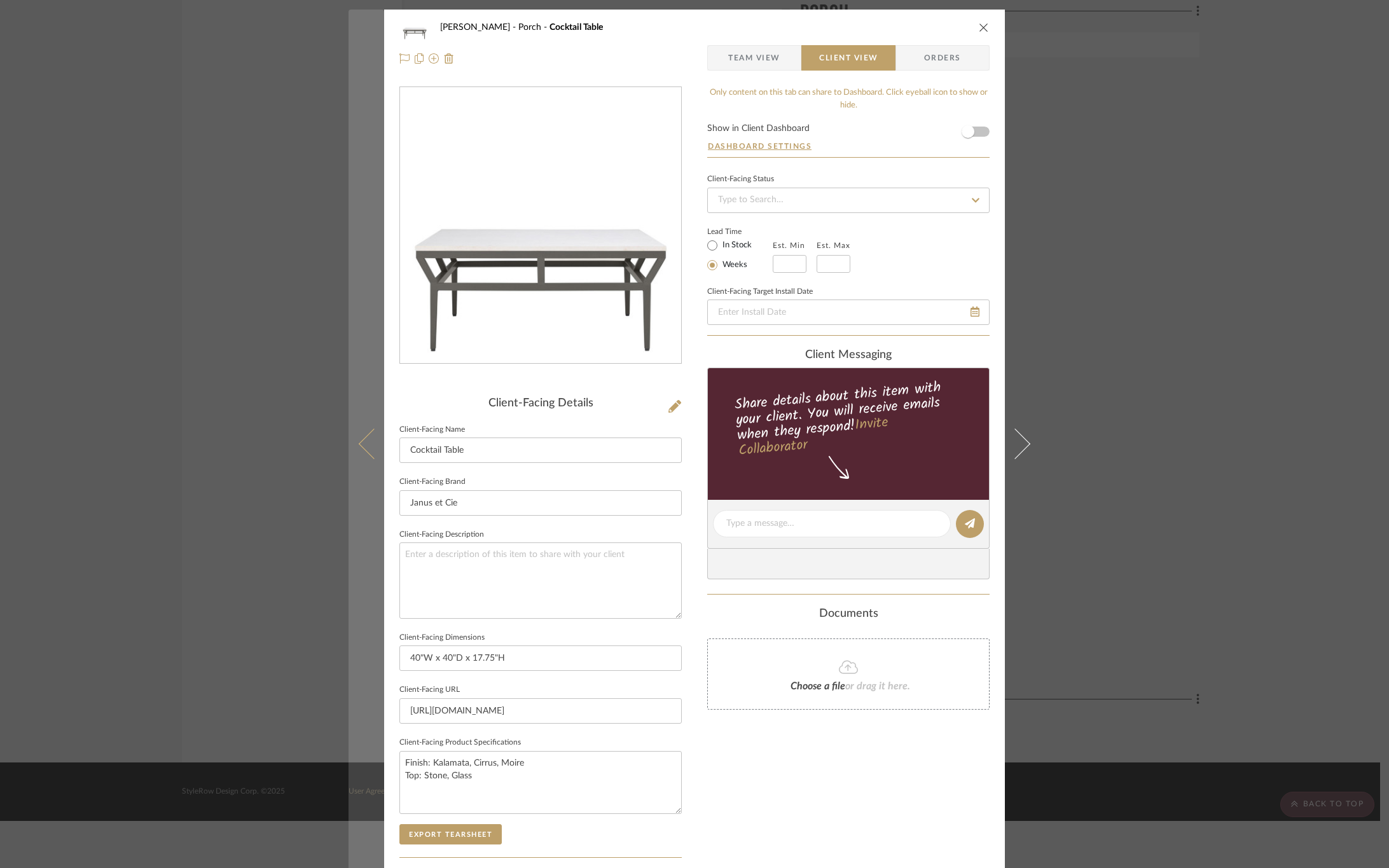
click at [367, 454] on icon at bounding box center [374, 443] width 31 height 31
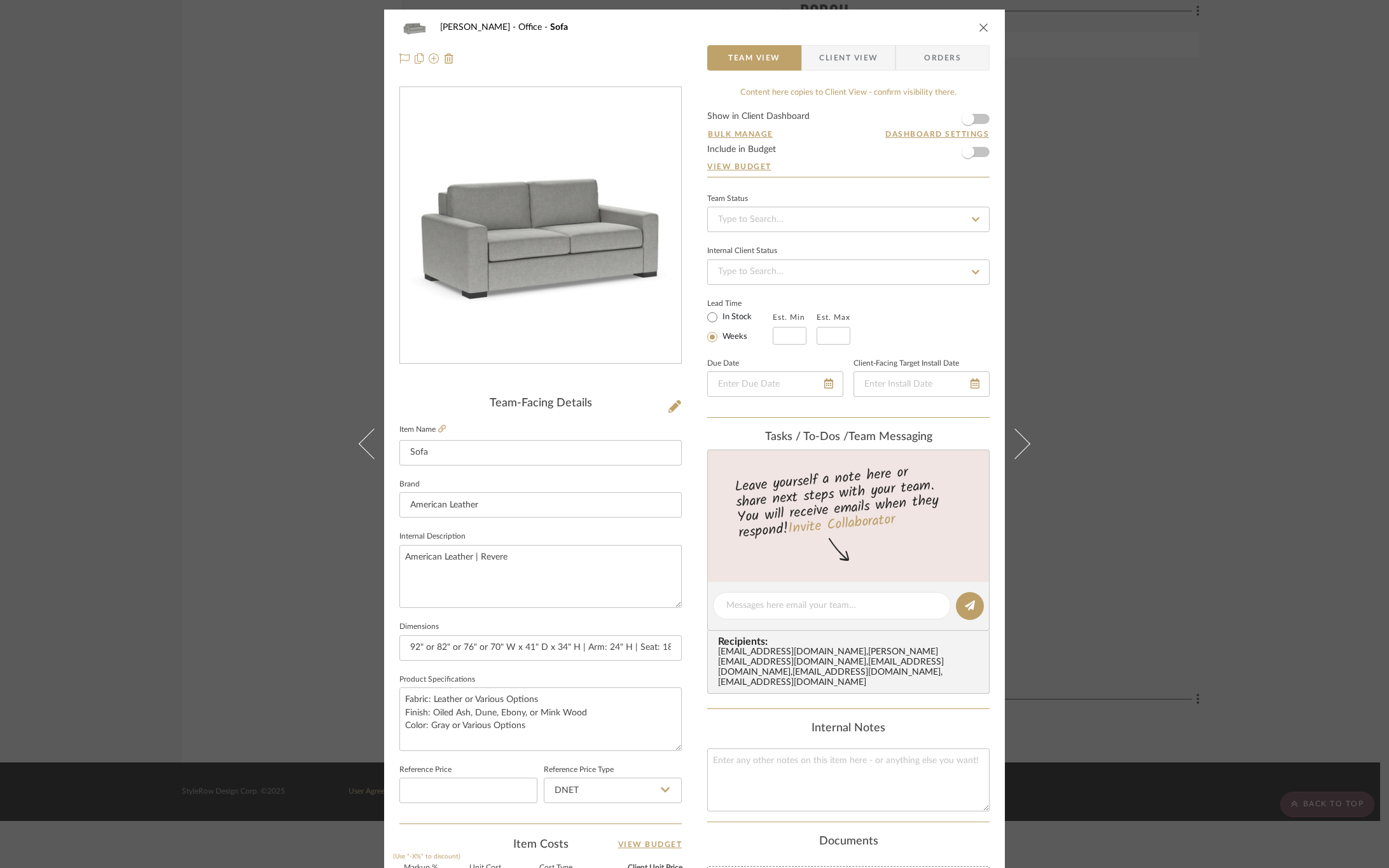
drag, startPoint x: 1199, startPoint y: 229, endPoint x: 1189, endPoint y: 239, distance: 14.1
click at [1199, 229] on div "[PERSON_NAME] Office Sofa Team View Client View Orders Team-Facing Details Item…" at bounding box center [694, 434] width 1389 height 868
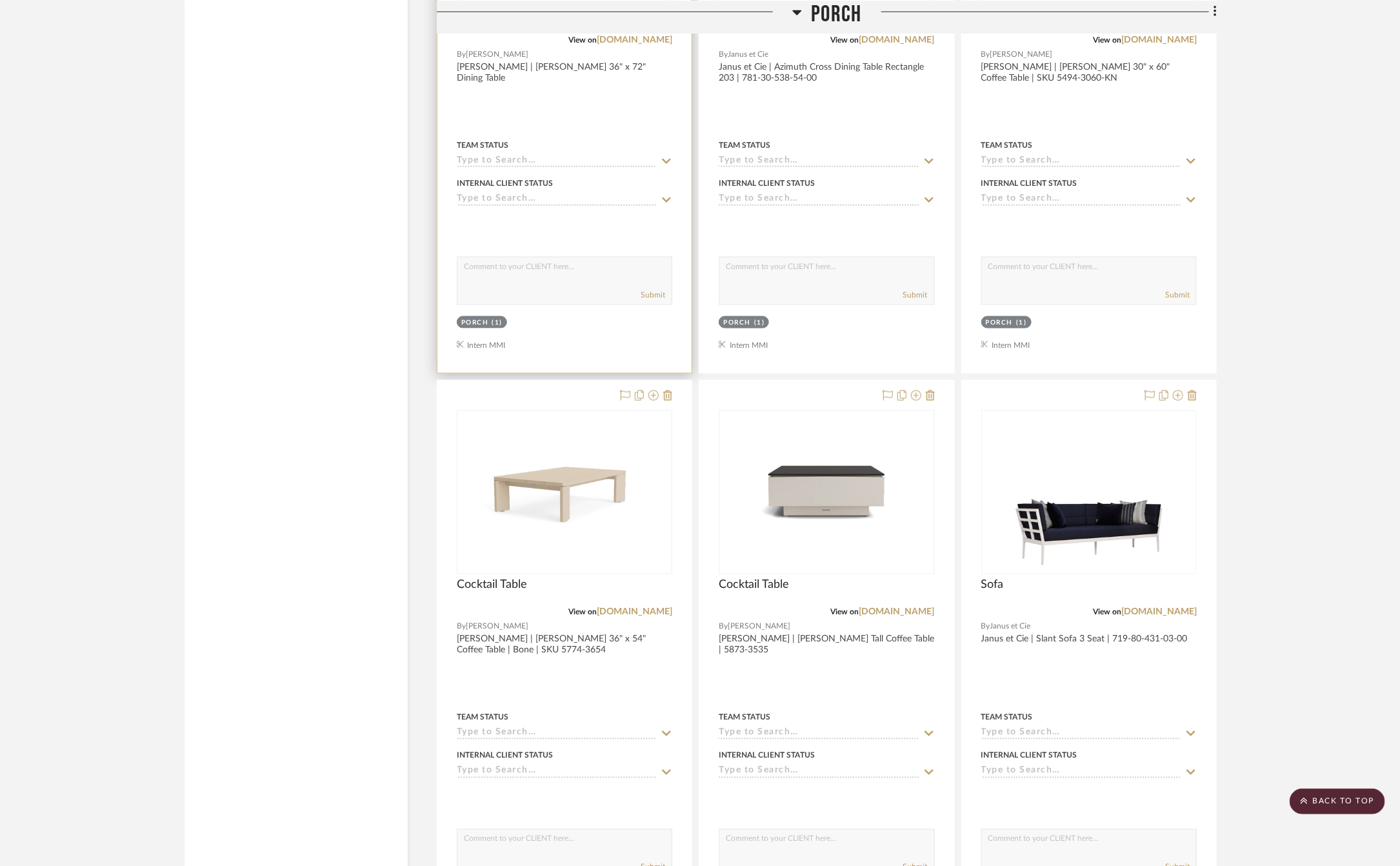
scroll to position [9251, 0]
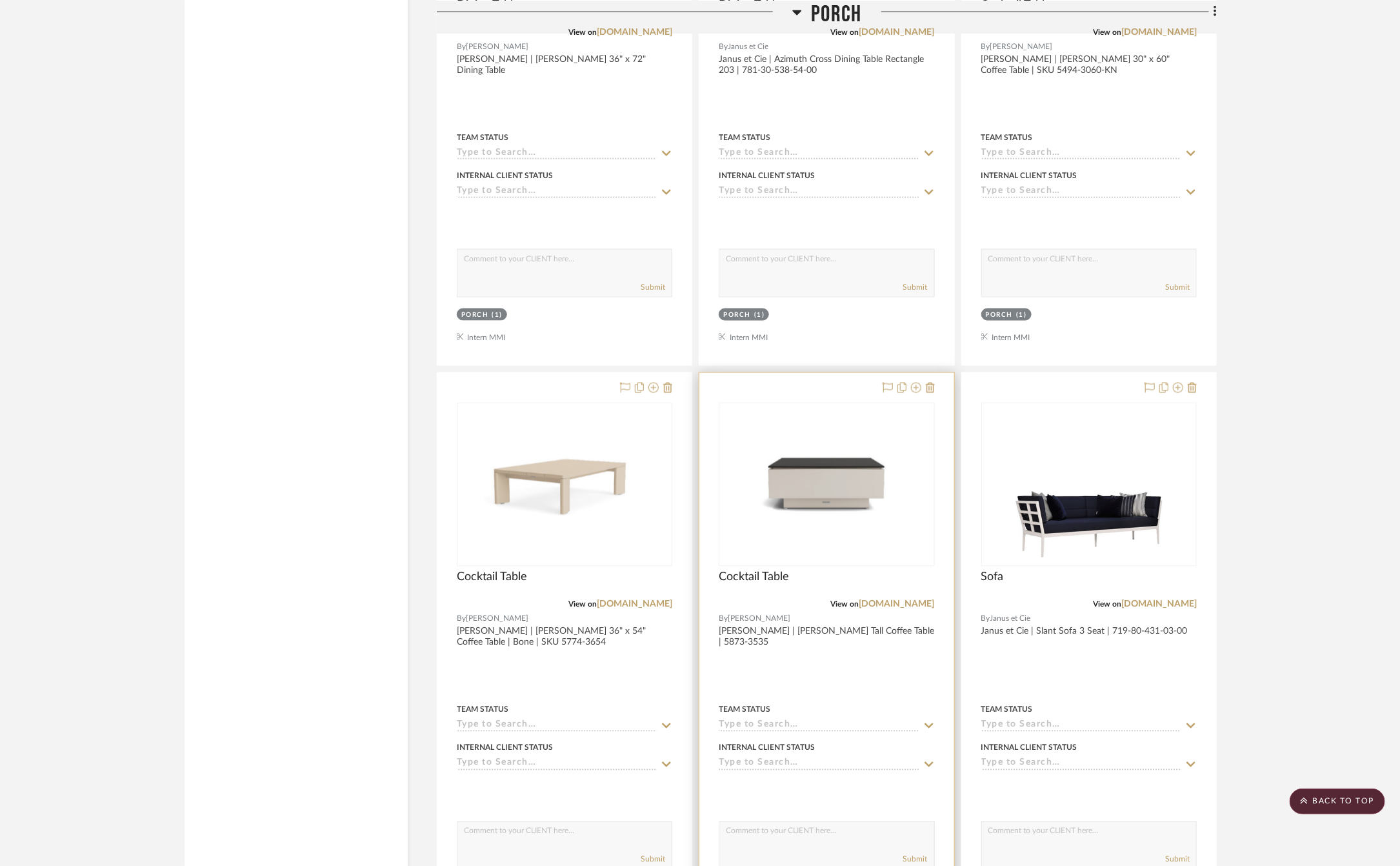
click at [823, 703] on div at bounding box center [826, 656] width 254 height 565
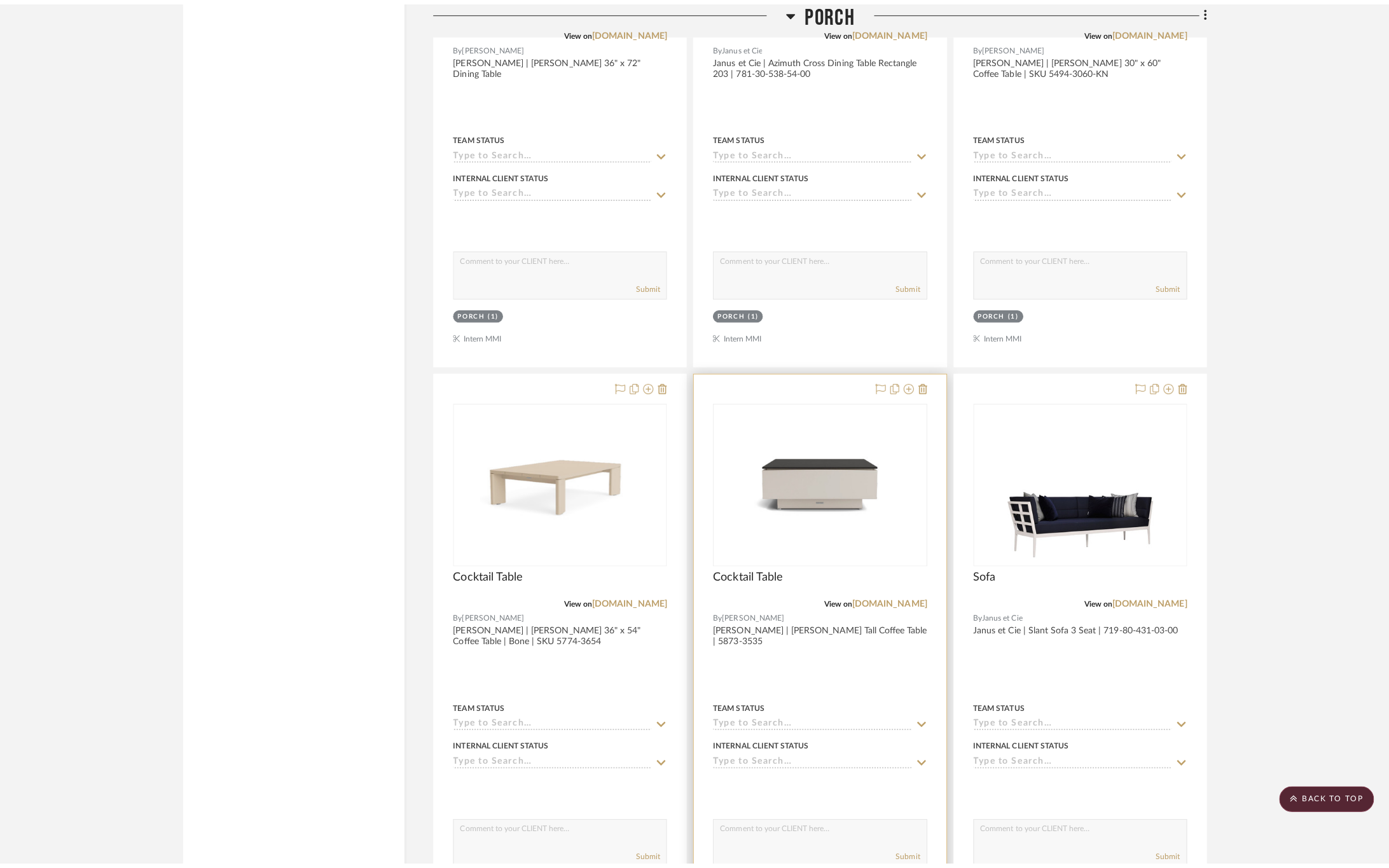
scroll to position [0, 0]
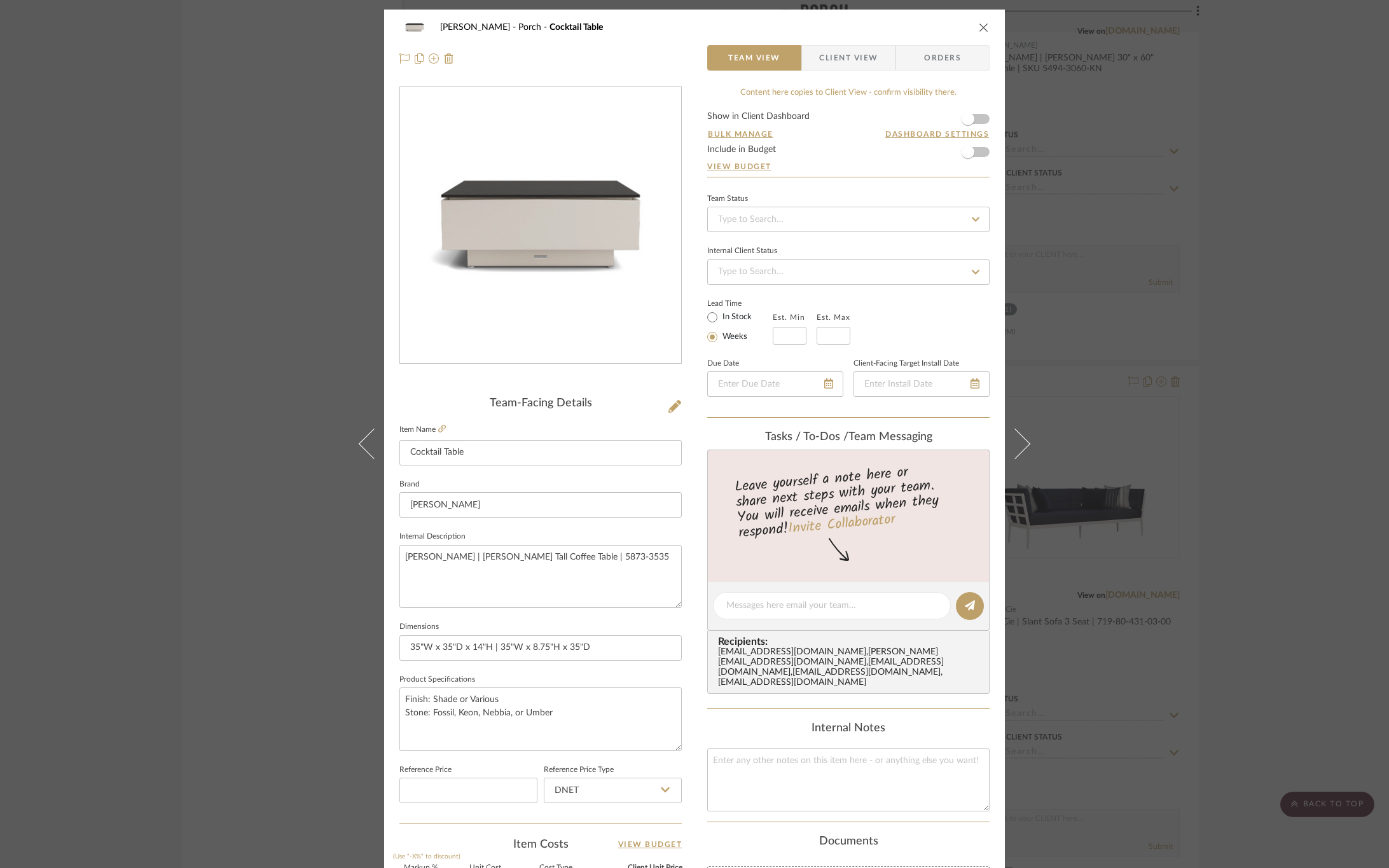
click at [606, 616] on sr-form-field "Internal Description [PERSON_NAME] | [PERSON_NAME] Tall Coffee Table | 5873-3535" at bounding box center [541, 573] width 283 height 90
click at [1271, 552] on div "[PERSON_NAME] Porch Cocktail Table Team View Client View Orders Team-Facing Det…" at bounding box center [694, 434] width 1389 height 868
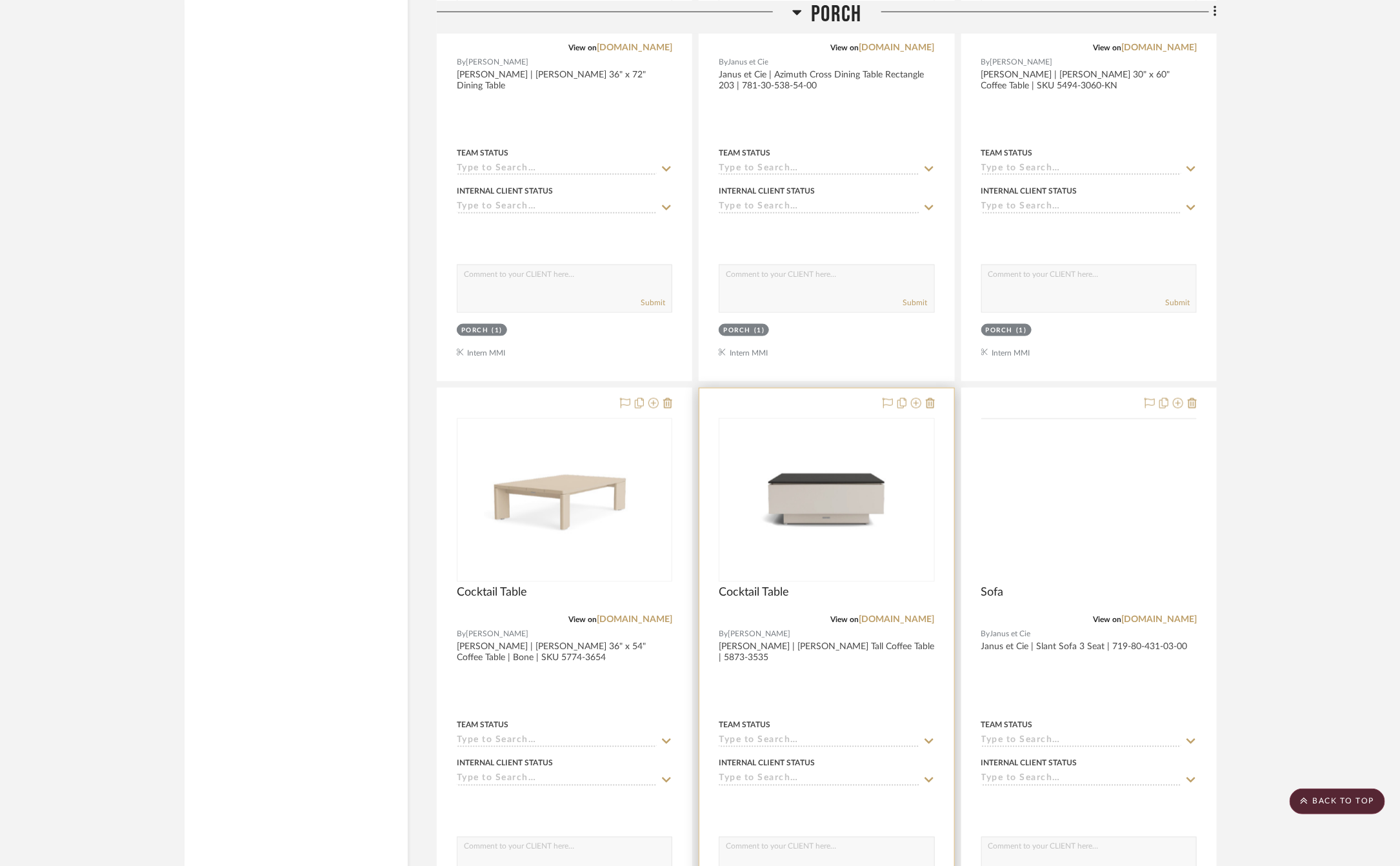
scroll to position [9251, 0]
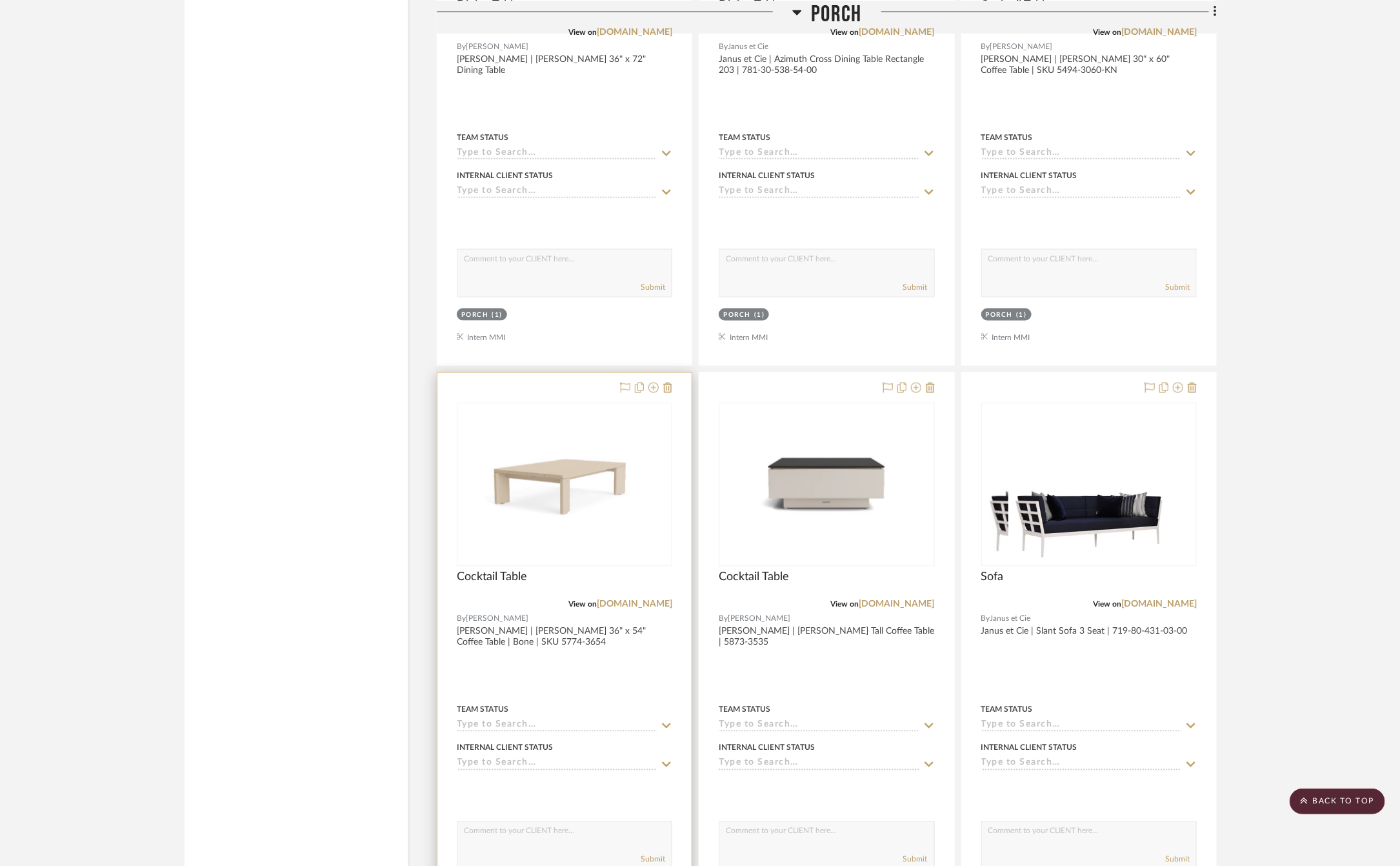
click at [597, 711] on div at bounding box center [565, 656] width 254 height 565
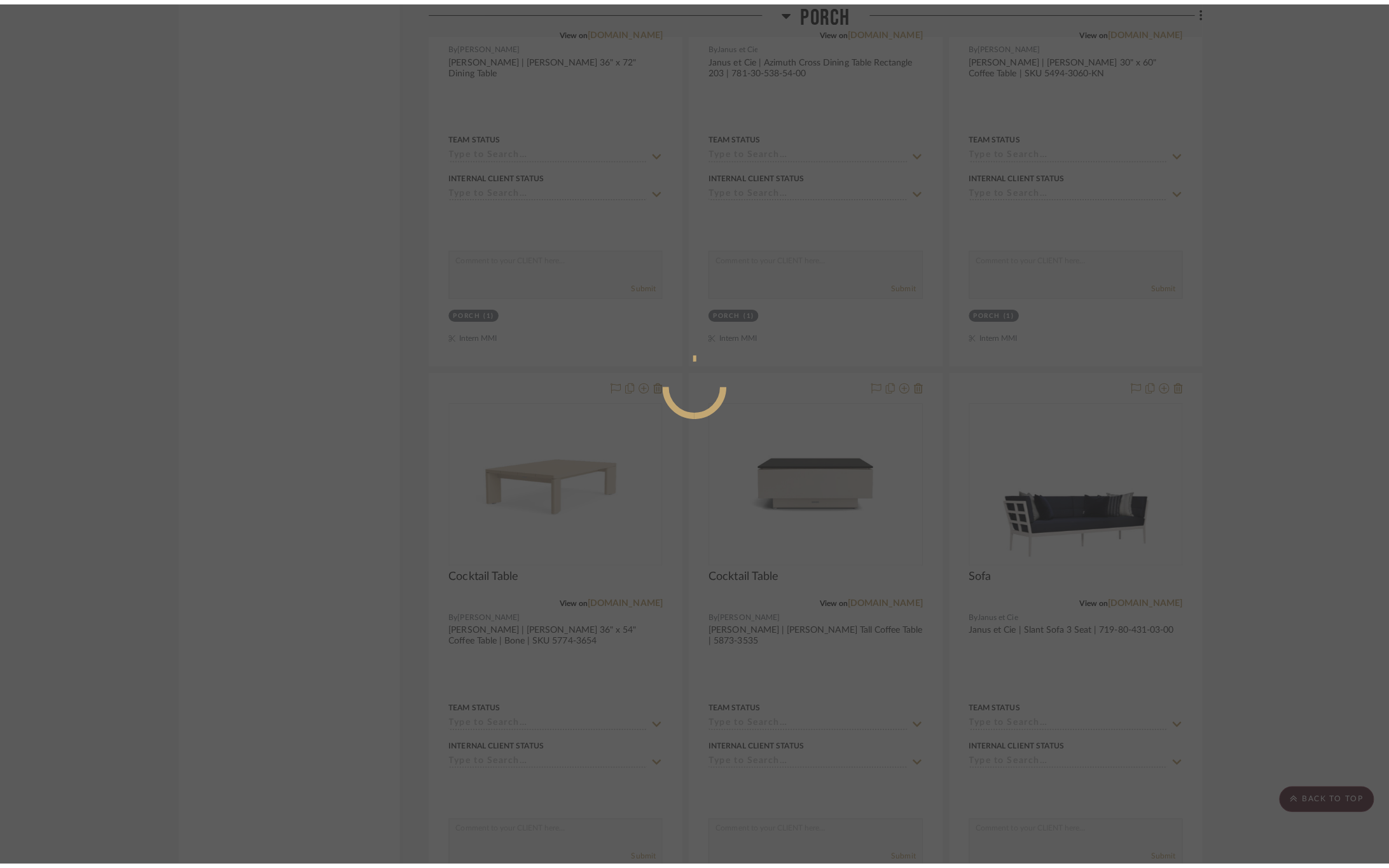
scroll to position [0, 0]
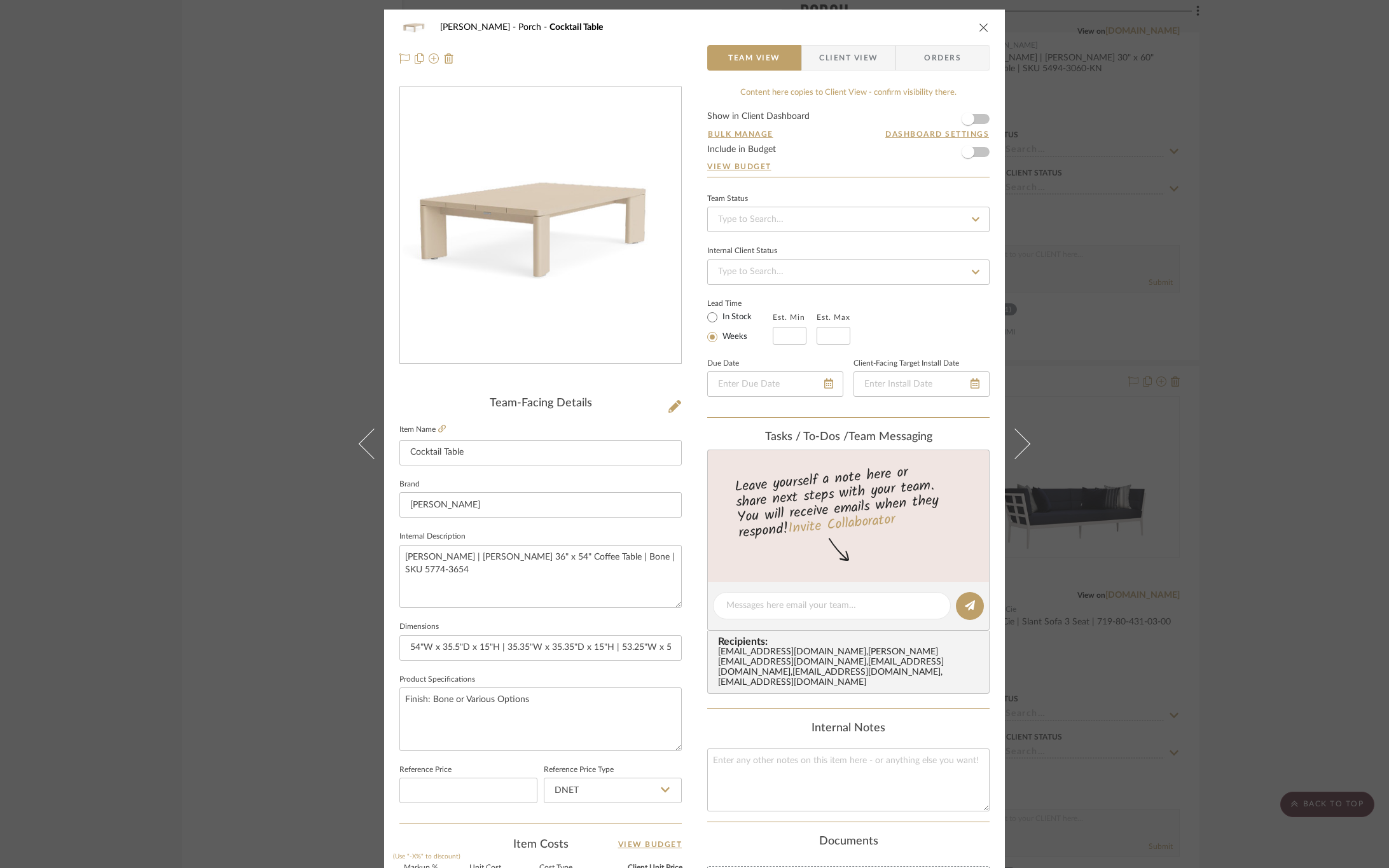
click at [1256, 630] on div "[PERSON_NAME] Porch Cocktail Table Team View Client View Orders Team-Facing Det…" at bounding box center [694, 434] width 1389 height 868
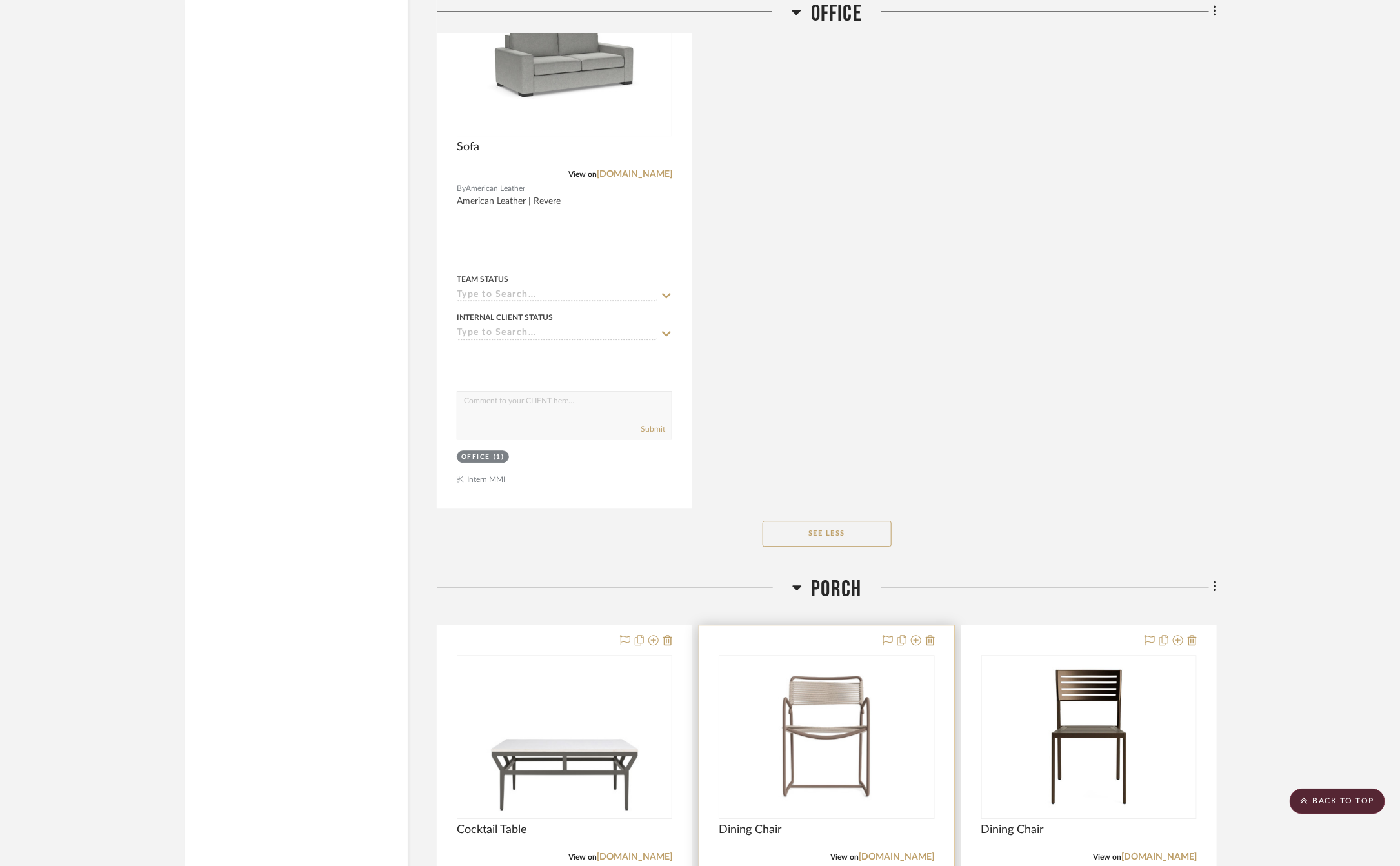
scroll to position [7217, 0]
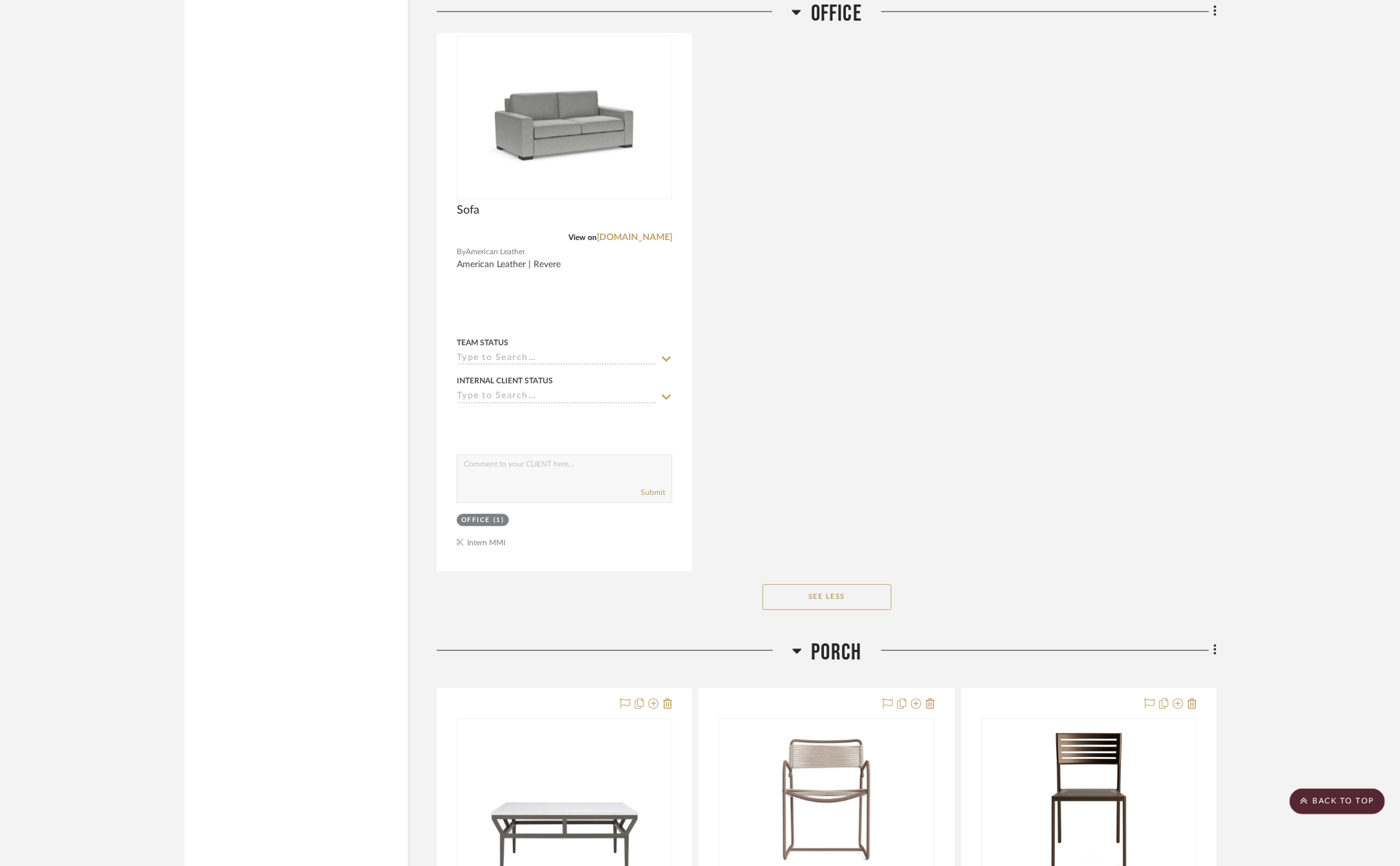
drag, startPoint x: 827, startPoint y: 680, endPoint x: 1034, endPoint y: 537, distance: 251.6
click at [827, 667] on span "Porch" at bounding box center [837, 653] width 51 height 28
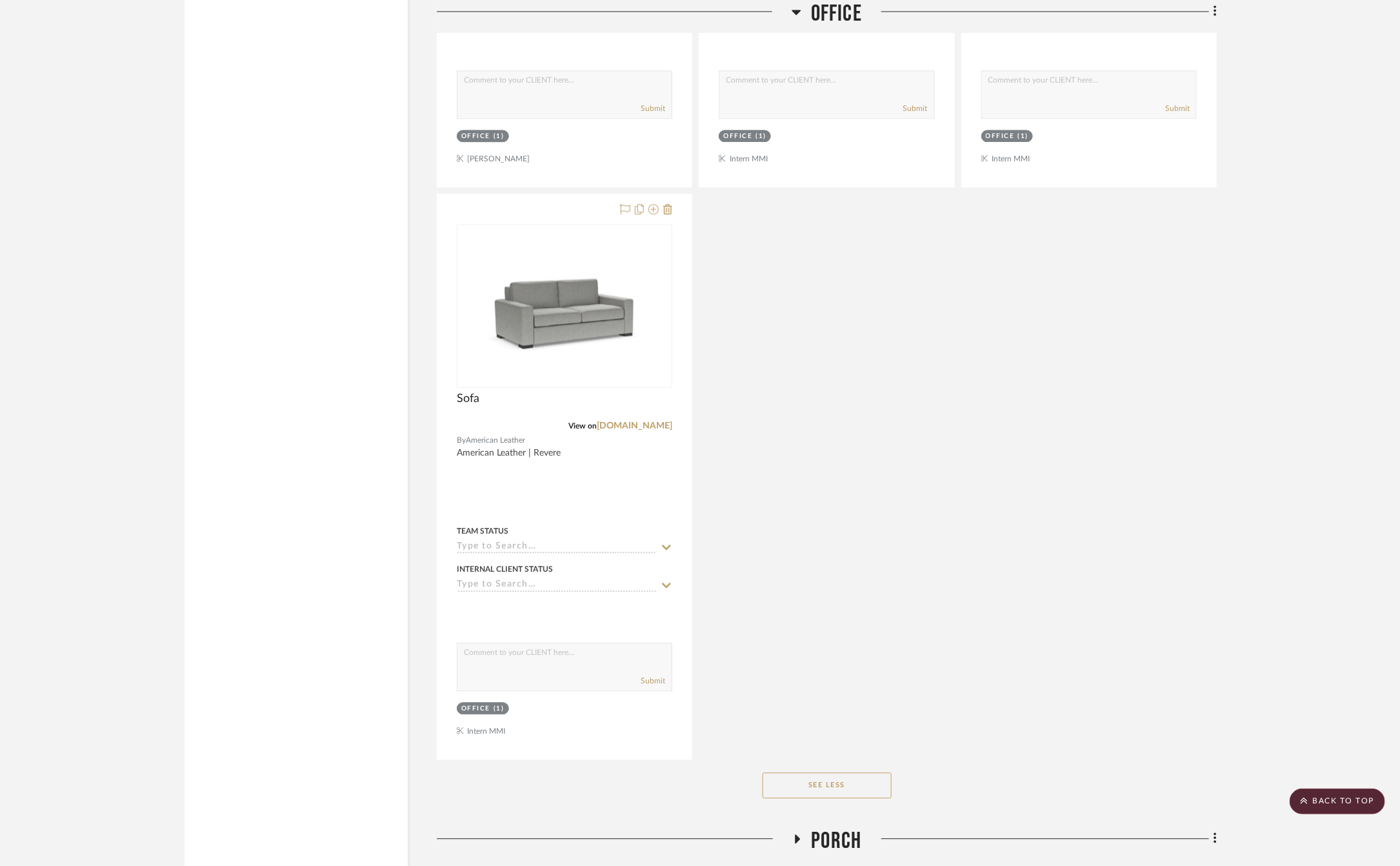
scroll to position [7196, 0]
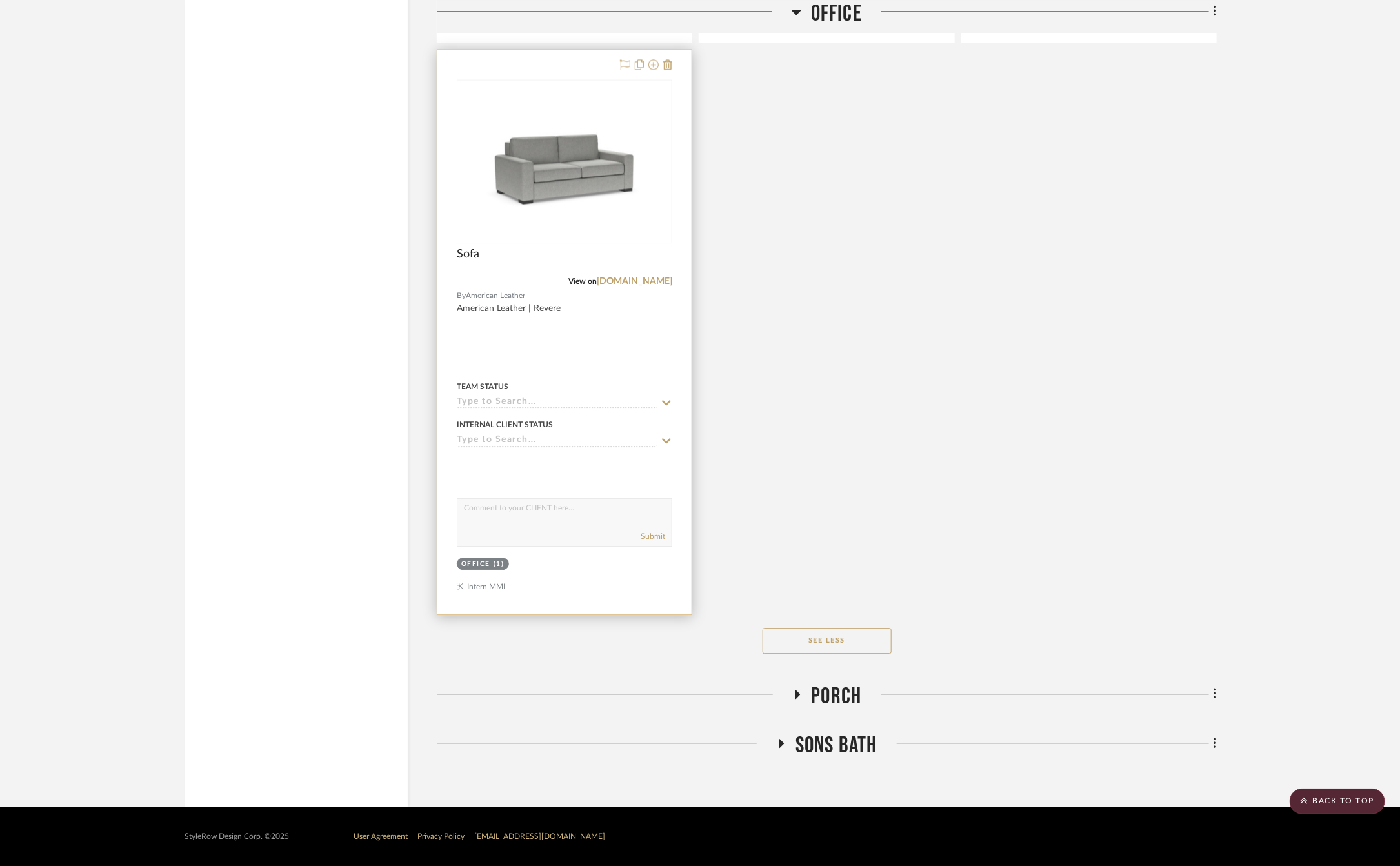
click at [641, 349] on div at bounding box center [565, 332] width 254 height 565
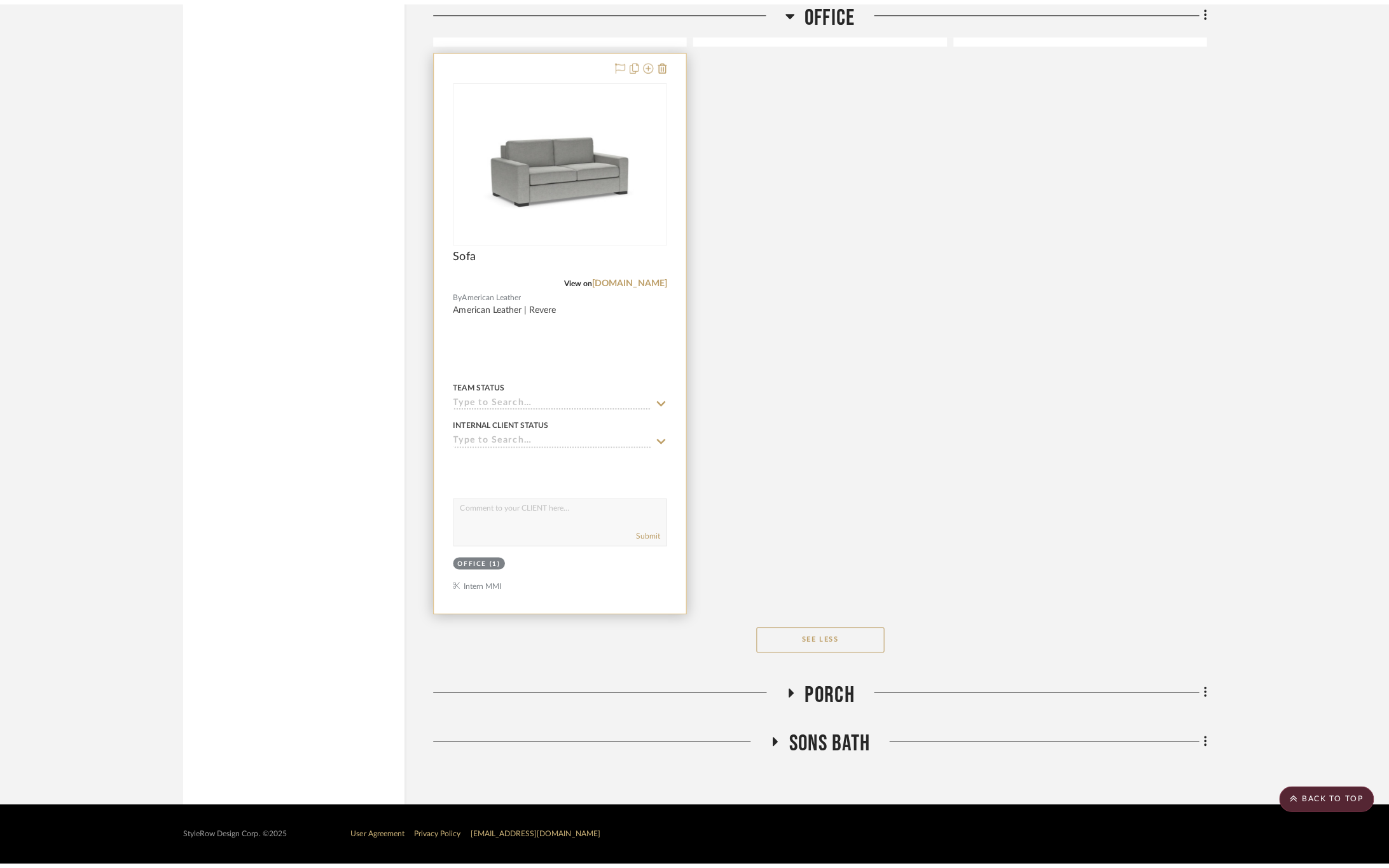
scroll to position [0, 0]
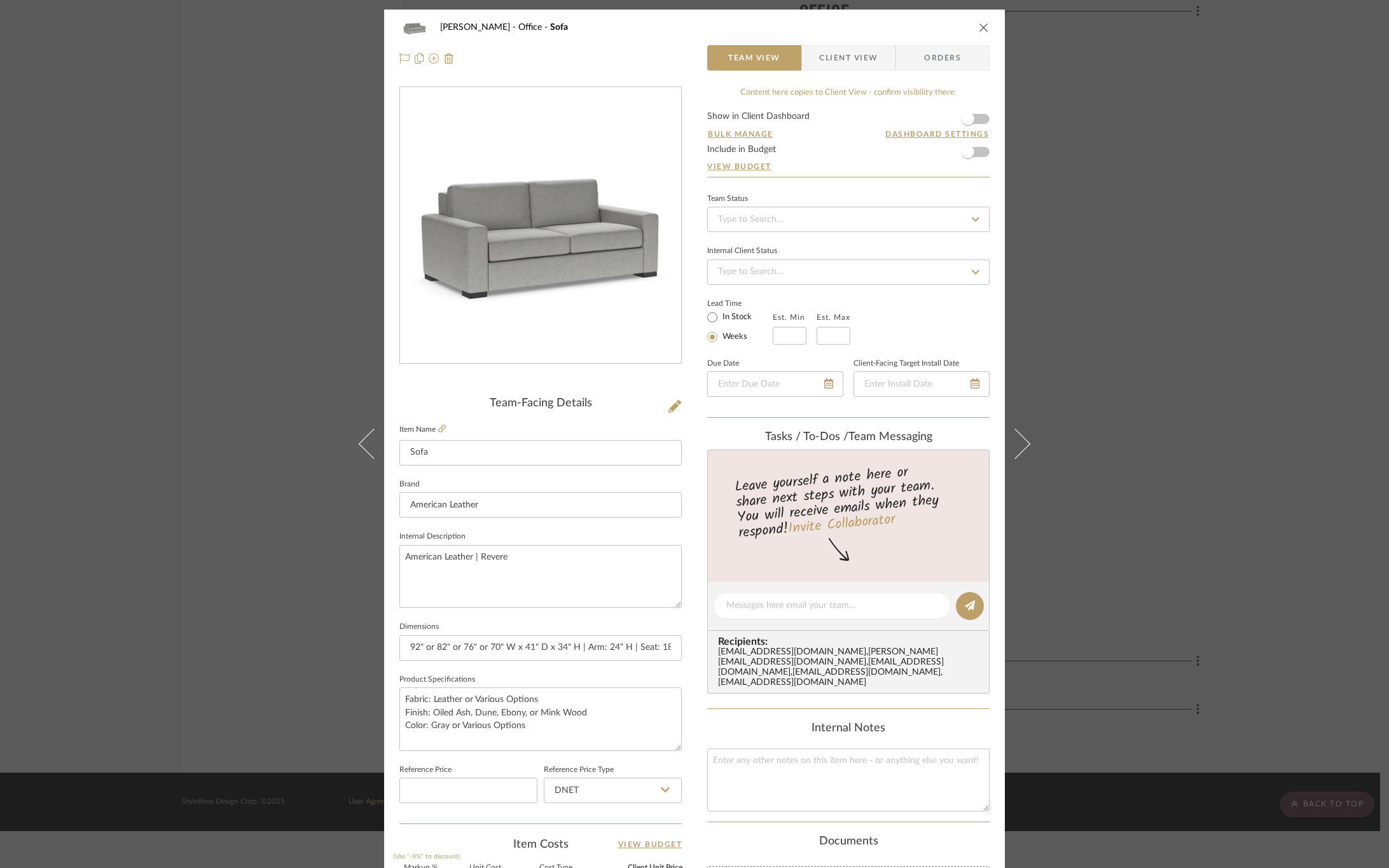
click at [840, 63] on span "Client View" at bounding box center [848, 58] width 59 height 26
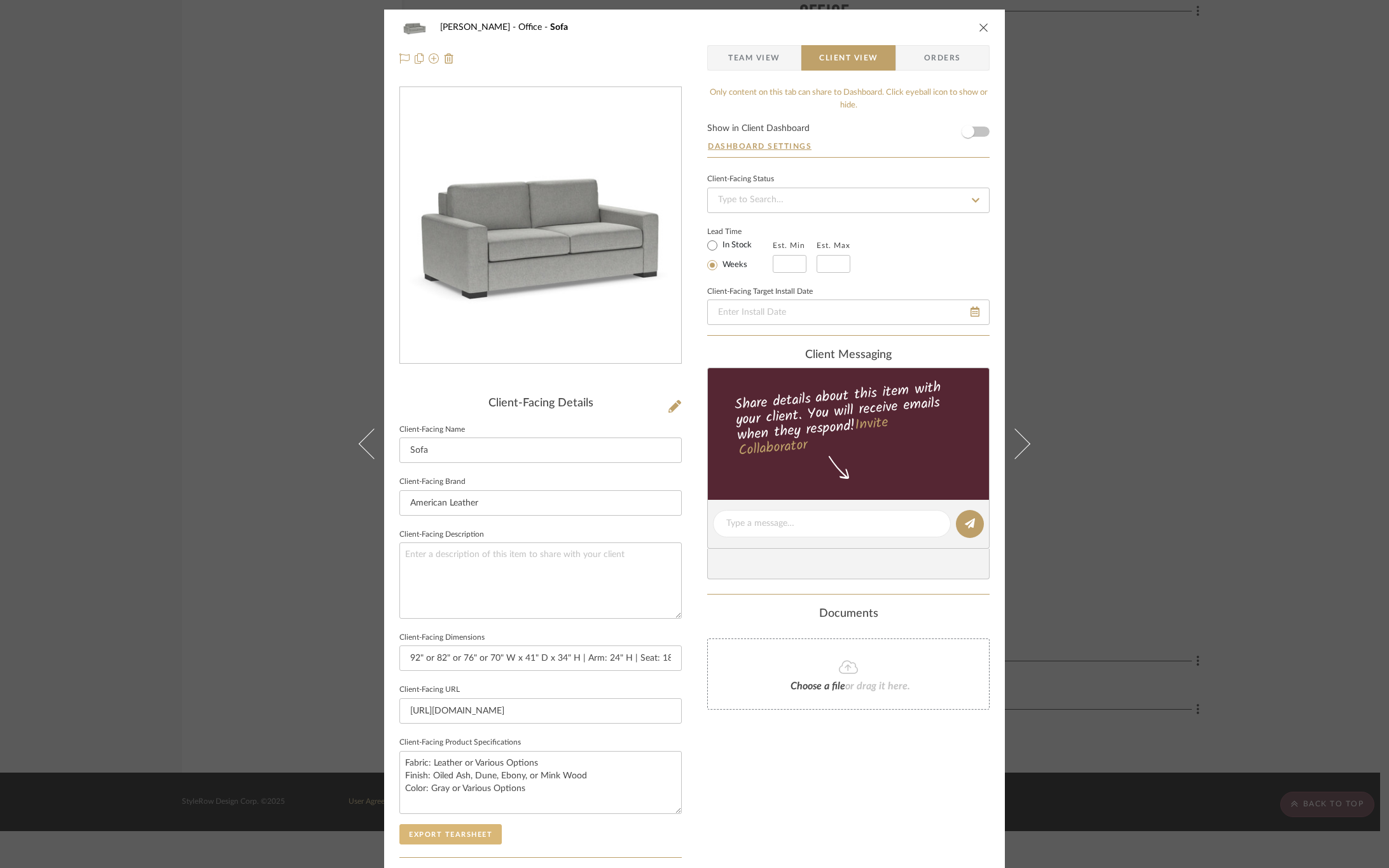
click at [479, 838] on button "Export Tearsheet" at bounding box center [451, 834] width 103 height 21
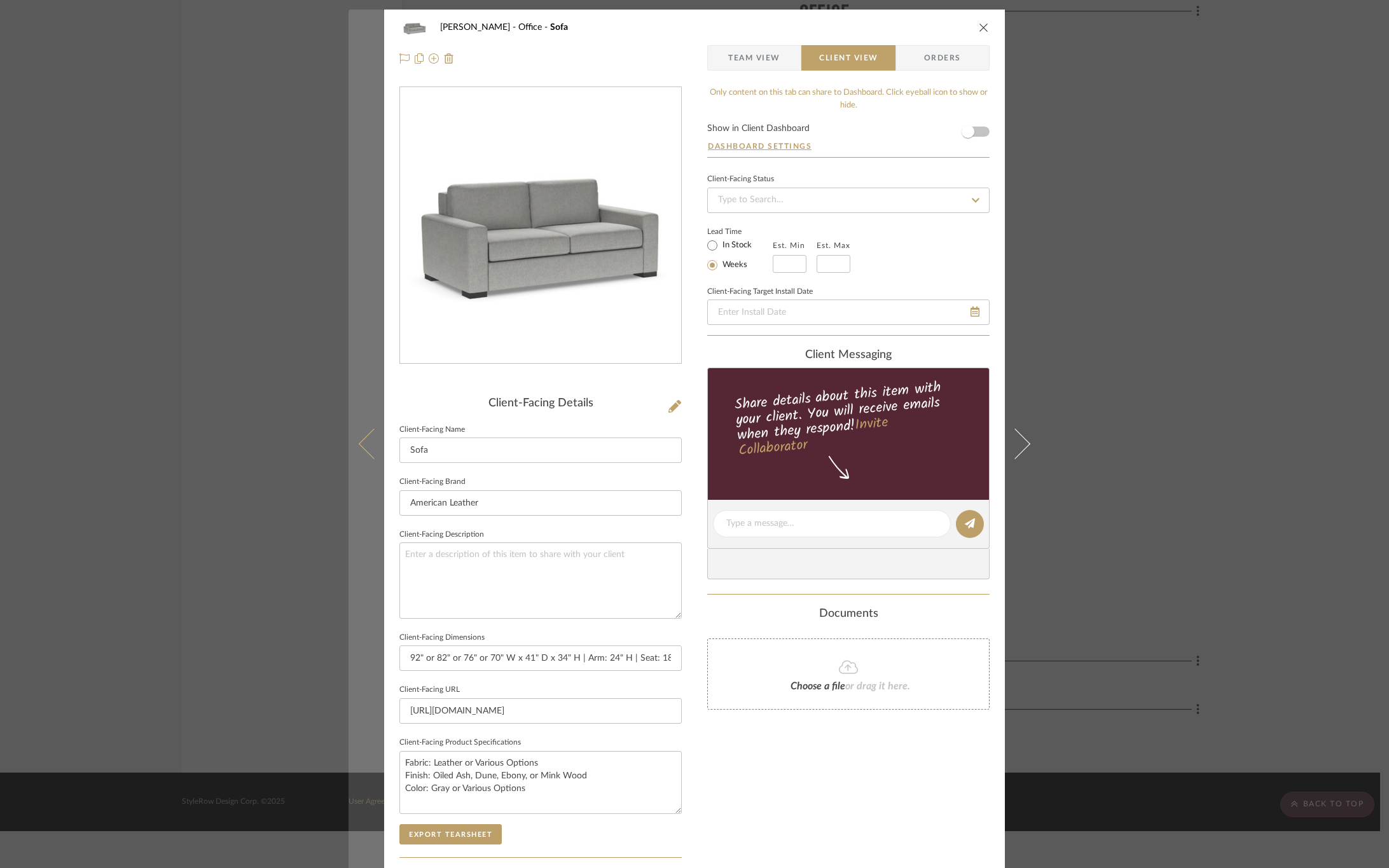
click at [373, 453] on icon at bounding box center [374, 443] width 31 height 31
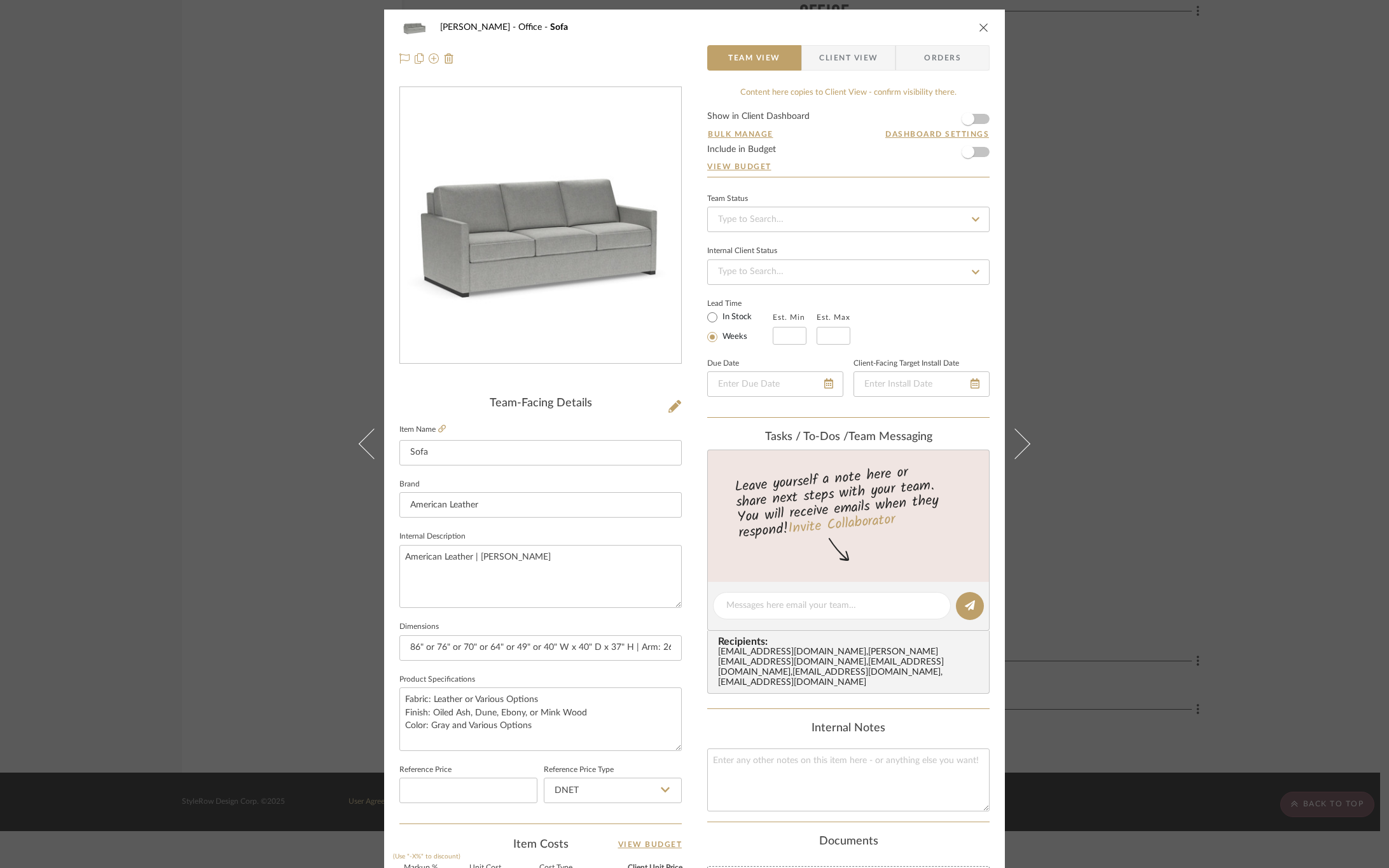
click at [853, 62] on span "Client View" at bounding box center [848, 58] width 59 height 26
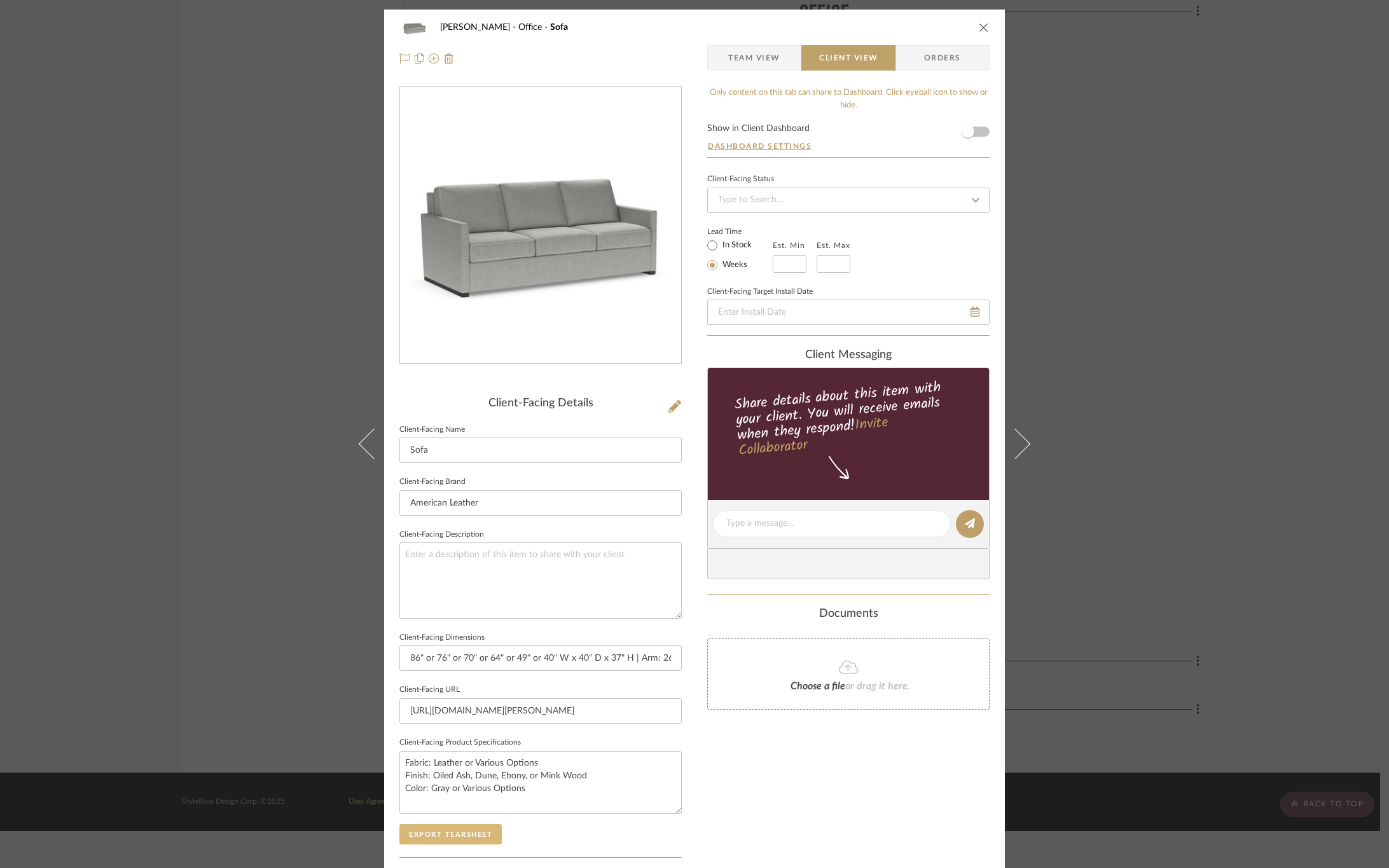
click at [479, 838] on button "Export Tearsheet" at bounding box center [451, 834] width 103 height 21
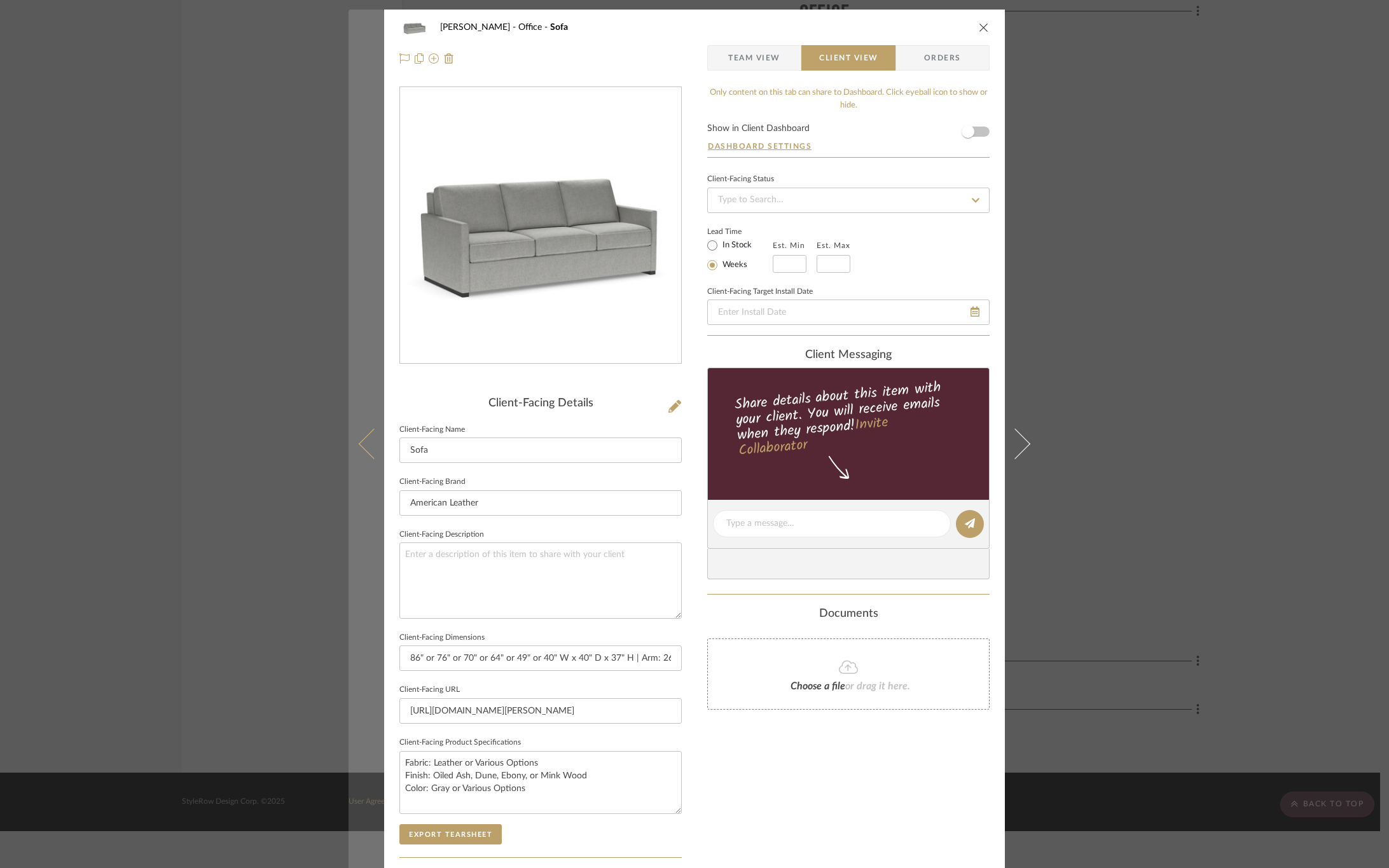
click at [384, 442] on icon at bounding box center [374, 443] width 31 height 31
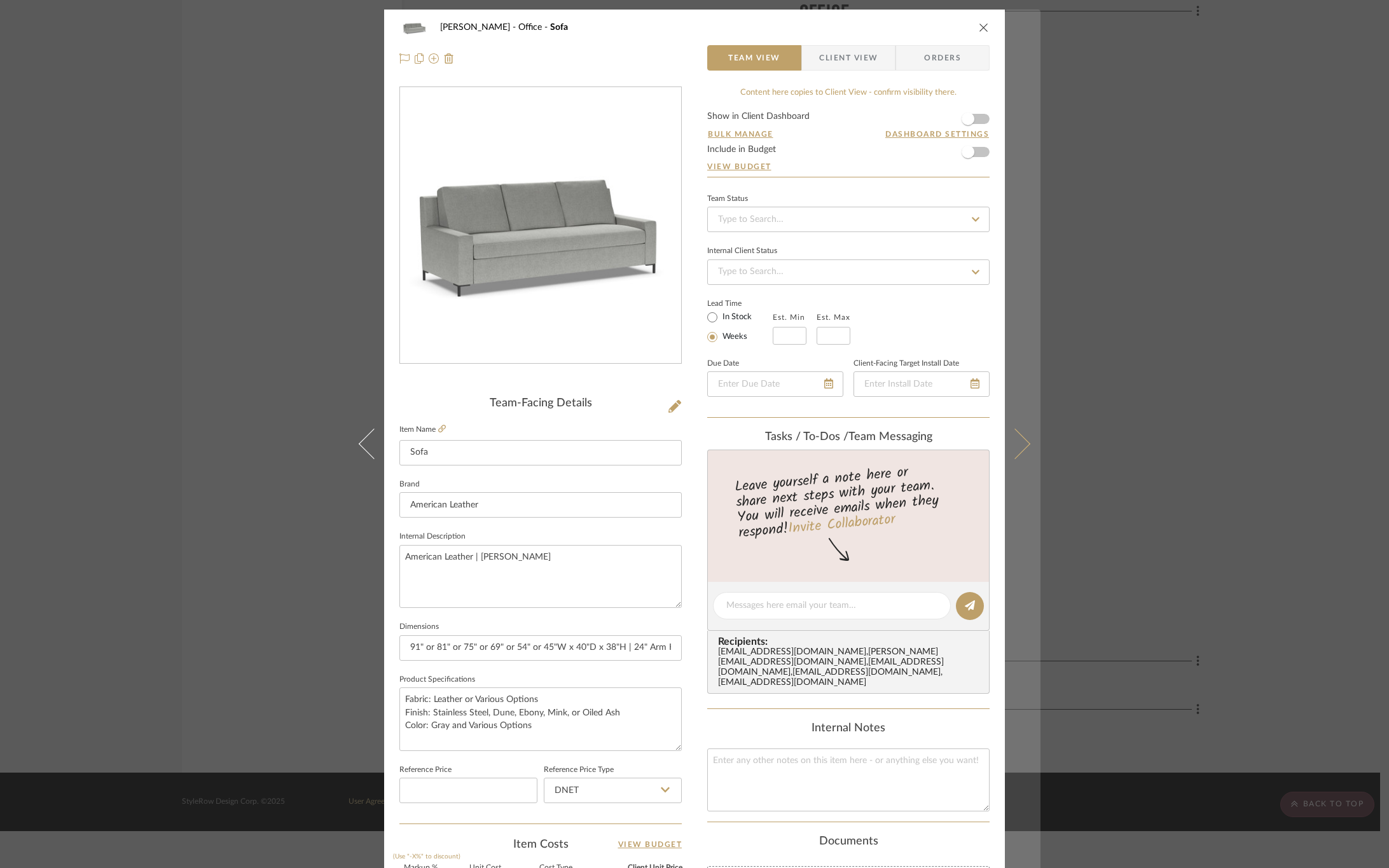
click at [1018, 453] on button at bounding box center [1023, 443] width 36 height 868
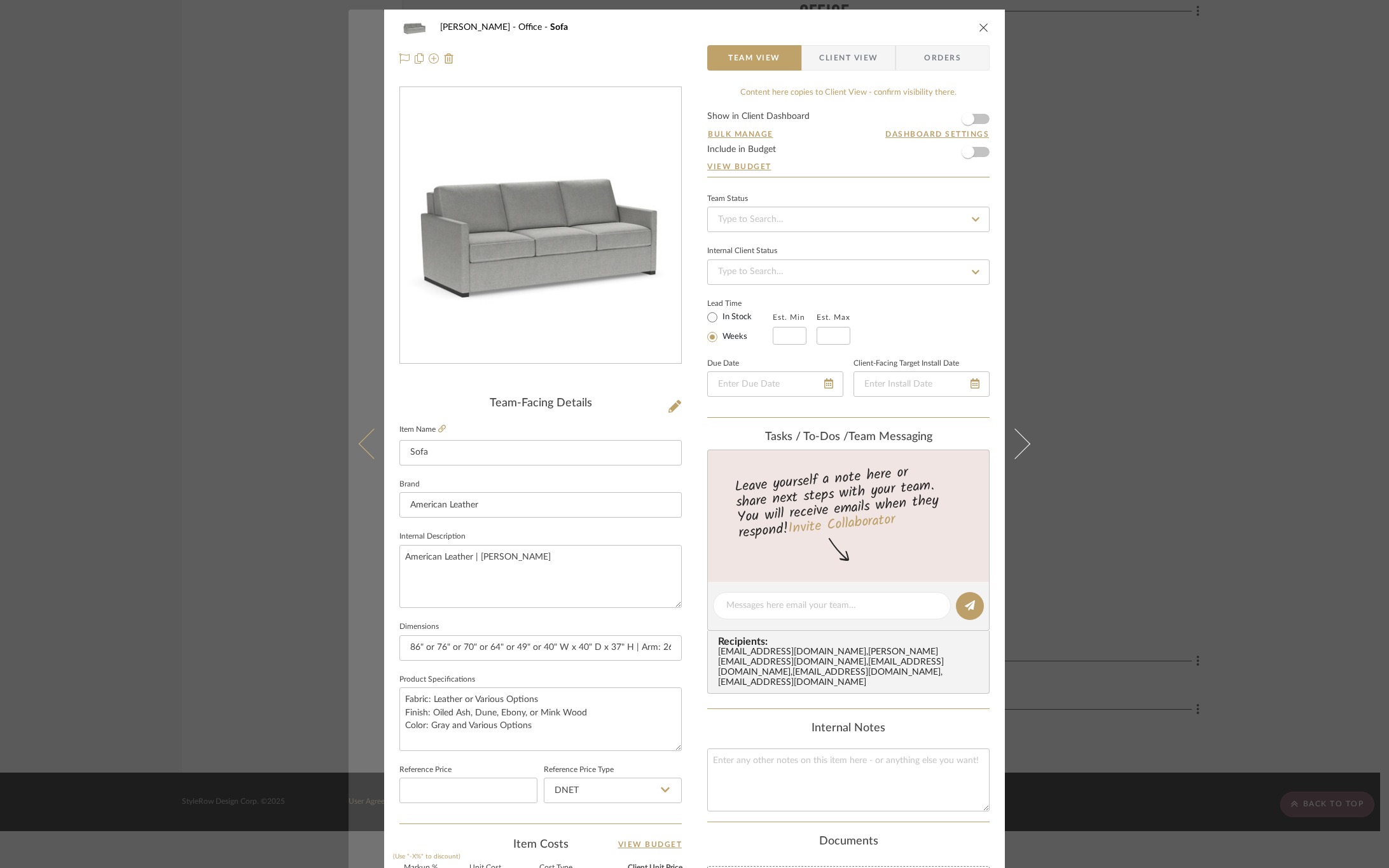
click at [363, 452] on icon at bounding box center [374, 443] width 31 height 31
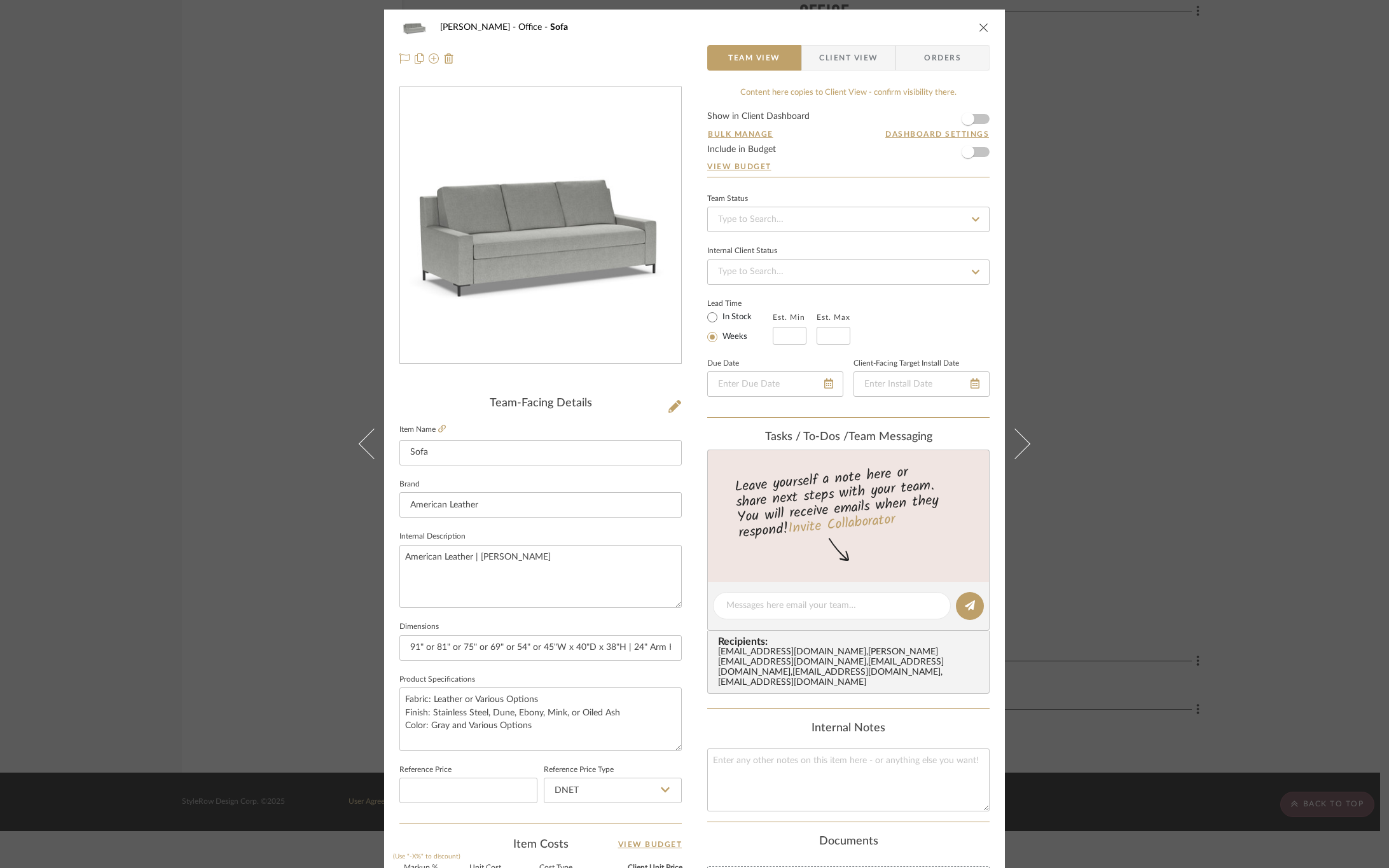
click at [848, 56] on span "Client View" at bounding box center [848, 58] width 59 height 26
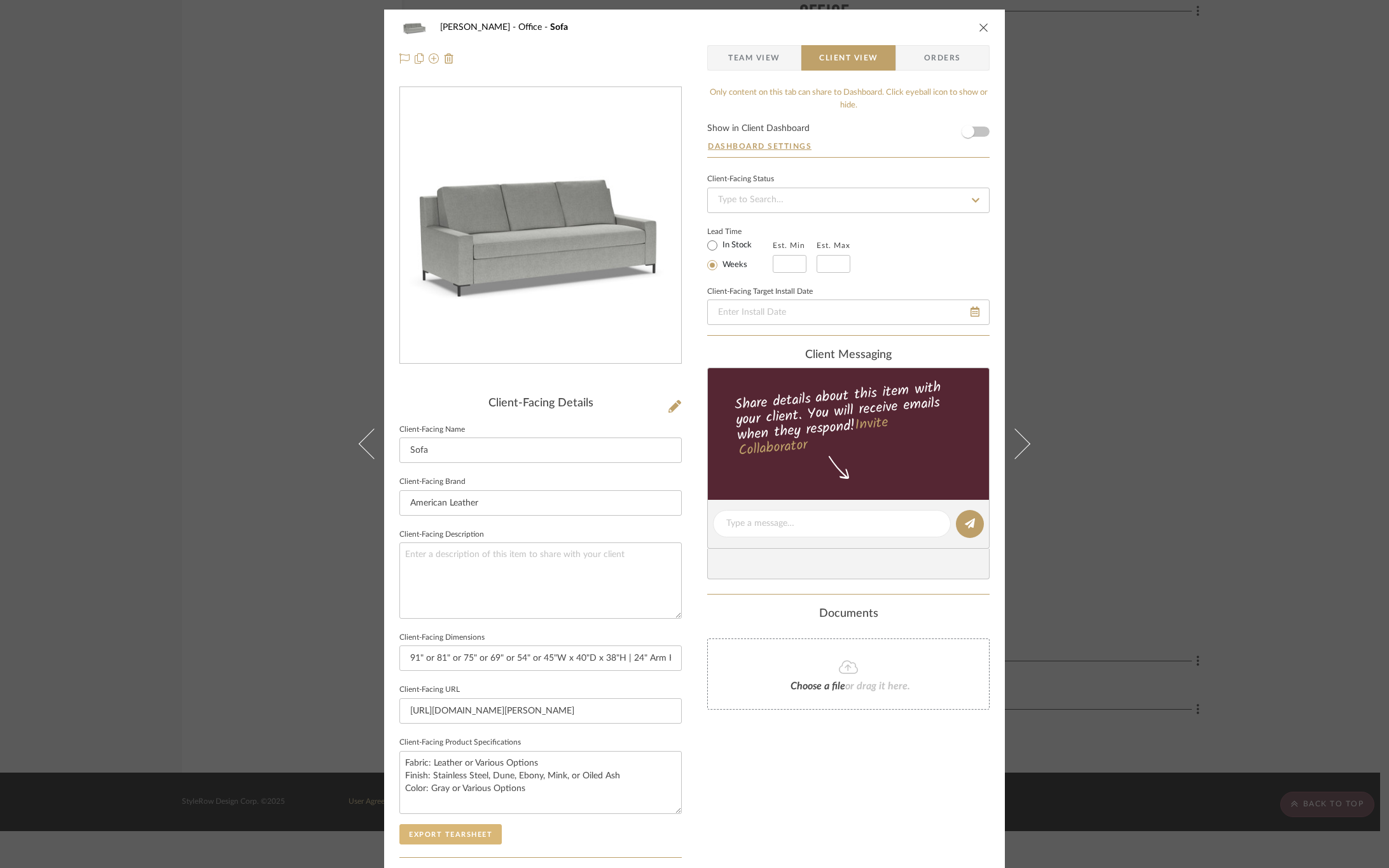
click at [445, 838] on button "Export Tearsheet" at bounding box center [451, 834] width 103 height 21
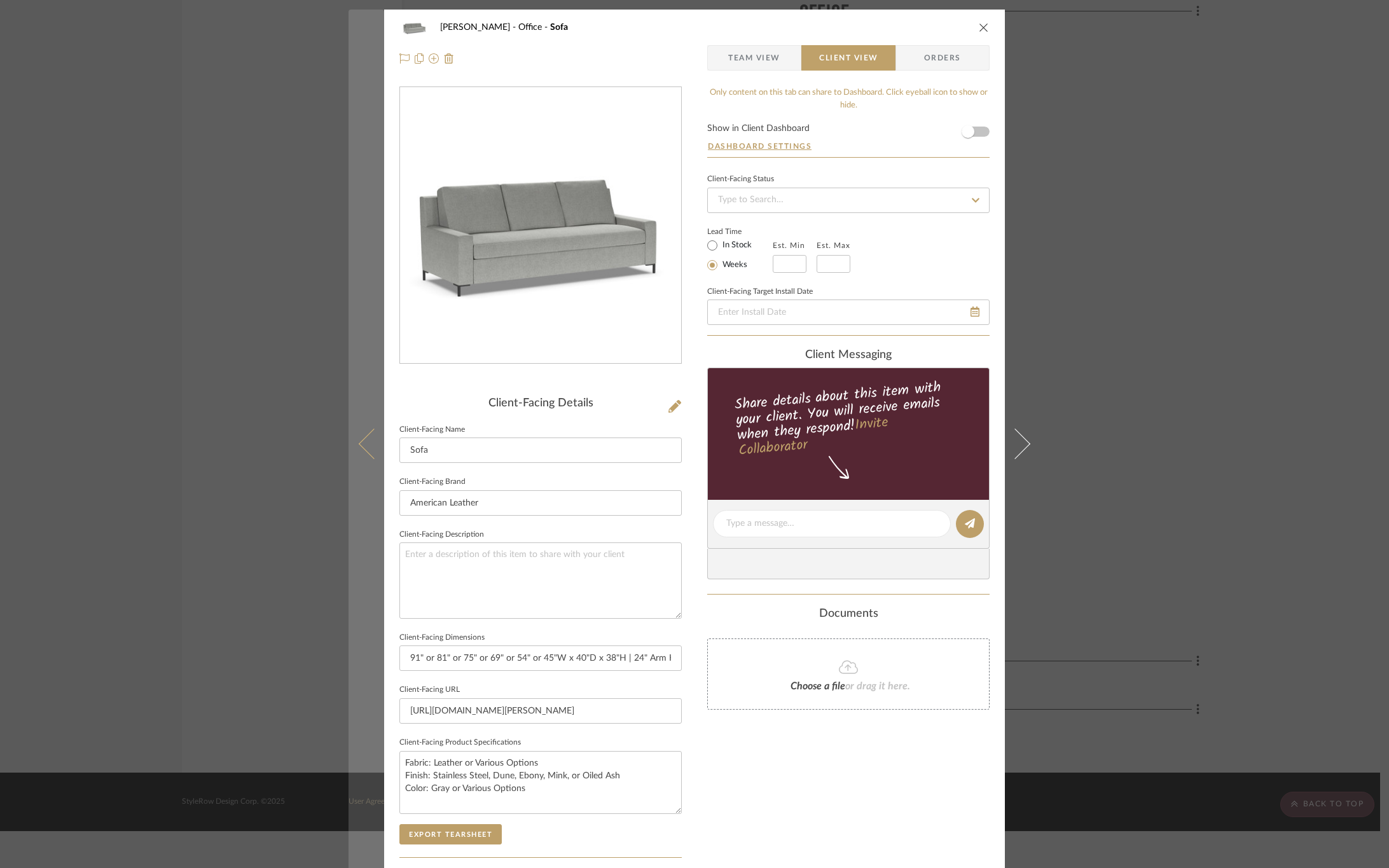
click at [367, 445] on icon at bounding box center [374, 443] width 31 height 31
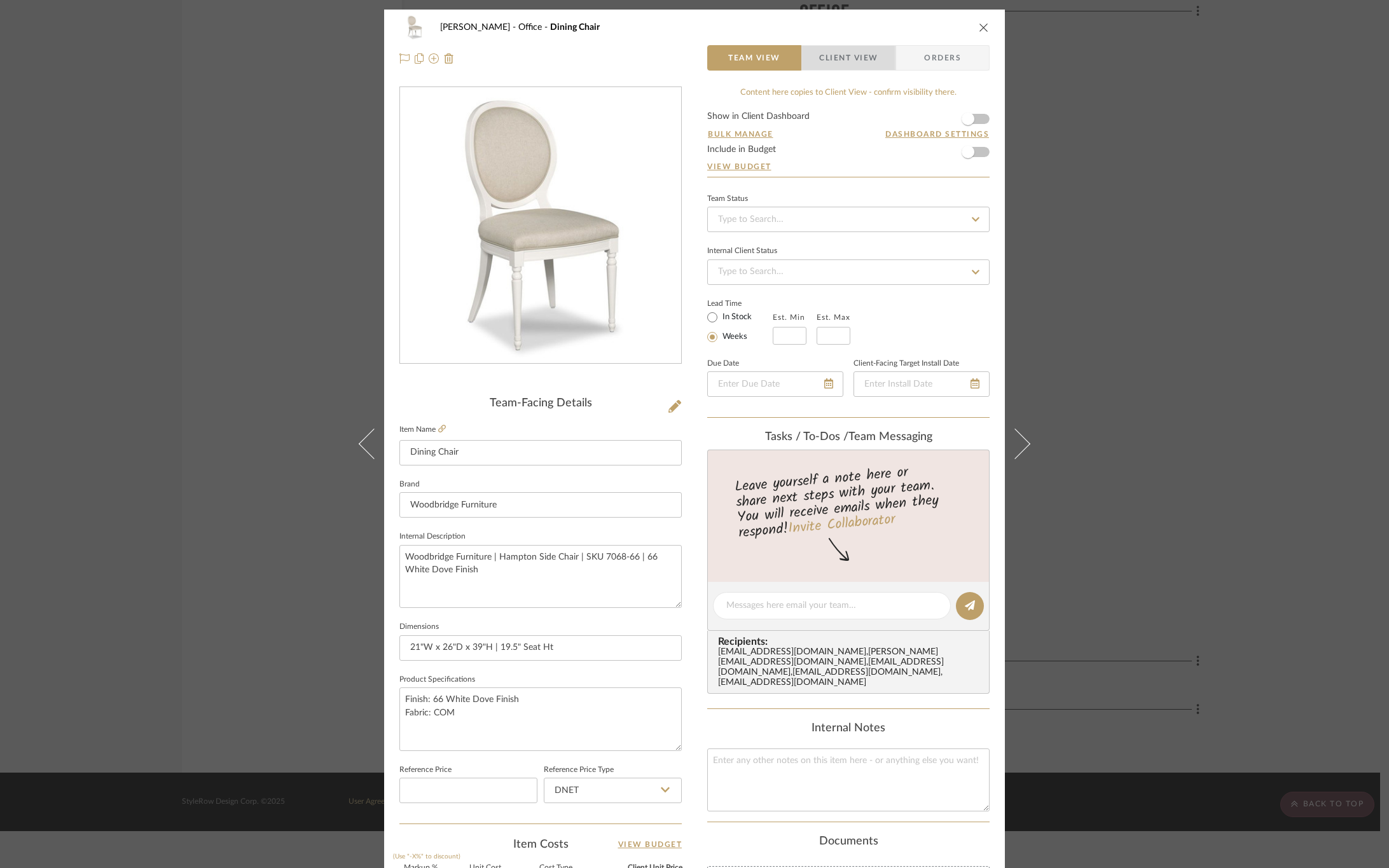
click at [848, 60] on span "Client View" at bounding box center [848, 58] width 59 height 26
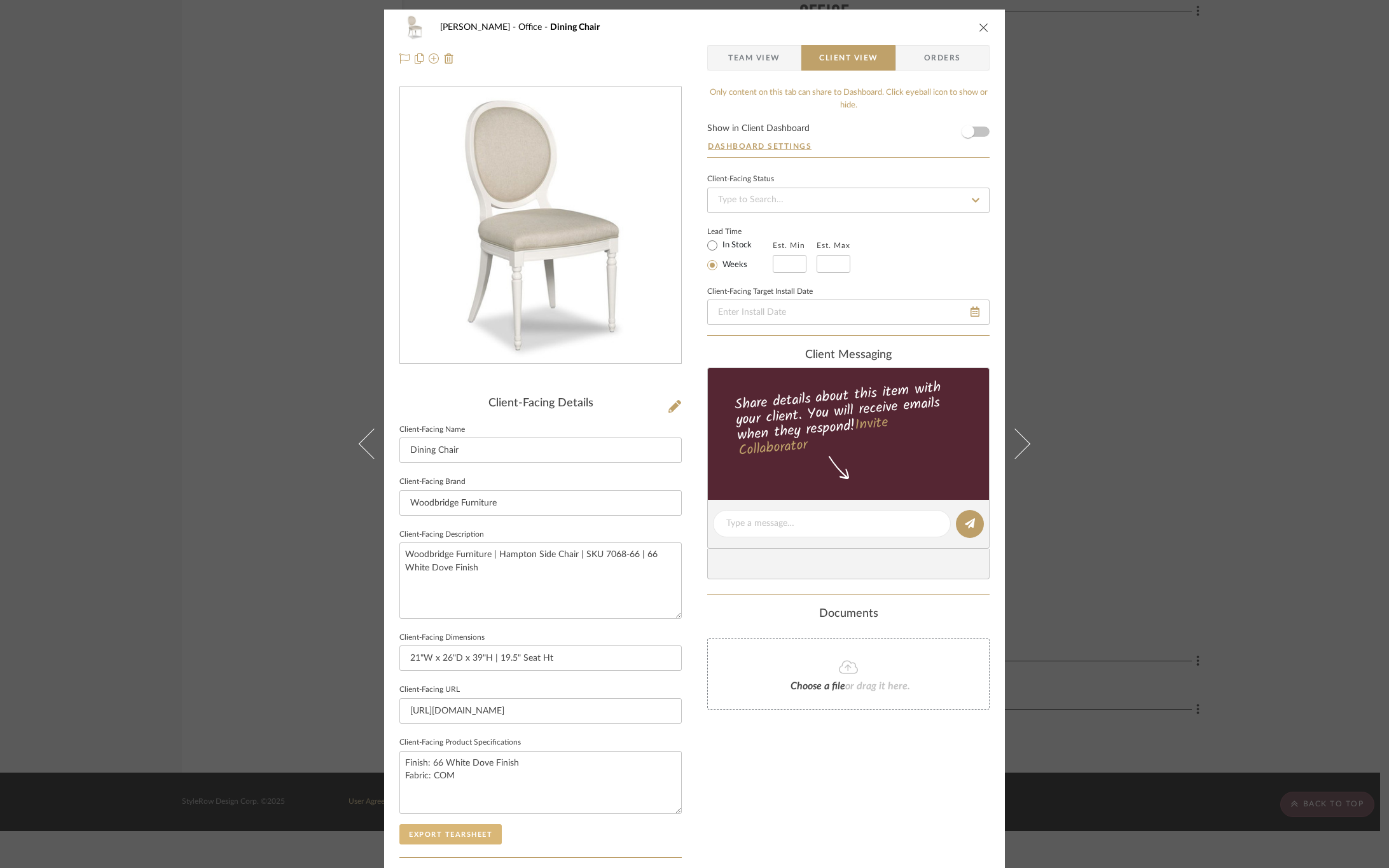
click at [470, 834] on button "Export Tearsheet" at bounding box center [451, 834] width 103 height 21
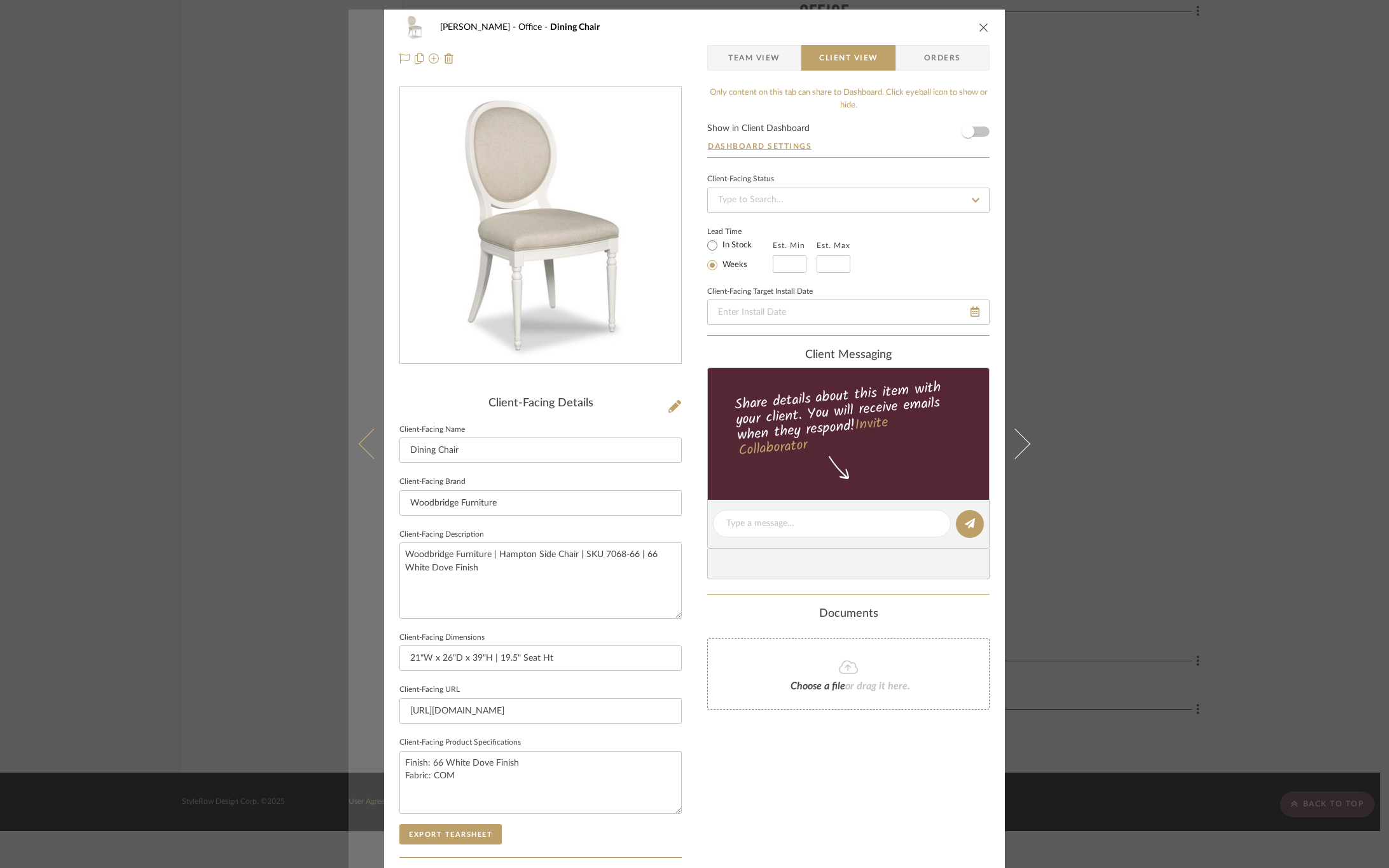
click at [349, 441] on button at bounding box center [366, 443] width 36 height 868
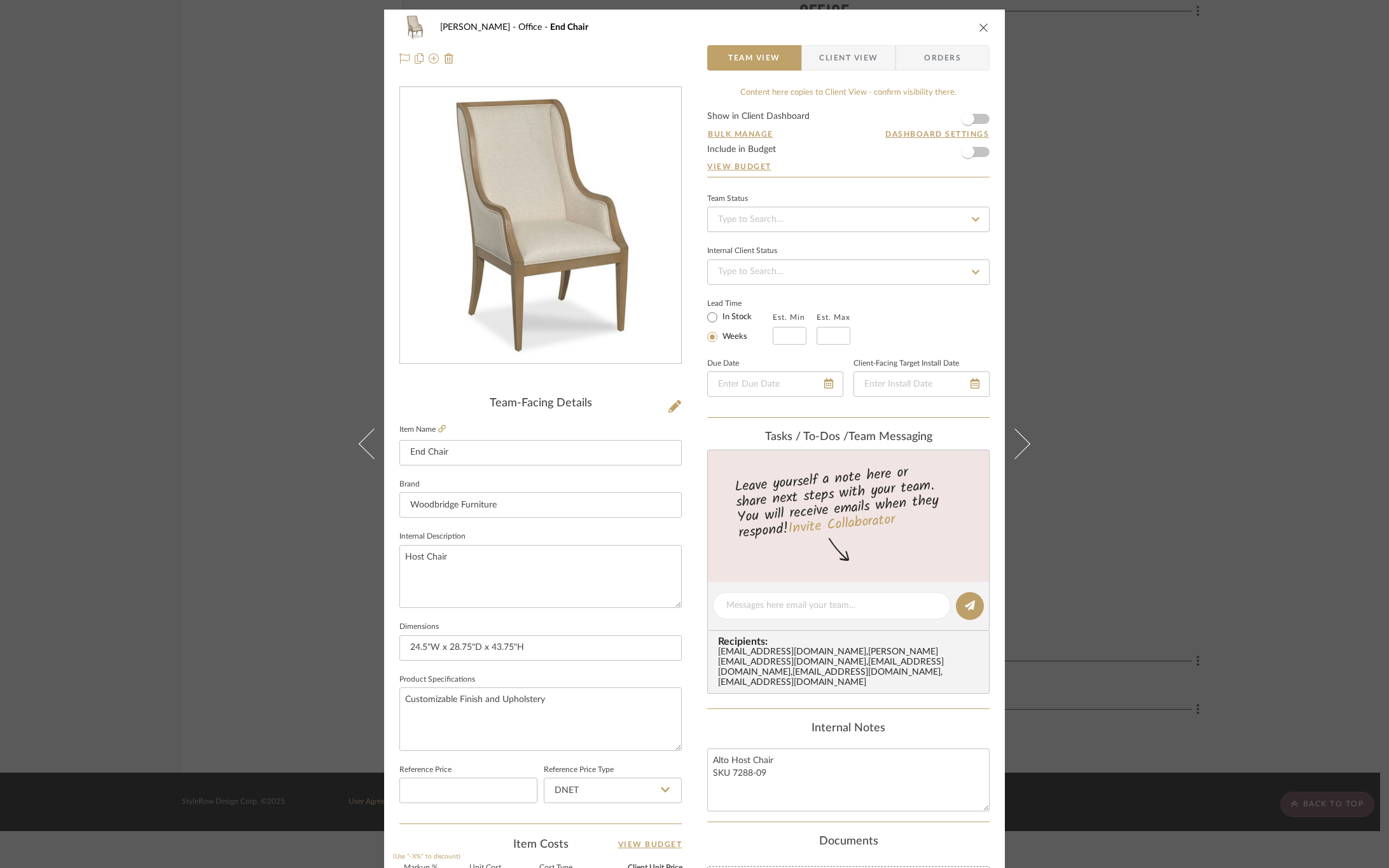
click at [848, 51] on span "Client View" at bounding box center [848, 58] width 59 height 26
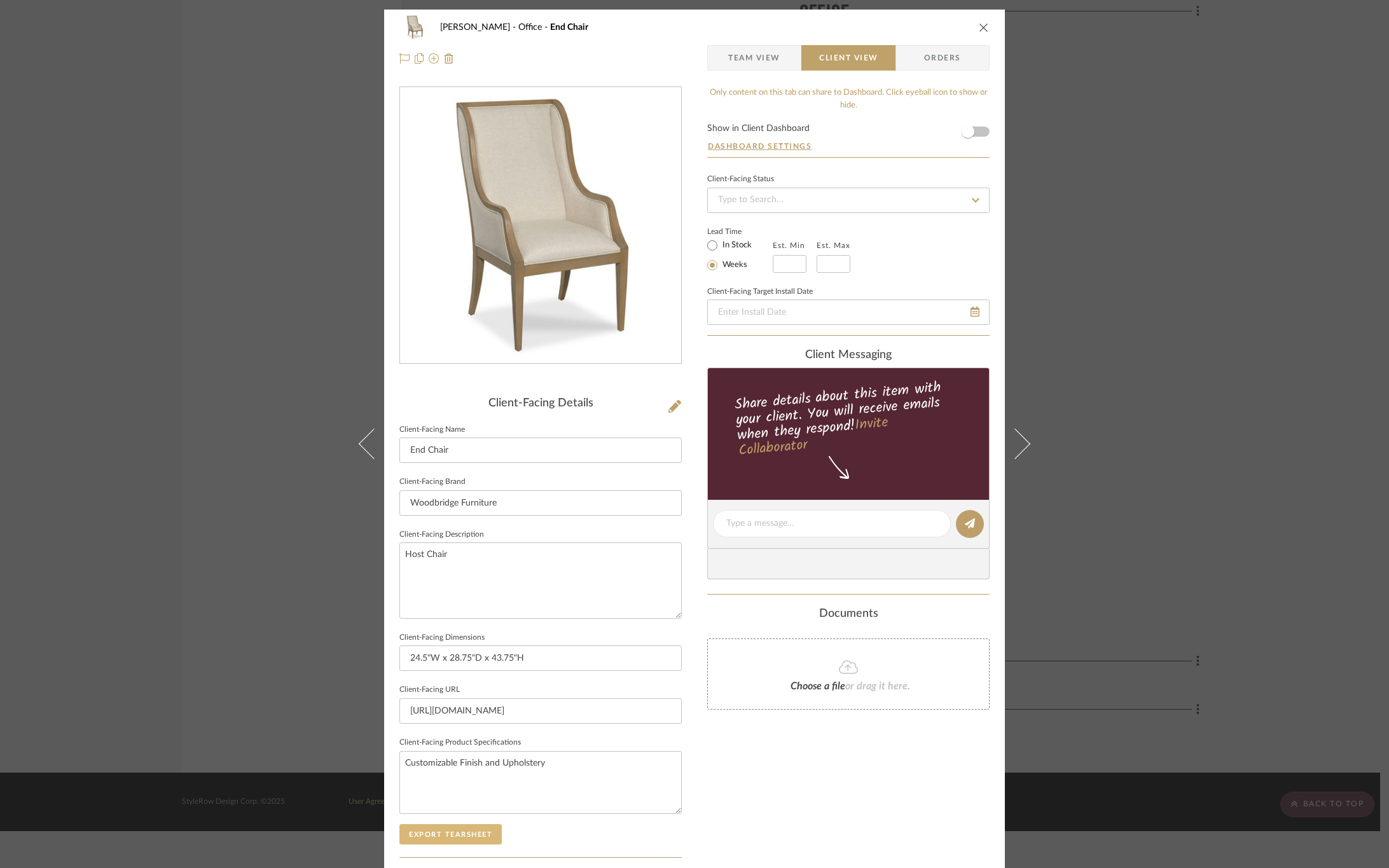
click at [473, 828] on button "Export Tearsheet" at bounding box center [451, 834] width 103 height 21
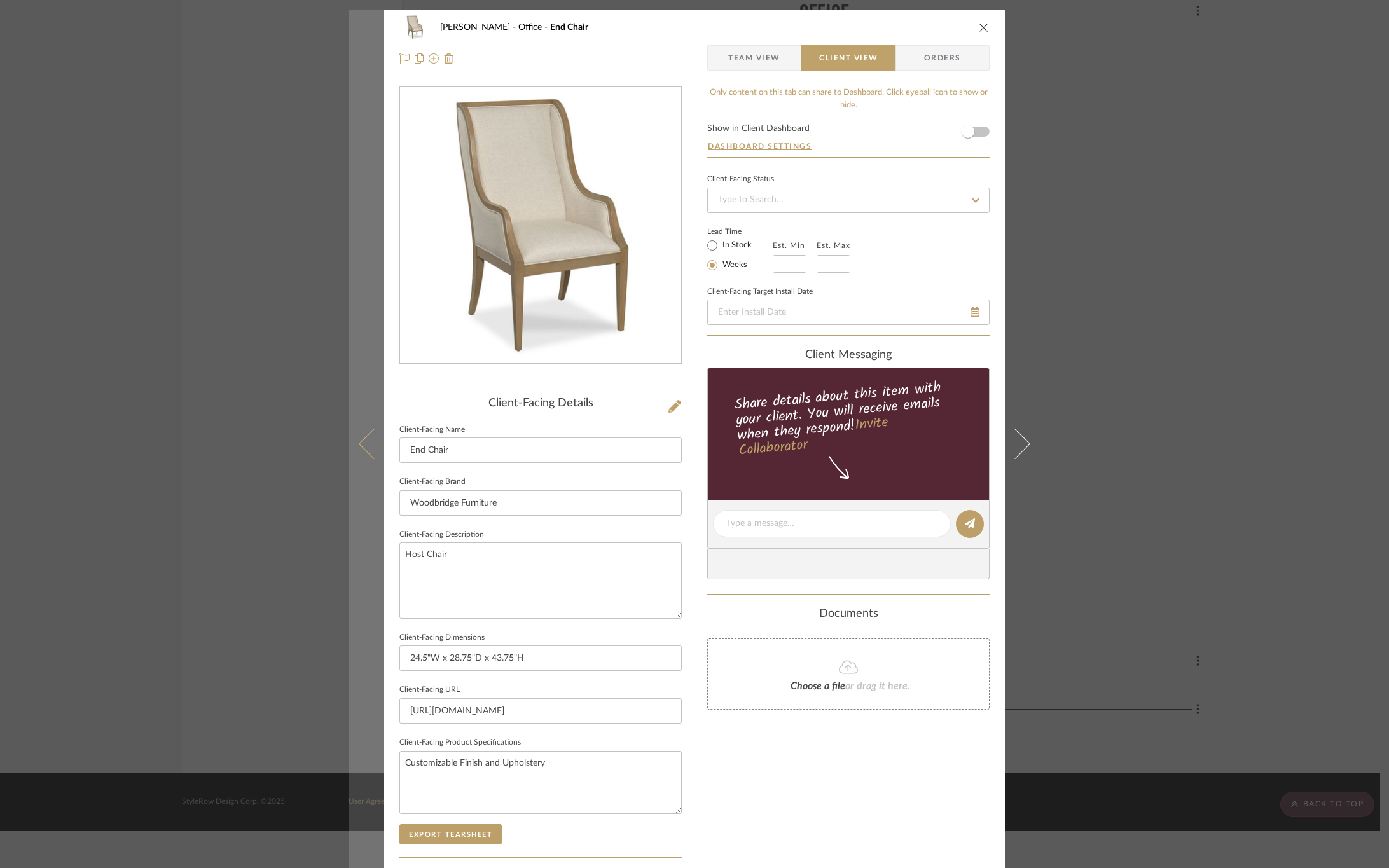
click at [369, 454] on icon at bounding box center [374, 443] width 31 height 31
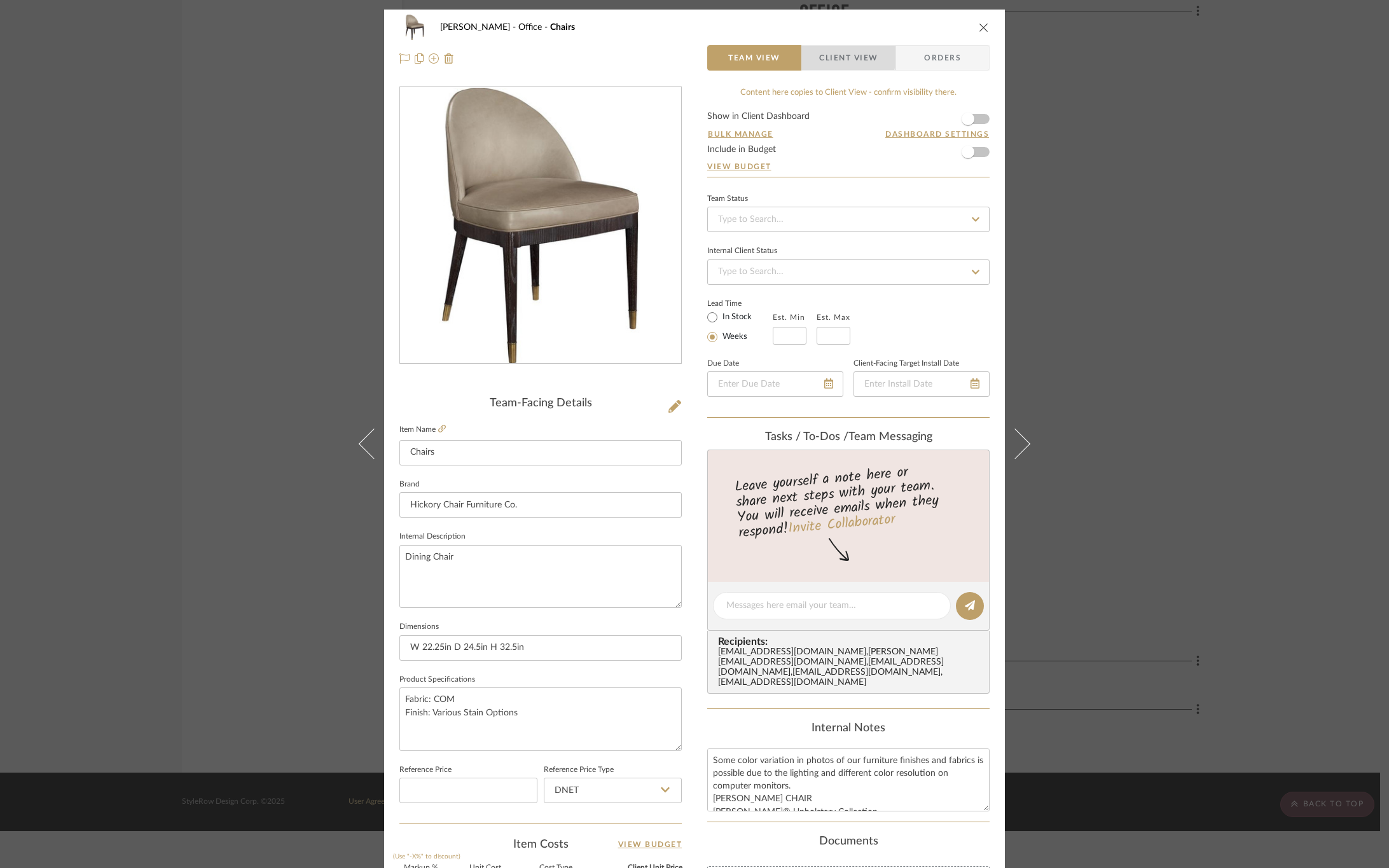
click at [844, 57] on span "Client View" at bounding box center [848, 58] width 59 height 26
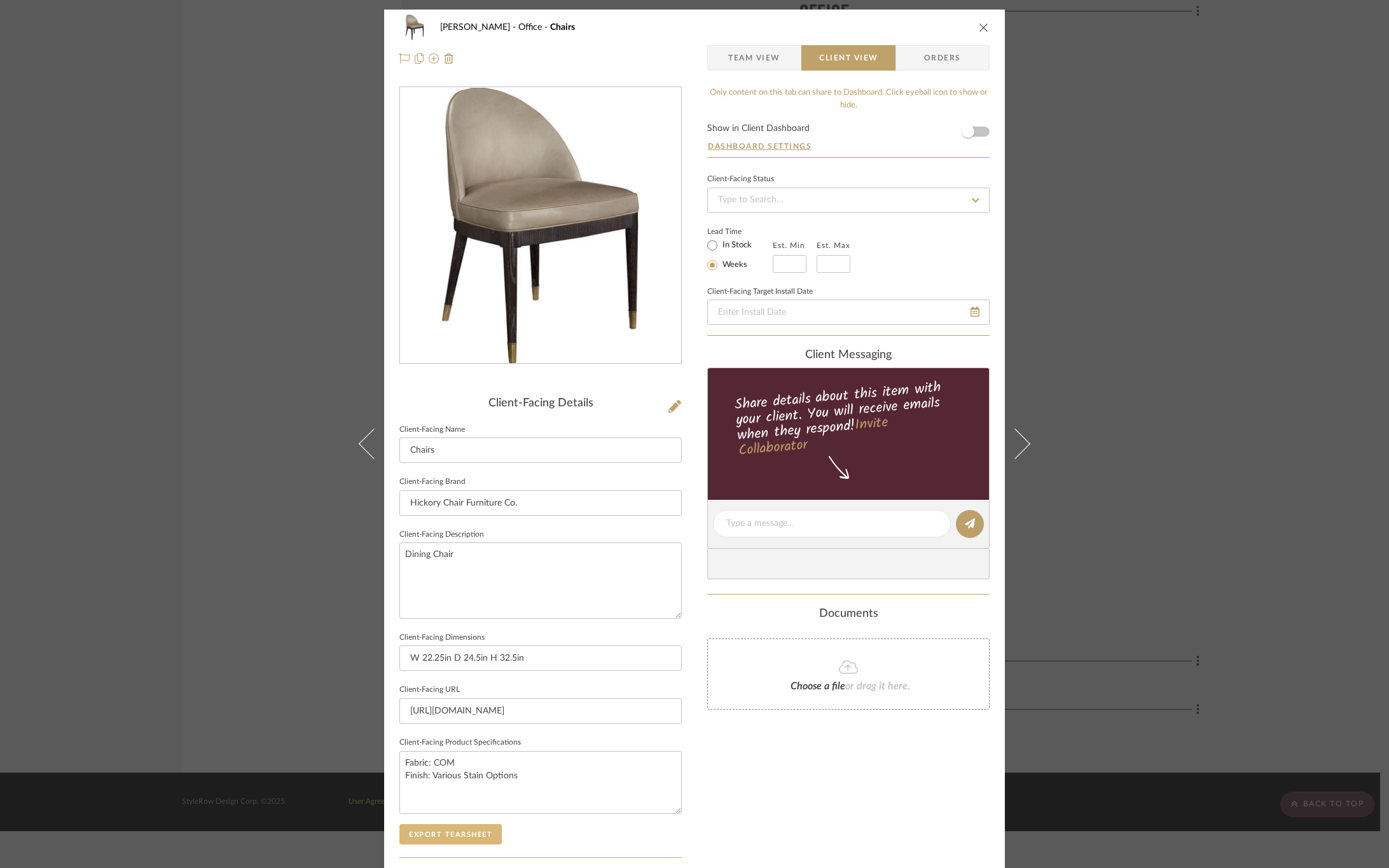
click at [454, 837] on button "Export Tearsheet" at bounding box center [451, 834] width 103 height 21
drag, startPoint x: 359, startPoint y: 555, endPoint x: 338, endPoint y: 555, distance: 21.0
click at [338, 555] on div "[PERSON_NAME] Office Chairs Team View Client View Orders Client-Facing Details …" at bounding box center [694, 434] width 1389 height 868
click at [735, 764] on div "Only content on this tab can share to Dashboard. Click eyeball icon to show or …" at bounding box center [849, 541] width 283 height 910
click at [468, 833] on button "Export Tearsheet" at bounding box center [451, 834] width 103 height 21
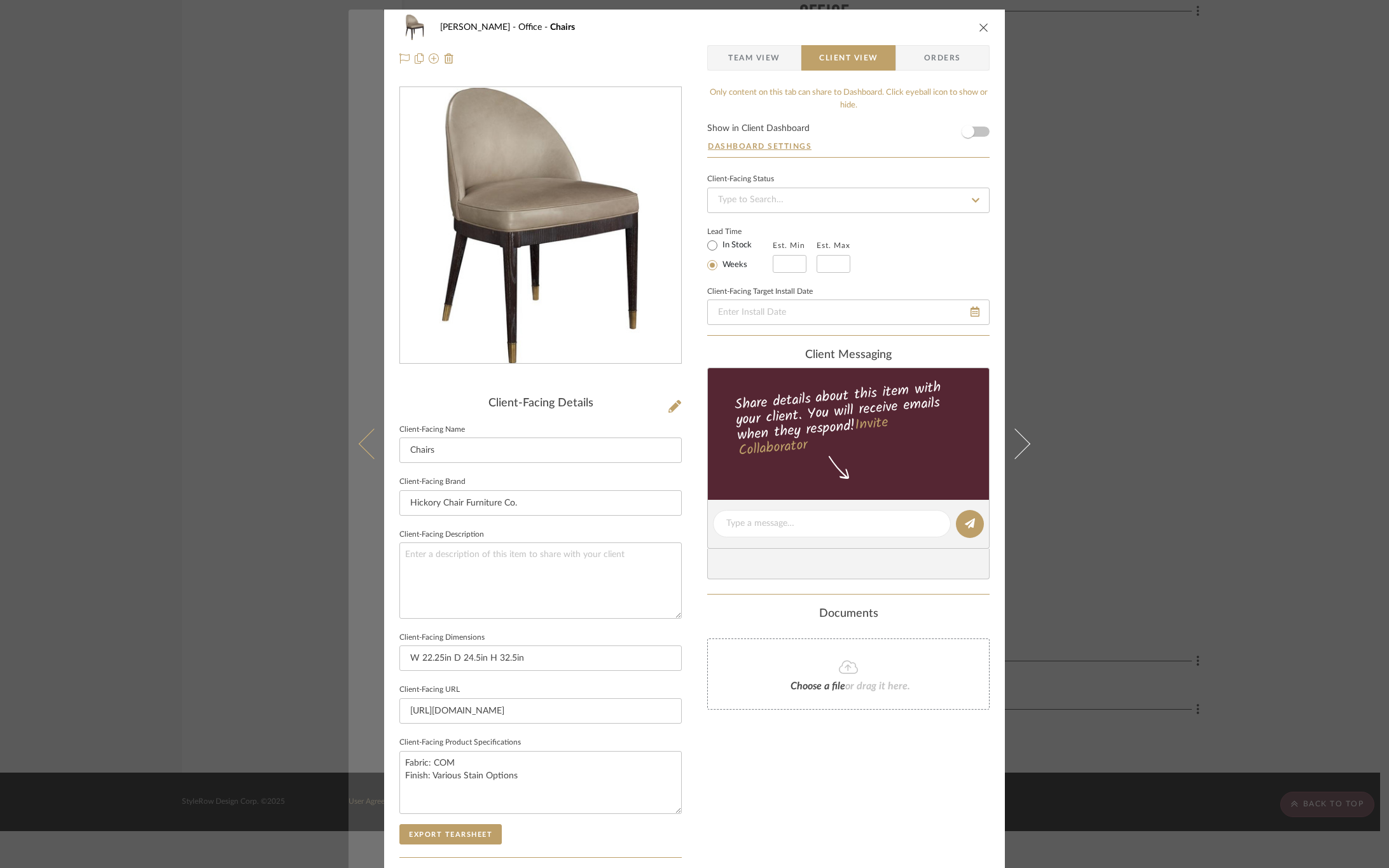
click at [363, 442] on icon at bounding box center [374, 443] width 31 height 31
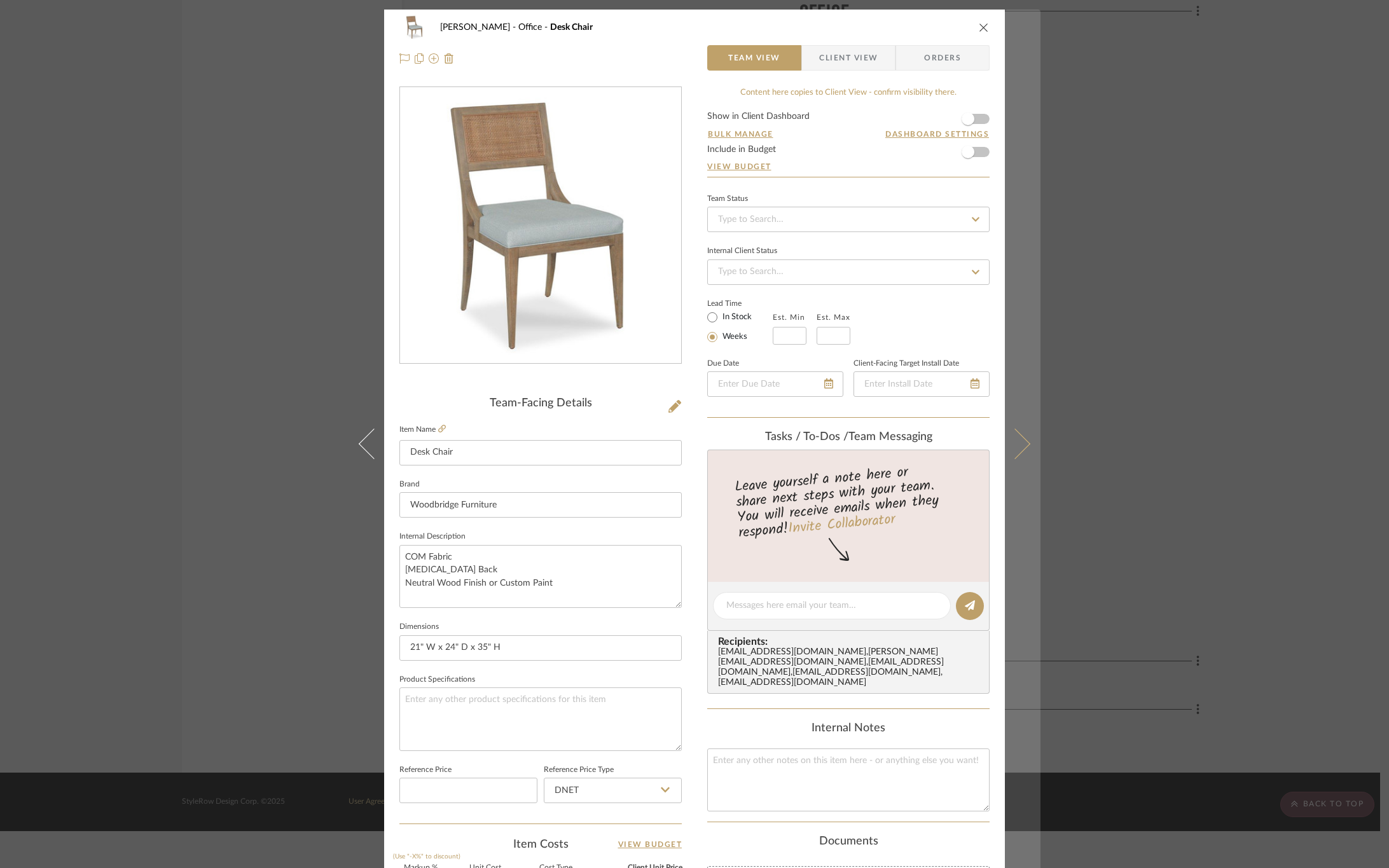
click at [1023, 432] on button at bounding box center [1023, 443] width 36 height 868
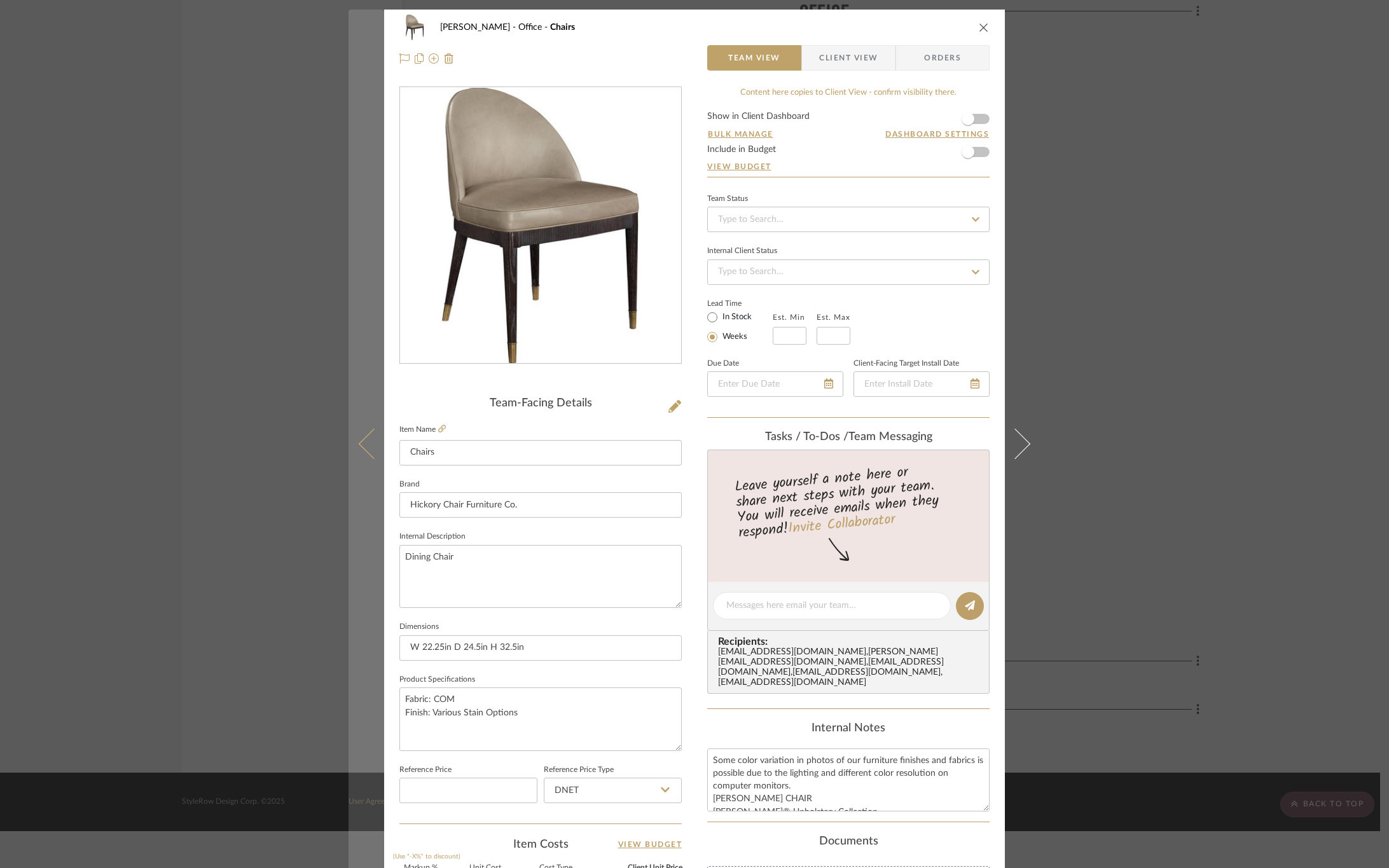
click at [360, 447] on icon at bounding box center [374, 443] width 31 height 31
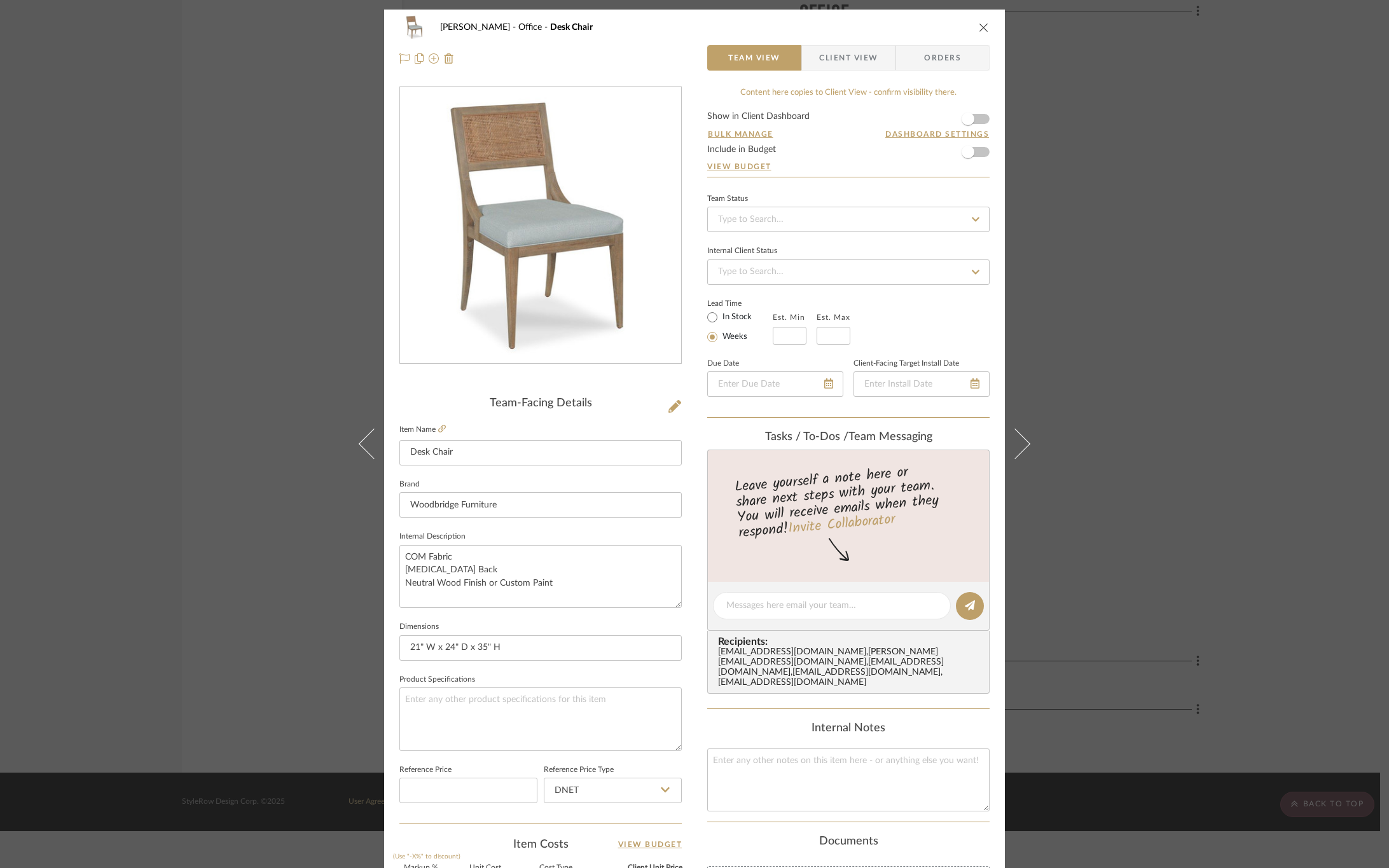
click at [819, 56] on span "Client View" at bounding box center [848, 58] width 59 height 26
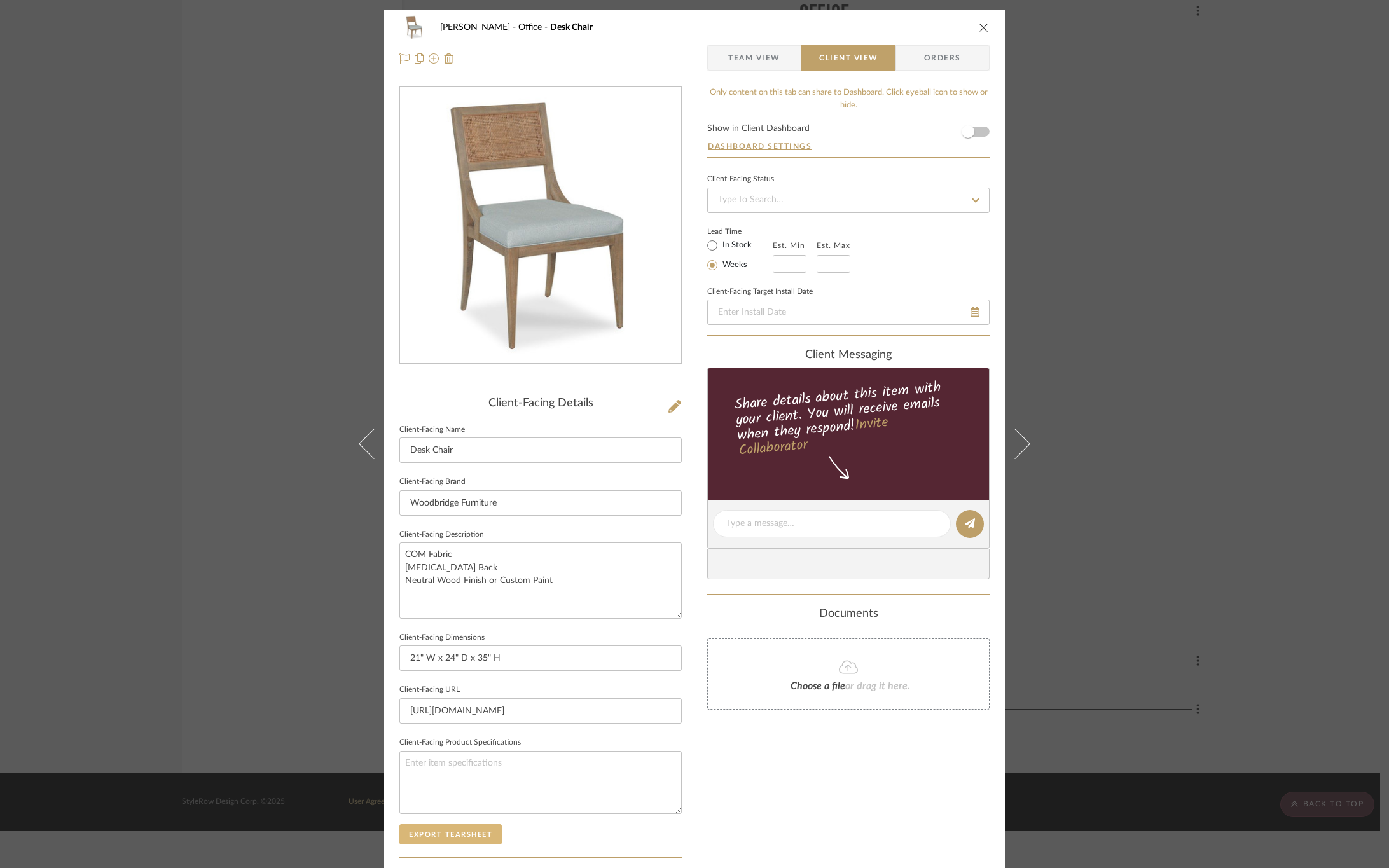
click at [439, 828] on button "Export Tearsheet" at bounding box center [451, 834] width 103 height 21
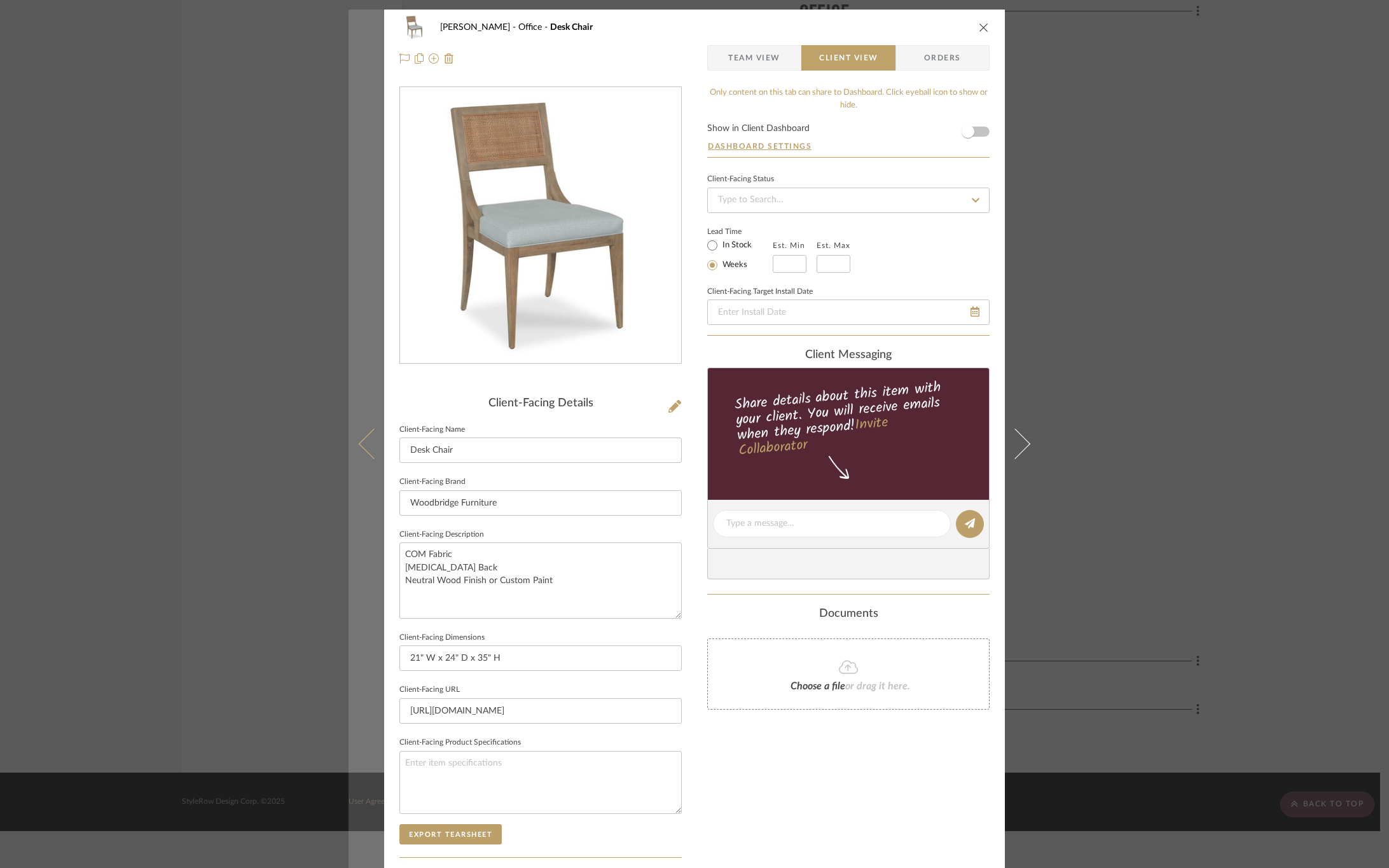
click at [360, 445] on icon at bounding box center [374, 443] width 31 height 31
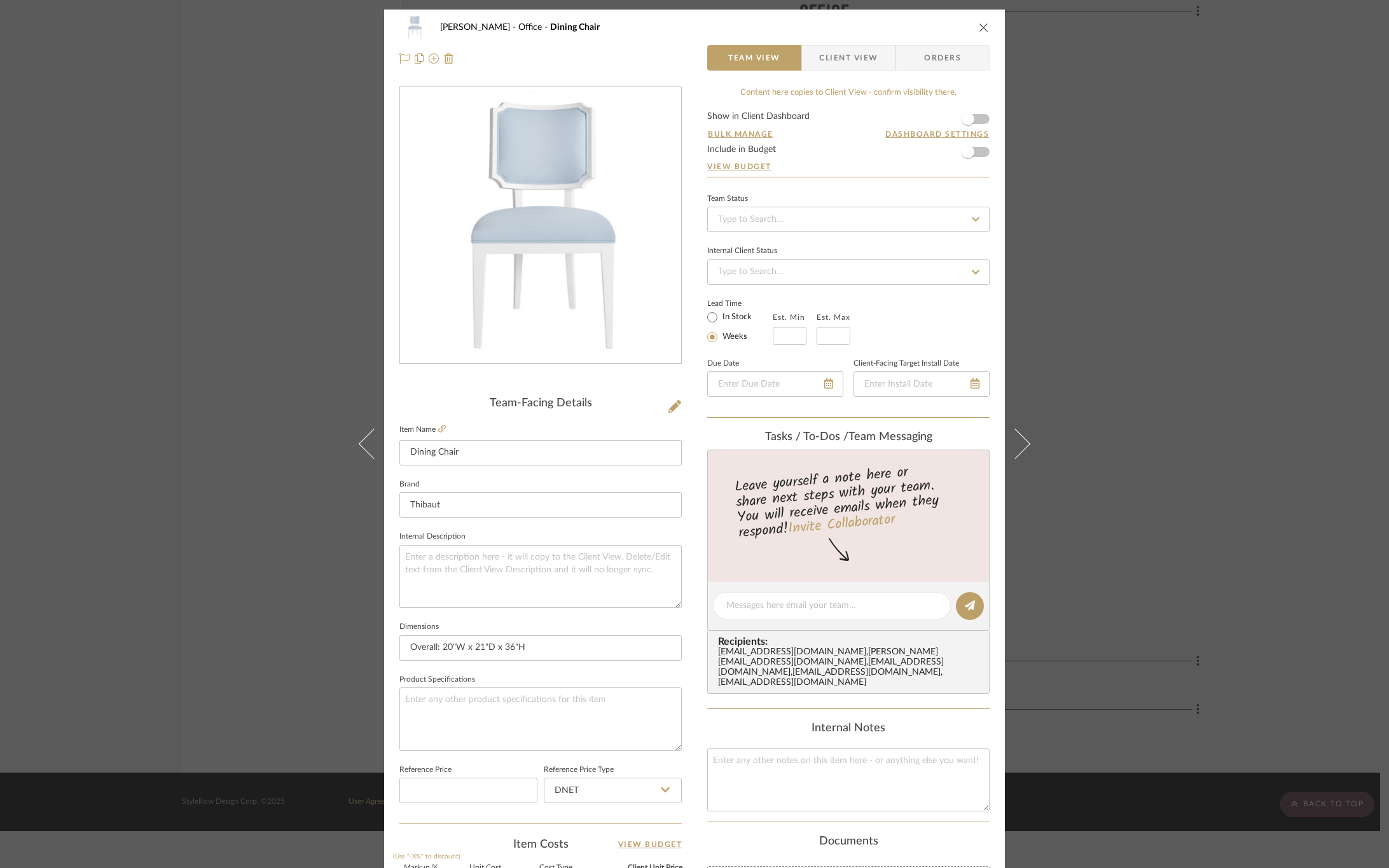
click at [843, 62] on span "Client View" at bounding box center [848, 58] width 59 height 26
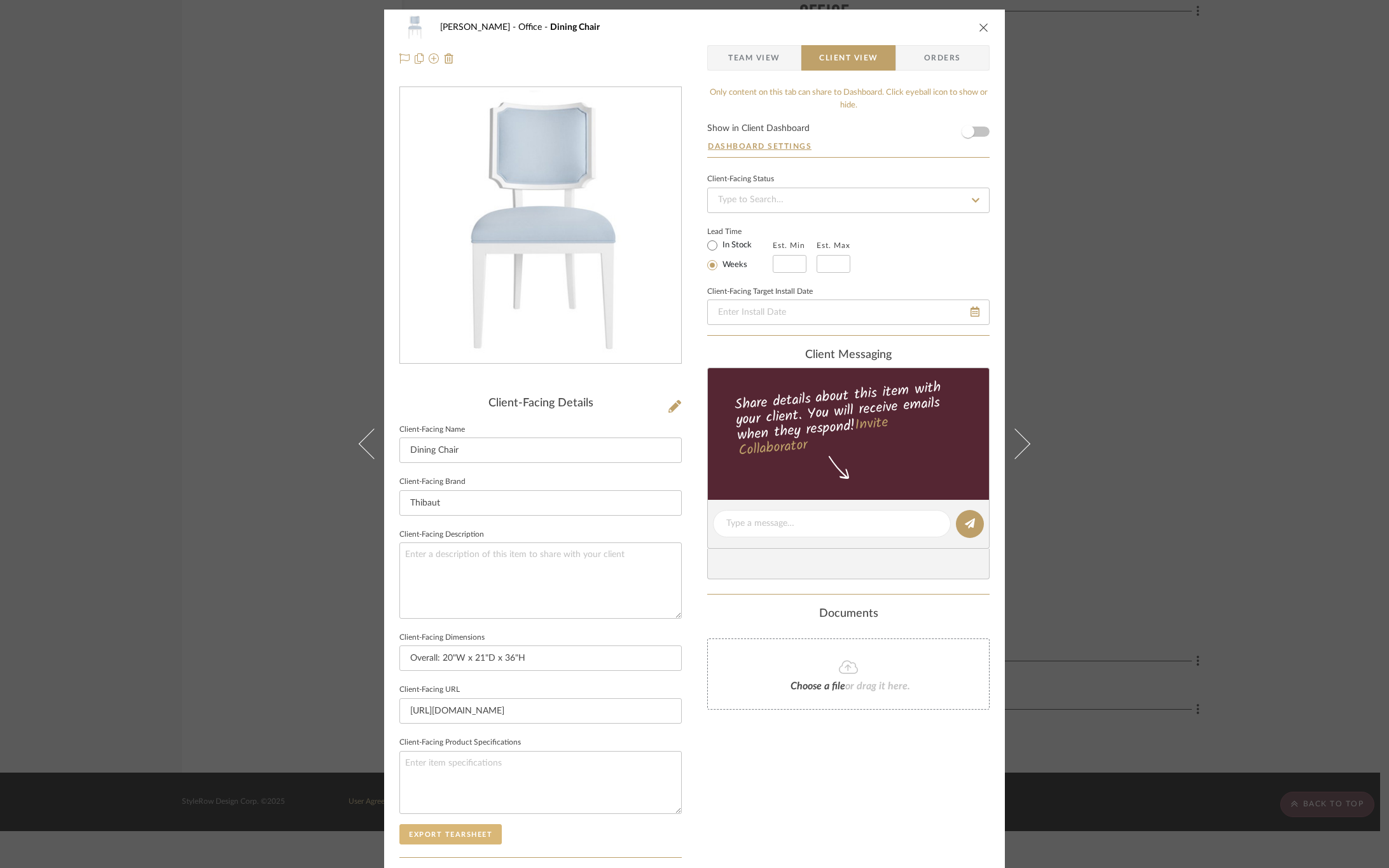
click at [461, 838] on button "Export Tearsheet" at bounding box center [451, 834] width 103 height 21
click at [360, 429] on button at bounding box center [366, 443] width 36 height 868
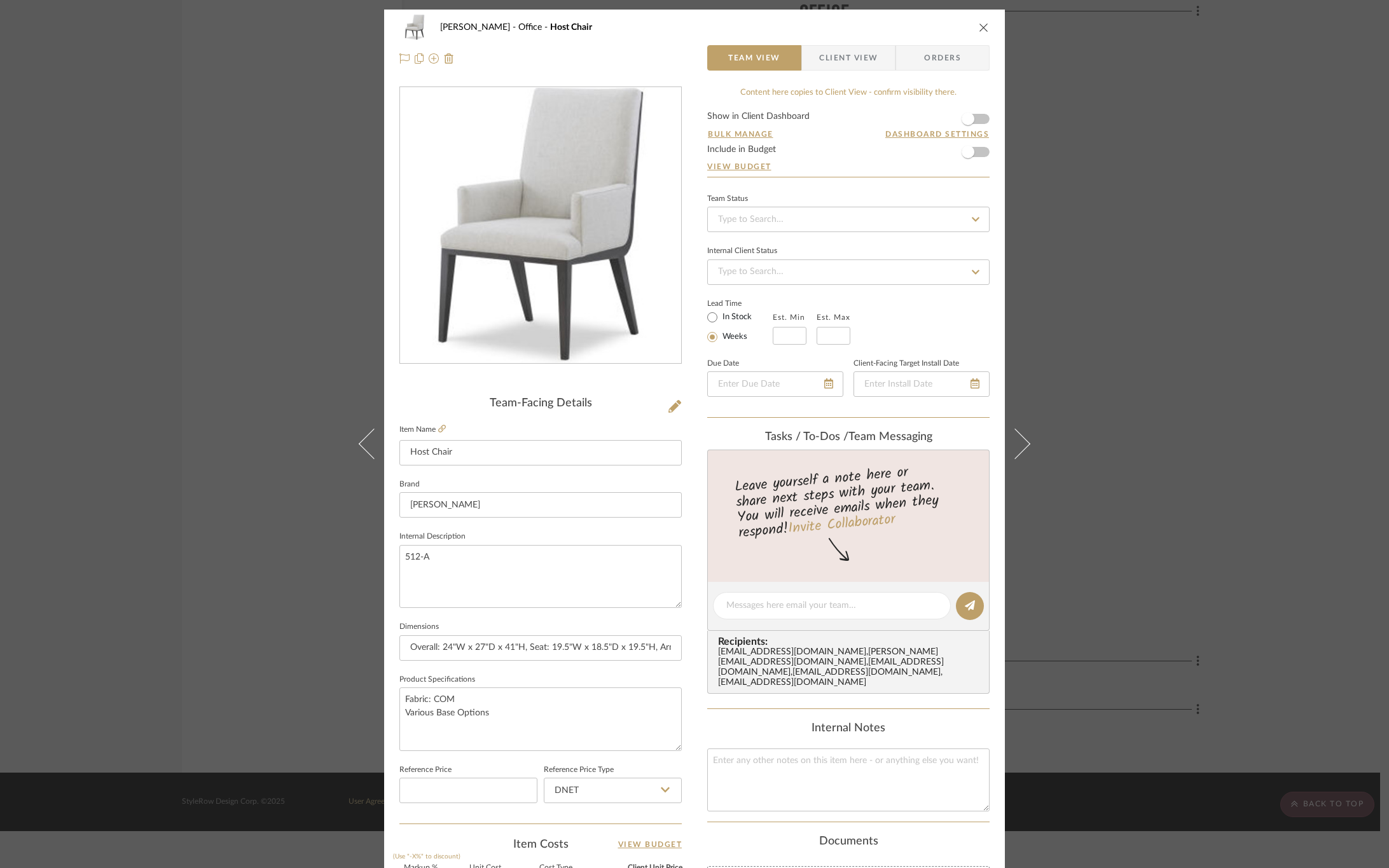
click at [857, 65] on span "Client View" at bounding box center [848, 58] width 59 height 26
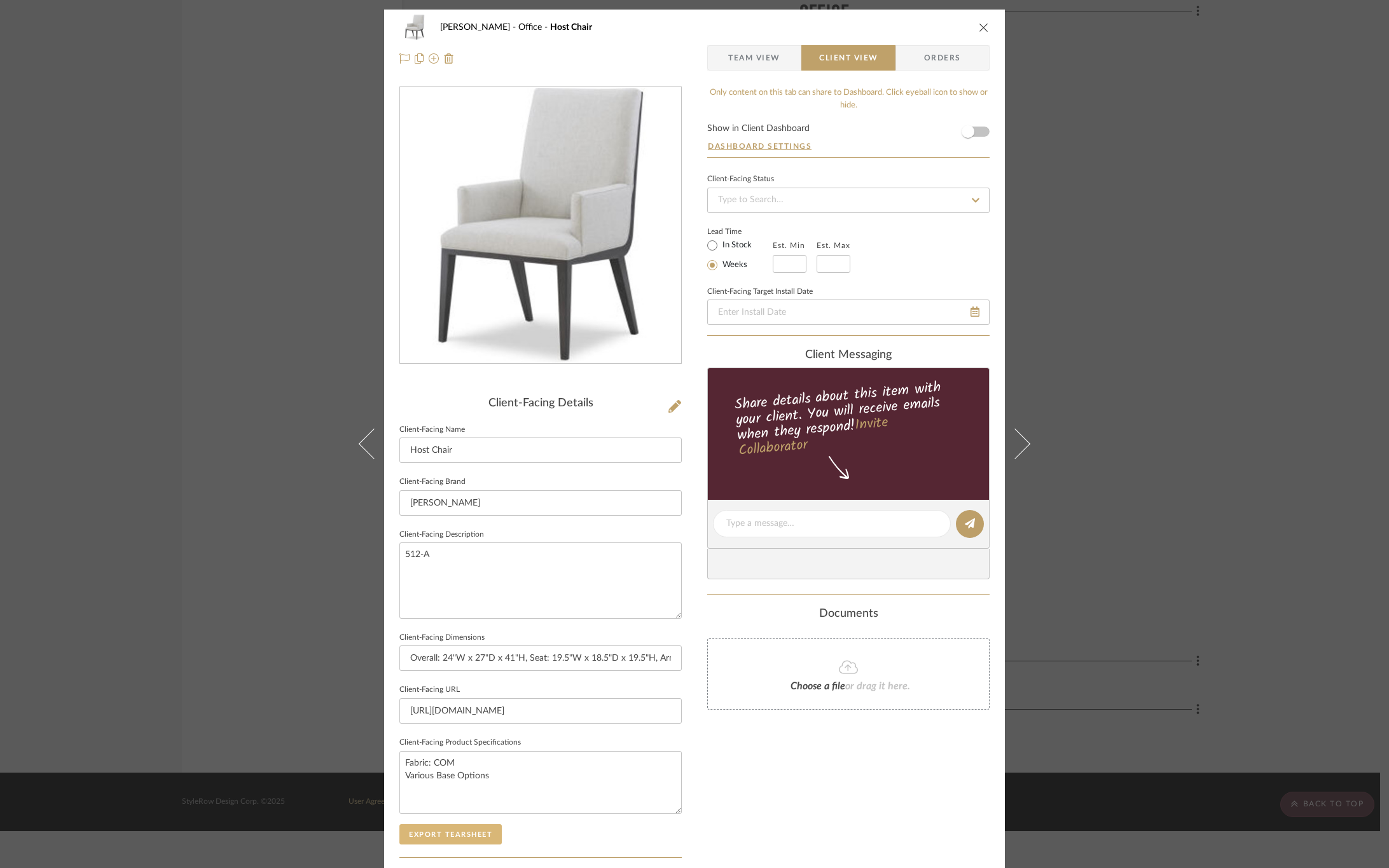
click at [480, 836] on button "Export Tearsheet" at bounding box center [451, 834] width 103 height 21
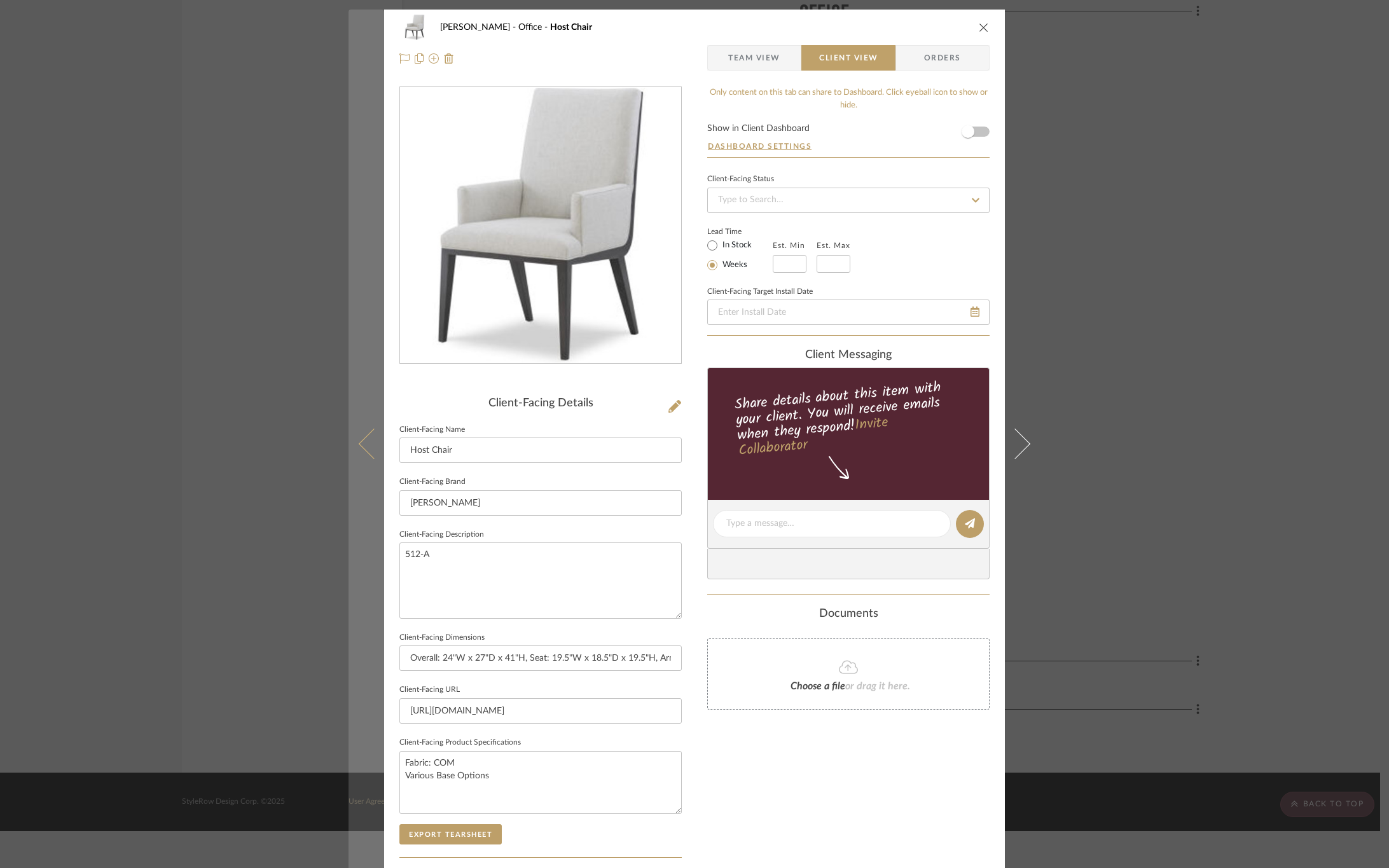
click at [366, 445] on icon at bounding box center [374, 443] width 31 height 31
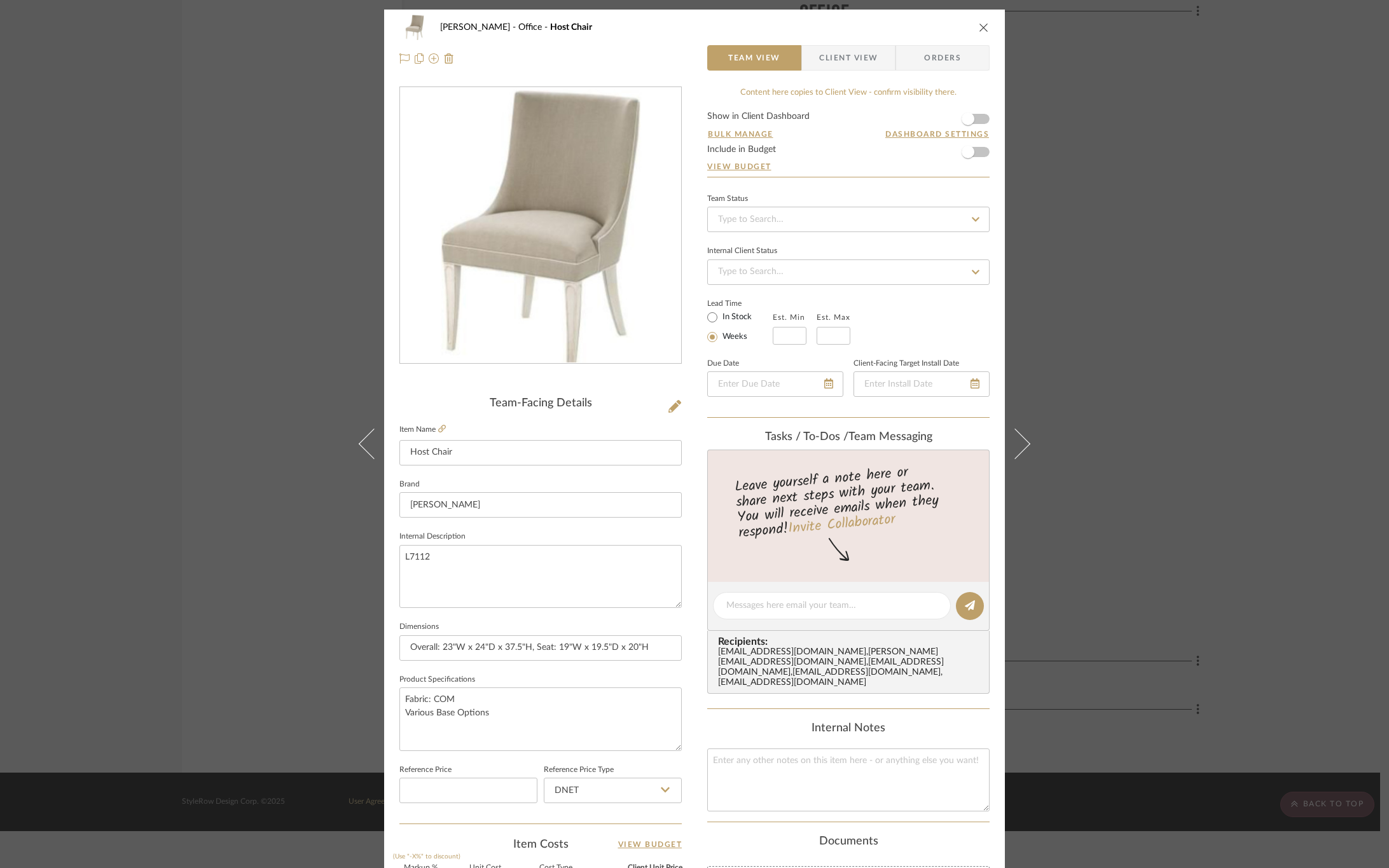
click at [827, 56] on span "Client View" at bounding box center [848, 58] width 59 height 26
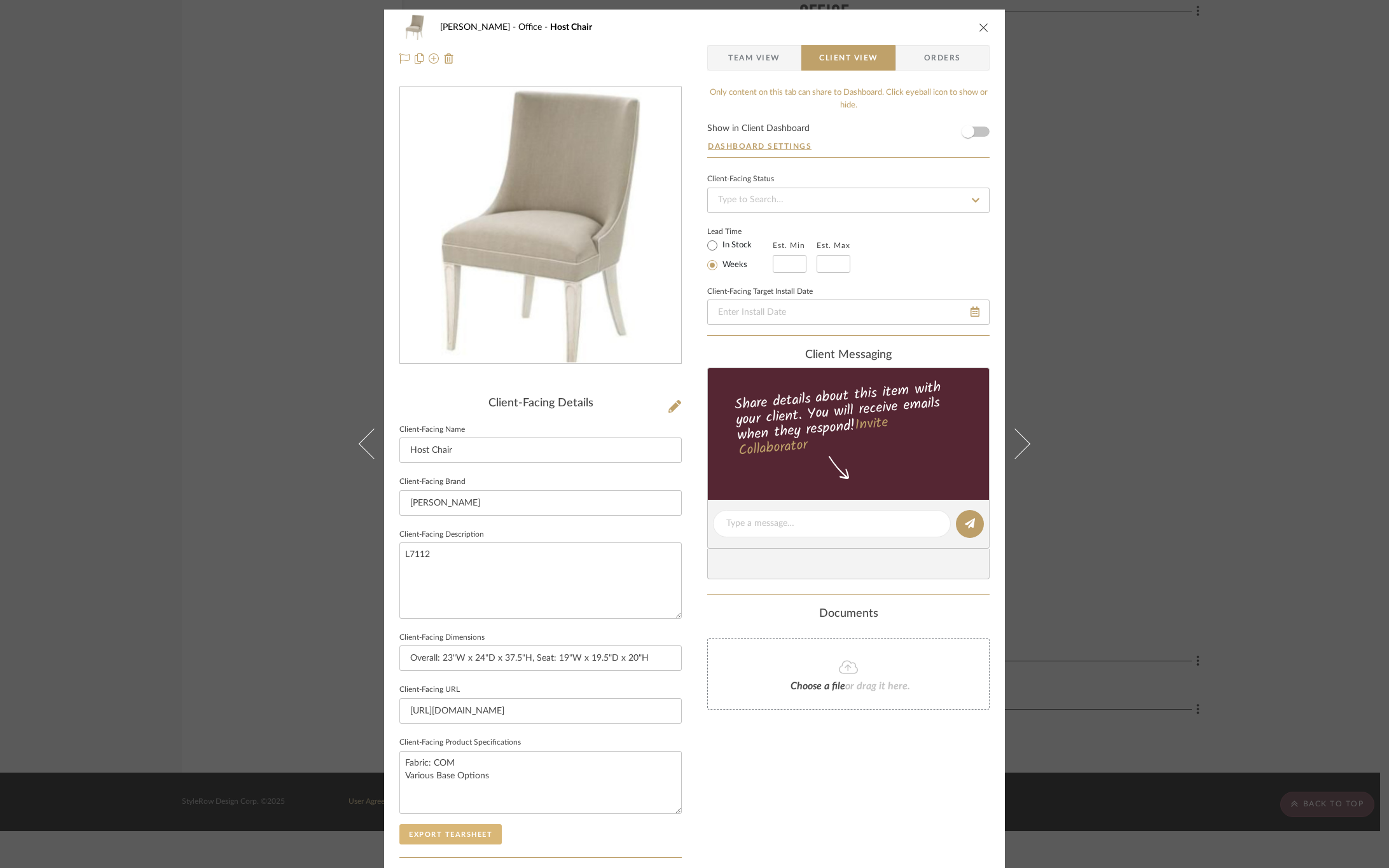
click at [453, 842] on button "Export Tearsheet" at bounding box center [451, 834] width 103 height 21
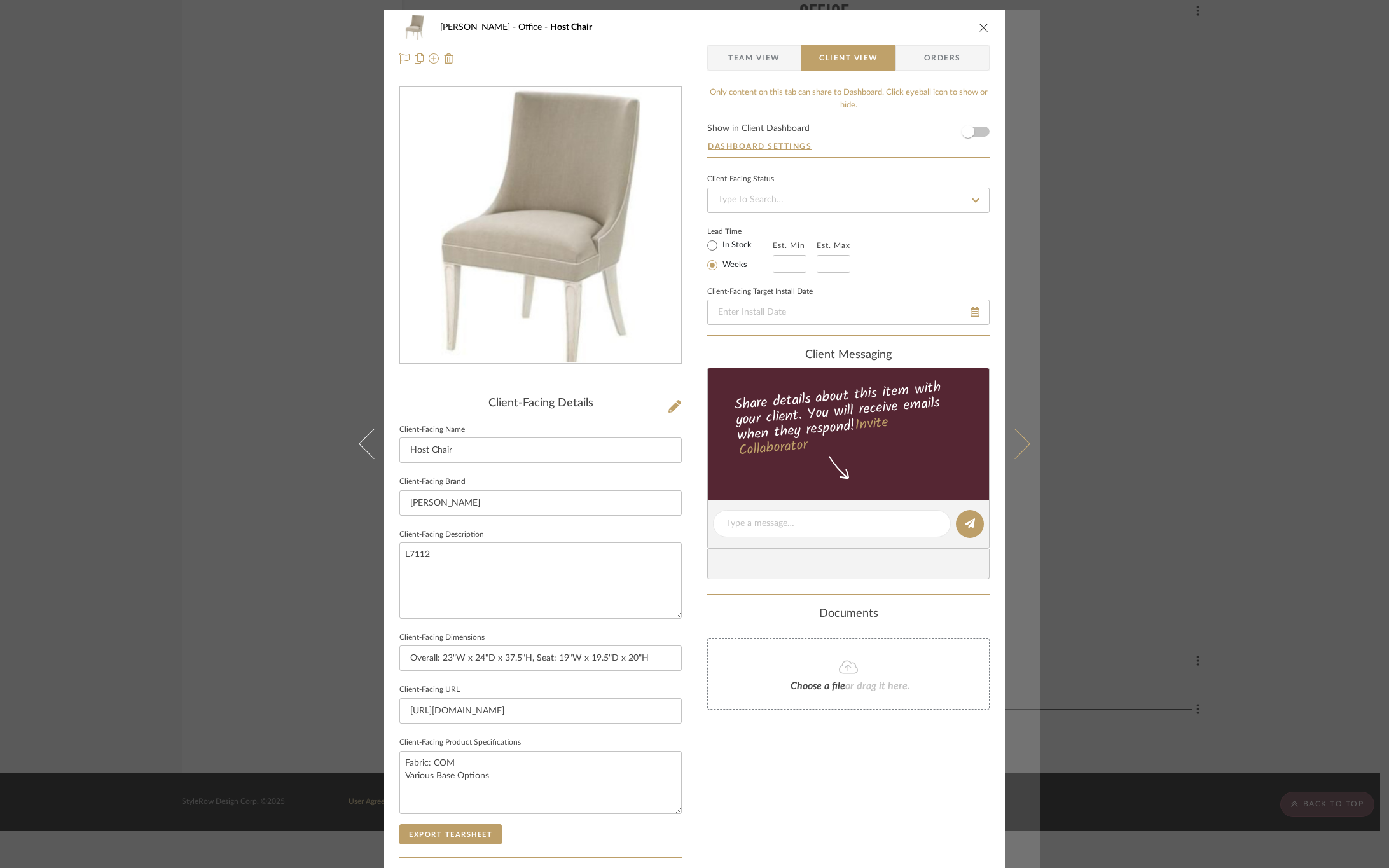
click at [1025, 456] on button at bounding box center [1023, 443] width 36 height 868
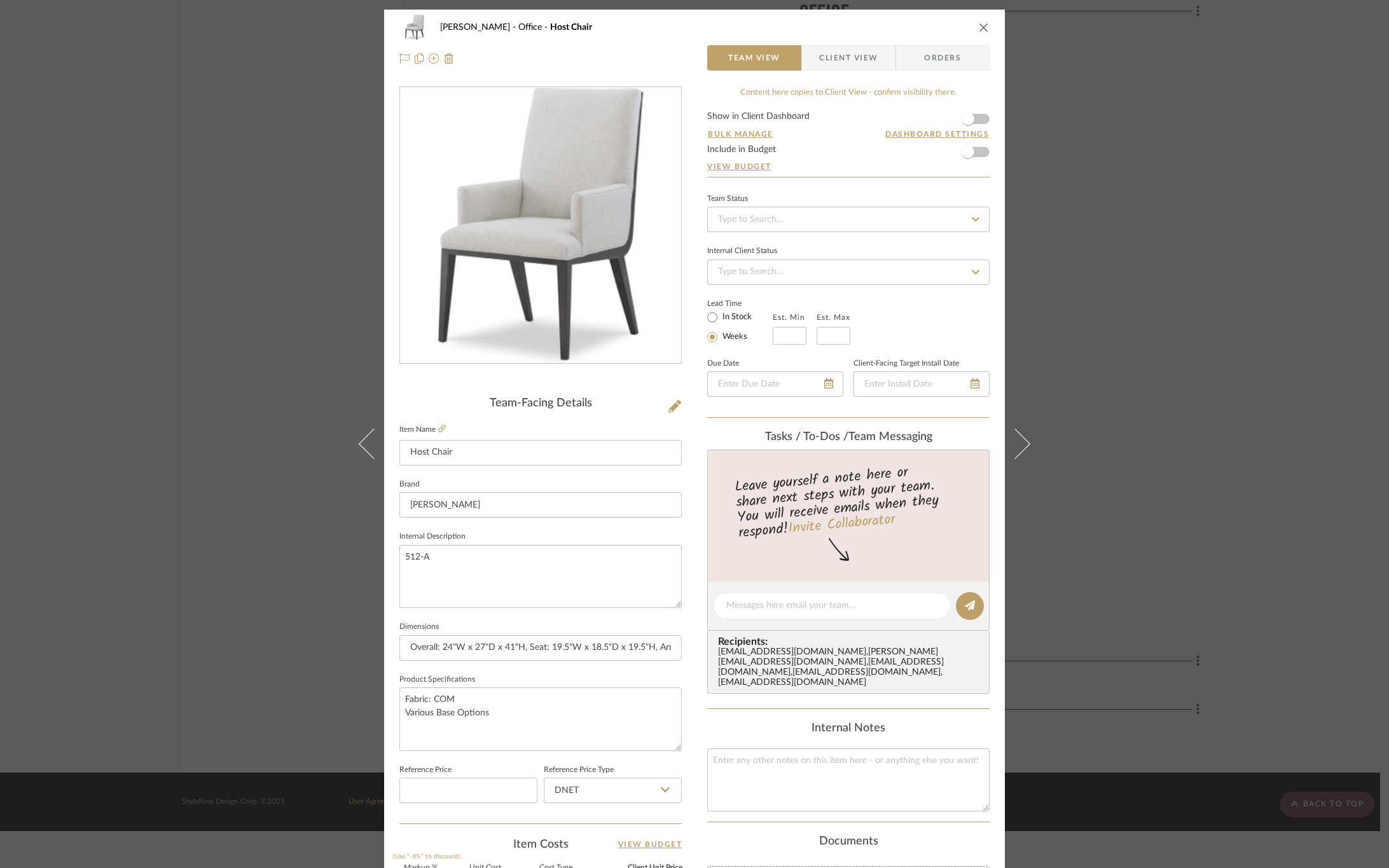
click at [1012, 433] on icon at bounding box center [1015, 443] width 31 height 31
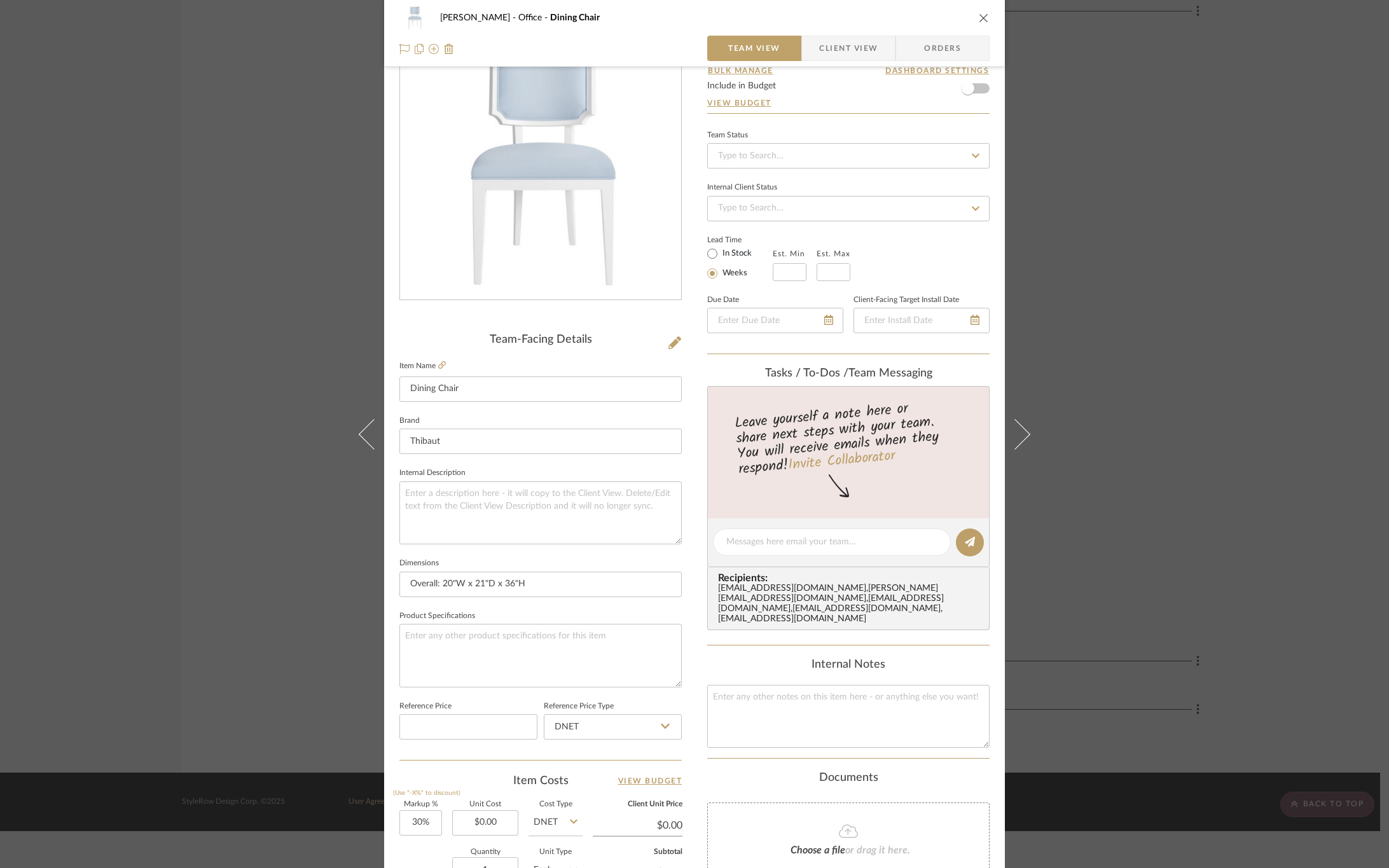
scroll to position [95, 0]
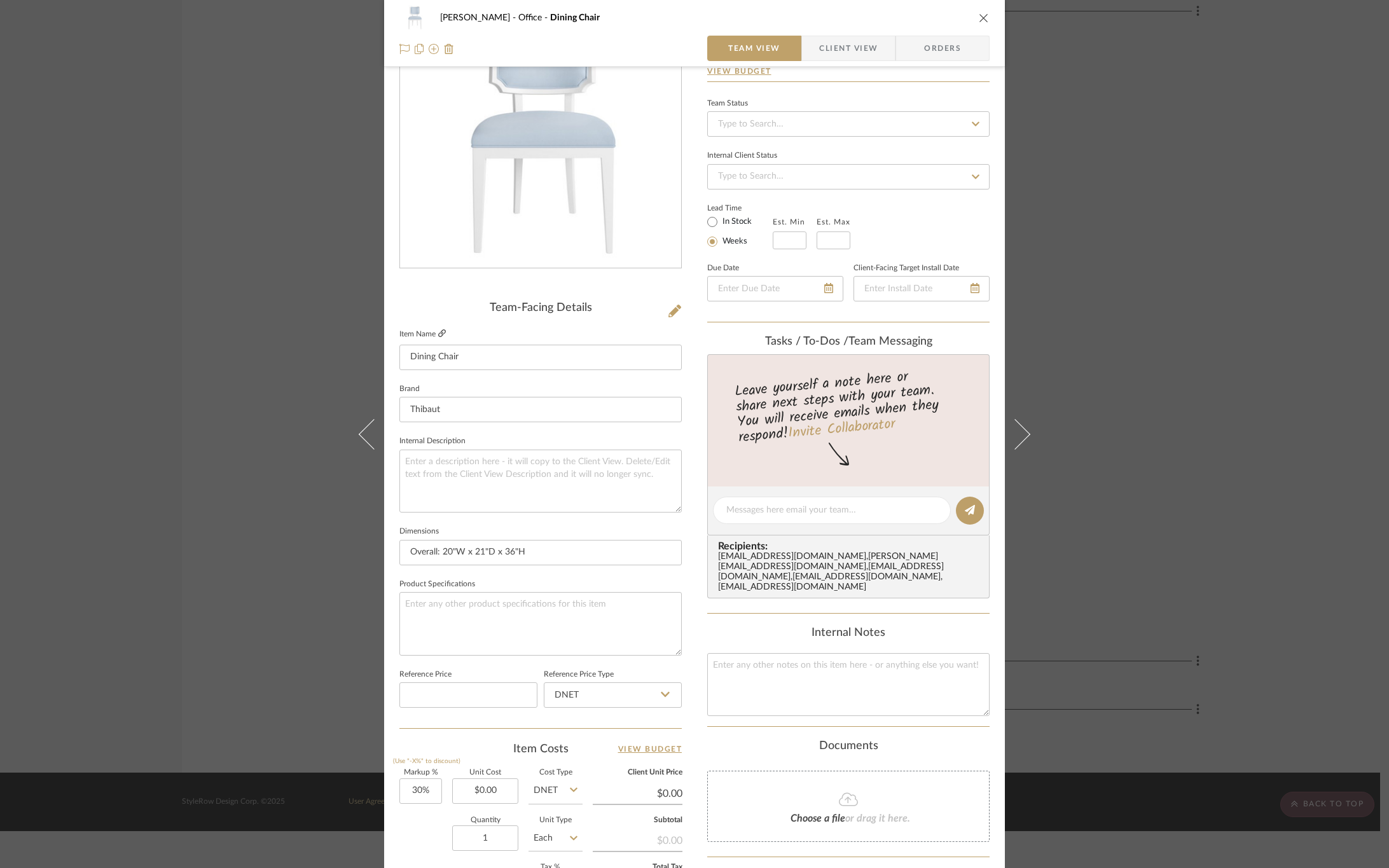
click at [440, 333] on icon at bounding box center [442, 333] width 7 height 7
click at [495, 609] on textarea at bounding box center [541, 623] width 283 height 63
paste textarea "OUTSIDE: 20" wide x 21" deep x 36" high INSIDE: 19" deep x 17" high SEAT HEIGHT…"
click at [474, 634] on textarea "OUTSIDE: 20" wide x 21" deep x 36" high INSIDE: 19" deep x 17" high SEAT HEIGHT…" at bounding box center [541, 623] width 283 height 63
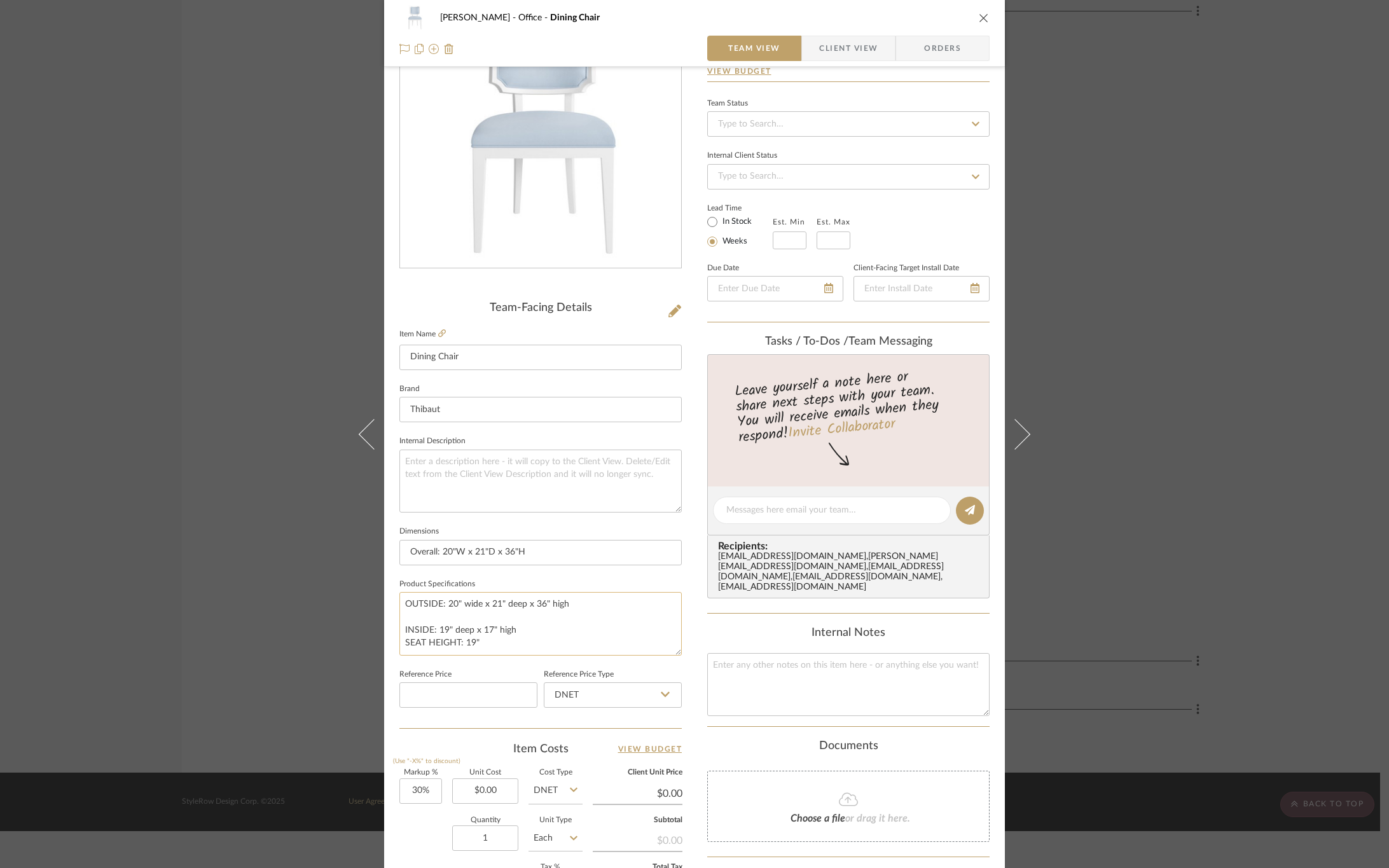
scroll to position [0, 0]
click at [454, 620] on textarea "OUTSIDE: 20" wide x 21" deep x 36" high INSIDE: 19" deep x 17" high SEAT HEIGHT…" at bounding box center [541, 623] width 283 height 63
type textarea "OUTSIDE: 20" wide x 21" deep x 36" high INSIDE: 19" deep x 17" high SEAT HEIGHT…"
click at [519, 587] on fieldset "Product Specifications OUTSIDE: 20" wide x 21" deep x 36" high INSIDE: 19" deep…" at bounding box center [541, 615] width 283 height 80
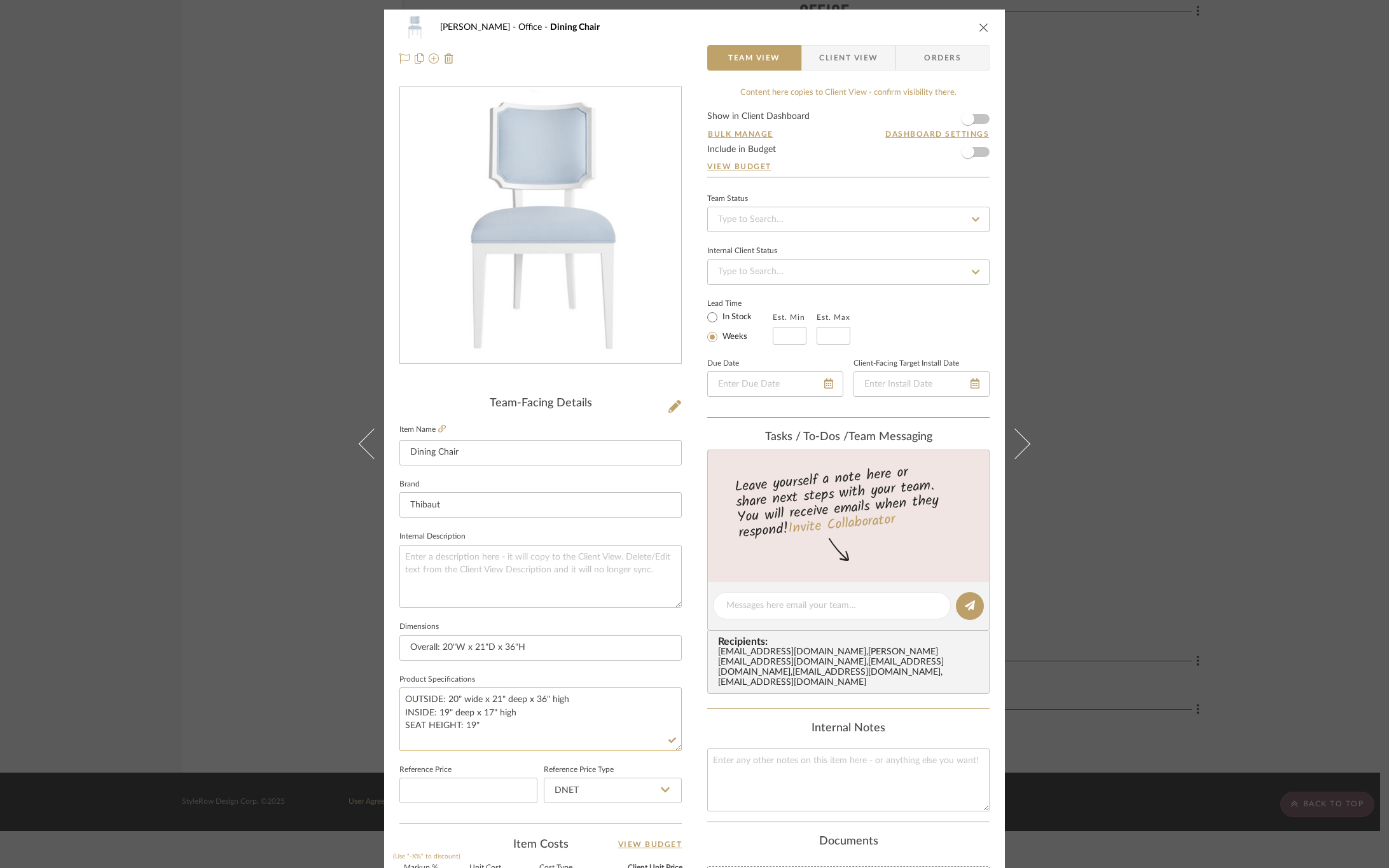
click at [519, 727] on textarea "OUTSIDE: 20" wide x 21" deep x 36" high INSIDE: 19" deep x 17" high SEAT HEIGHT…" at bounding box center [541, 719] width 283 height 63
type textarea "OUTSIDE: 20" wide x 21" deep x 36" high INSIDE: 19" deep x 17" high SEAT HEIGHT…"
drag, startPoint x: 575, startPoint y: 674, endPoint x: 558, endPoint y: 672, distance: 17.1
click at [574, 674] on fieldset "Product Specifications OUTSIDE: 20" wide x 21" deep x 36" high INSIDE: 19" deep…" at bounding box center [541, 711] width 283 height 80
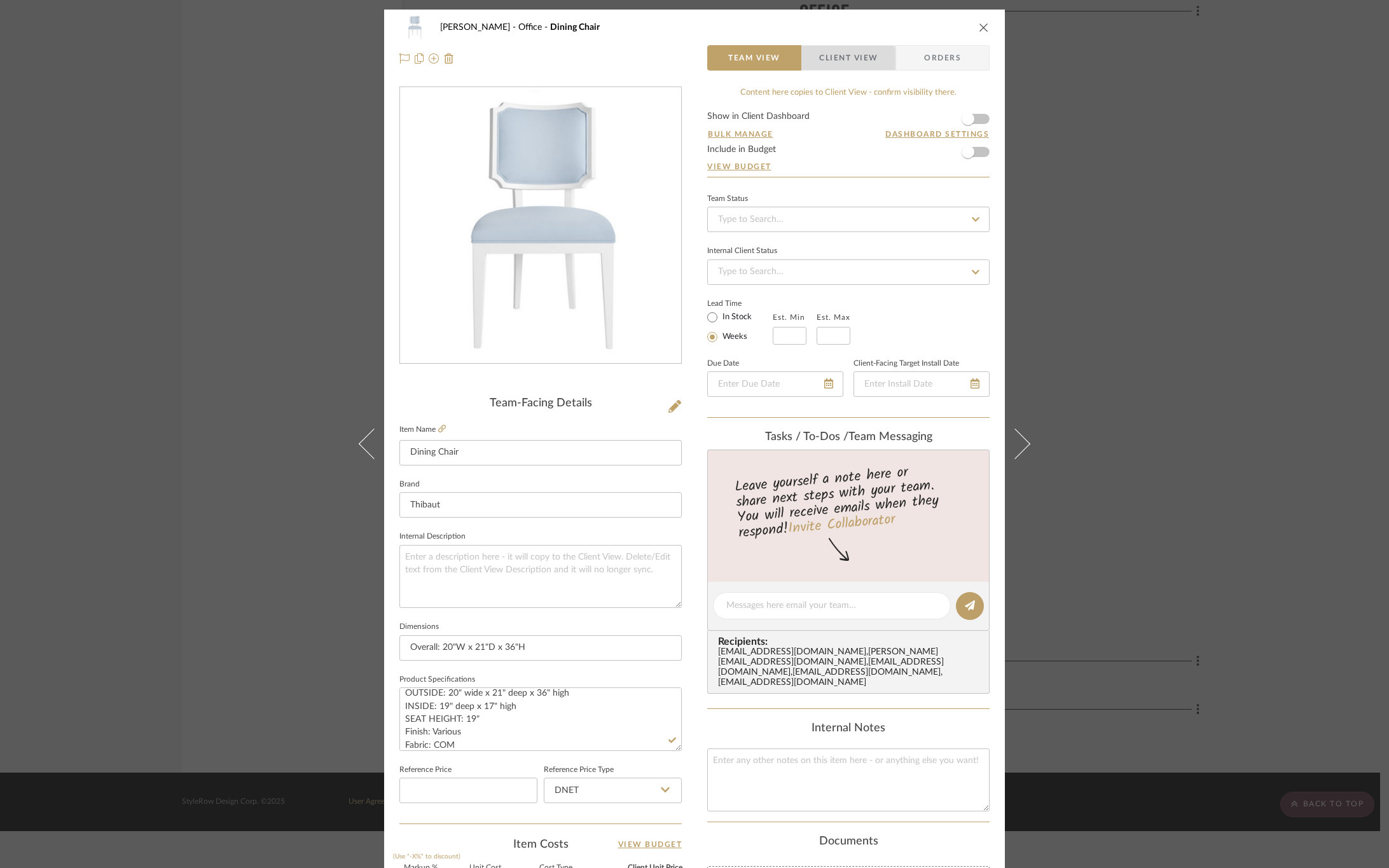
click at [836, 61] on span "Client View" at bounding box center [848, 58] width 59 height 26
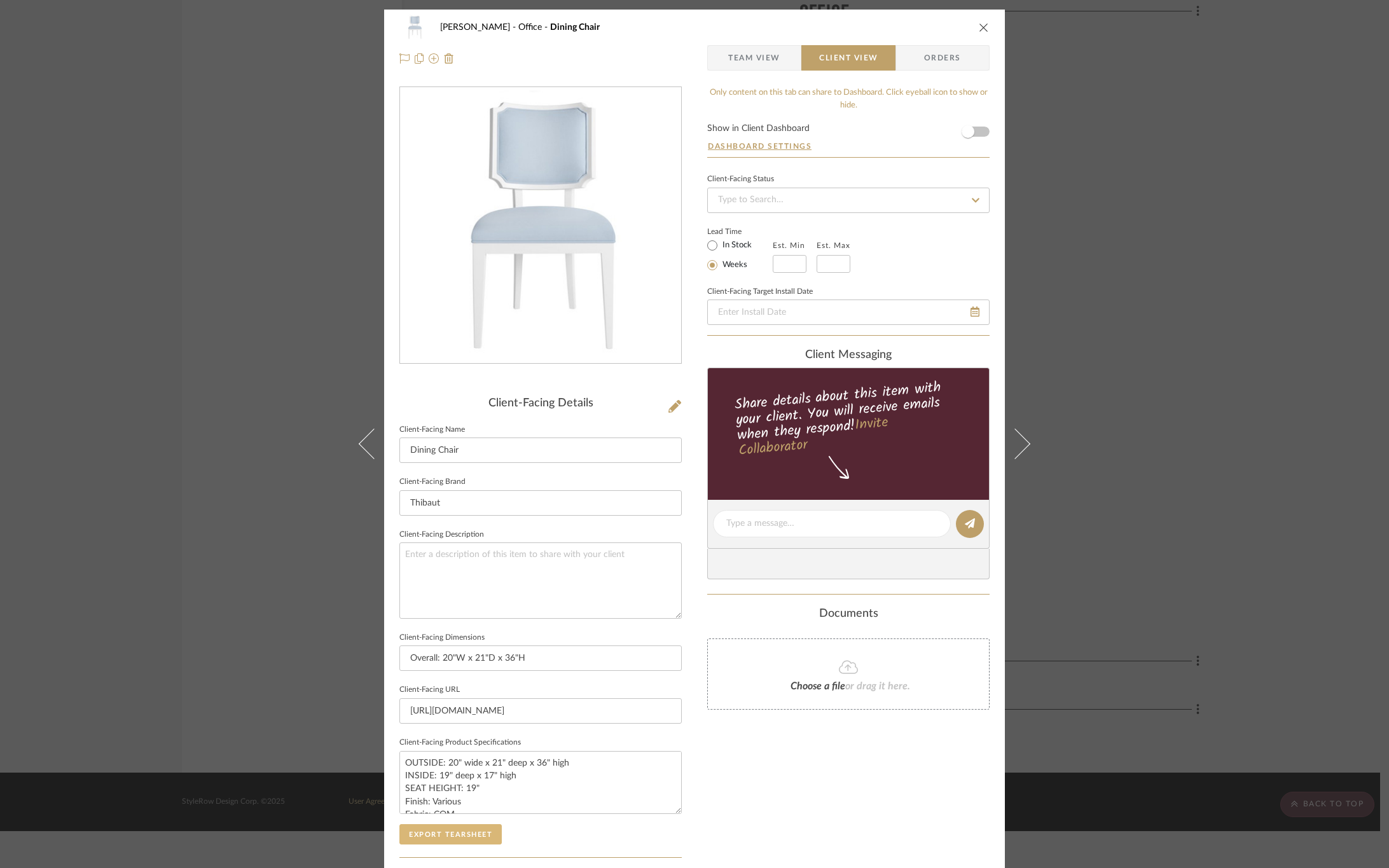
click at [472, 831] on button "Export Tearsheet" at bounding box center [451, 834] width 103 height 21
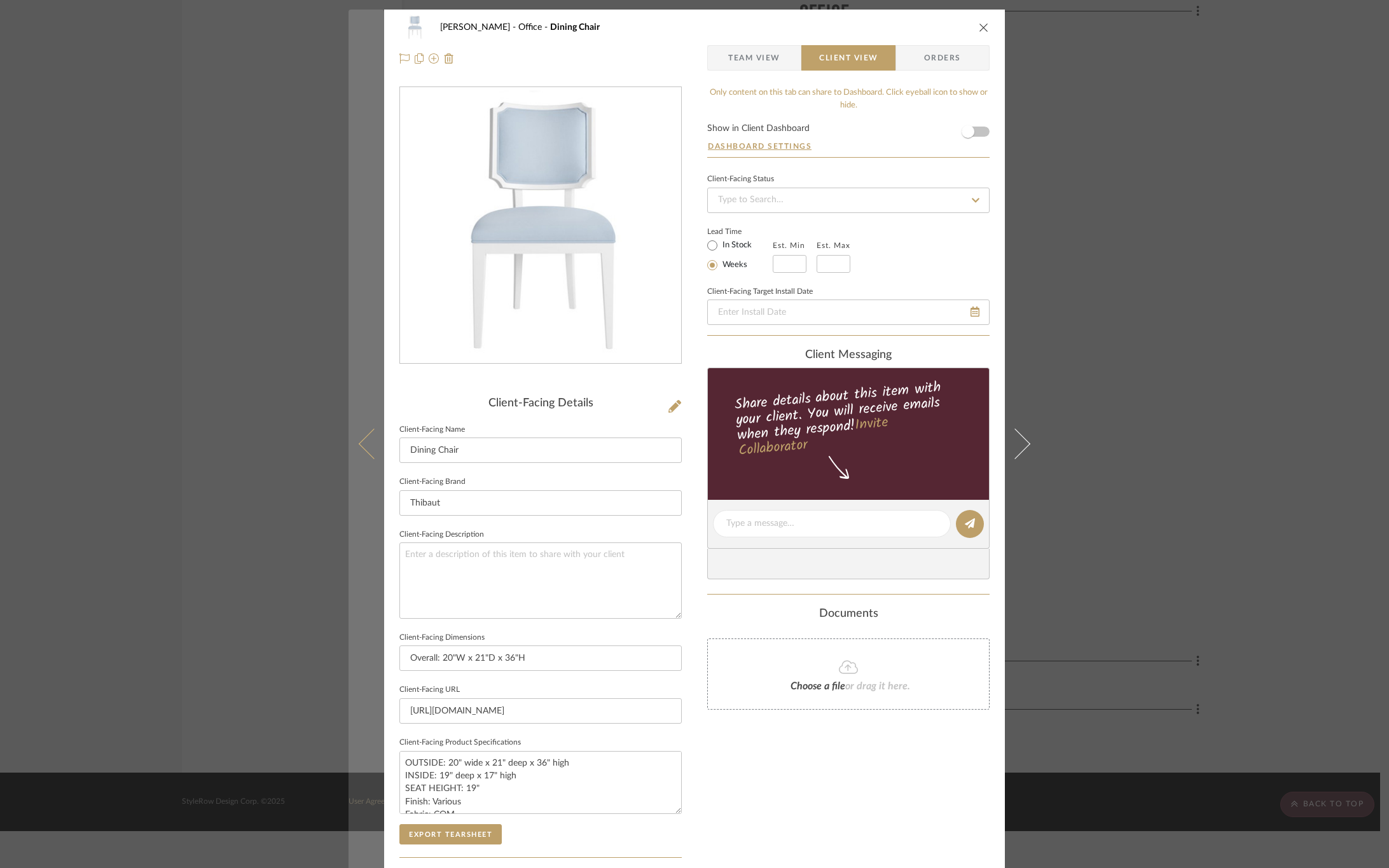
click at [378, 442] on icon at bounding box center [374, 443] width 31 height 31
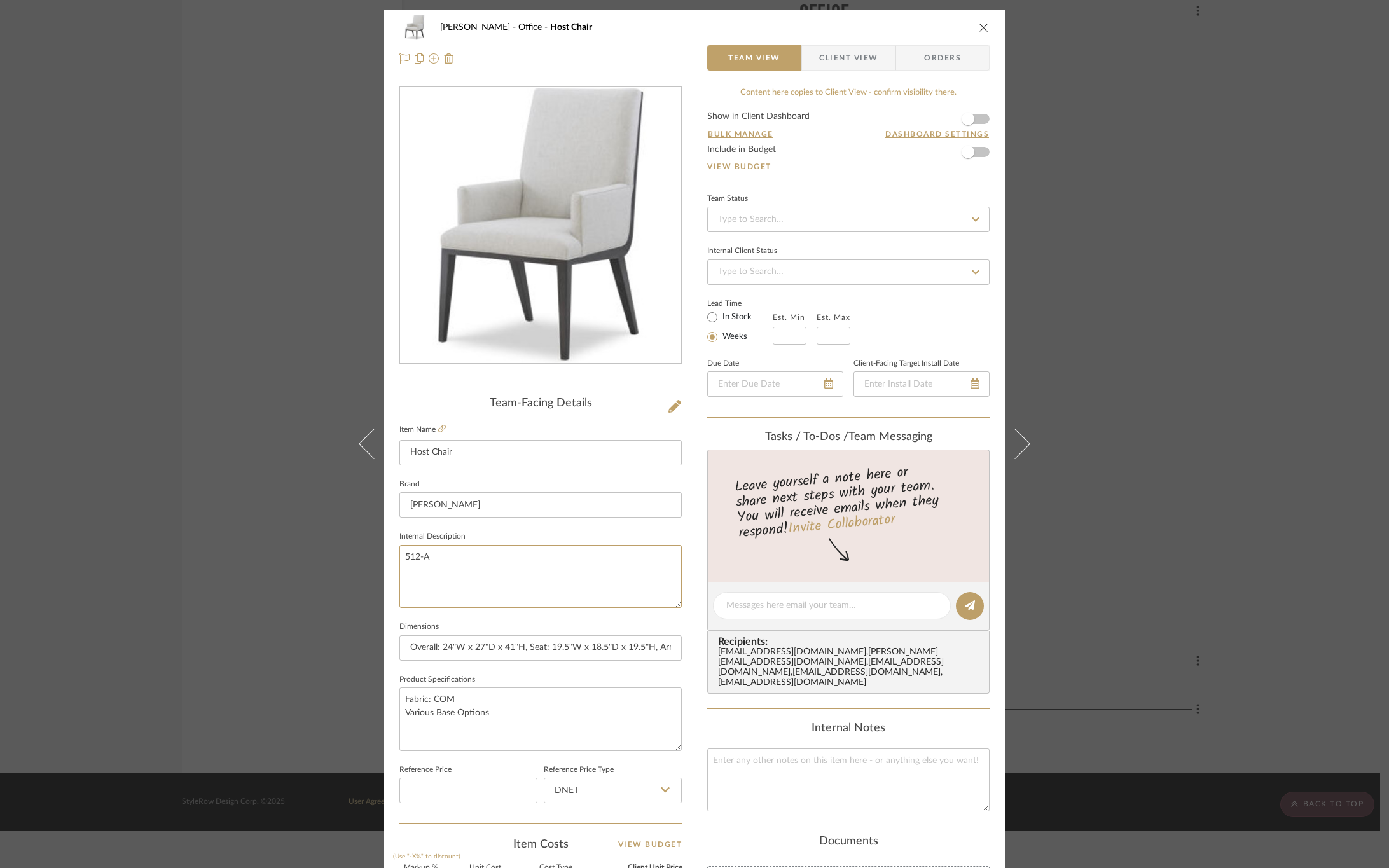
click at [321, 561] on div "OYER Office Host Chair Team View Client View Orders Team-Facing Details Item Na…" at bounding box center [694, 434] width 1389 height 868
click at [819, 59] on span "Client View" at bounding box center [848, 58] width 59 height 26
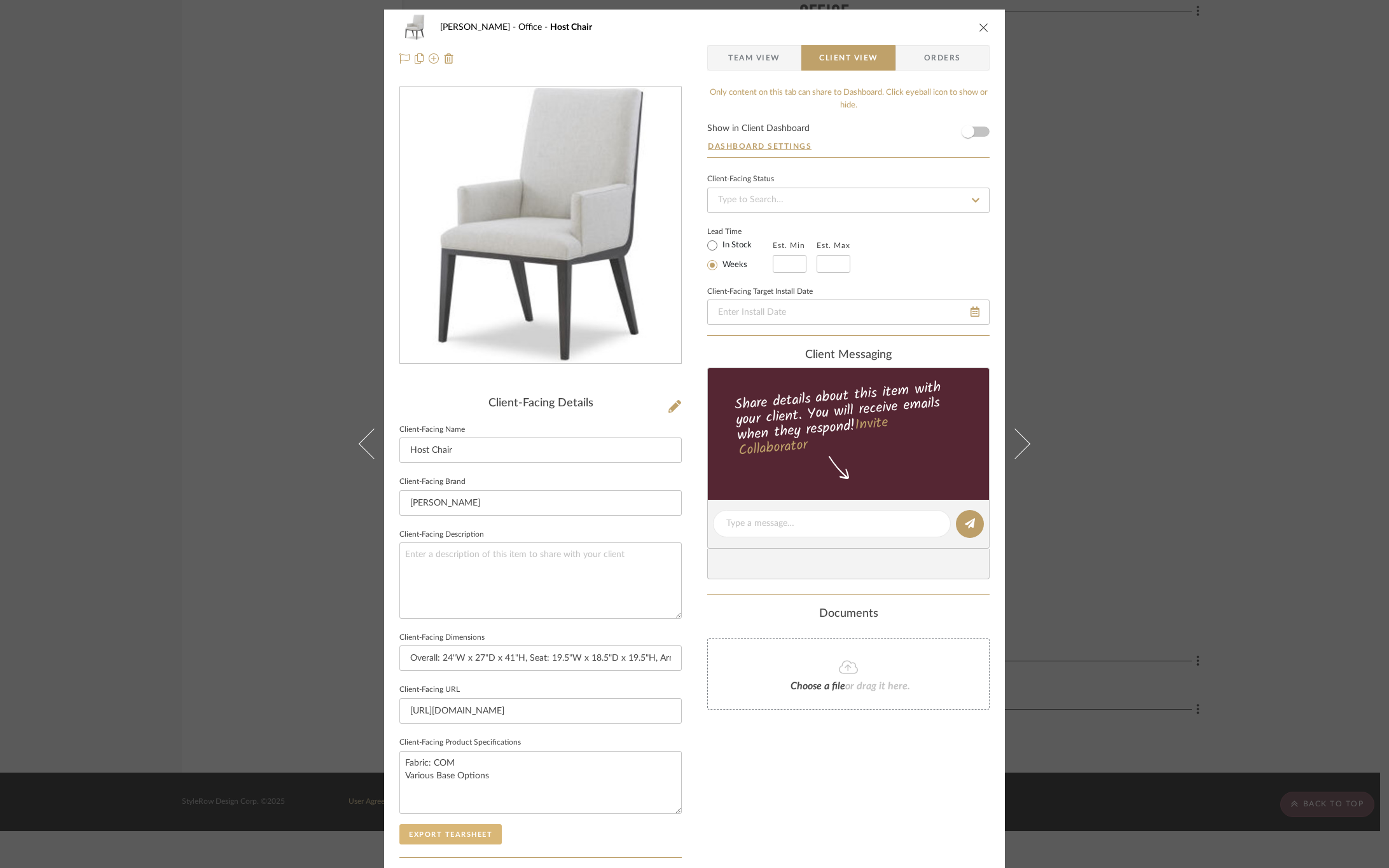
click at [418, 833] on button "Export Tearsheet" at bounding box center [451, 834] width 103 height 21
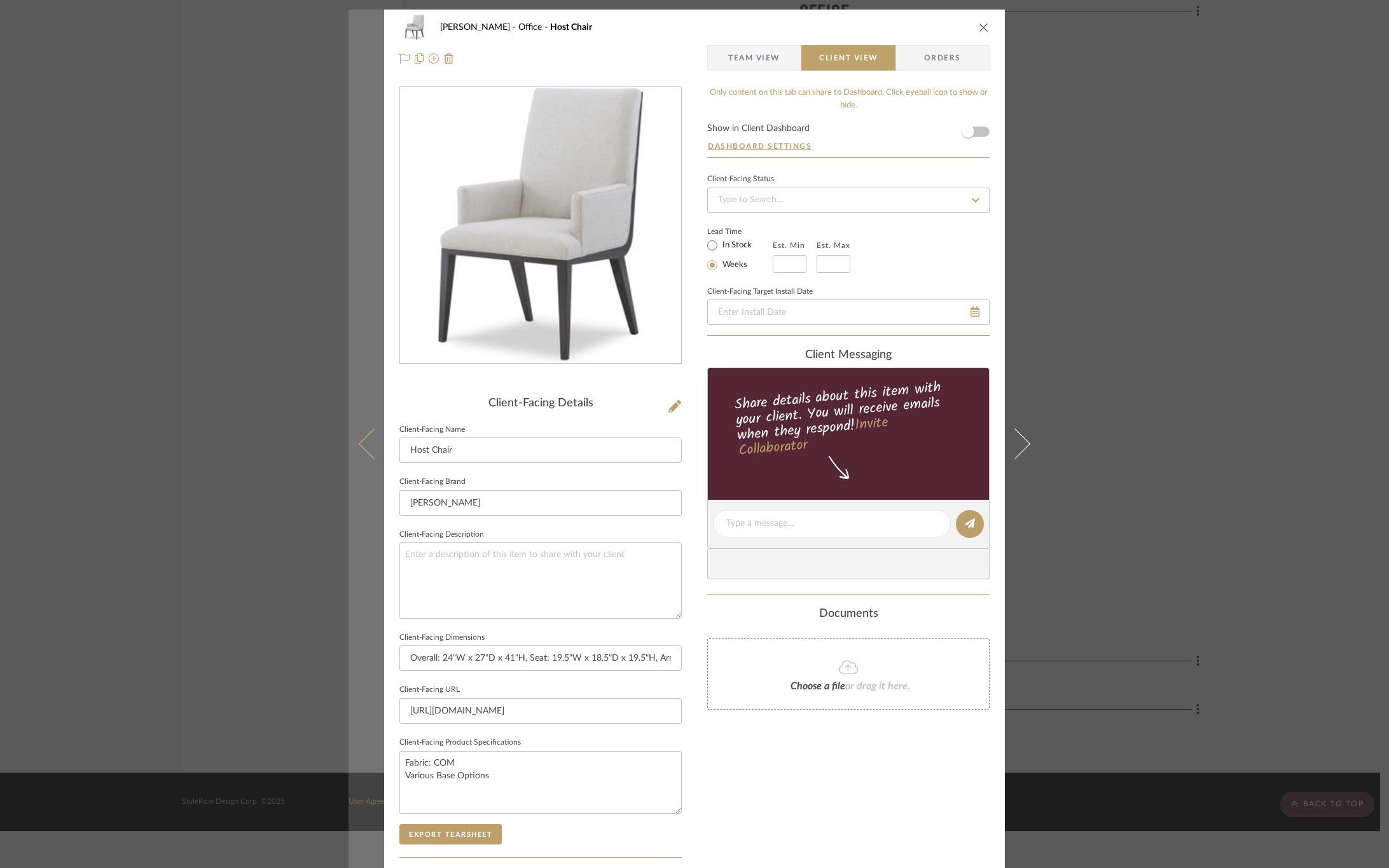
click at [373, 431] on icon at bounding box center [374, 443] width 31 height 31
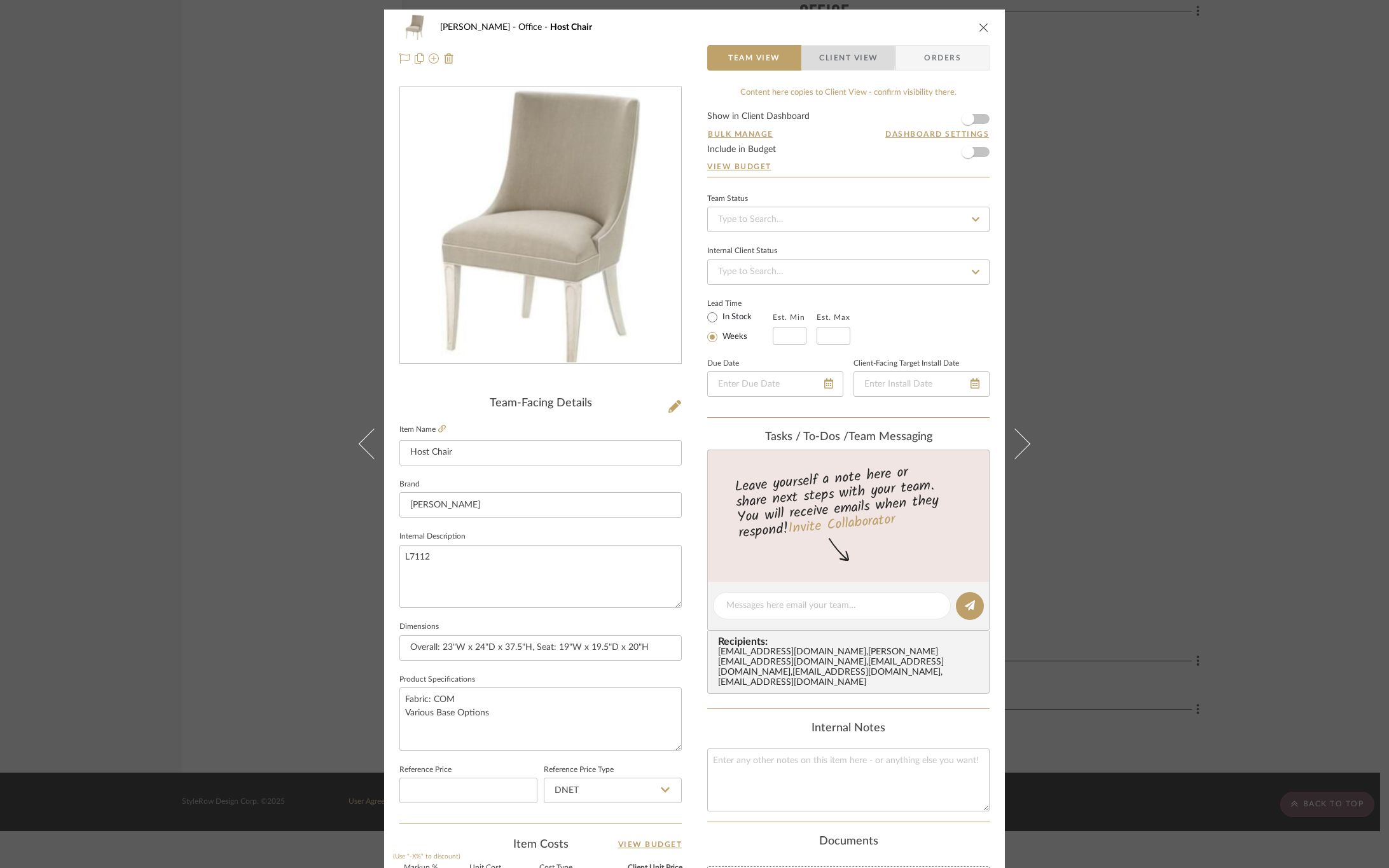
drag, startPoint x: 831, startPoint y: 57, endPoint x: 813, endPoint y: 48, distance: 20.1
click at [831, 57] on span "Client View" at bounding box center [848, 58] width 59 height 26
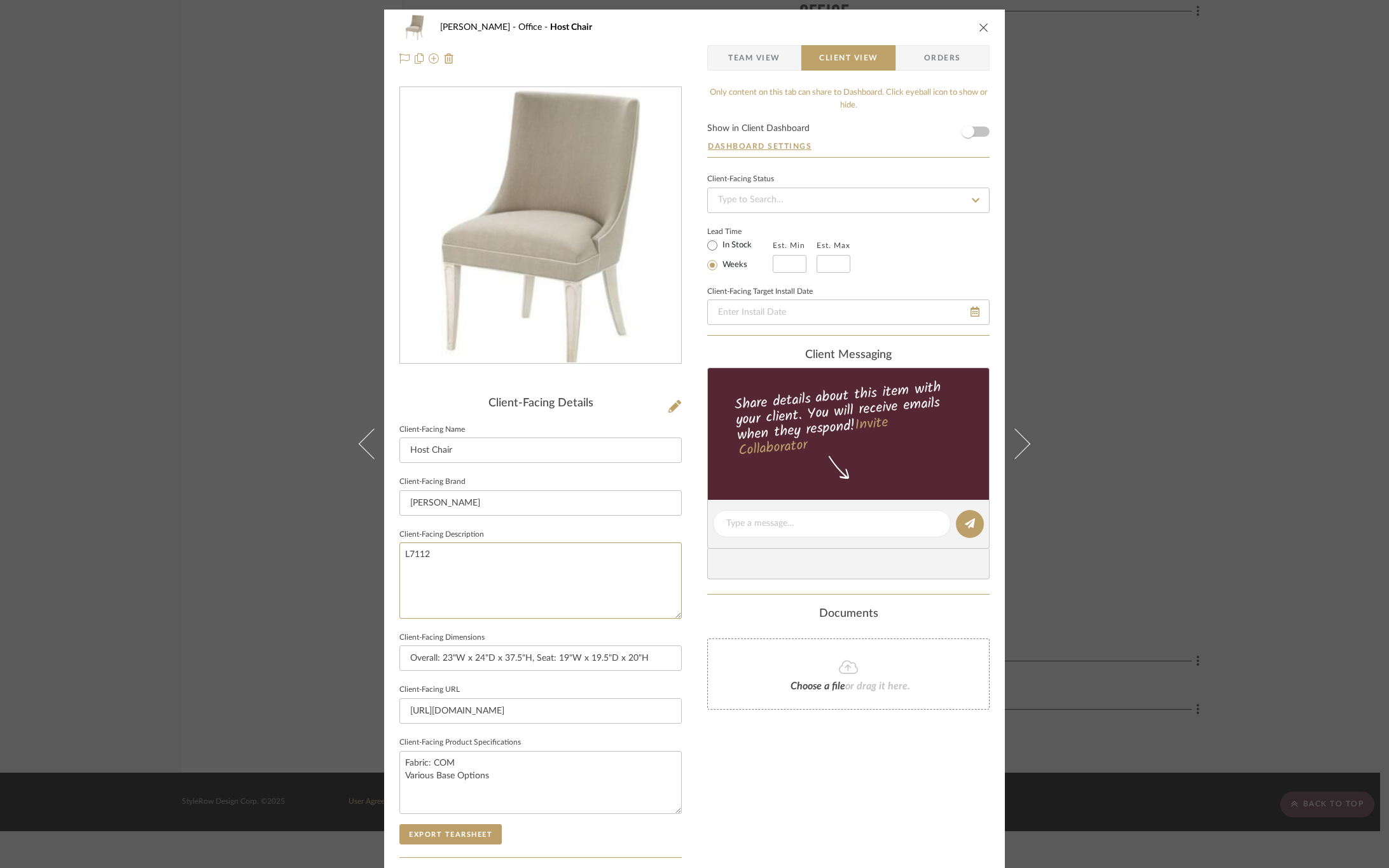
drag, startPoint x: 403, startPoint y: 555, endPoint x: 334, endPoint y: 555, distance: 69.0
click at [334, 555] on div "OYER Office Host Chair Team View Client View Orders Client-Facing Details Clien…" at bounding box center [694, 434] width 1389 height 868
click at [777, 743] on div "Only content on this tab can share to Dashboard. Click eyeball icon to show or …" at bounding box center [849, 541] width 283 height 910
click at [408, 840] on button "Export Tearsheet" at bounding box center [451, 834] width 103 height 21
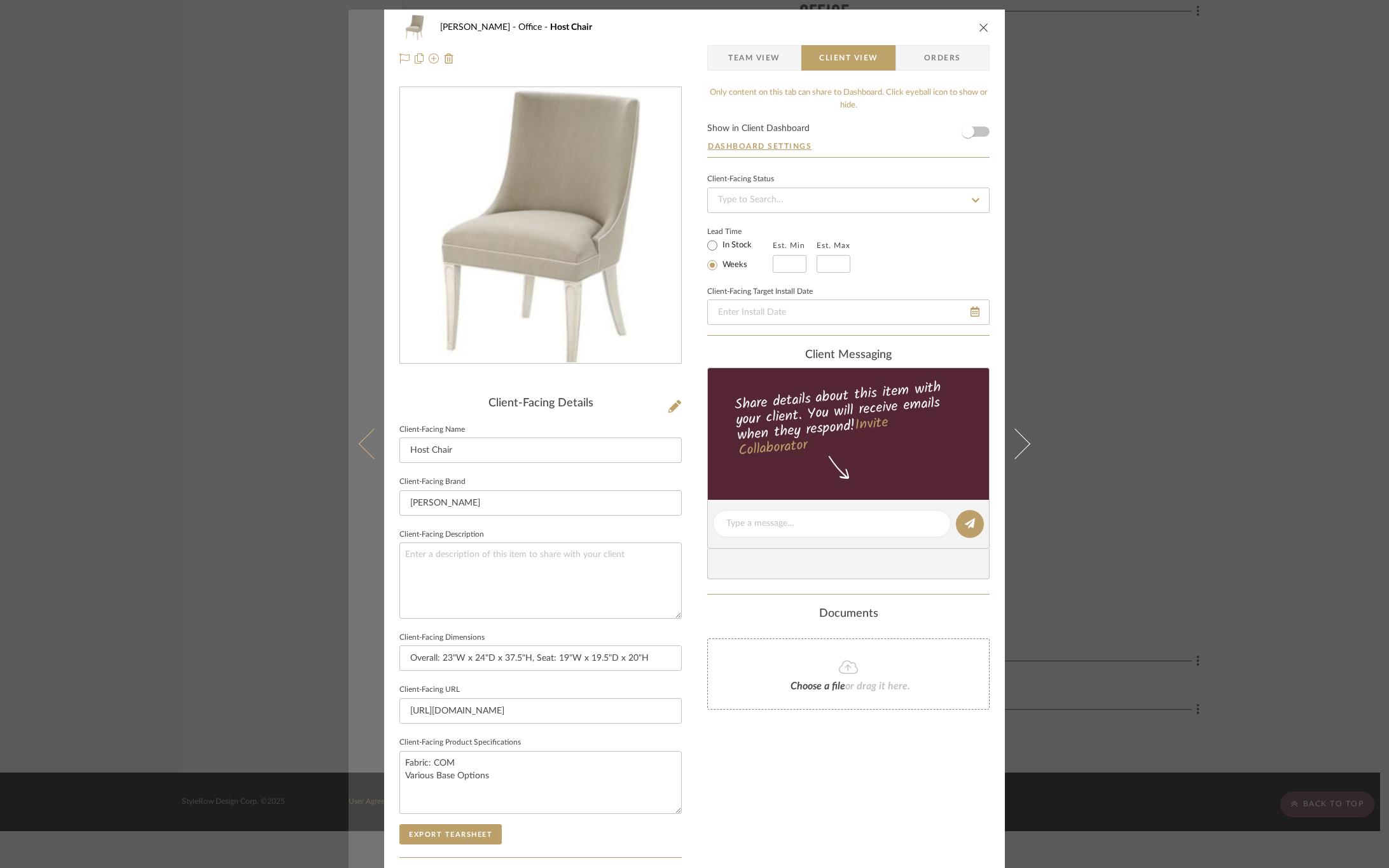
click at [352, 442] on button at bounding box center [366, 443] width 36 height 868
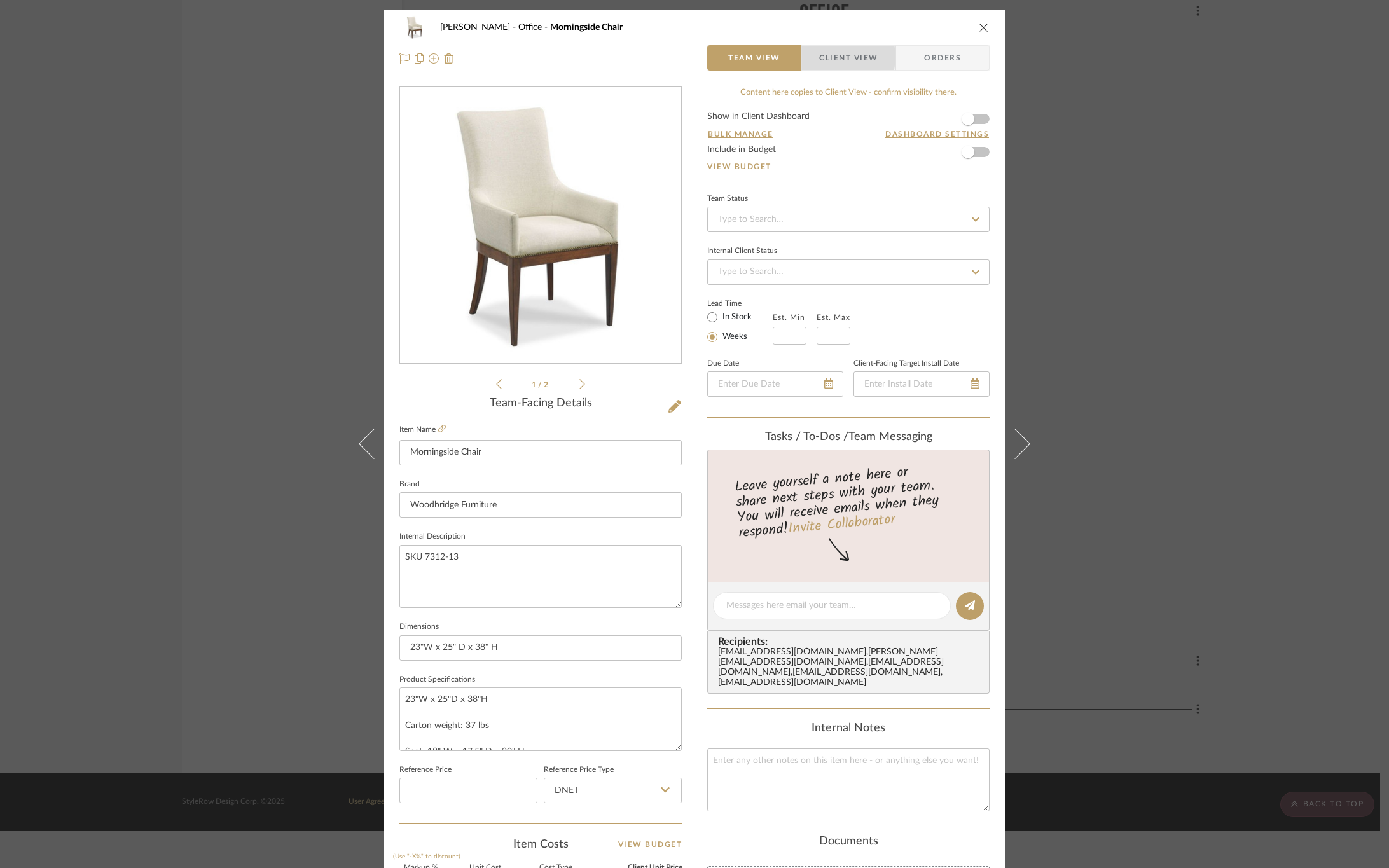
drag, startPoint x: 821, startPoint y: 57, endPoint x: 819, endPoint y: 96, distance: 39.1
click at [821, 57] on span "Client View" at bounding box center [848, 58] width 59 height 26
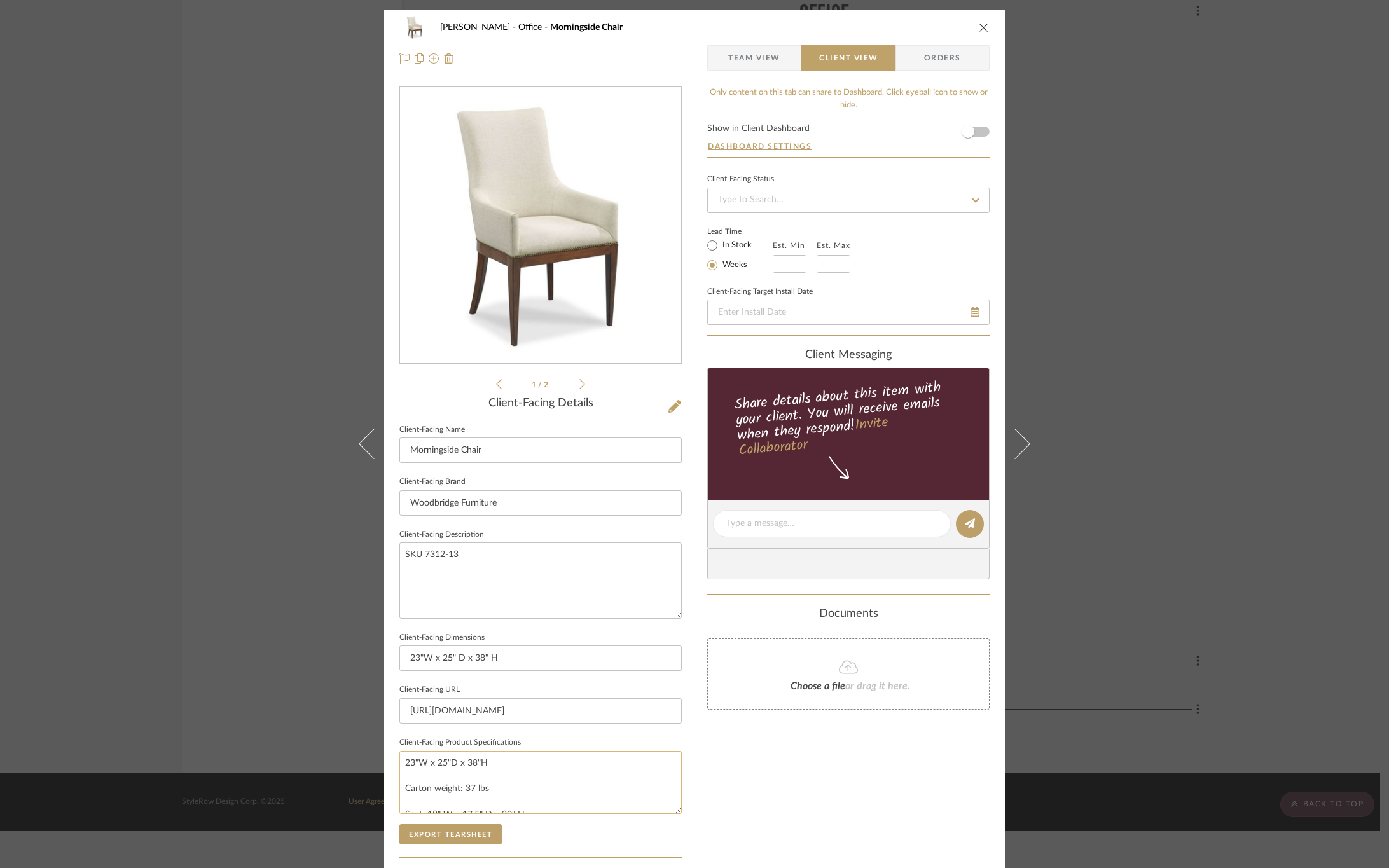
click at [500, 779] on textarea "23"W x 25"D x 38"H Carton weight: 37 lbs Seat: 18" W x 17.5" D x 20" H Arm: 24.…" at bounding box center [541, 782] width 283 height 63
click at [489, 795] on textarea "23"W x 25"D x 38"H Carton weight: 37 lbs Seat: 18" W x 17.5" D x 20" H Arm: 24.…" at bounding box center [541, 782] width 283 height 63
click at [523, 806] on textarea "23"W x 25"D x 38"H Carton weight: 37 lbs Seat: 18" W x 17.5" D x 20" H Arm: 24.…" at bounding box center [541, 782] width 283 height 63
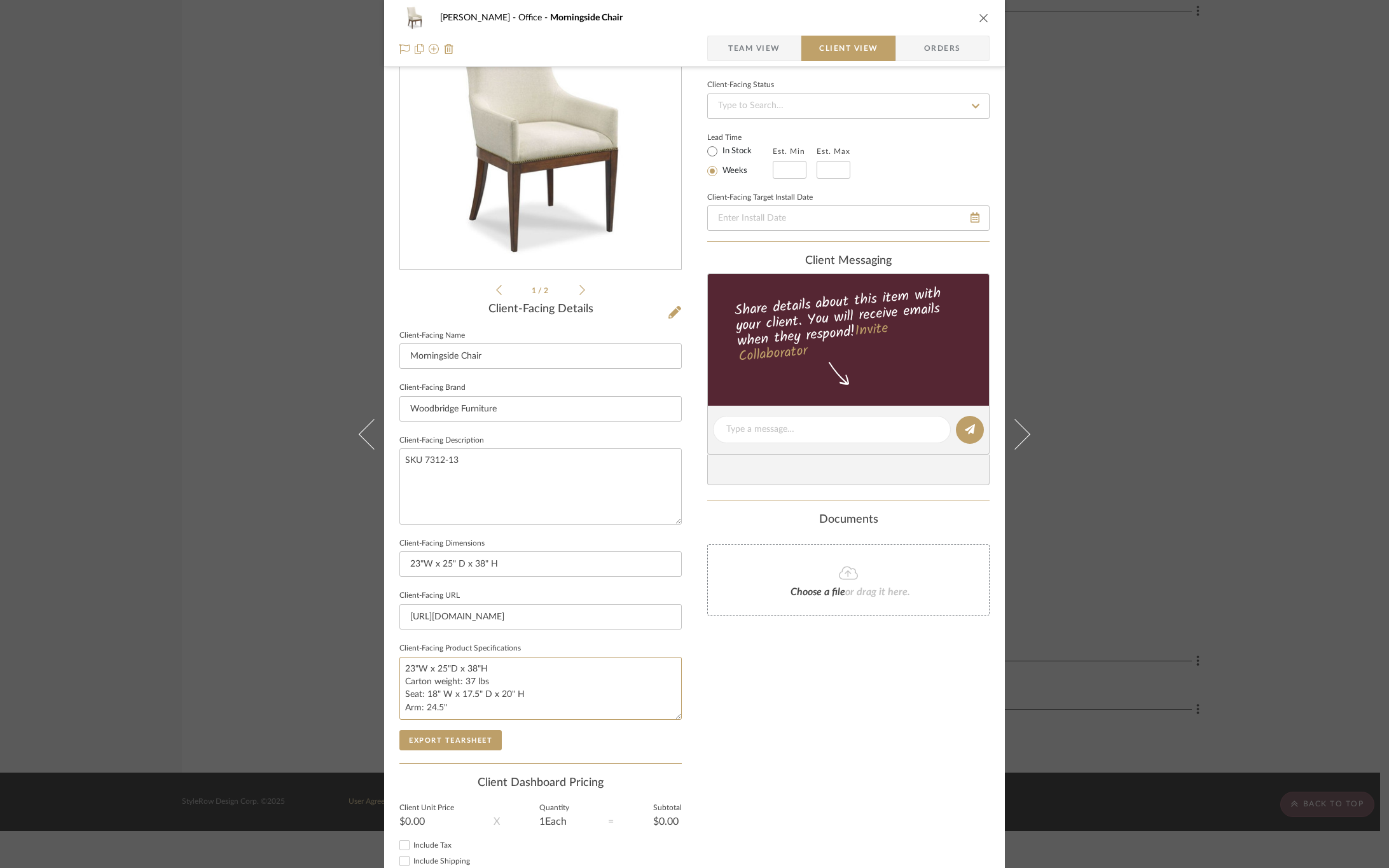
scroll to position [95, 0]
type textarea "23"W x 25"D x 38"H Carton weight: 37 lbs Seat: 18" W x 17.5" D x 20" H Arm: 24.…"
click at [789, 659] on div "Only content on this tab can share to Dashboard. Click eyeball icon to show or …" at bounding box center [849, 446] width 283 height 910
drag, startPoint x: 389, startPoint y: 456, endPoint x: 256, endPoint y: 456, distance: 133.0
click at [256, 456] on div "OYER Office Morningside Chair Team View Client View Orders 1 / 2 Client-Facing …" at bounding box center [694, 434] width 1389 height 868
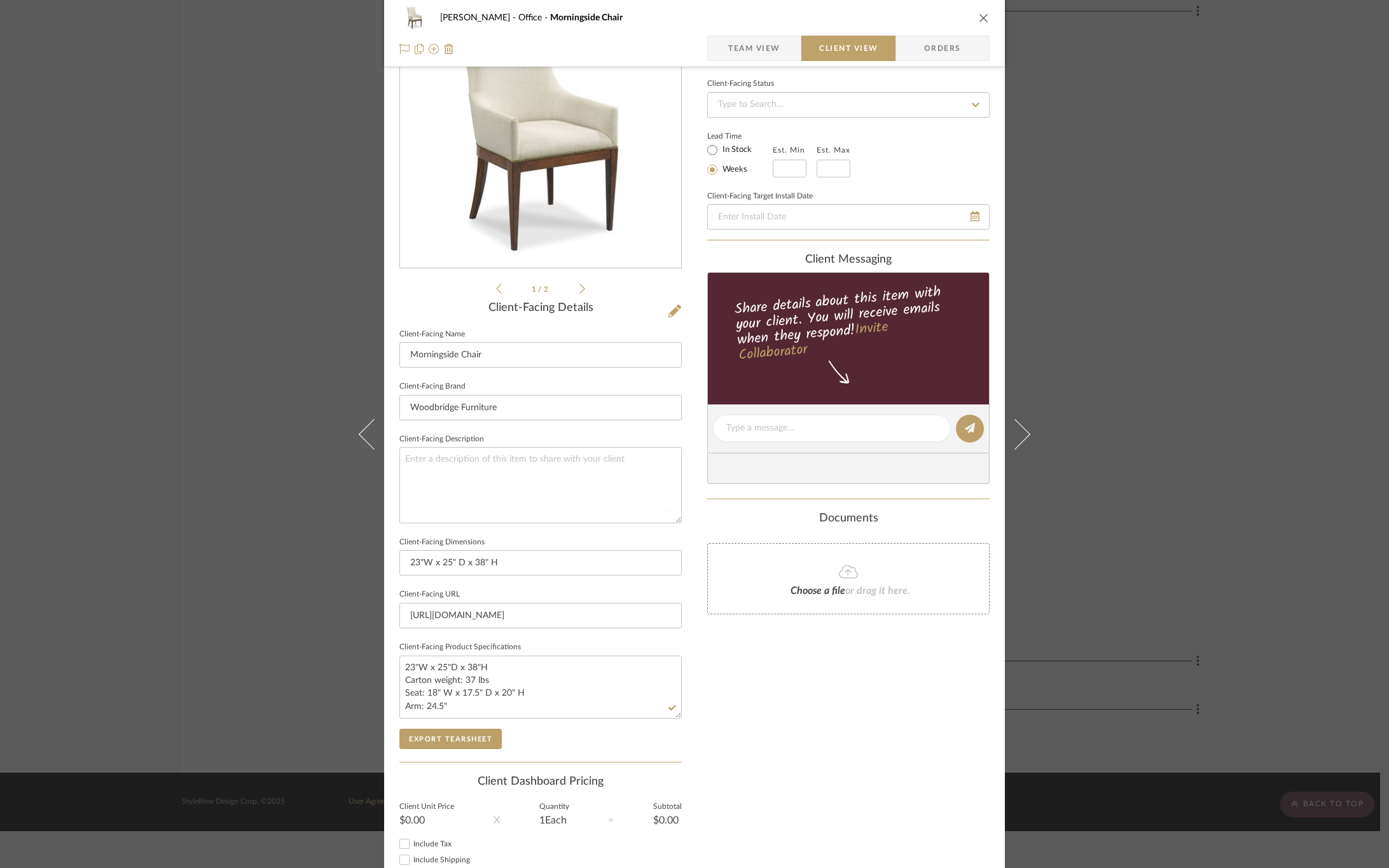
drag, startPoint x: 762, startPoint y: 650, endPoint x: 680, endPoint y: 647, distance: 82.1
click at [761, 650] on div "Only content on this tab can share to Dashboard. Click eyeball icon to show or …" at bounding box center [849, 446] width 283 height 910
click at [442, 738] on button "Export Tearsheet" at bounding box center [451, 739] width 103 height 21
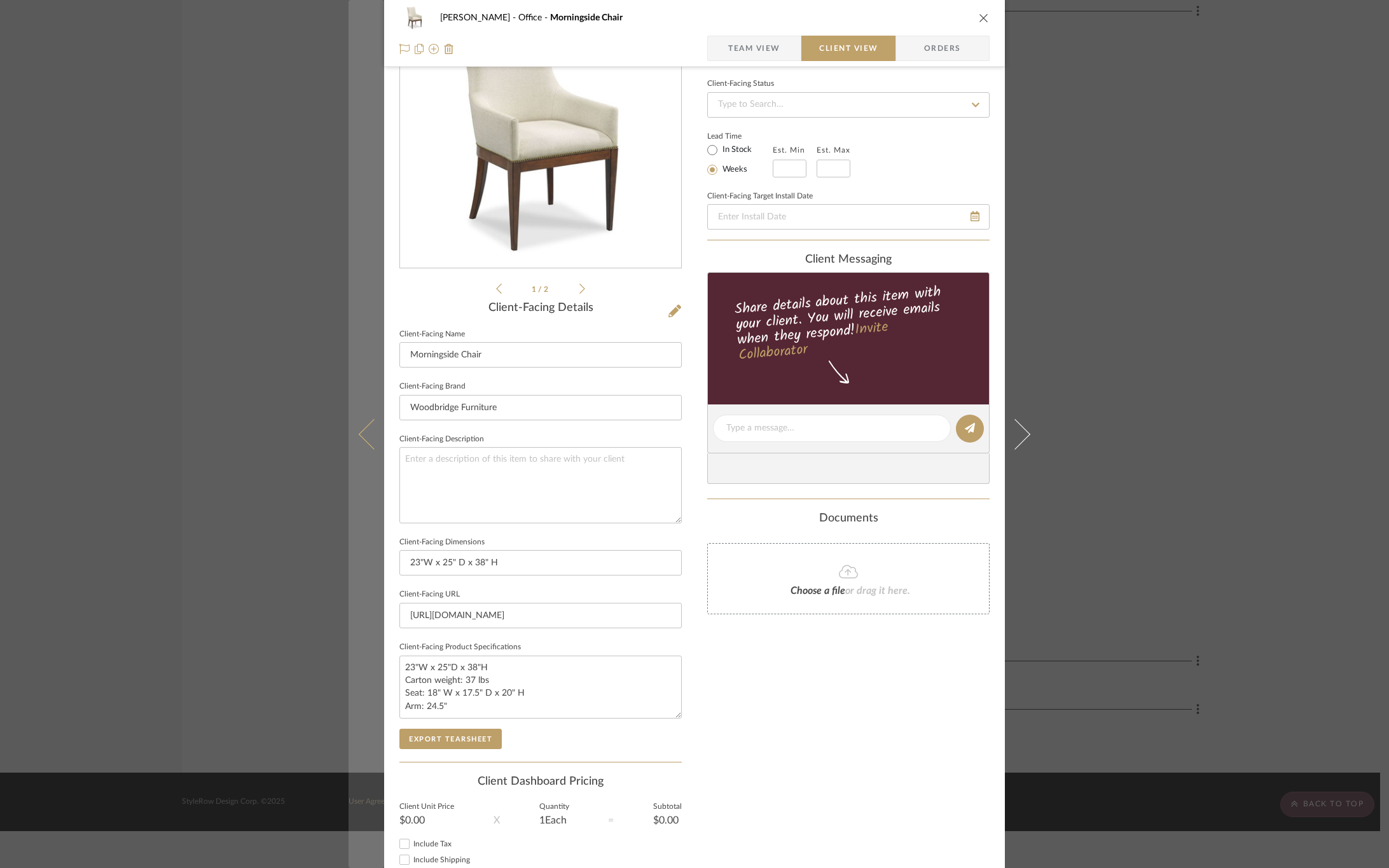
click at [365, 428] on icon at bounding box center [374, 434] width 31 height 31
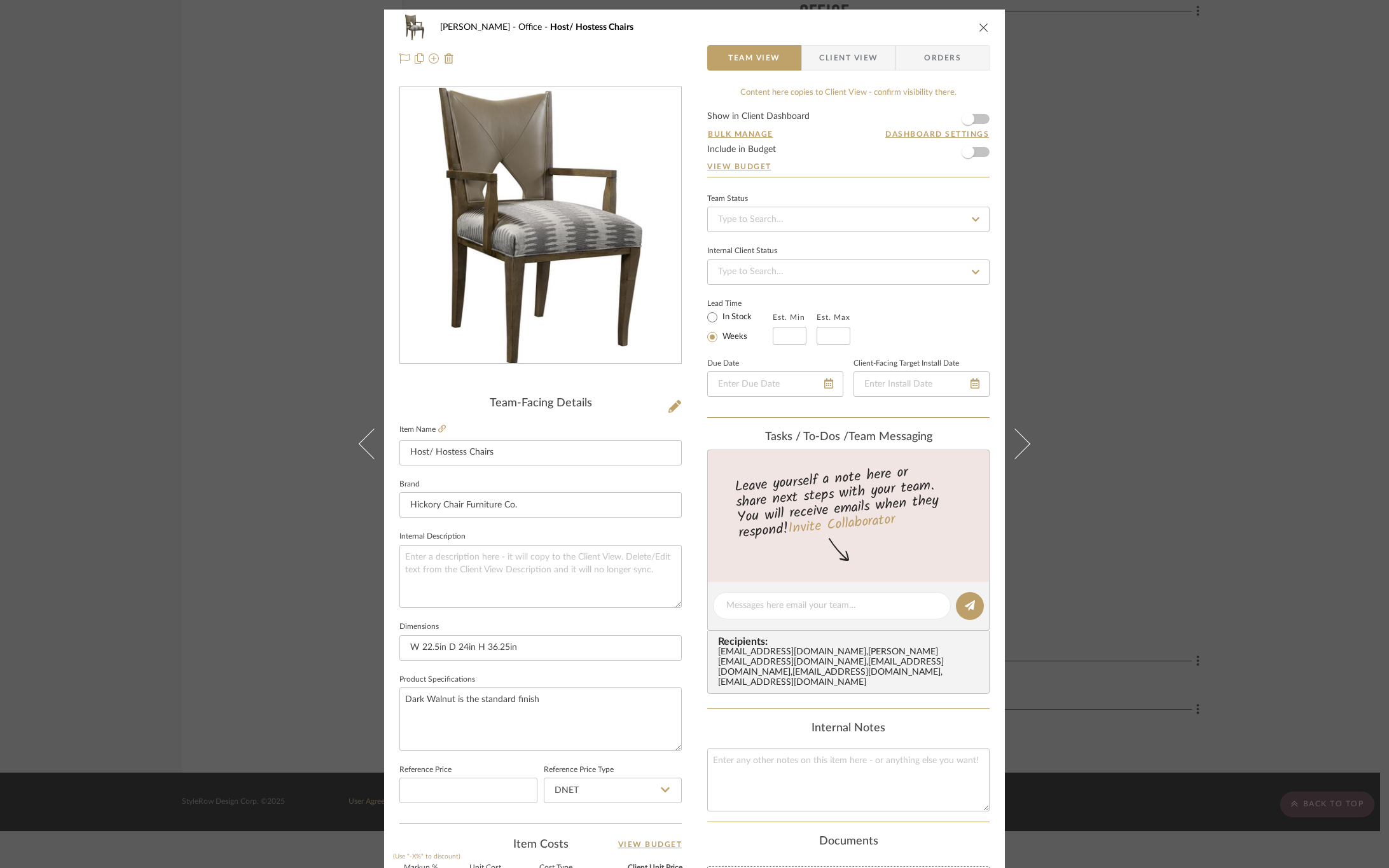
click at [829, 62] on span "Client View" at bounding box center [848, 58] width 59 height 26
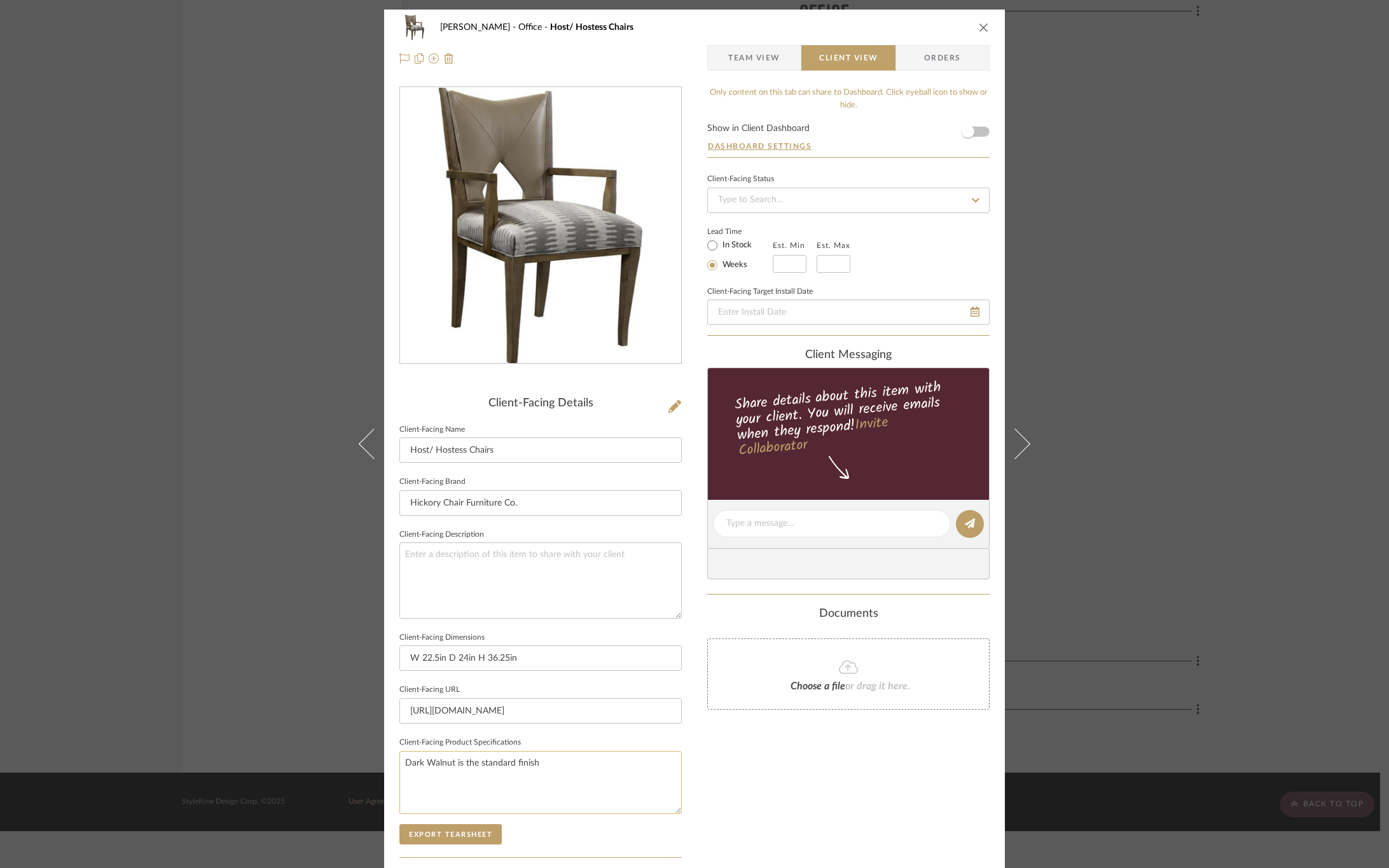
click at [559, 757] on textarea "Dark Walnut is the standard finish" at bounding box center [541, 782] width 283 height 63
type textarea "Dark Walnut is the standard finish Fabric: COM"
click at [733, 798] on div "Only content on this tab can share to Dashboard. Click eyeball icon to show or …" at bounding box center [849, 541] width 283 height 910
drag, startPoint x: 407, startPoint y: 710, endPoint x: 707, endPoint y: 712, distance: 300.0
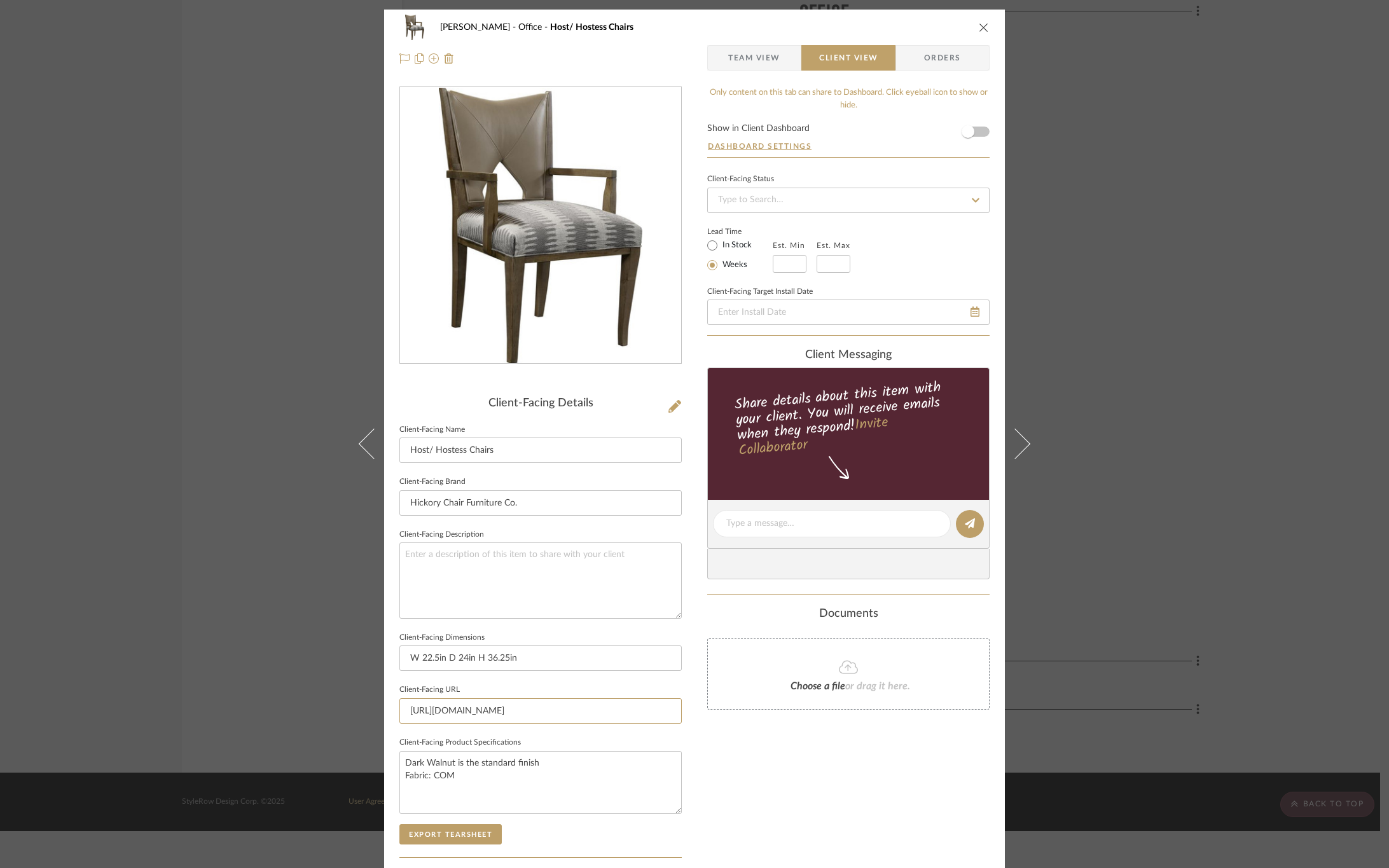
click at [707, 712] on div "OYER Office Host/ Hostess Chairs Team View Client View Orders Client-Facing Det…" at bounding box center [694, 528] width 621 height 1038
click at [508, 787] on textarea "Dark Walnut is the standard finish Fabric: COM" at bounding box center [541, 782] width 283 height 63
paste textarea "Seat 21.25 in"
click at [453, 779] on textarea "Dark Walnut is the standard finish Fabric: COMSeat 21.25 in" at bounding box center [541, 782] width 283 height 63
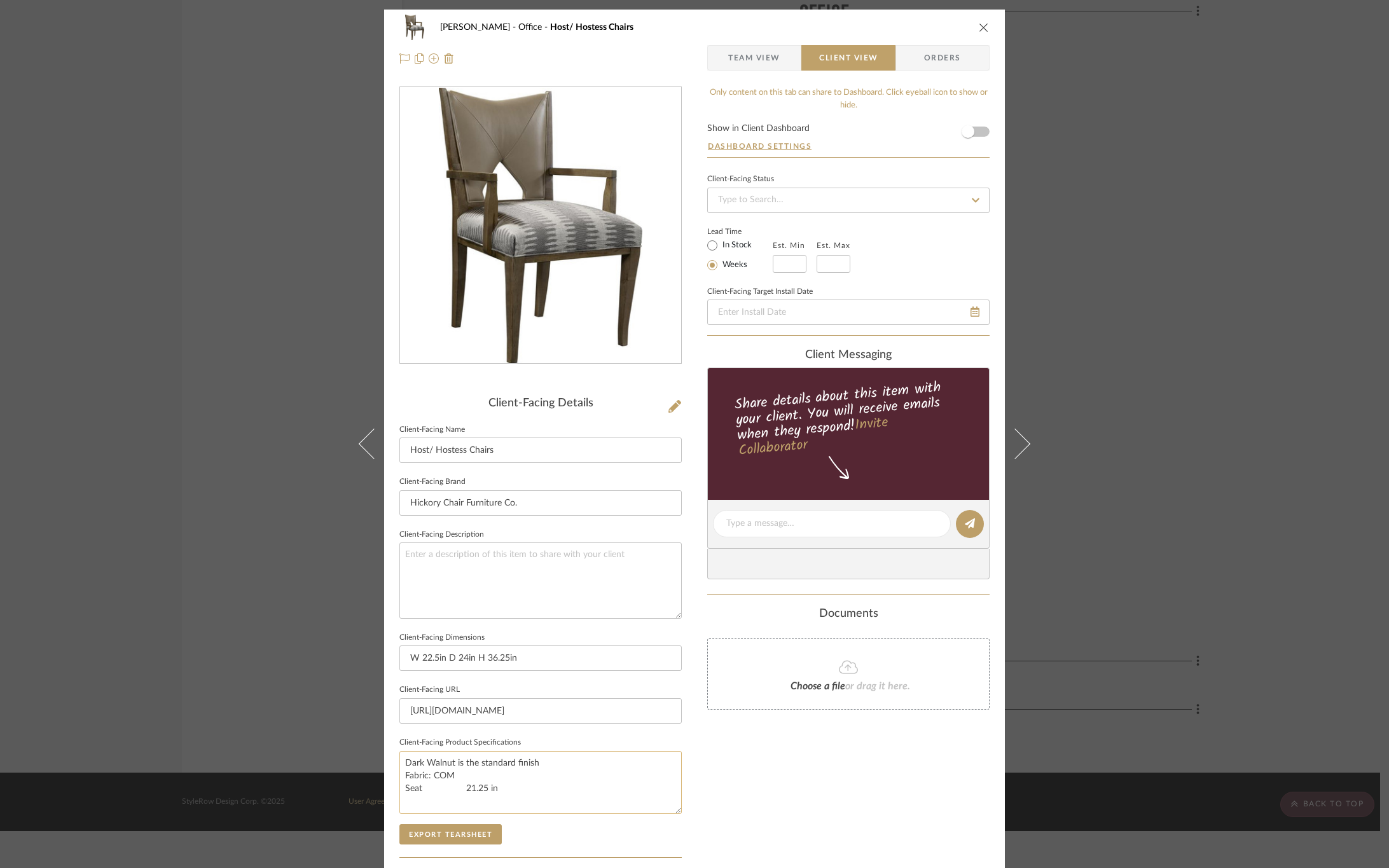
click at [470, 790] on textarea "Dark Walnut is the standard finish Fabric: COM Seat 21.25 in" at bounding box center [541, 782] width 283 height 63
type textarea "Dark Walnut is the standard finish Fabric: COM Seat: 21.25 in"
click at [426, 798] on textarea "Dark Walnut is the standard finish Fabric: COM Seat: 21.25 in" at bounding box center [541, 782] width 283 height 63
click at [512, 787] on textarea "Dark Walnut is the standard finish Fabric: COM Seat: 21.25 in" at bounding box center [541, 782] width 283 height 63
paste textarea "Arm 25.5 in"
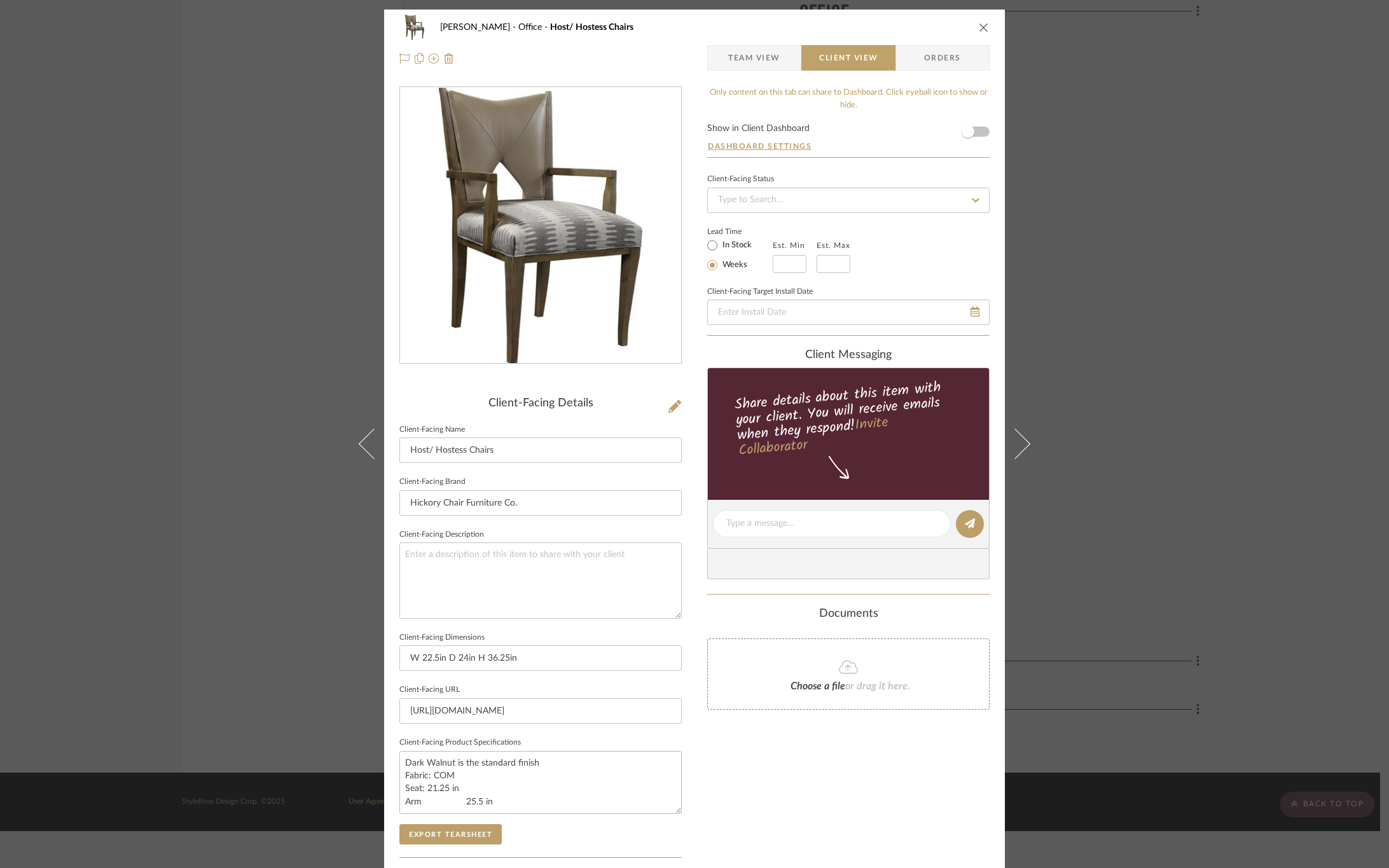
click at [456, 804] on textarea "Dark Walnut is the standard finish Fabric: COM Seat: 21.25 in Arm 25.5 in" at bounding box center [541, 782] width 283 height 63
type textarea "Dark Walnut is the standard finish Fabric: COM Seat: 21.25 in Arm: 25.5 in"
click at [722, 757] on div "Only content on this tab can share to Dashboard. Click eyeball icon to show or …" at bounding box center [849, 541] width 283 height 910
click at [442, 836] on button "Export Tearsheet" at bounding box center [451, 834] width 103 height 21
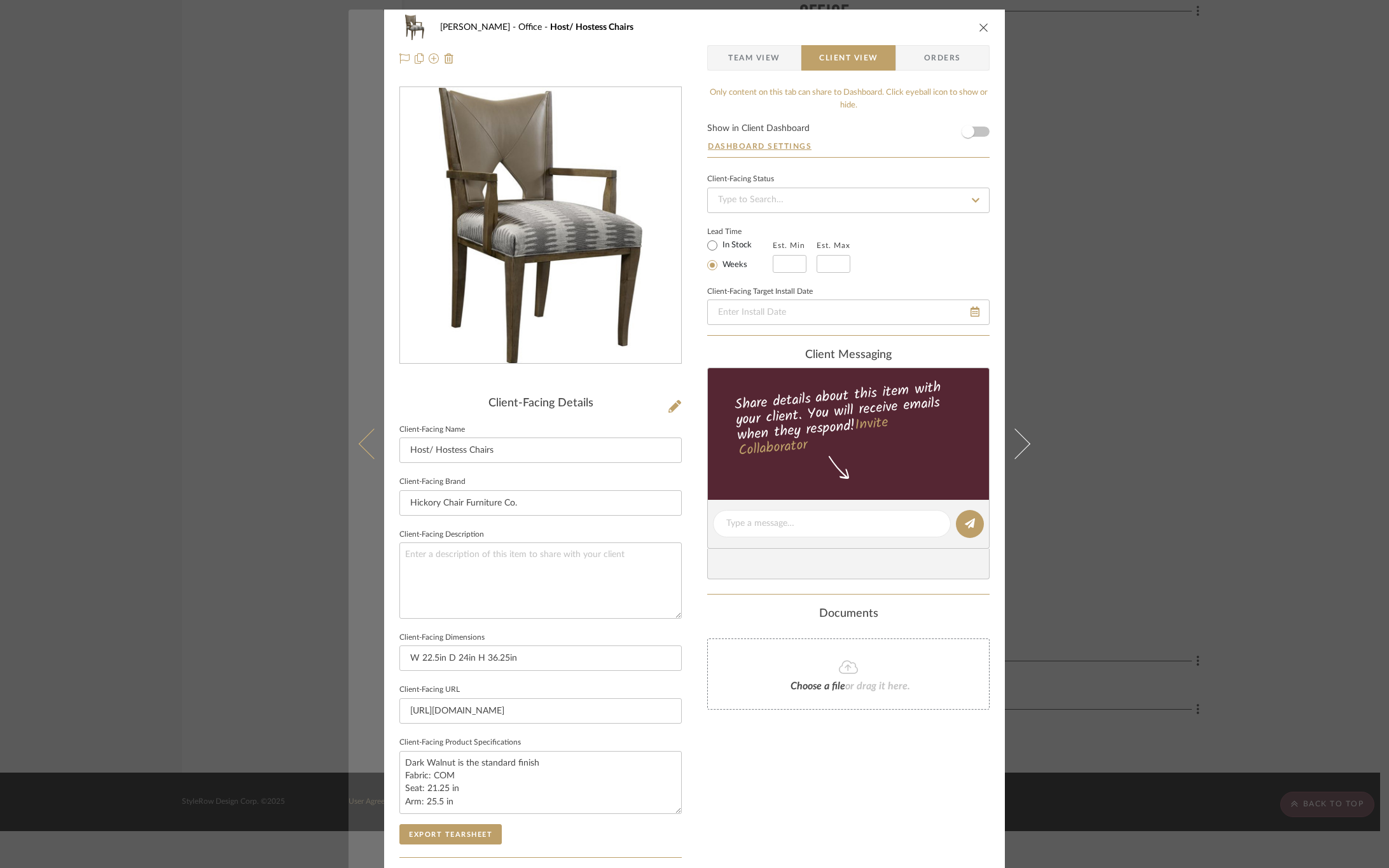
click at [365, 450] on icon at bounding box center [374, 443] width 31 height 31
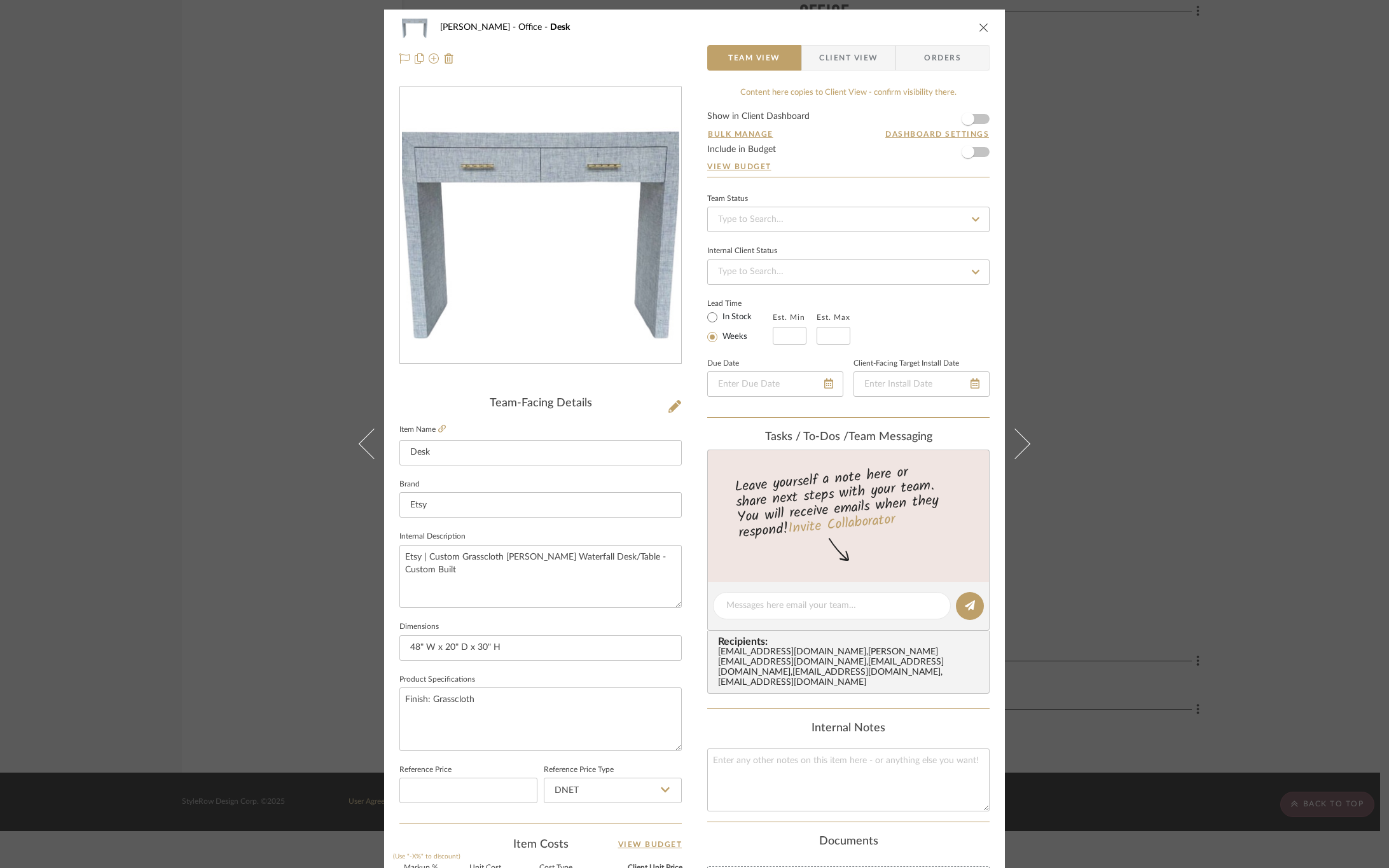
click at [1296, 334] on div "OYER Office Desk Team View Client View Orders Team-Facing Details Item Name Des…" at bounding box center [694, 434] width 1389 height 868
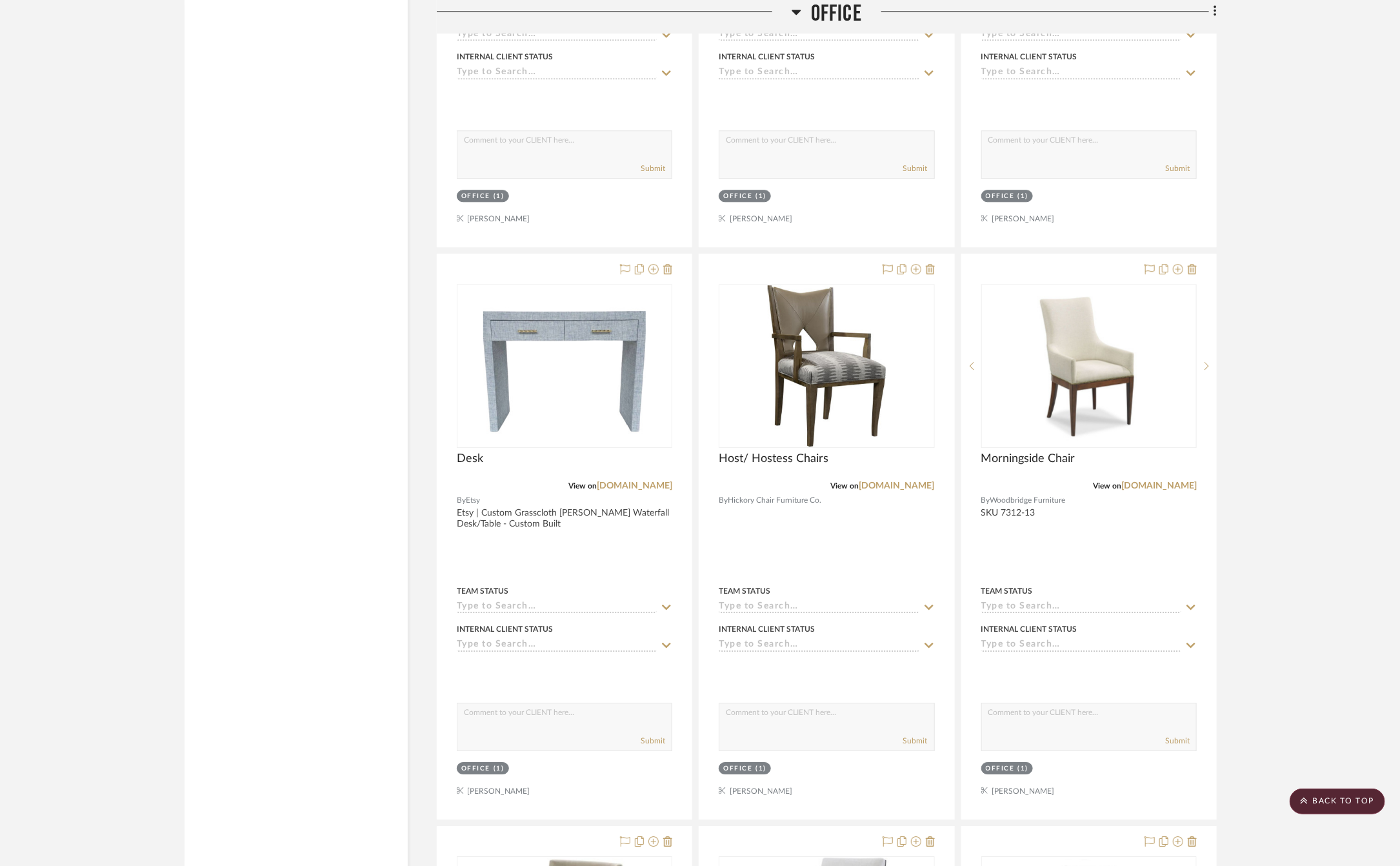
scroll to position [4485, 0]
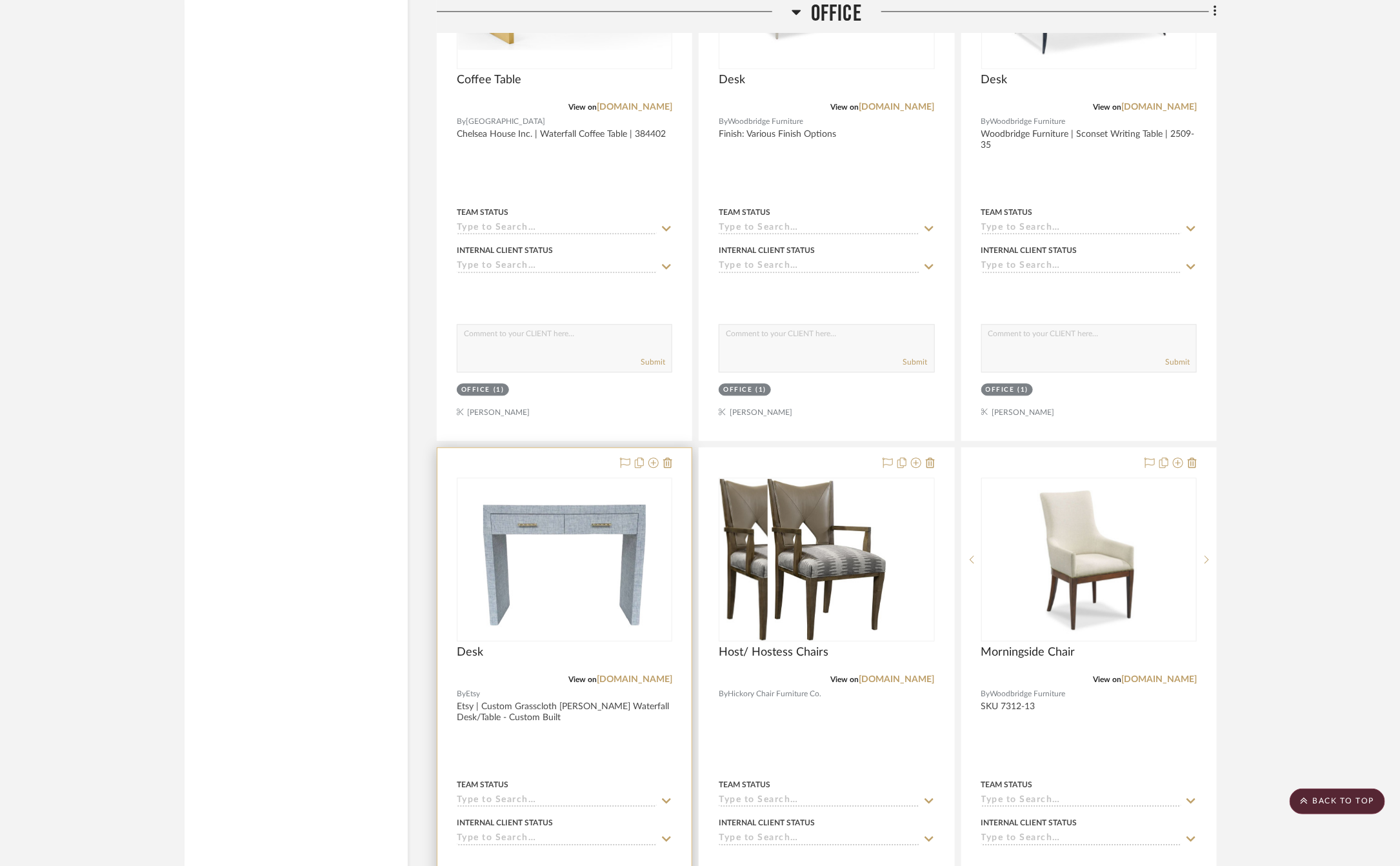
click at [616, 760] on div at bounding box center [565, 731] width 254 height 565
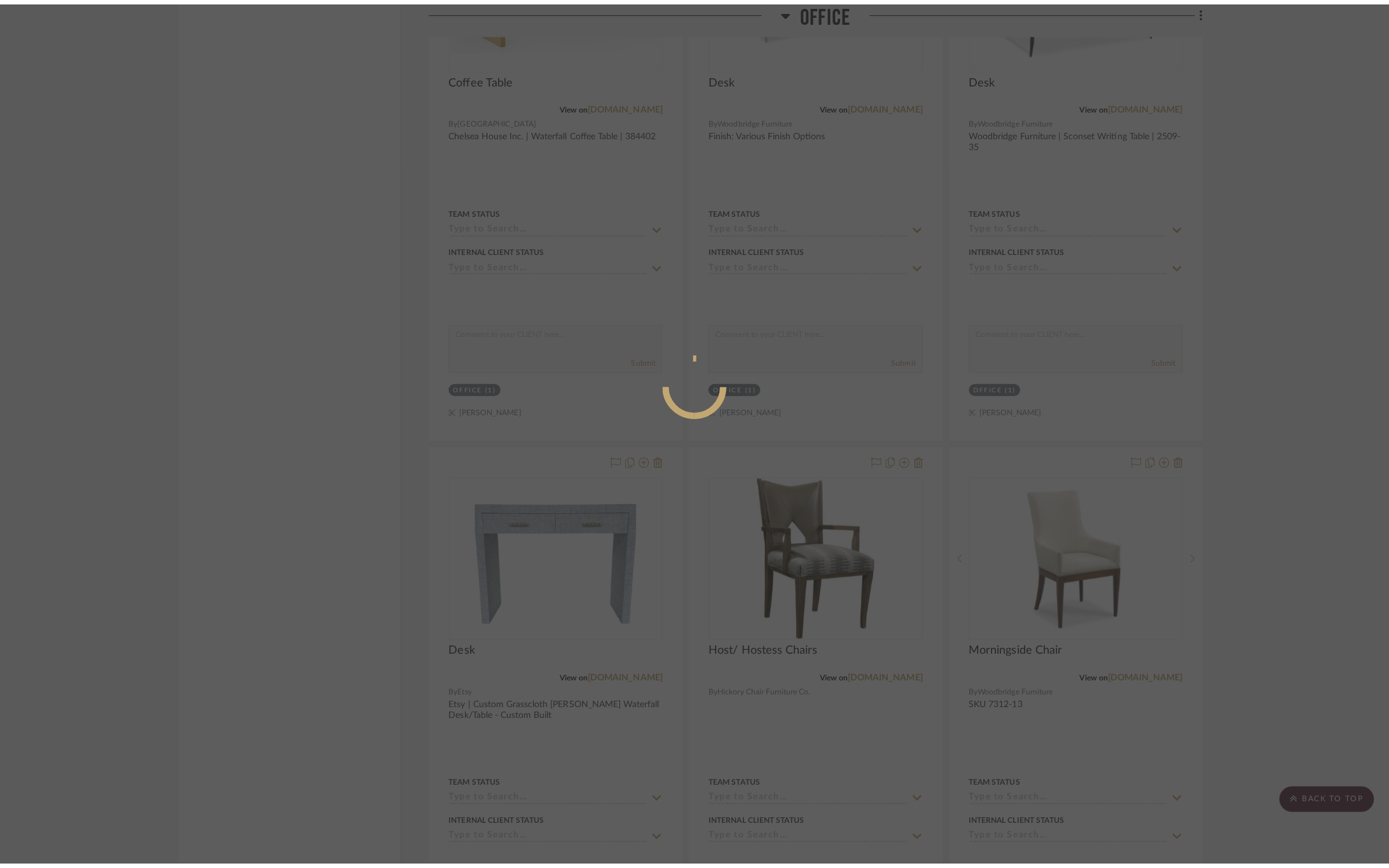
scroll to position [0, 0]
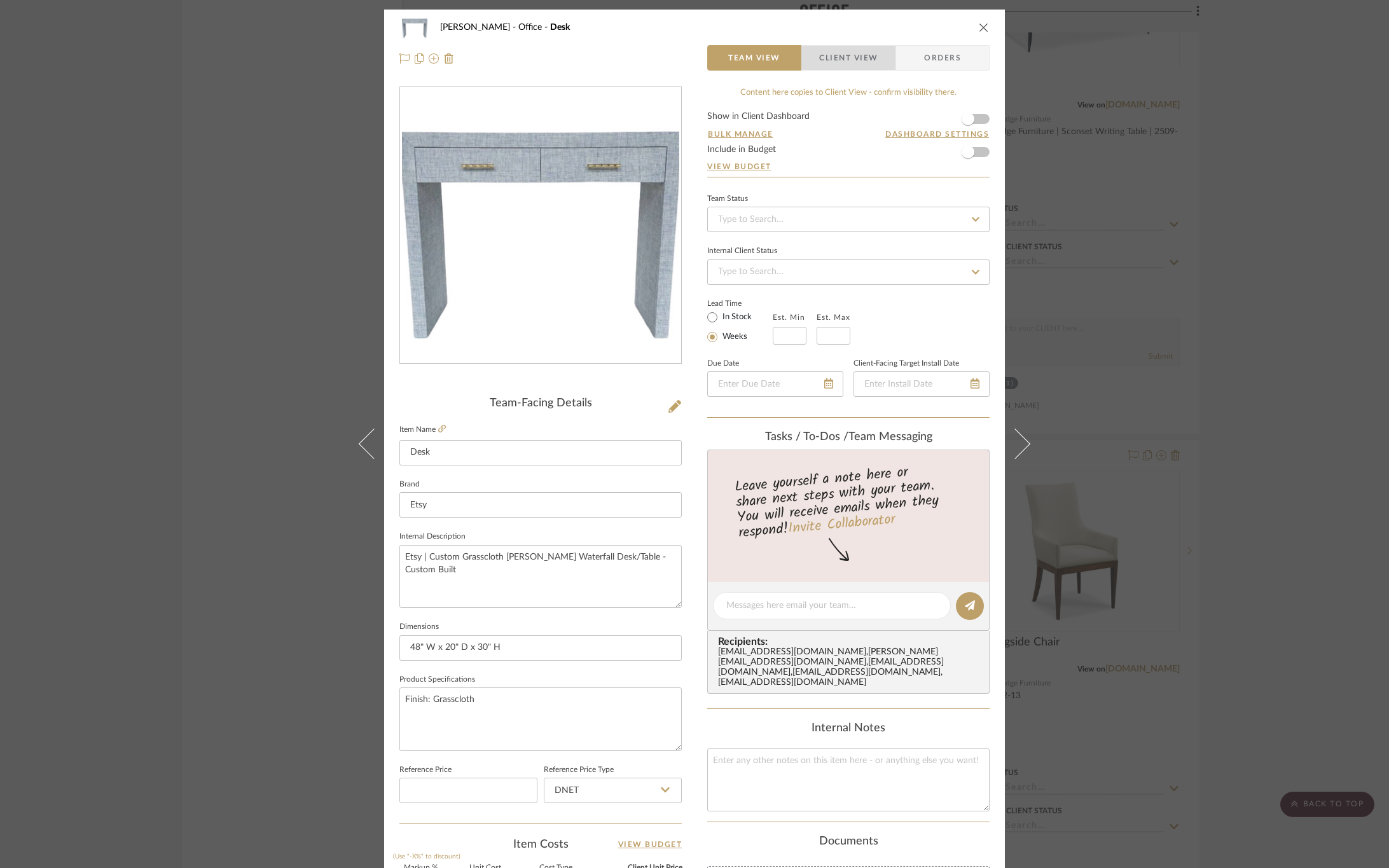
click at [831, 65] on span "Client View" at bounding box center [848, 58] width 59 height 26
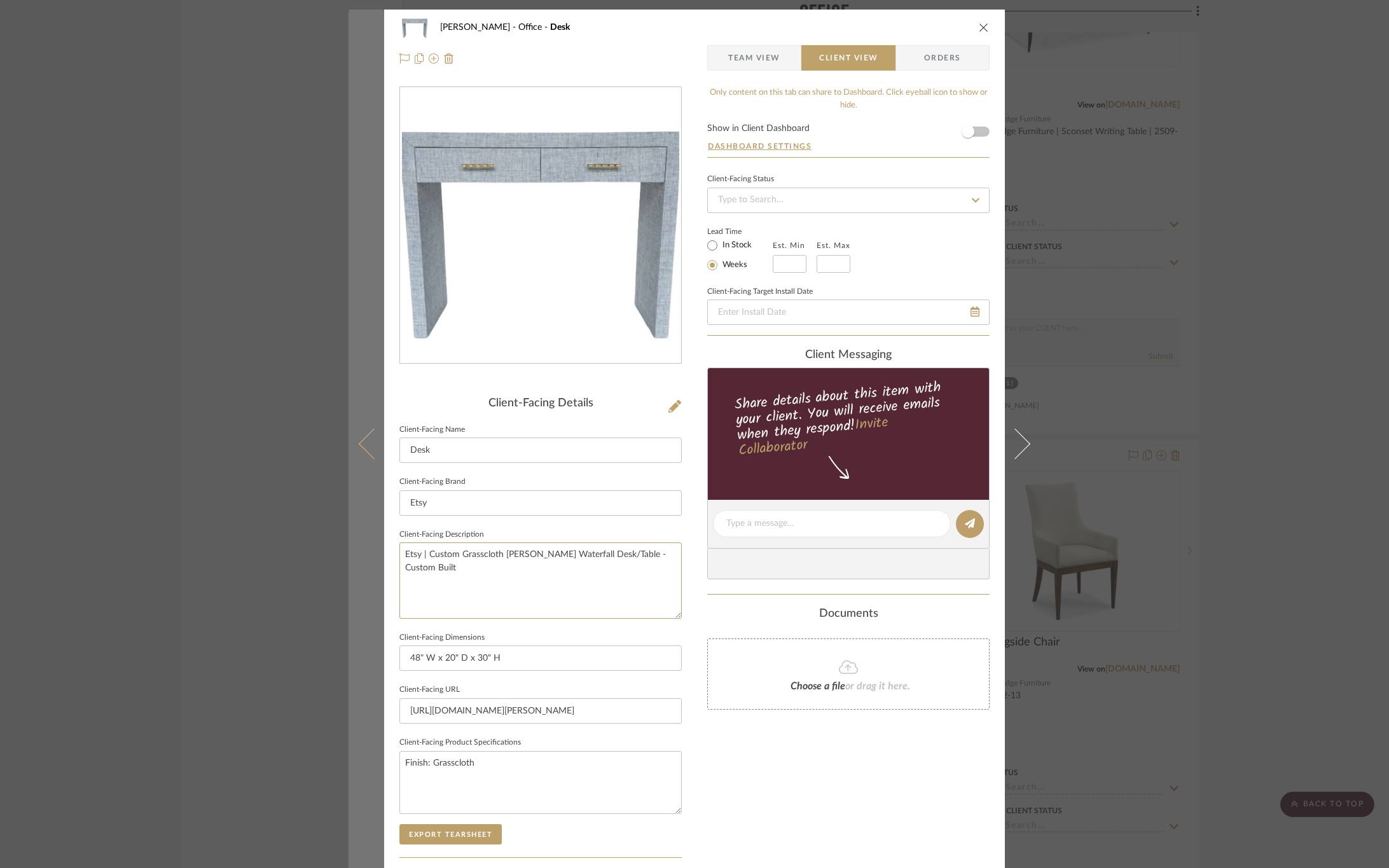
drag, startPoint x: 401, startPoint y: 558, endPoint x: 367, endPoint y: 534, distance: 41.6
click at [367, 534] on mat-dialog-content "OYER Office Desk Team View Client View Orders Client-Facing Details Client-Faci…" at bounding box center [694, 528] width 692 height 1038
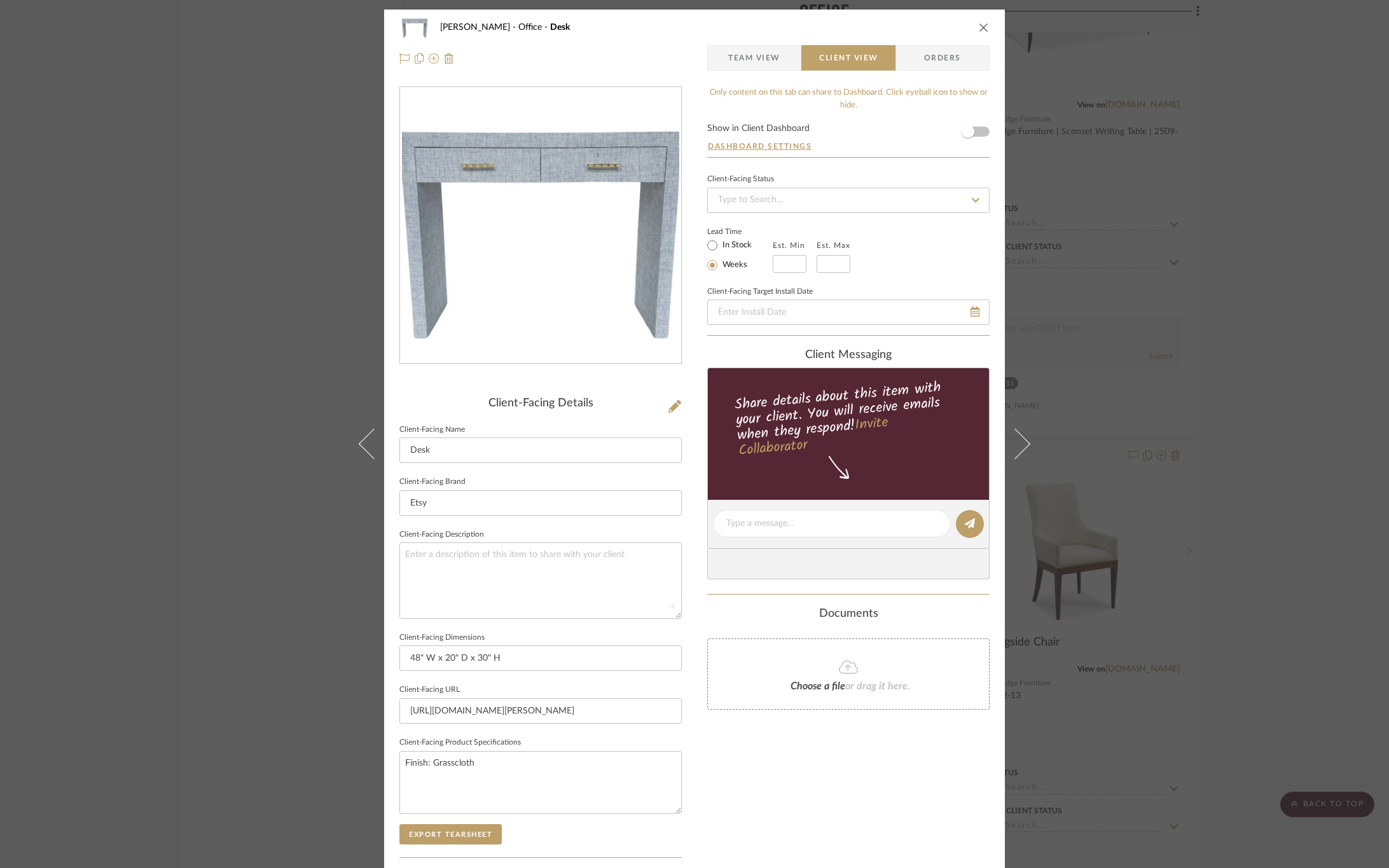
click at [768, 801] on div "Only content on this tab can share to Dashboard. Click eyeball icon to show or …" at bounding box center [849, 541] width 283 height 910
click at [448, 837] on button "Export Tearsheet" at bounding box center [451, 834] width 103 height 21
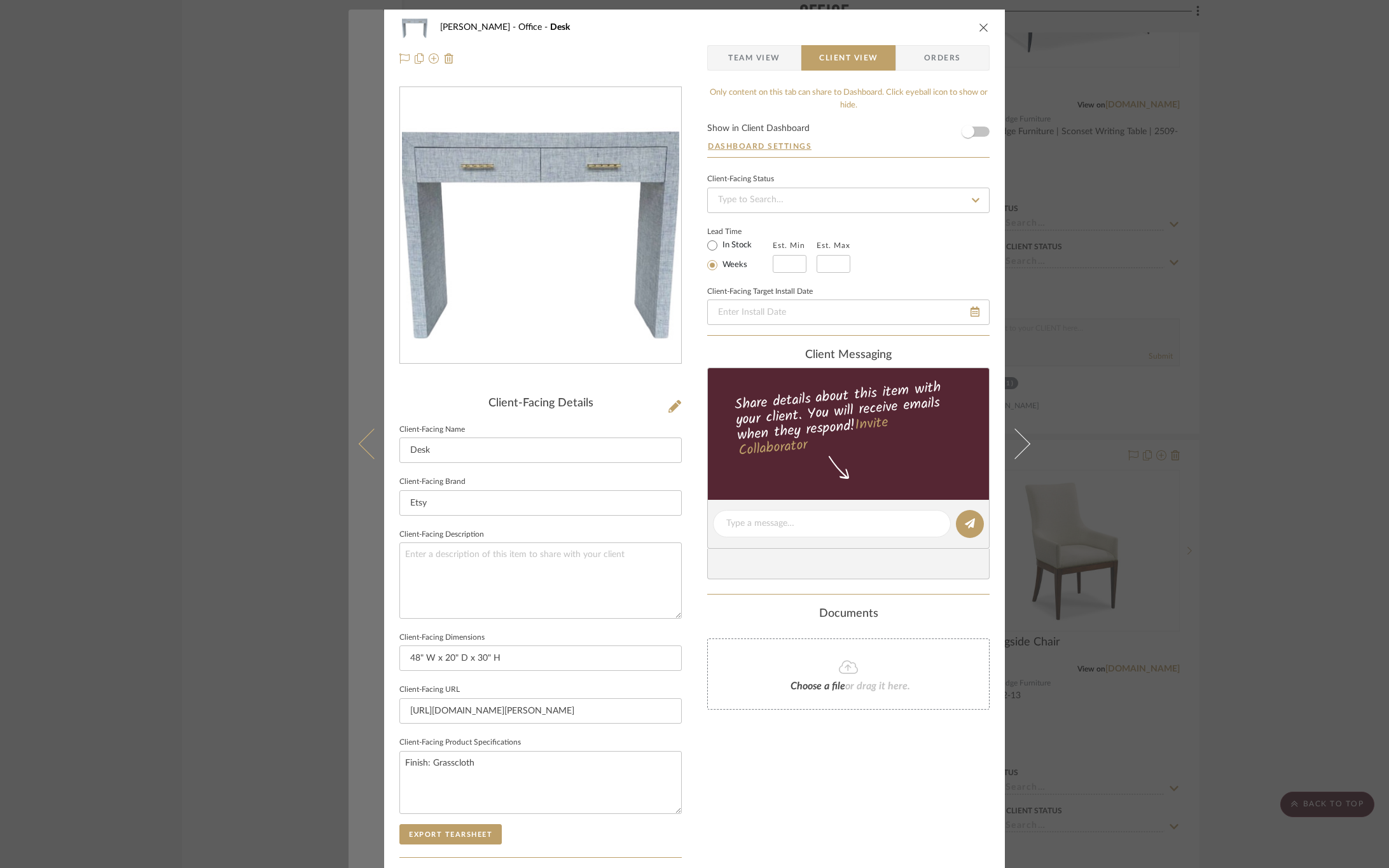
click at [360, 466] on button at bounding box center [366, 443] width 36 height 868
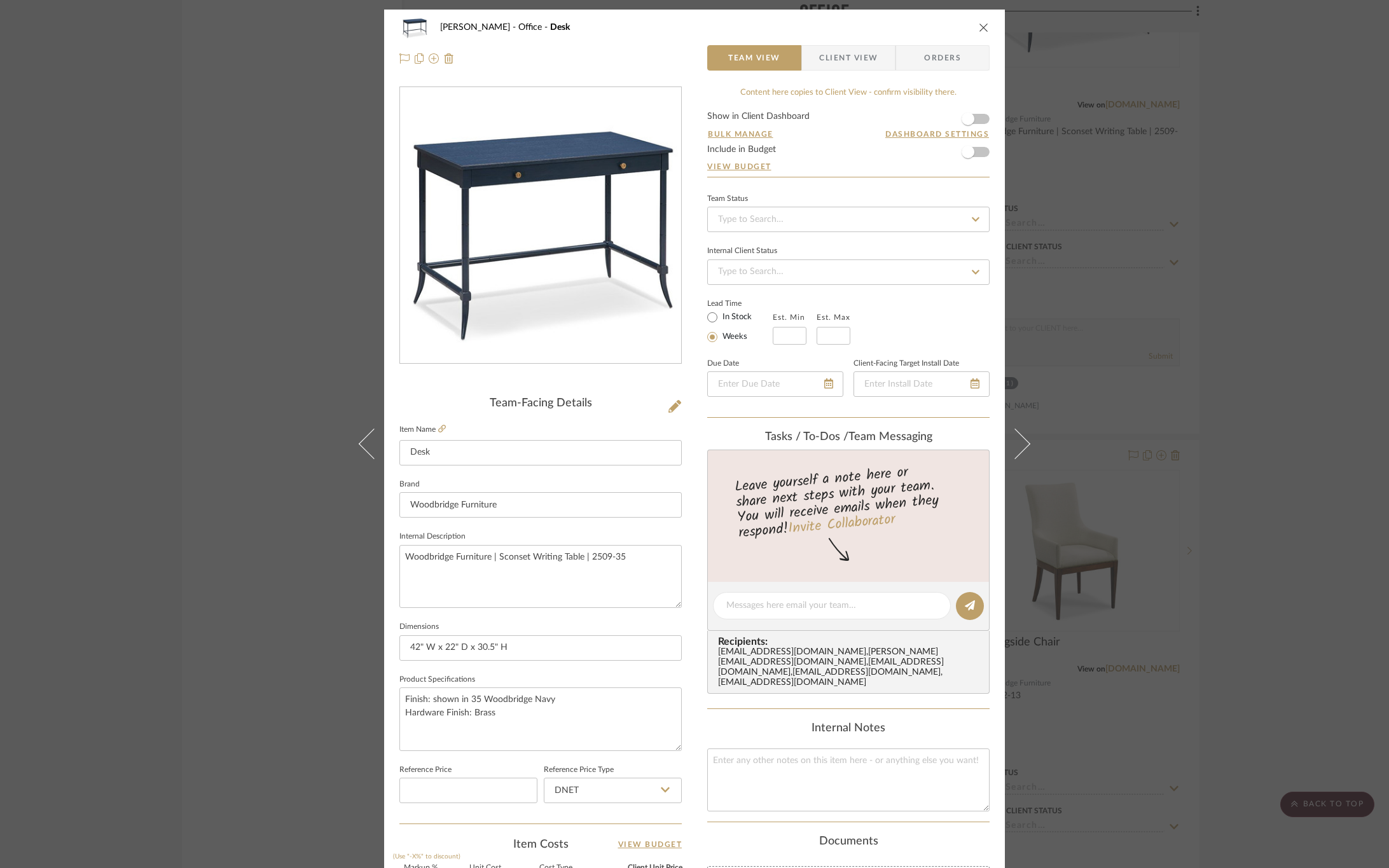
click at [850, 60] on span "Client View" at bounding box center [848, 58] width 59 height 26
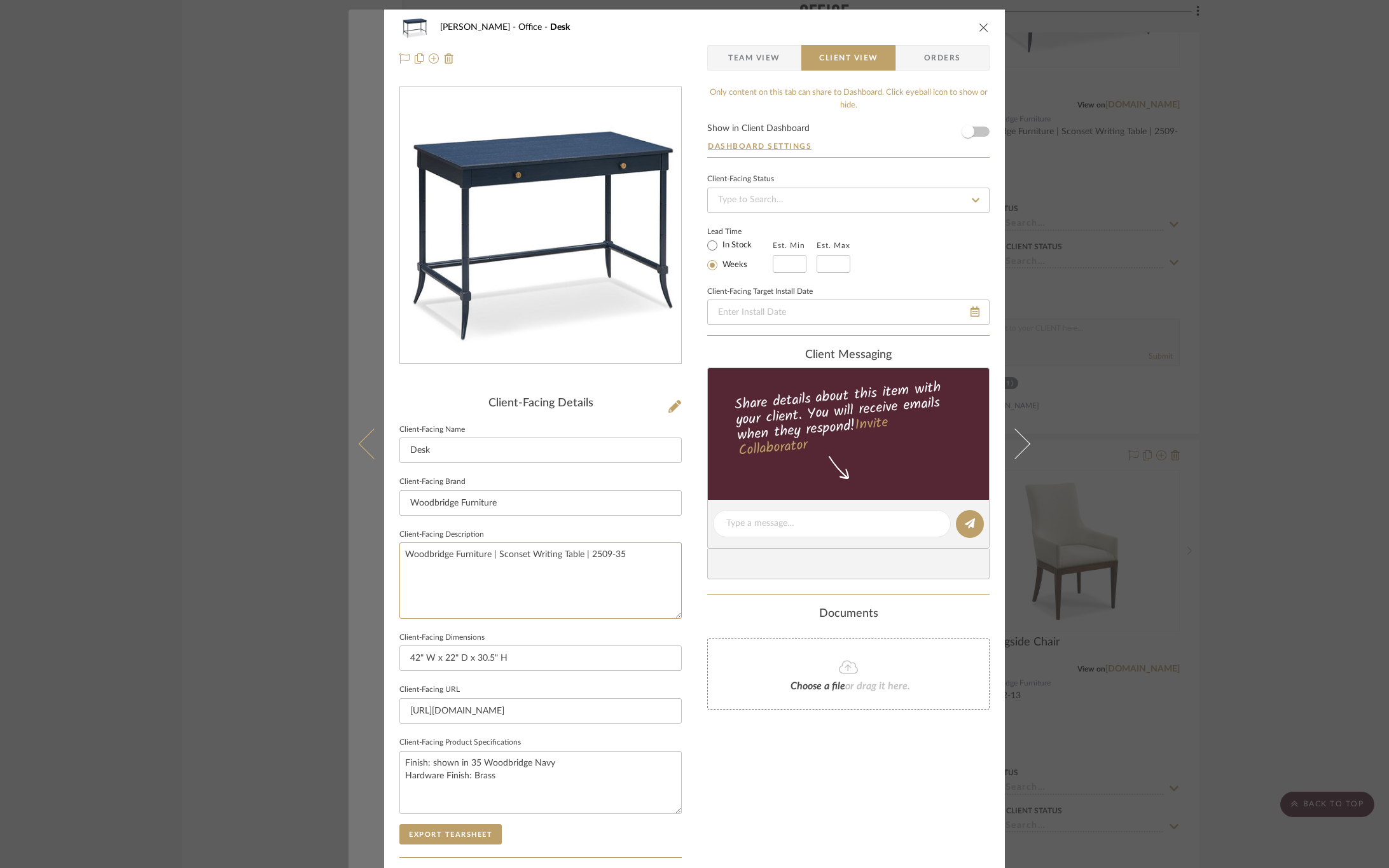
drag, startPoint x: 631, startPoint y: 563, endPoint x: 376, endPoint y: 557, distance: 255.1
click at [376, 557] on mat-dialog-content "OYER Office Desk Team View Client View Orders Client-Facing Details Client-Faci…" at bounding box center [694, 528] width 692 height 1038
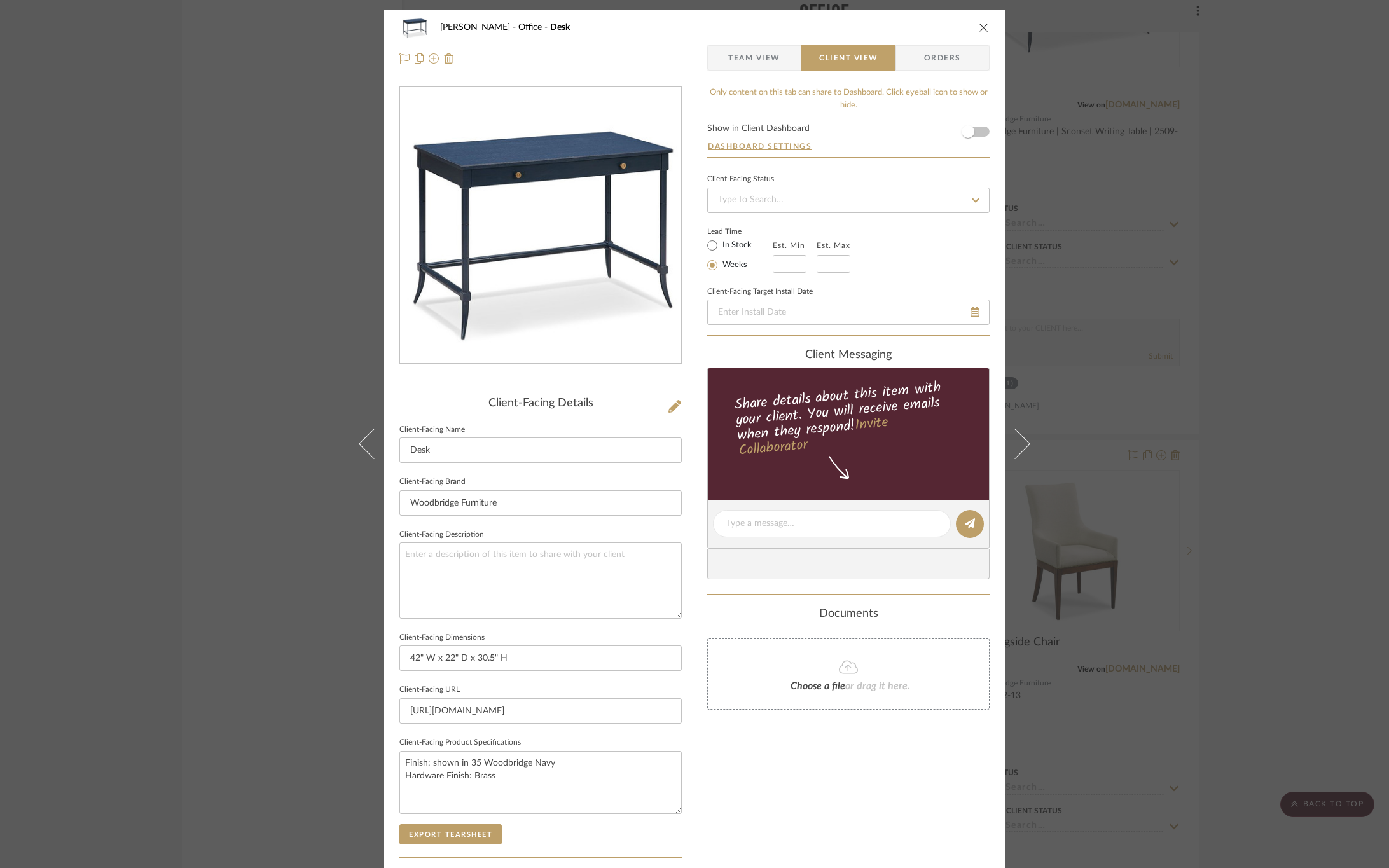
click at [756, 752] on div "Only content on this tab can share to Dashboard. Click eyeball icon to show or …" at bounding box center [849, 541] width 283 height 910
click at [780, 61] on span "Team View" at bounding box center [754, 58] width 93 height 26
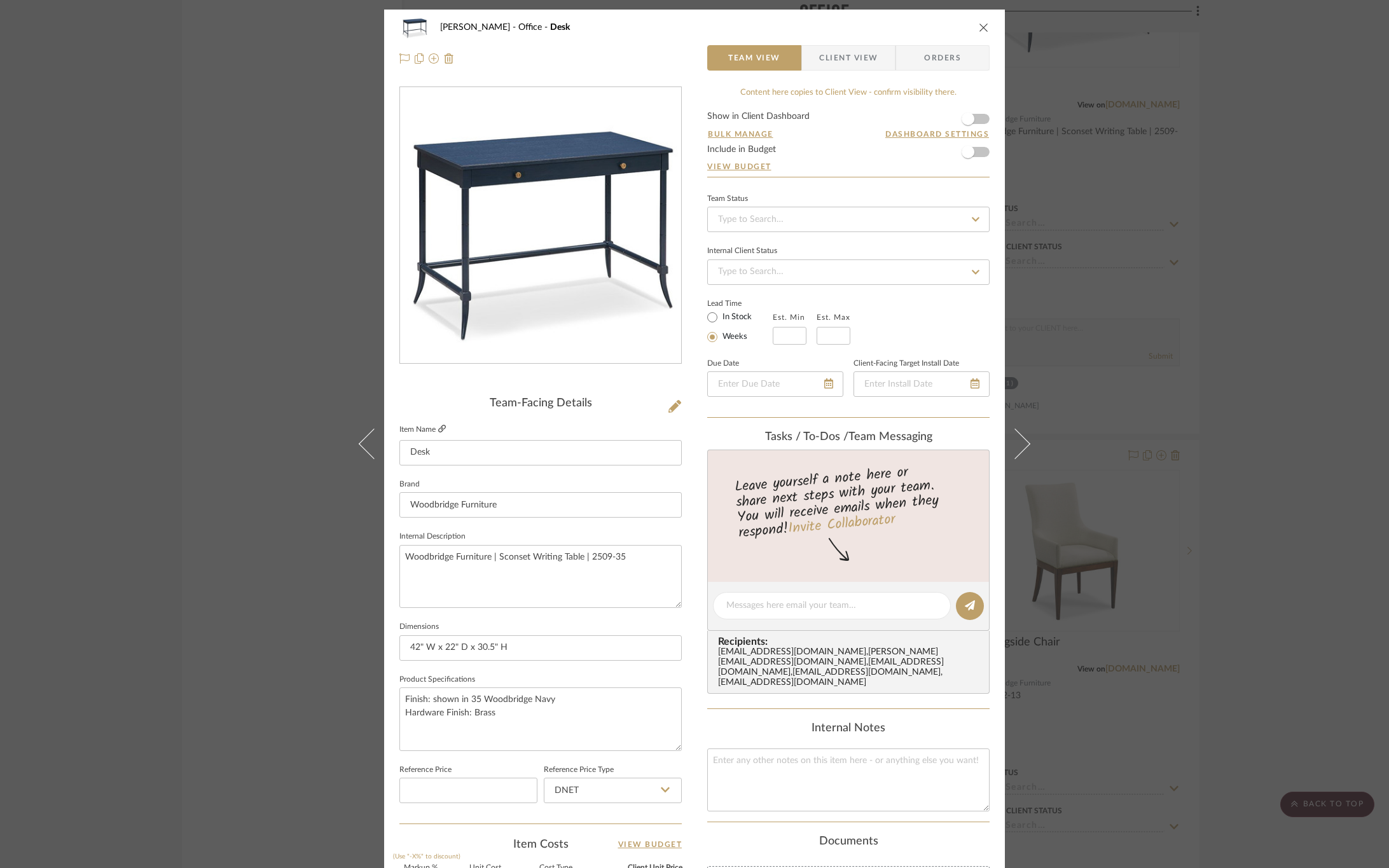
click at [438, 428] on icon at bounding box center [442, 429] width 7 height 7
click at [823, 63] on span "Client View" at bounding box center [848, 58] width 59 height 26
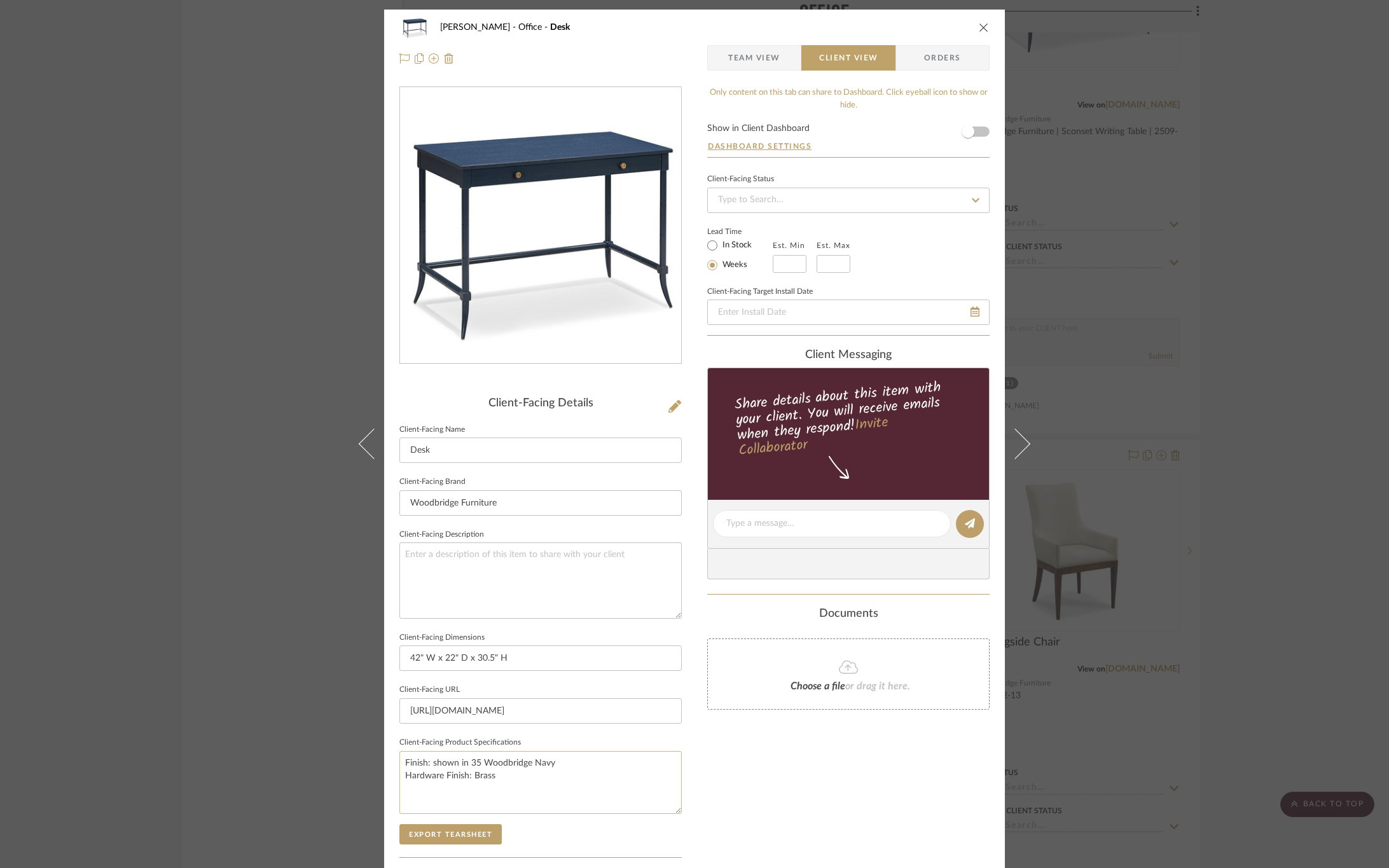
click at [505, 784] on textarea "Finish: shown in 35 Woodbridge Navy Hardware Finish: Brass" at bounding box center [541, 782] width 283 height 63
paste textarea "Floor to bottom of apron: 26.25""
type textarea "Finish: shown in 35 Woodbridge Navy Hardware Finish: Brass Floor to bottom of a…"
click at [686, 760] on div "OYER Office Desk Team View Client View Orders Client-Facing Details Client-Faci…" at bounding box center [694, 528] width 621 height 1038
click at [752, 59] on span "Team View" at bounding box center [754, 58] width 52 height 26
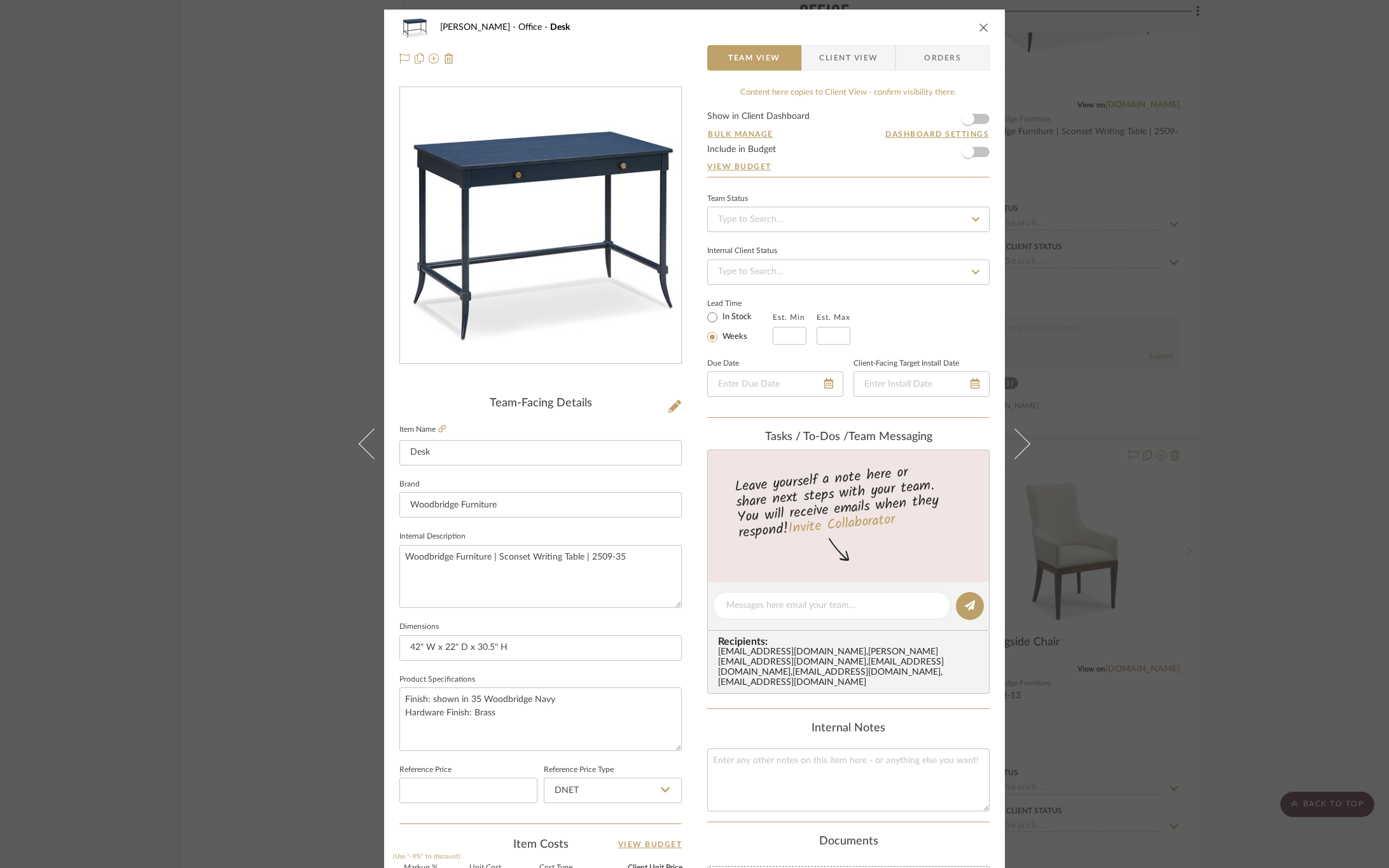
click at [848, 53] on span "Client View" at bounding box center [848, 58] width 59 height 26
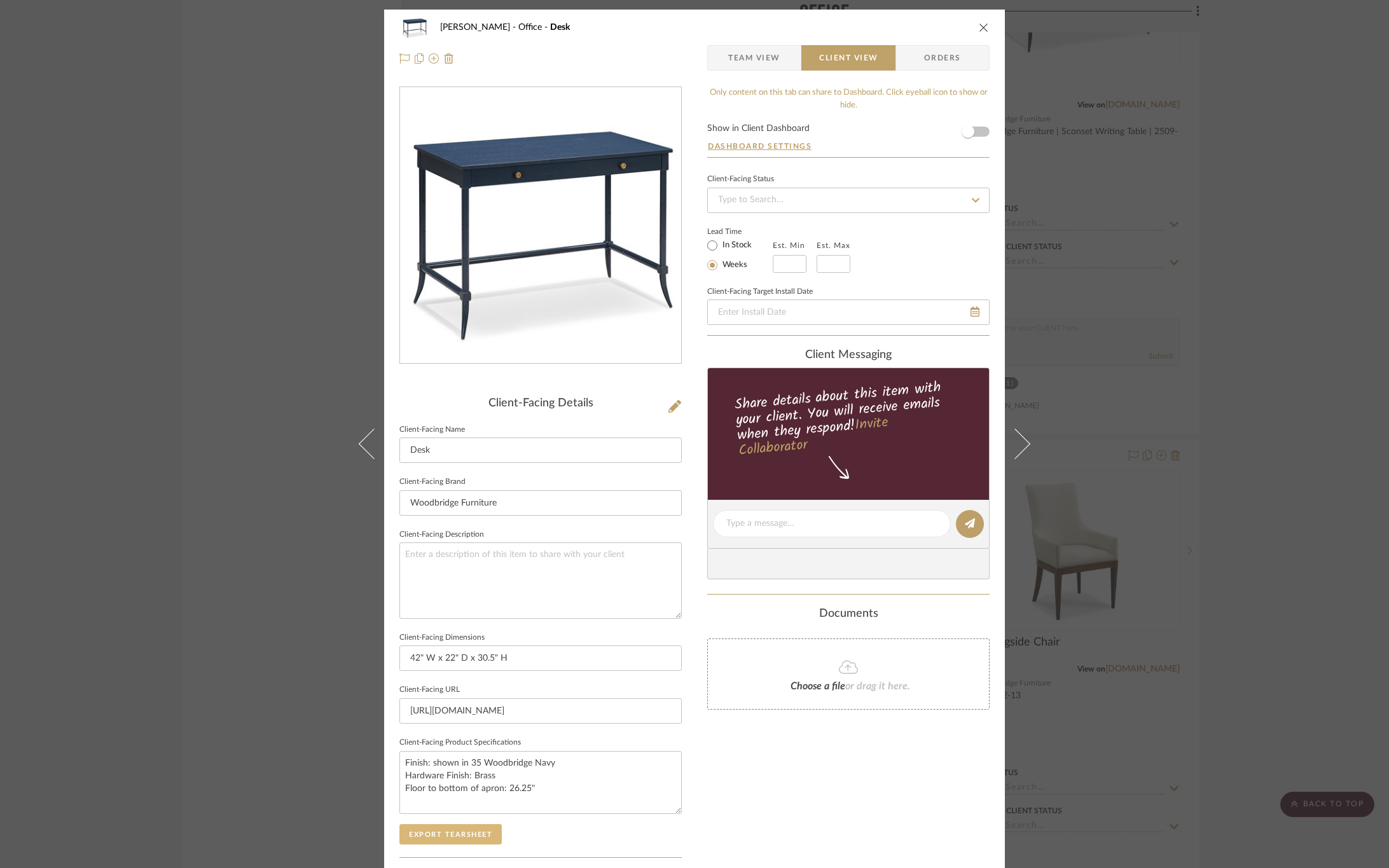
click at [430, 839] on button "Export Tearsheet" at bounding box center [451, 834] width 103 height 21
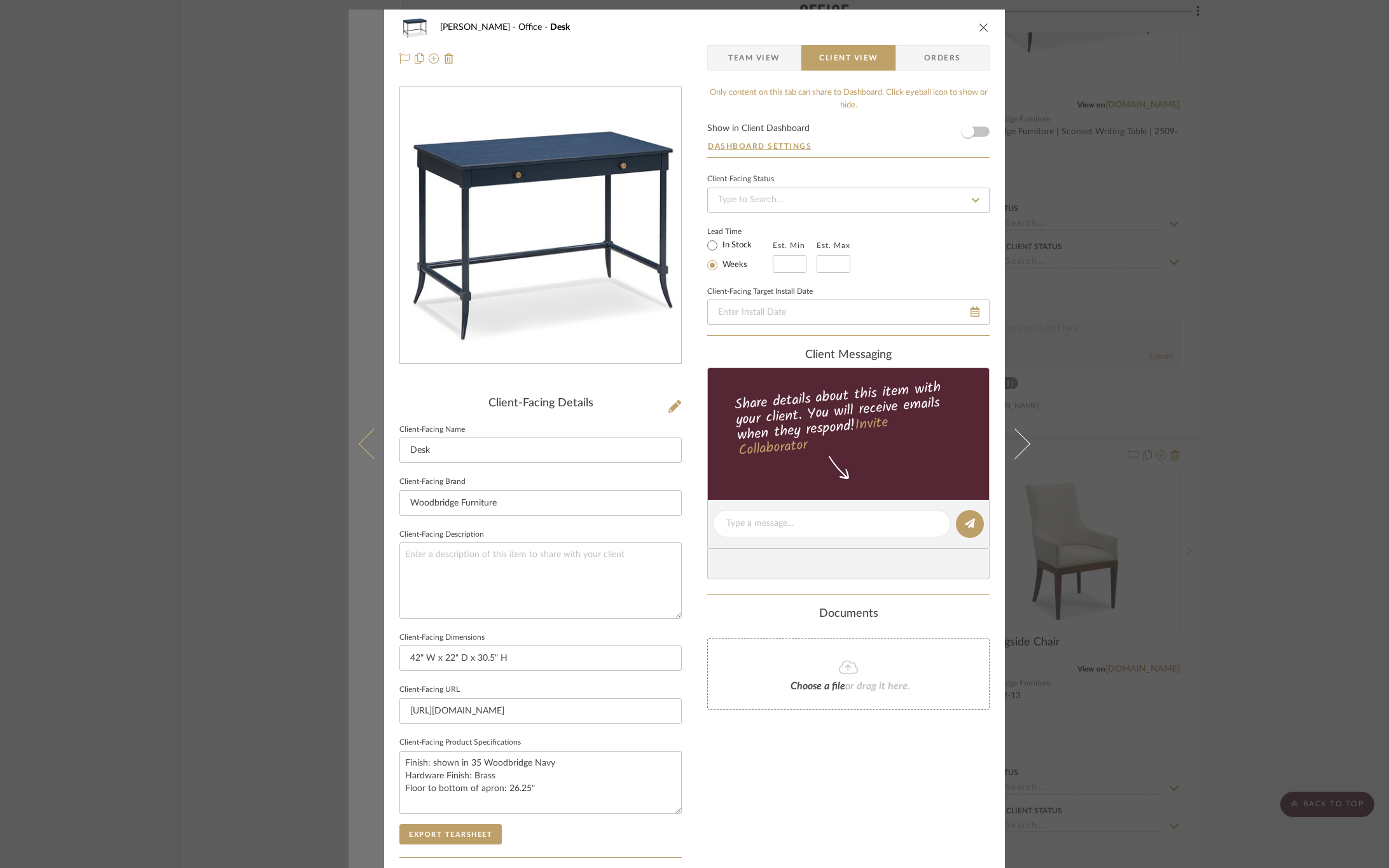
click at [369, 442] on icon at bounding box center [374, 443] width 31 height 31
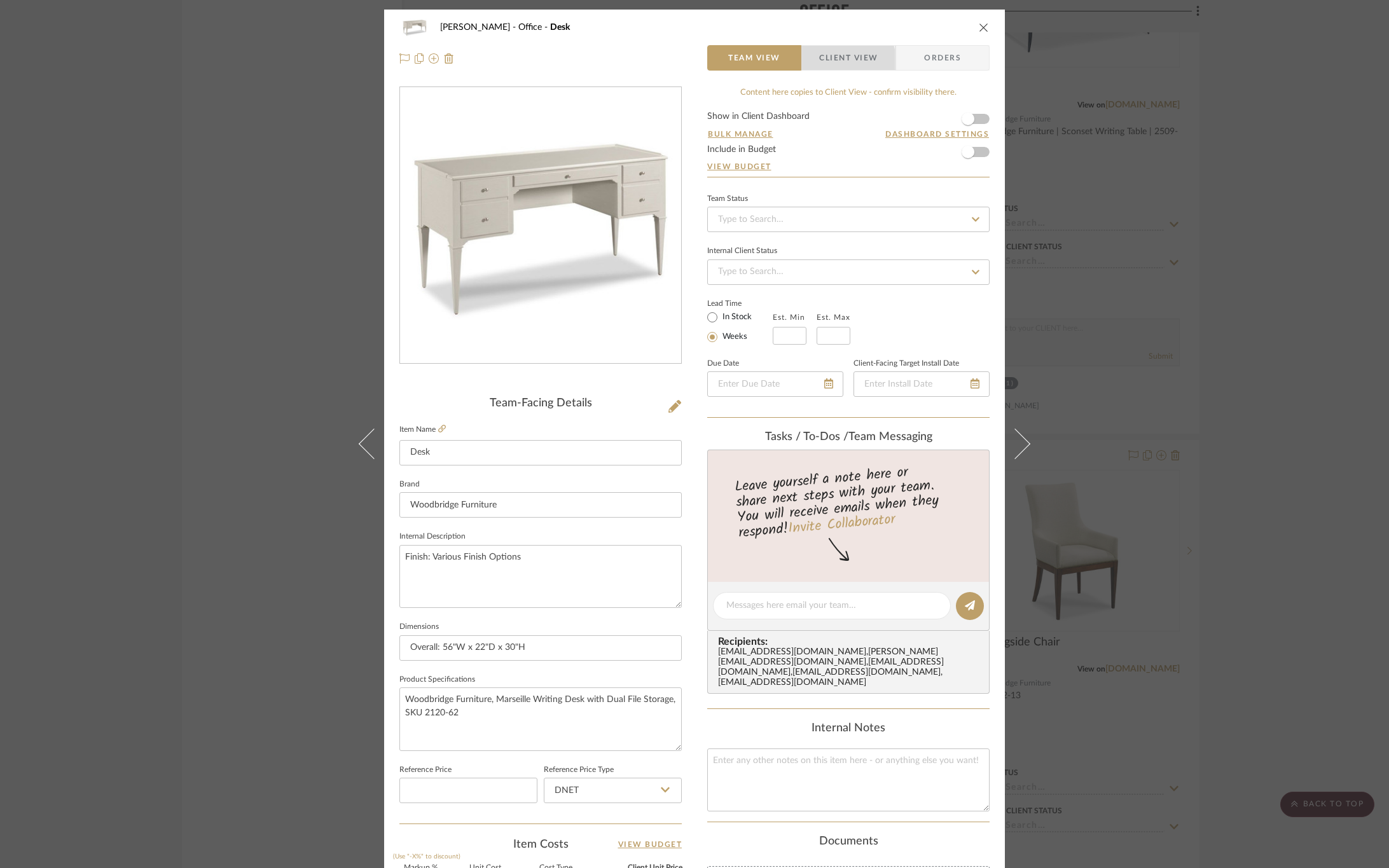
click at [821, 65] on span "Client View" at bounding box center [848, 58] width 59 height 26
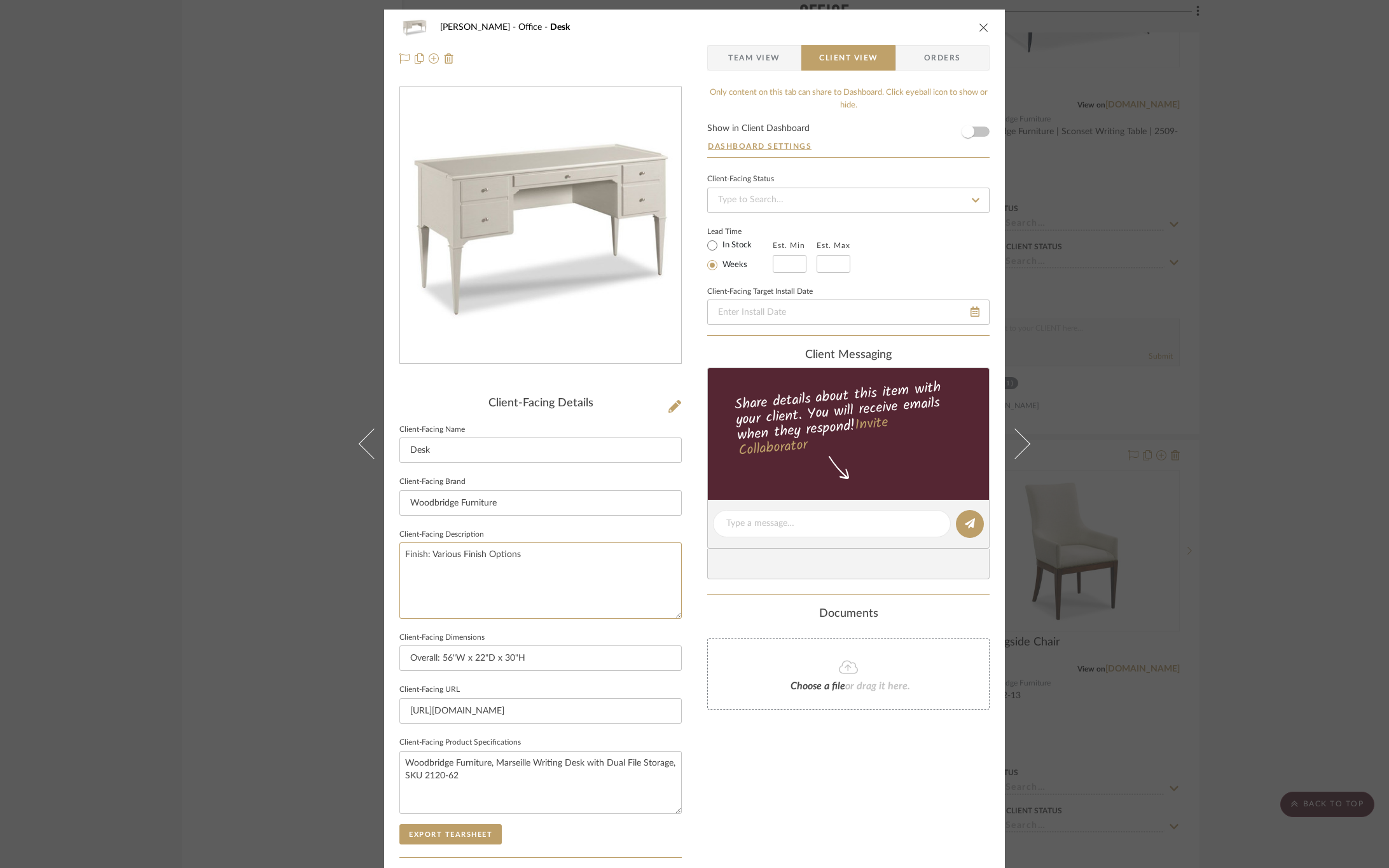
drag, startPoint x: 389, startPoint y: 546, endPoint x: 253, endPoint y: 544, distance: 136.0
click at [253, 544] on div "OYER Office Desk Team View Client View Orders Client-Facing Details Client-Faci…" at bounding box center [694, 434] width 1389 height 868
drag, startPoint x: 348, startPoint y: 746, endPoint x: 335, endPoint y: 741, distance: 13.9
click at [335, 741] on div "OYER Office Desk Team View Client View Orders Client-Facing Details Client-Faci…" at bounding box center [694, 434] width 1389 height 868
paste textarea "Finish: Various Finish Options"
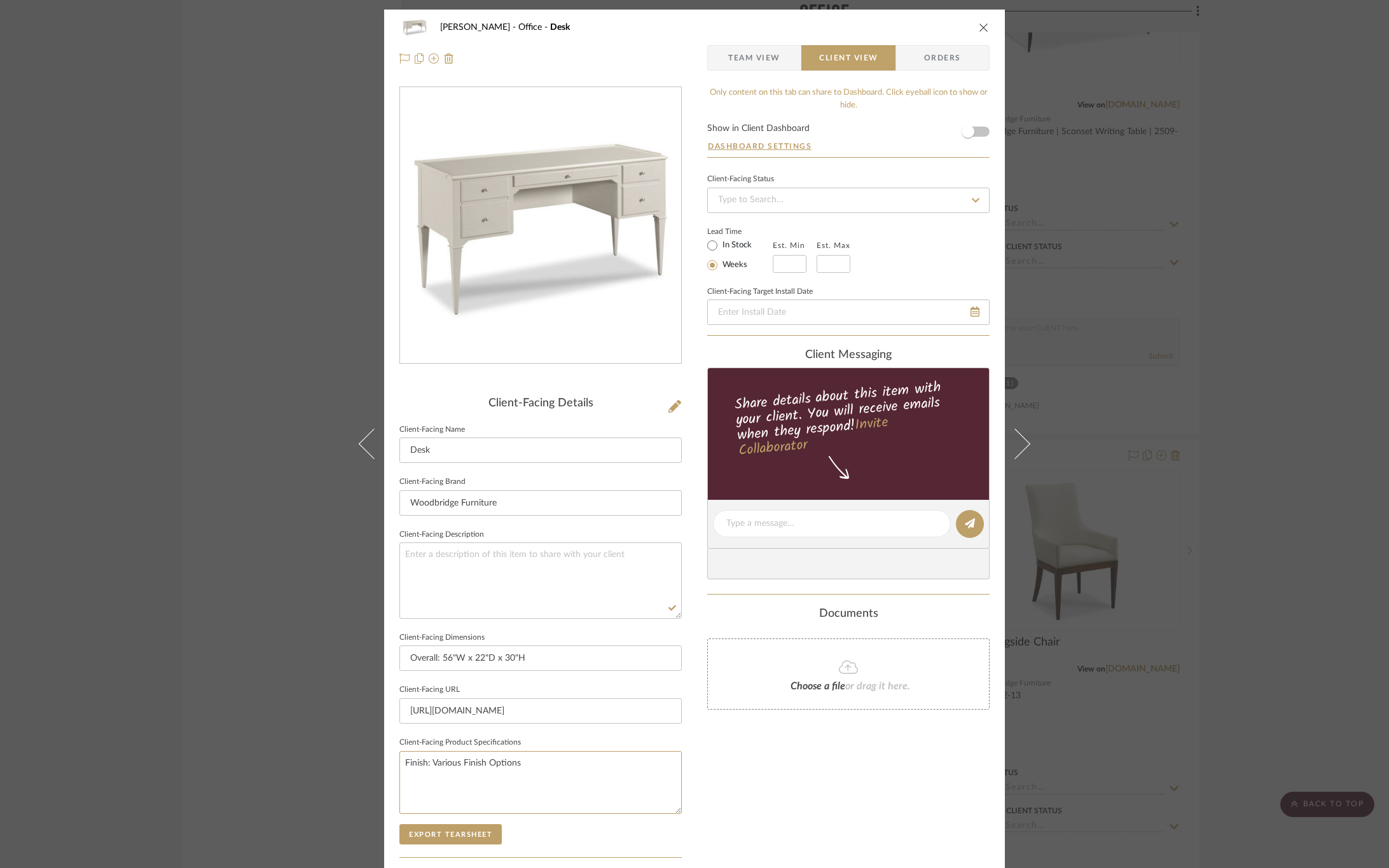
type textarea "Finish: Various Finish Options"
click at [719, 756] on div "Only content on this tab can share to Dashboard. Click eyeball icon to show or …" at bounding box center [849, 541] width 283 height 910
click at [749, 44] on div "OYER Office Desk Team View Client View Orders" at bounding box center [694, 42] width 621 height 67
click at [752, 54] on span "Team View" at bounding box center [754, 58] width 52 height 26
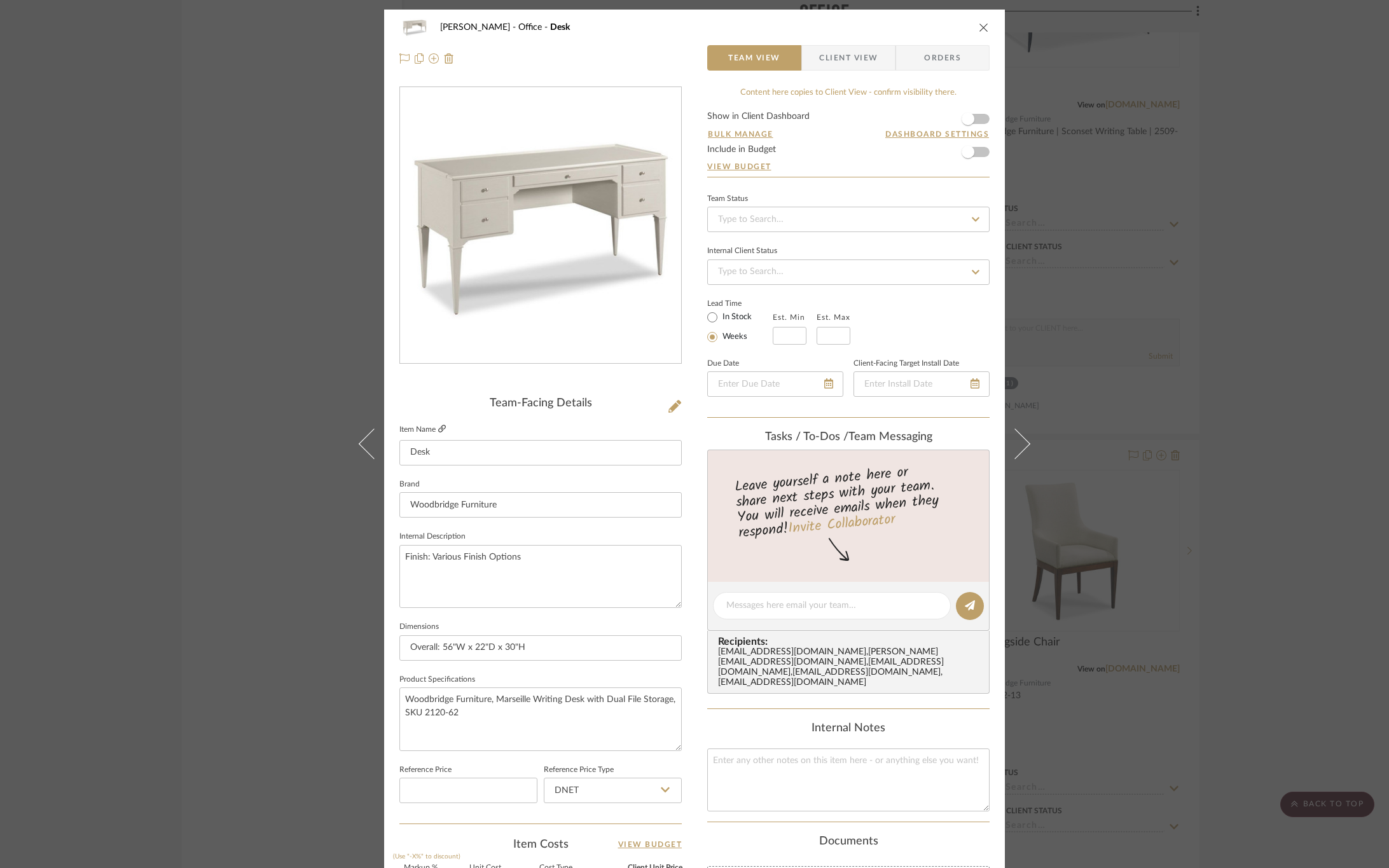
click at [438, 430] on icon at bounding box center [442, 429] width 7 height 7
click at [849, 60] on span "Client View" at bounding box center [848, 58] width 59 height 26
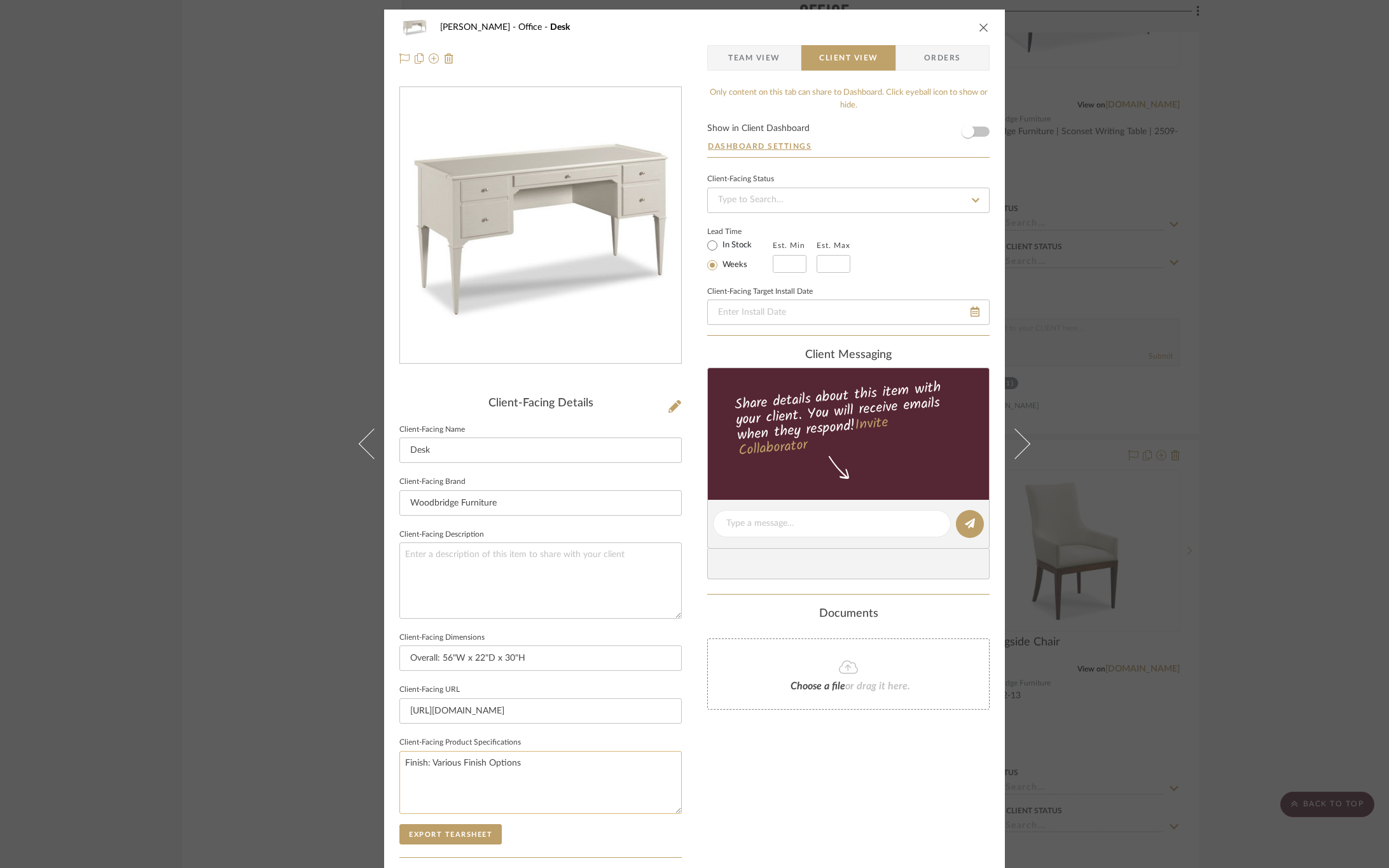
click at [505, 775] on textarea "Finish: Various Finish Options" at bounding box center [541, 782] width 283 height 63
click at [538, 757] on textarea "Finish: Various Finish Options" at bounding box center [541, 782] width 283 height 63
paste textarea "Seating Area: 26.5" W x 20" D x 25.25" H Floor to Bottom of Apron: 25.25" H"
click at [521, 790] on textarea "Finish: Various Finish Options Seating Area: 26.5" W x 20" D x 25.25" H Floor t…" at bounding box center [541, 782] width 283 height 63
type textarea "Finish: Various Finish Options Seating Area: 26.5" W x 20" D x 25.25" H Floor t…"
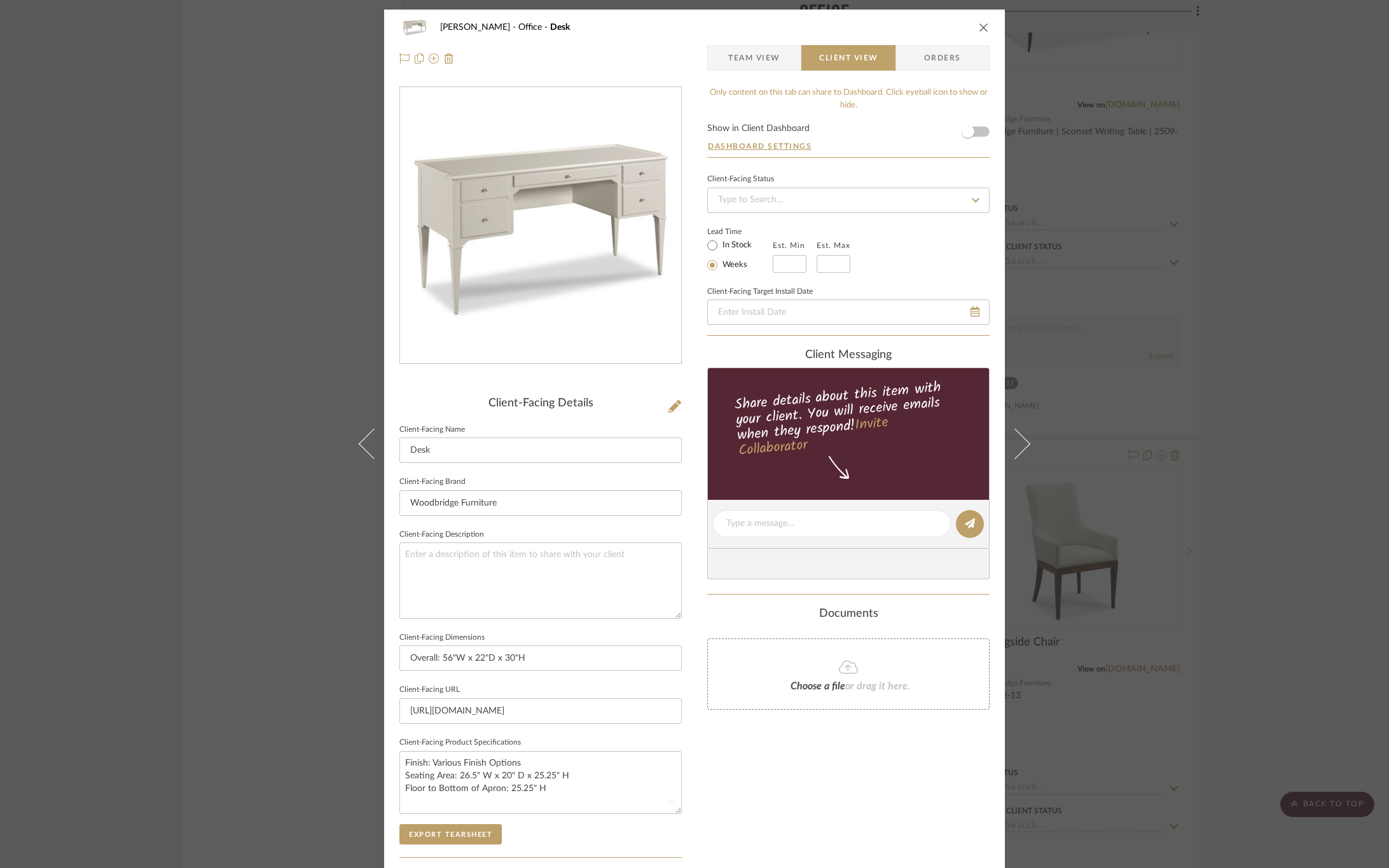
click at [727, 743] on div "Only content on this tab can share to Dashboard. Click eyeball icon to show or …" at bounding box center [849, 541] width 283 height 910
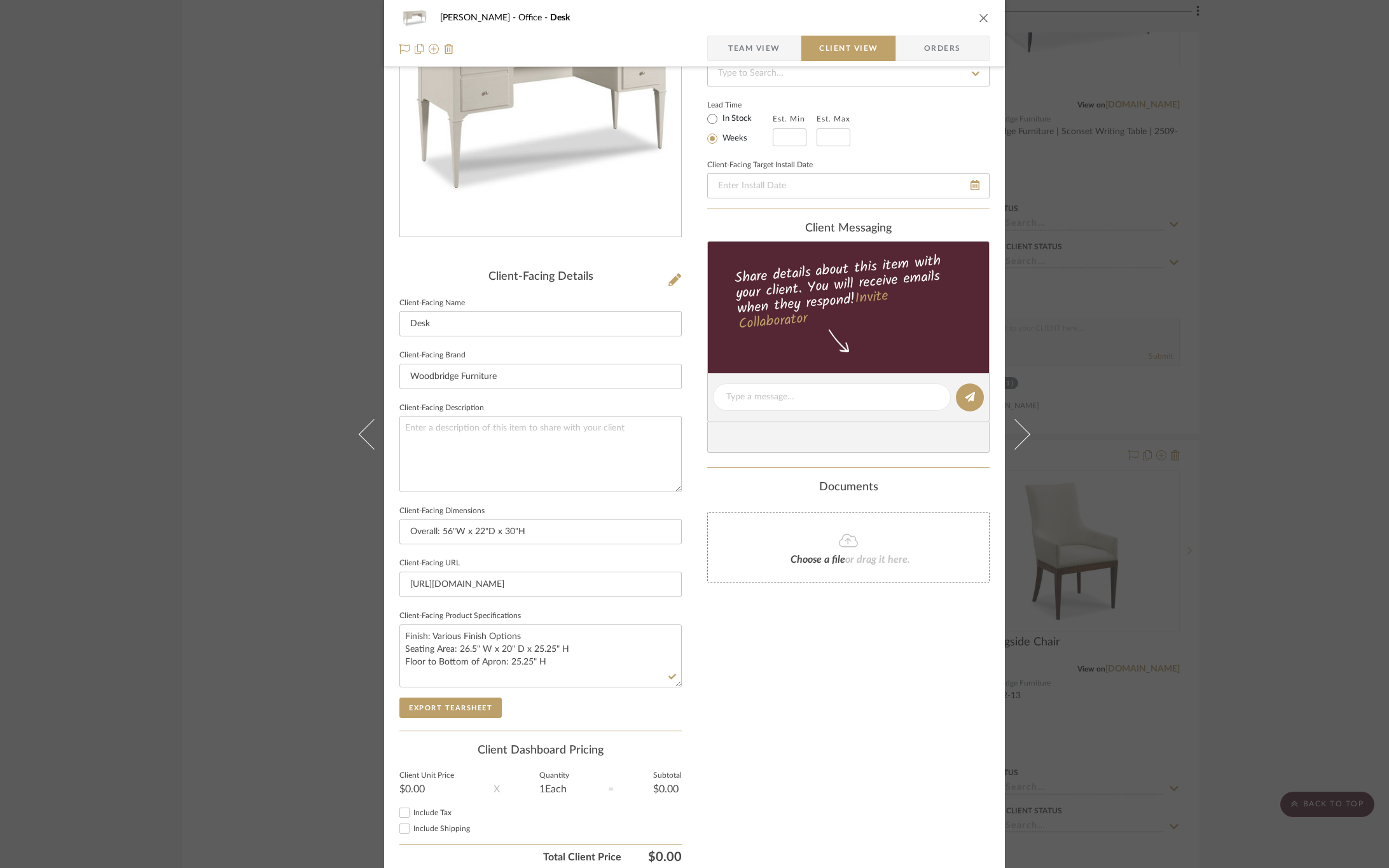
scroll to position [180, 0]
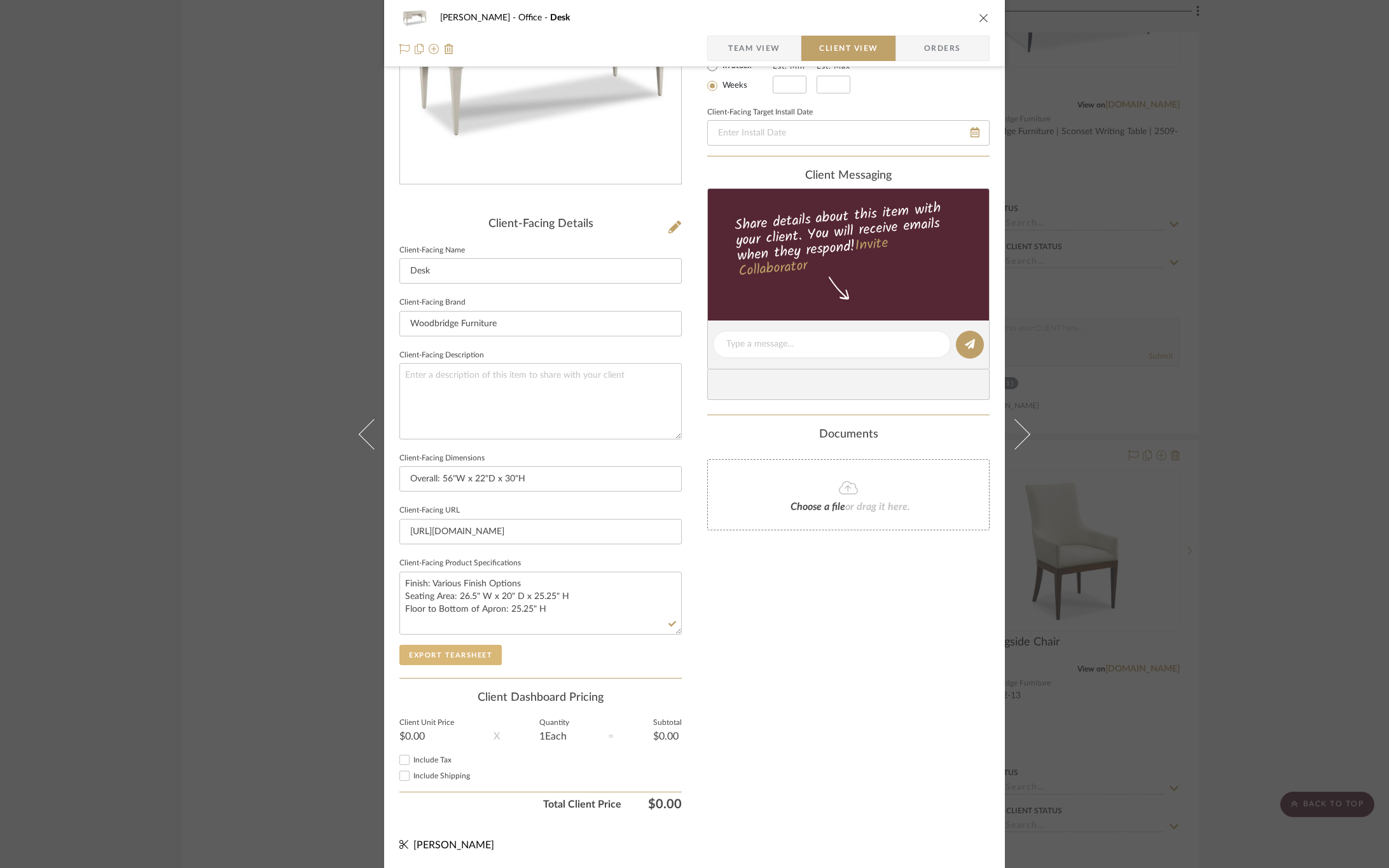
click at [442, 659] on button "Export Tearsheet" at bounding box center [451, 655] width 103 height 21
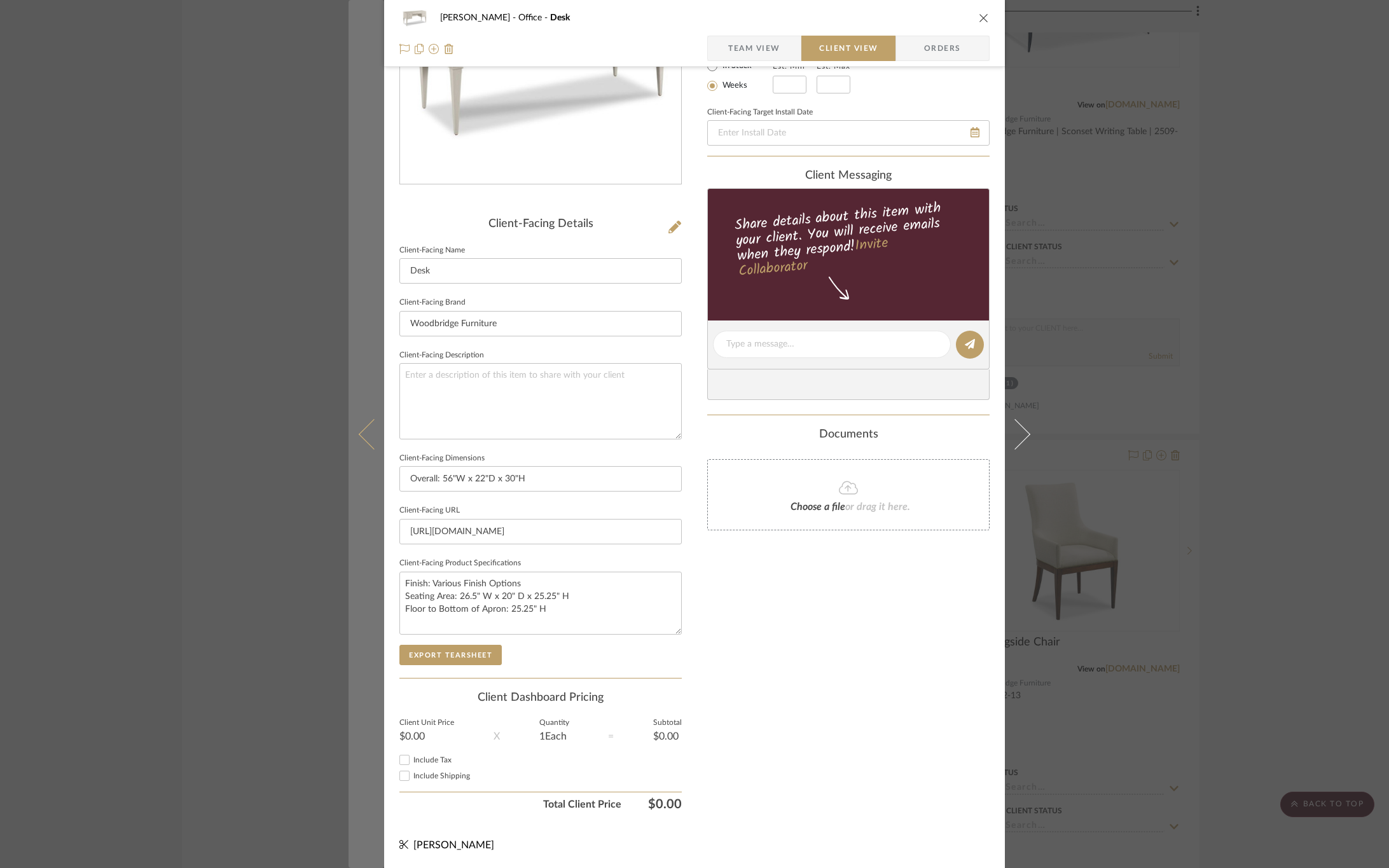
click at [365, 445] on icon at bounding box center [374, 434] width 31 height 31
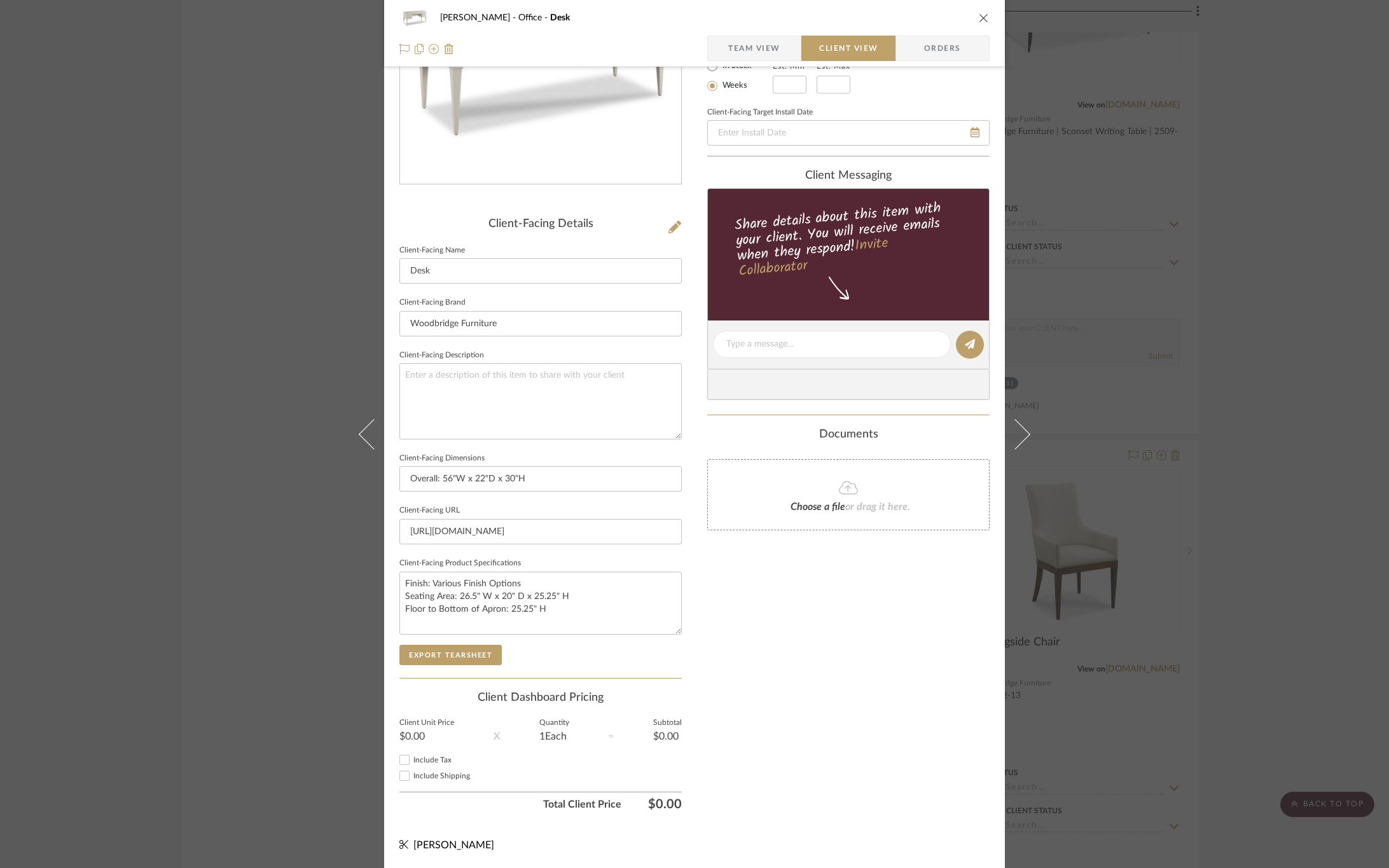
scroll to position [0, 0]
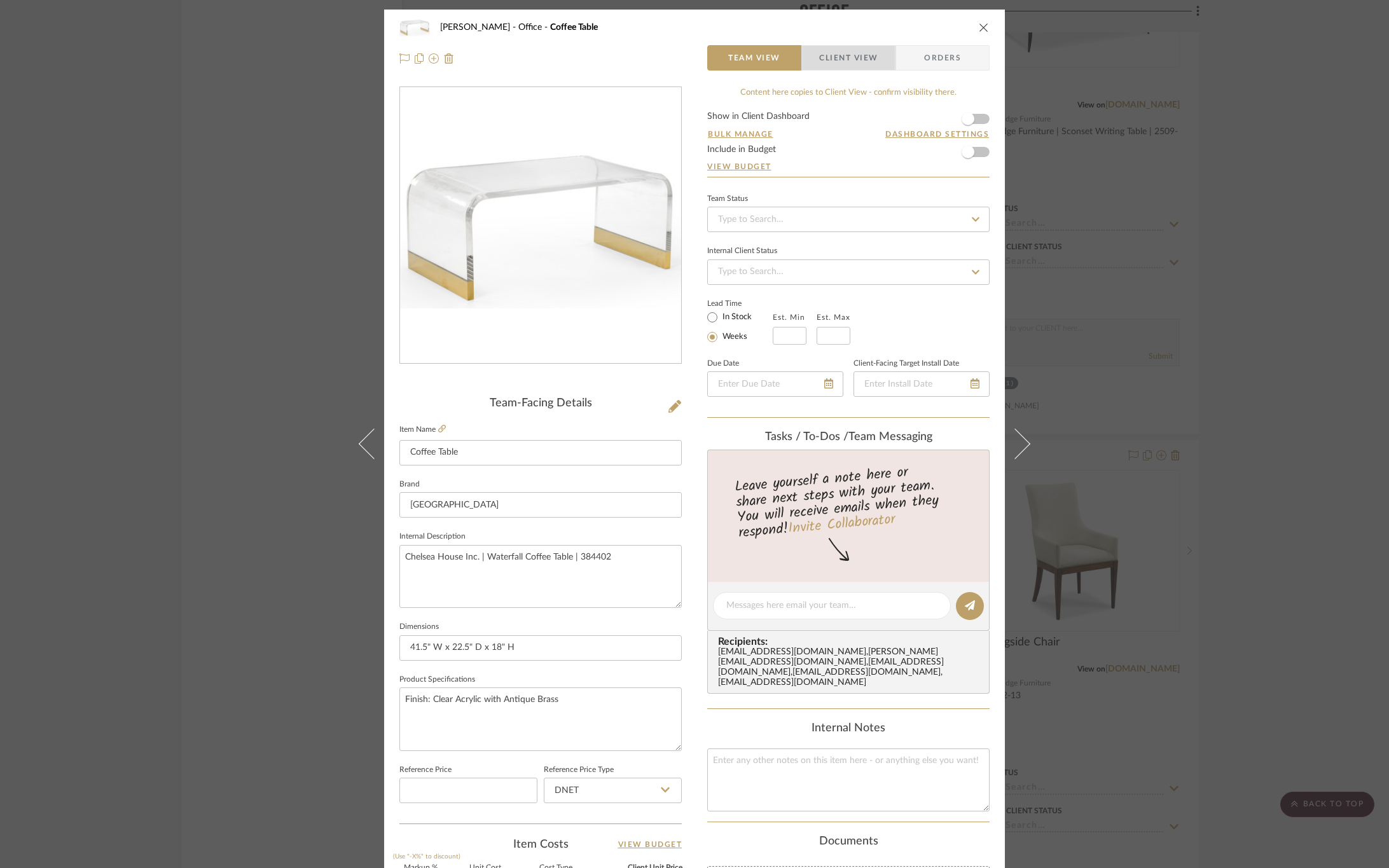
click at [832, 60] on span "Client View" at bounding box center [848, 58] width 59 height 26
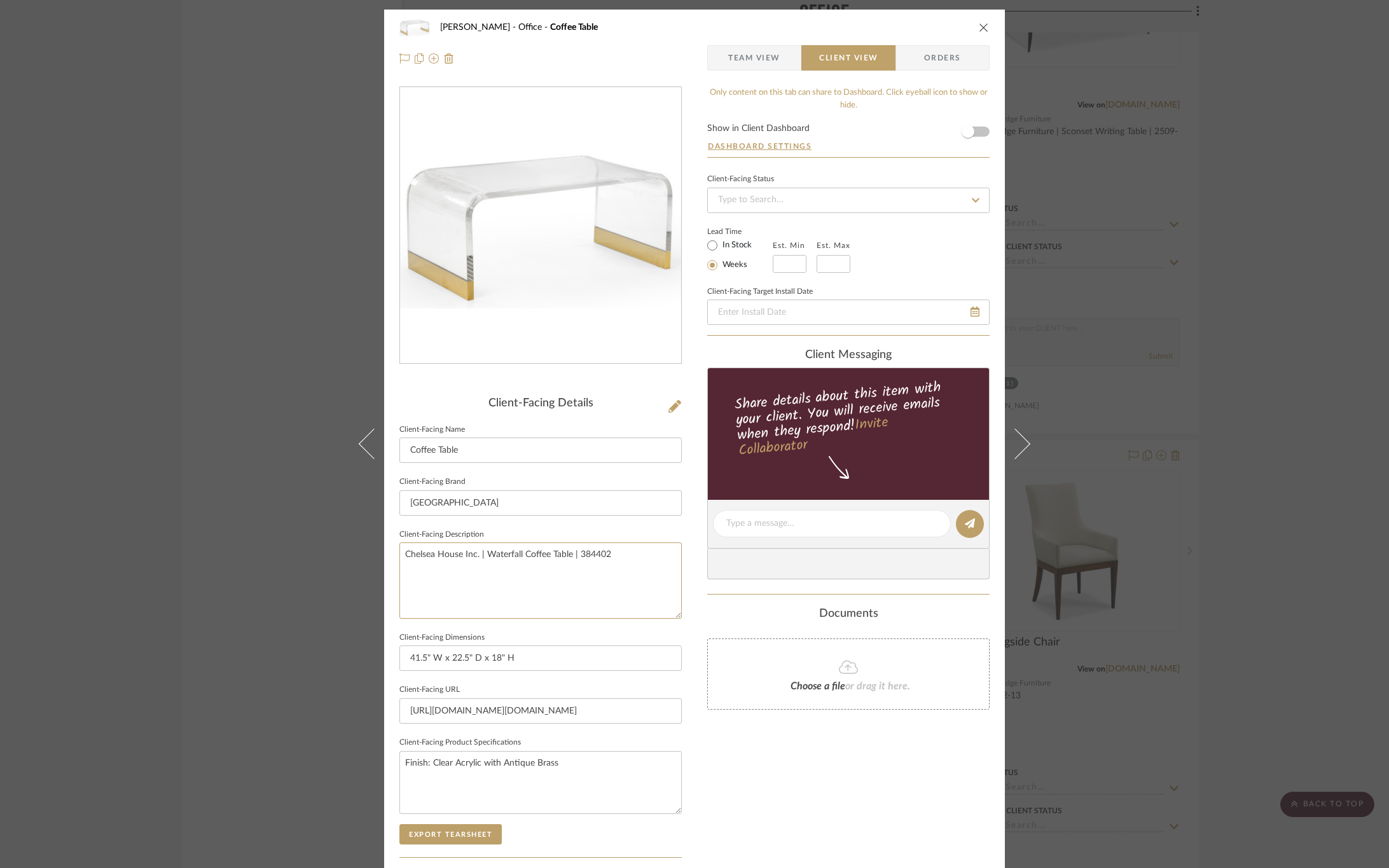
drag, startPoint x: 388, startPoint y: 548, endPoint x: 331, endPoint y: 534, distance: 58.7
click at [331, 534] on div "OYER Office Coffee Table Team View Client View Orders Client-Facing Details Cli…" at bounding box center [694, 434] width 1389 height 868
click at [777, 770] on div "Only content on this tab can share to Dashboard. Click eyeball icon to show or …" at bounding box center [849, 541] width 283 height 910
click at [464, 839] on button "Export Tearsheet" at bounding box center [451, 834] width 103 height 21
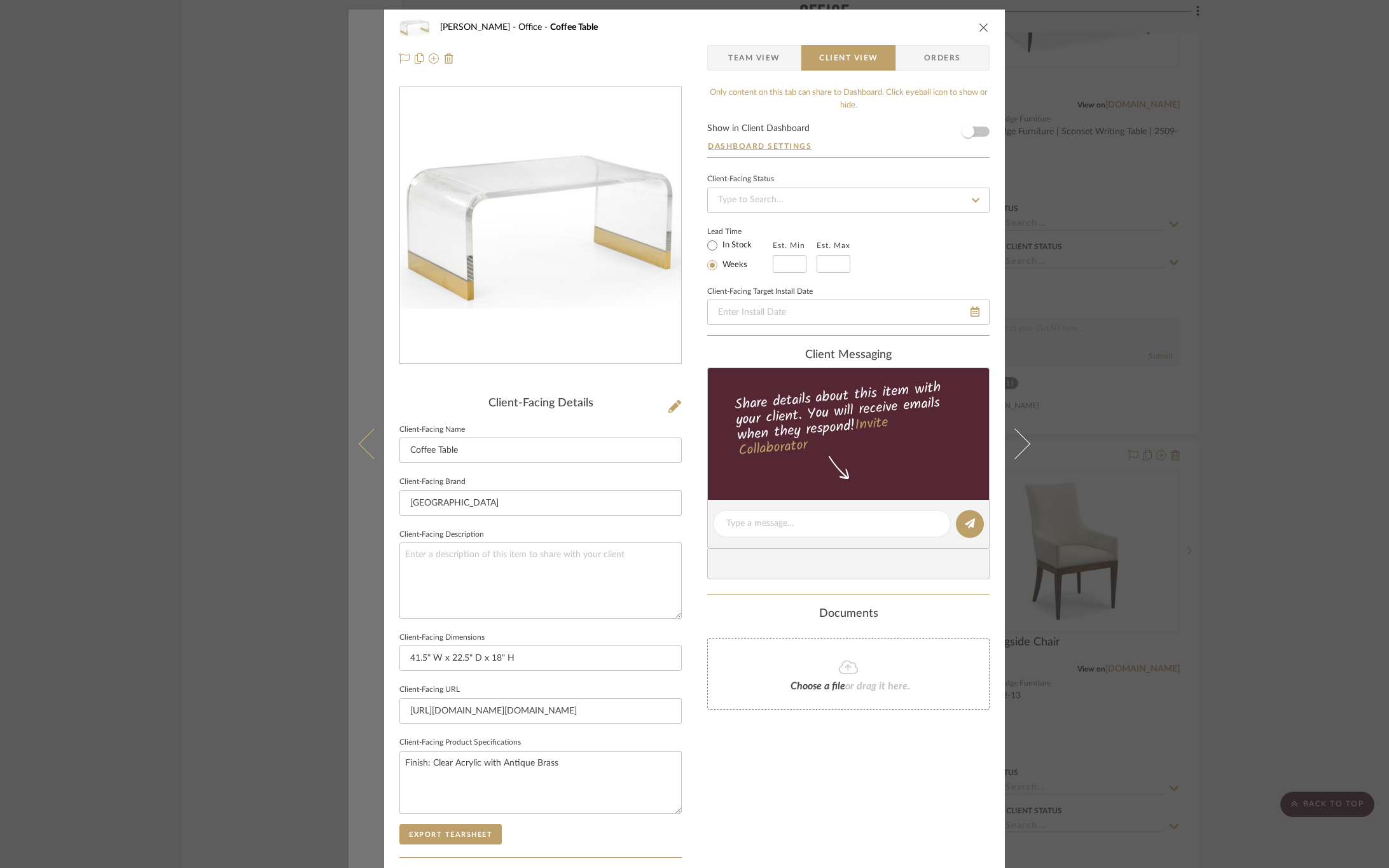
click at [367, 439] on icon at bounding box center [374, 443] width 31 height 31
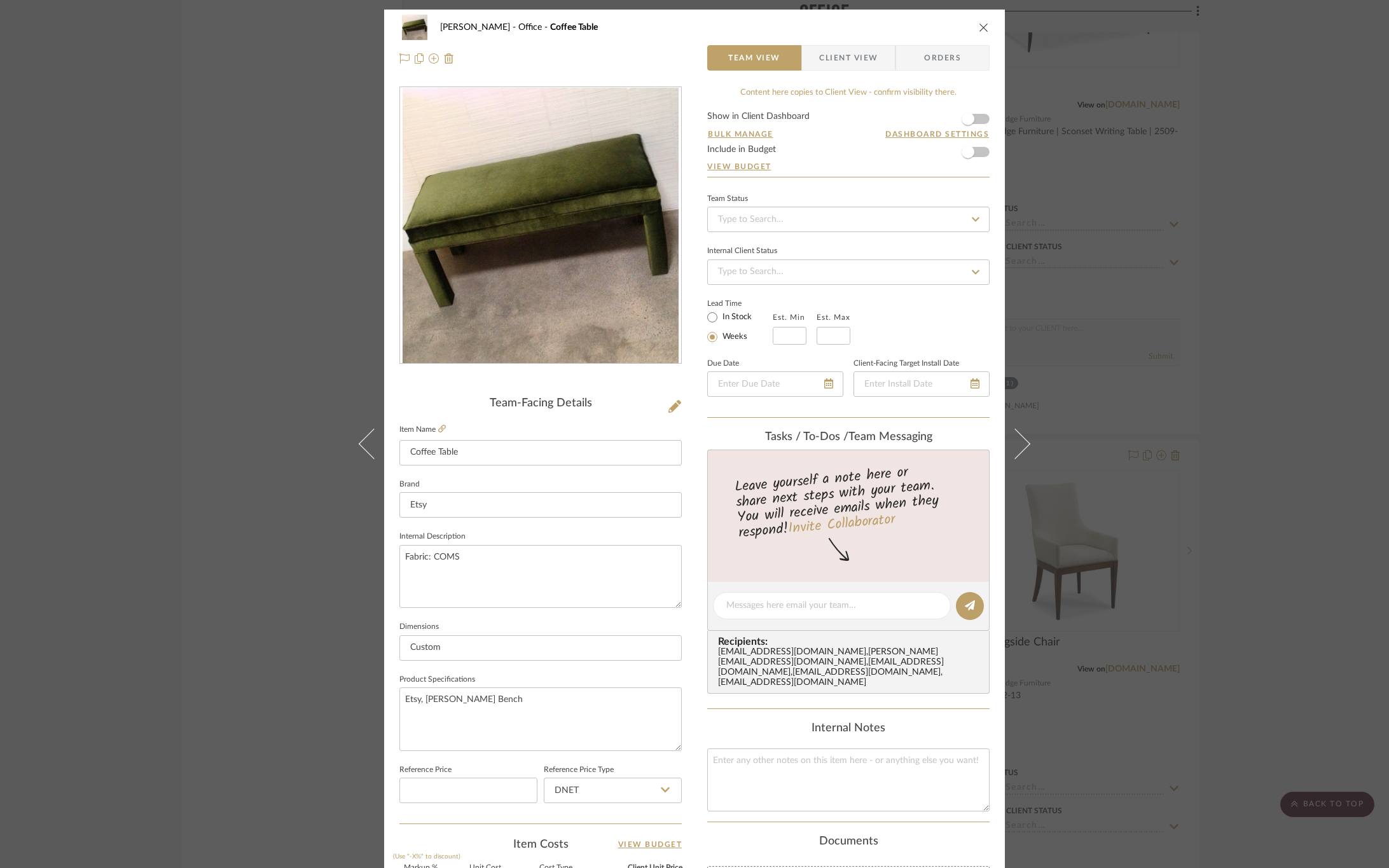
drag, startPoint x: 855, startPoint y: 59, endPoint x: 851, endPoint y: 75, distance: 16.5
click at [855, 59] on span "Client View" at bounding box center [848, 58] width 59 height 26
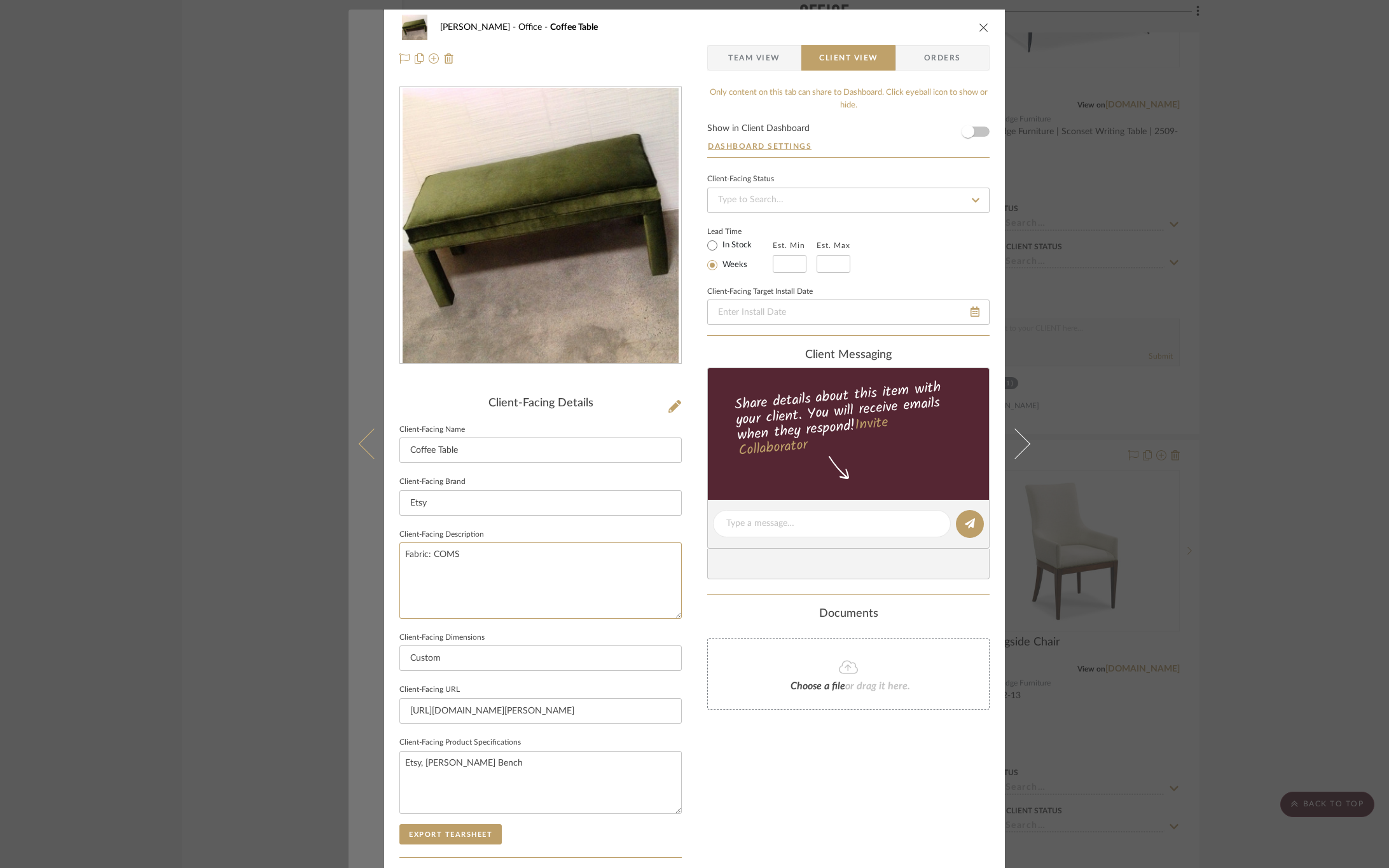
drag, startPoint x: 475, startPoint y: 550, endPoint x: 378, endPoint y: 555, distance: 97.1
click at [378, 555] on mat-dialog-content "OYER Office Coffee Table Team View Client View Orders Client-Facing Details Cli…" at bounding box center [694, 528] width 692 height 1038
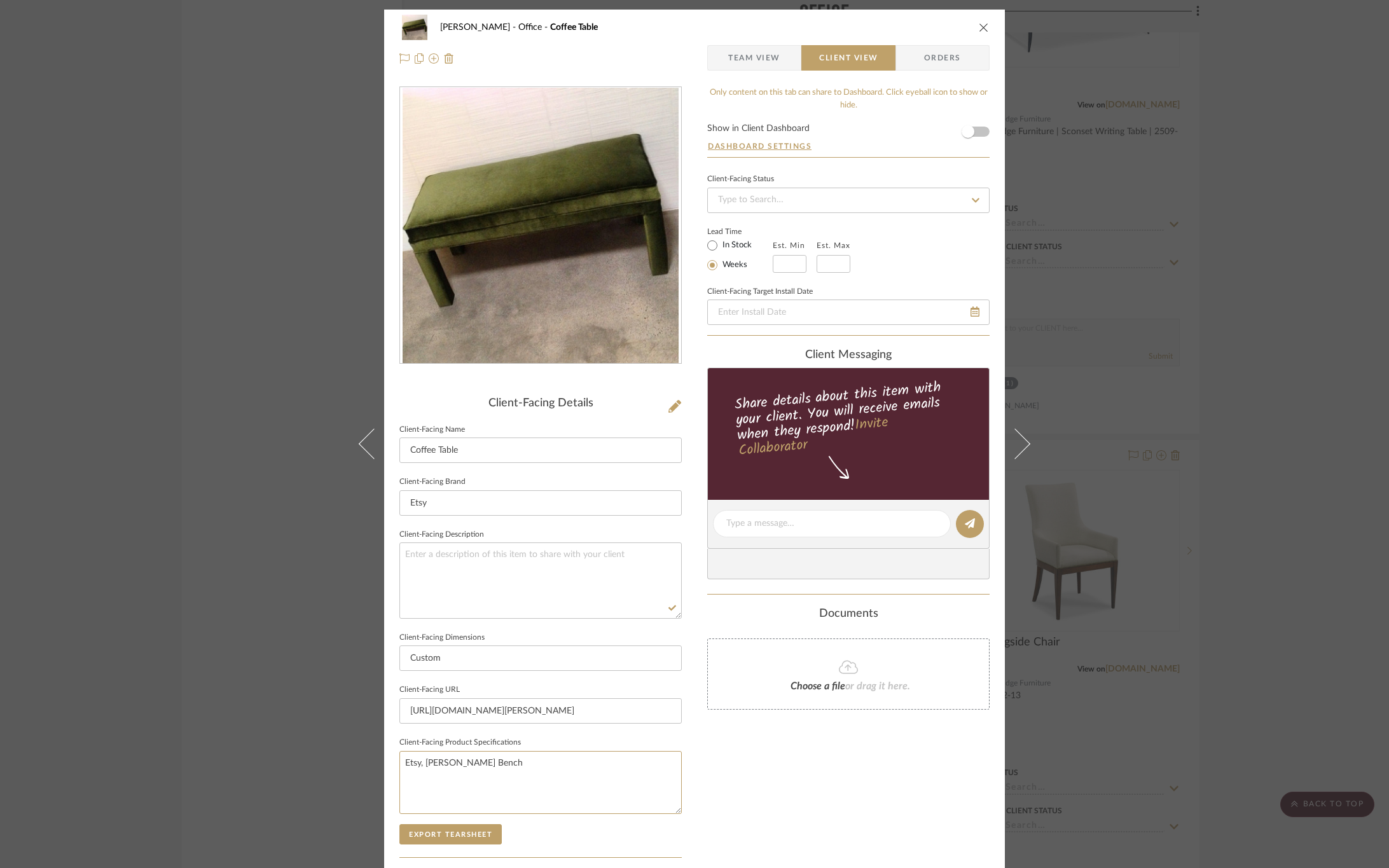
click at [316, 757] on div "OYER Office Coffee Table Team View Client View Orders Client-Facing Details Cli…" at bounding box center [694, 434] width 1389 height 868
paste textarea "Fabric: COMS"
type textarea "Fabric: COMS"
click at [714, 802] on div "Only content on this tab can share to Dashboard. Click eyeball icon to show or …" at bounding box center [849, 541] width 283 height 910
click at [512, 765] on textarea "Fabric: COMS" at bounding box center [541, 782] width 283 height 63
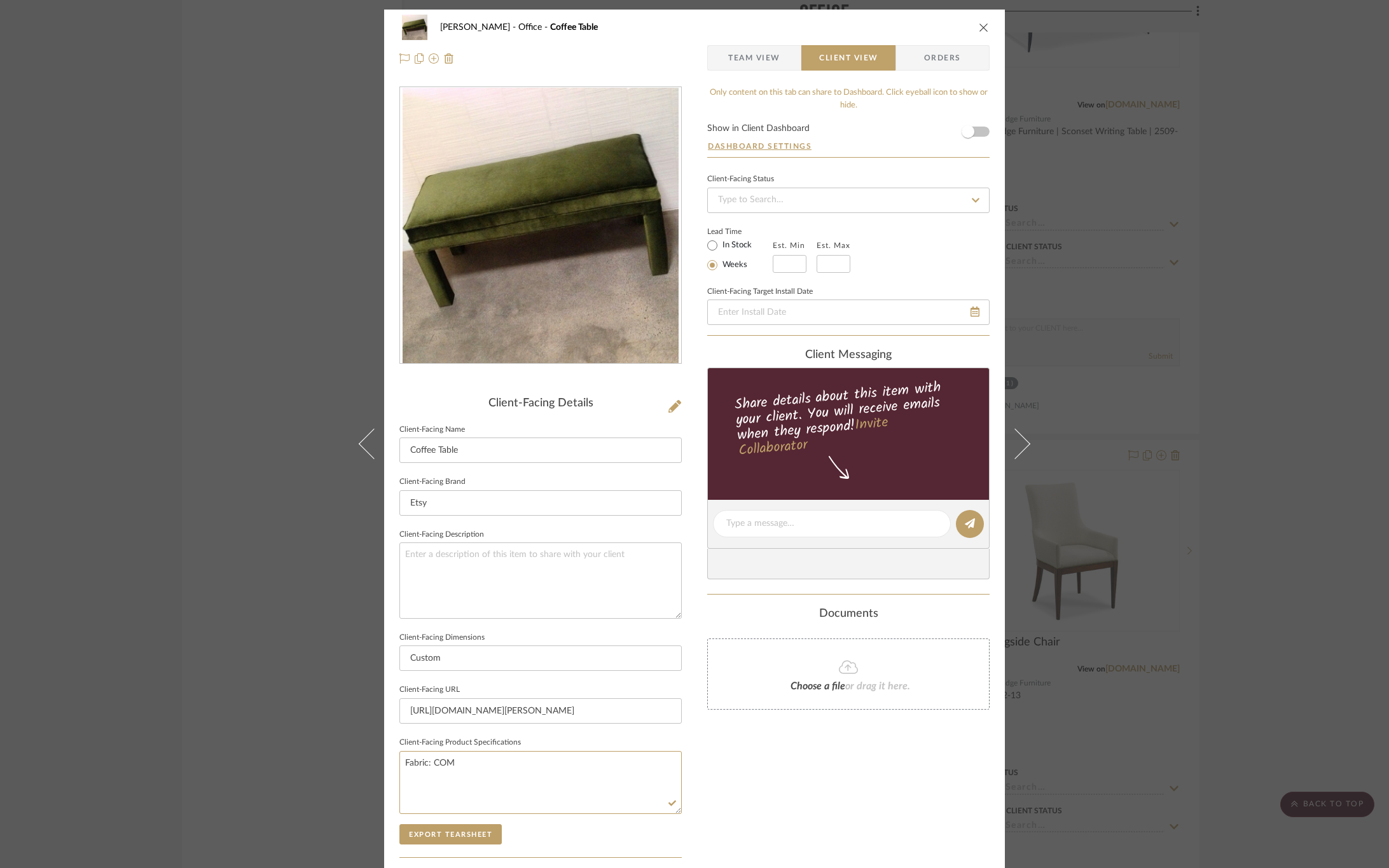
type textarea "Fabric: COM"
drag, startPoint x: 750, startPoint y: 771, endPoint x: 681, endPoint y: 782, distance: 69.9
click at [752, 771] on div "Only content on this tab can share to Dashboard. Click eyeball icon to show or …" at bounding box center [849, 541] width 283 height 910
click at [451, 838] on button "Export Tearsheet" at bounding box center [451, 834] width 103 height 21
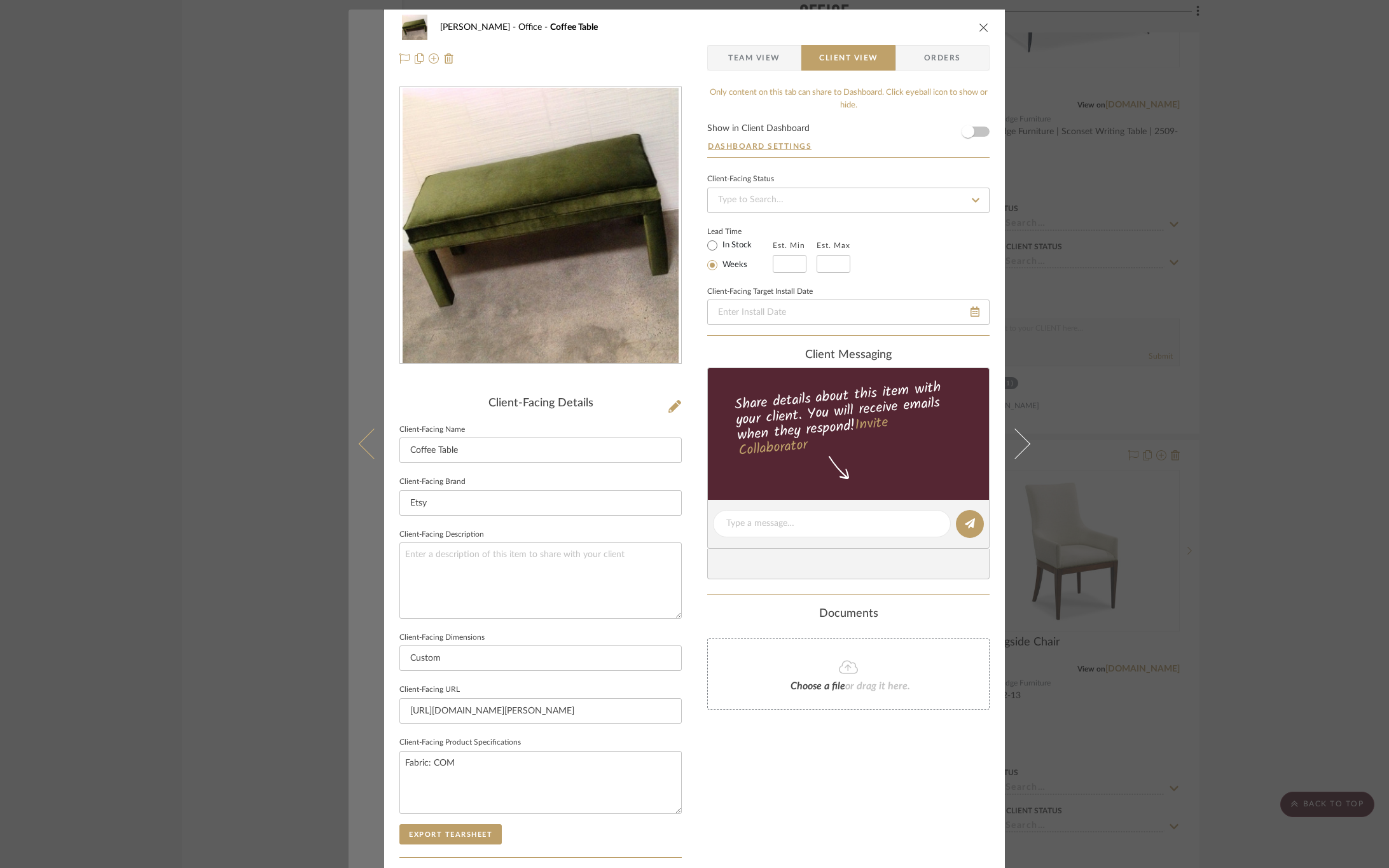
click at [366, 442] on icon at bounding box center [374, 443] width 31 height 31
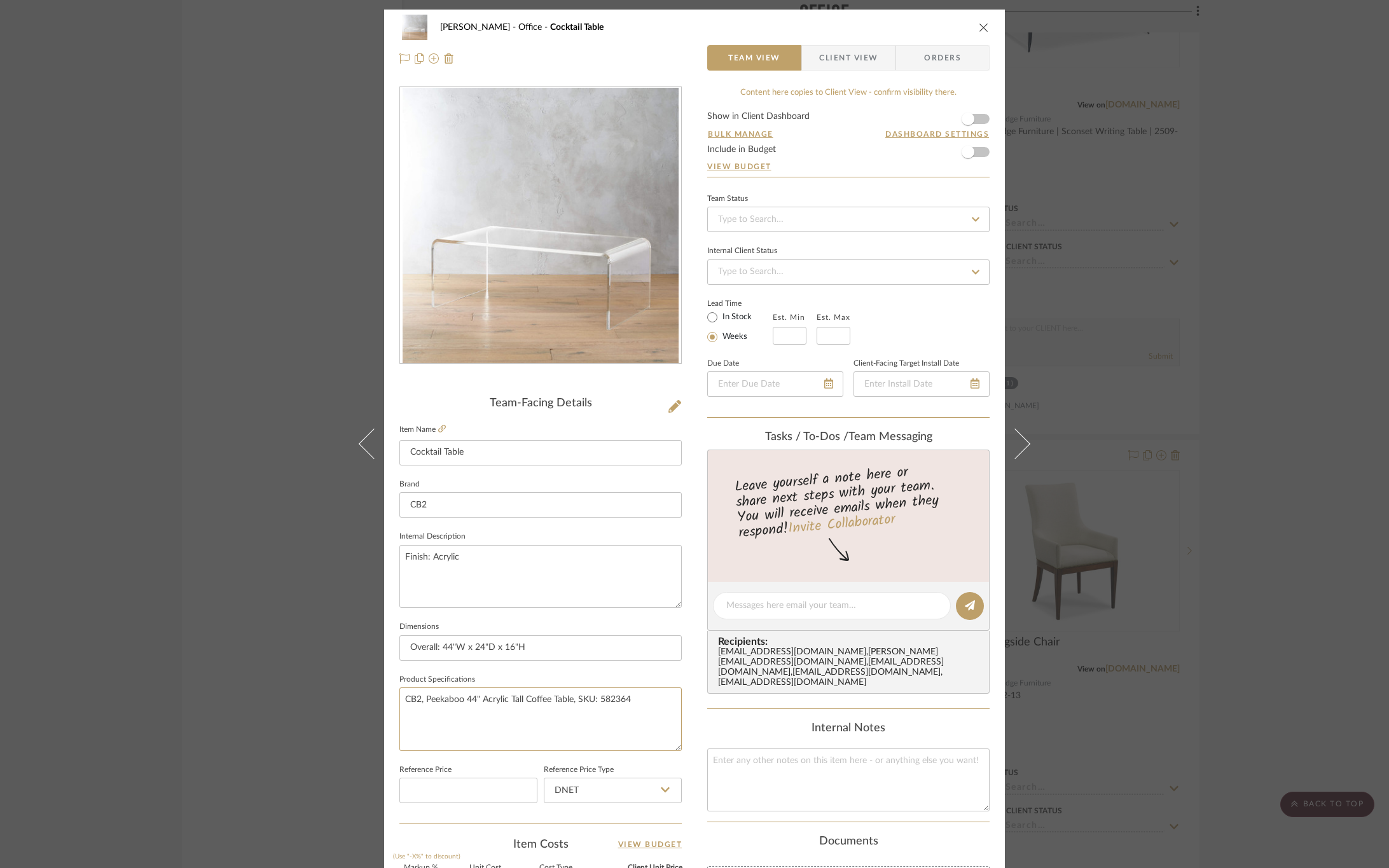
drag, startPoint x: 662, startPoint y: 701, endPoint x: 332, endPoint y: 695, distance: 330.1
click at [332, 695] on div "OYER Office Cocktail Table Team View Client View Orders Team-Facing Details Ite…" at bounding box center [694, 434] width 1389 height 868
click at [478, 706] on textarea "CB2, Peekaboo 44" Acrylic Tall Coffee Table, SKU: 582364" at bounding box center [541, 719] width 283 height 63
drag, startPoint x: 637, startPoint y: 700, endPoint x: 309, endPoint y: 700, distance: 328.0
click at [309, 700] on div "OYER Office Cocktail Table Team View Client View Orders Team-Facing Details Ite…" at bounding box center [694, 434] width 1389 height 868
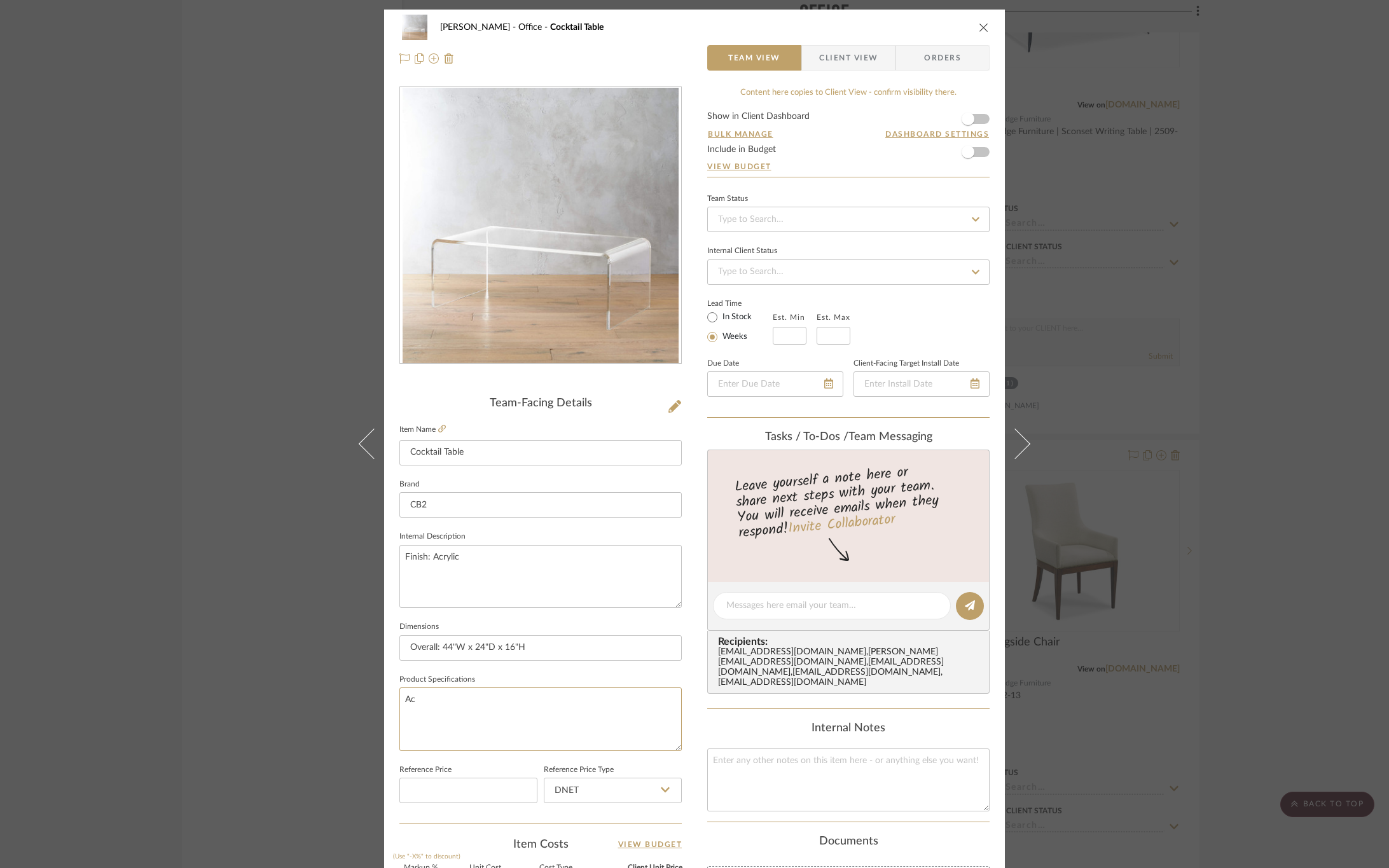
type textarea "A"
type textarea "Finish: Acrylic"
click at [548, 675] on fieldset "Product Specifications Finish: Acrylic" at bounding box center [541, 711] width 283 height 80
click at [857, 58] on span "Client View" at bounding box center [848, 58] width 59 height 26
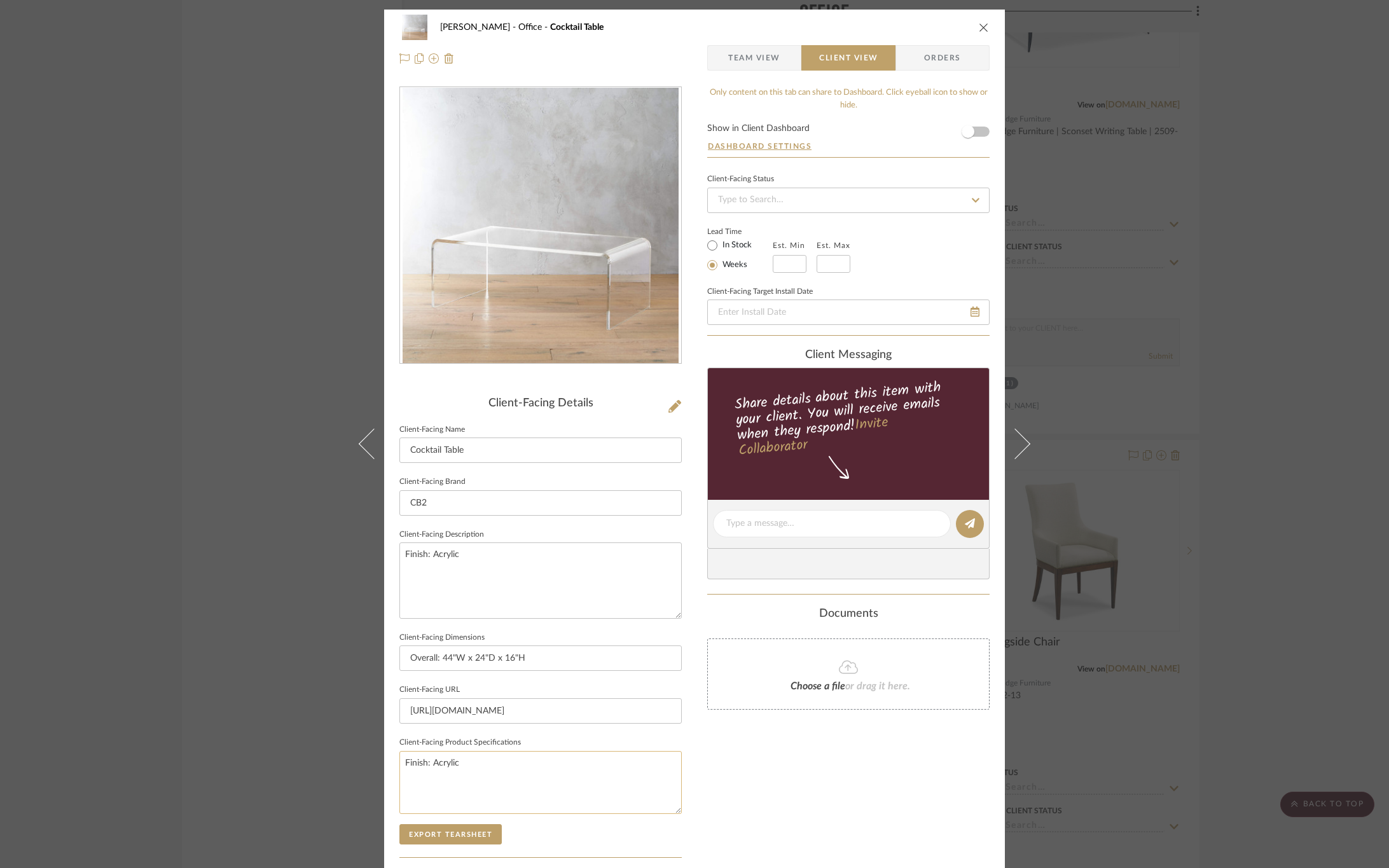
click at [439, 764] on textarea "Finish: Acrylic" at bounding box center [541, 782] width 283 height 63
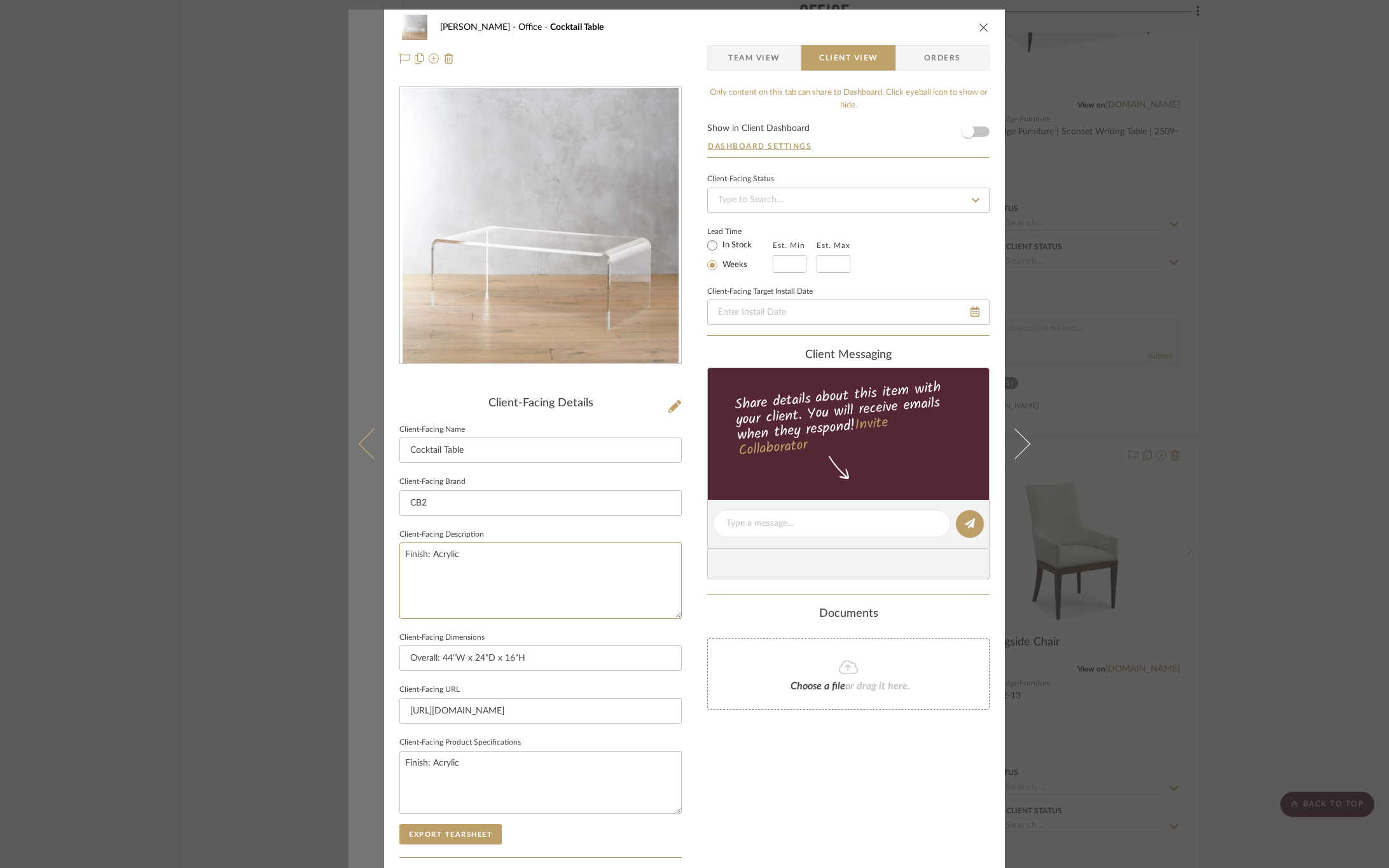
drag, startPoint x: 423, startPoint y: 552, endPoint x: 348, endPoint y: 548, distance: 75.1
click at [349, 548] on mat-dialog-content "OYER Office Cocktail Table Team View Client View Orders Client-Facing Details C…" at bounding box center [694, 528] width 692 height 1038
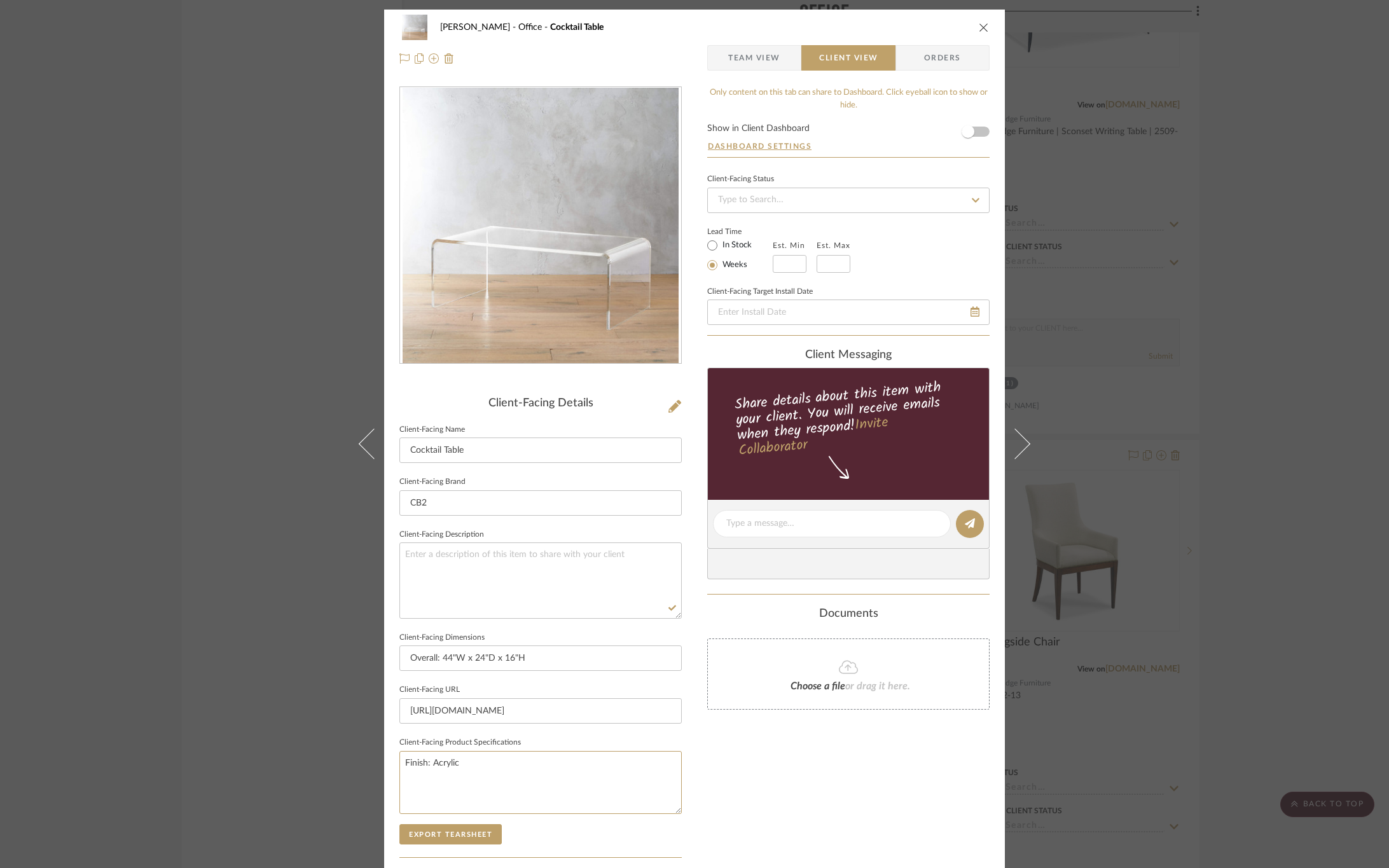
drag, startPoint x: 360, startPoint y: 764, endPoint x: 336, endPoint y: 767, distance: 24.2
click at [336, 767] on div "OYER Office Cocktail Table Team View Client View Orders Client-Facing Details C…" at bounding box center [694, 434] width 1389 height 868
click at [804, 775] on div "Only content on this tab can share to Dashboard. Click eyeball icon to show or …" at bounding box center [849, 541] width 283 height 910
click at [442, 836] on button "Export Tearsheet" at bounding box center [451, 834] width 103 height 21
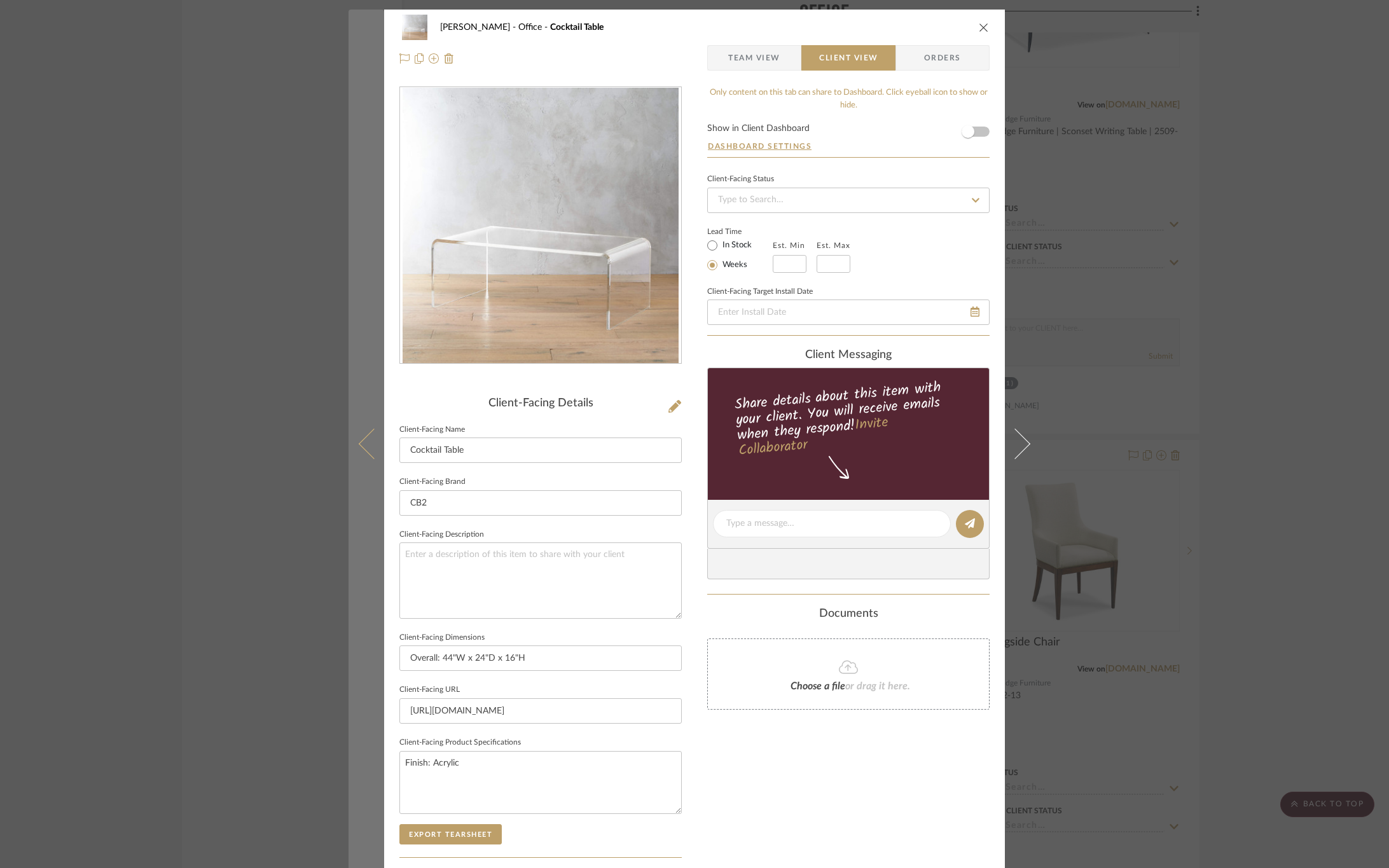
click at [367, 448] on icon at bounding box center [374, 443] width 31 height 31
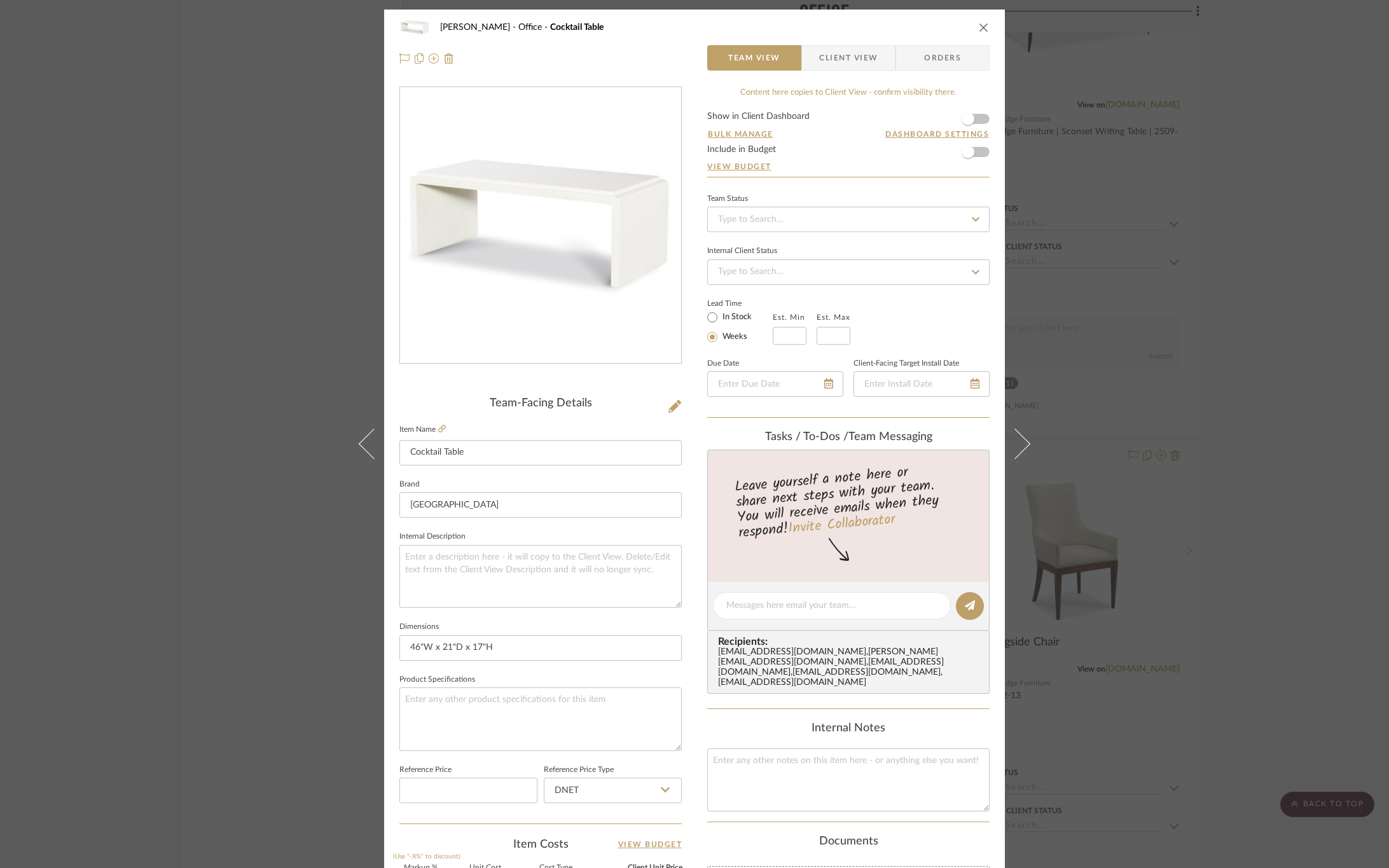
click at [838, 63] on span "Client View" at bounding box center [848, 58] width 59 height 26
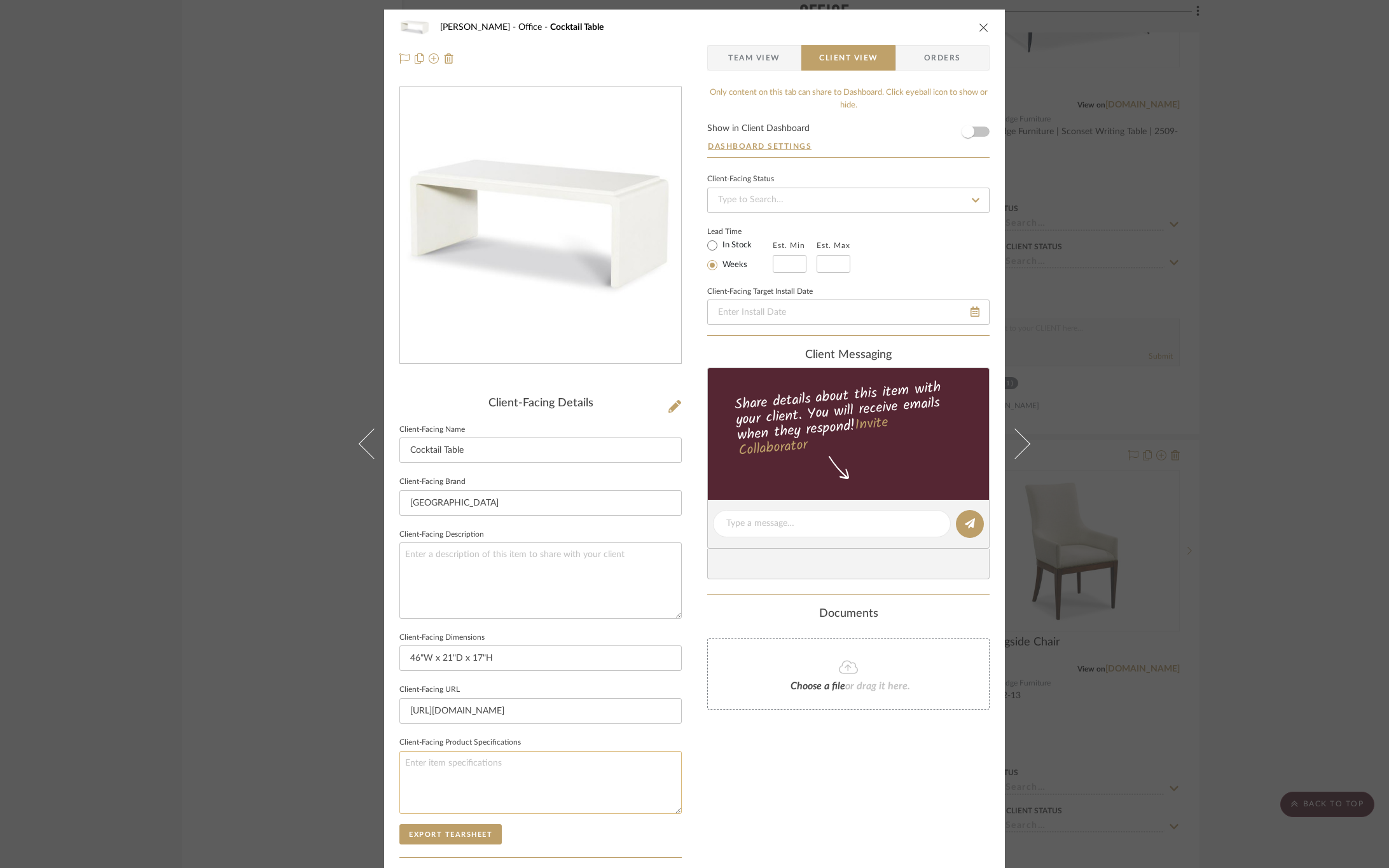
click at [499, 763] on textarea at bounding box center [541, 782] width 283 height 63
type textarea "Finish: Various"
click at [716, 784] on div "Only content on this tab can share to Dashboard. Click eyeball icon to show or …" at bounding box center [849, 541] width 283 height 910
click at [462, 838] on button "Export Tearsheet" at bounding box center [451, 834] width 103 height 21
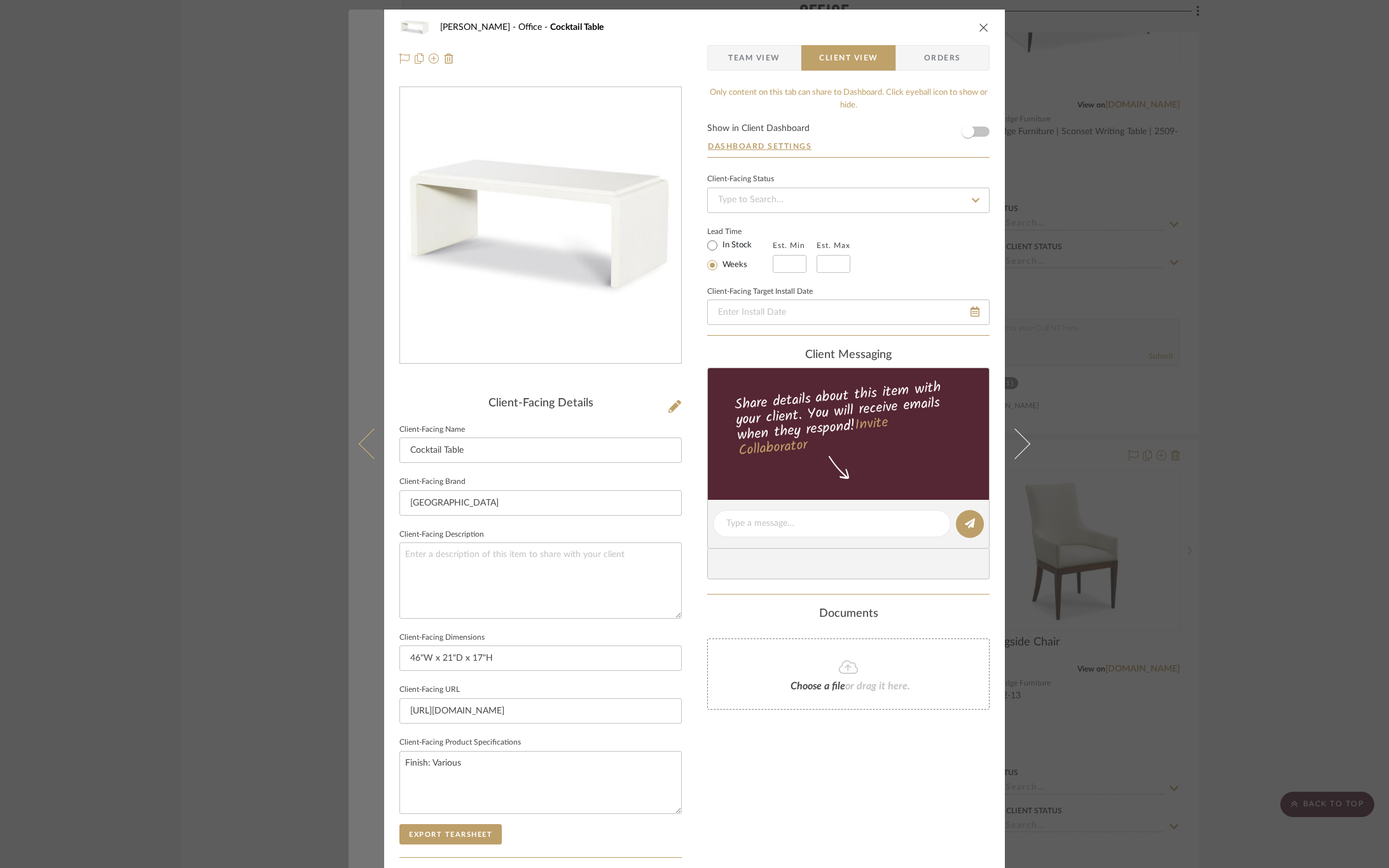
click at [367, 434] on icon at bounding box center [374, 443] width 31 height 31
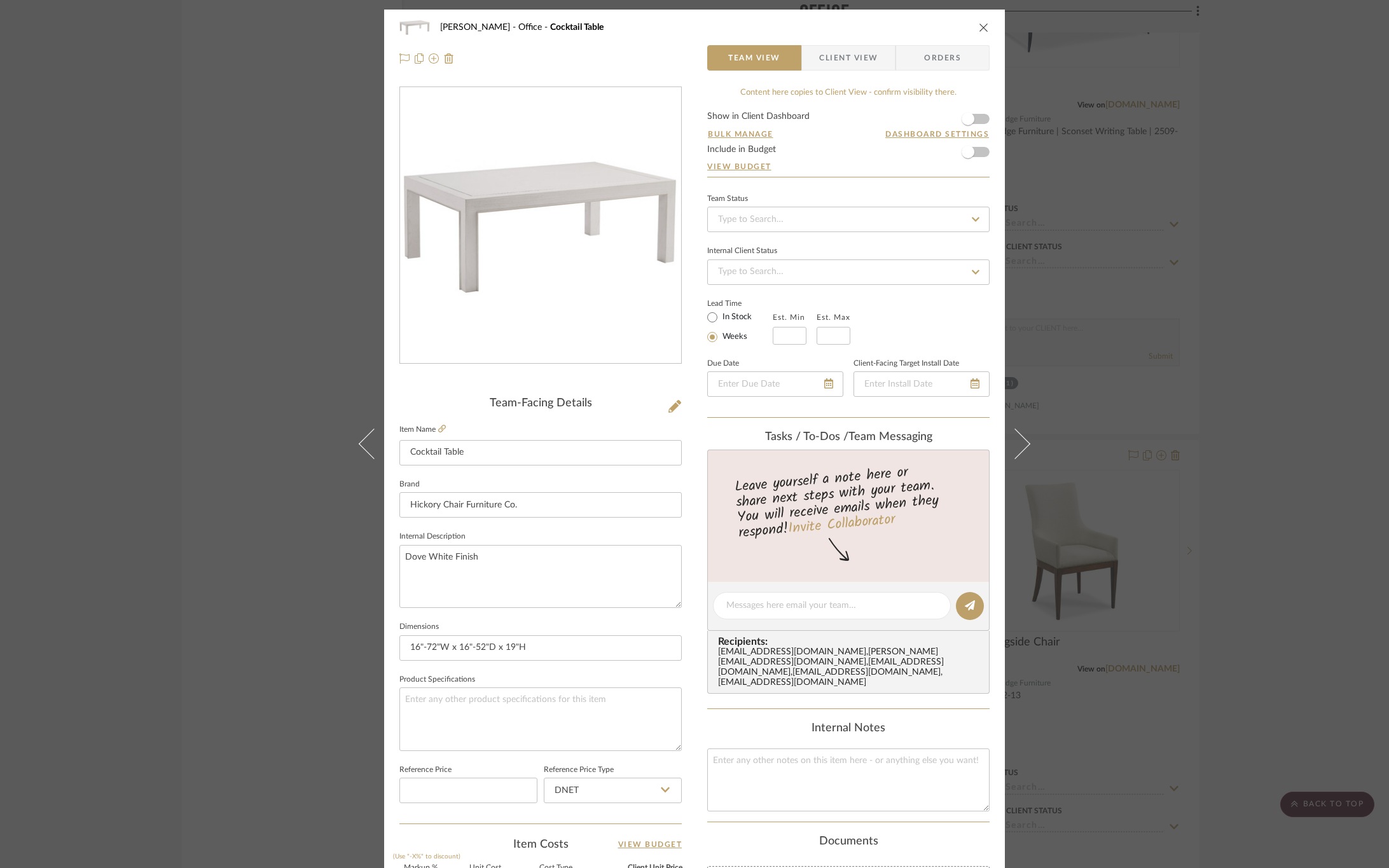
click at [846, 59] on span "Client View" at bounding box center [848, 58] width 59 height 26
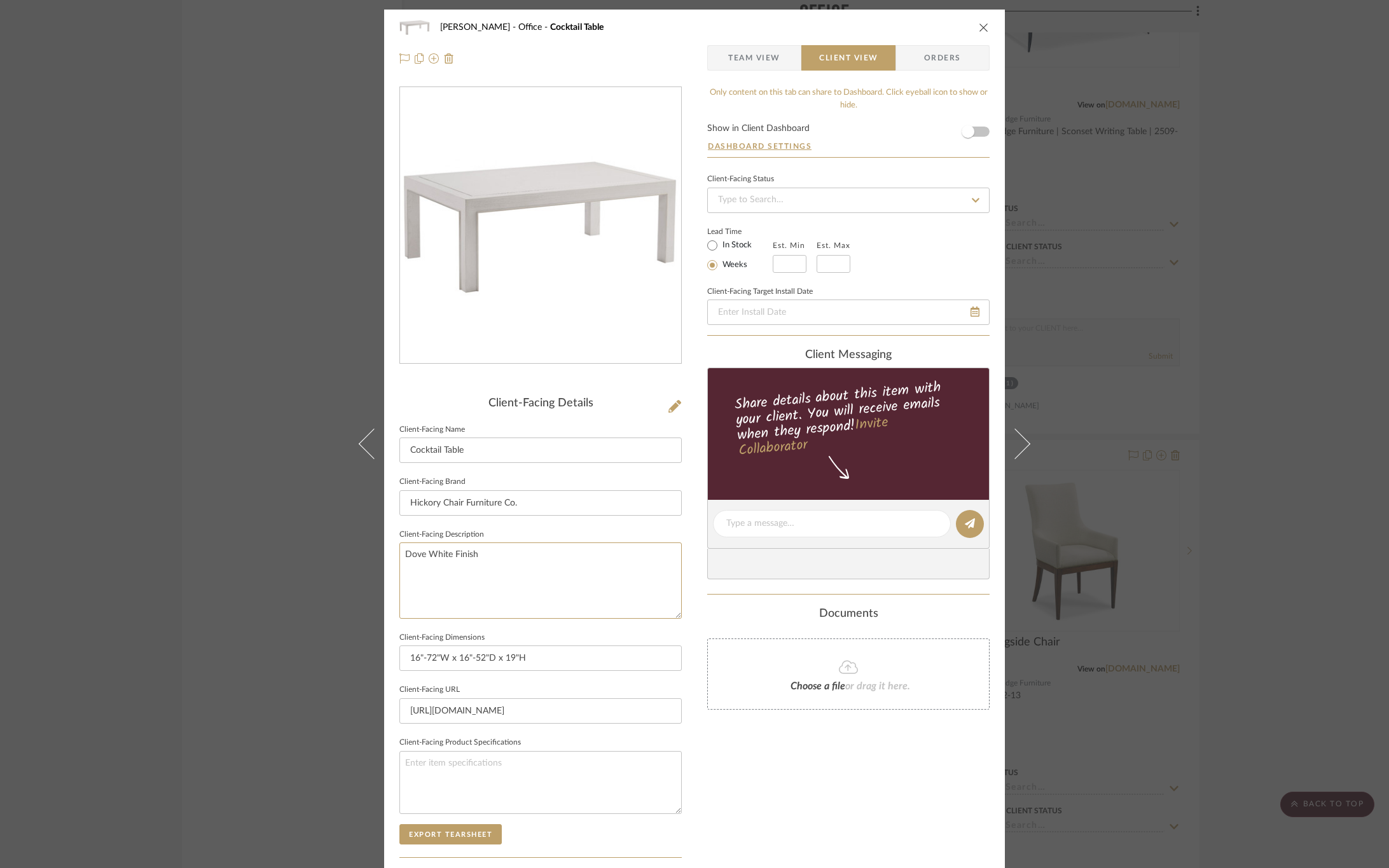
drag, startPoint x: 448, startPoint y: 565, endPoint x: 380, endPoint y: 565, distance: 68.0
click at [384, 565] on div "OYER Office Cocktail Table Team View Client View Orders Client-Facing Details C…" at bounding box center [694, 528] width 621 height 1038
click at [491, 765] on textarea at bounding box center [541, 782] width 283 height 63
paste textarea "Dove White Finish"
type textarea "Dove White Finish"
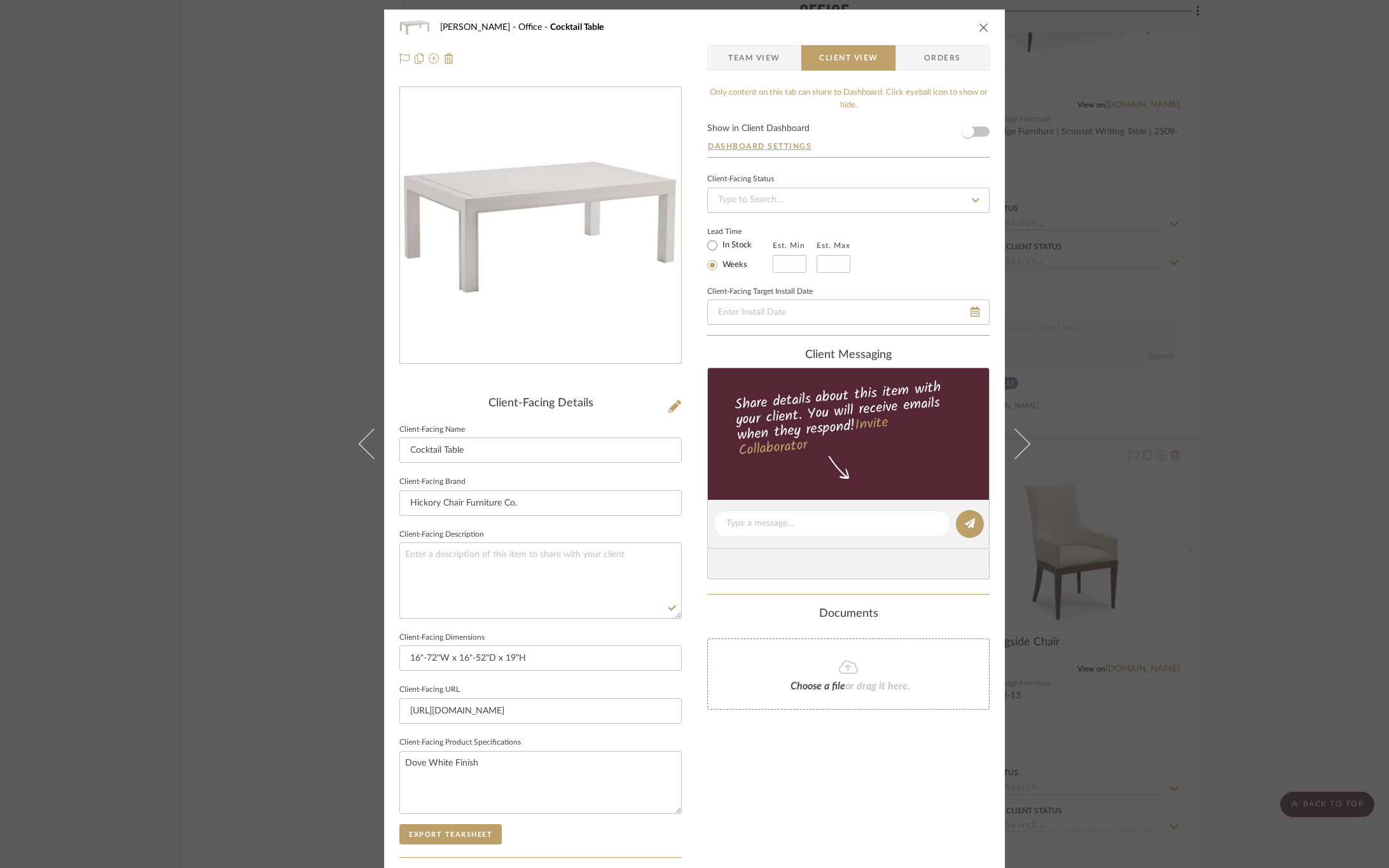
click at [794, 767] on div "Only content on this tab can share to Dashboard. Click eyeball icon to show or …" at bounding box center [849, 541] width 283 height 910
click at [479, 842] on button "Export Tearsheet" at bounding box center [451, 834] width 103 height 21
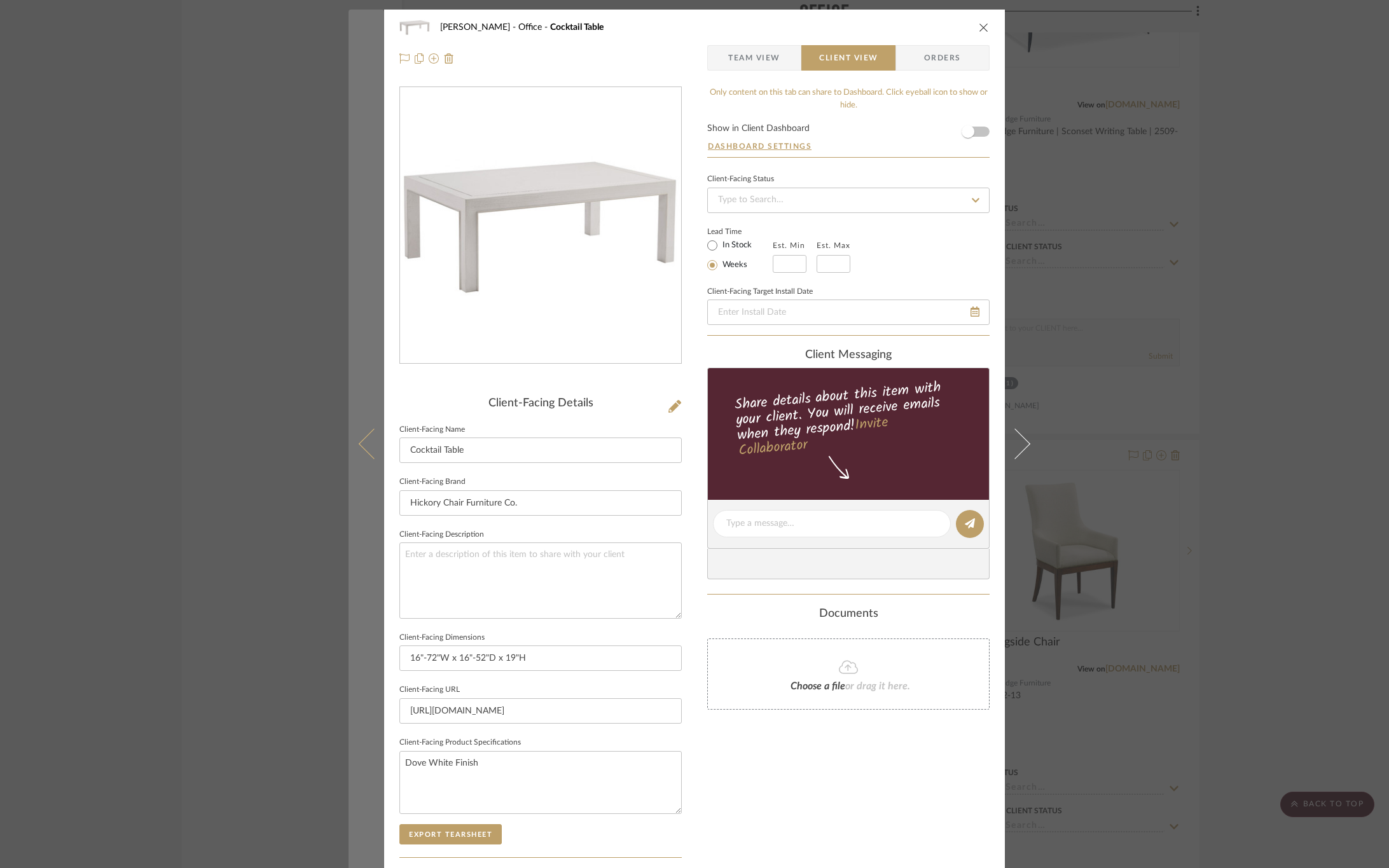
click at [360, 450] on icon at bounding box center [374, 443] width 31 height 31
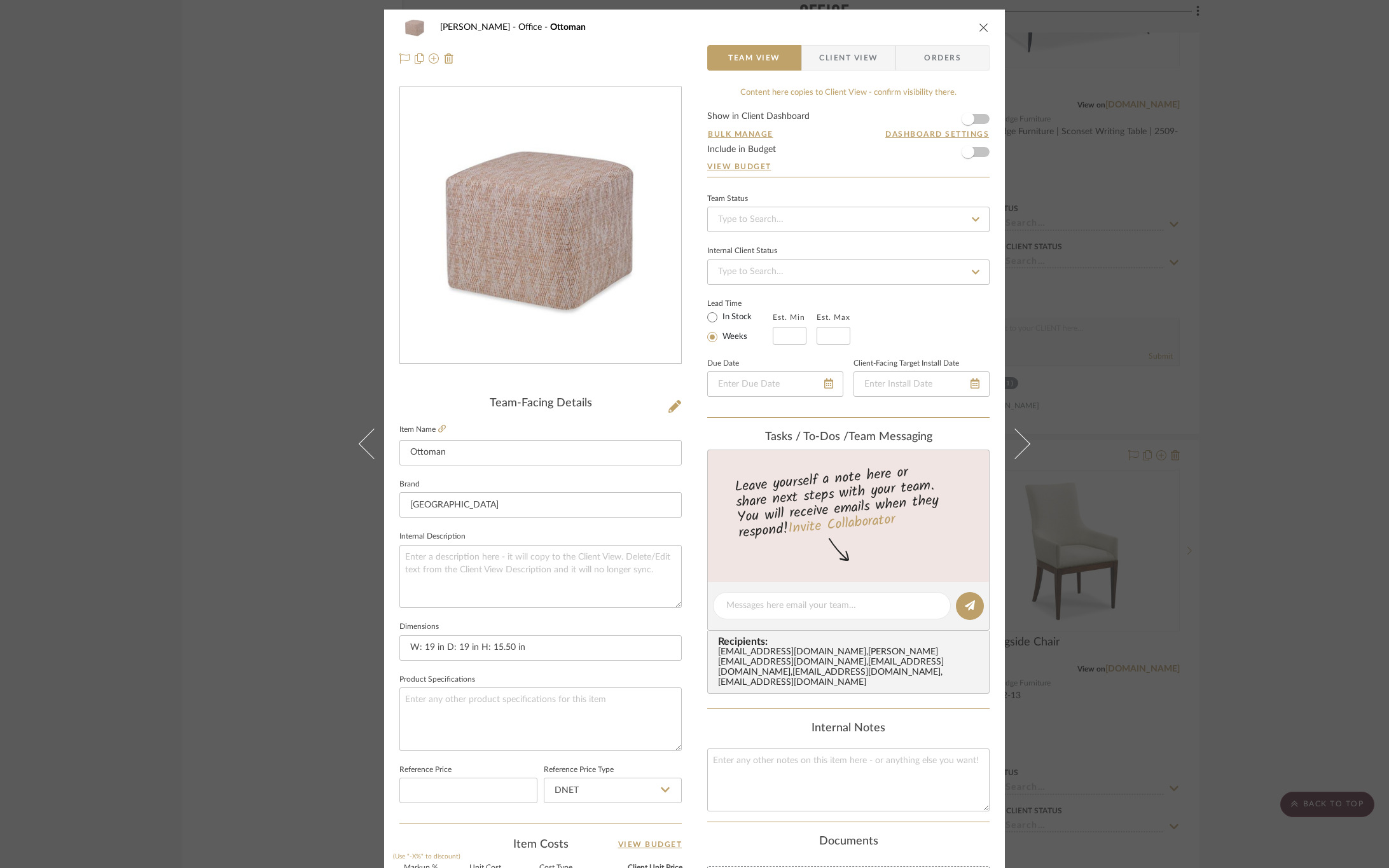
click at [844, 58] on span "Client View" at bounding box center [848, 58] width 59 height 26
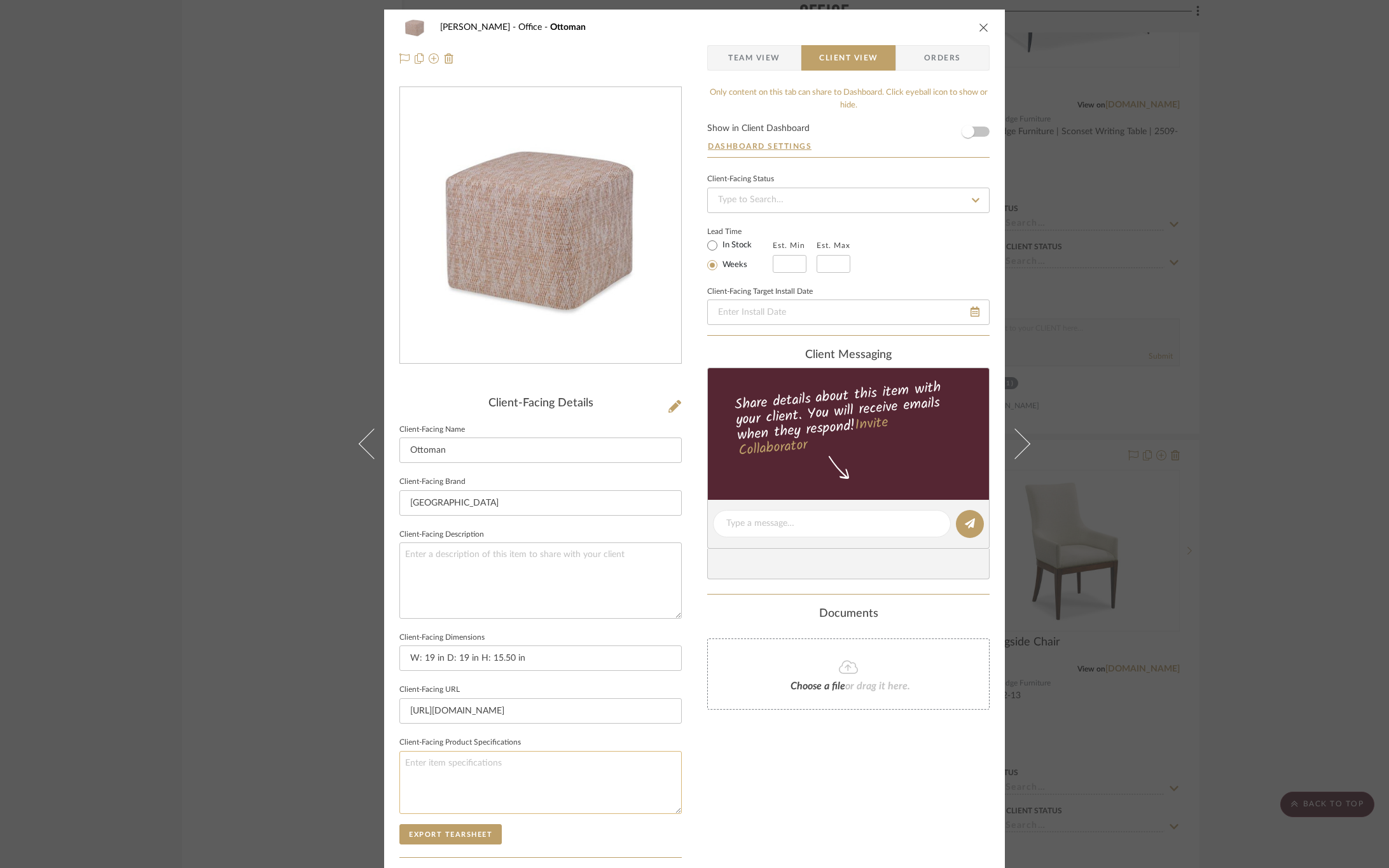
click at [518, 771] on textarea at bounding box center [541, 782] width 283 height 63
type textarea "Fabric: COM"
click at [762, 786] on div "Only content on this tab can share to Dashboard. Click eyeball icon to show or …" at bounding box center [849, 541] width 283 height 910
click at [478, 839] on button "Export Tearsheet" at bounding box center [451, 834] width 103 height 21
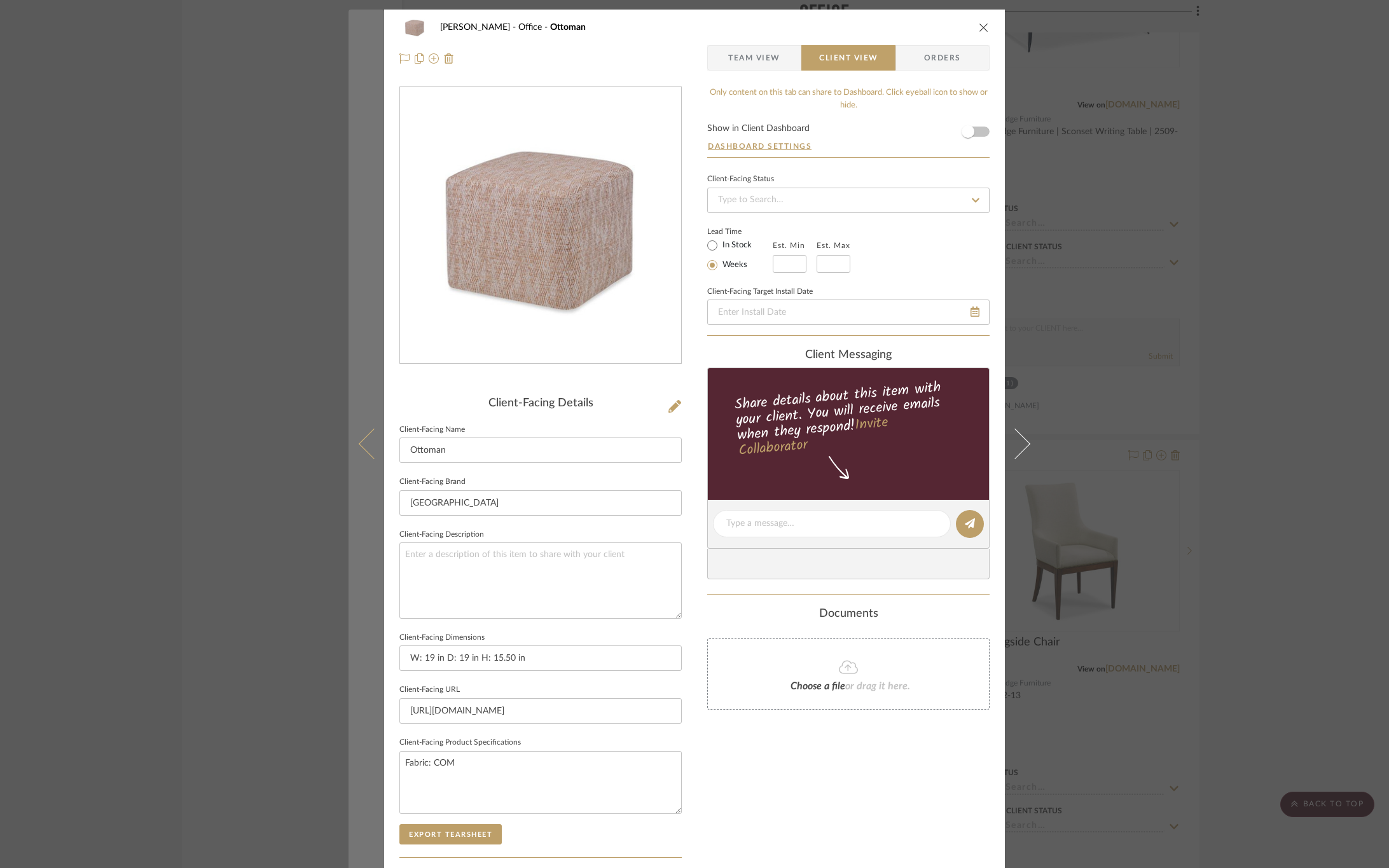
click at [357, 458] on button at bounding box center [366, 443] width 36 height 868
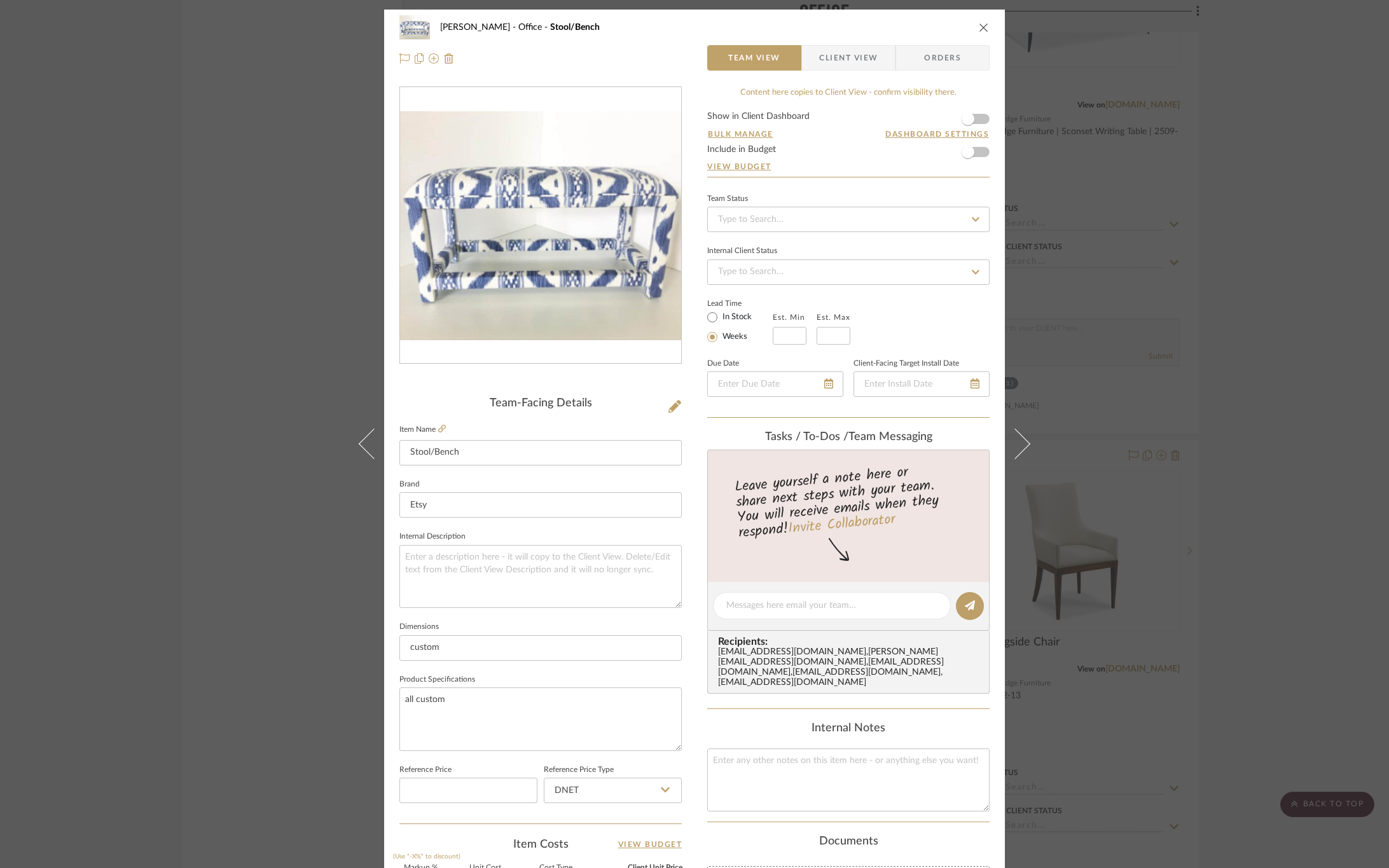
click at [834, 52] on span "Client View" at bounding box center [848, 58] width 59 height 26
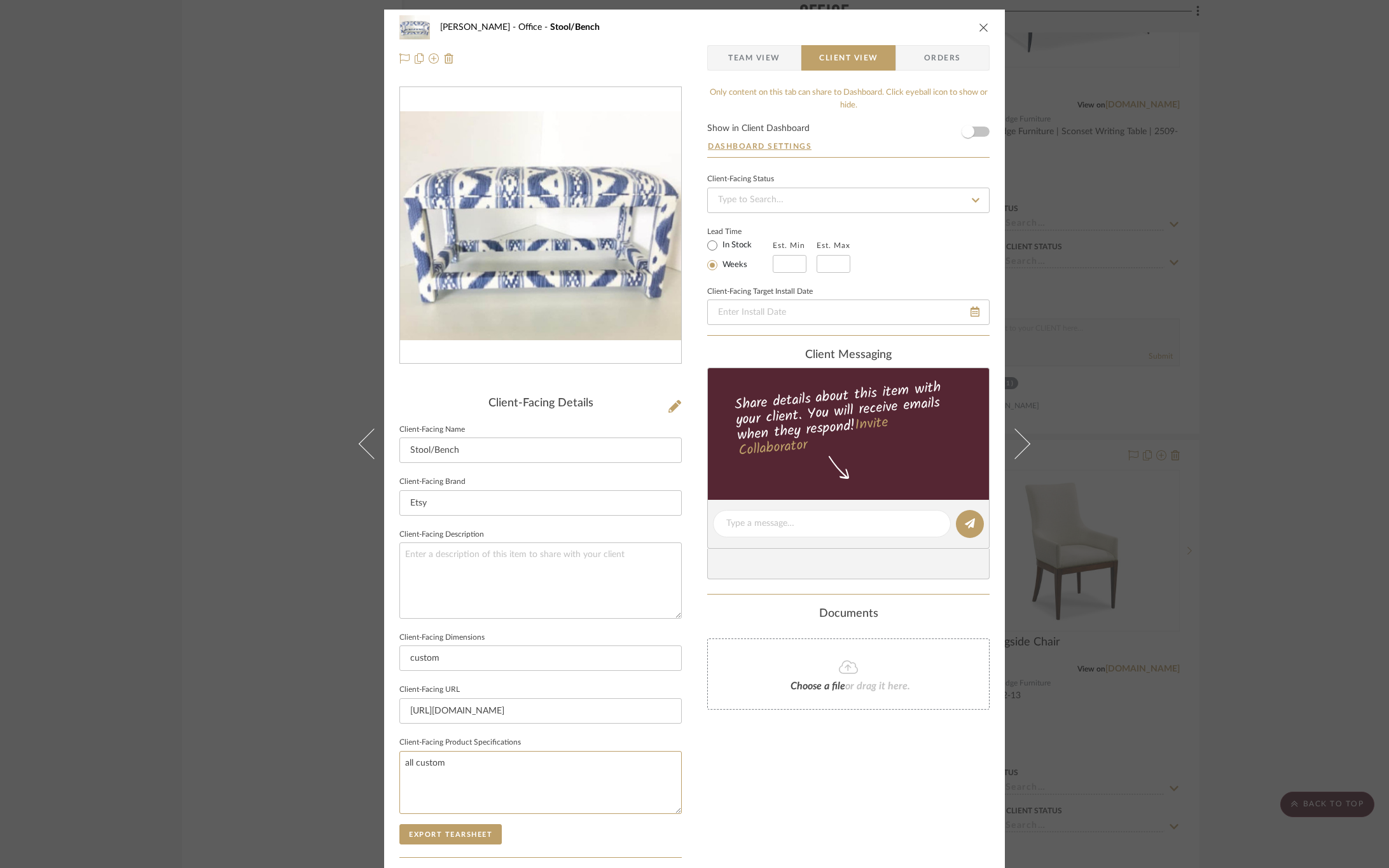
drag, startPoint x: 484, startPoint y: 760, endPoint x: 284, endPoint y: 757, distance: 200.0
click at [284, 757] on div "OYER Office Stool/Bench Team View Client View Orders Client-Facing Details Clie…" at bounding box center [694, 434] width 1389 height 868
drag, startPoint x: 449, startPoint y: 657, endPoint x: 332, endPoint y: 664, distance: 117.2
click at [332, 664] on div "OYER Office Stool/Bench Team View Client View Orders Client-Facing Details Clie…" at bounding box center [694, 434] width 1389 height 868
type input "Custom Size"
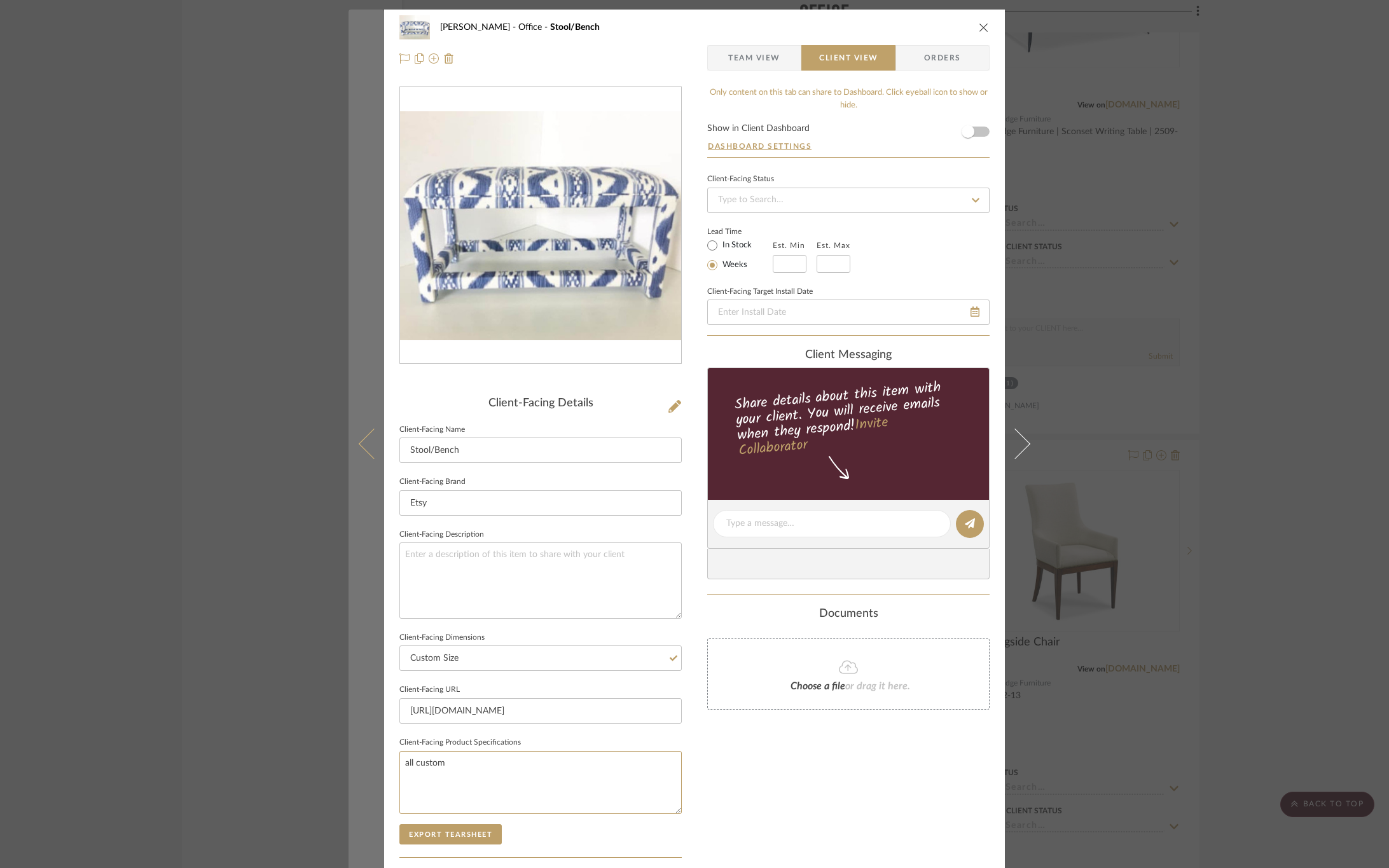
drag, startPoint x: 475, startPoint y: 762, endPoint x: 351, endPoint y: 761, distance: 124.0
click at [351, 761] on mat-dialog-content "OYER Office Stool/Bench Team View Client View Orders Client-Facing Details Clie…" at bounding box center [694, 528] width 692 height 1038
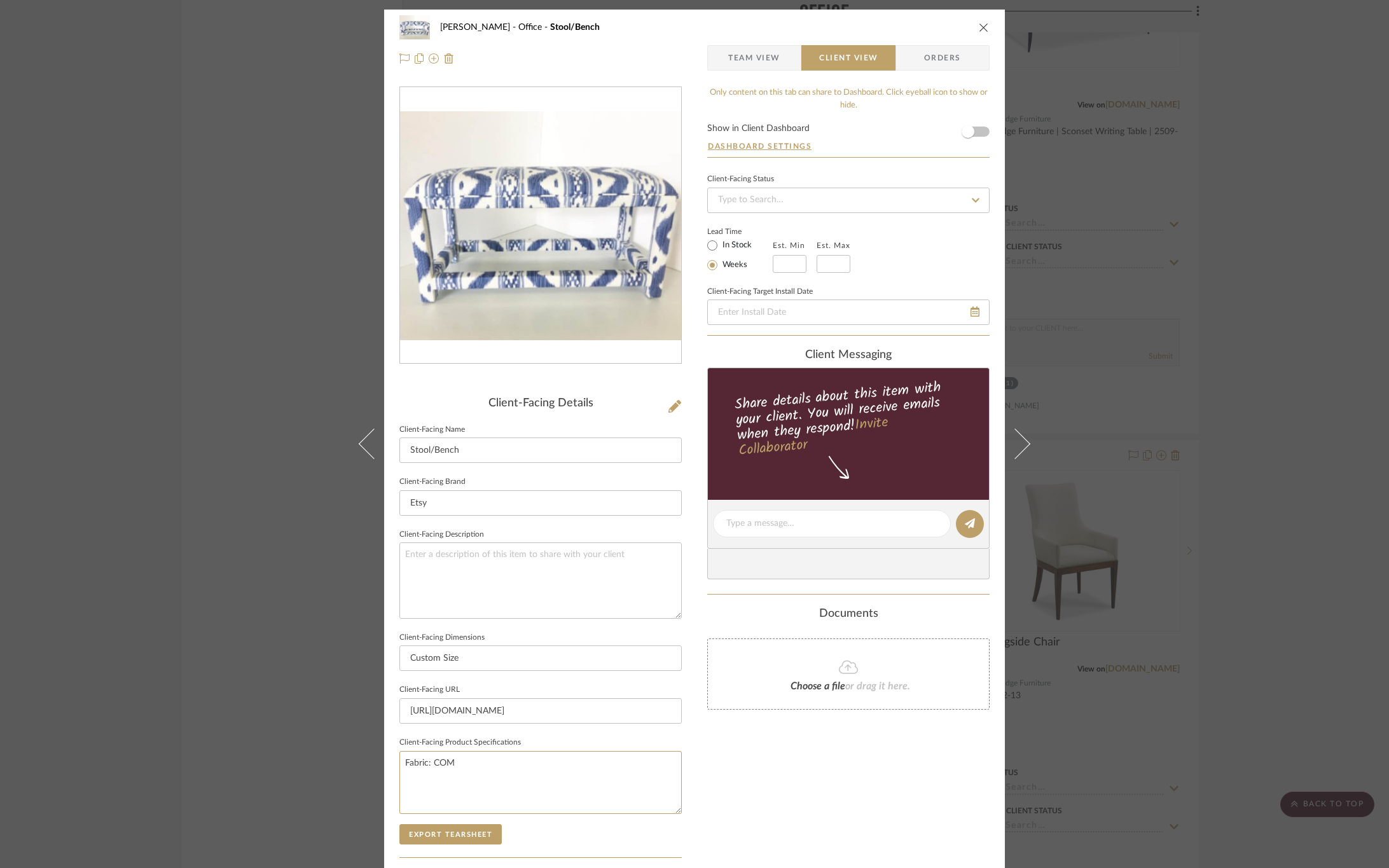
type textarea "Fabric: COM"
click at [695, 809] on div "OYER Office Stool/Bench Team View Client View Orders Client-Facing Details Clie…" at bounding box center [694, 528] width 621 height 1038
click at [456, 842] on button "Export Tearsheet" at bounding box center [451, 834] width 103 height 21
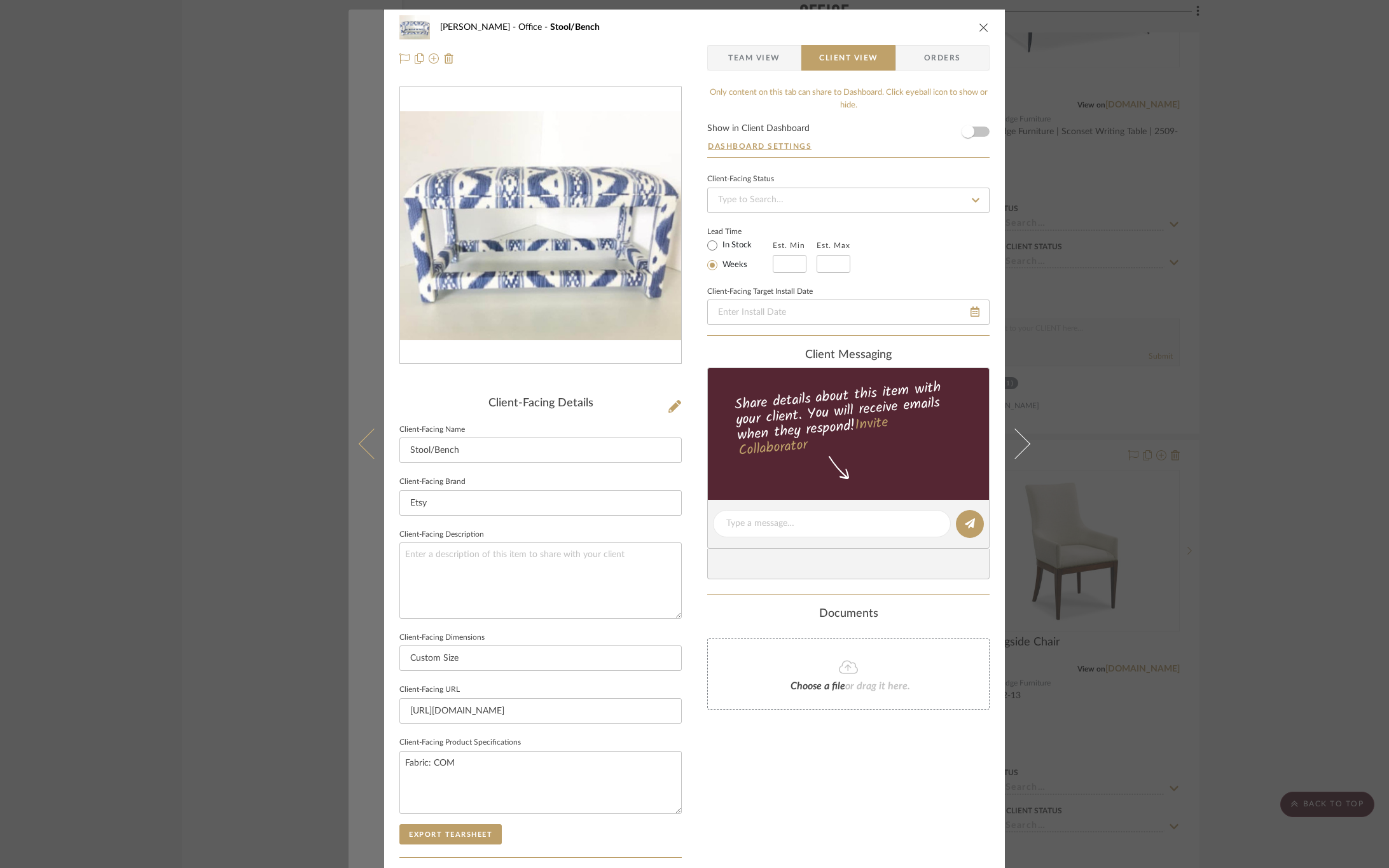
click at [359, 439] on icon at bounding box center [374, 443] width 31 height 31
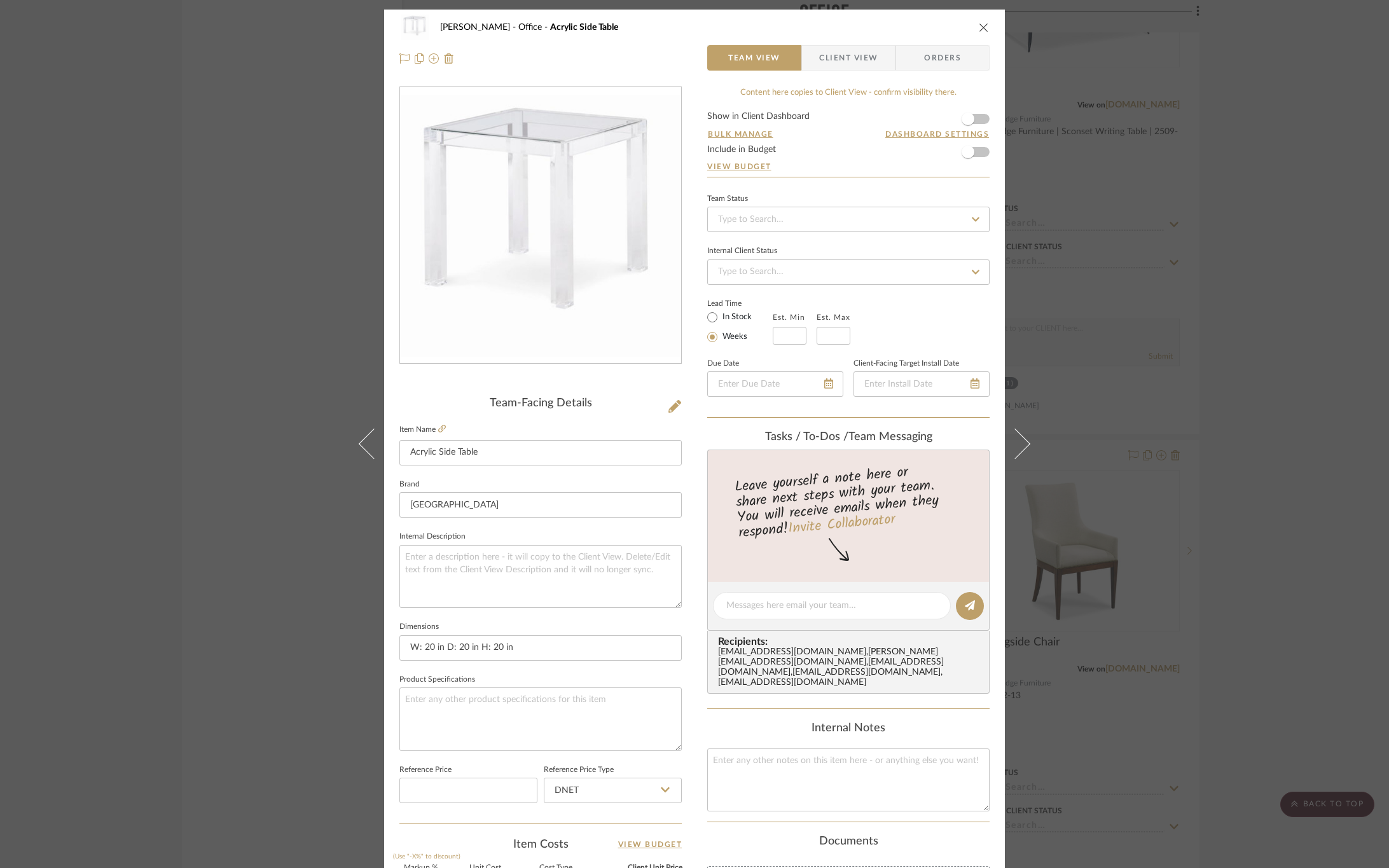
click at [848, 61] on span "Client View" at bounding box center [848, 58] width 59 height 26
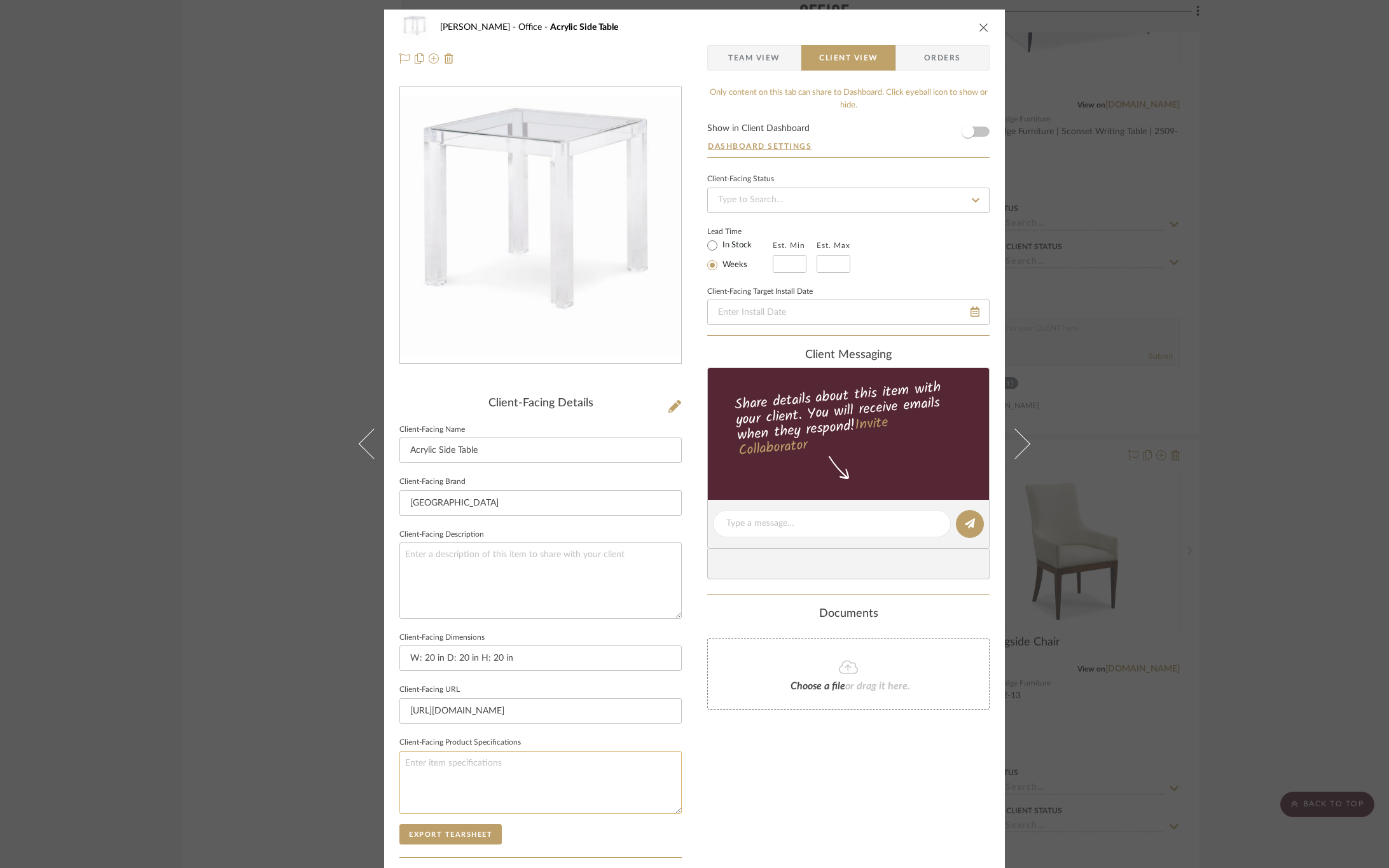
click at [474, 786] on textarea at bounding box center [541, 782] width 283 height 63
type textarea "Finish: Acrylic"
click at [747, 805] on div "Only content on this tab can share to Dashboard. Click eyeball icon to show or …" at bounding box center [849, 541] width 283 height 910
click at [467, 838] on button "Export Tearsheet" at bounding box center [451, 834] width 103 height 21
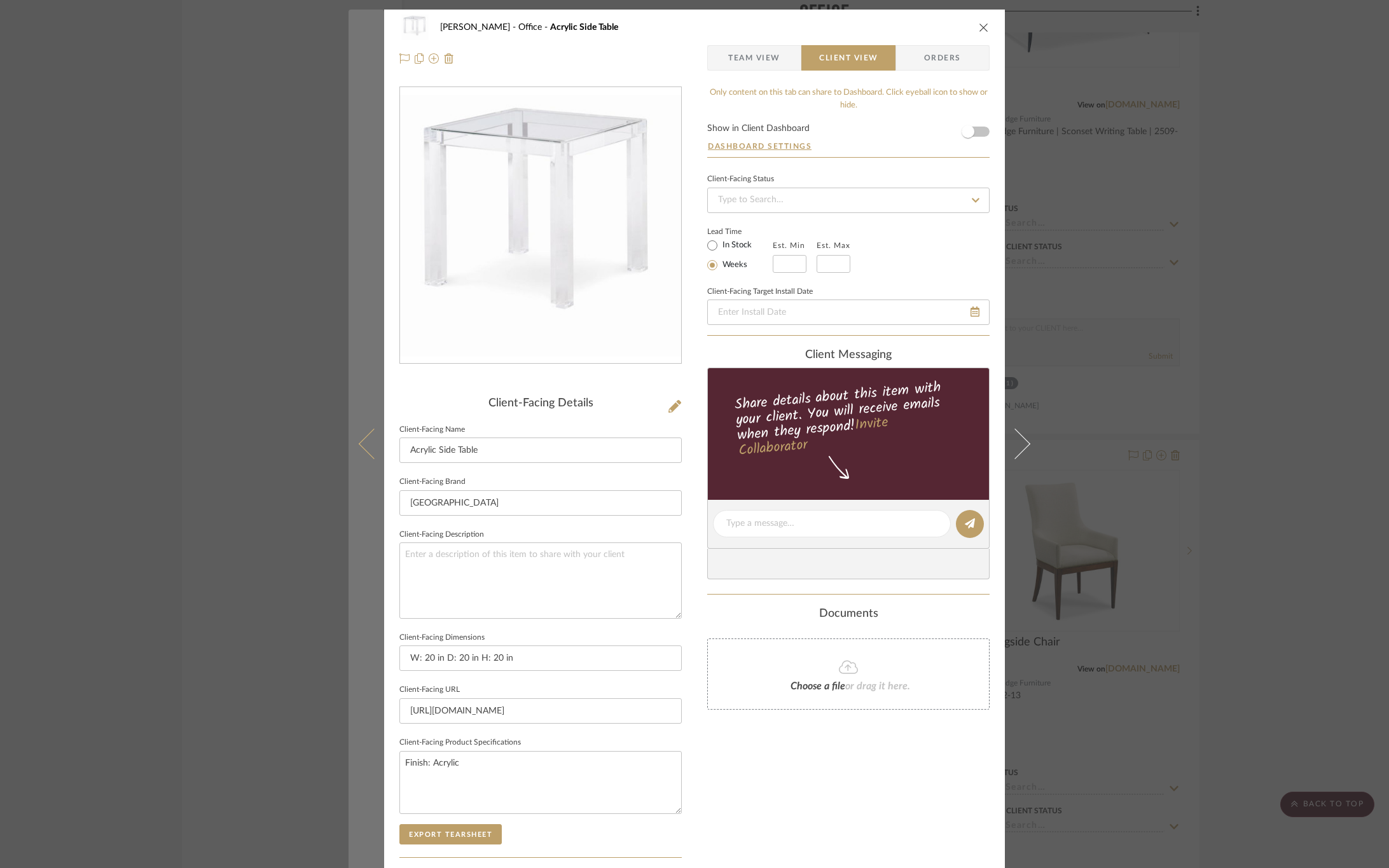
click at [365, 432] on icon at bounding box center [374, 443] width 31 height 31
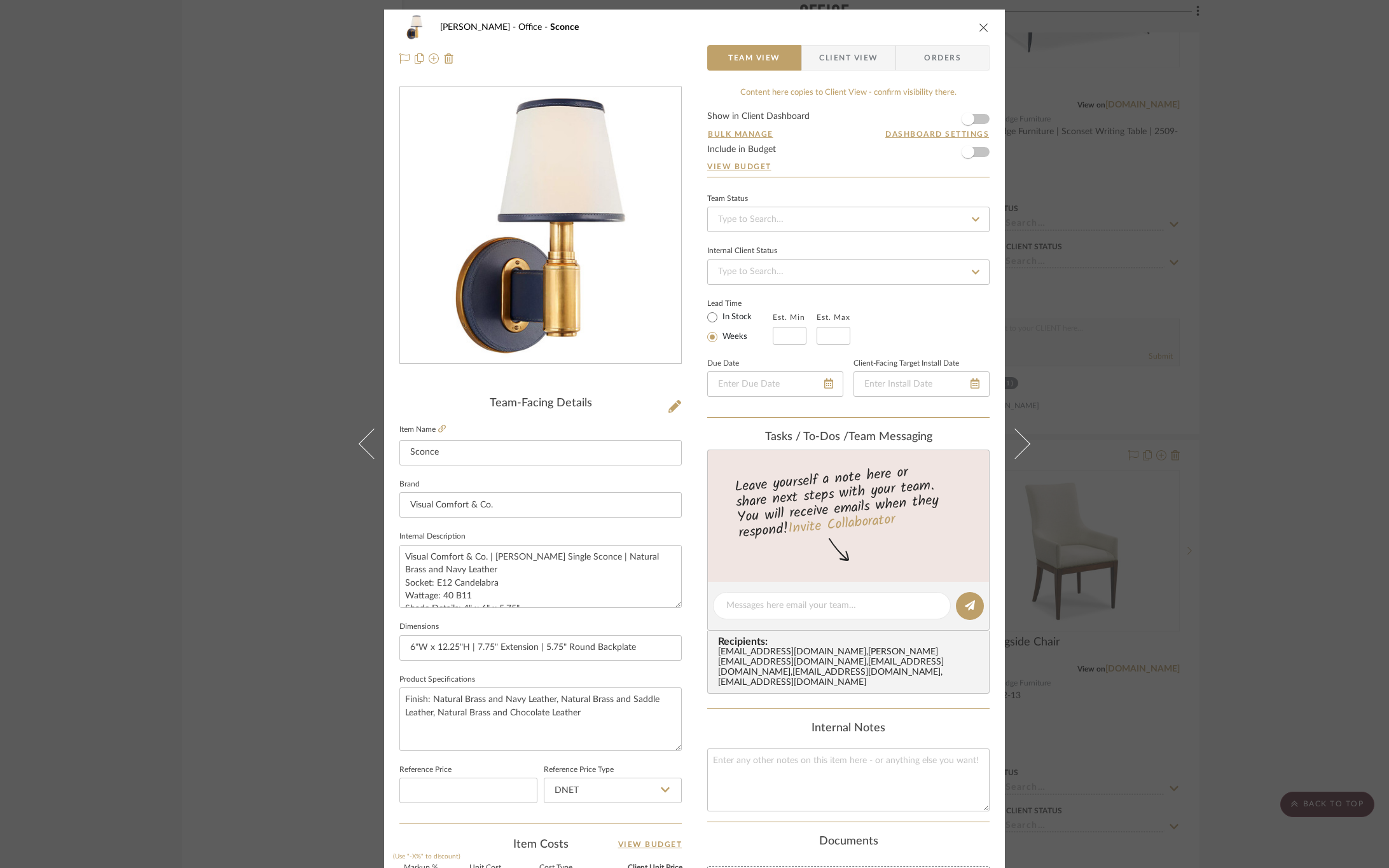
click at [849, 58] on span "Client View" at bounding box center [848, 58] width 59 height 26
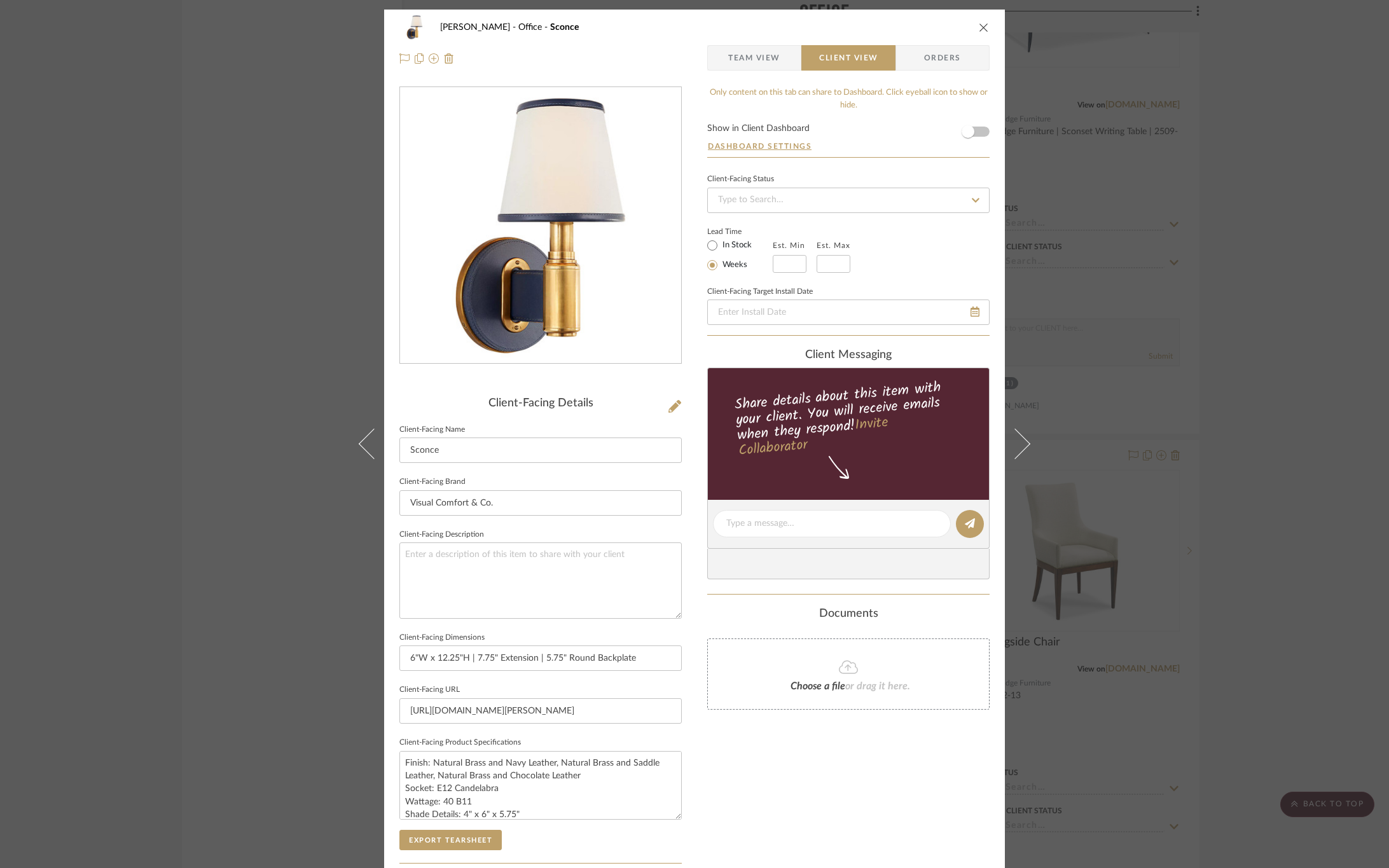
drag, startPoint x: 673, startPoint y: 808, endPoint x: 688, endPoint y: 844, distance: 39.0
click at [686, 850] on div "OYER Office Sconce Team View Client View Orders Client-Facing Details Client-Fa…" at bounding box center [694, 531] width 621 height 1044
click at [747, 790] on div "Only content on this tab can share to Dashboard. Click eyeball icon to show or …" at bounding box center [849, 563] width 283 height 953
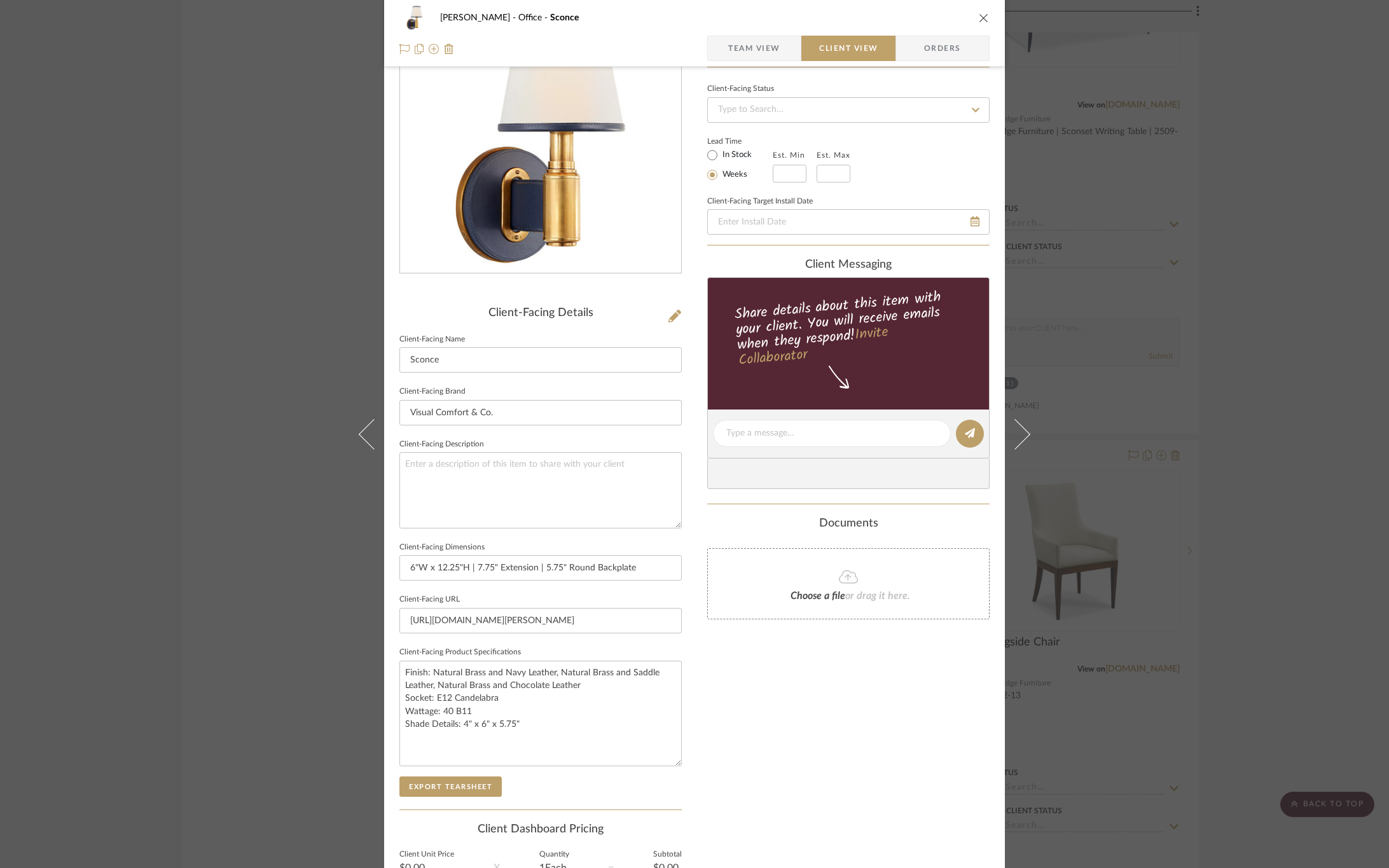
scroll to position [190, 0]
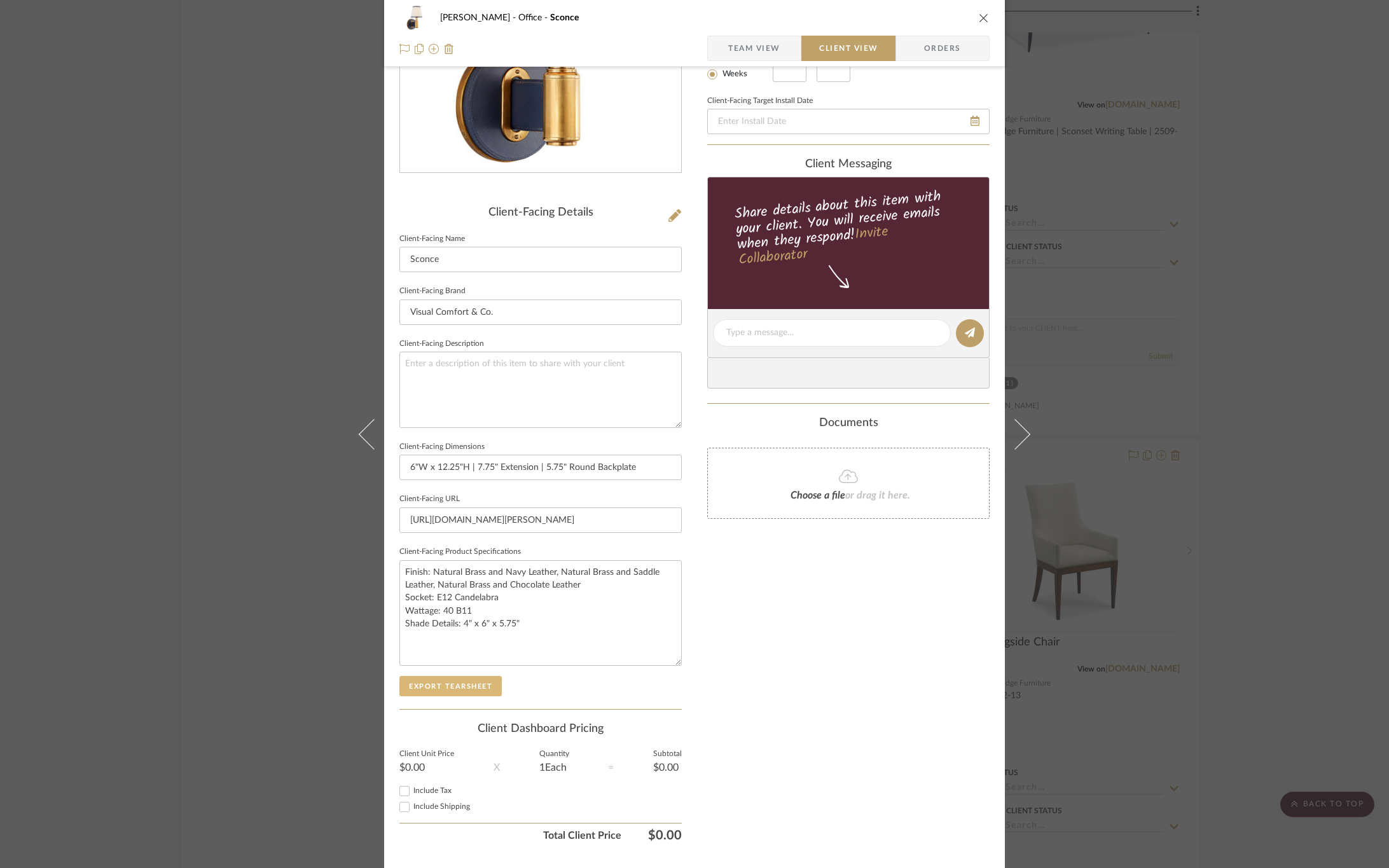
click at [467, 689] on button "Export Tearsheet" at bounding box center [451, 686] width 103 height 21
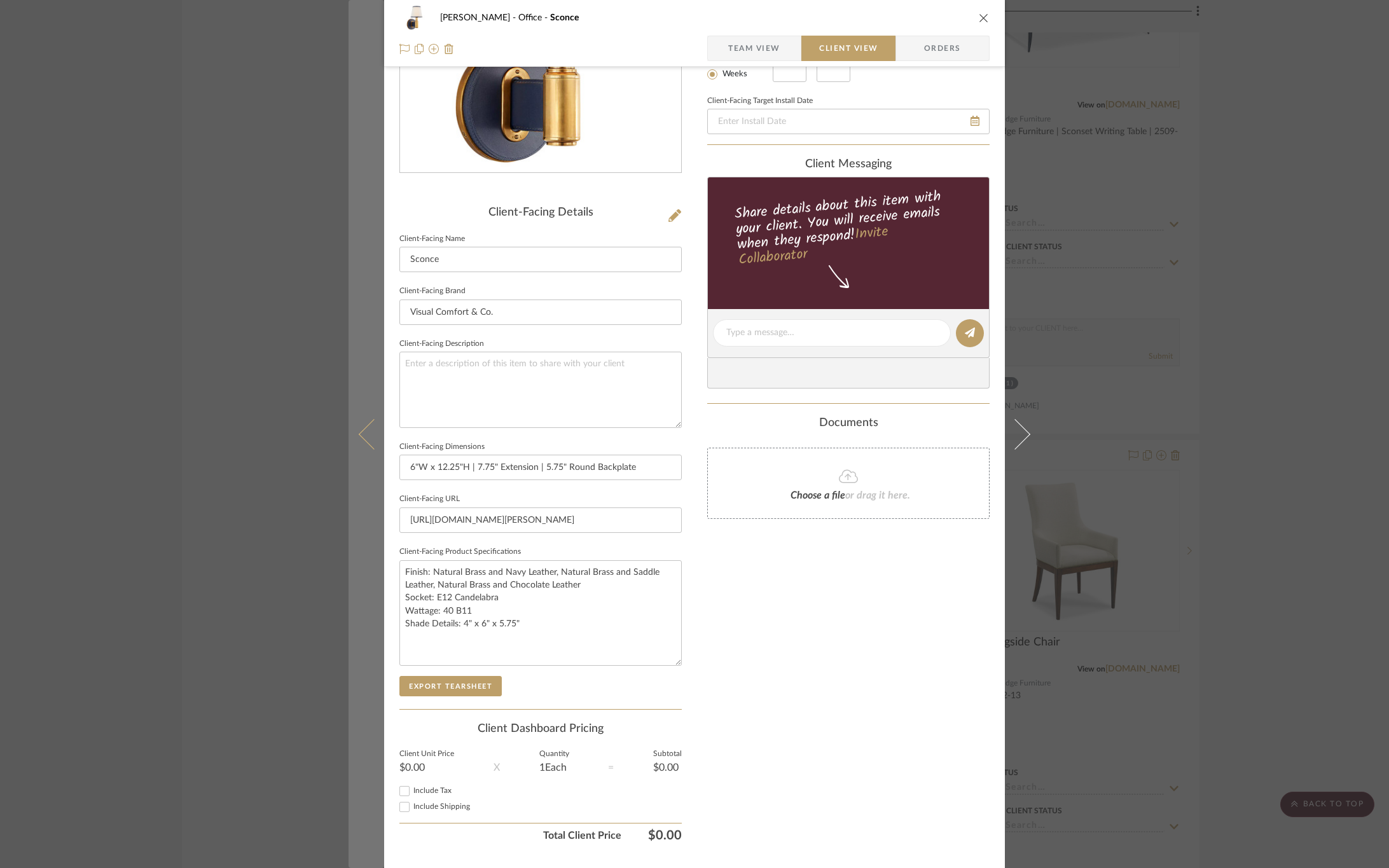
click at [365, 404] on button at bounding box center [366, 434] width 36 height 868
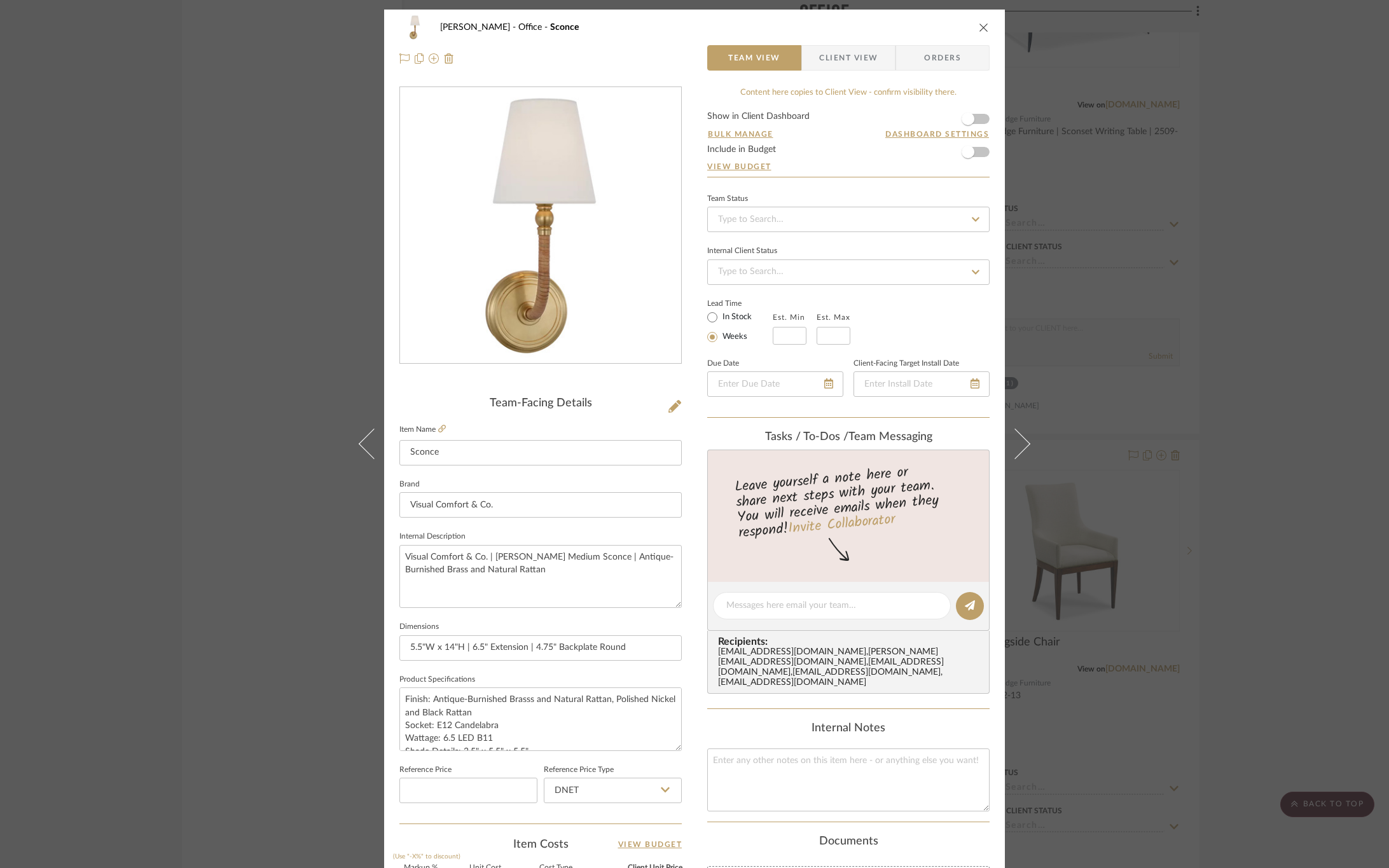
click at [853, 63] on span "Client View" at bounding box center [848, 58] width 59 height 26
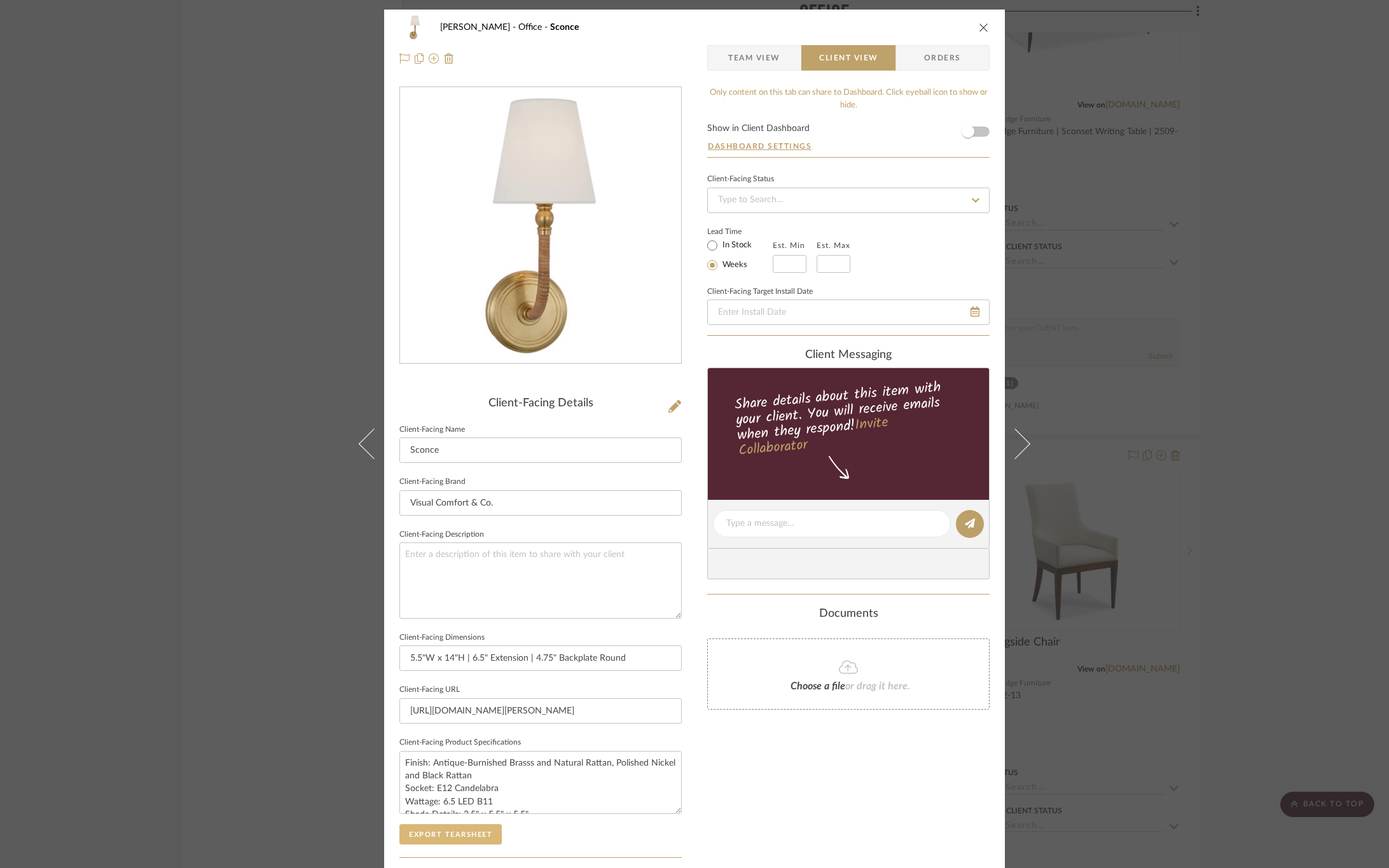
click at [437, 828] on button "Export Tearsheet" at bounding box center [451, 834] width 103 height 21
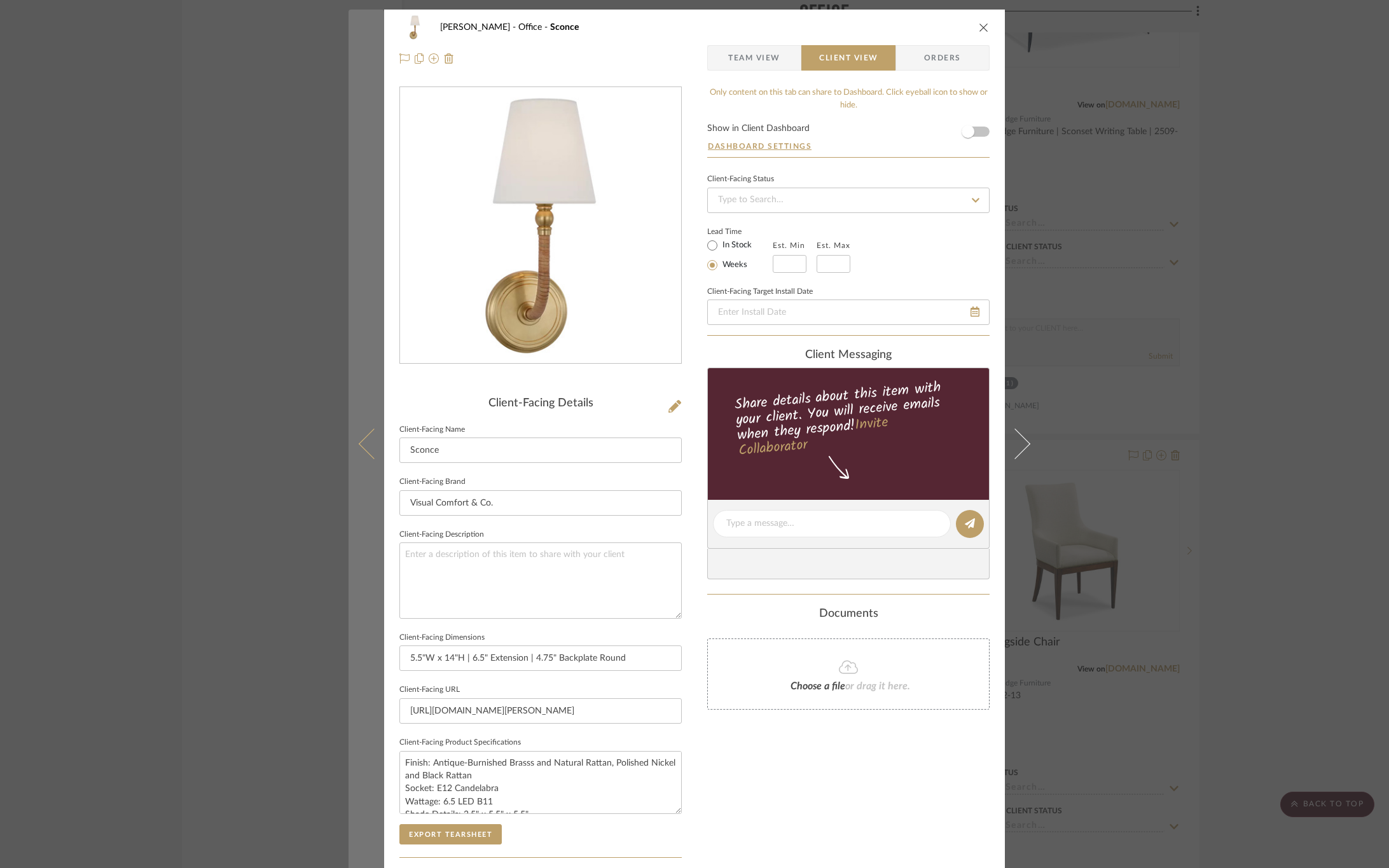
click at [367, 439] on icon at bounding box center [374, 443] width 31 height 31
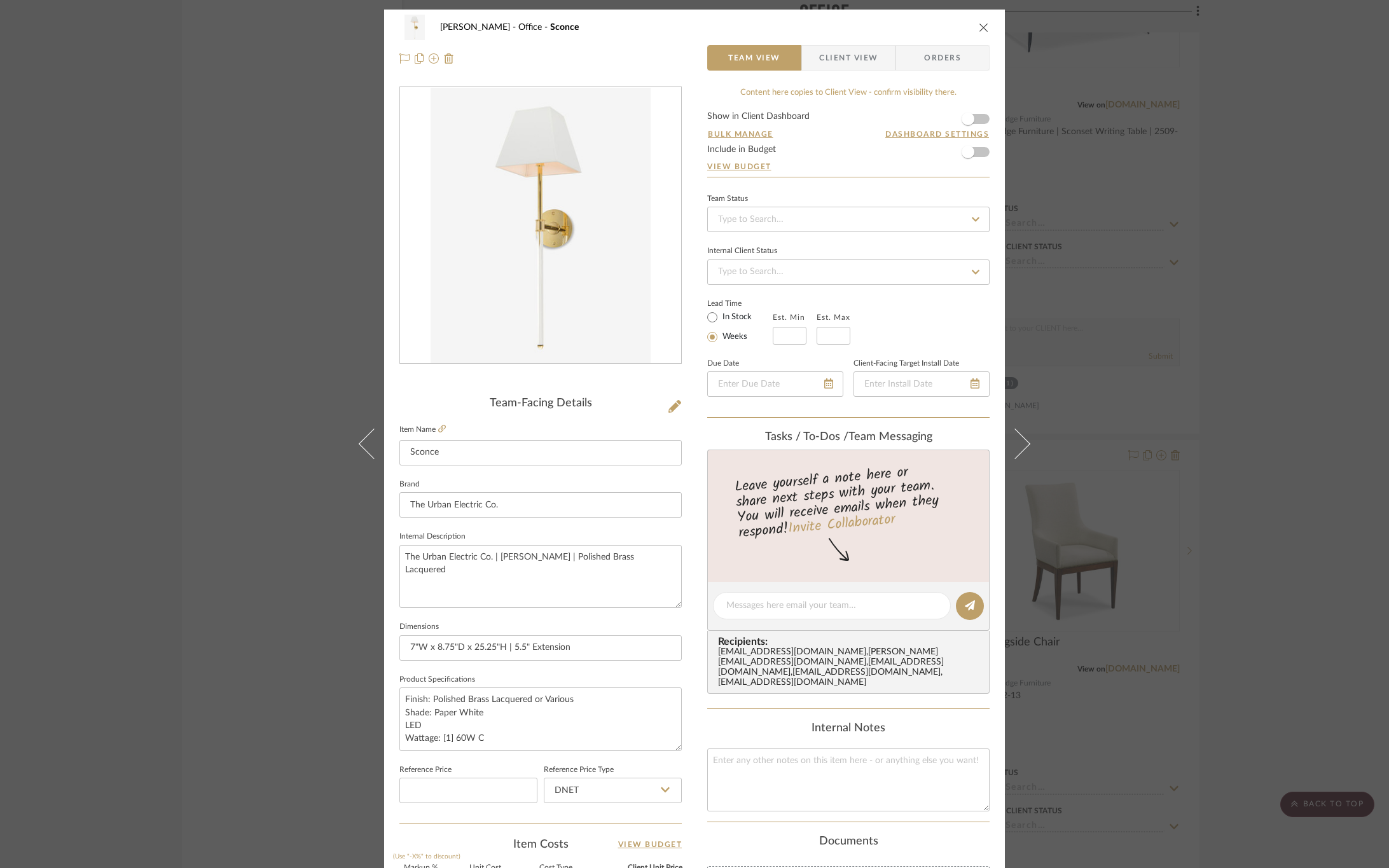
click at [823, 59] on span "Client View" at bounding box center [848, 58] width 59 height 26
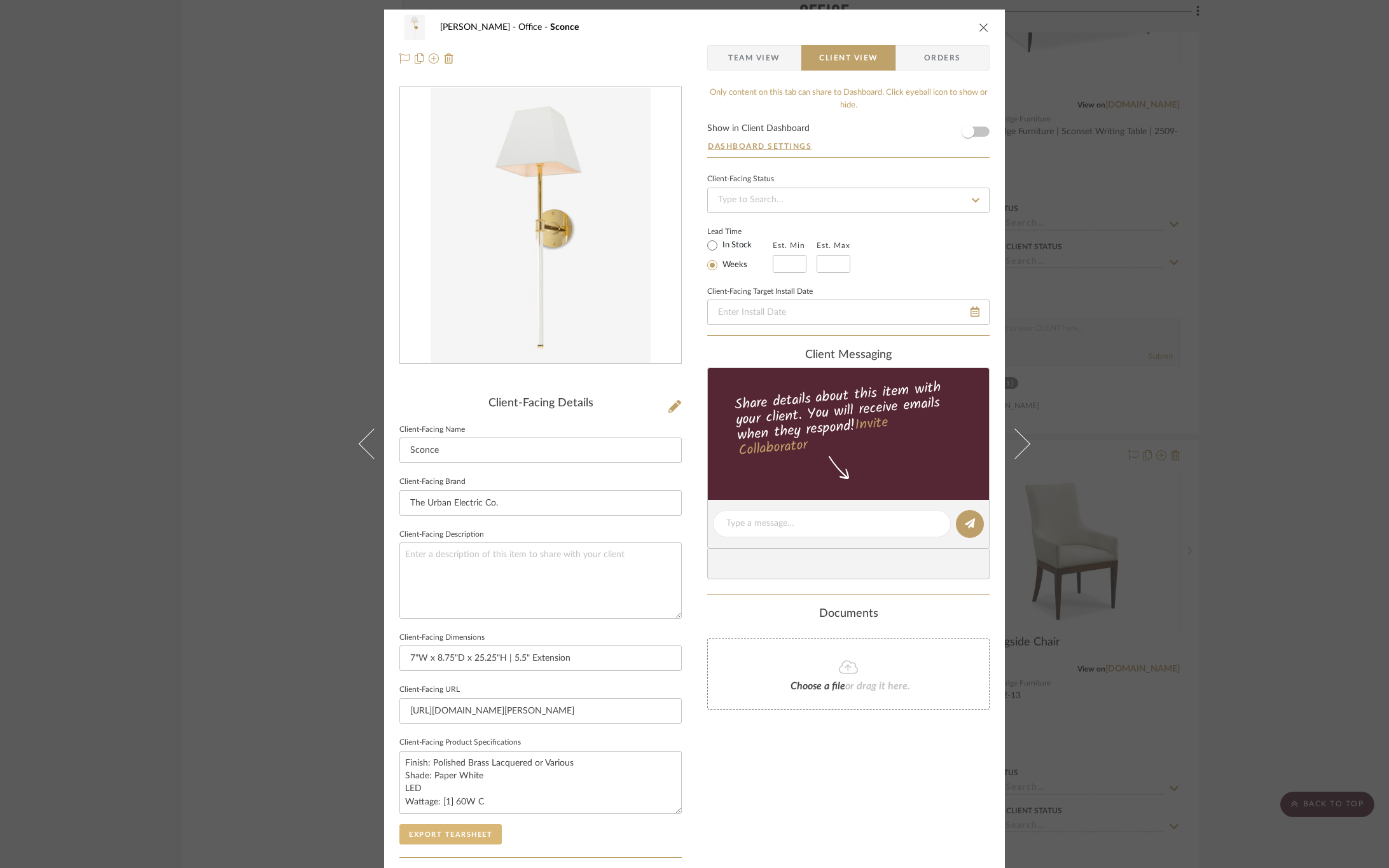
click at [429, 838] on button "Export Tearsheet" at bounding box center [451, 834] width 103 height 21
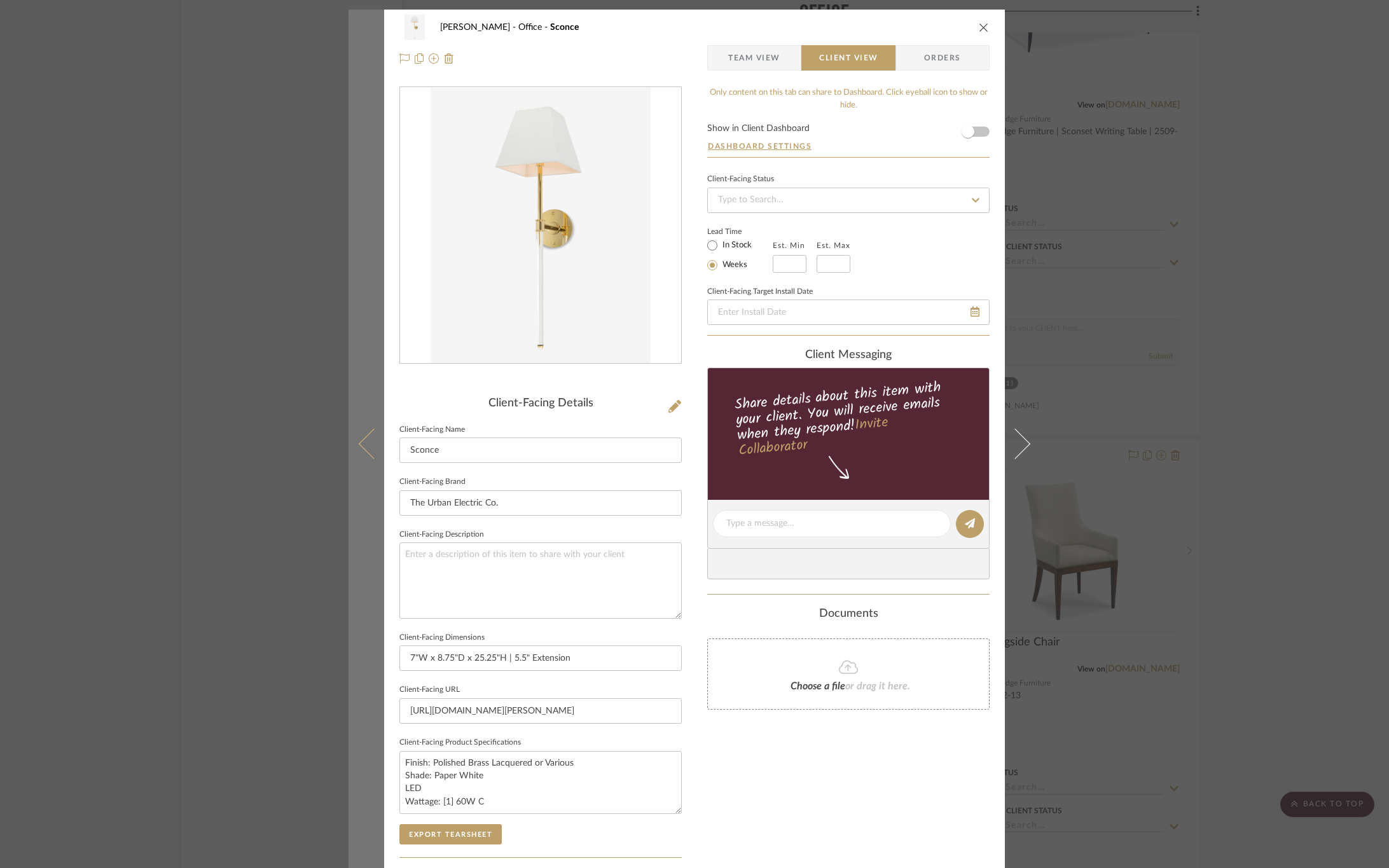
click at [353, 434] on button at bounding box center [366, 443] width 36 height 868
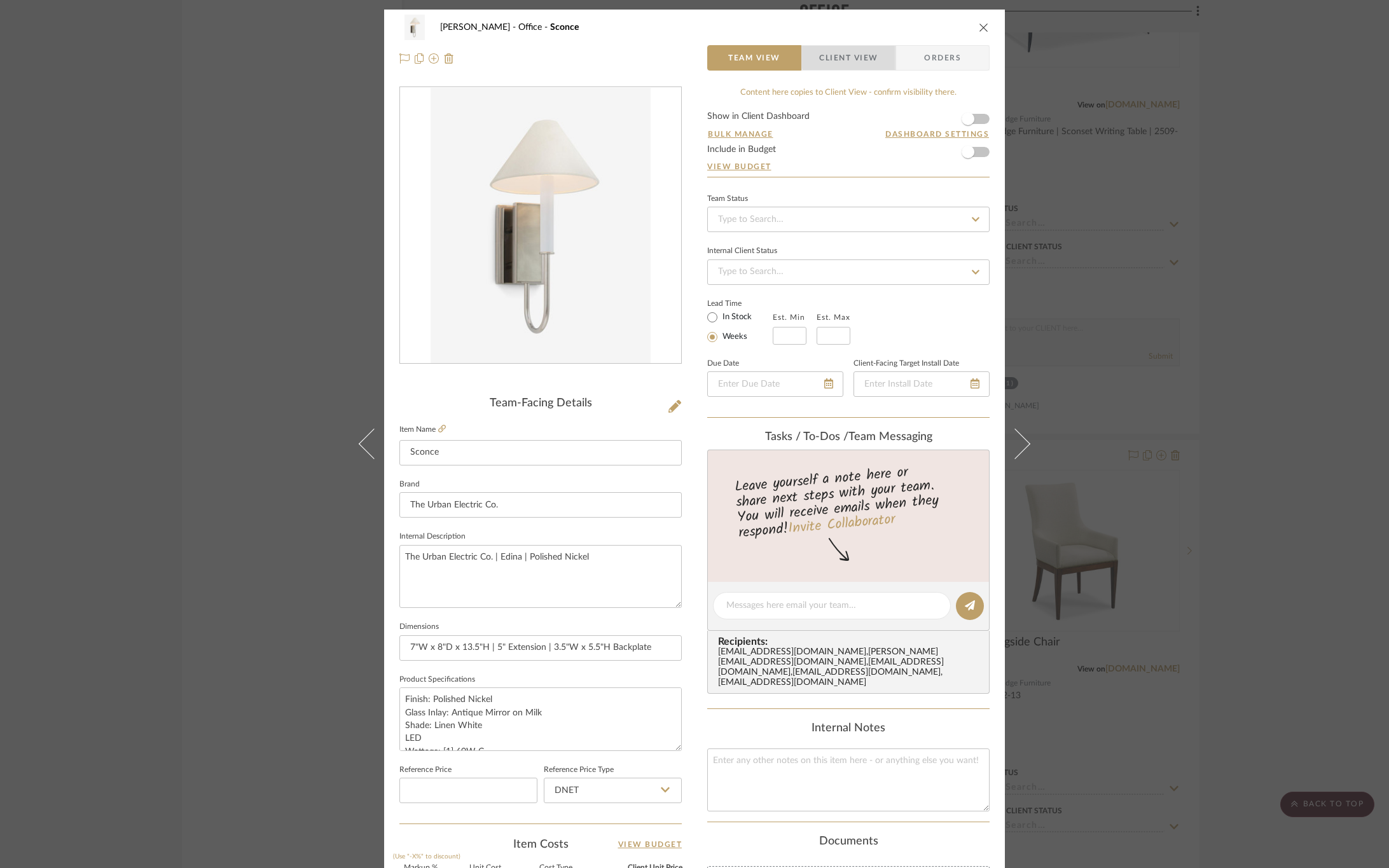
click at [859, 56] on span "Client View" at bounding box center [848, 58] width 59 height 26
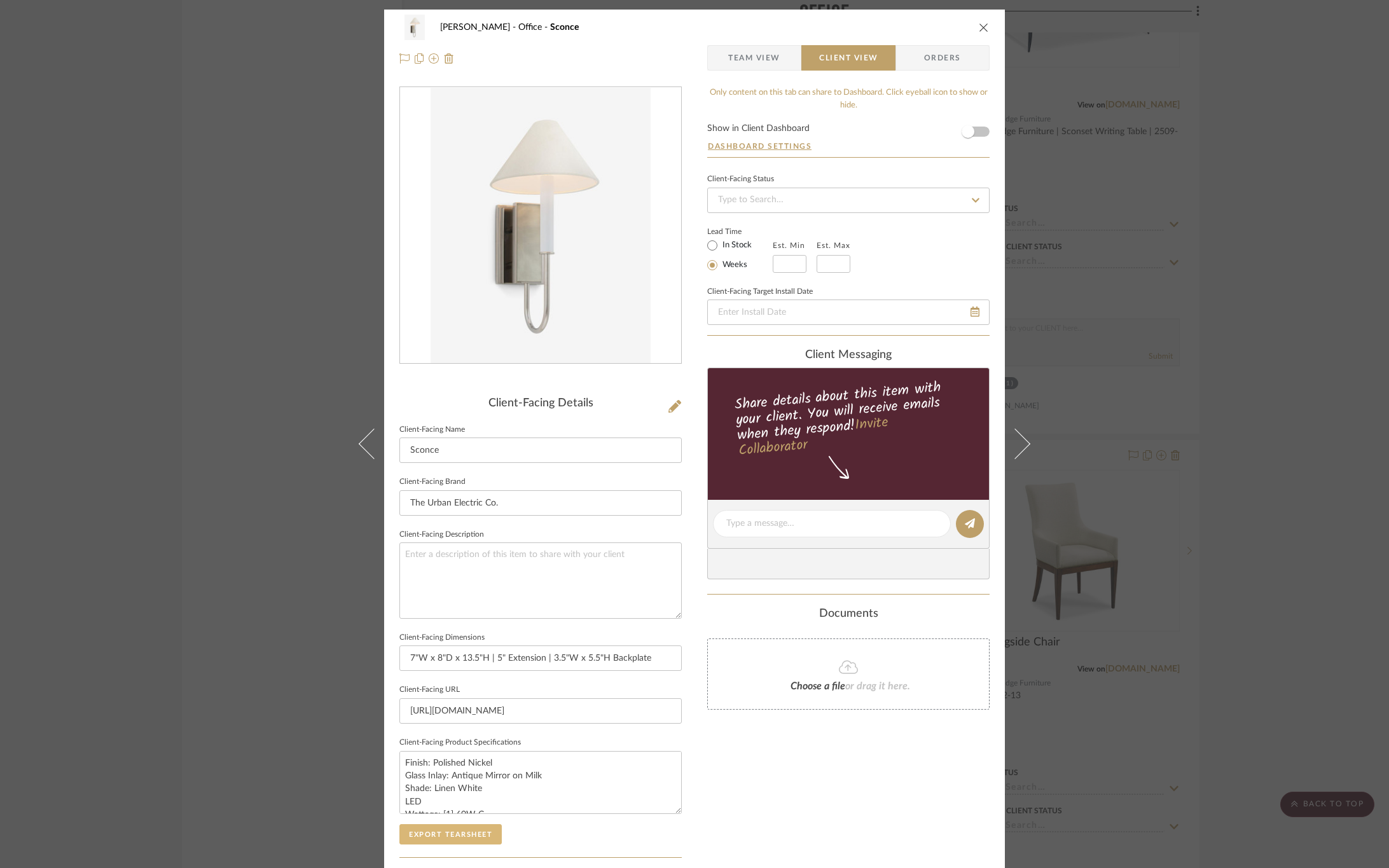
click at [452, 838] on button "Export Tearsheet" at bounding box center [451, 834] width 103 height 21
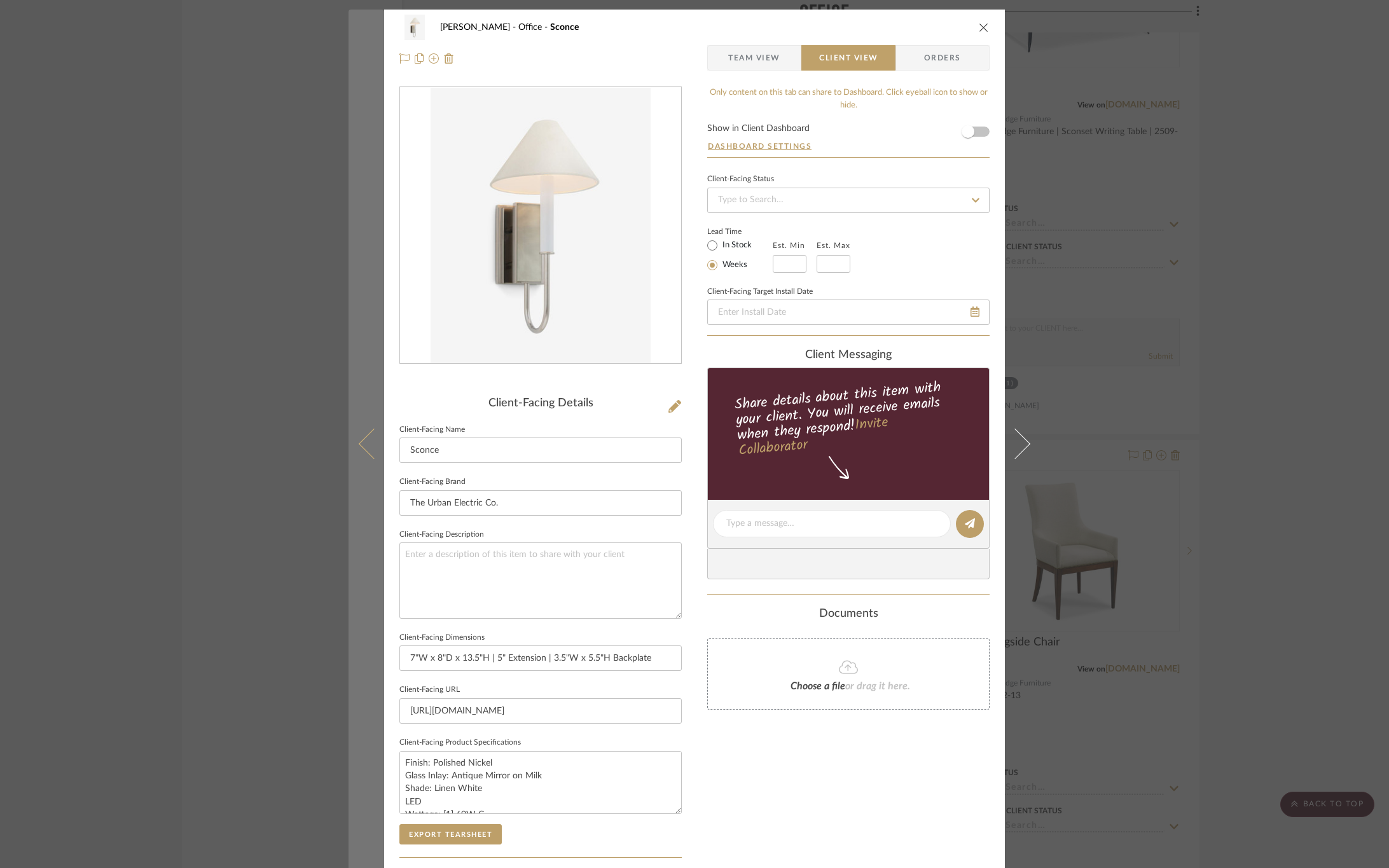
click at [365, 442] on icon at bounding box center [374, 443] width 31 height 31
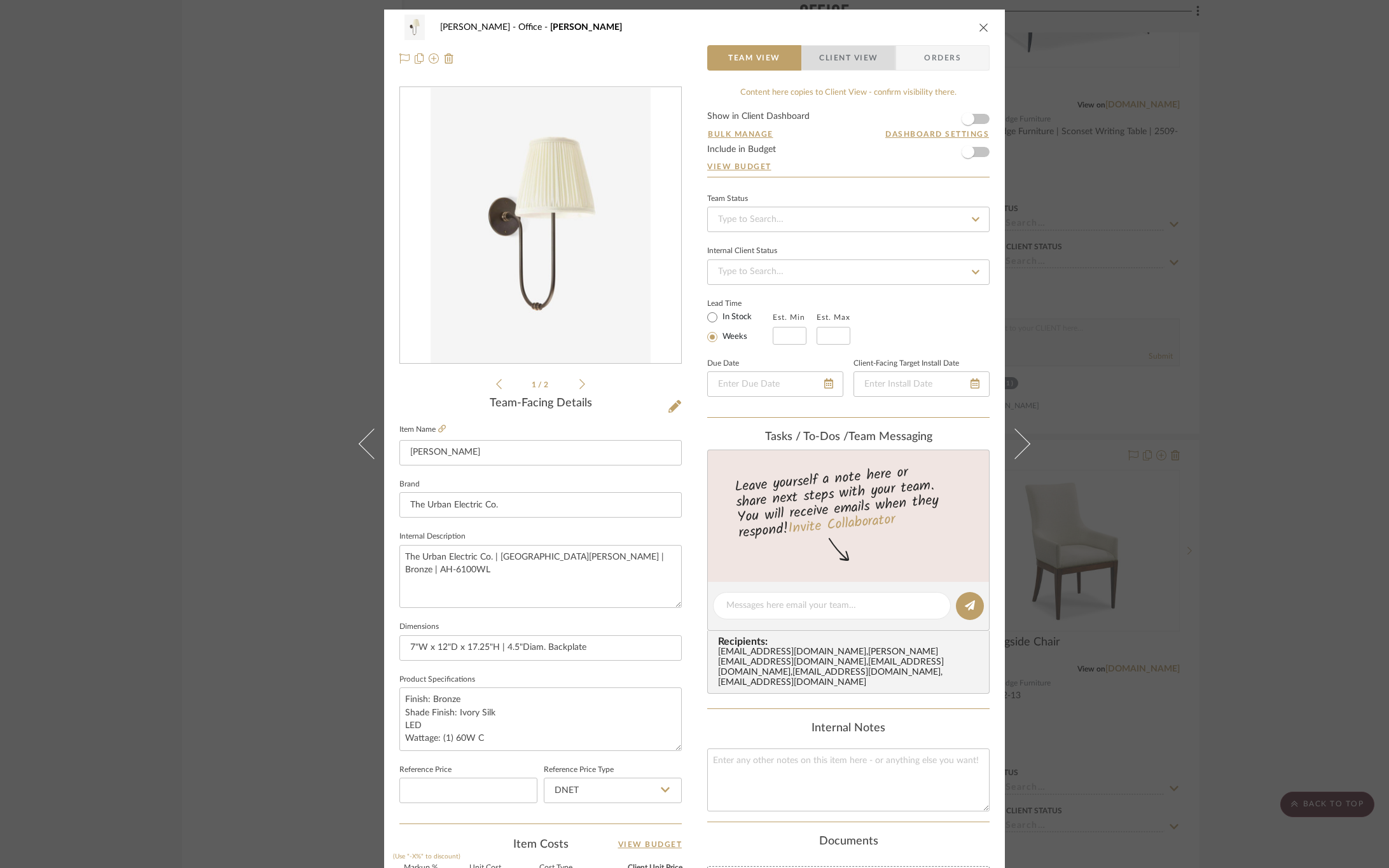
drag, startPoint x: 846, startPoint y: 53, endPoint x: 785, endPoint y: 166, distance: 128.4
click at [846, 53] on span "Client View" at bounding box center [848, 58] width 59 height 26
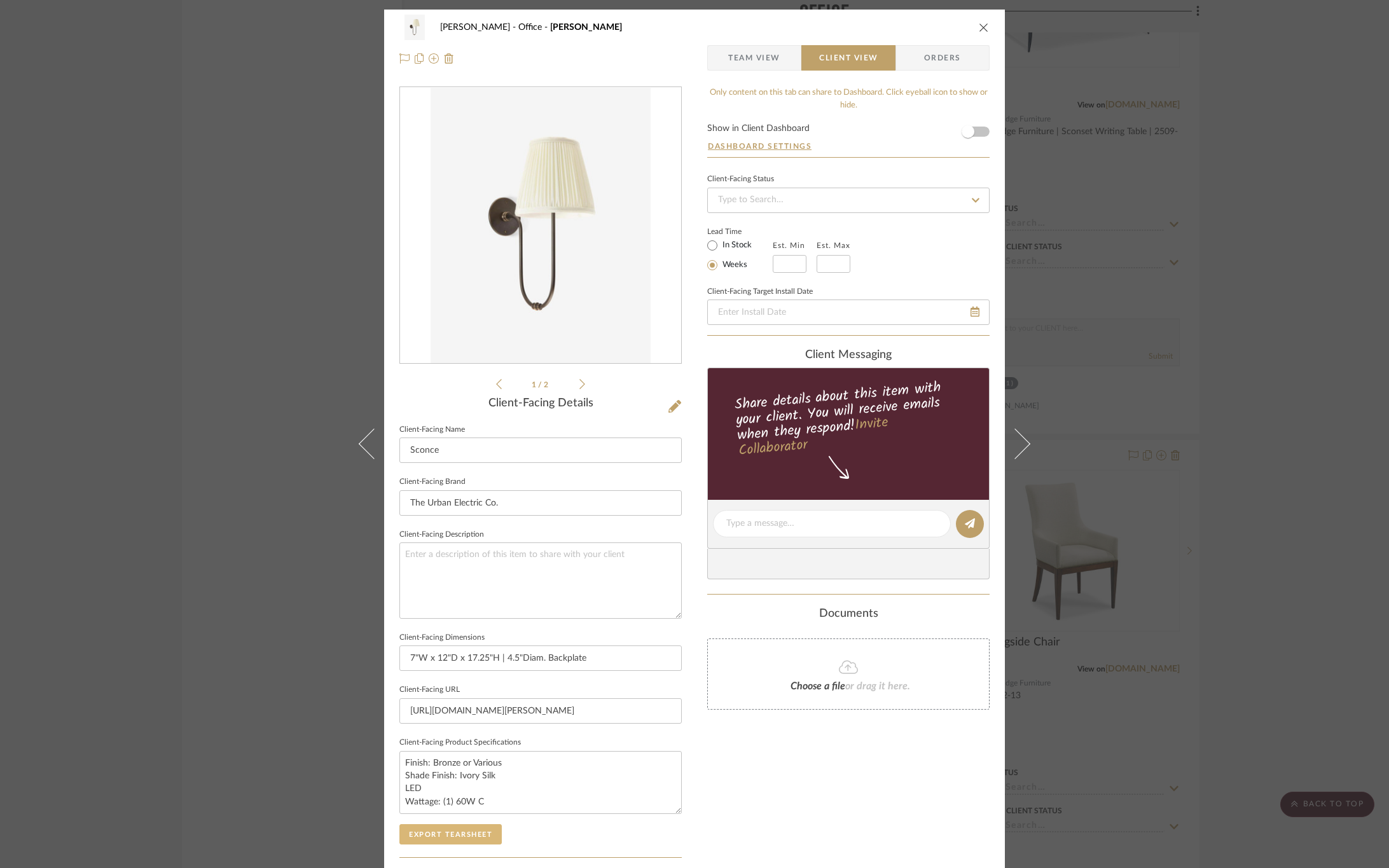
click at [462, 834] on button "Export Tearsheet" at bounding box center [451, 834] width 103 height 21
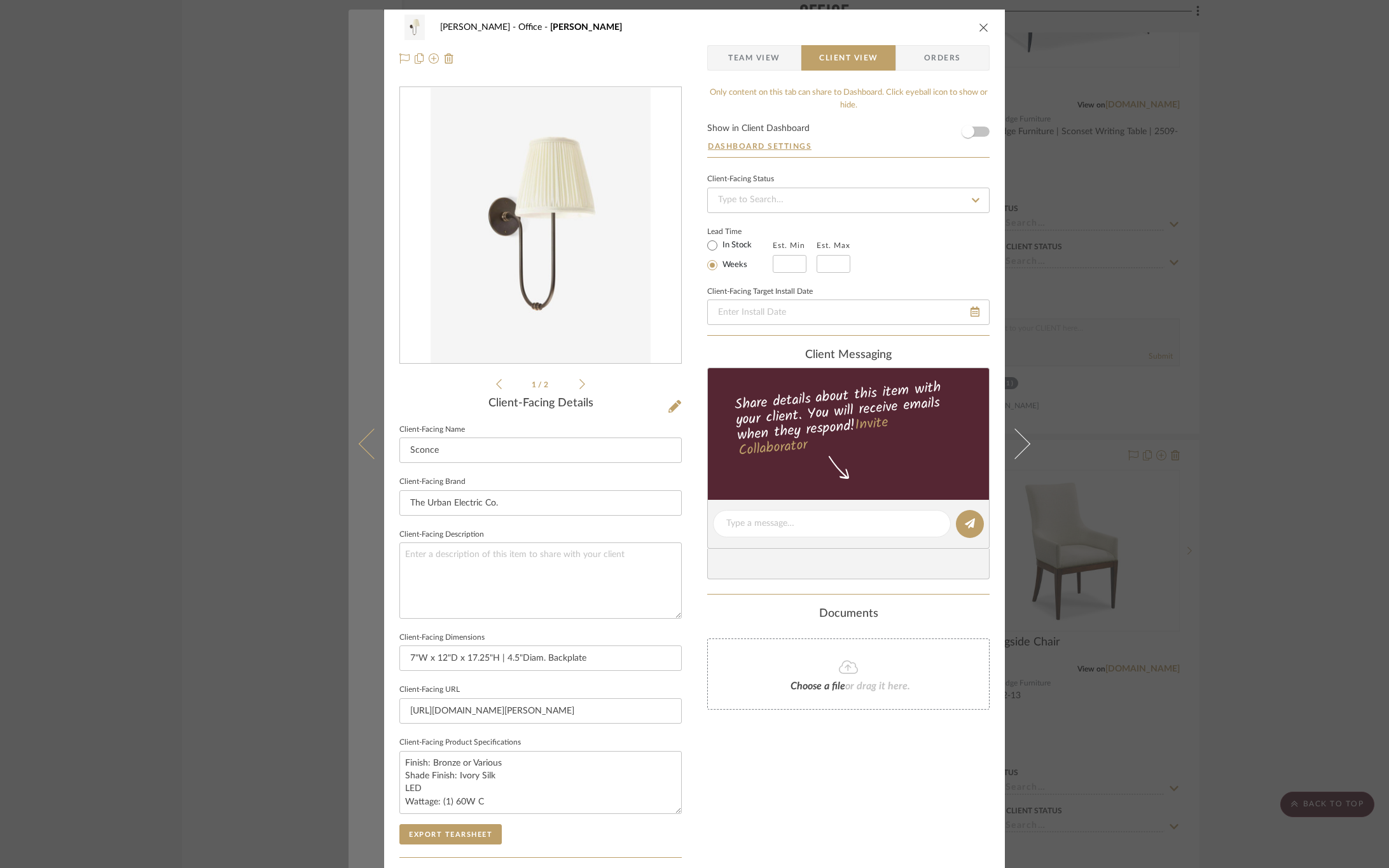
click at [363, 443] on icon at bounding box center [374, 443] width 31 height 31
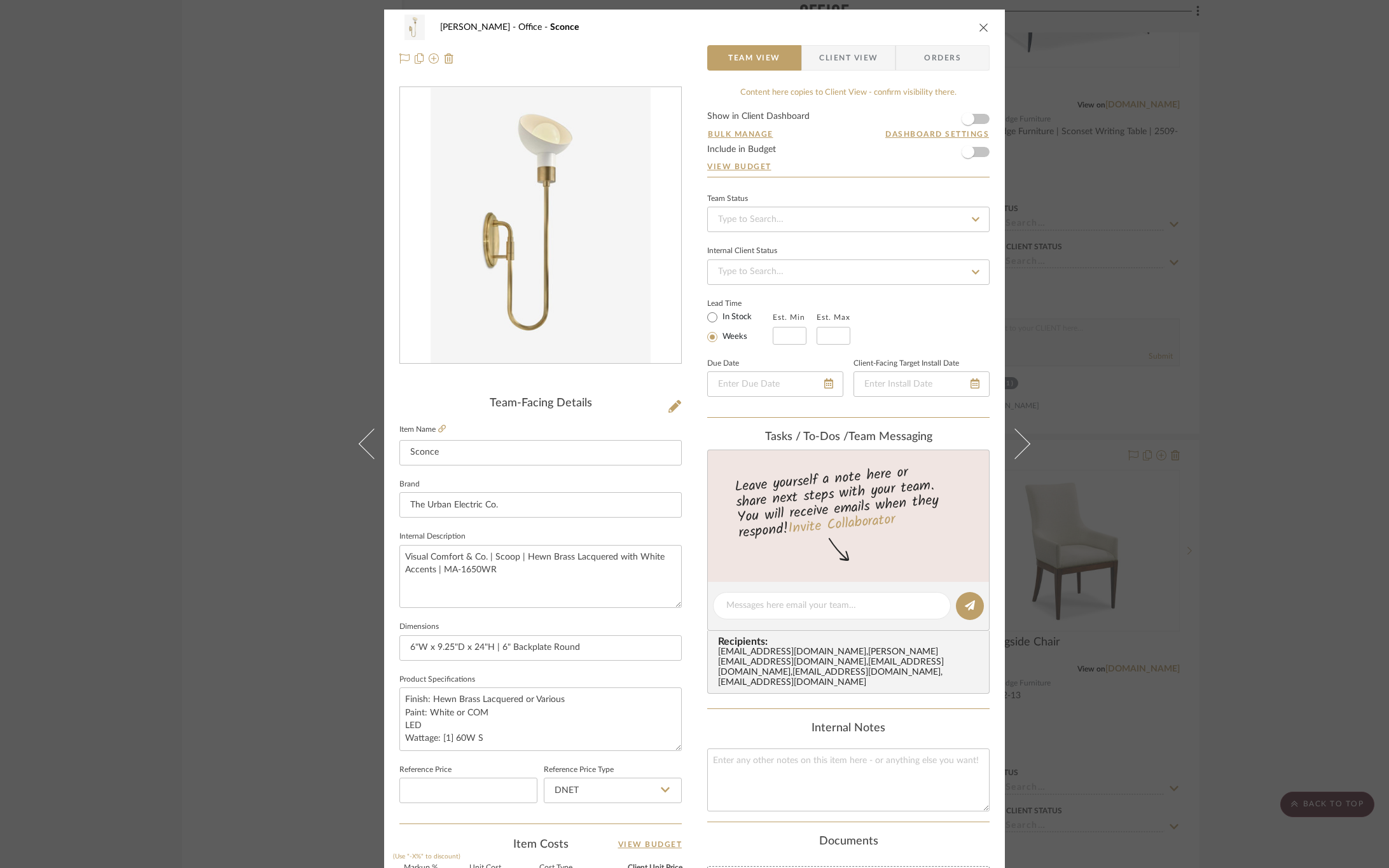
click at [829, 59] on span "Client View" at bounding box center [848, 58] width 59 height 26
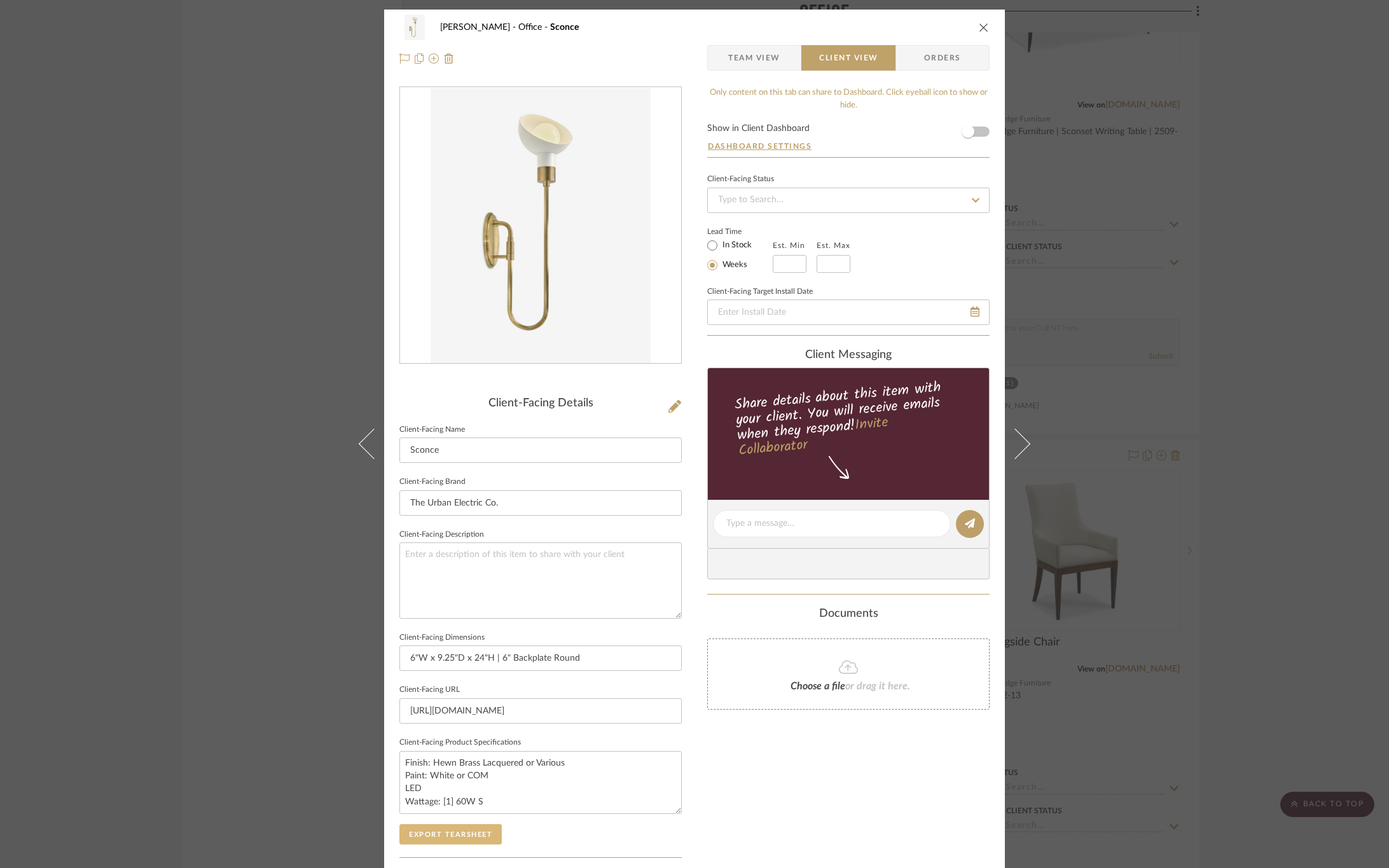
click at [436, 832] on button "Export Tearsheet" at bounding box center [451, 834] width 103 height 21
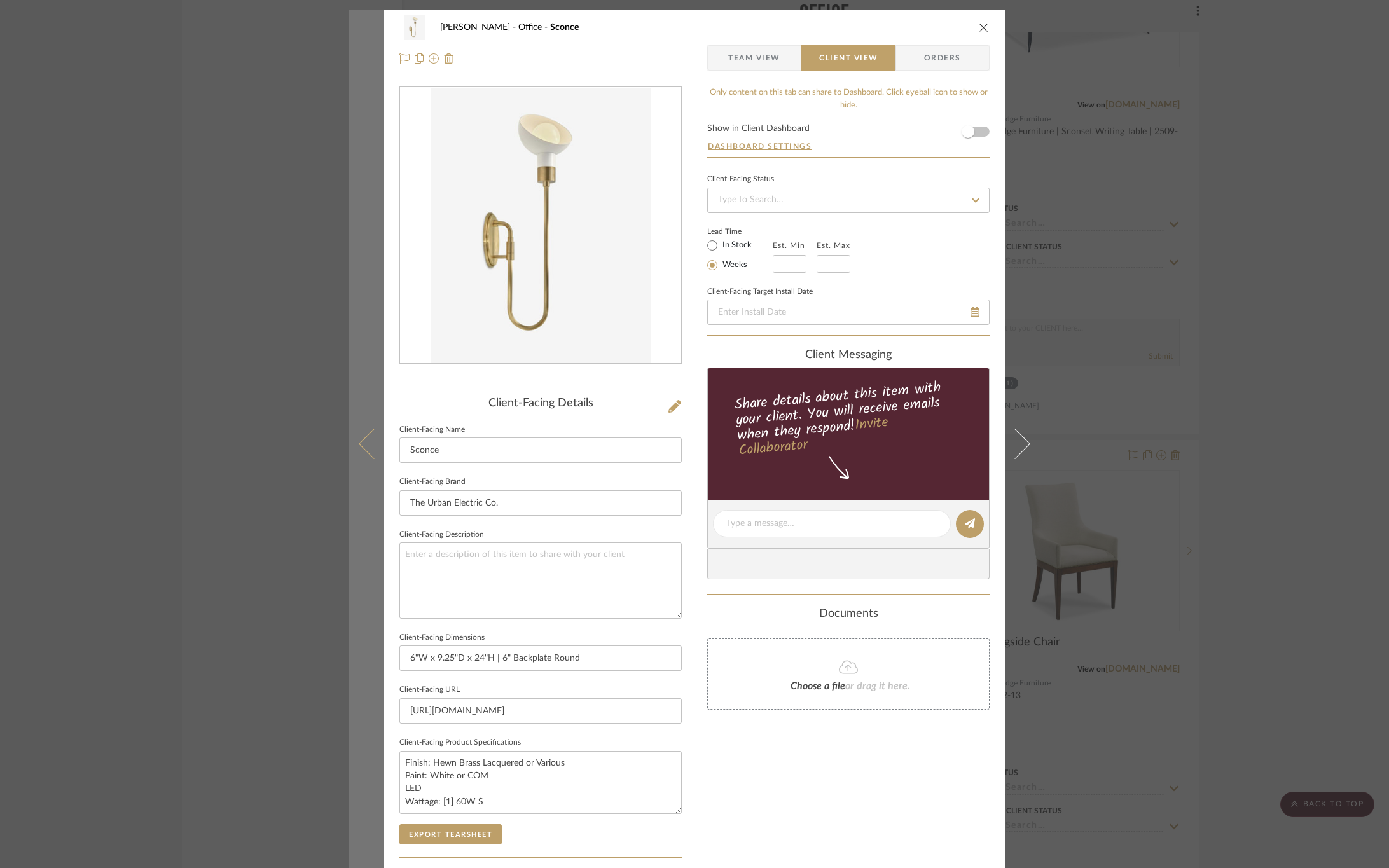
click at [366, 452] on icon at bounding box center [374, 443] width 31 height 31
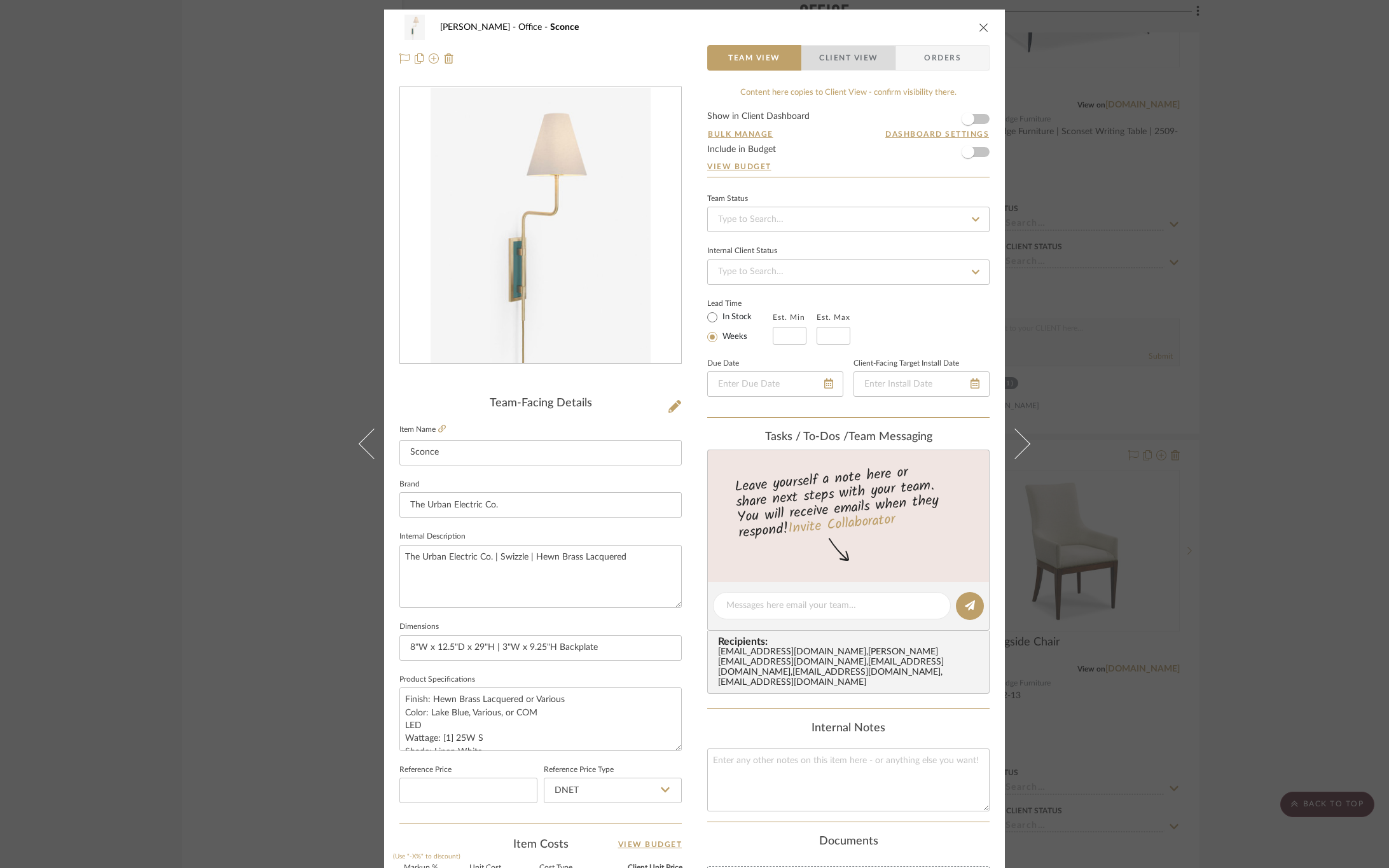
click at [842, 67] on span "Client View" at bounding box center [848, 58] width 59 height 26
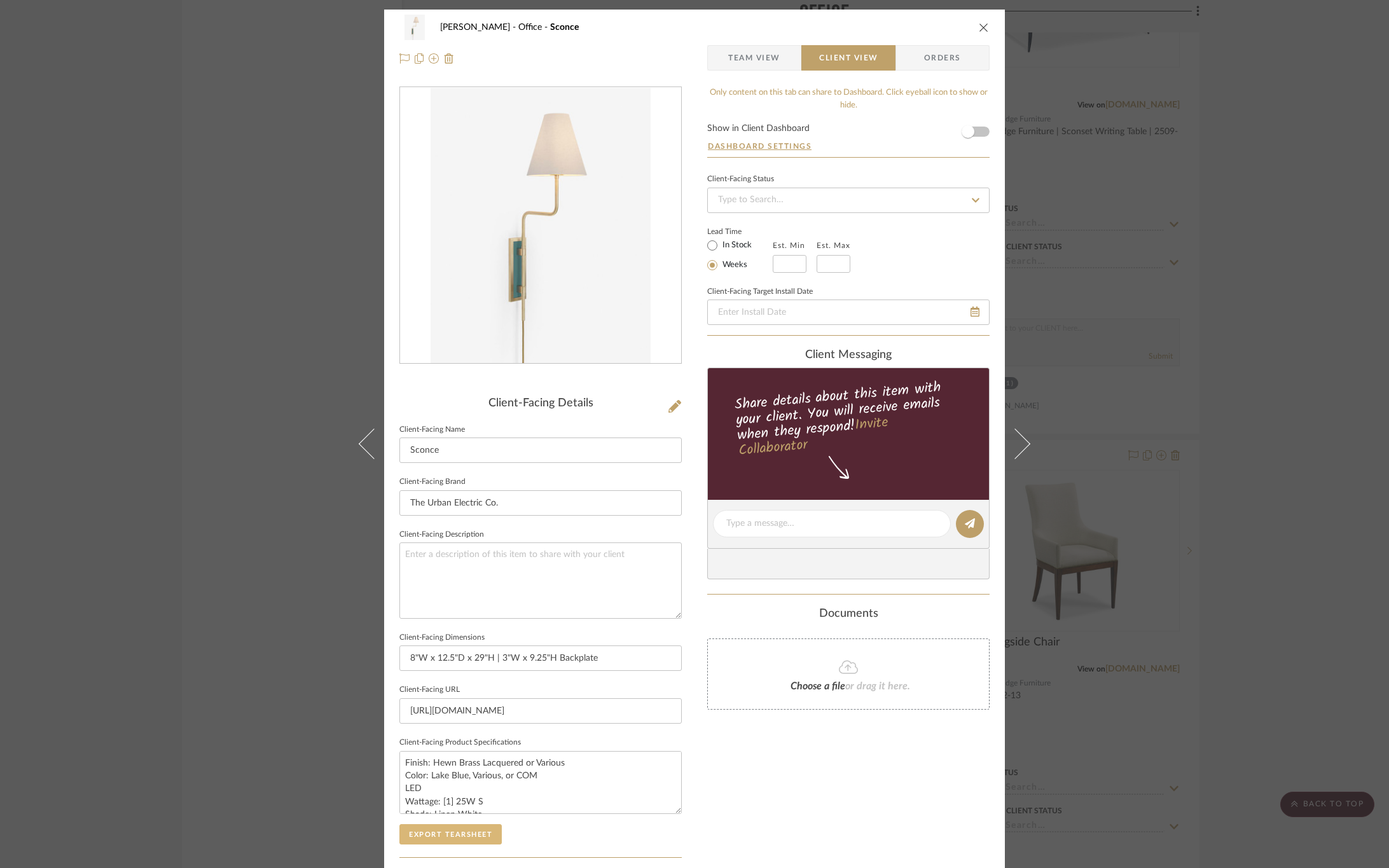
click at [445, 833] on button "Export Tearsheet" at bounding box center [451, 834] width 103 height 21
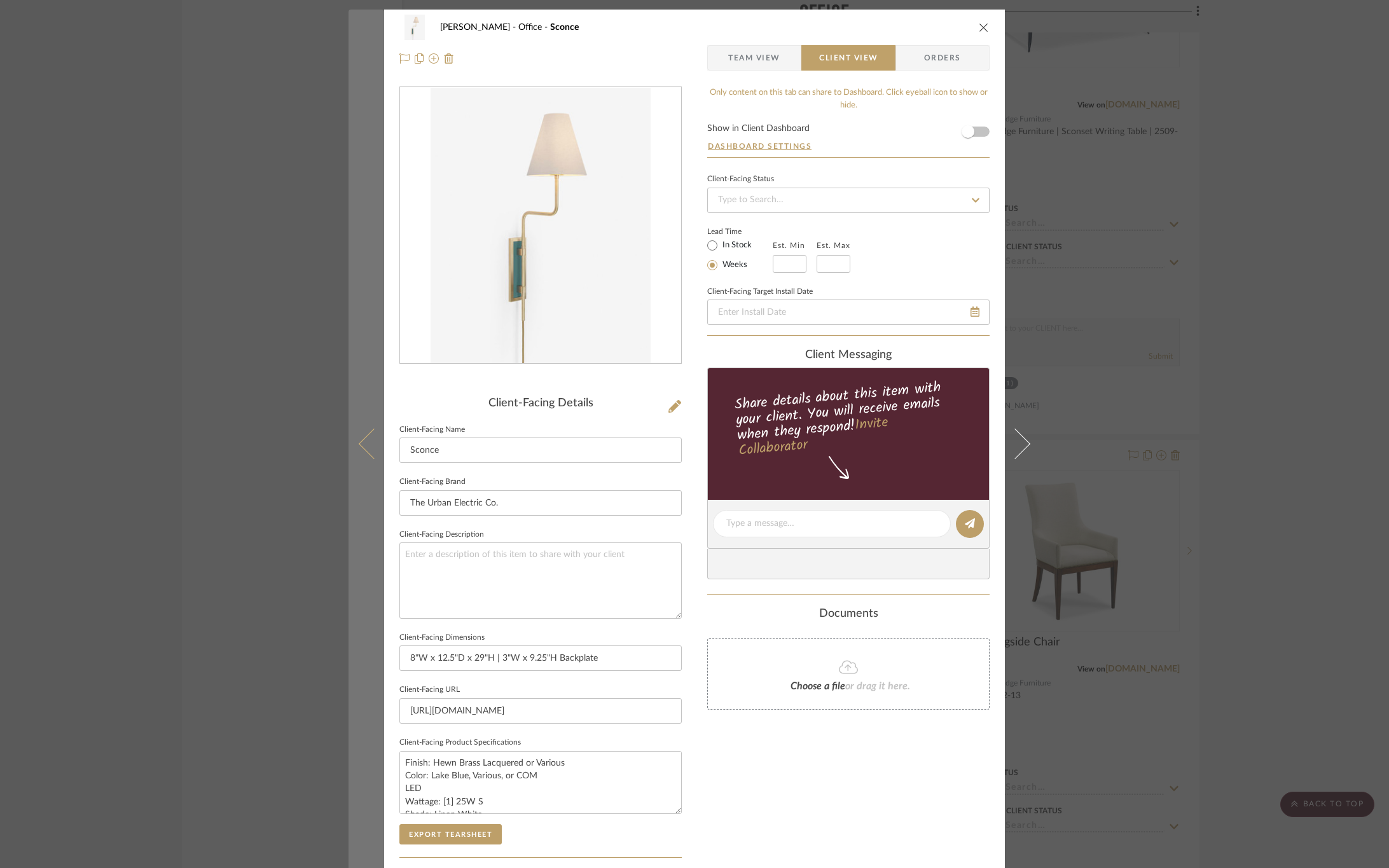
click at [359, 449] on icon at bounding box center [374, 443] width 31 height 31
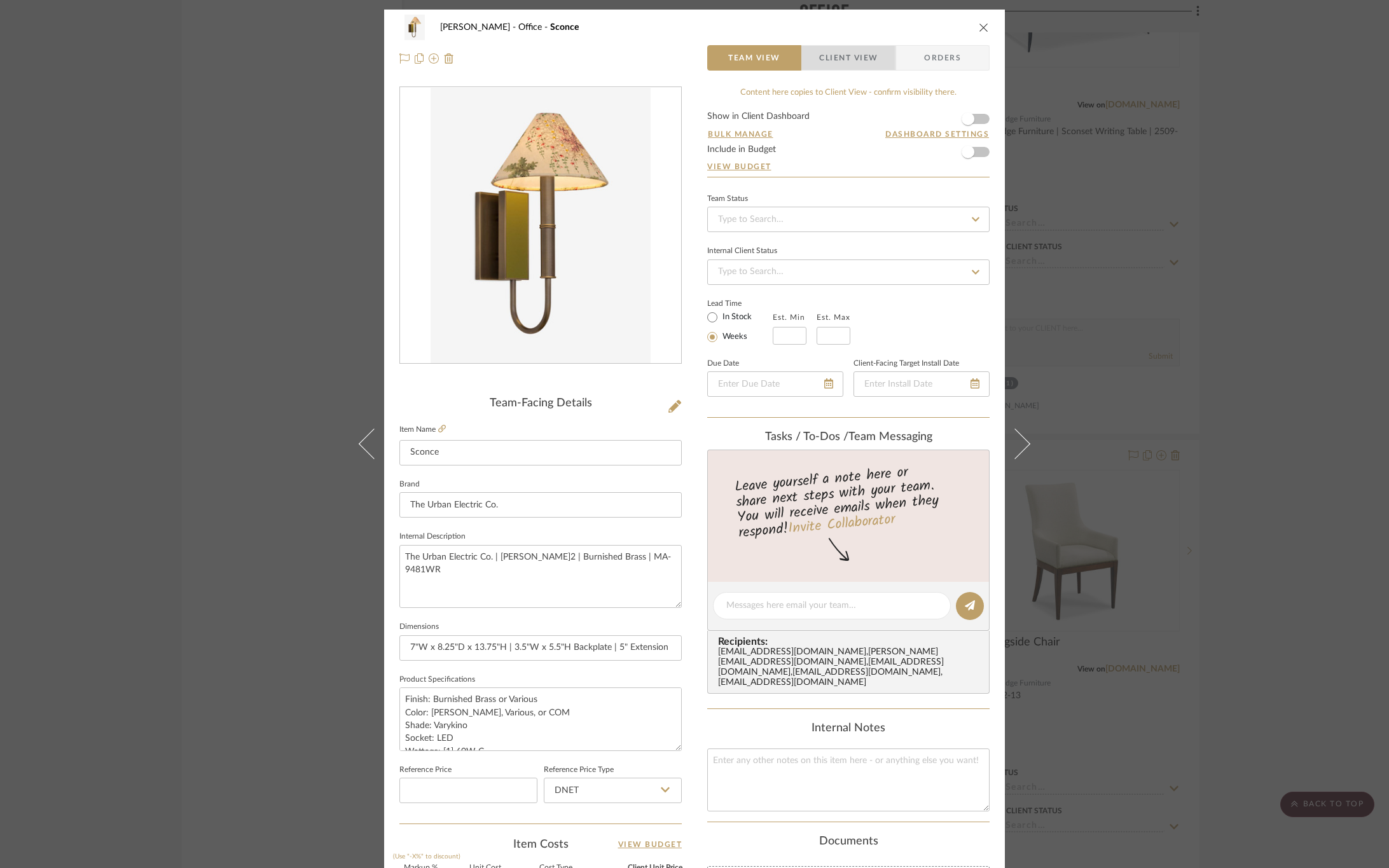
click at [853, 64] on span "Client View" at bounding box center [848, 58] width 59 height 26
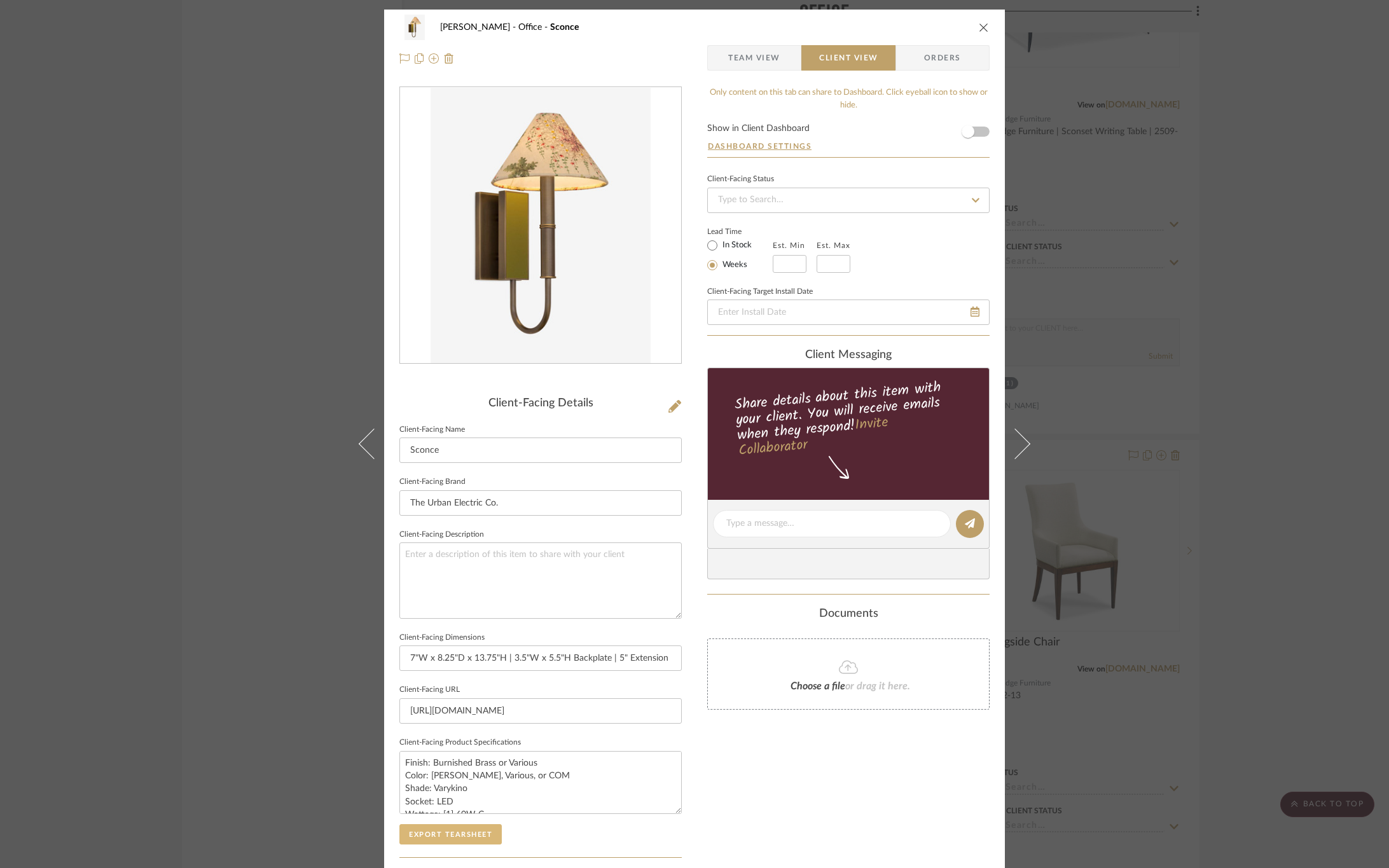
click at [445, 839] on button "Export Tearsheet" at bounding box center [451, 834] width 103 height 21
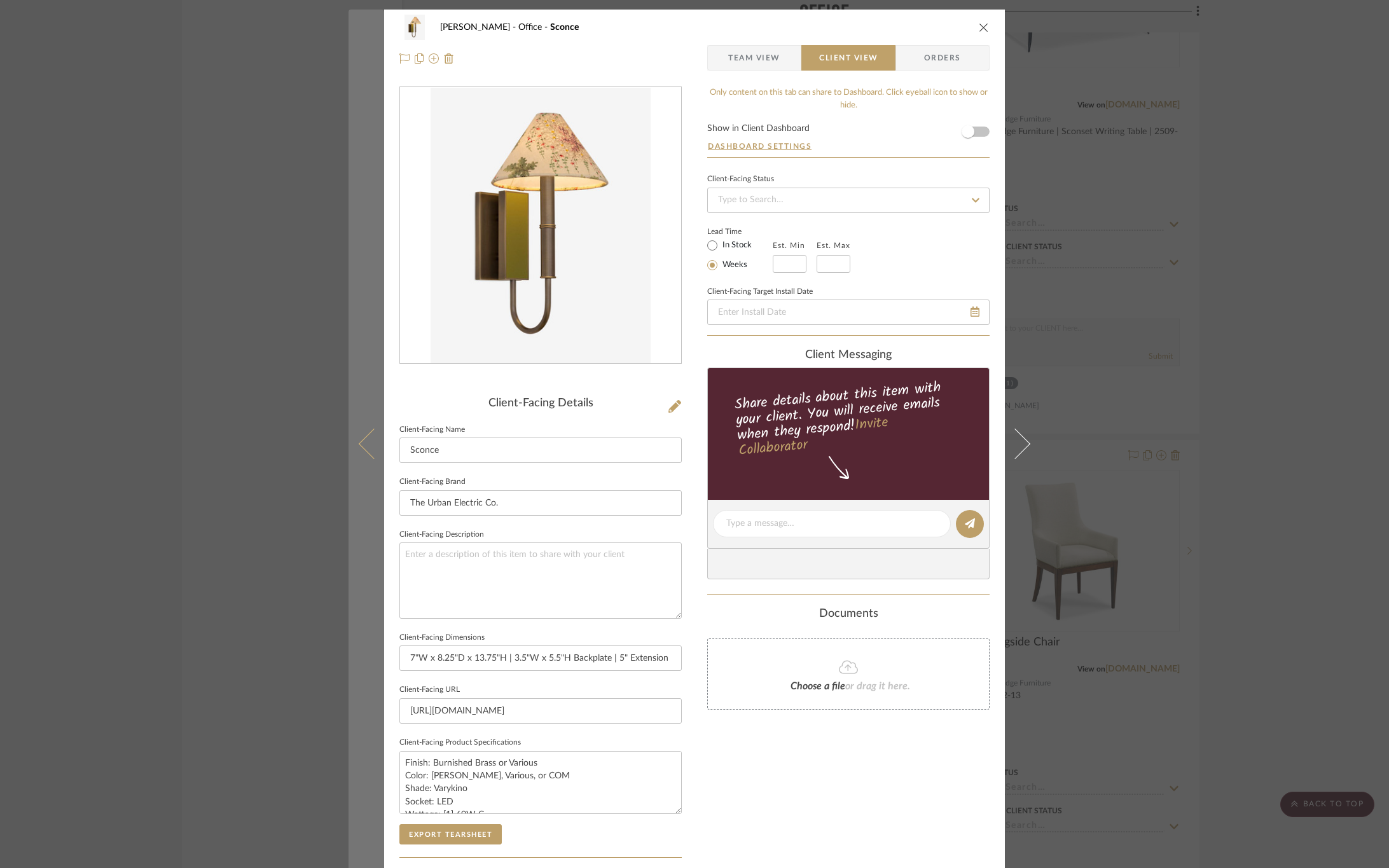
click at [359, 439] on icon at bounding box center [374, 443] width 31 height 31
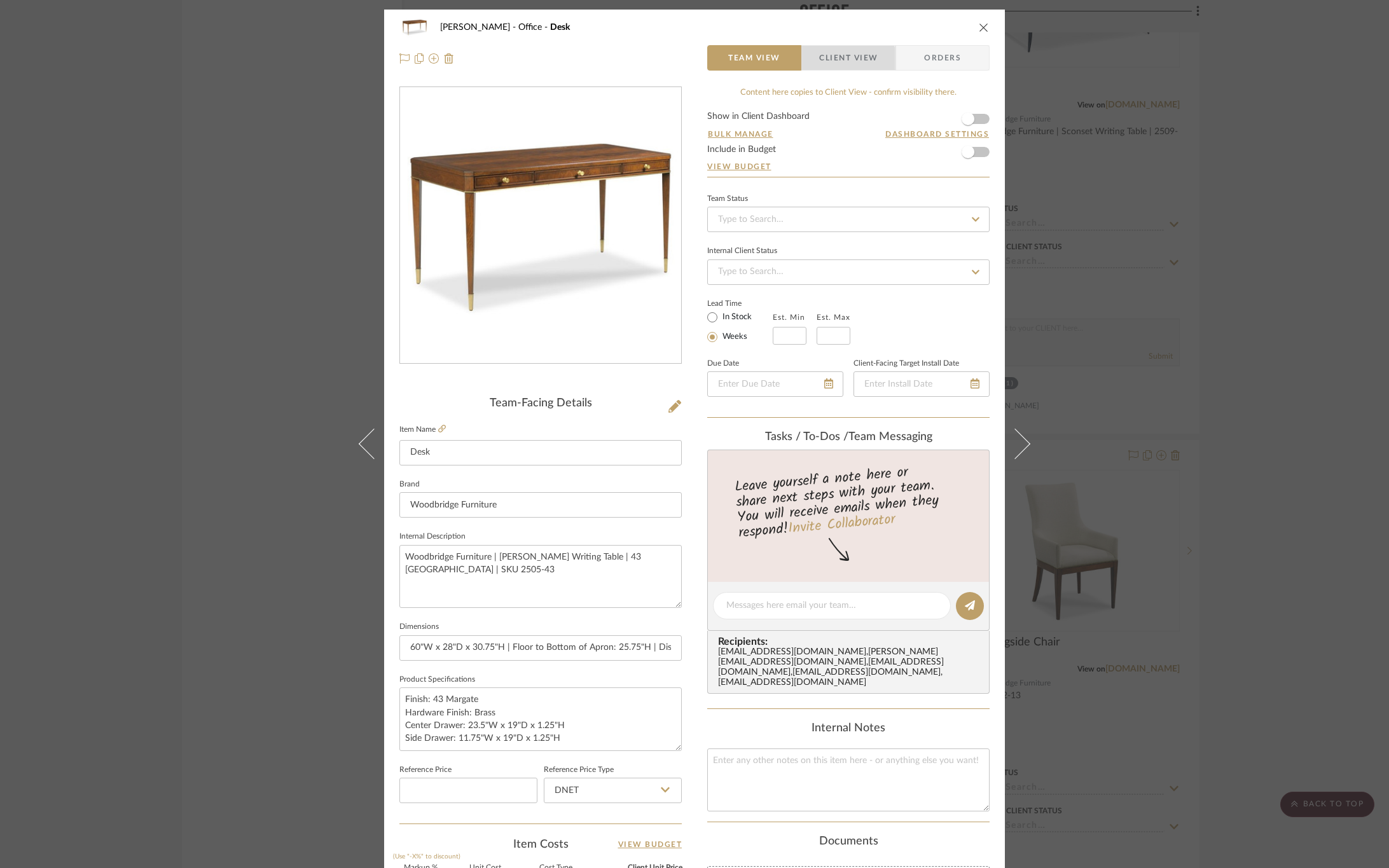
click at [824, 61] on span "Client View" at bounding box center [848, 58] width 59 height 26
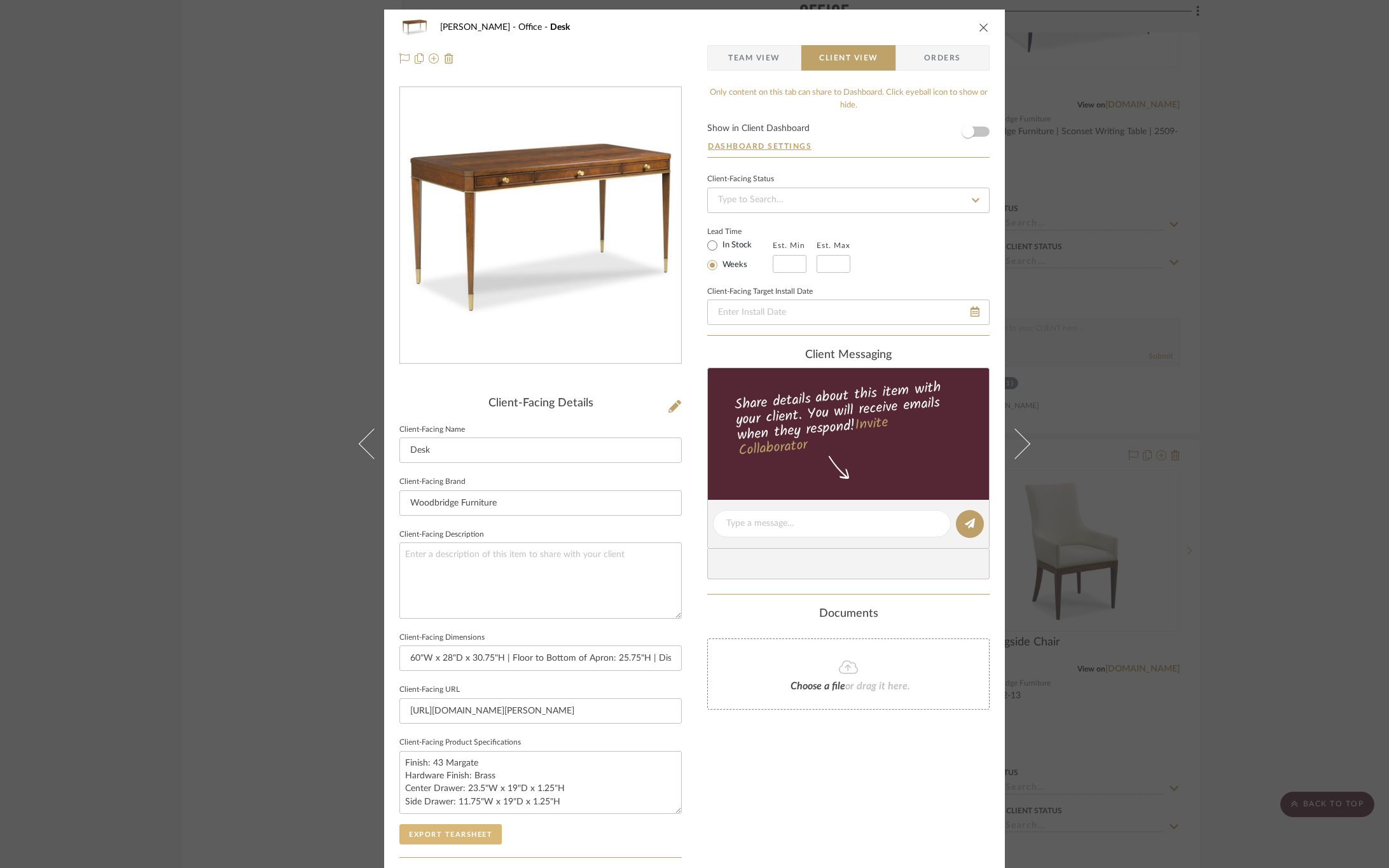
click at [467, 833] on button "Export Tearsheet" at bounding box center [451, 834] width 103 height 21
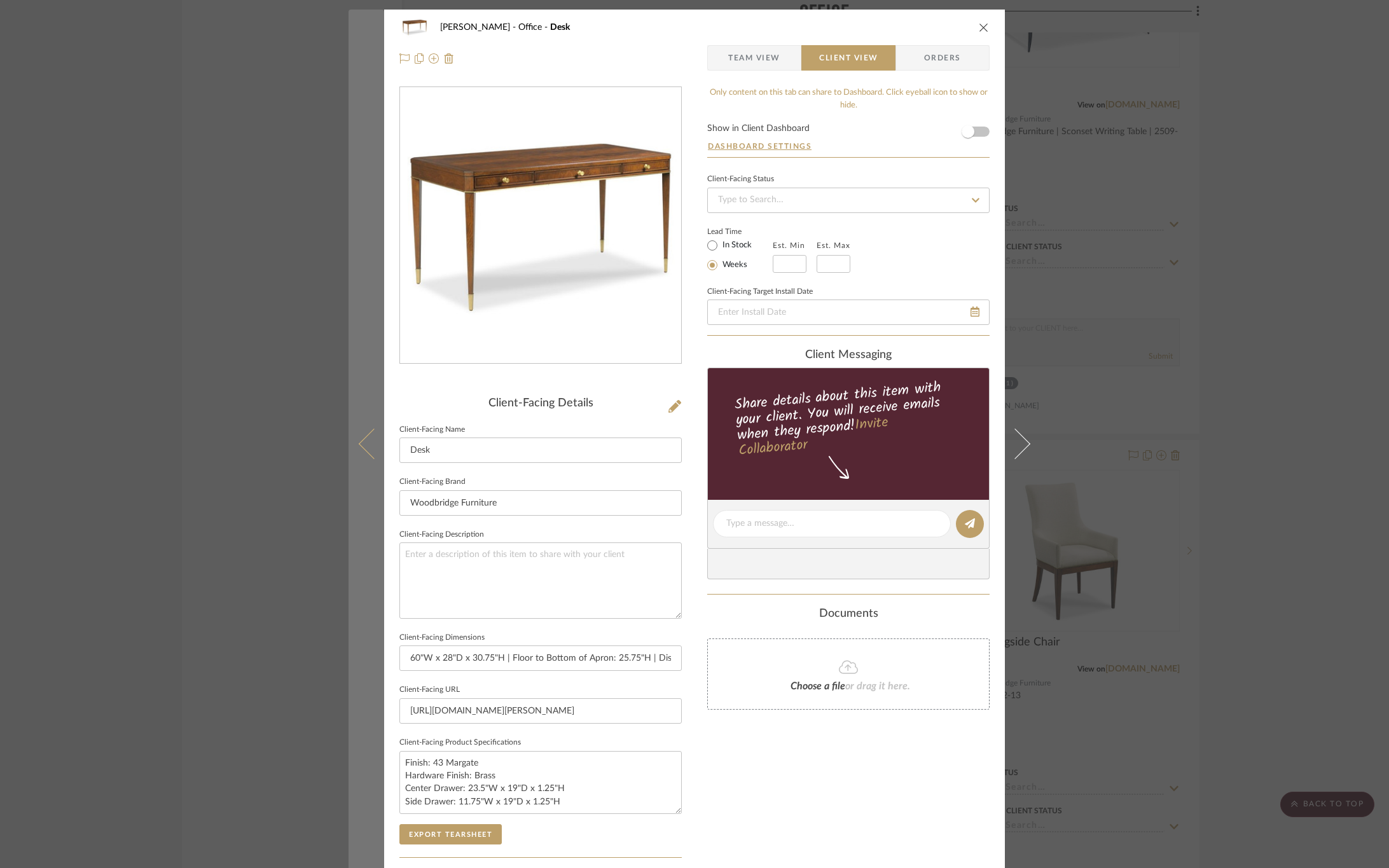
click at [366, 453] on icon at bounding box center [374, 443] width 31 height 31
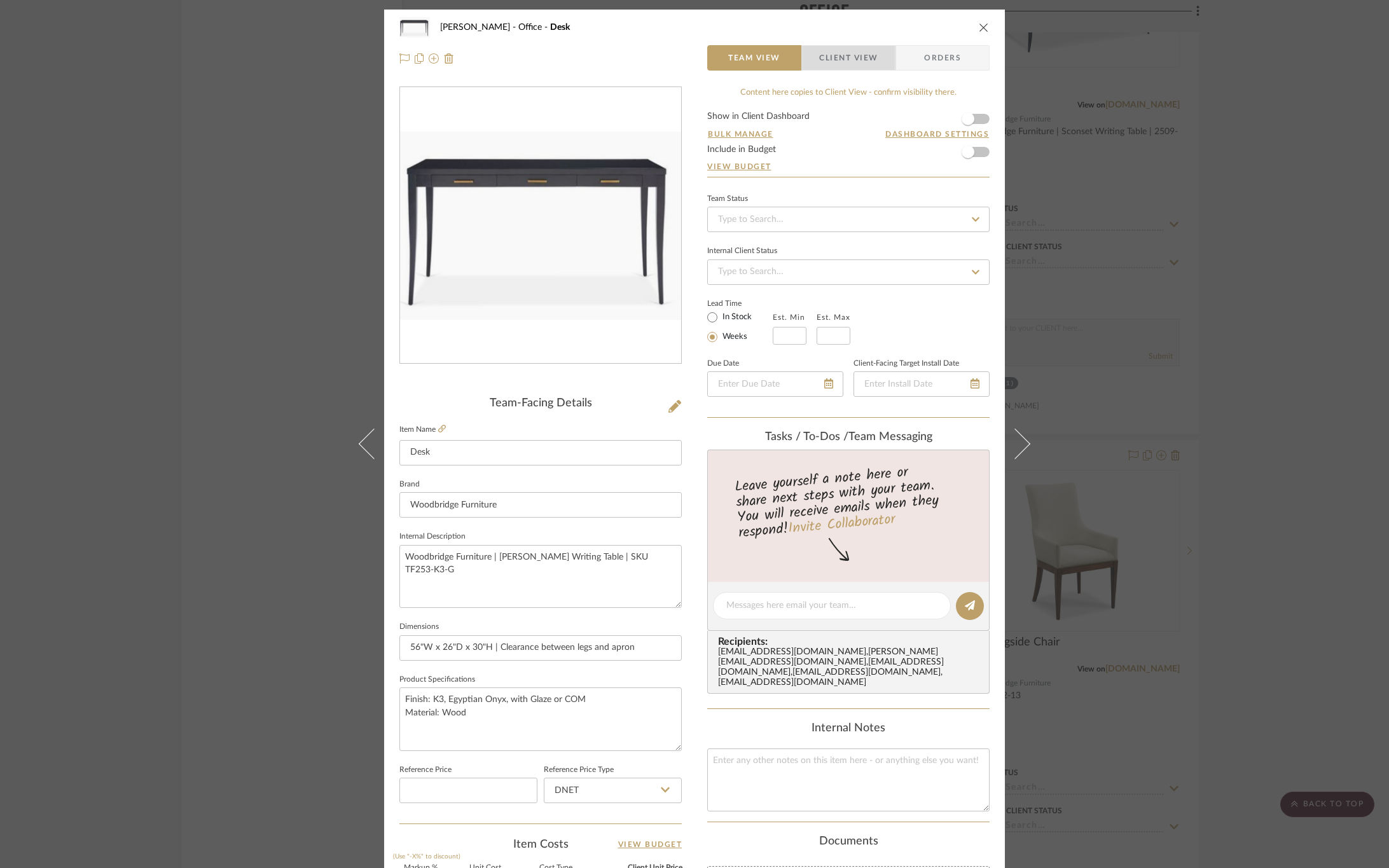
click at [845, 60] on span "Client View" at bounding box center [848, 58] width 59 height 26
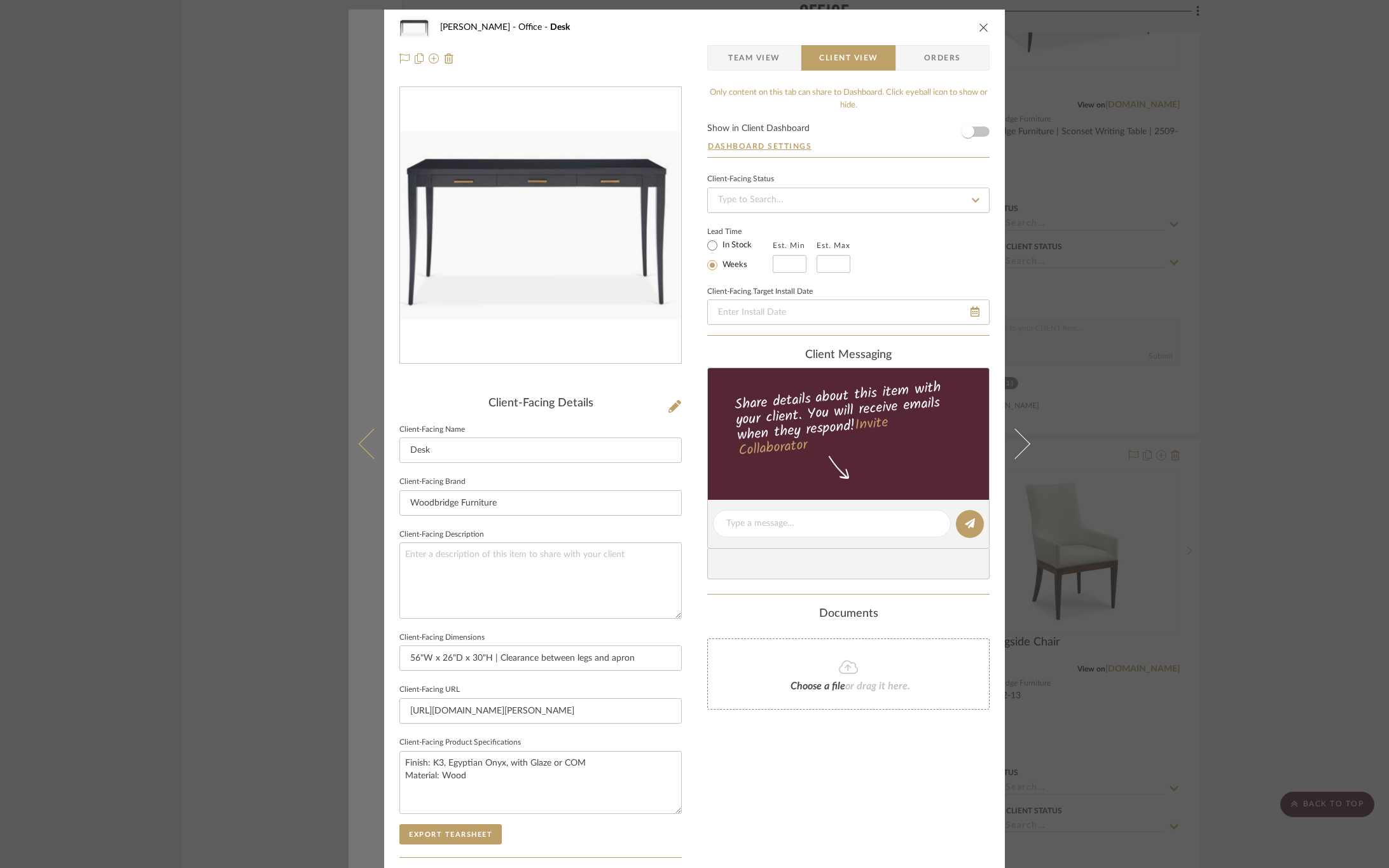
click at [351, 447] on button at bounding box center [366, 443] width 36 height 868
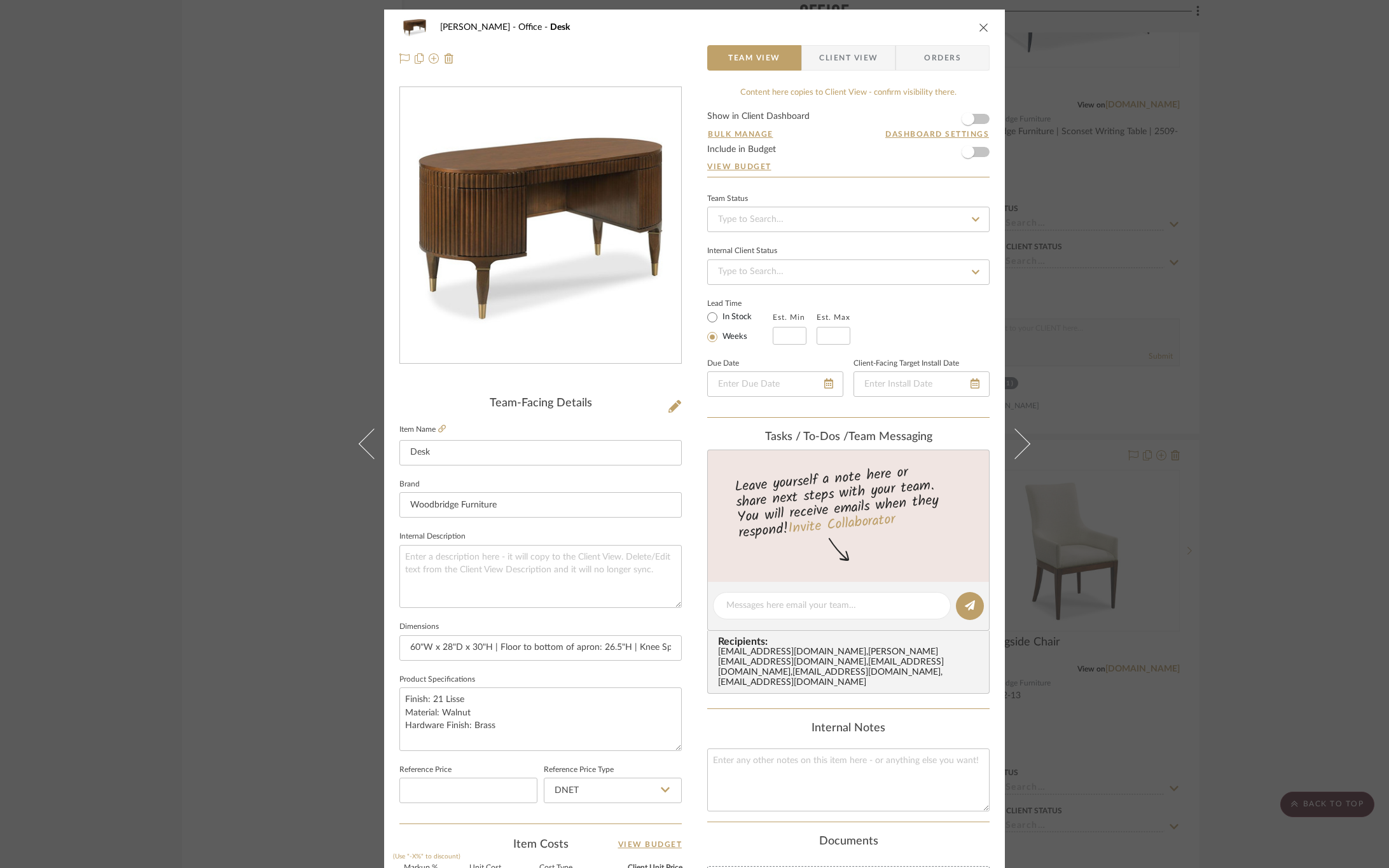
click at [861, 61] on span "Client View" at bounding box center [848, 58] width 59 height 26
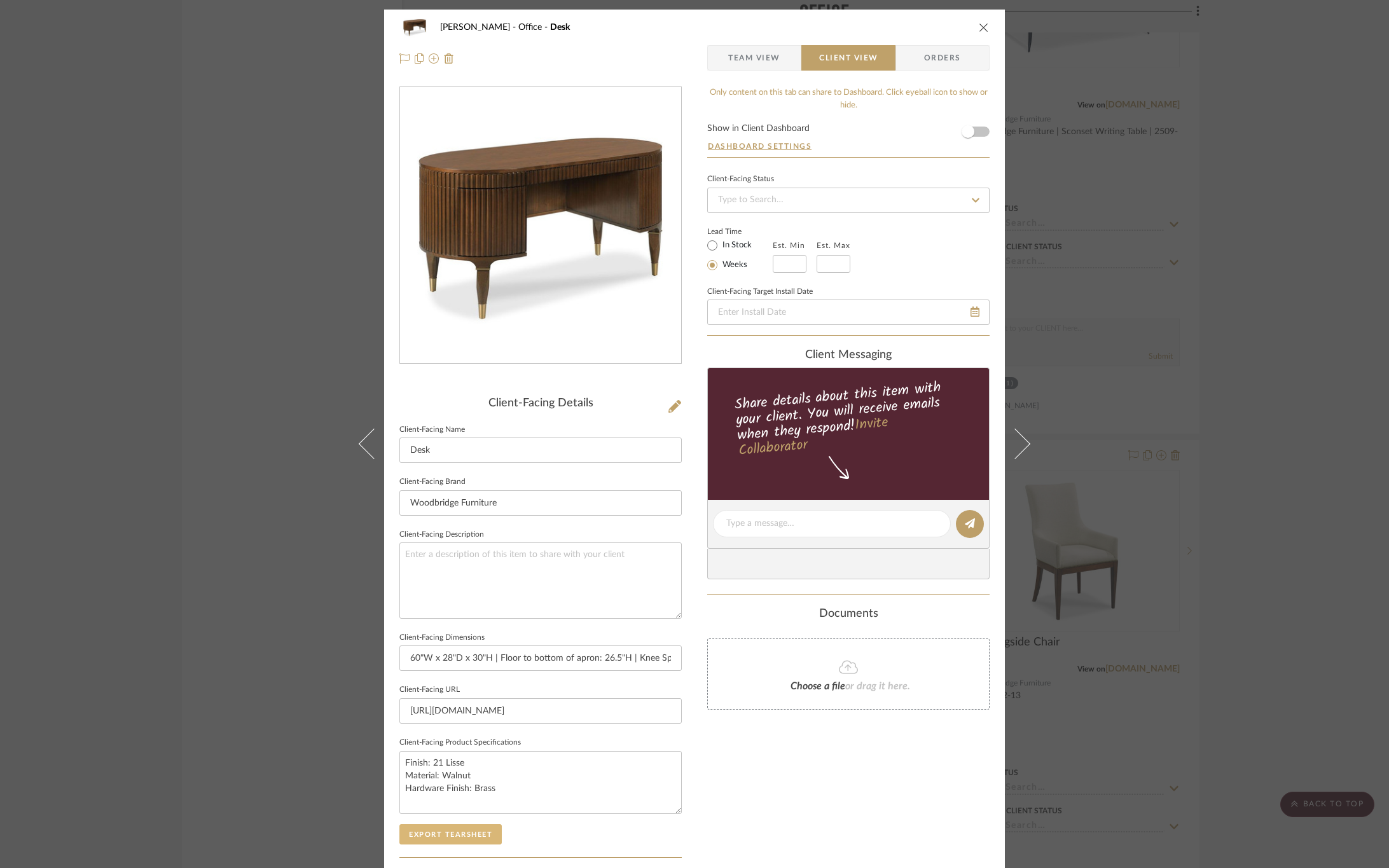
click at [461, 838] on button "Export Tearsheet" at bounding box center [451, 834] width 103 height 21
click at [355, 436] on button at bounding box center [366, 443] width 36 height 868
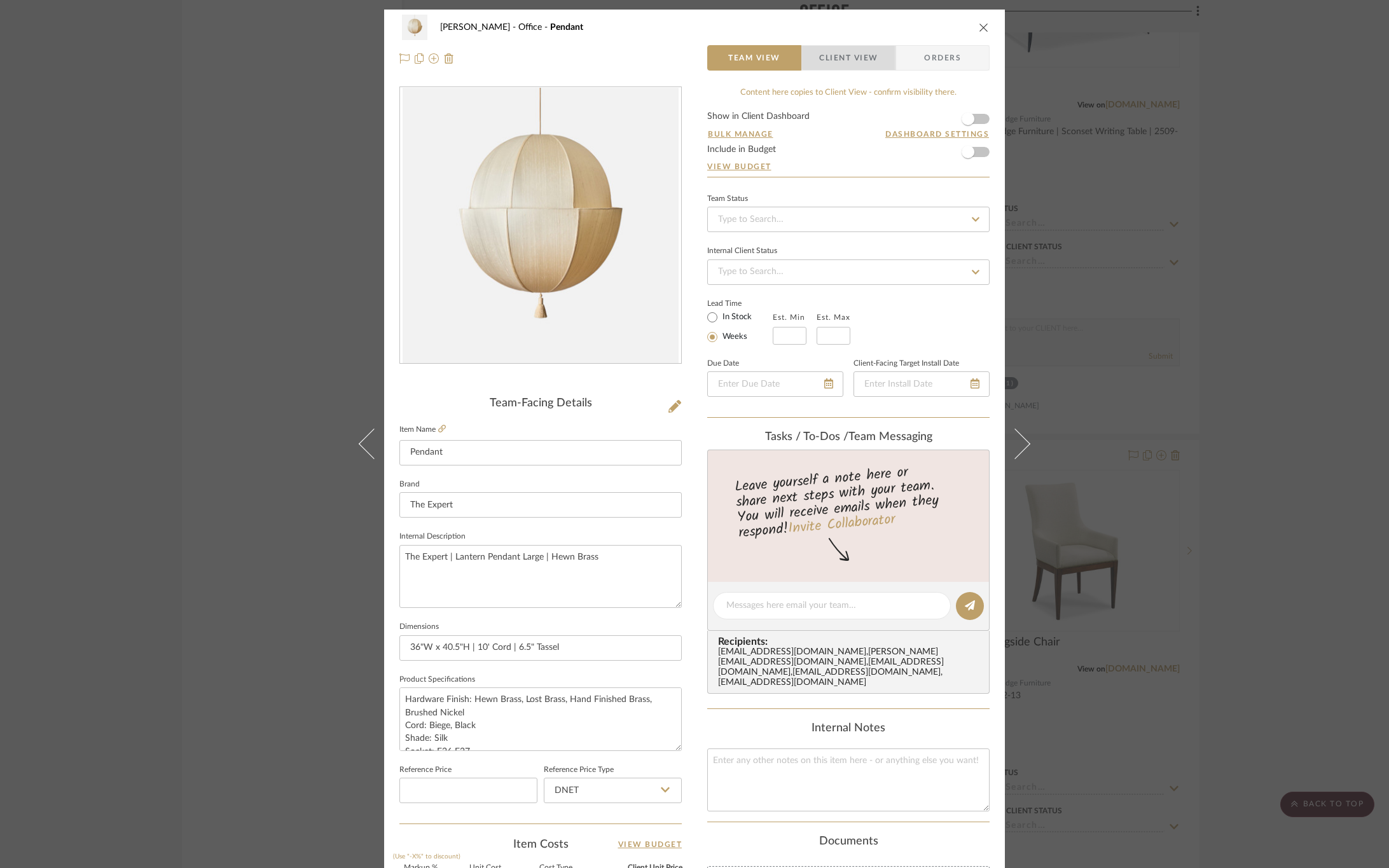
click at [848, 56] on span "Client View" at bounding box center [848, 58] width 59 height 26
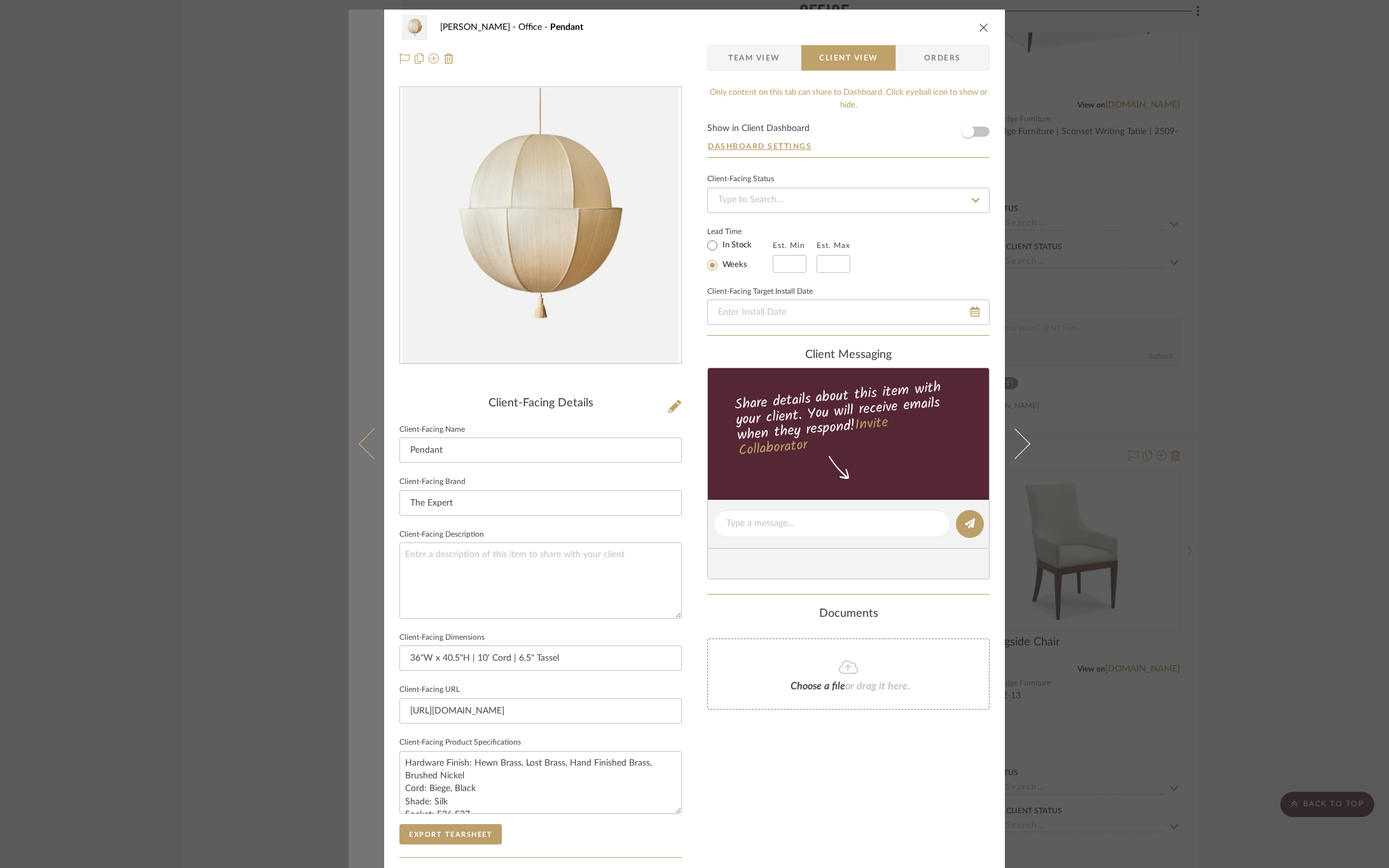
click at [368, 453] on icon at bounding box center [374, 443] width 31 height 31
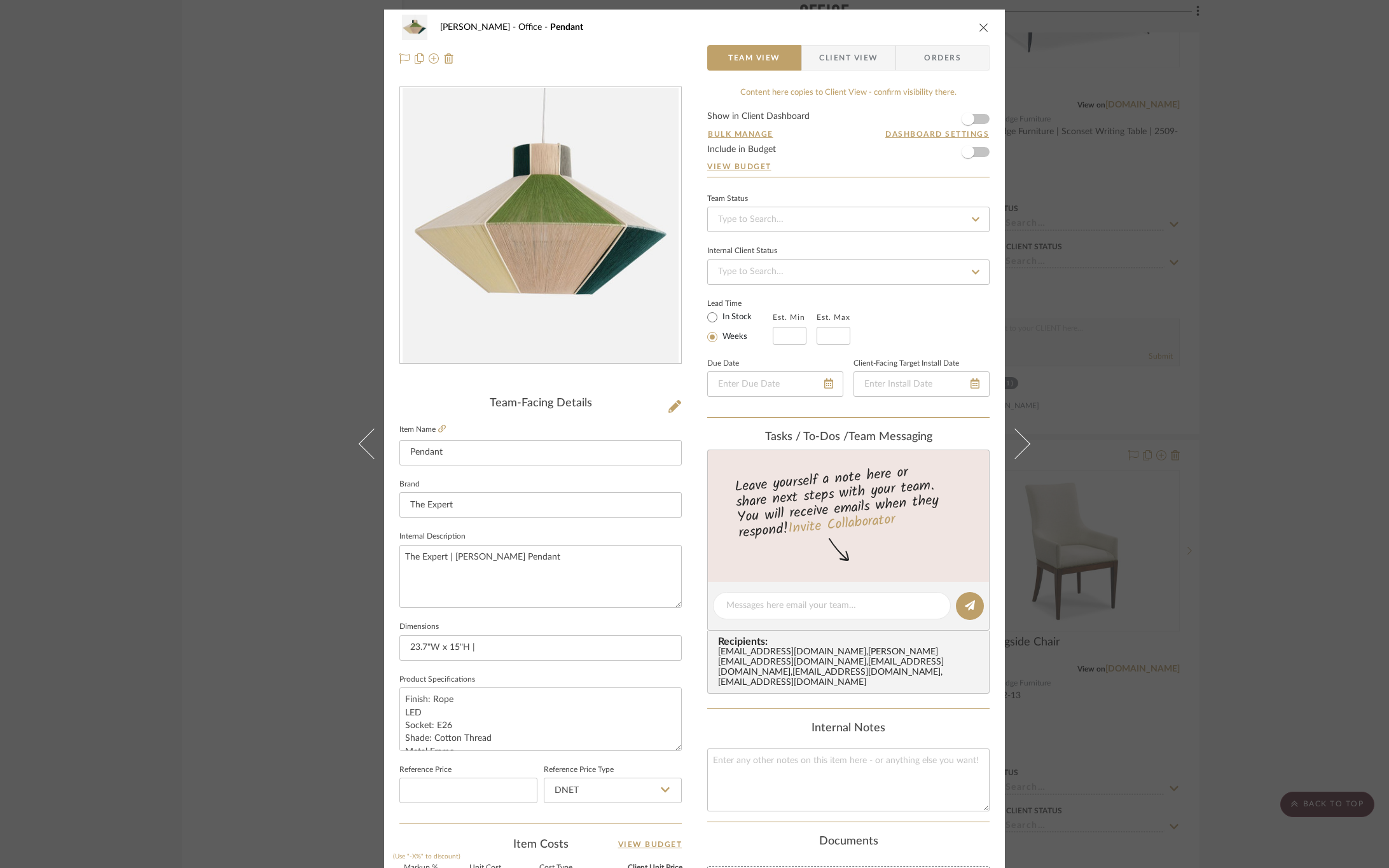
click at [368, 453] on icon at bounding box center [374, 443] width 31 height 31
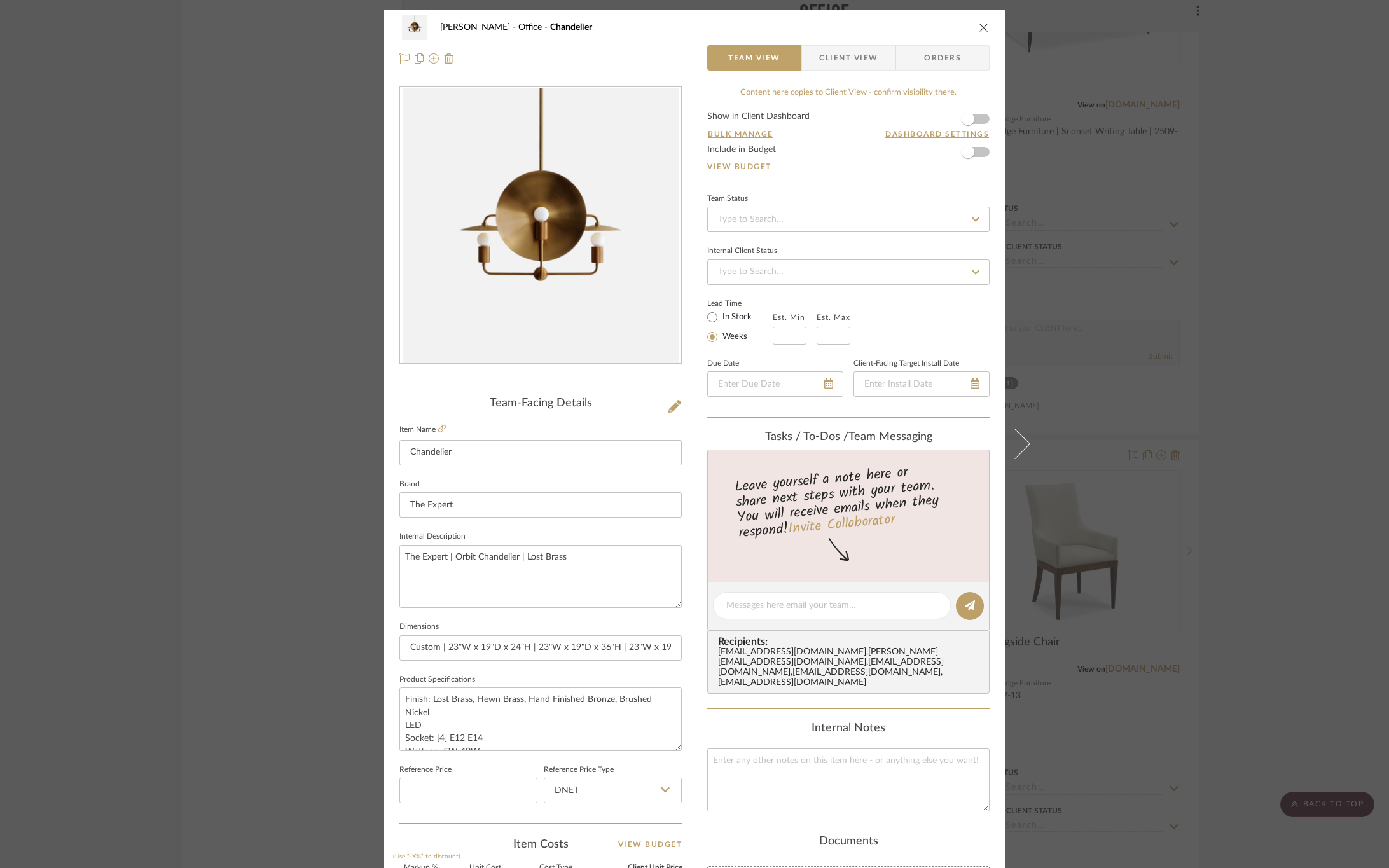
drag, startPoint x: 819, startPoint y: 53, endPoint x: 817, endPoint y: 63, distance: 10.2
click at [819, 53] on span "Client View" at bounding box center [848, 58] width 59 height 26
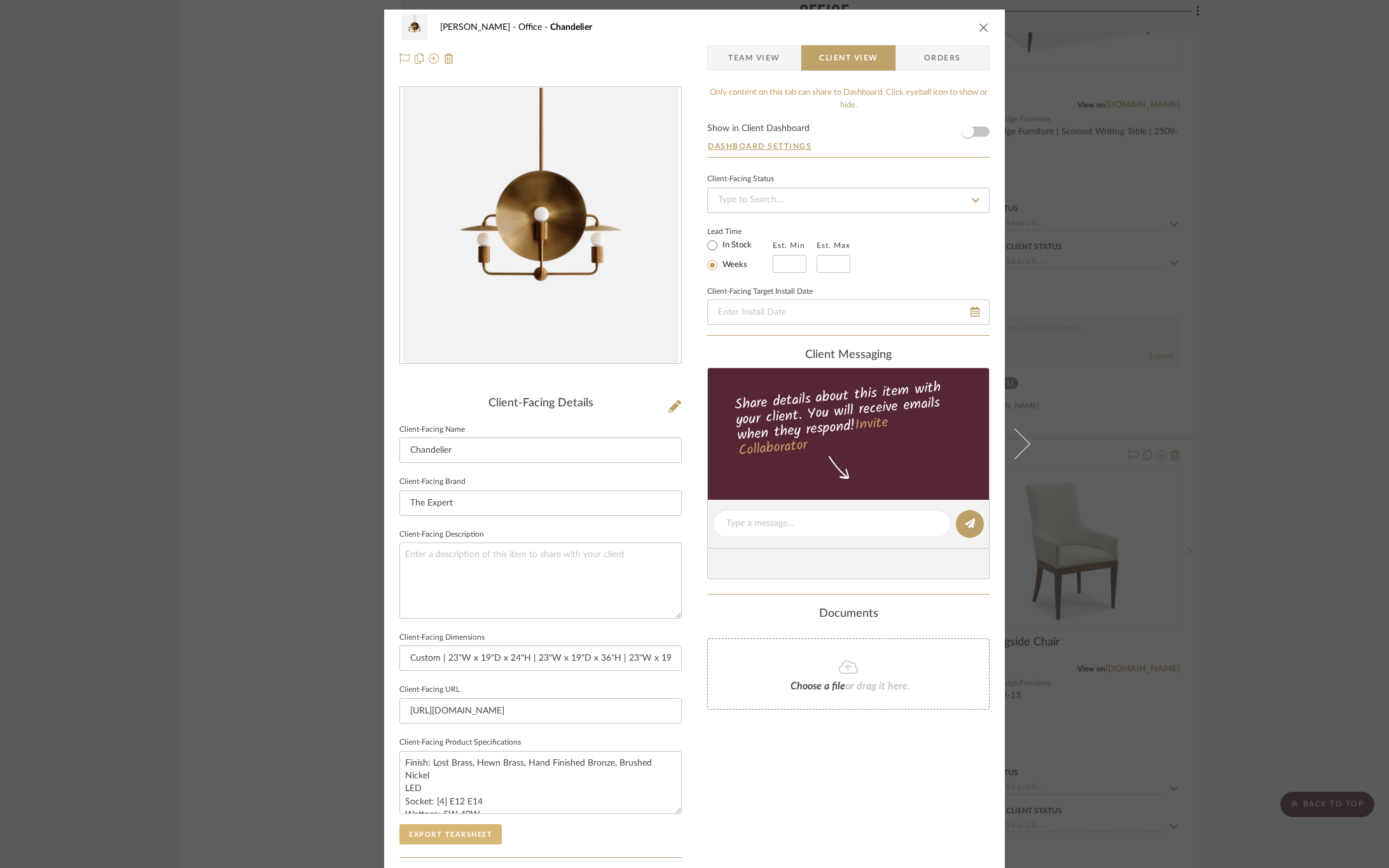
click at [467, 834] on button "Export Tearsheet" at bounding box center [451, 834] width 103 height 21
click at [1207, 407] on div "OYER Office Chandelier Team View Client View Orders Client-Facing Details Clien…" at bounding box center [694, 434] width 1389 height 868
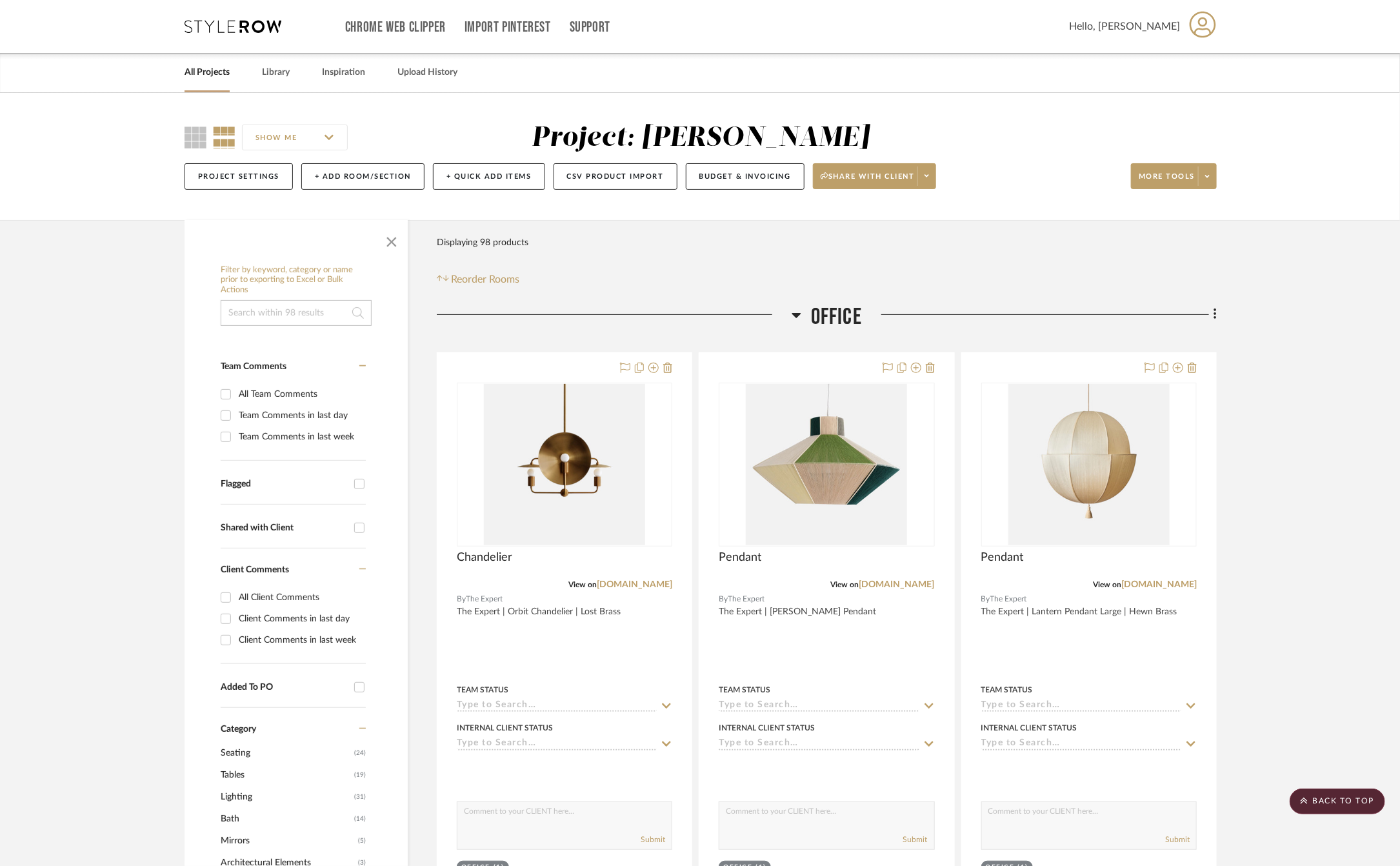
click at [837, 304] on span "Office" at bounding box center [836, 317] width 51 height 28
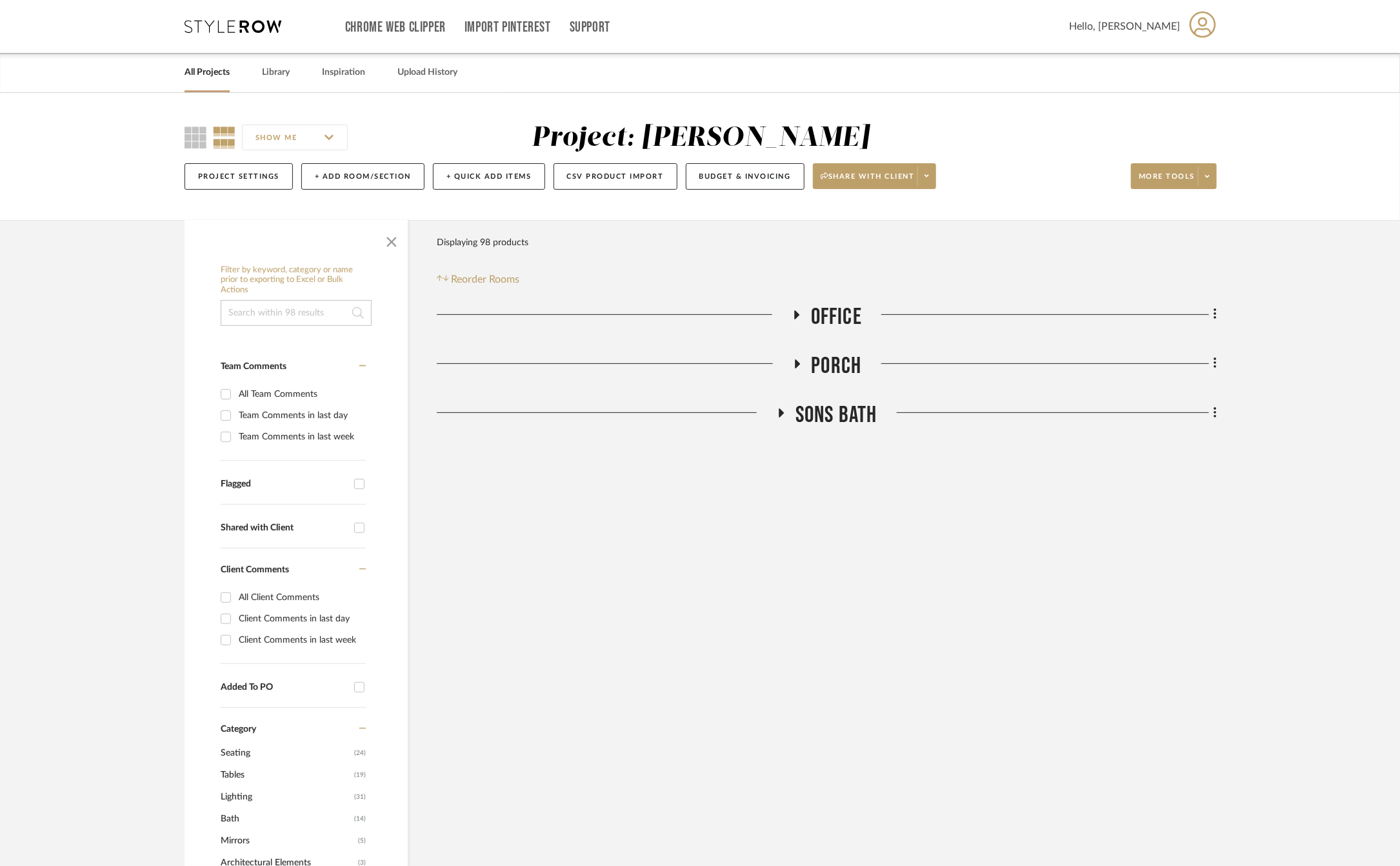
click at [826, 424] on span "SONS Bath" at bounding box center [837, 415] width 82 height 28
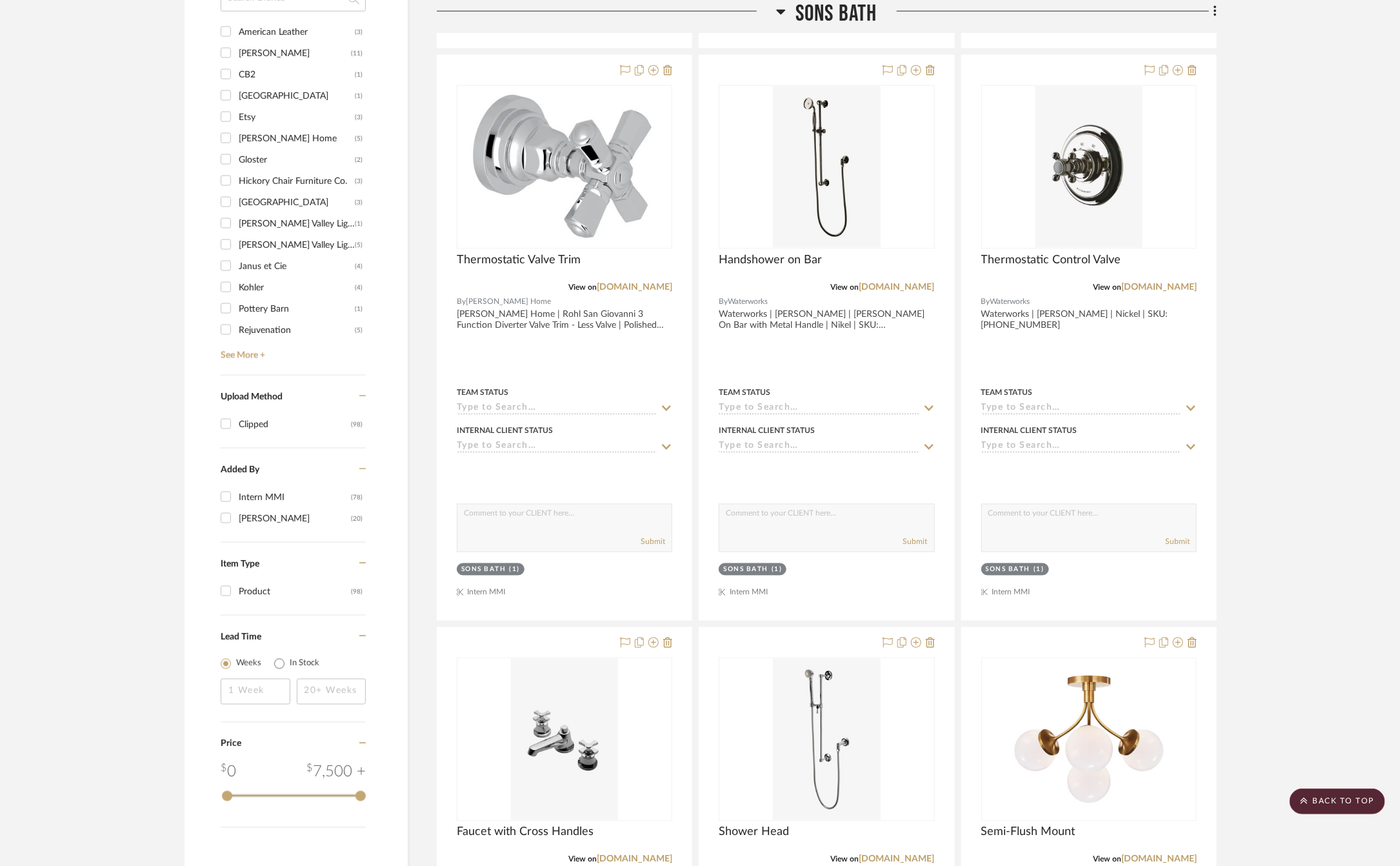
scroll to position [1162, 0]
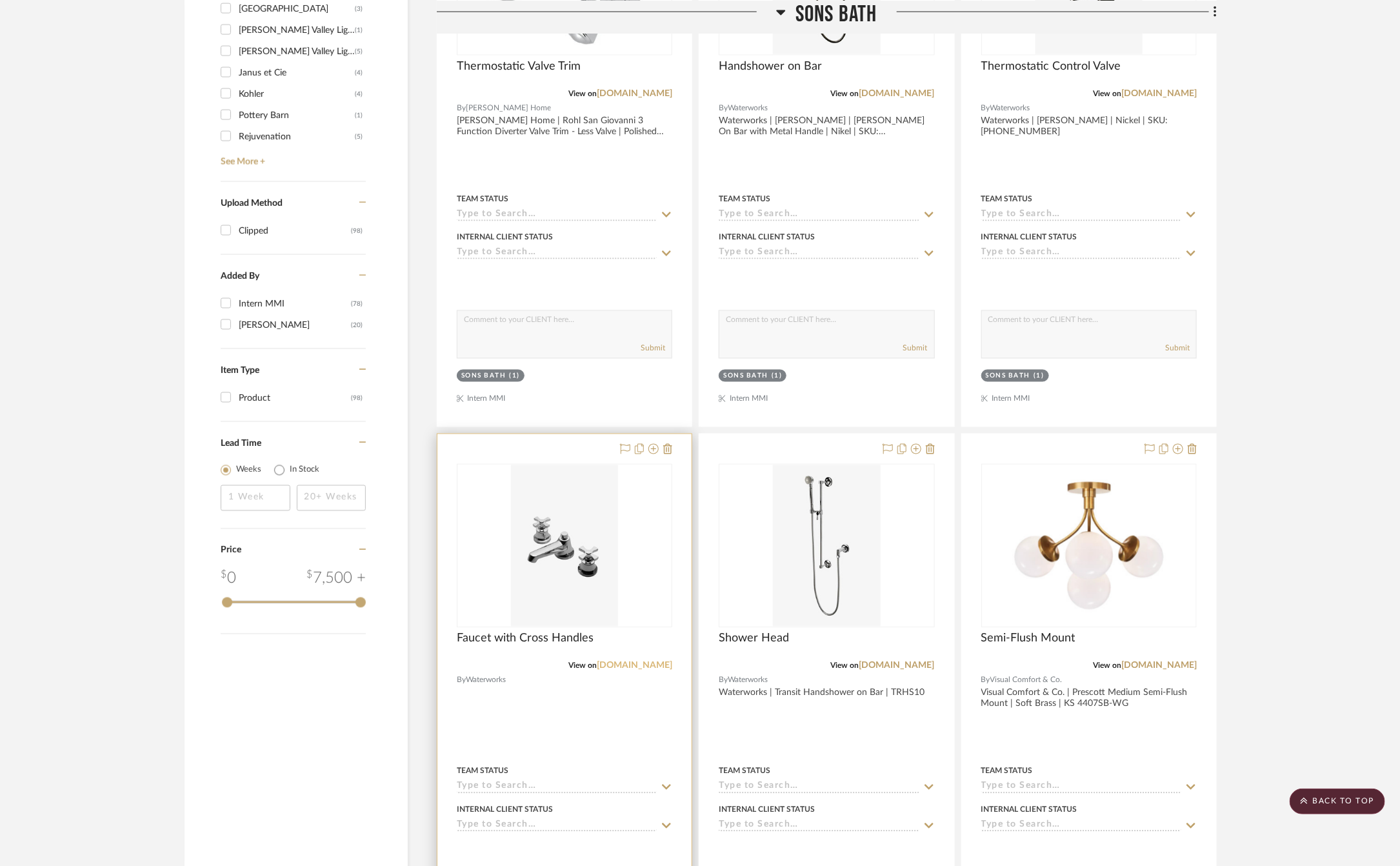
click at [639, 669] on link "[DOMAIN_NAME]" at bounding box center [635, 666] width 76 height 9
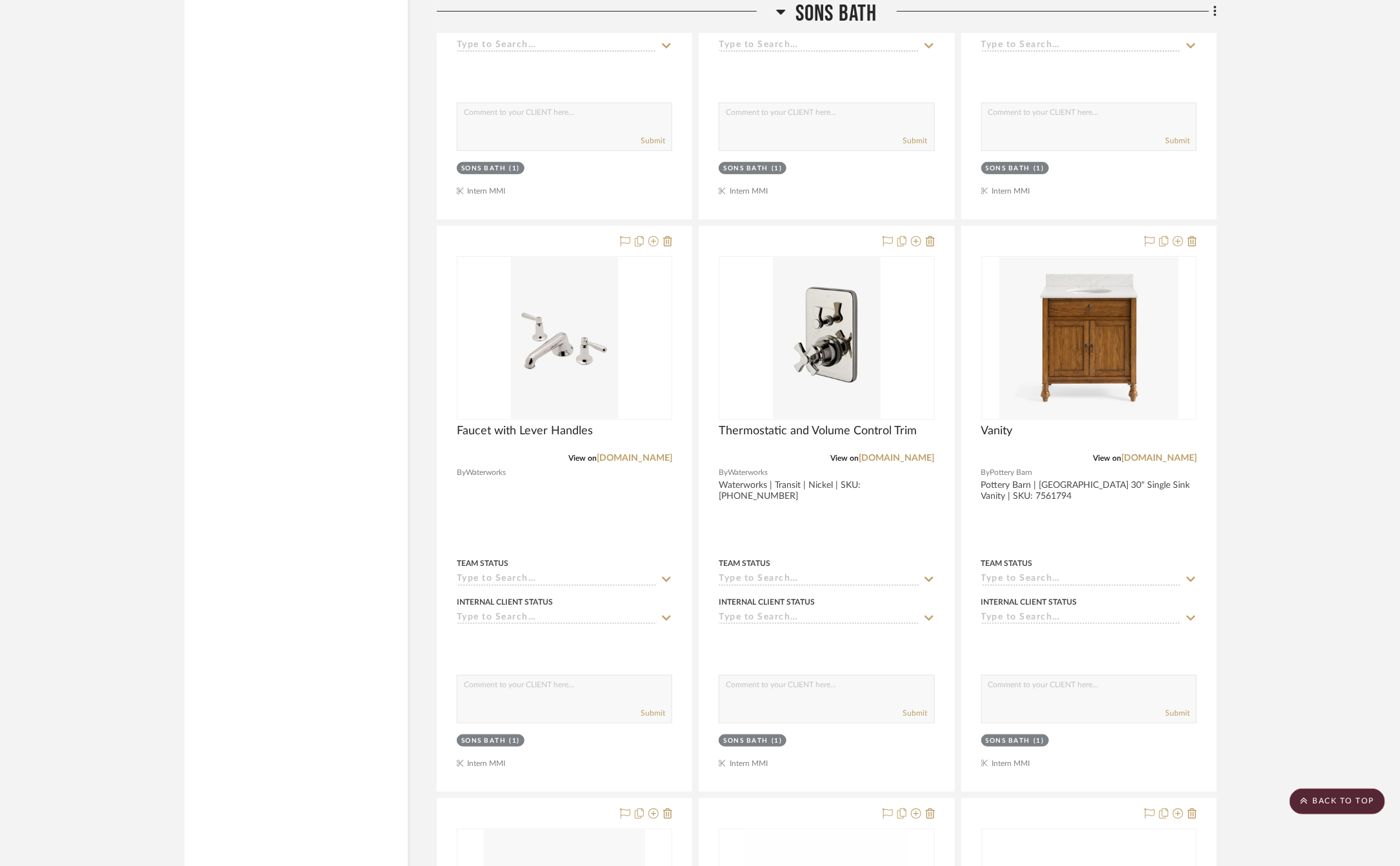
scroll to position [3098, 0]
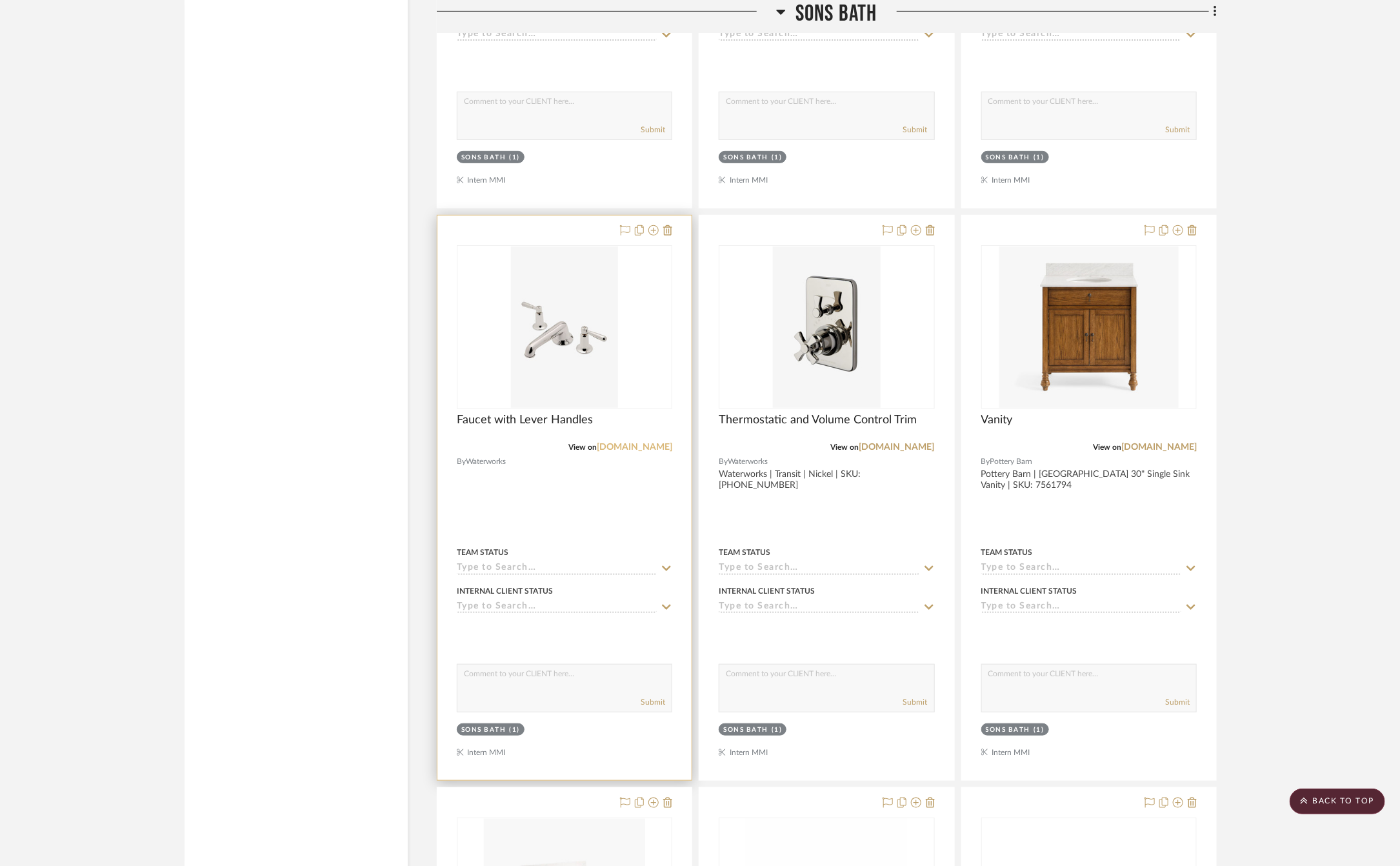
click at [666, 452] on link "[DOMAIN_NAME]" at bounding box center [635, 447] width 76 height 9
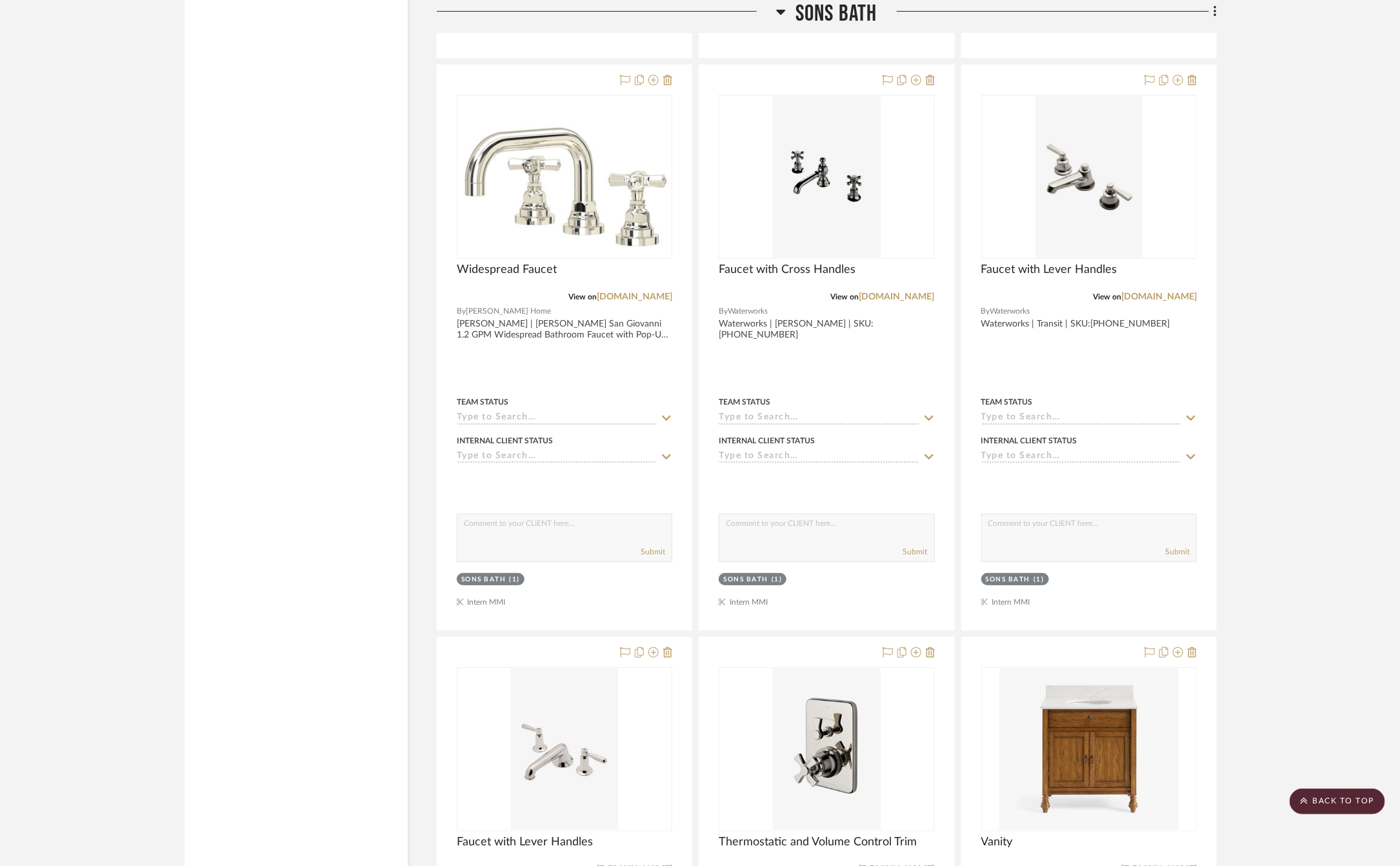
scroll to position [2614, 0]
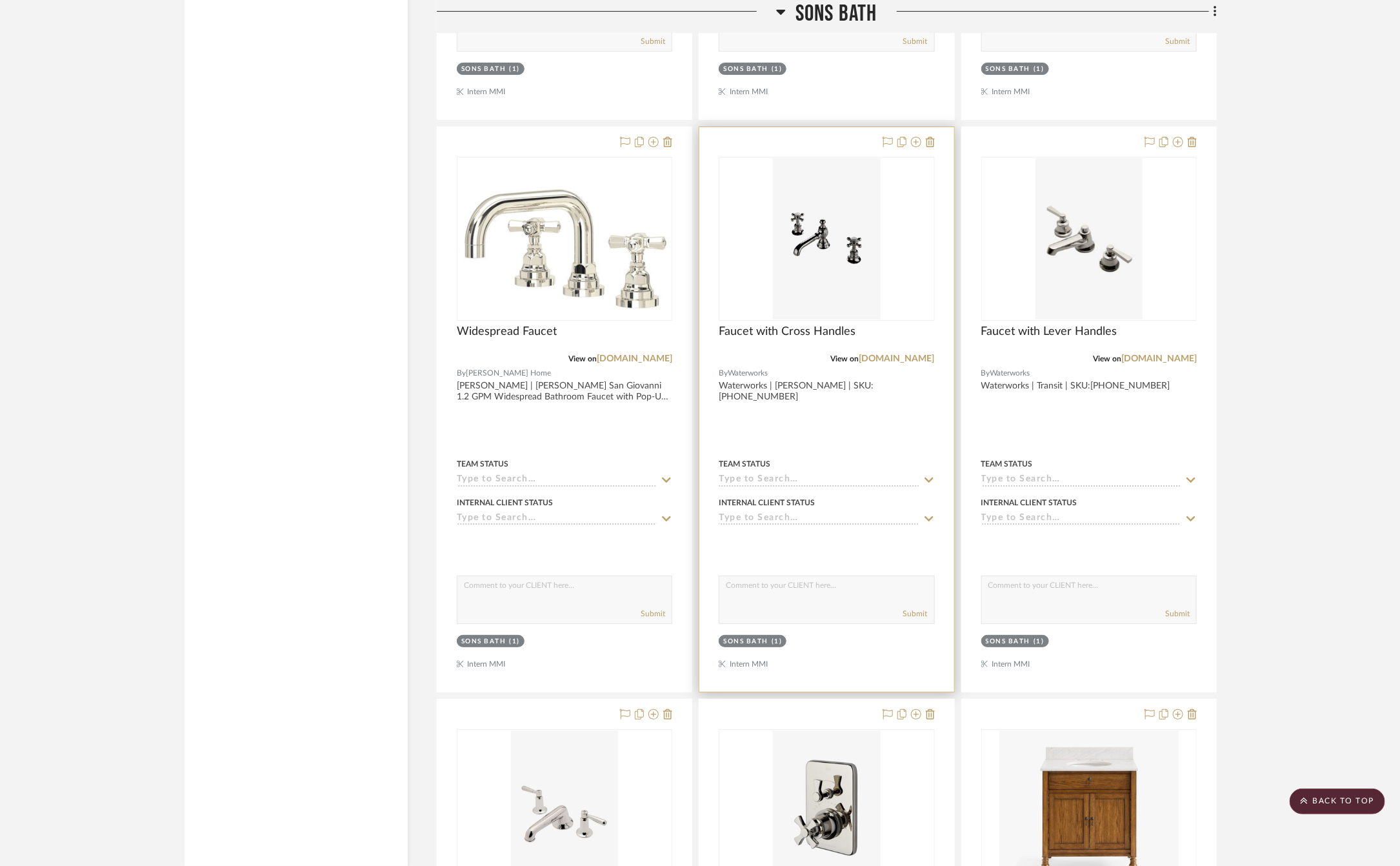
click at [862, 442] on div at bounding box center [826, 410] width 254 height 565
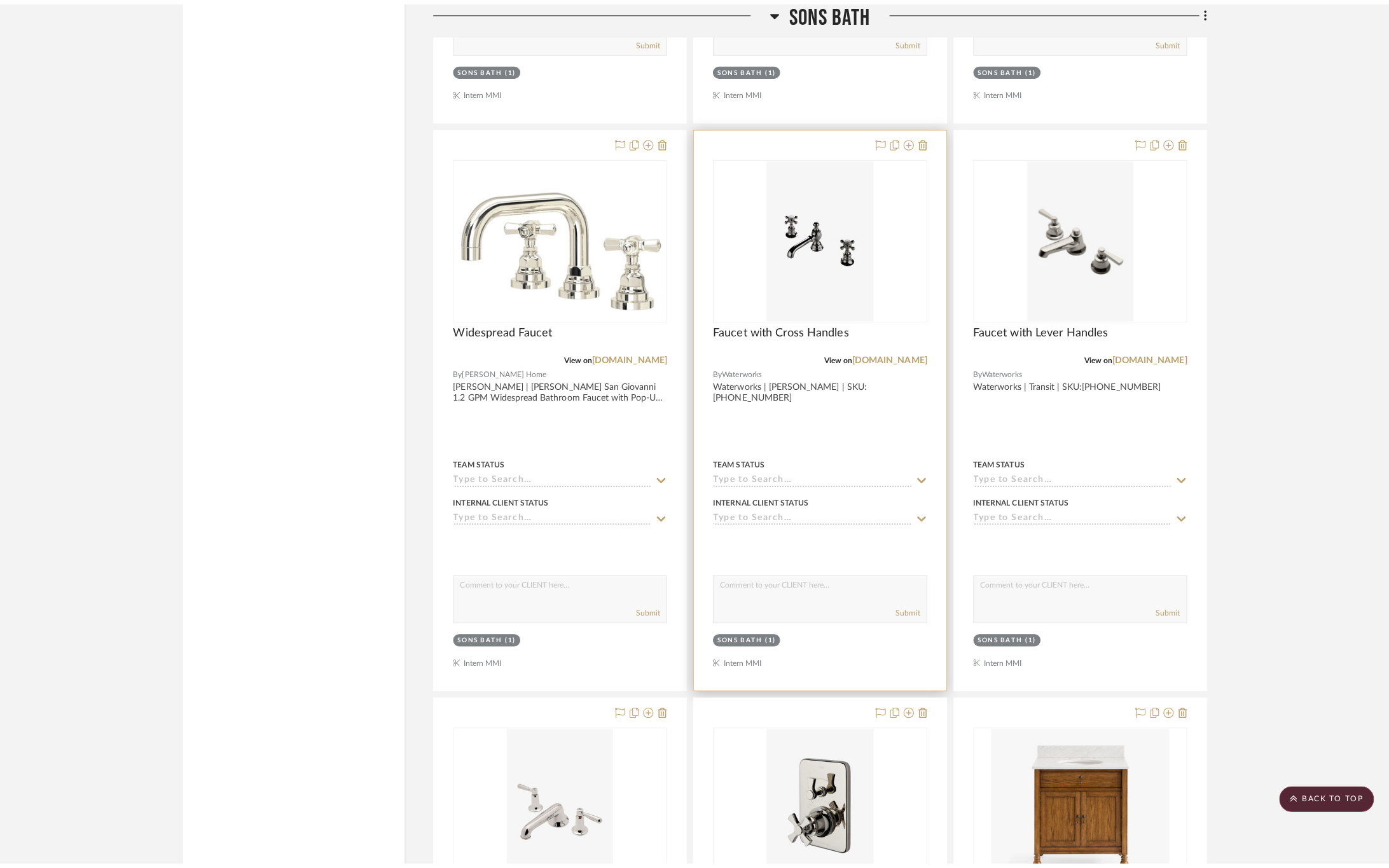
scroll to position [0, 0]
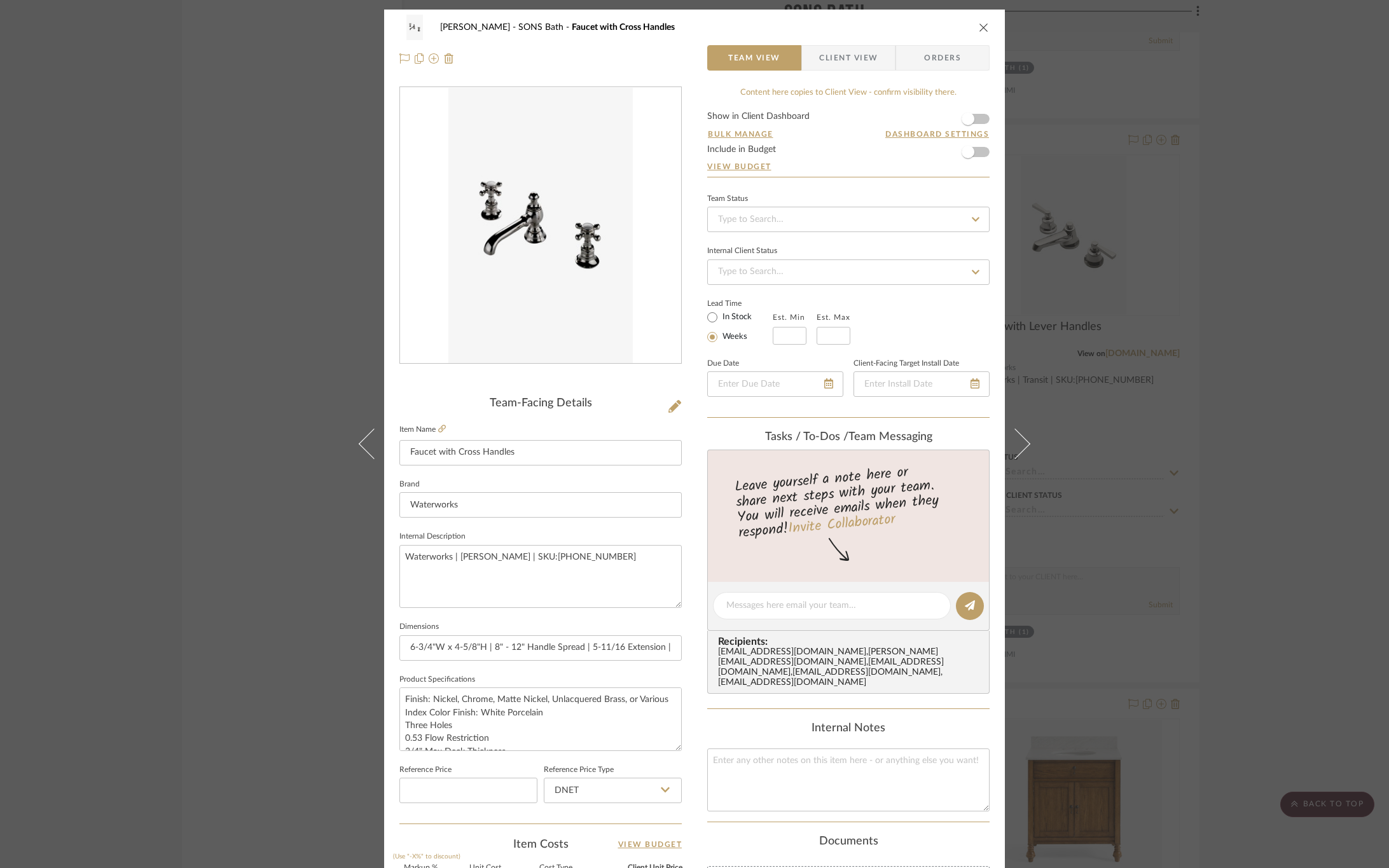
click at [813, 60] on span "button" at bounding box center [810, 58] width 17 height 26
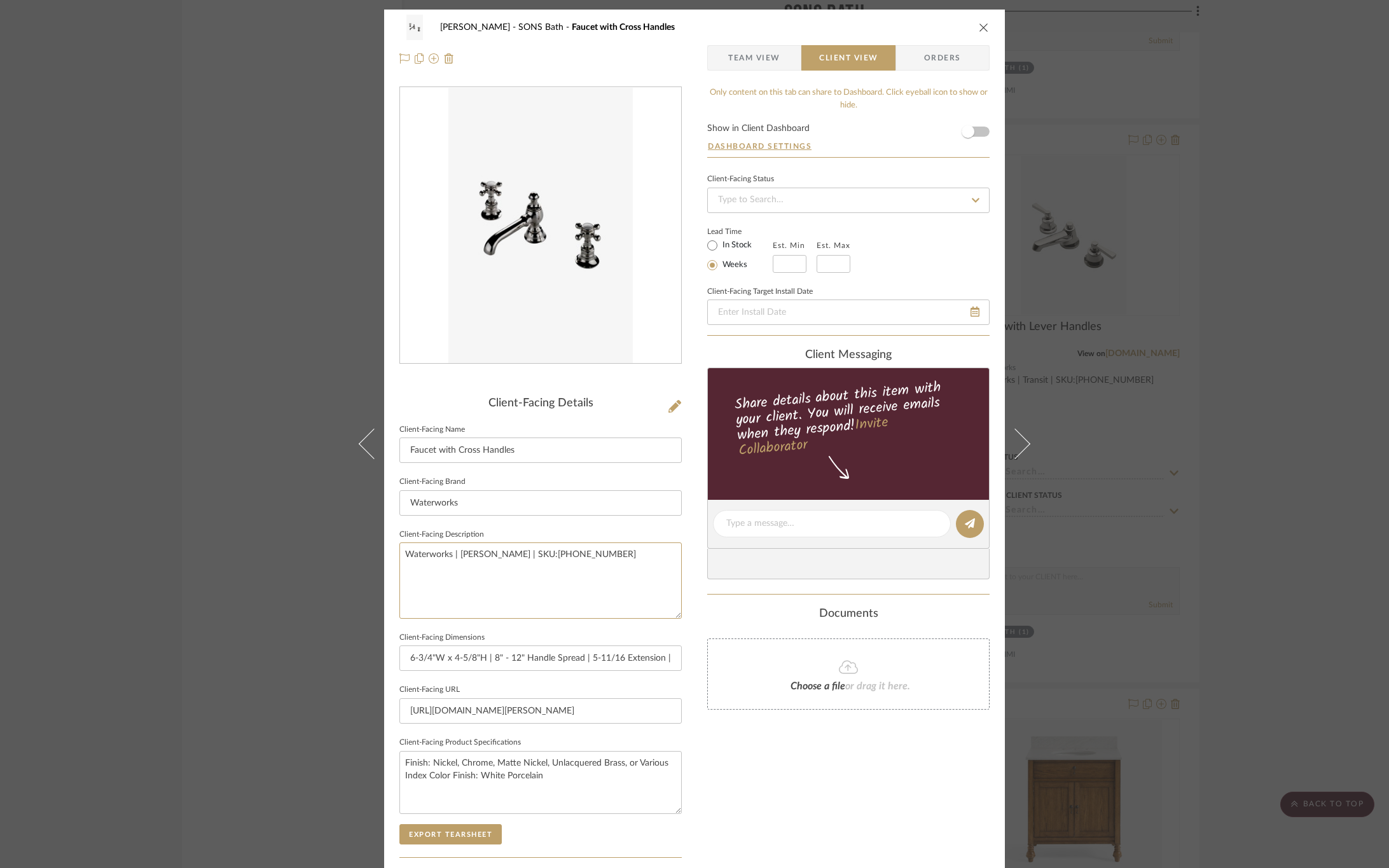
drag, startPoint x: 216, startPoint y: 529, endPoint x: 190, endPoint y: 529, distance: 26.0
click at [196, 529] on div "OYER SONS Bath Faucet with Cross Handles Team View Client View Orders Client-Fa…" at bounding box center [694, 434] width 1389 height 868
click at [871, 795] on div "Only content on this tab can share to Dashboard. Click eyeball icon to show or …" at bounding box center [849, 541] width 283 height 910
click at [443, 827] on button "Export Tearsheet" at bounding box center [451, 834] width 103 height 21
drag, startPoint x: 1237, startPoint y: 155, endPoint x: 1143, endPoint y: 0, distance: 181.3
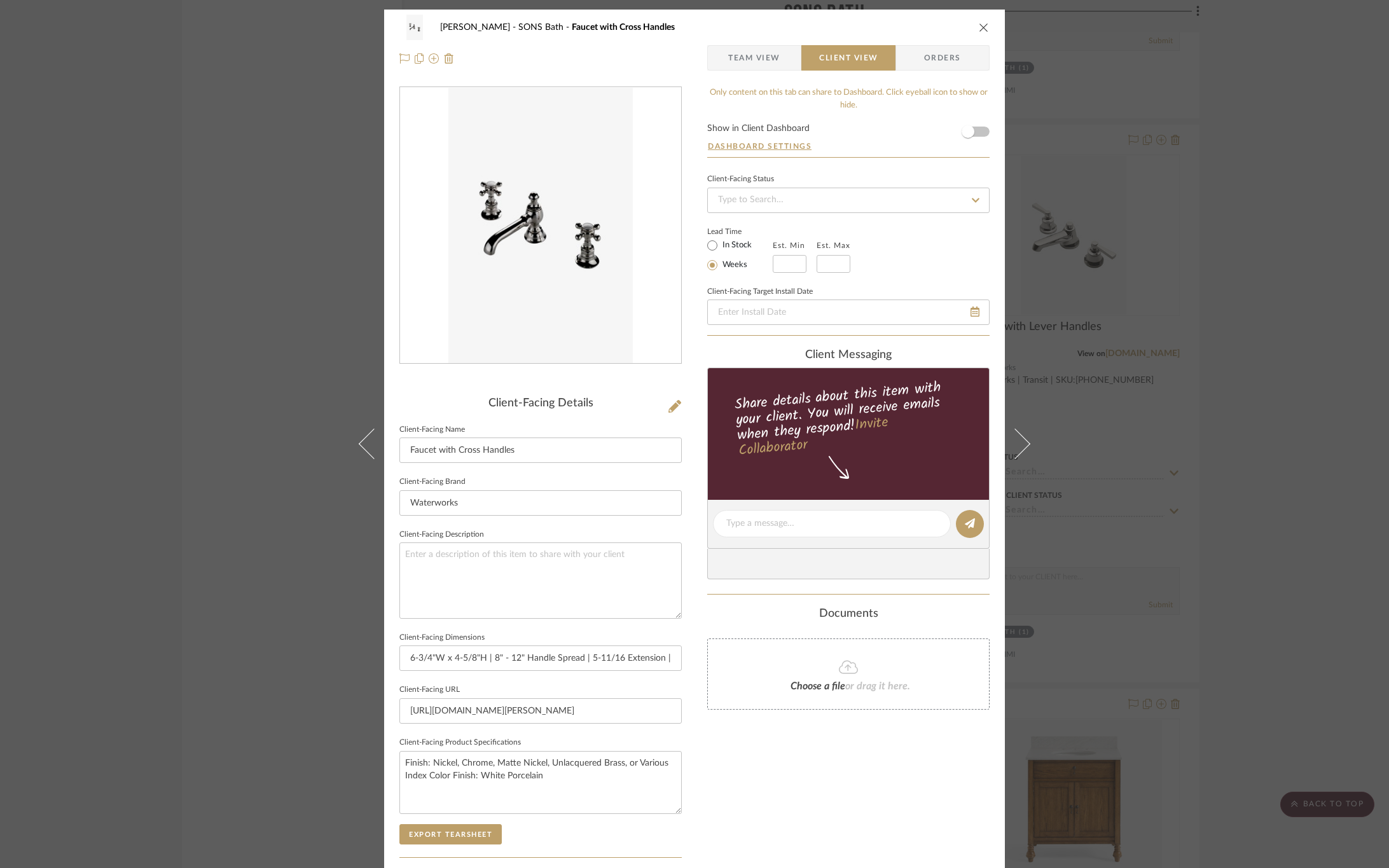
click at [1239, 153] on div "OYER SONS Bath Faucet with Cross Handles Team View Client View Orders Client-Fa…" at bounding box center [694, 434] width 1389 height 868
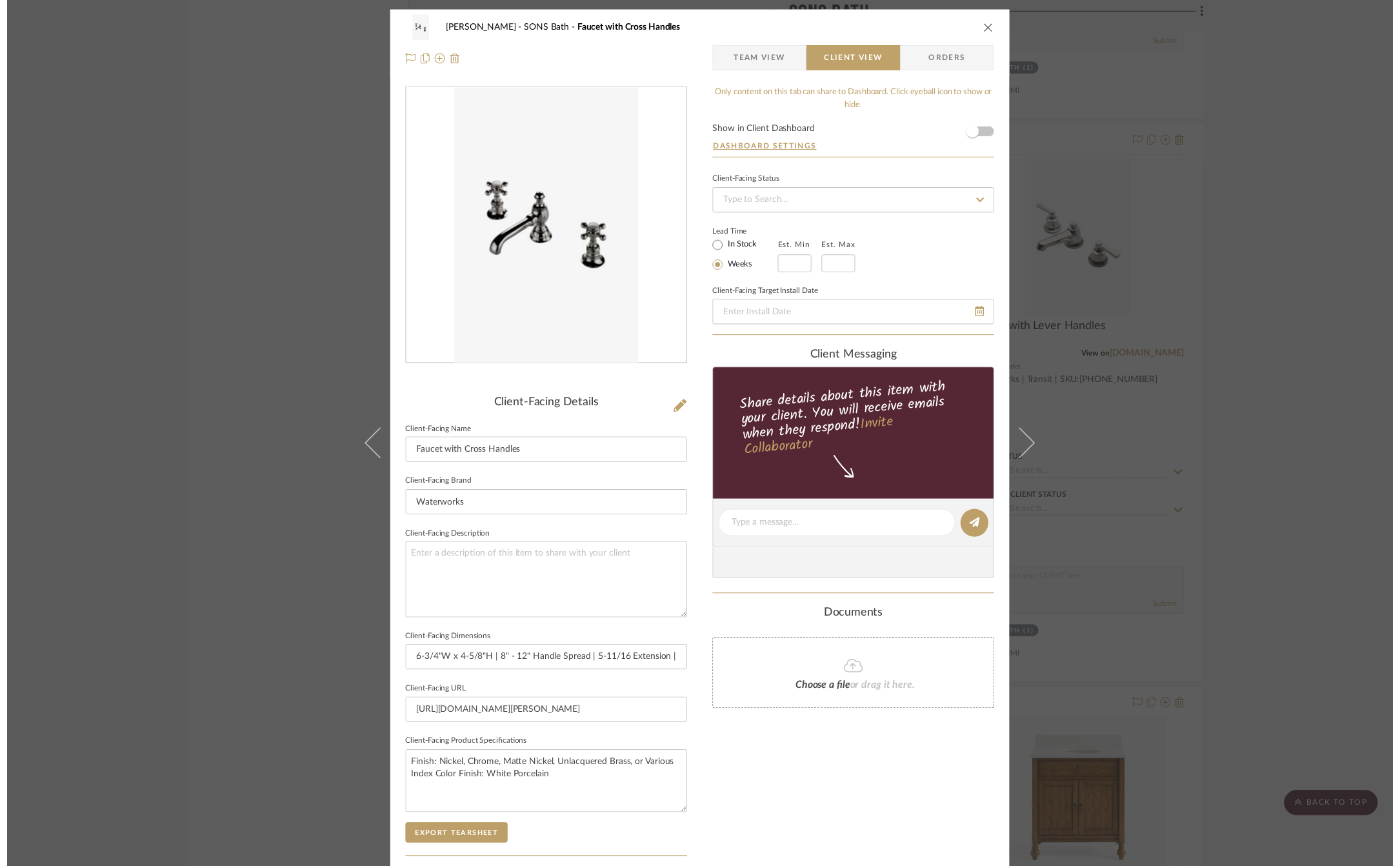
scroll to position [2614, 0]
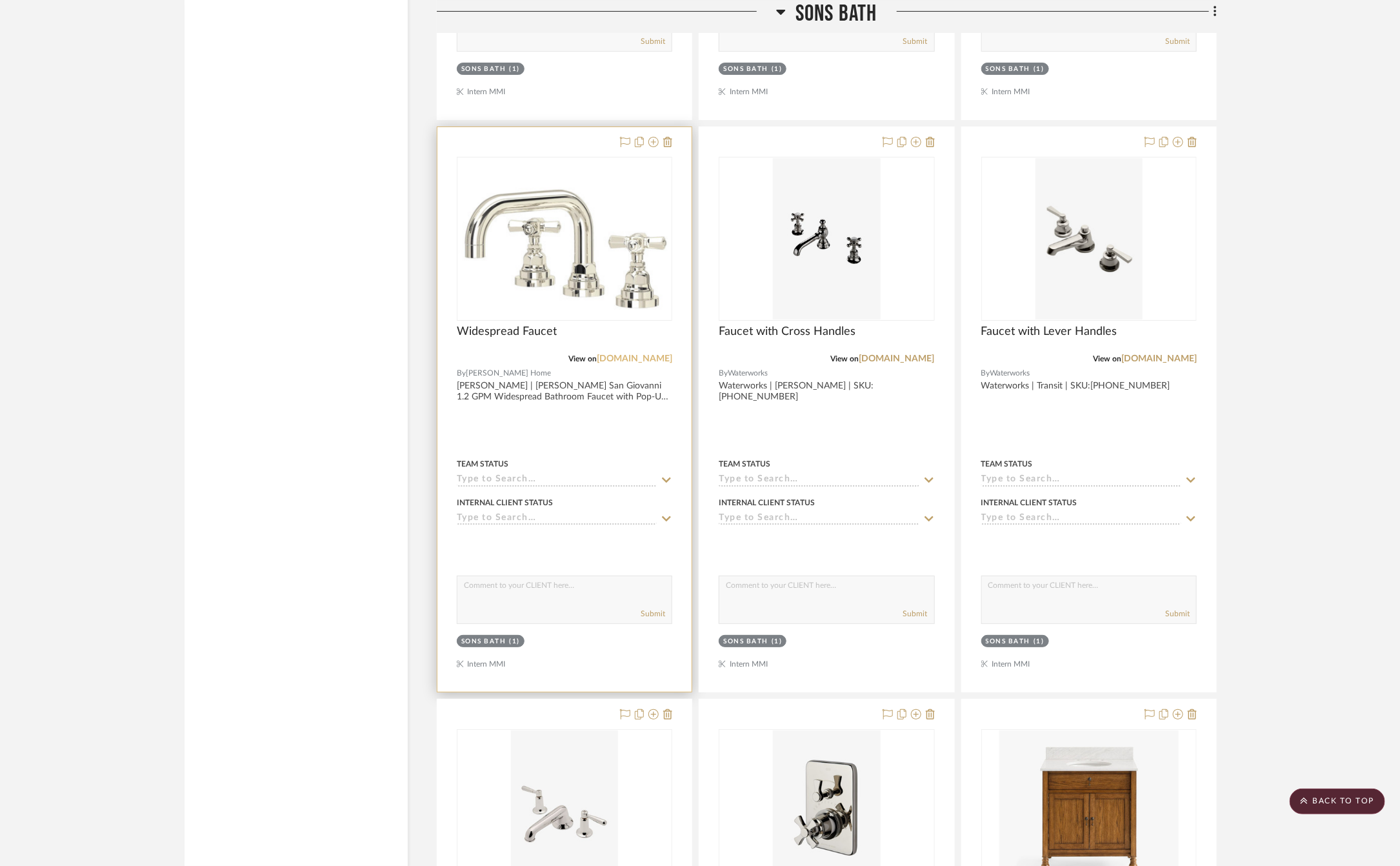
click at [620, 365] on div "View on fergusonhome.com" at bounding box center [565, 359] width 215 height 12
click at [624, 363] on link "[DOMAIN_NAME]" at bounding box center [635, 359] width 76 height 9
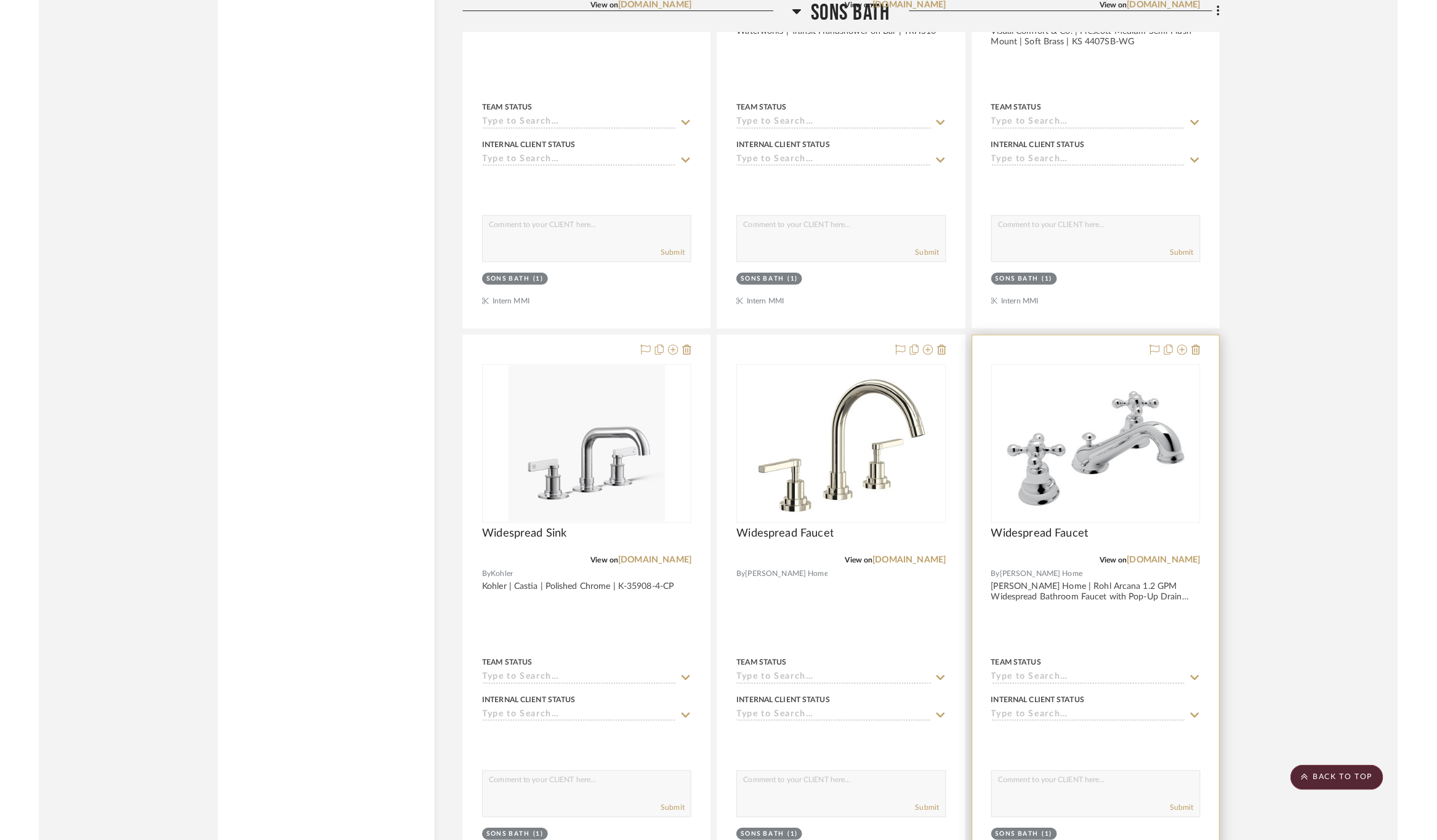
scroll to position [1662, 0]
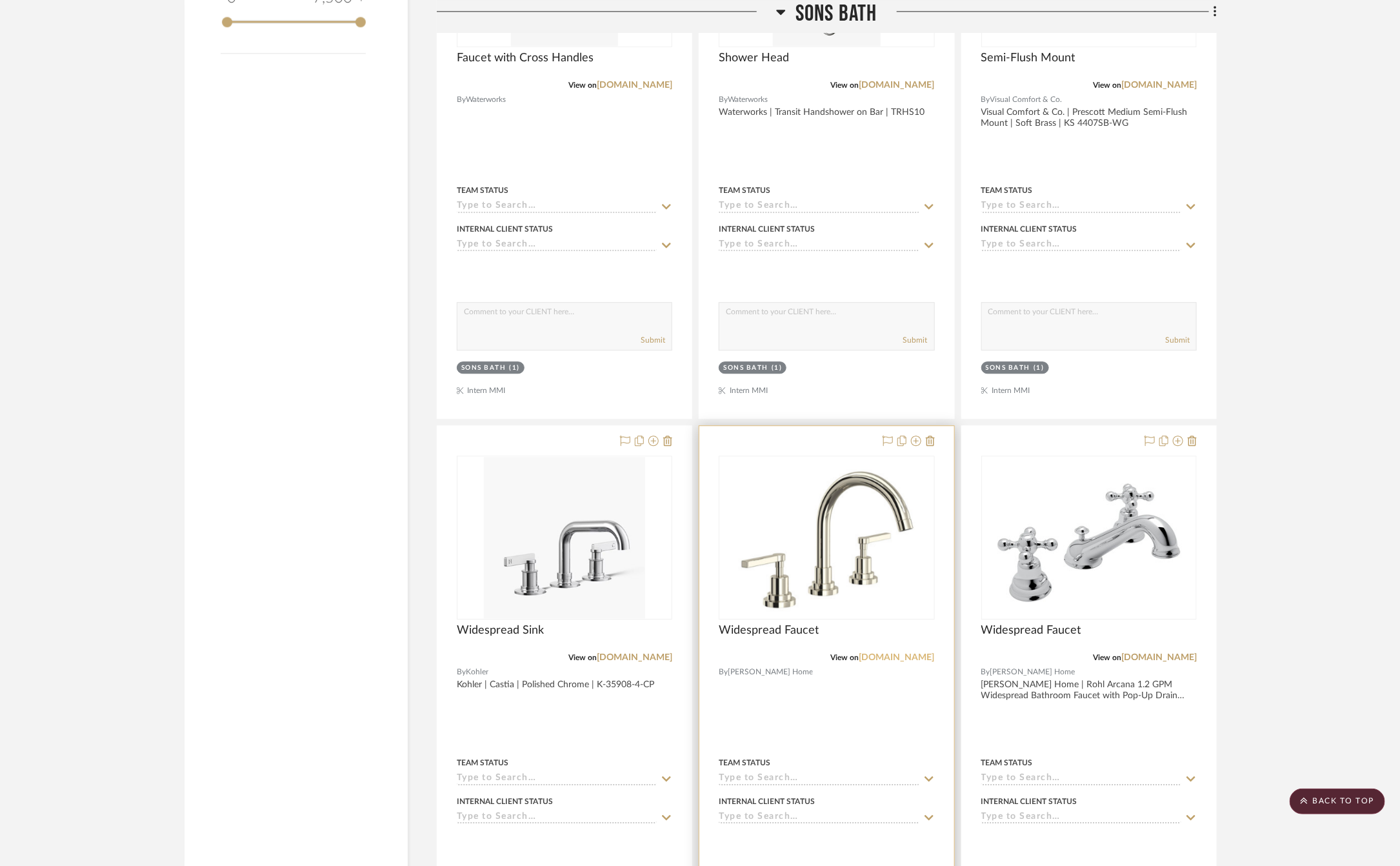
click at [875, 659] on link "[DOMAIN_NAME]" at bounding box center [898, 658] width 76 height 9
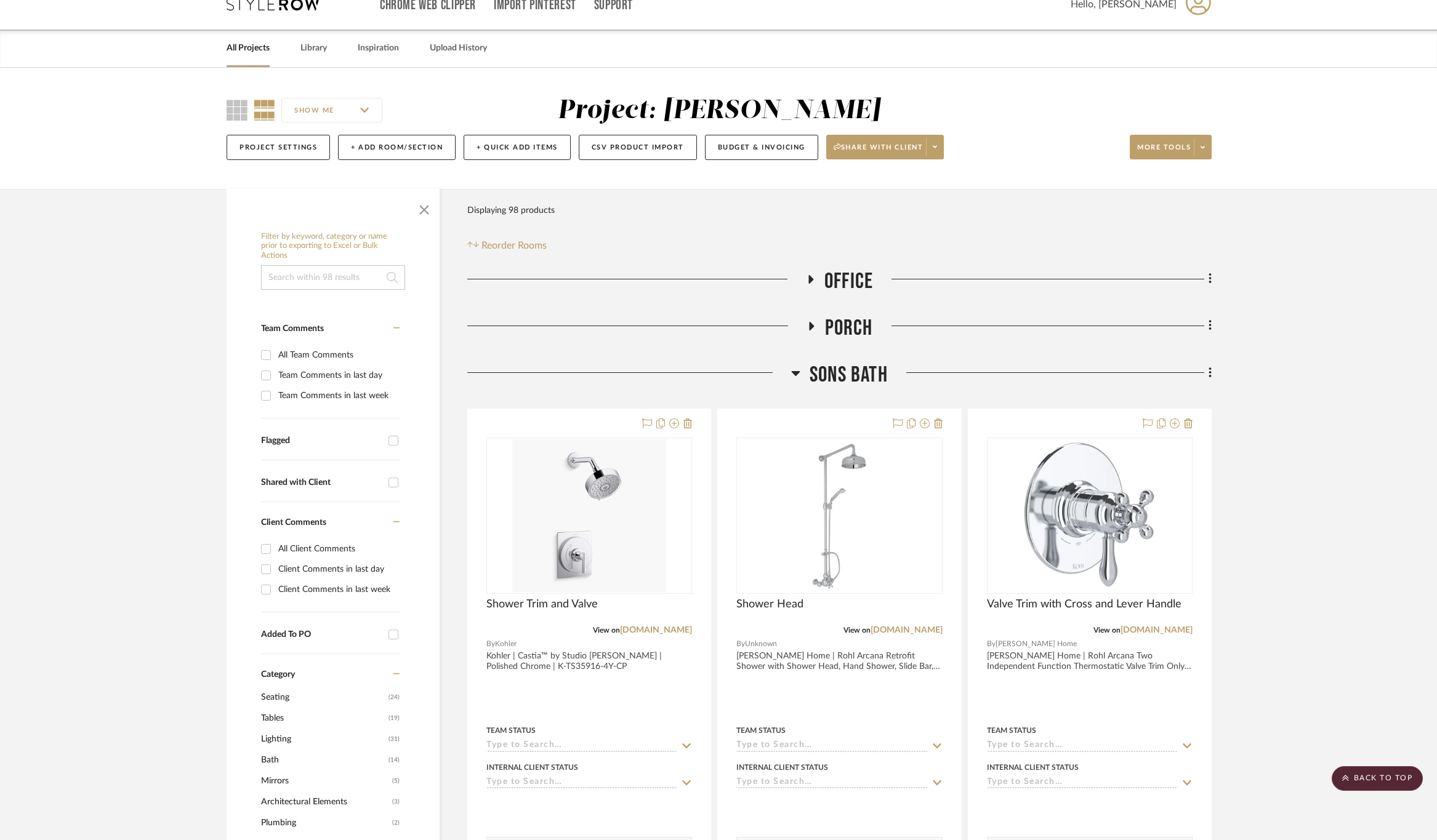
scroll to position [0, 0]
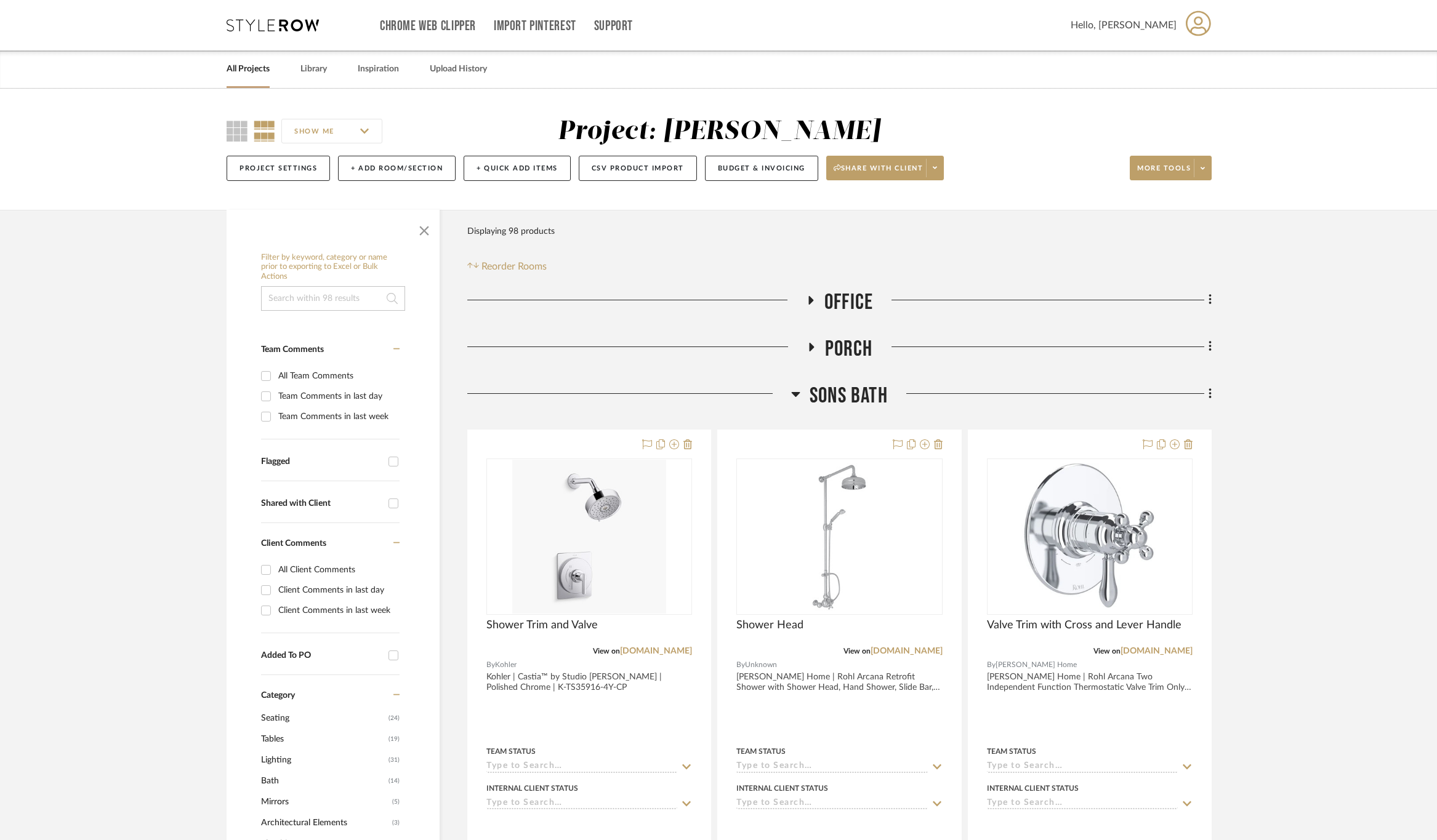
click at [858, 400] on span "SONS Bath" at bounding box center [849, 396] width 78 height 26
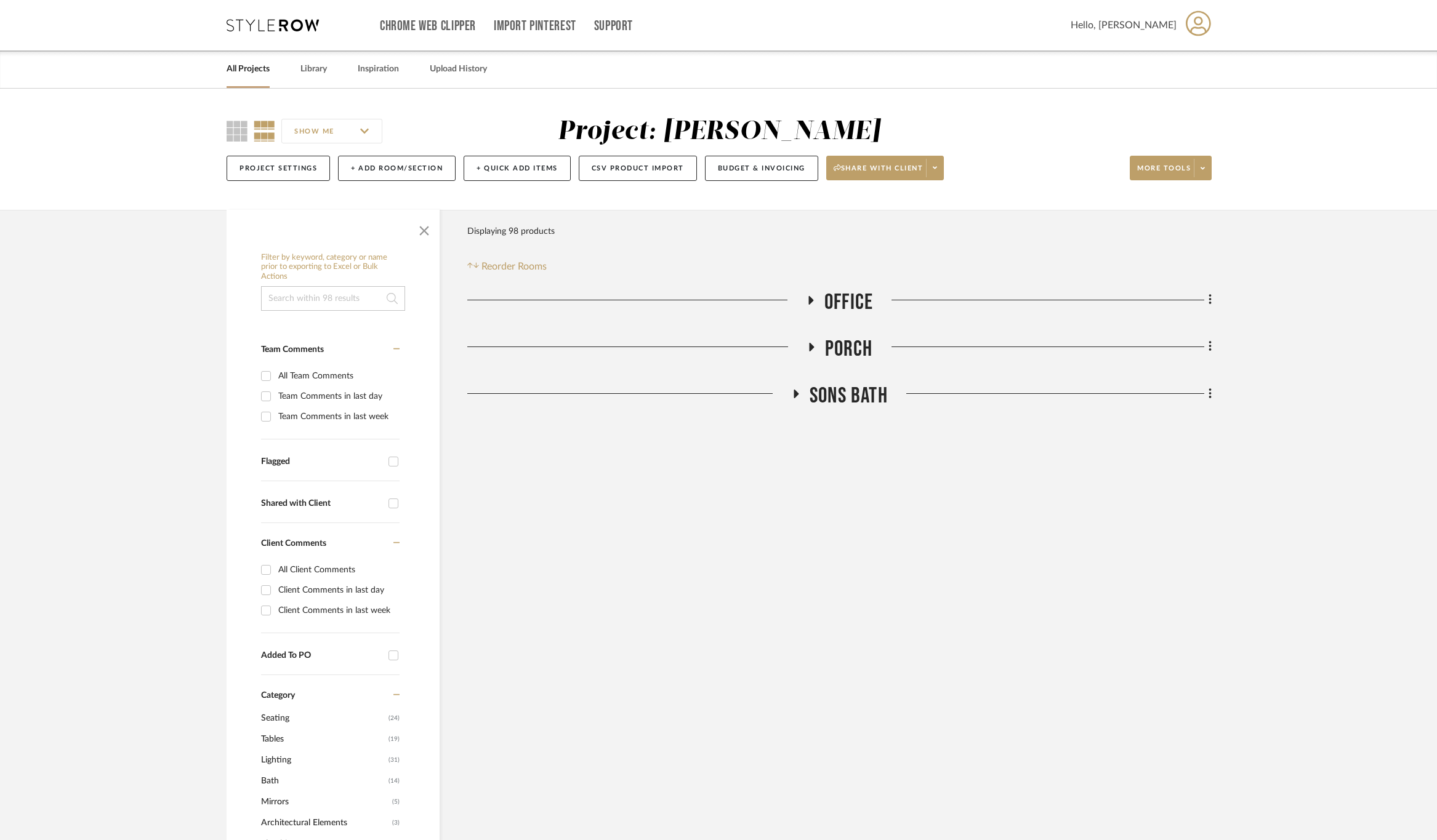
click at [857, 391] on span "SONS Bath" at bounding box center [849, 396] width 78 height 26
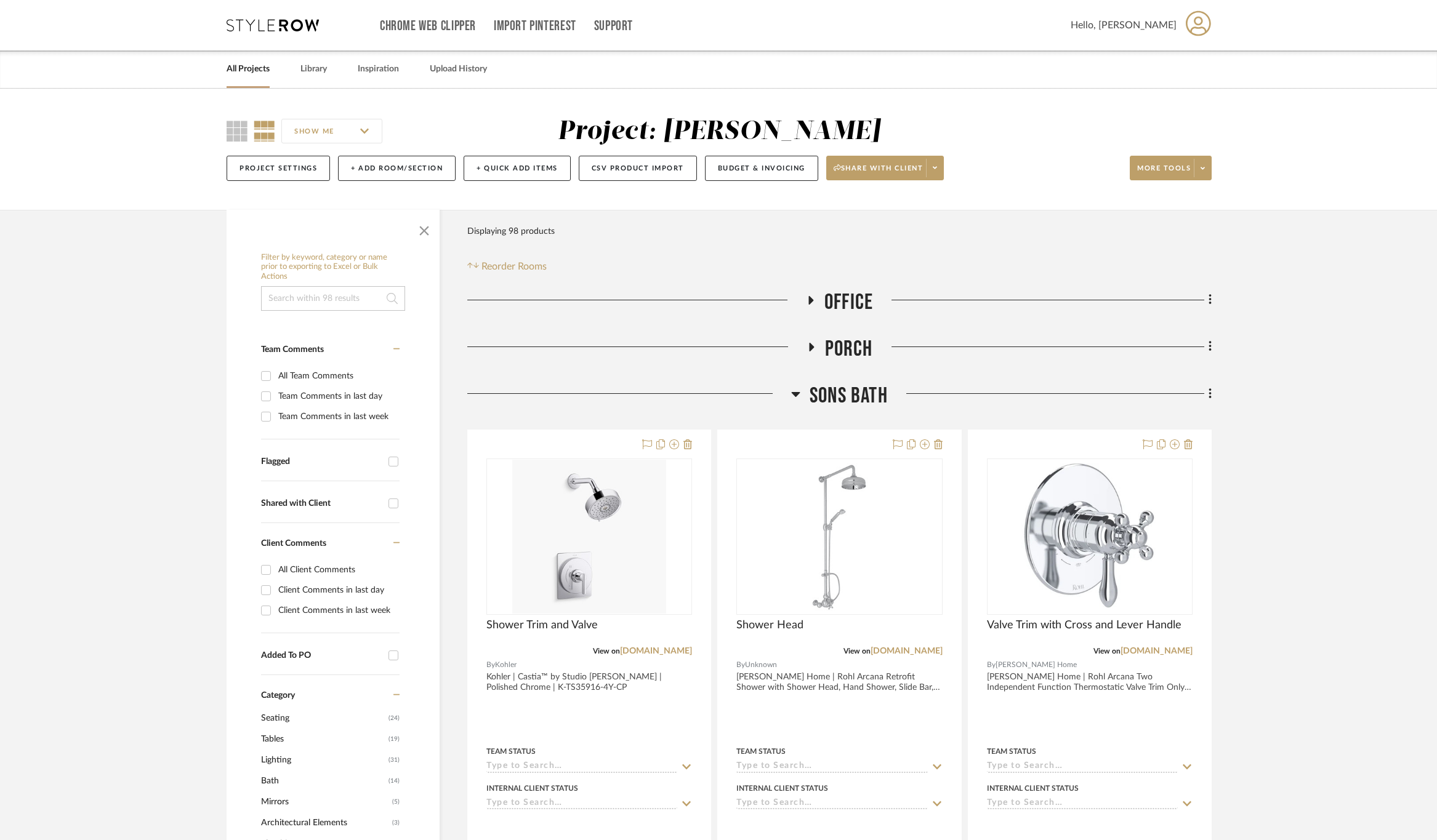
click at [833, 386] on span "SONS Bath" at bounding box center [849, 396] width 78 height 26
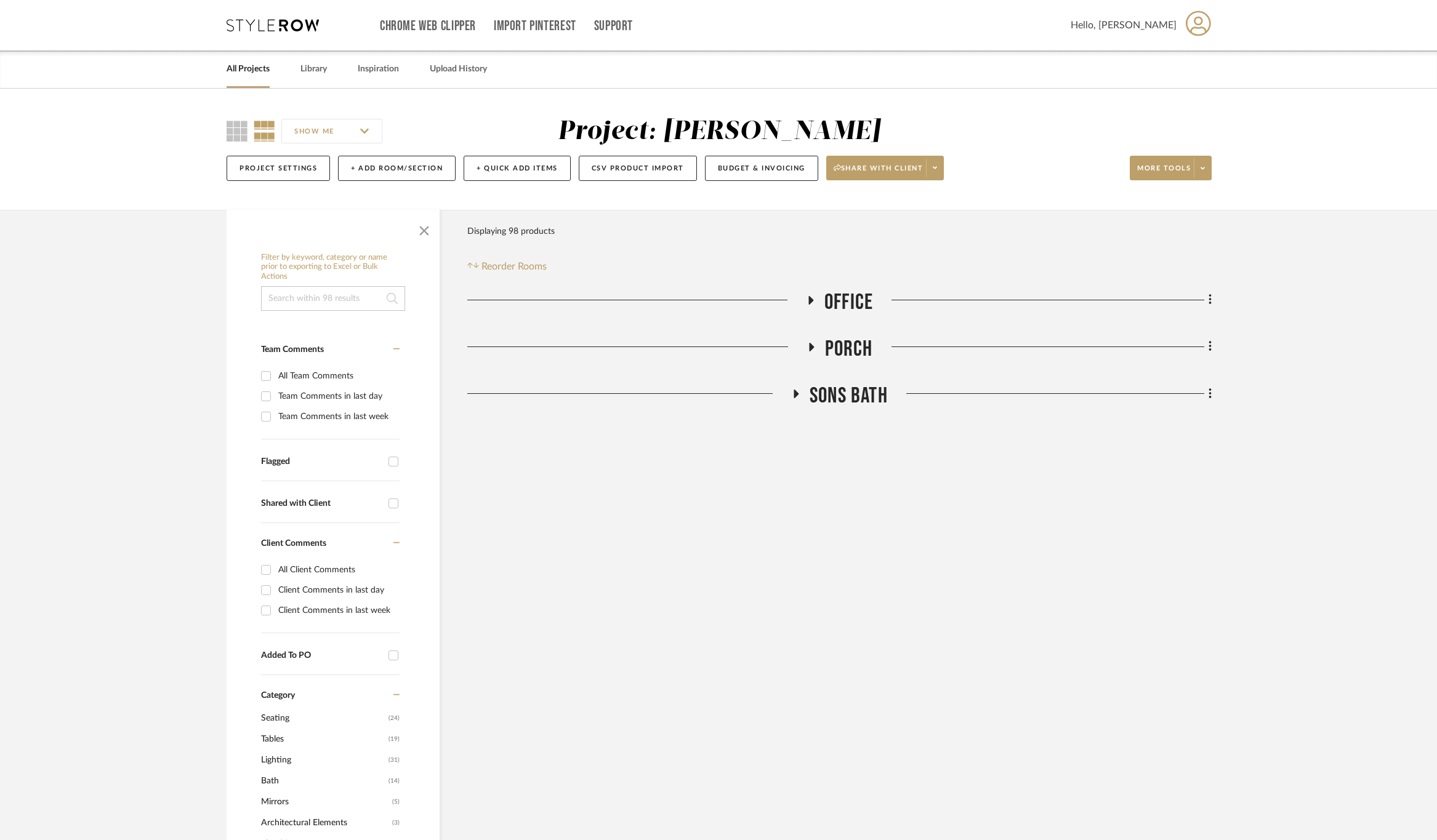
click at [854, 338] on span "Porch" at bounding box center [849, 349] width 48 height 26
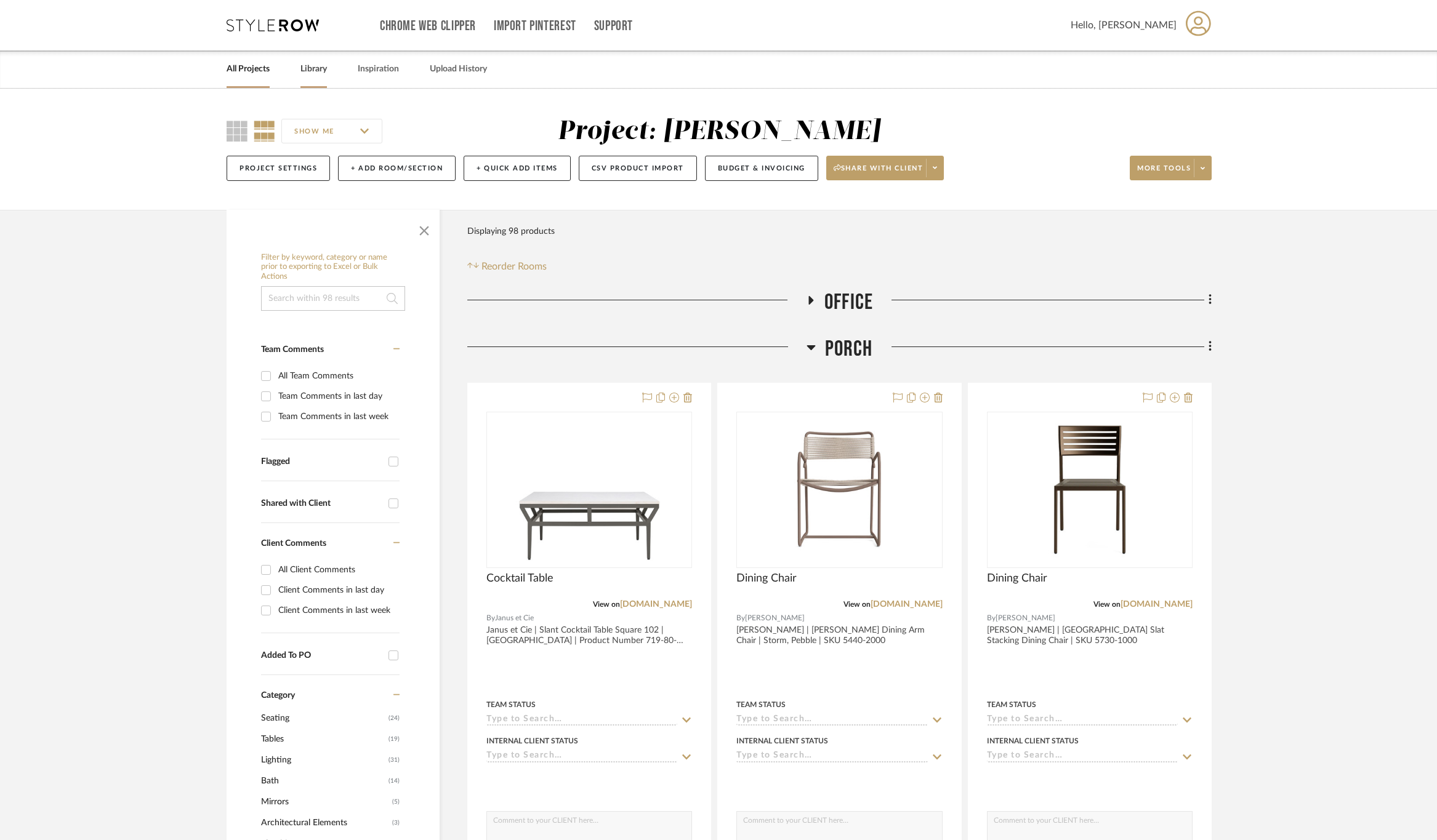
click at [309, 71] on link "Library" at bounding box center [313, 69] width 26 height 16
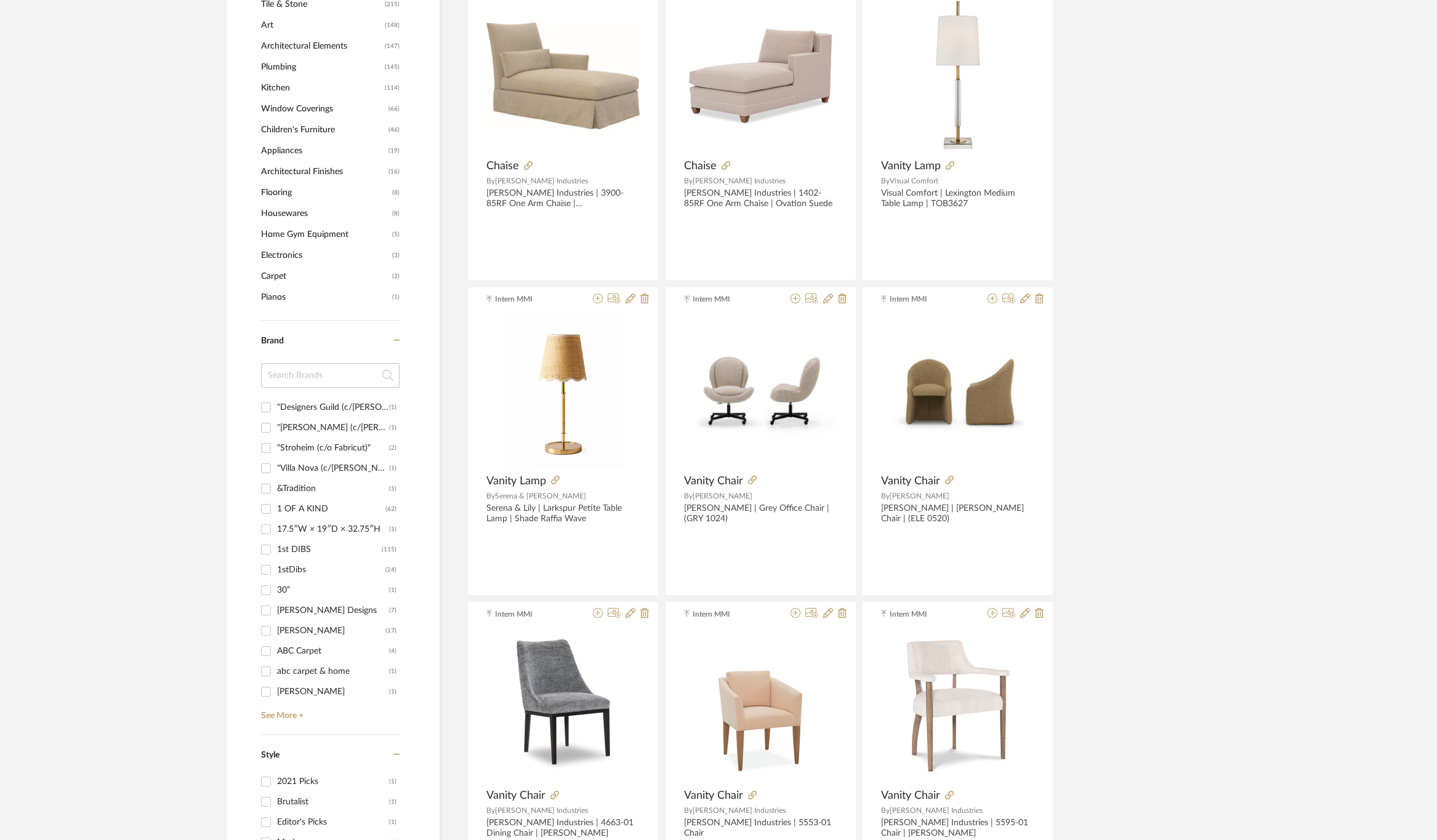
scroll to position [923, 0]
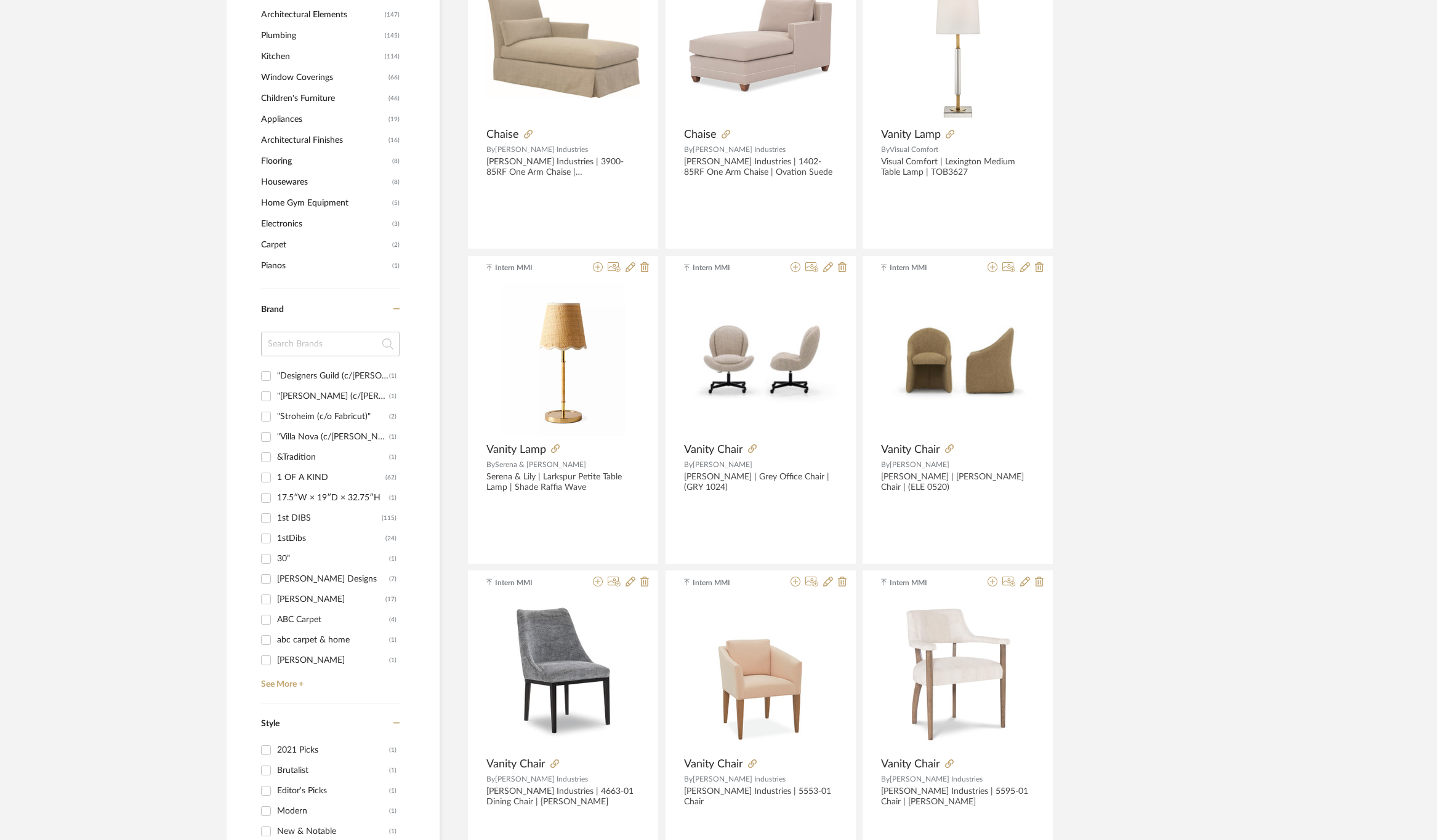
click at [344, 342] on input at bounding box center [330, 344] width 138 height 25
type input "brown"
click at [340, 376] on div "[PERSON_NAME]" at bounding box center [331, 376] width 108 height 20
click at [276, 376] on input "Brown Jordan (22)" at bounding box center [266, 376] width 20 height 20
checkbox input "true"
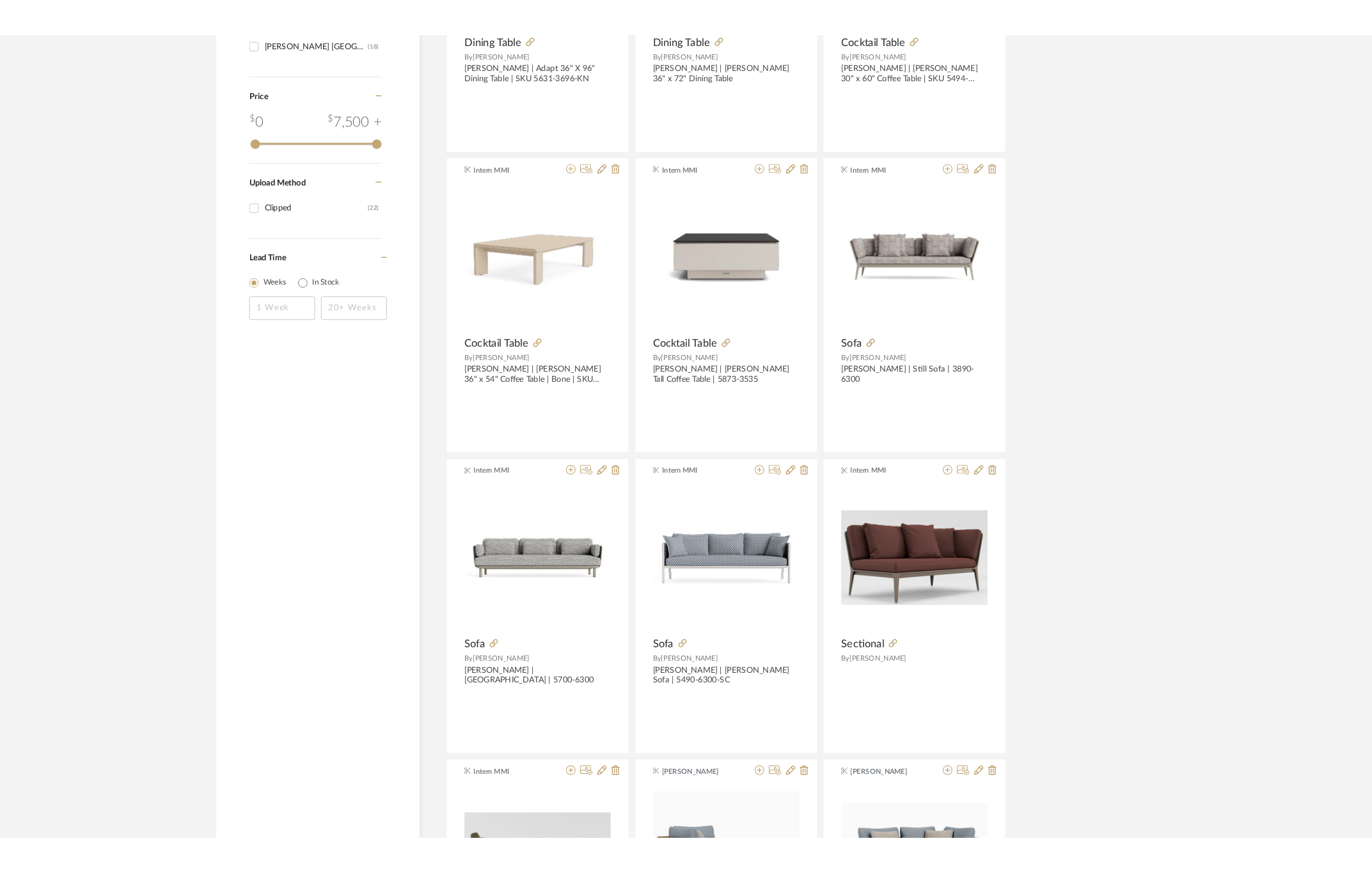
scroll to position [863, 0]
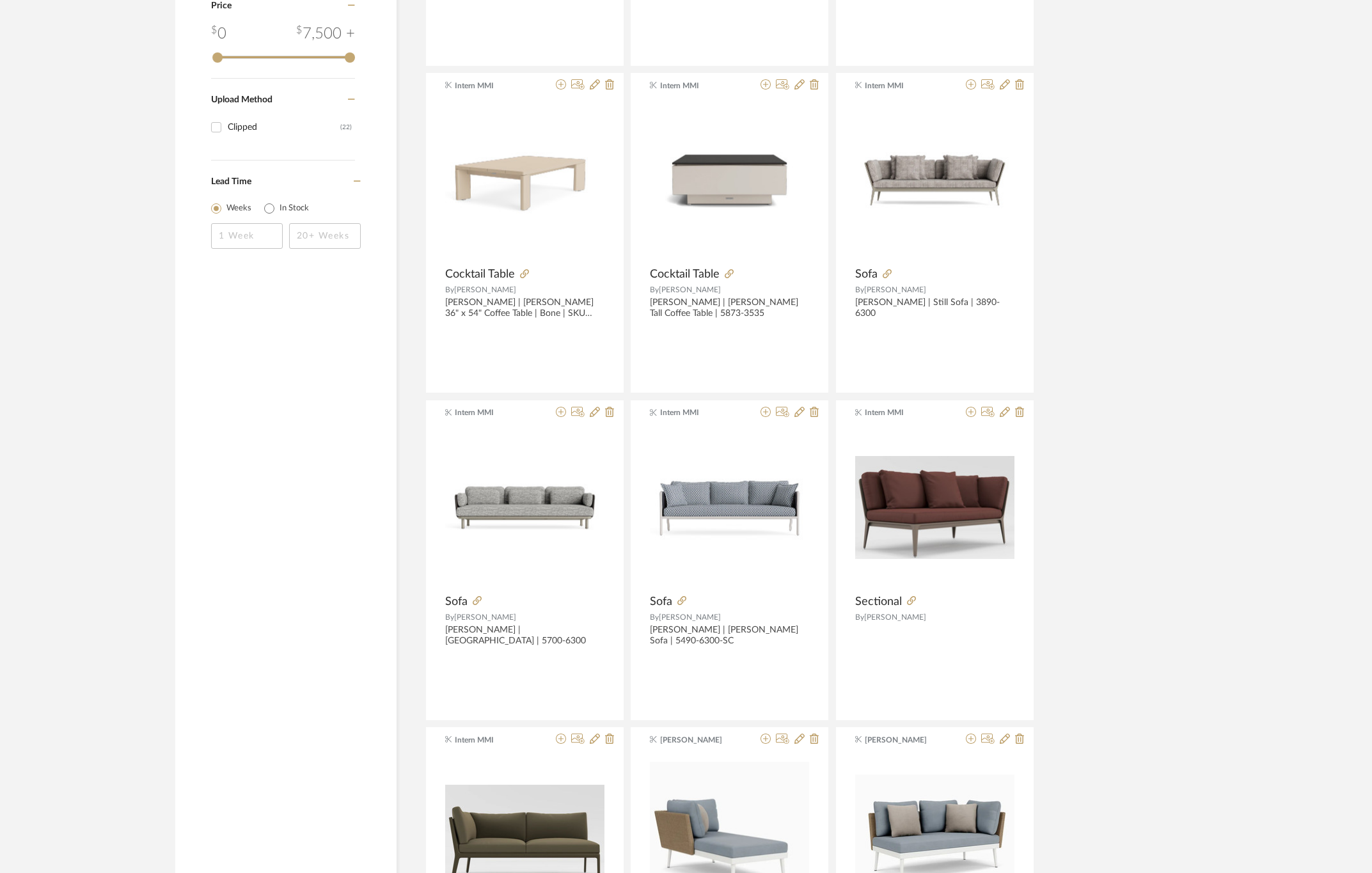
click at [1365, 288] on library-search-items "Item Type Product (22) Added By Intern MMI (13) Heidi Williams-Deise (6) Amy Fl…" at bounding box center [686, 694] width 1372 height 2723
